Goal: Task Accomplishment & Management: Manage account settings

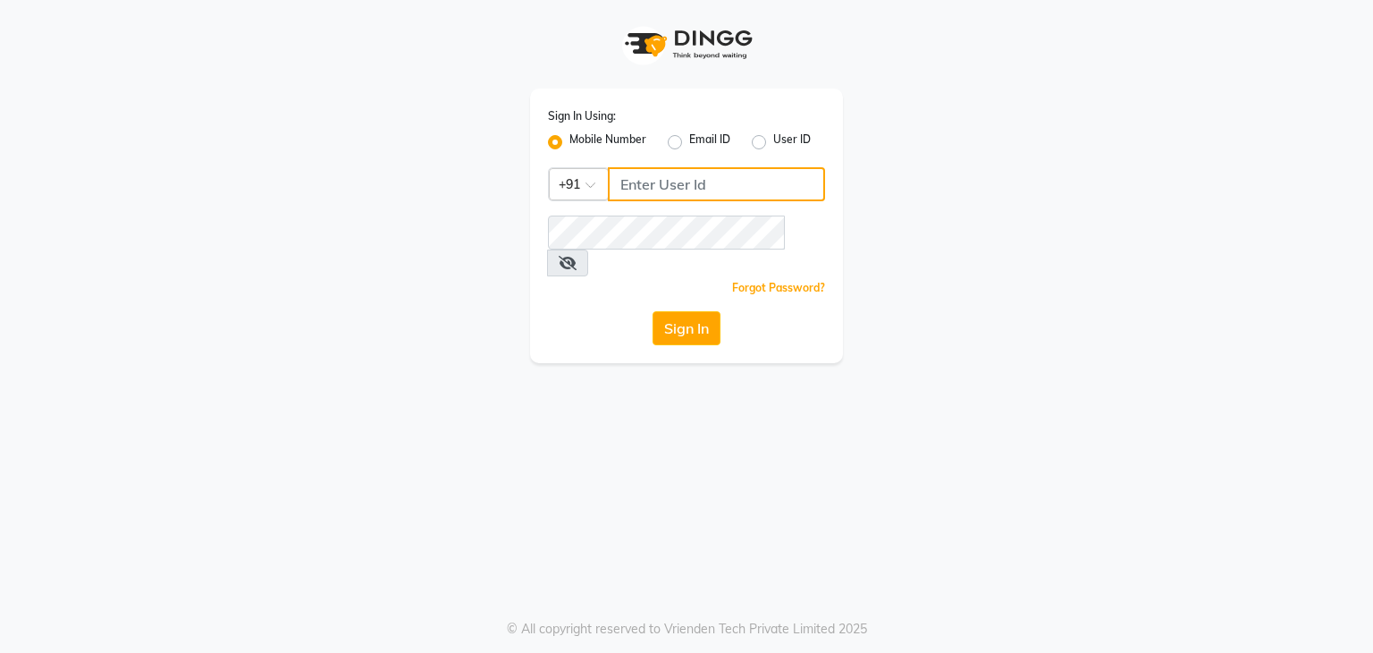
click at [679, 189] on input "Username" at bounding box center [716, 184] width 217 height 34
type input "8907660660"
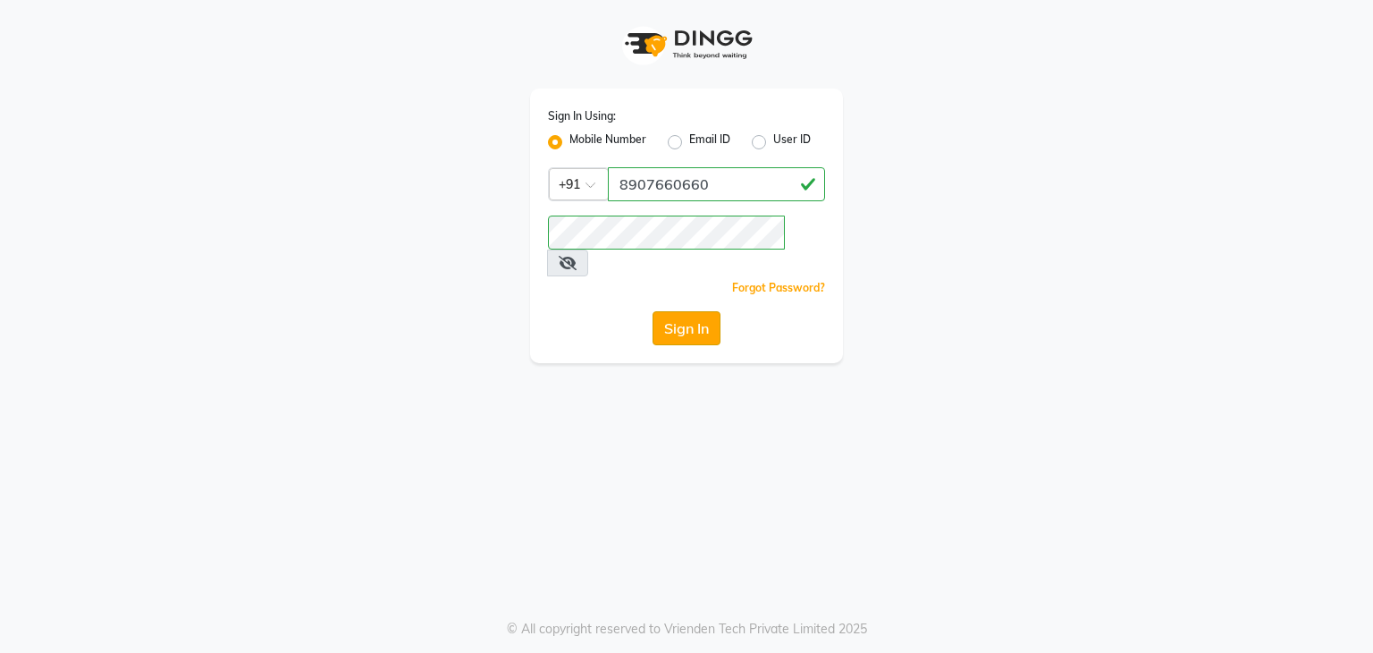
click at [690, 311] on button "Sign In" at bounding box center [687, 328] width 68 height 34
click at [692, 311] on button "Sign In" at bounding box center [687, 328] width 68 height 34
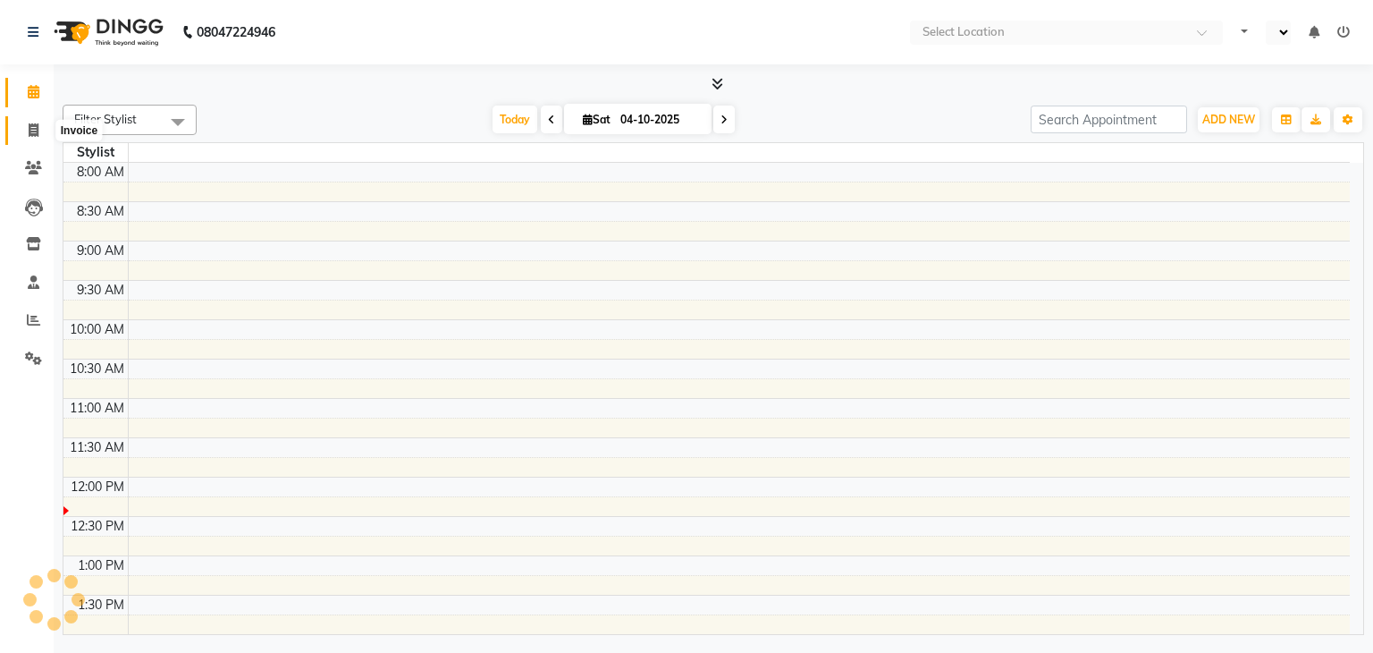
click at [29, 130] on icon at bounding box center [34, 129] width 10 height 13
select select "service"
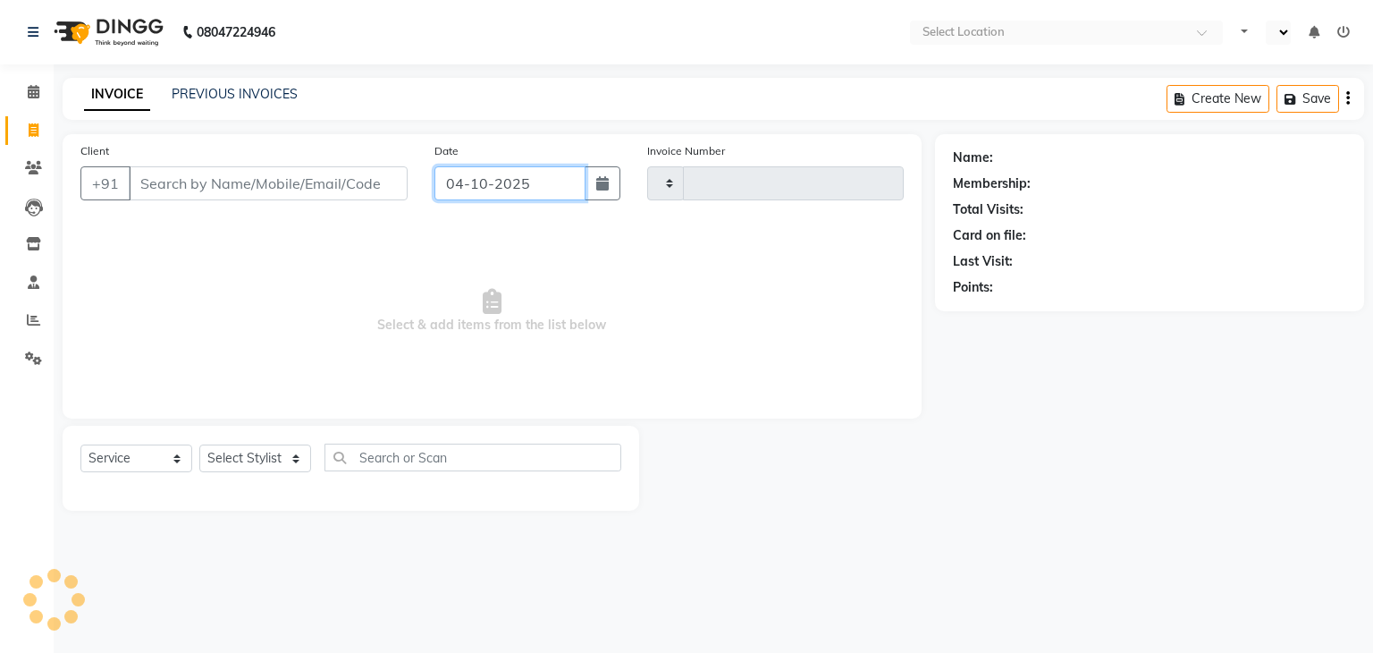
click at [469, 179] on input "04-10-2025" at bounding box center [509, 183] width 151 height 34
select select "10"
select select "2025"
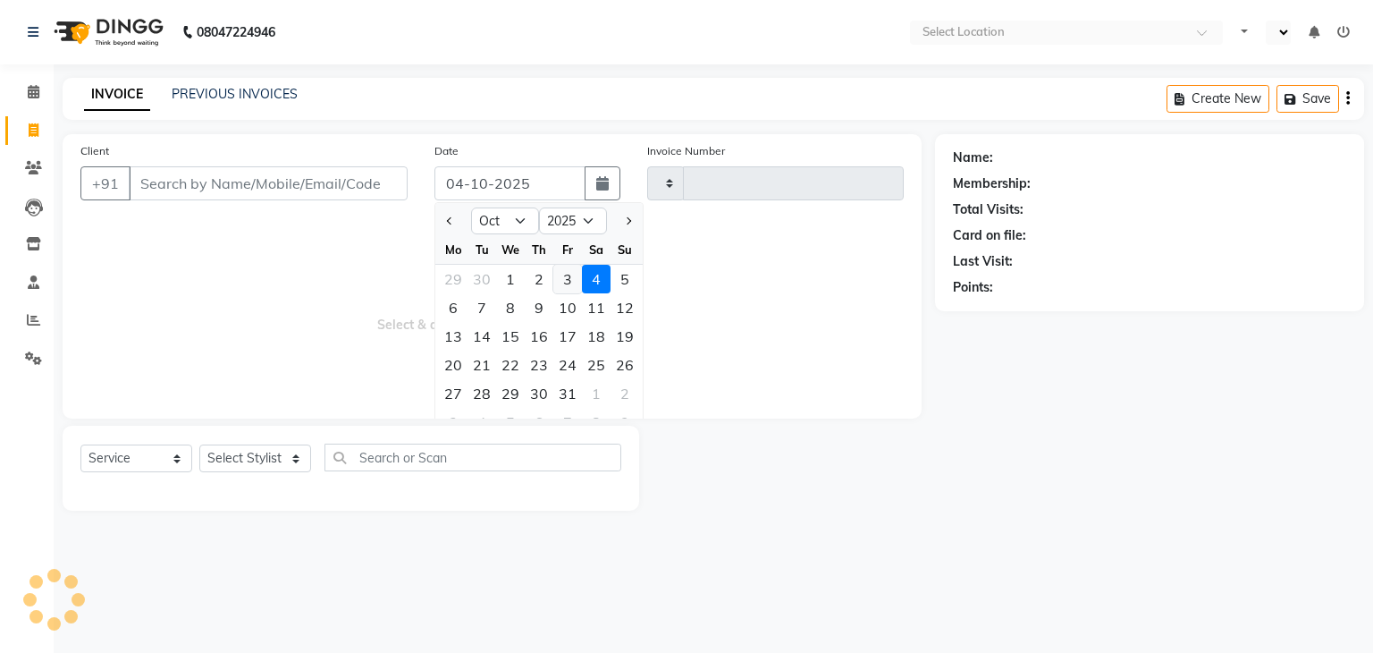
click at [566, 281] on div "3" at bounding box center [567, 279] width 29 height 29
type input "03-10-2025"
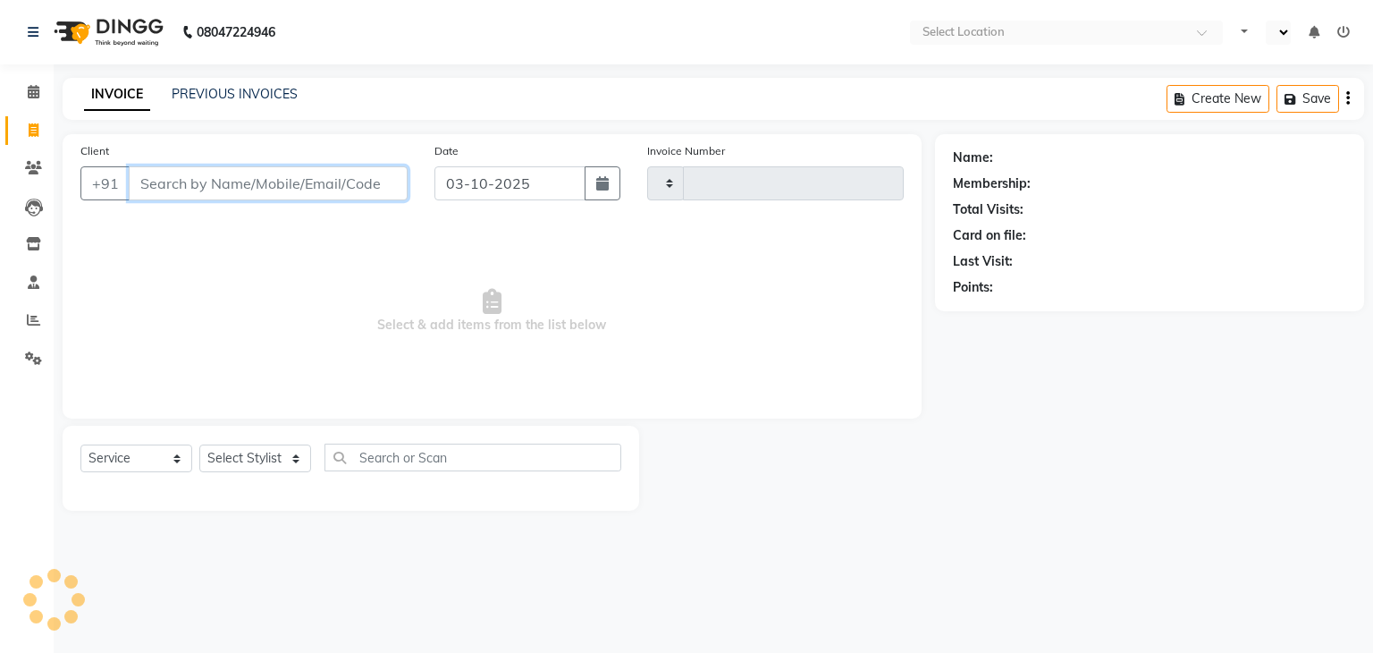
click at [231, 190] on input "Client" at bounding box center [268, 183] width 279 height 34
click at [236, 190] on input "Client" at bounding box center [268, 183] width 279 height 34
type input "7028702066"
type input "5082"
select select "8363"
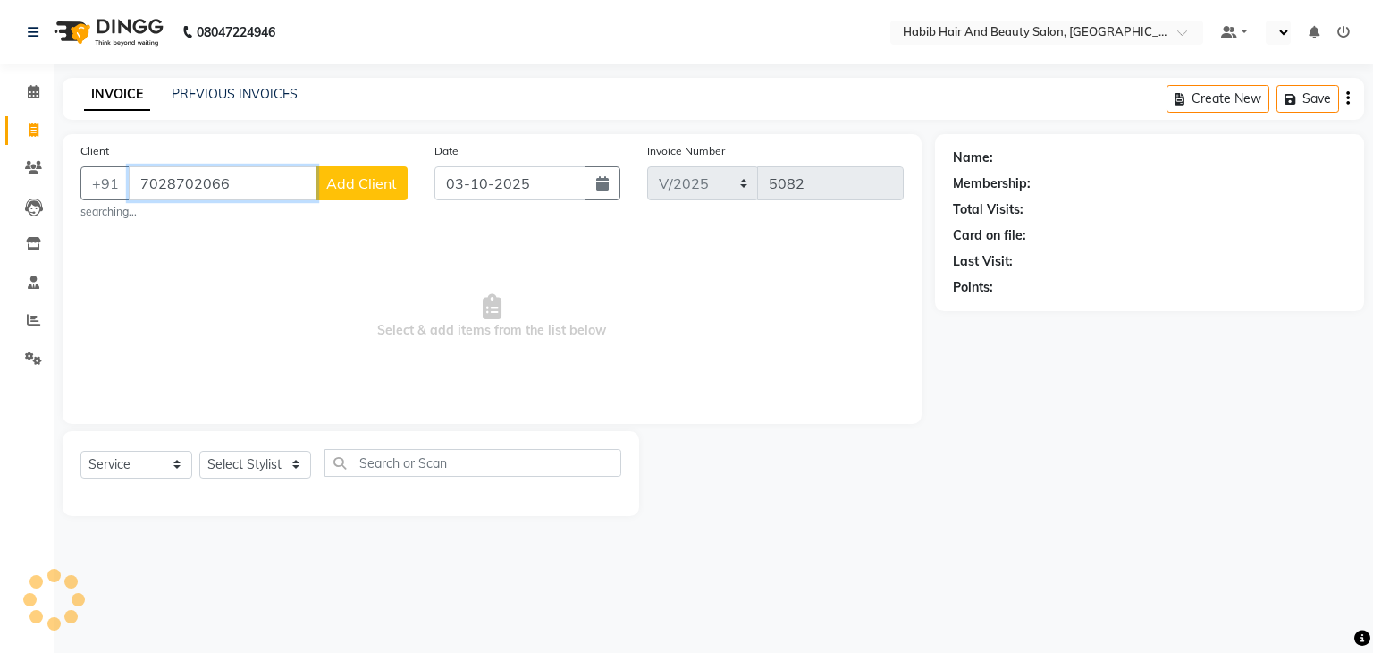
type input "7028702066"
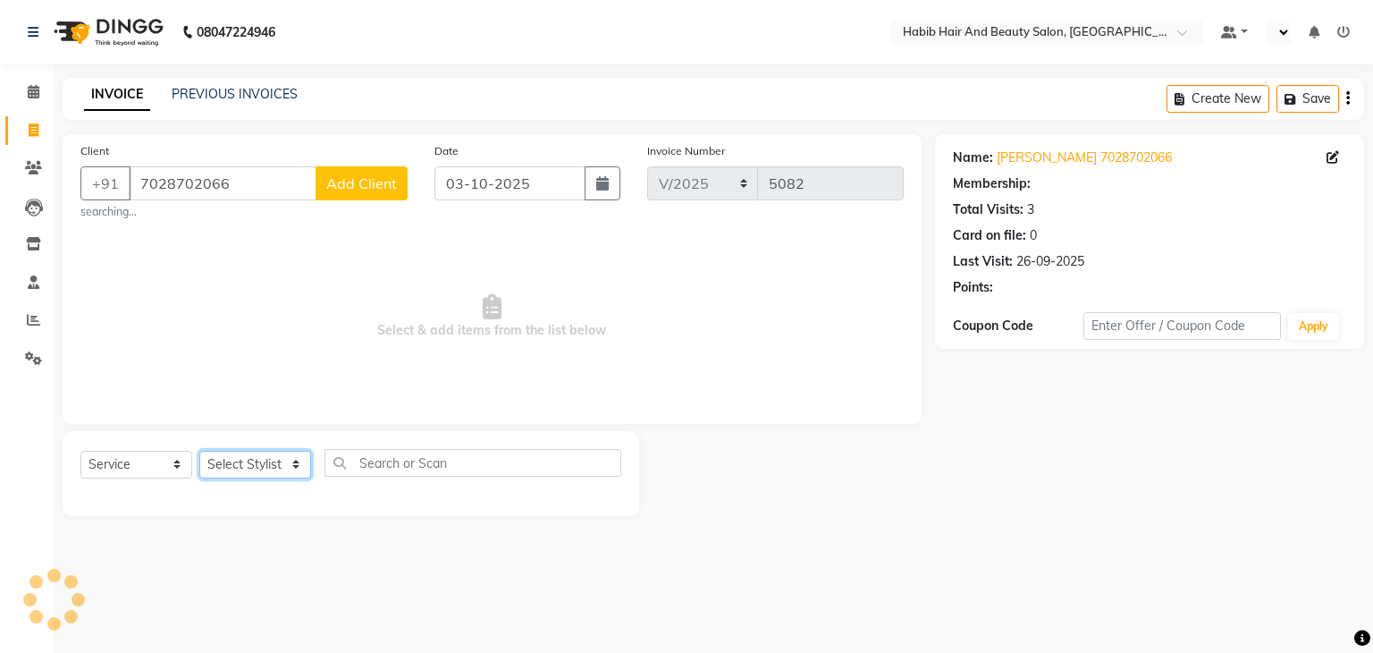
click at [299, 461] on select "Select Stylist" at bounding box center [255, 465] width 112 height 28
click at [381, 180] on span "Add Client" at bounding box center [361, 183] width 71 height 18
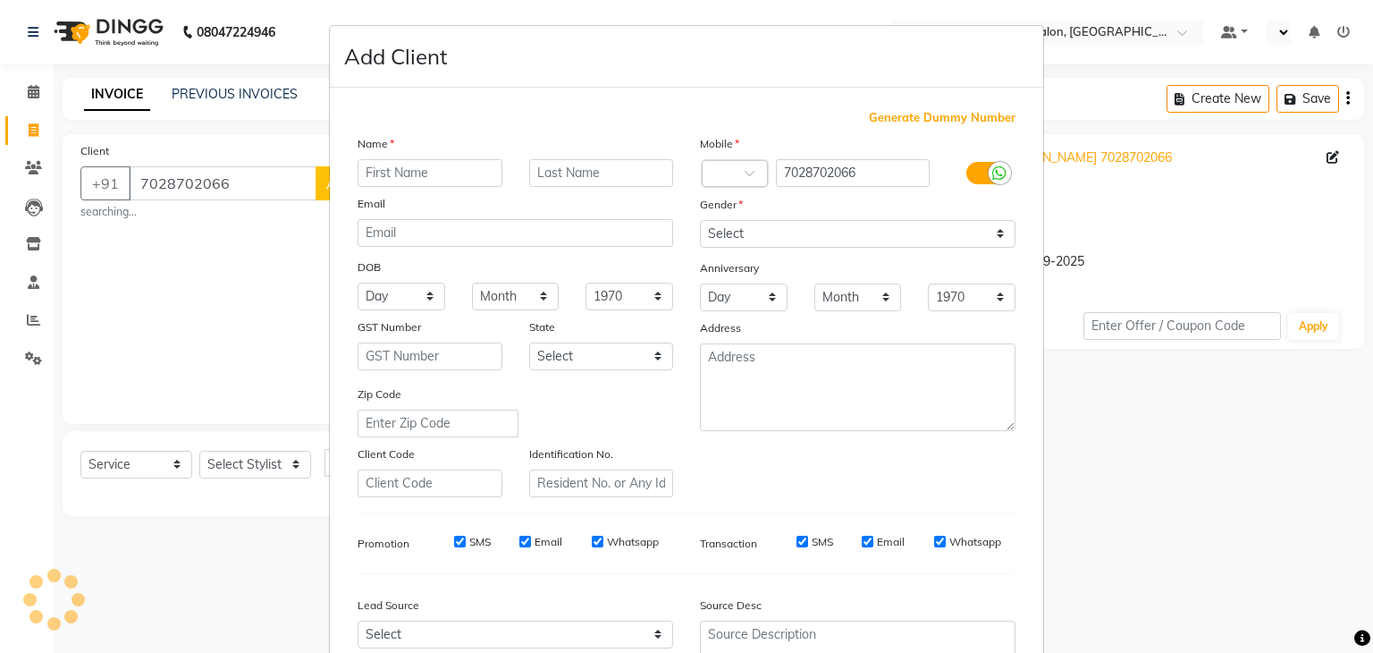
click at [383, 180] on input "text" at bounding box center [430, 173] width 145 height 28
type input "cheatana"
select select "en"
type input "c"
type input "heer"
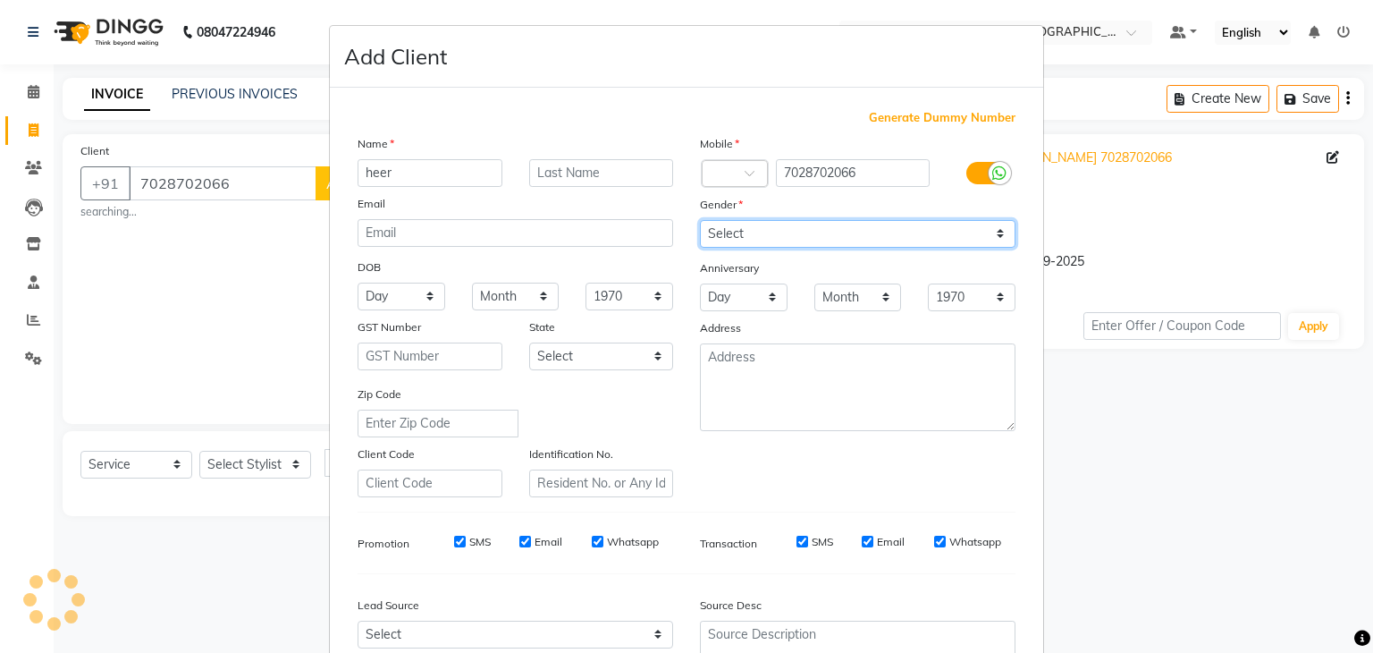
click at [815, 236] on select "Select [DEMOGRAPHIC_DATA] [DEMOGRAPHIC_DATA] Other Prefer Not To Say" at bounding box center [858, 234] width 316 height 28
select select "female"
click at [700, 221] on select "Select Male Female Other Prefer Not To Say" at bounding box center [858, 234] width 316 height 28
click at [638, 437] on div "Zip Code" at bounding box center [515, 410] width 342 height 53
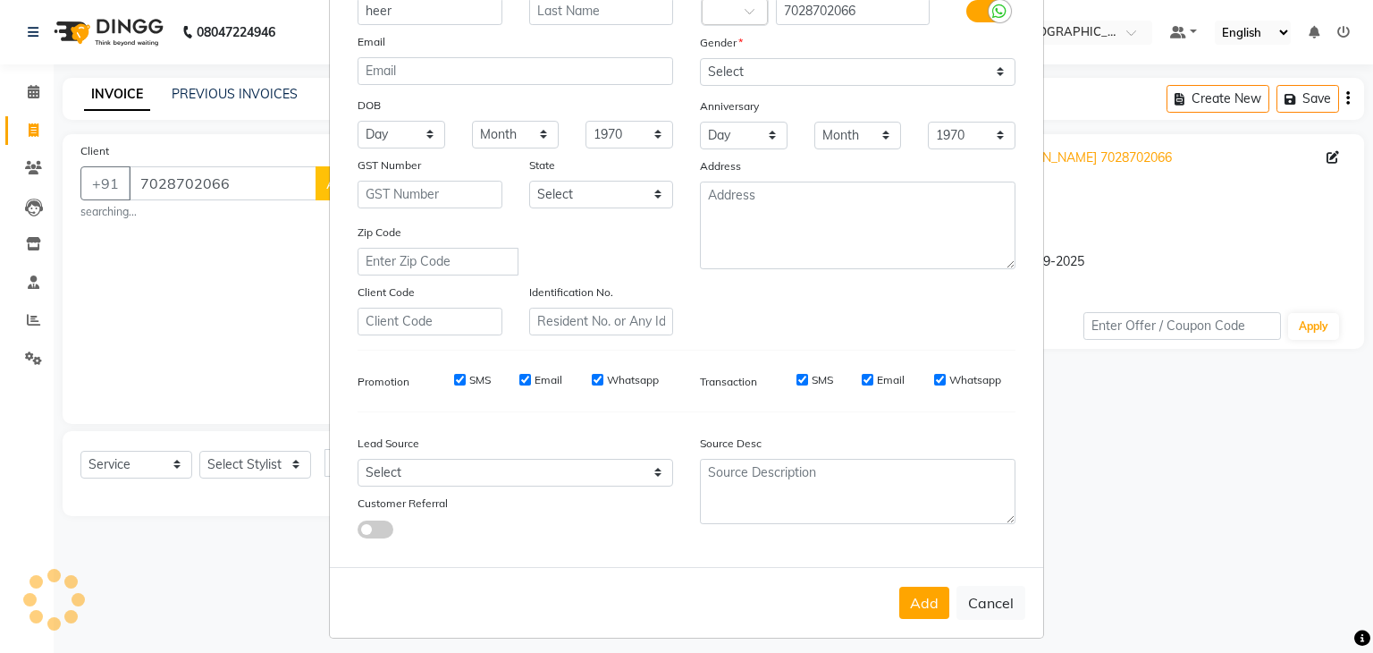
scroll to position [181, 0]
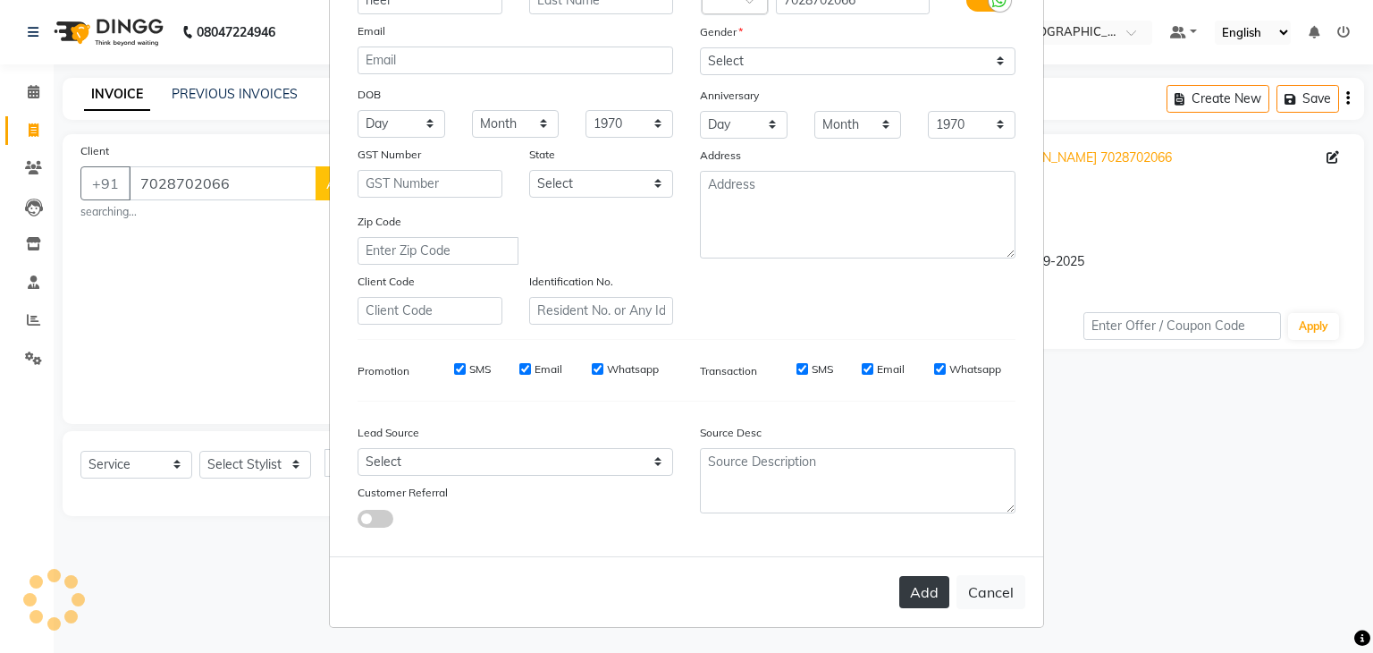
click at [929, 595] on button "Add" at bounding box center [924, 592] width 50 height 32
type input "70******66"
select select
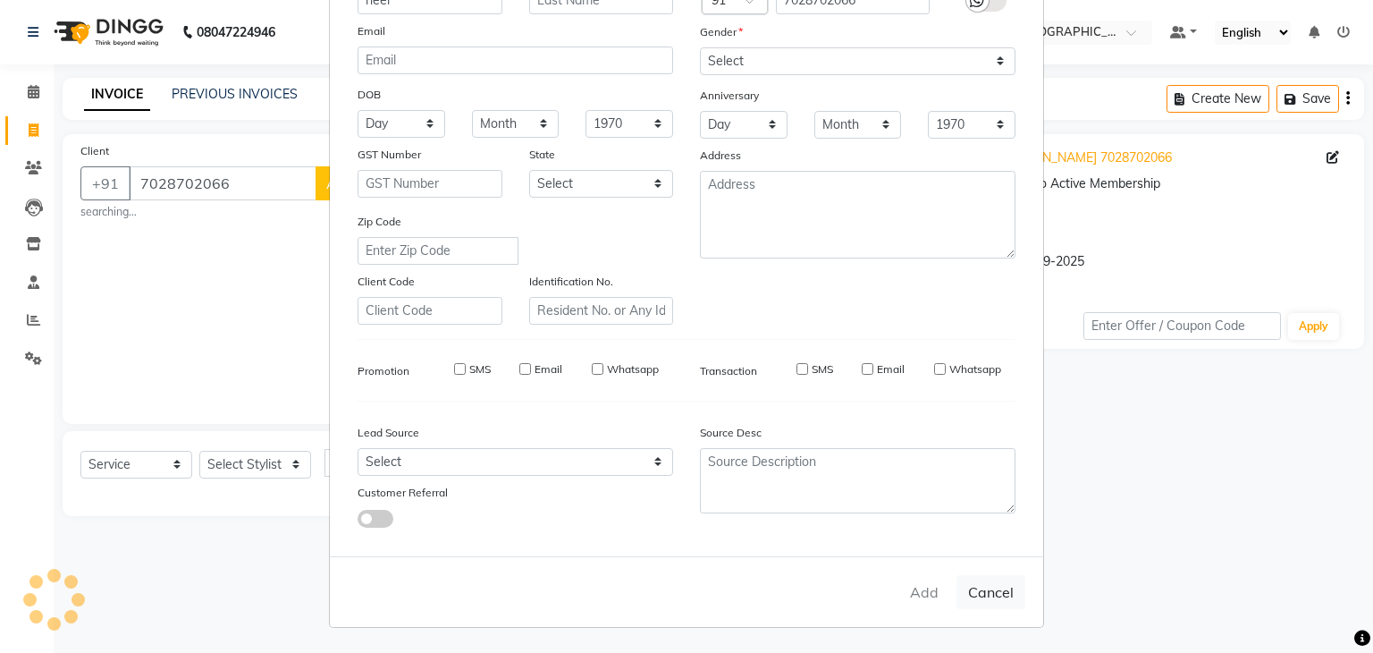
select select
checkbox input "false"
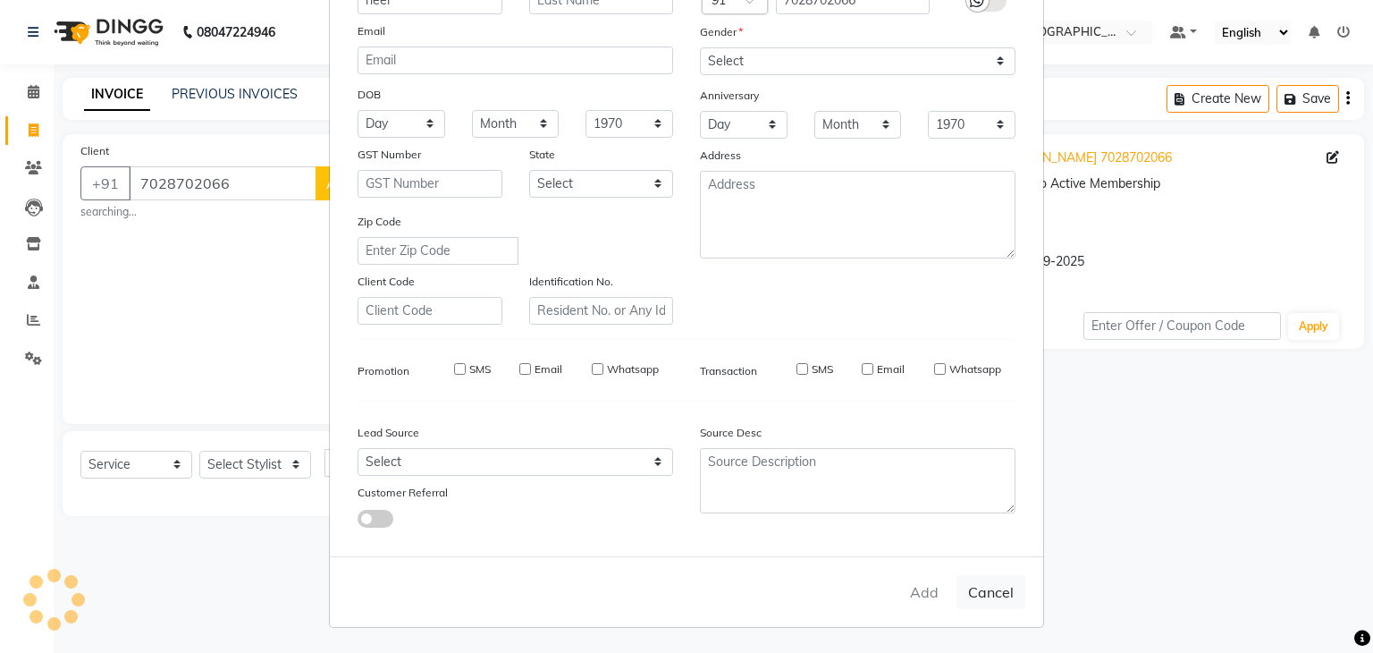
checkbox input "false"
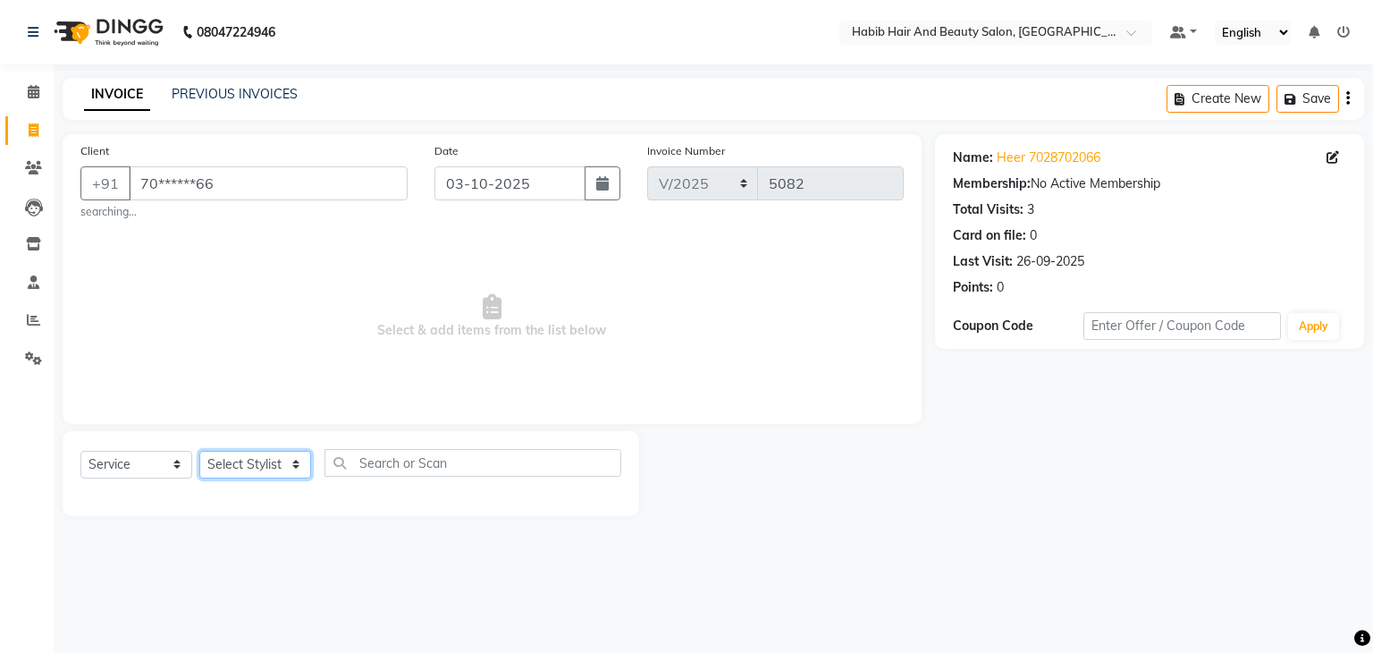
click at [289, 459] on select "Select Stylist" at bounding box center [255, 465] width 112 height 28
click at [284, 463] on select "Select Stylist" at bounding box center [255, 465] width 112 height 28
click at [443, 232] on span "Select & add items from the list below" at bounding box center [491, 316] width 823 height 179
click at [289, 466] on select "Select Stylist" at bounding box center [255, 465] width 112 height 28
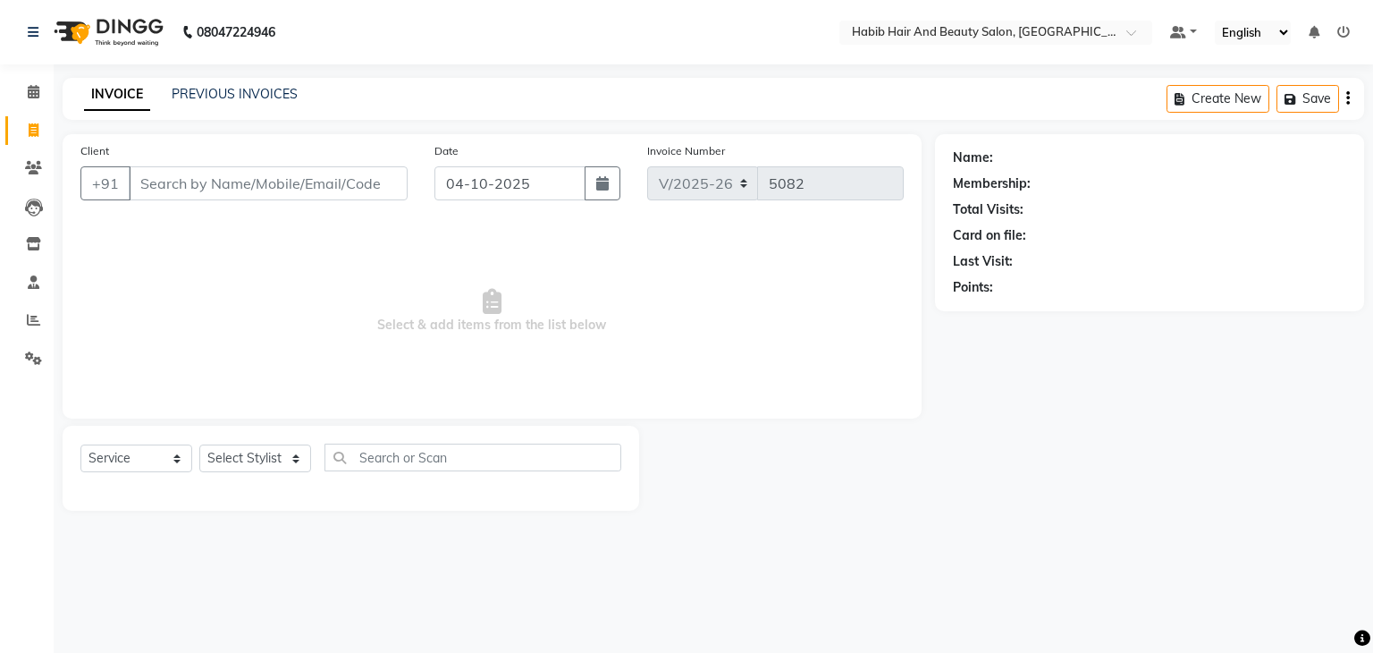
select select "8362"
select select "service"
click at [468, 195] on input "04-10-2025" at bounding box center [509, 183] width 151 height 34
select select "10"
select select "2025"
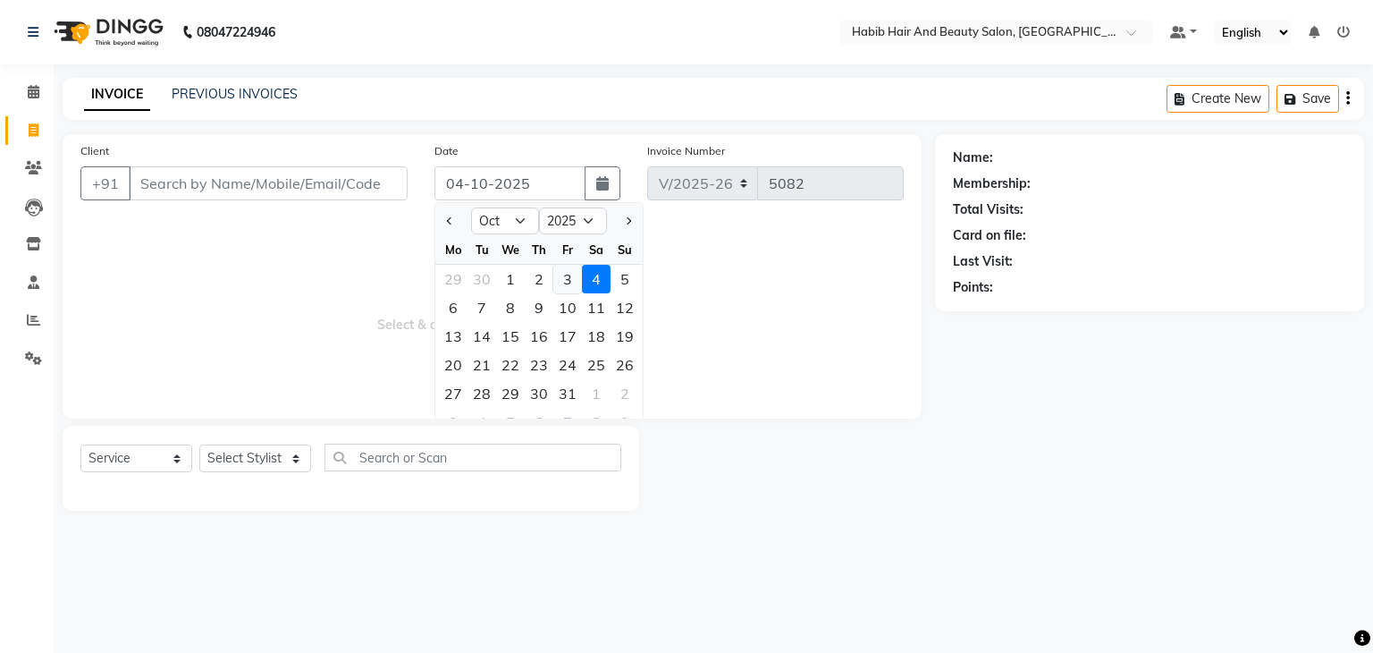
click at [569, 277] on div "3" at bounding box center [567, 279] width 29 height 29
type input "03-10-2025"
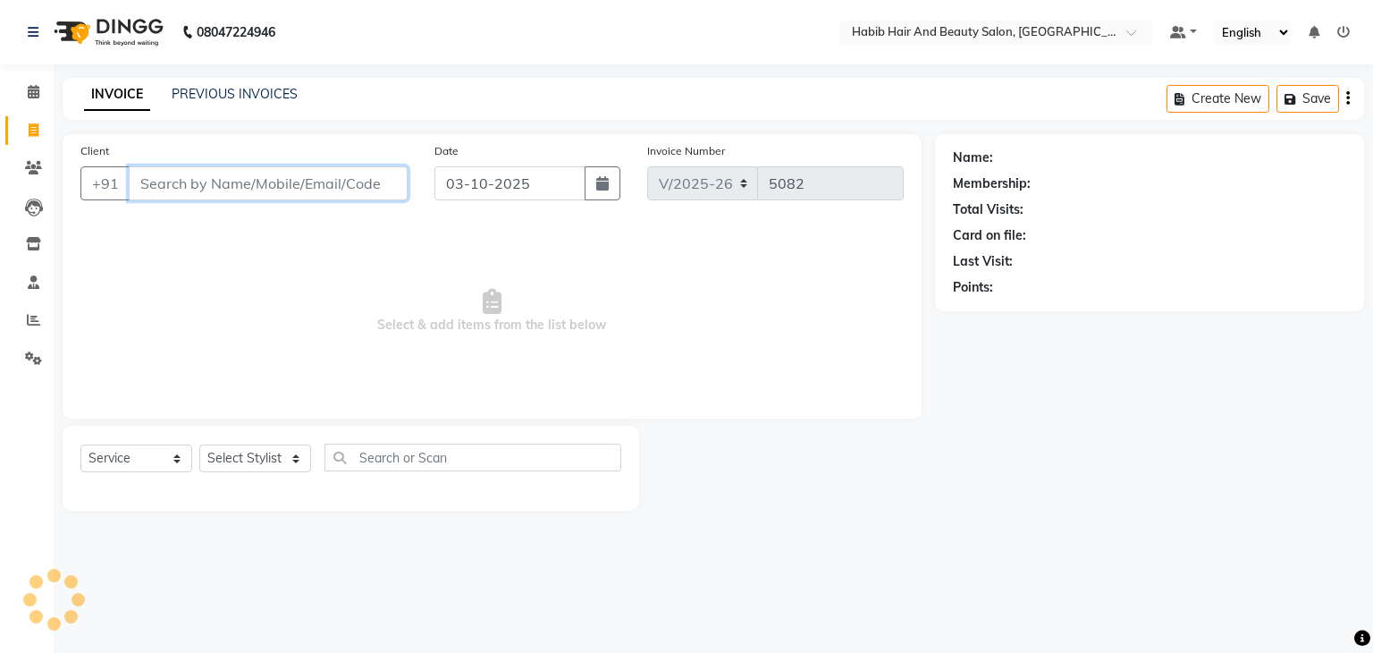
click at [315, 181] on input "Client" at bounding box center [268, 183] width 279 height 34
click at [325, 189] on input "Client" at bounding box center [268, 183] width 279 height 34
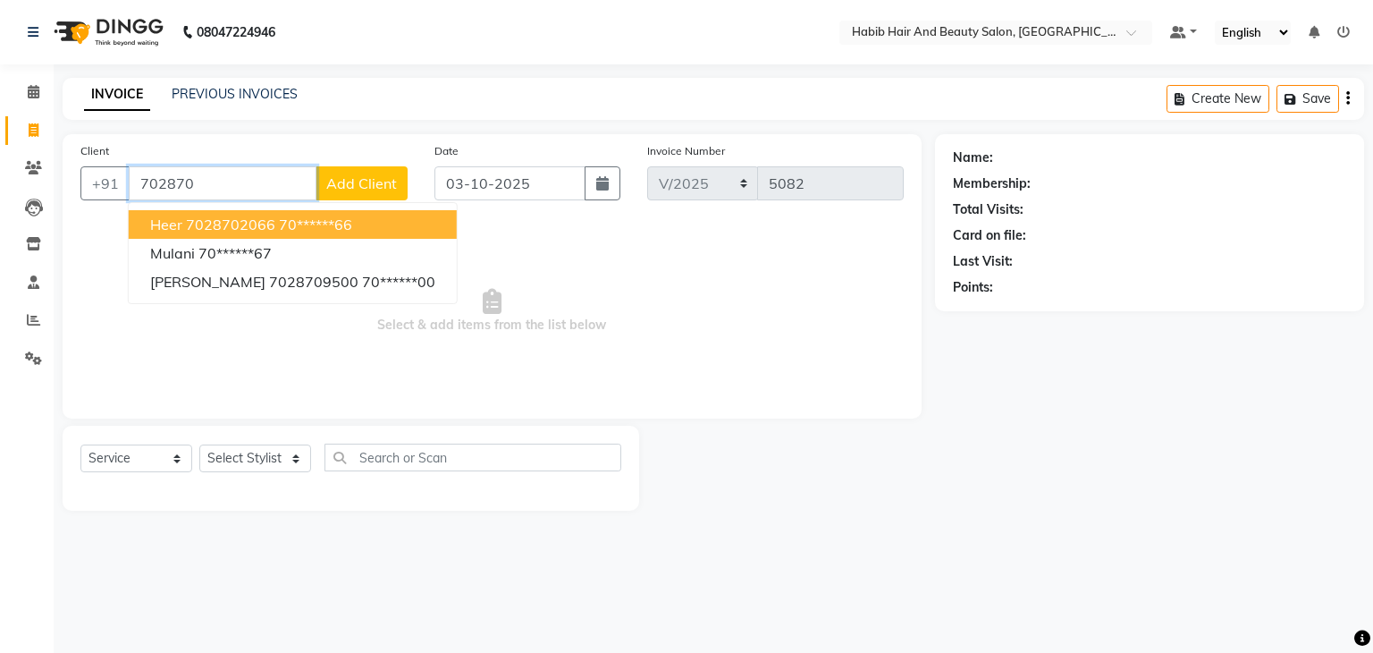
click at [343, 221] on ngb-highlight "70******66" at bounding box center [315, 224] width 73 height 18
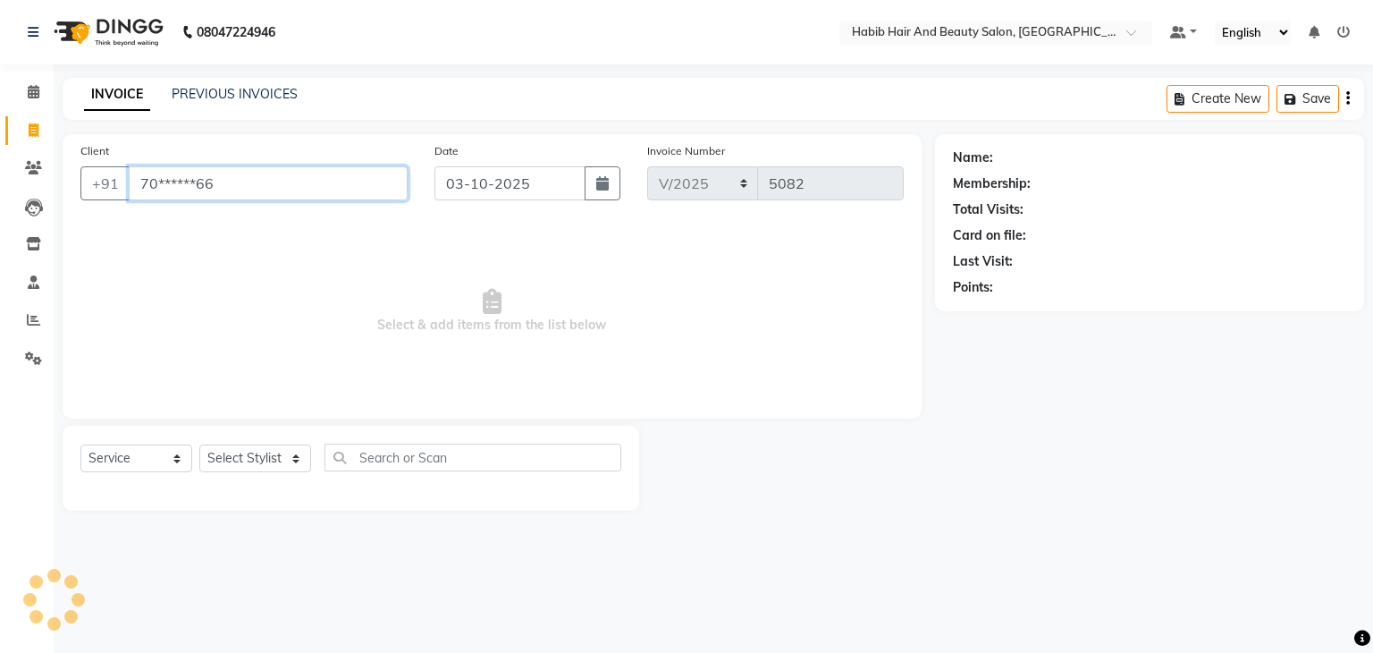
type input "70******66"
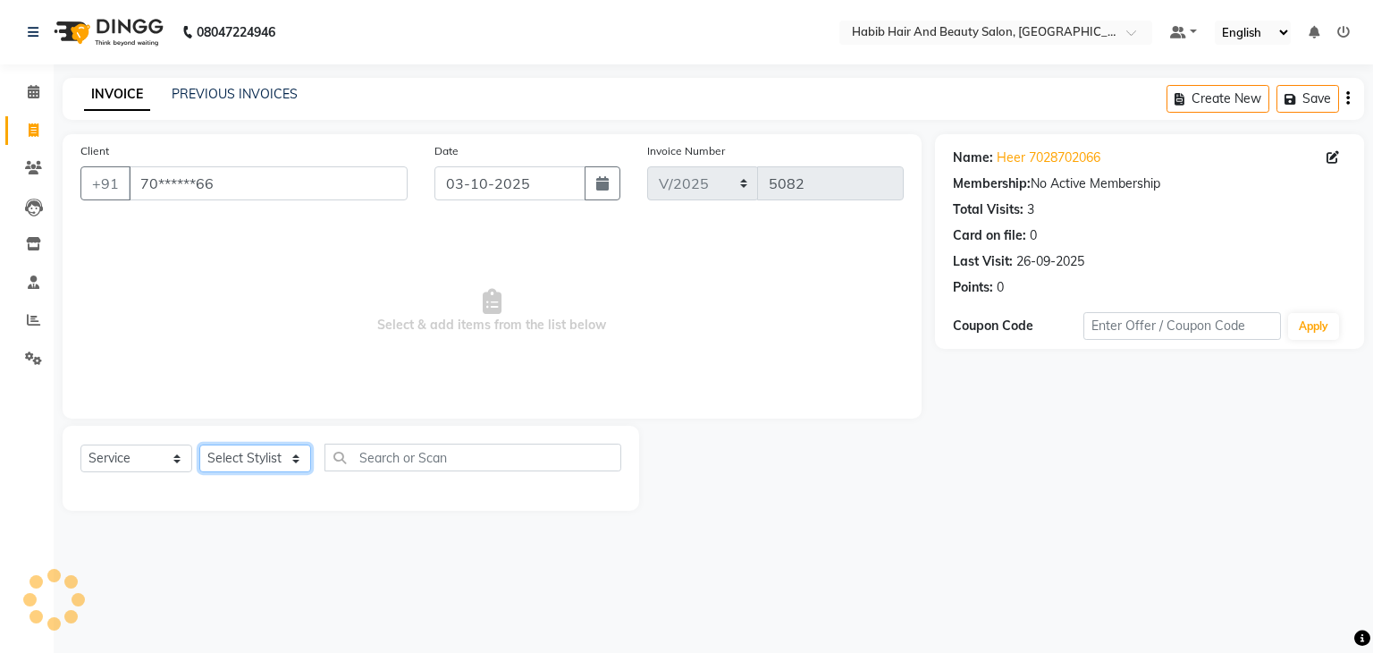
click at [298, 461] on select "Select Stylist [PERSON_NAME] Manager [PERSON_NAME] [PERSON_NAME] Suraj [PERSON_…" at bounding box center [255, 458] width 112 height 28
select select "81160"
click at [199, 445] on select "Select Stylist [PERSON_NAME] Manager [PERSON_NAME] [PERSON_NAME] Suraj [PERSON_…" at bounding box center [255, 458] width 112 height 28
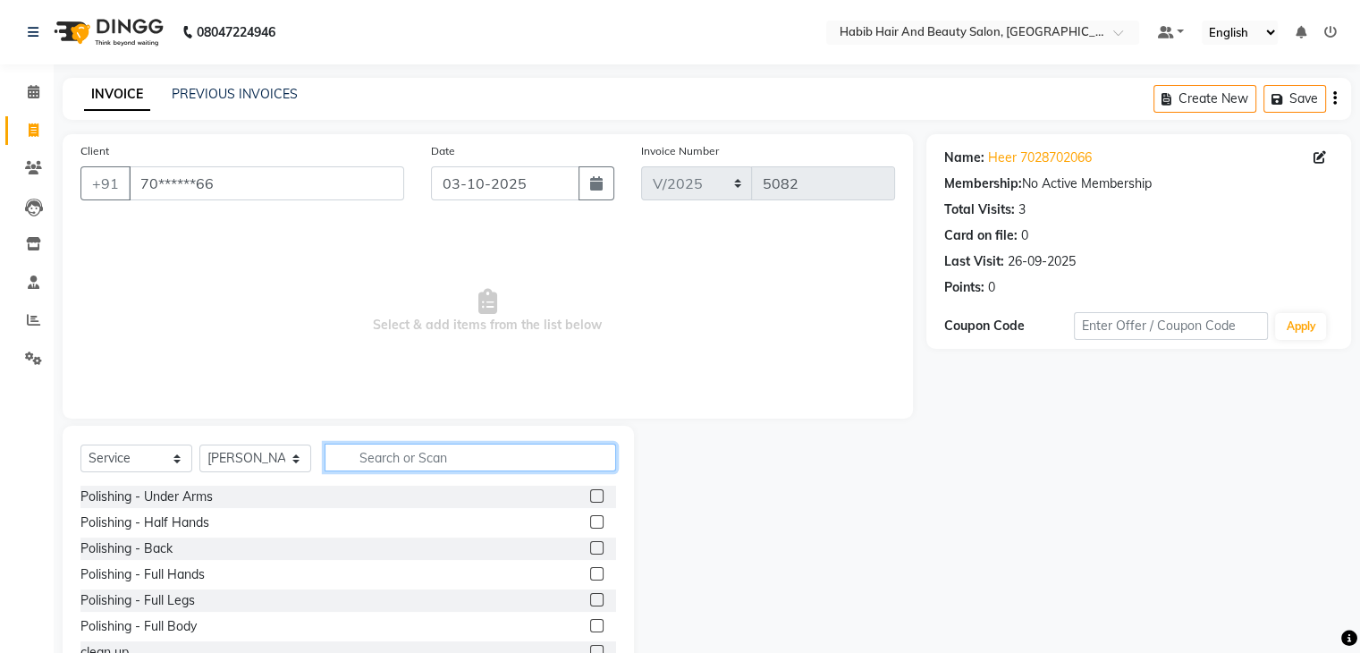
click at [382, 451] on input "text" at bounding box center [469, 457] width 291 height 28
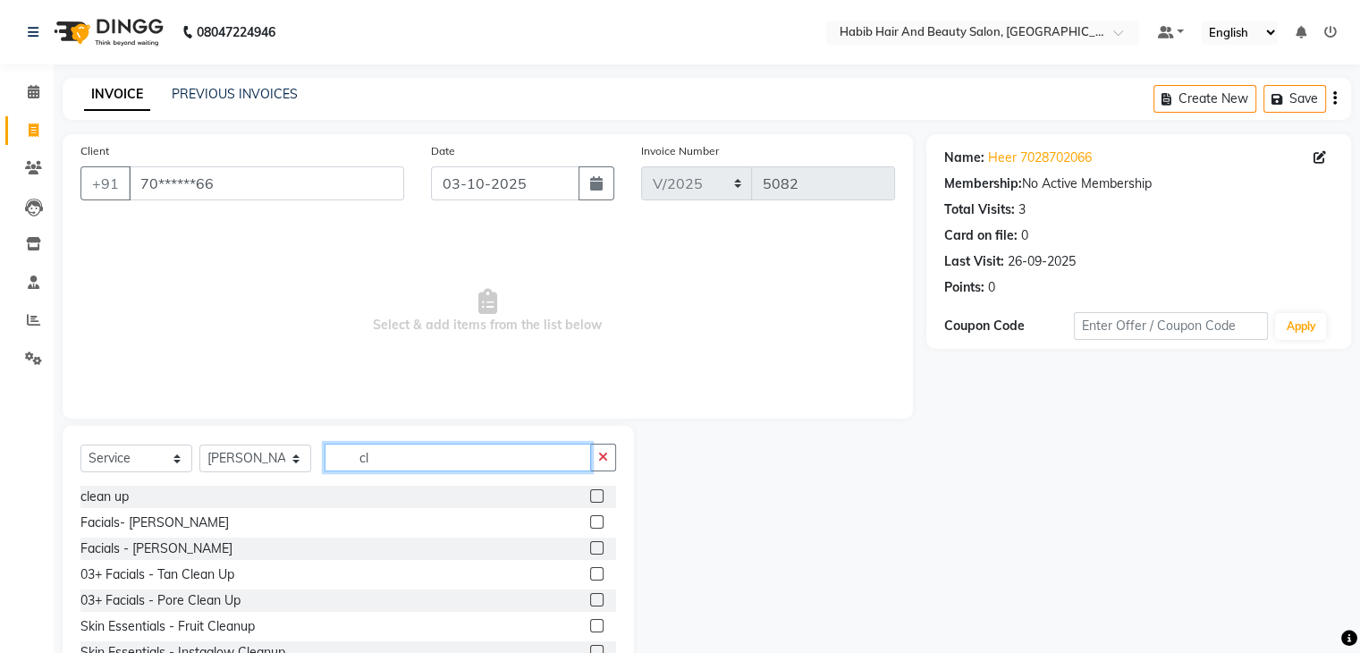
type input "cl"
click at [590, 494] on label at bounding box center [596, 495] width 13 height 13
click at [590, 494] on input "checkbox" at bounding box center [596, 497] width 12 height 12
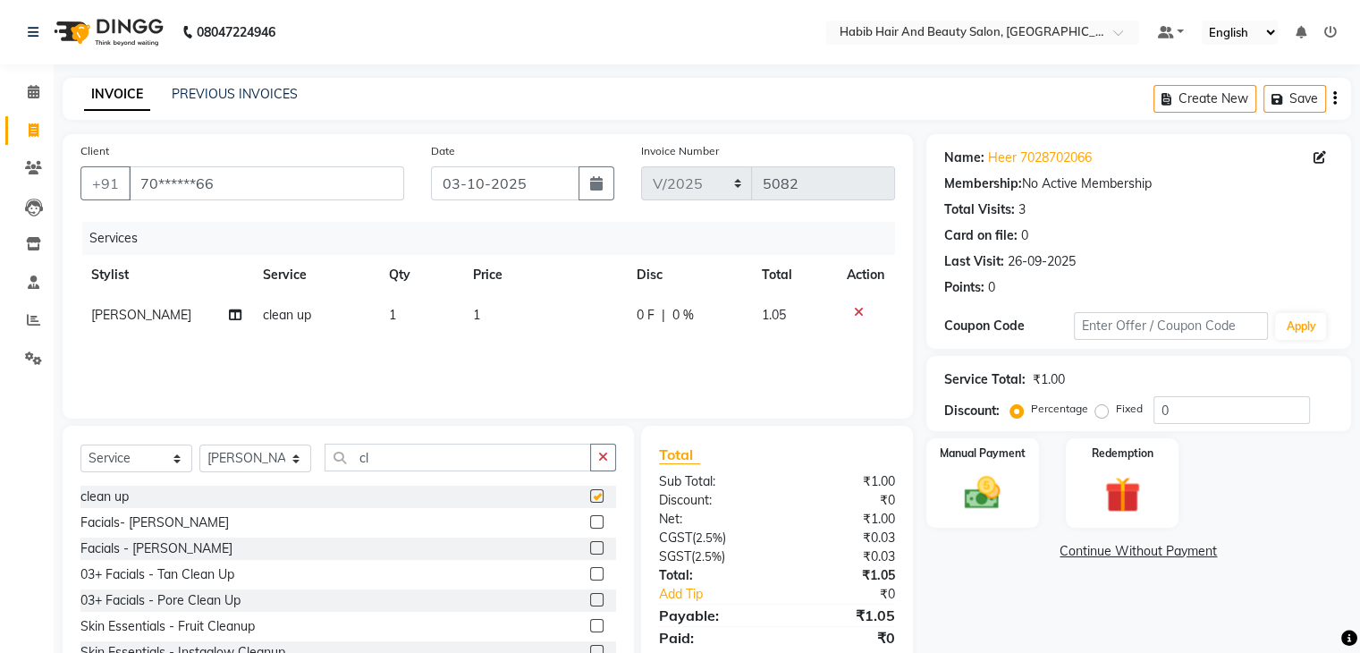
checkbox input "false"
click at [526, 310] on td "1" at bounding box center [544, 315] width 164 height 40
select select "81160"
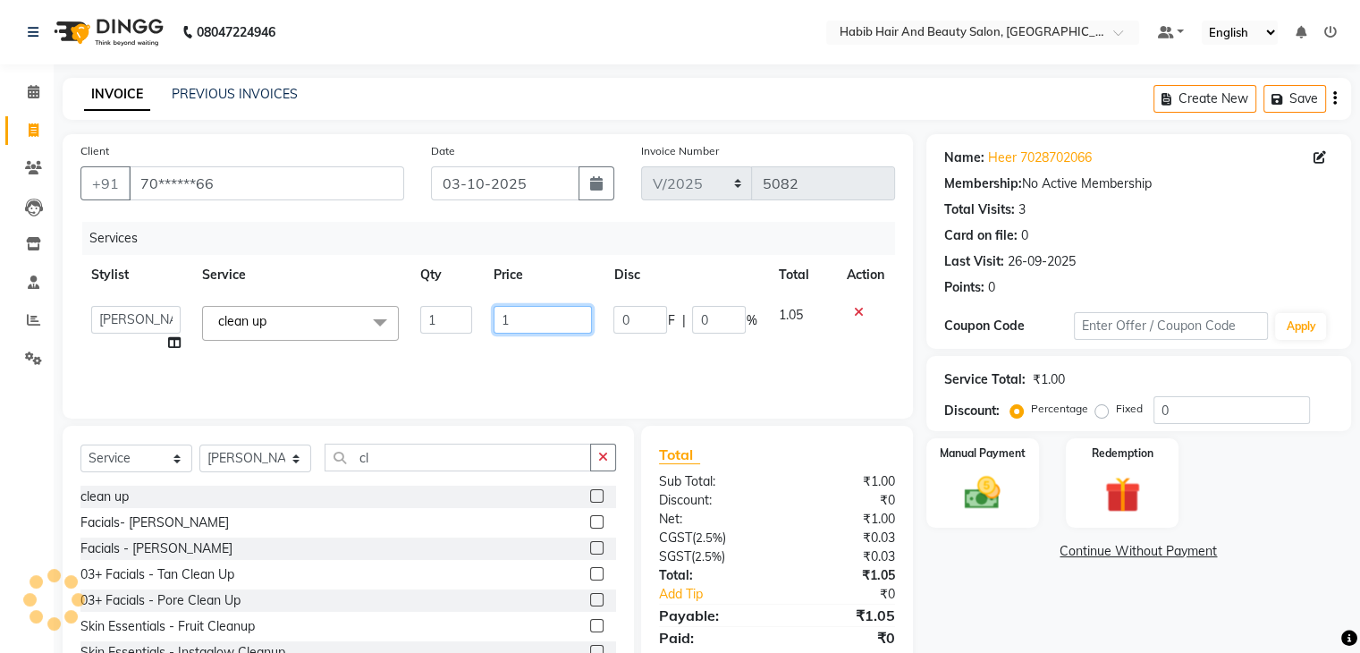
click at [526, 310] on input "1" at bounding box center [542, 320] width 98 height 28
type input "3000"
click at [1006, 480] on img at bounding box center [982, 493] width 60 height 43
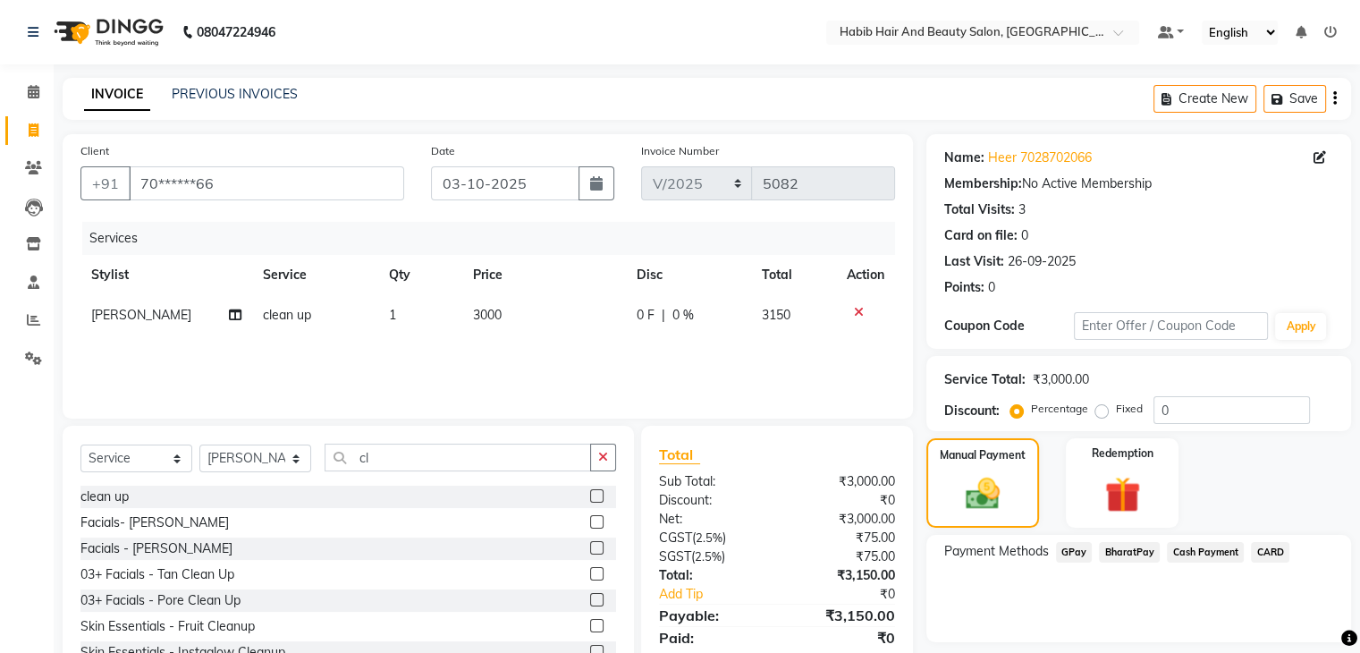
click at [1126, 552] on span "BharatPay" at bounding box center [1129, 552] width 61 height 21
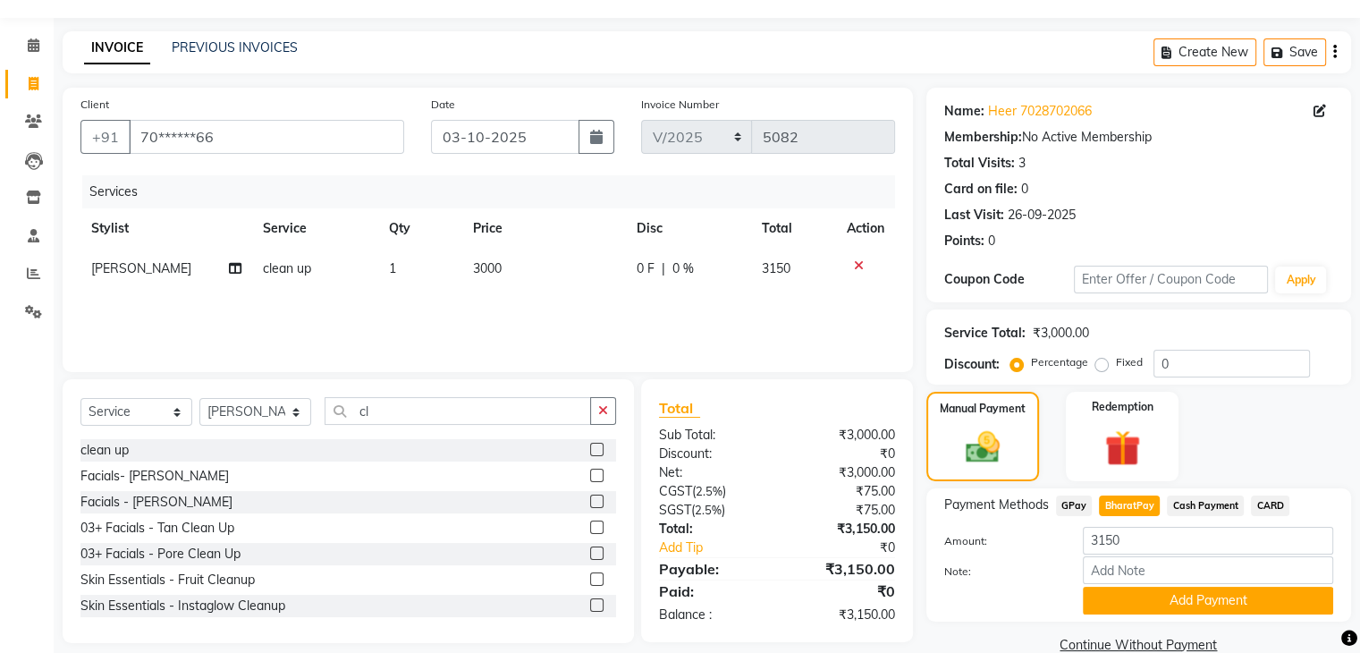
scroll to position [80, 0]
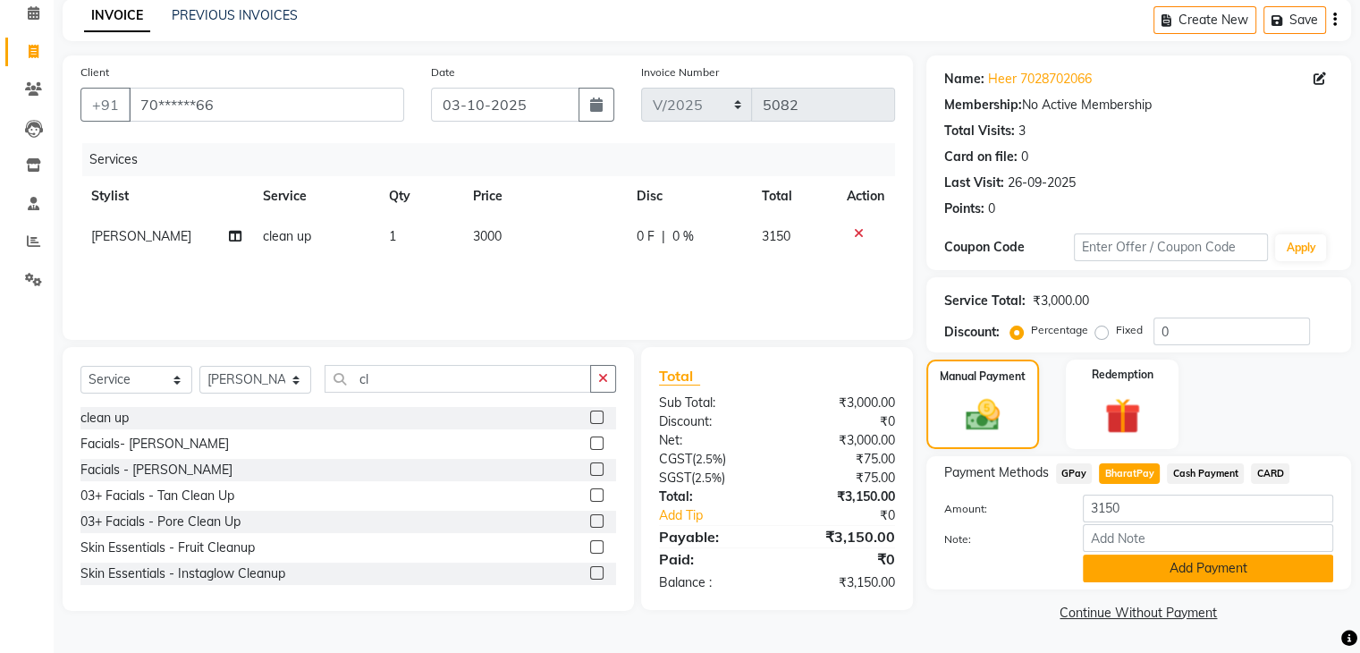
click at [1249, 570] on button "Add Payment" at bounding box center [1207, 568] width 250 height 28
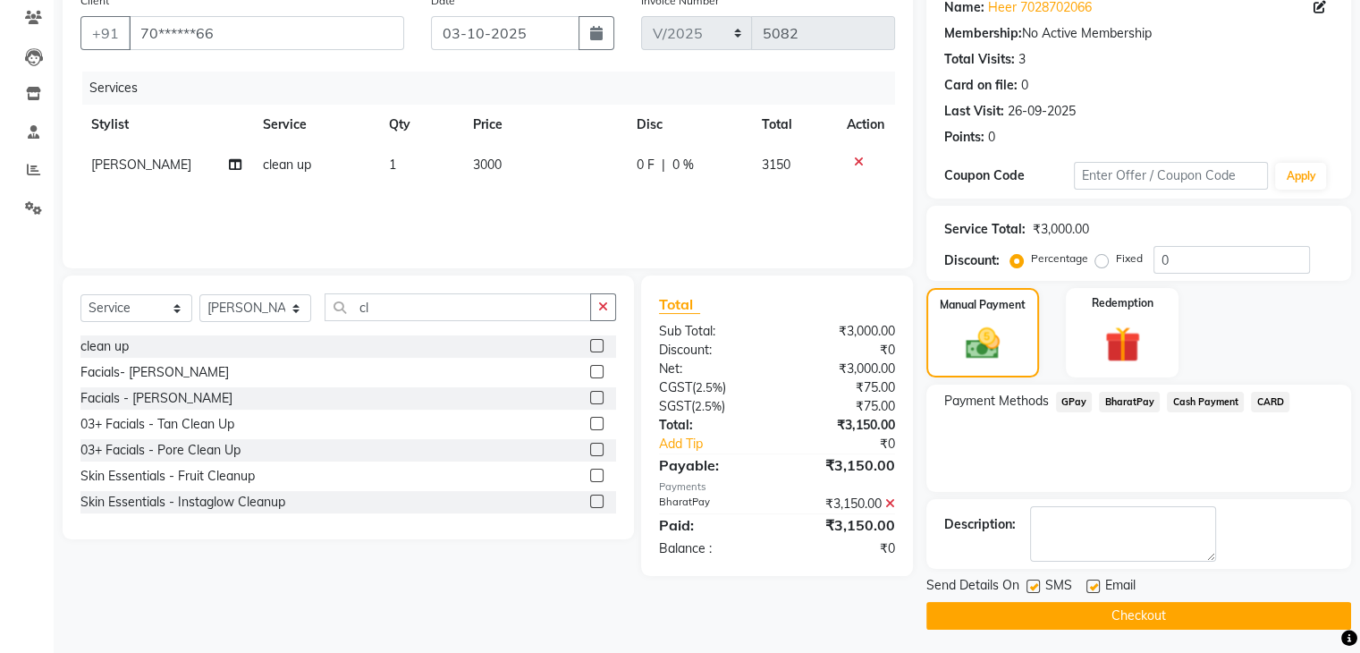
scroll to position [153, 0]
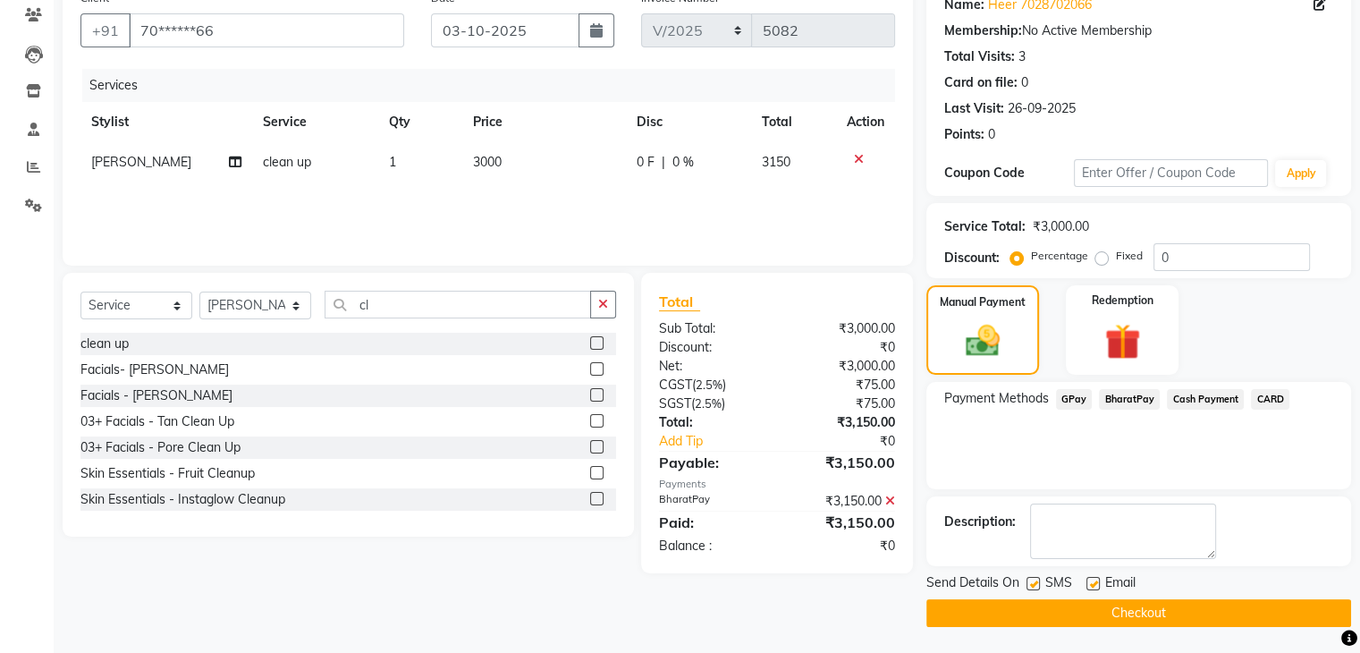
click at [1223, 614] on button "Checkout" at bounding box center [1138, 613] width 425 height 28
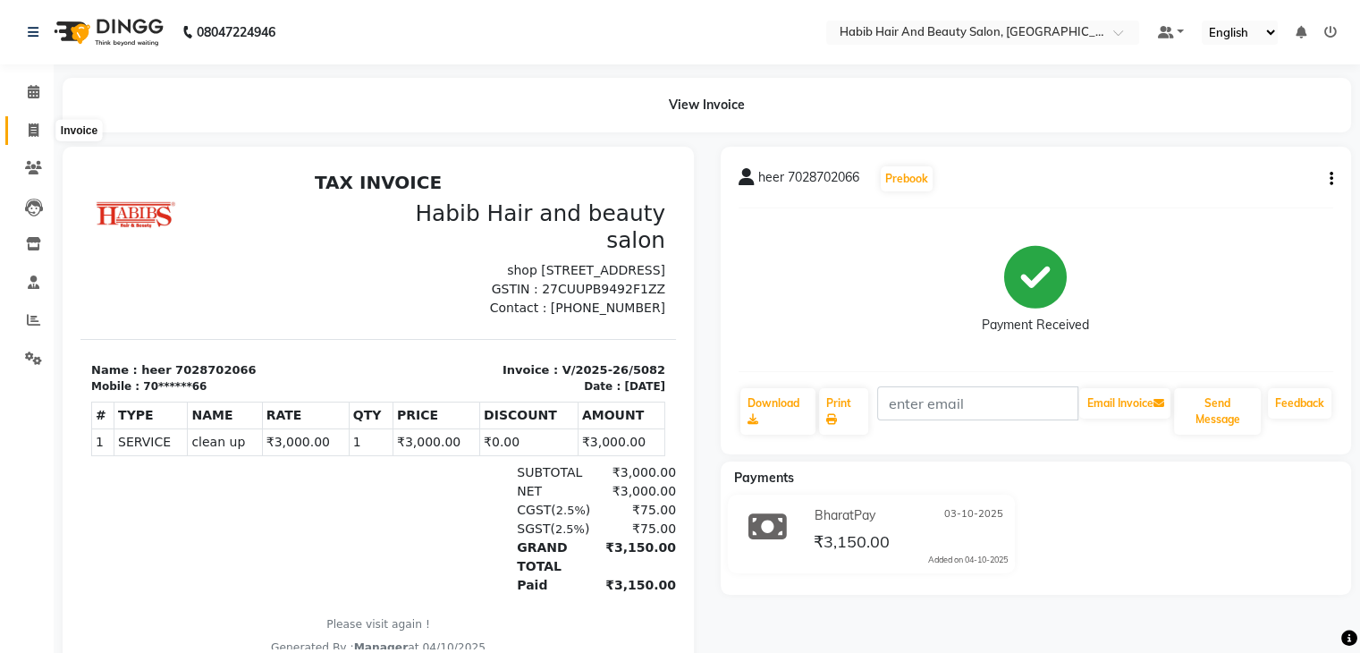
click at [28, 121] on span at bounding box center [33, 131] width 31 height 21
select select "service"
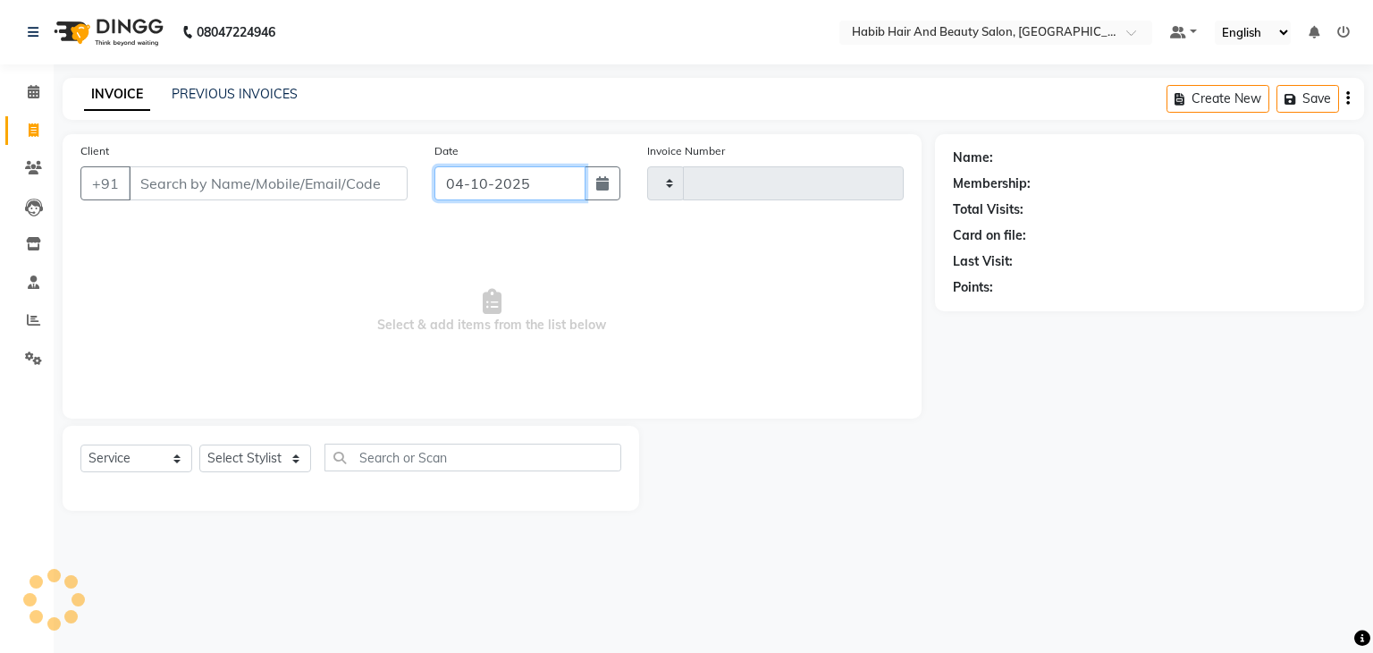
click at [466, 187] on input "04-10-2025" at bounding box center [509, 183] width 151 height 34
select select "10"
select select "2025"
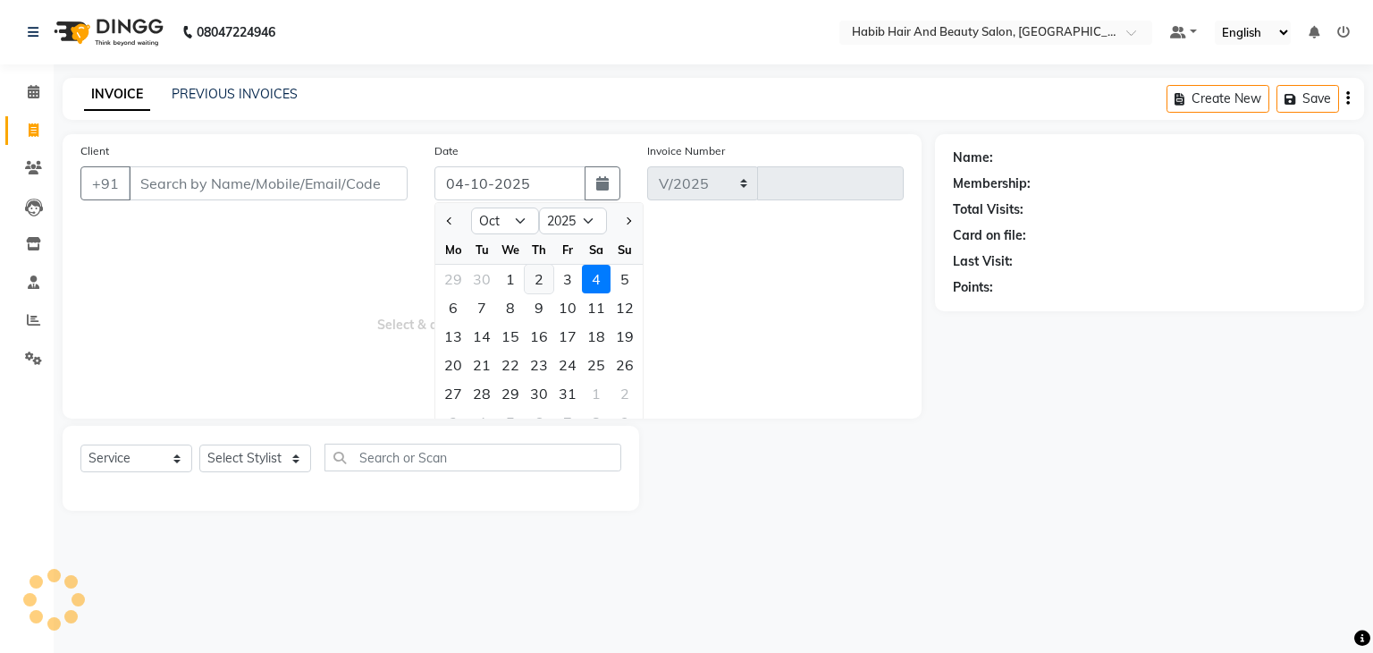
select select "8362"
type input "5083"
click at [565, 277] on div "3" at bounding box center [567, 279] width 29 height 29
type input "03-10-2025"
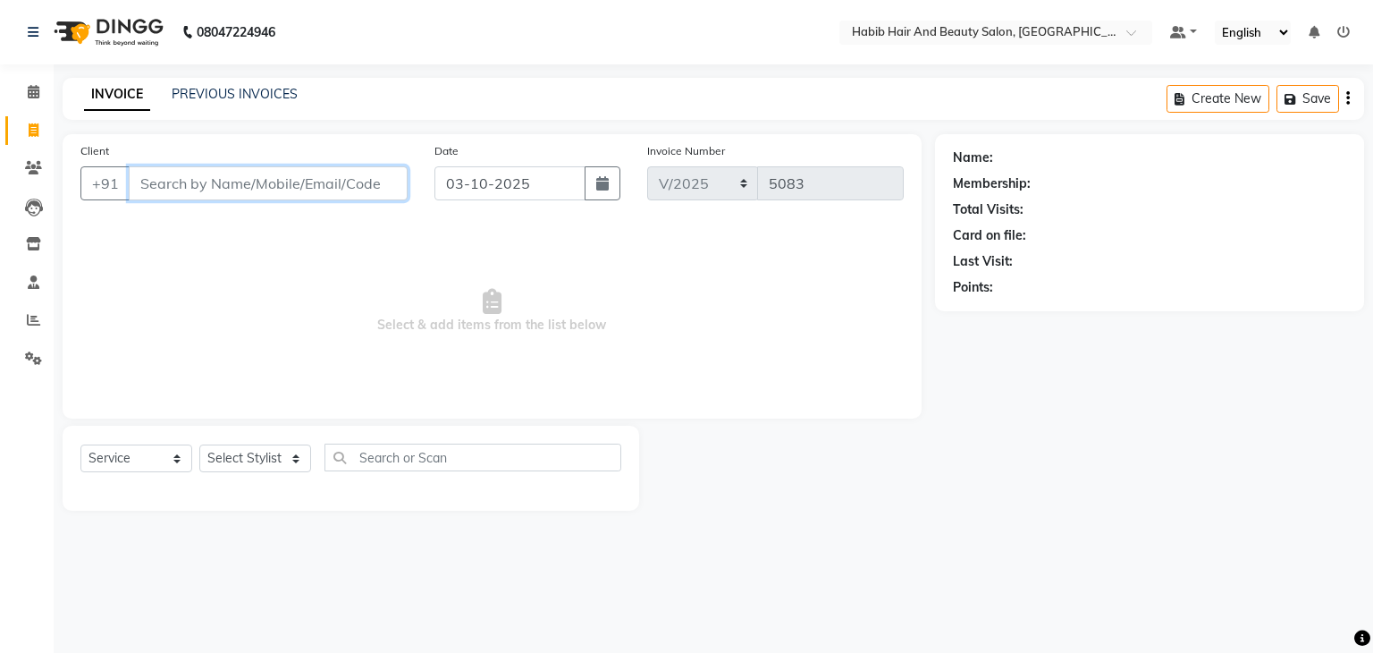
click at [297, 189] on input "Client" at bounding box center [268, 183] width 279 height 34
click at [276, 183] on input "Client" at bounding box center [268, 183] width 279 height 34
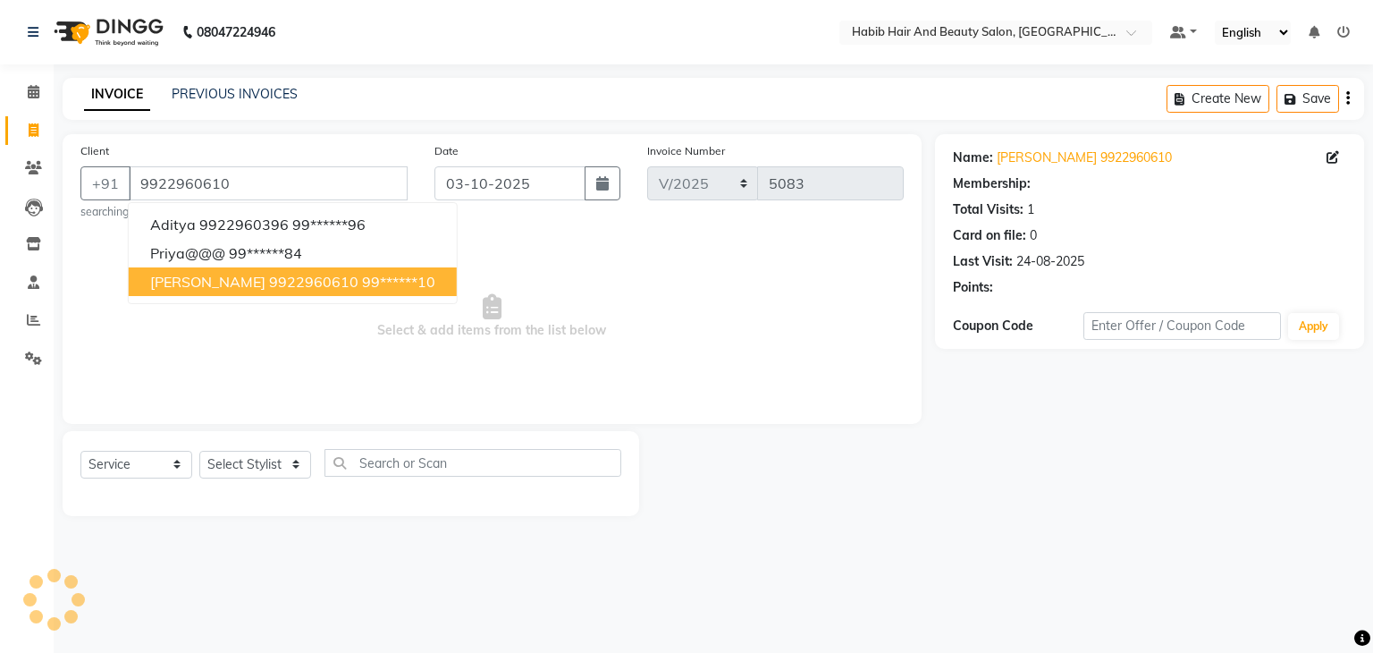
click at [362, 280] on ngb-highlight "99******10" at bounding box center [398, 282] width 73 height 18
type input "99******10"
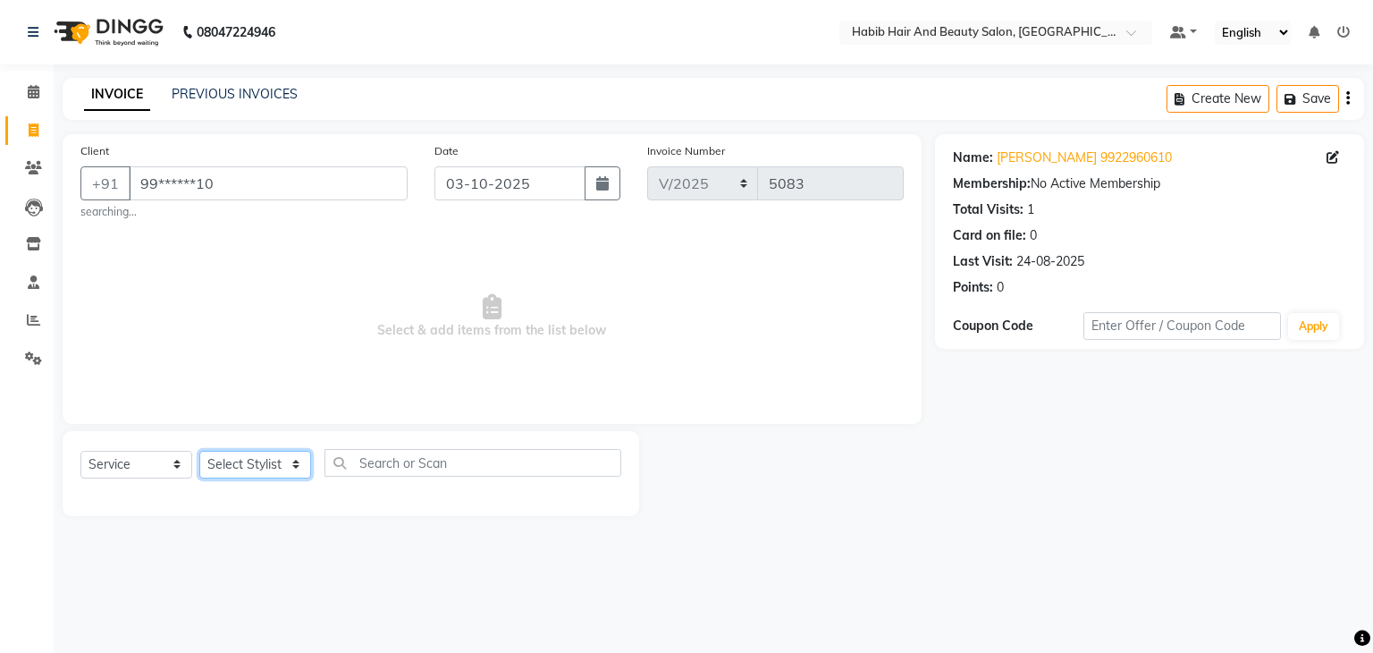
click at [295, 464] on select "Select Stylist [PERSON_NAME] Manager [PERSON_NAME] [PERSON_NAME] Suraj [PERSON_…" at bounding box center [255, 465] width 112 height 28
select select "81155"
click at [199, 451] on select "Select Stylist [PERSON_NAME] Manager [PERSON_NAME] [PERSON_NAME] Suraj [PERSON_…" at bounding box center [255, 465] width 112 height 28
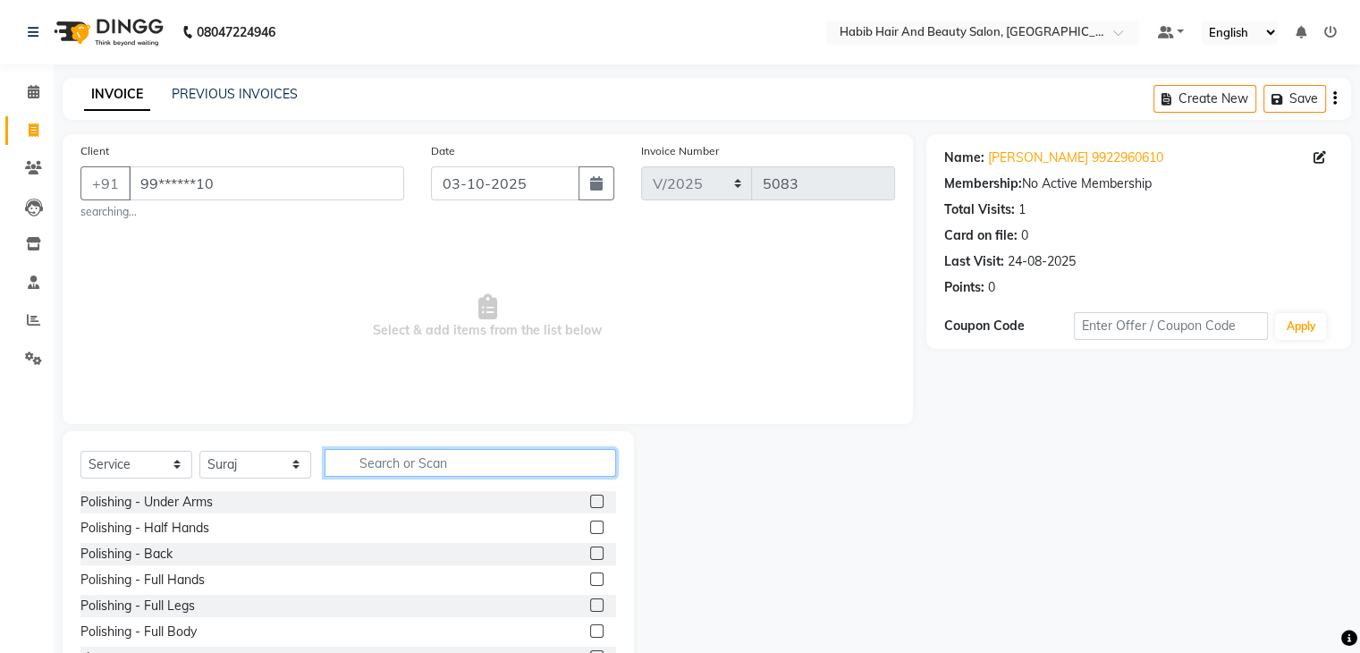
click at [416, 465] on input "text" at bounding box center [469, 463] width 291 height 28
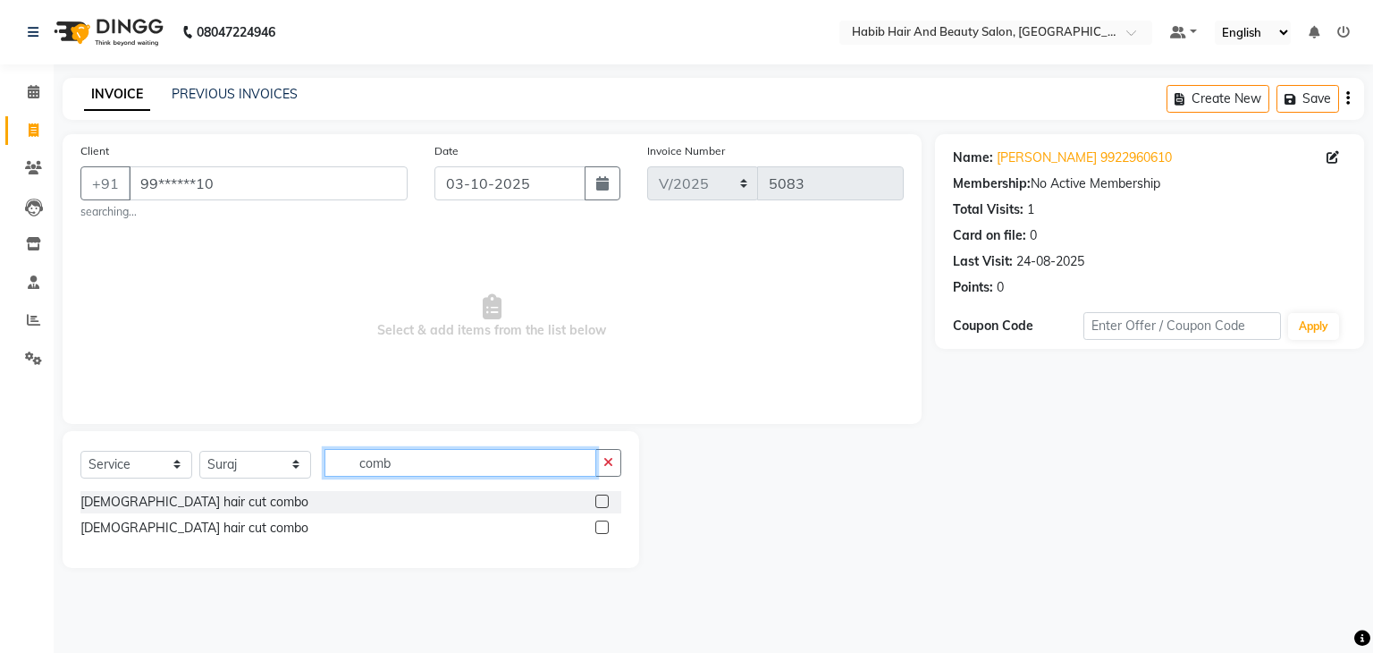
type input "comb"
click at [602, 534] on label at bounding box center [601, 526] width 13 height 13
click at [602, 534] on input "checkbox" at bounding box center [601, 528] width 12 height 12
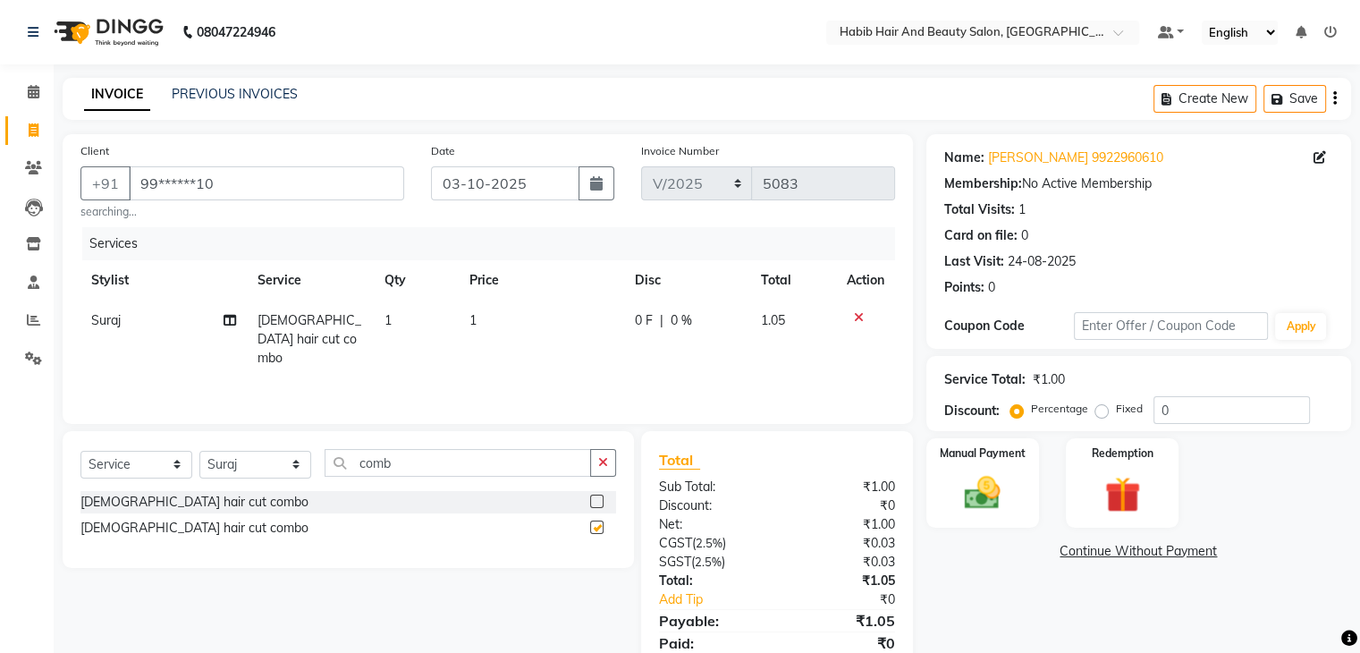
checkbox input "false"
click at [536, 341] on td "1" at bounding box center [541, 339] width 165 height 78
select select "81155"
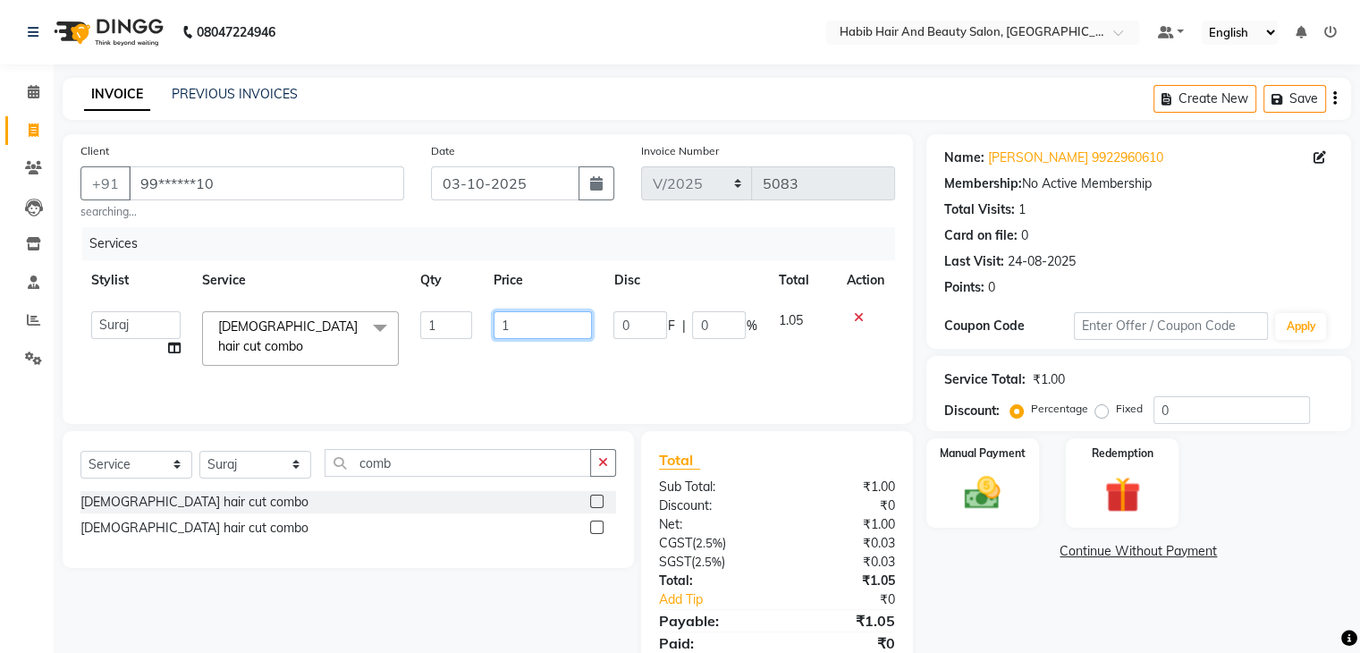
click at [542, 326] on input "1" at bounding box center [542, 325] width 98 height 28
type input "500"
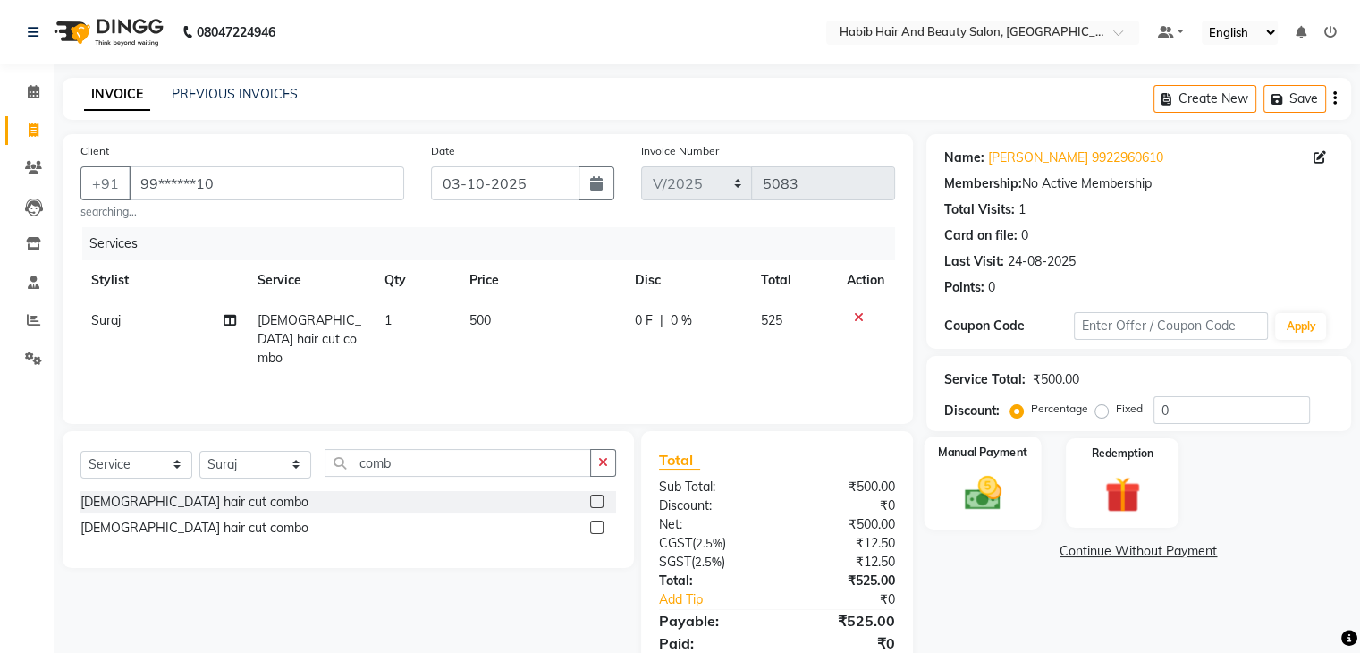
click at [1023, 516] on div "Manual Payment" at bounding box center [981, 482] width 117 height 92
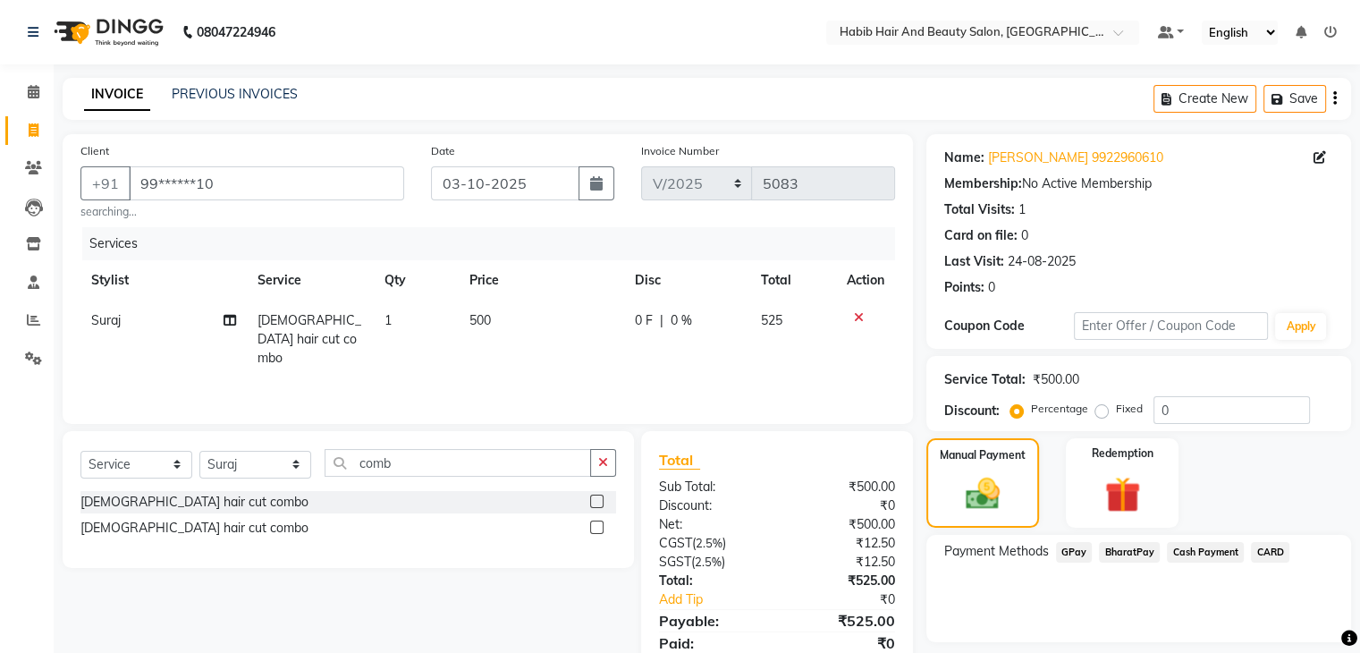
click at [1138, 550] on span "BharatPay" at bounding box center [1129, 552] width 61 height 21
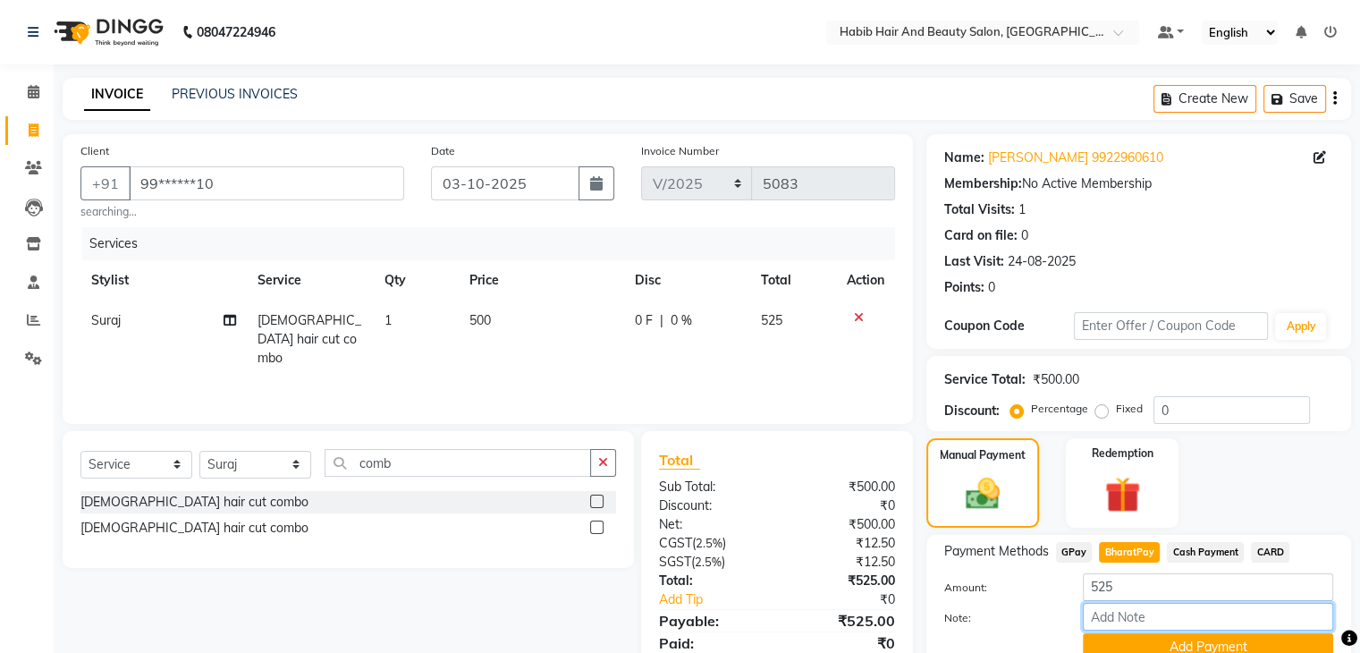
click at [1206, 627] on input "Note:" at bounding box center [1207, 616] width 250 height 28
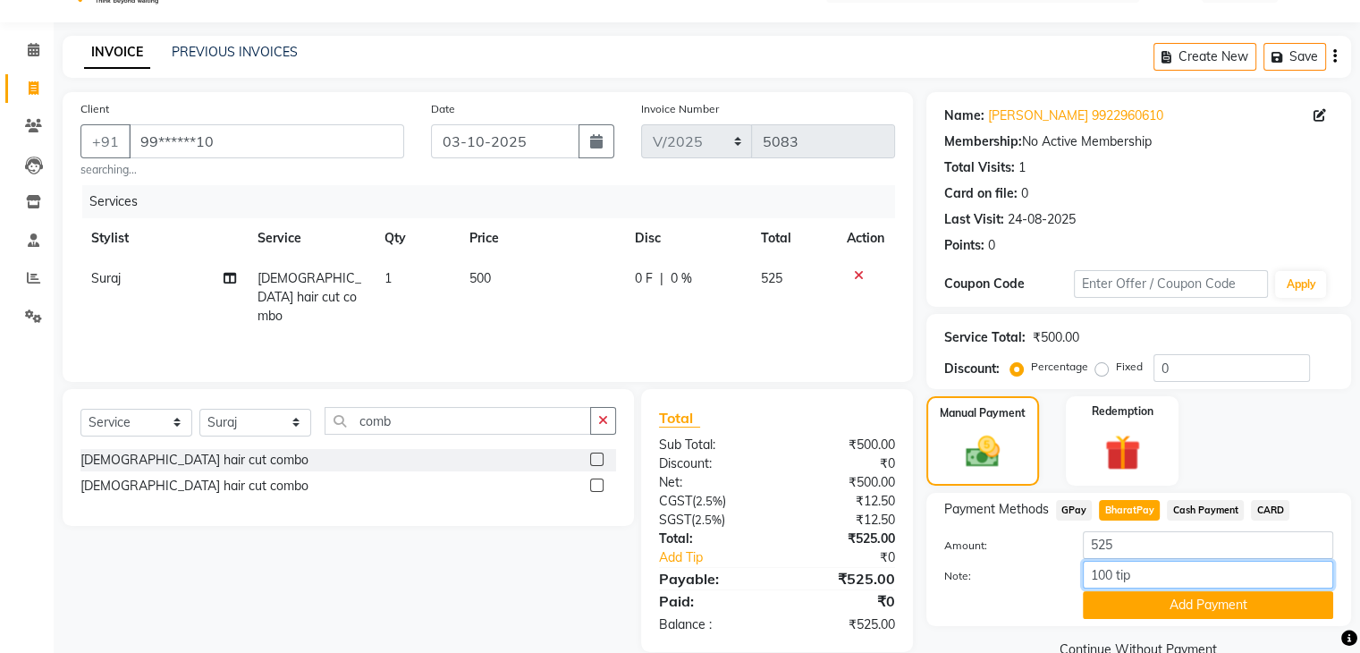
scroll to position [80, 0]
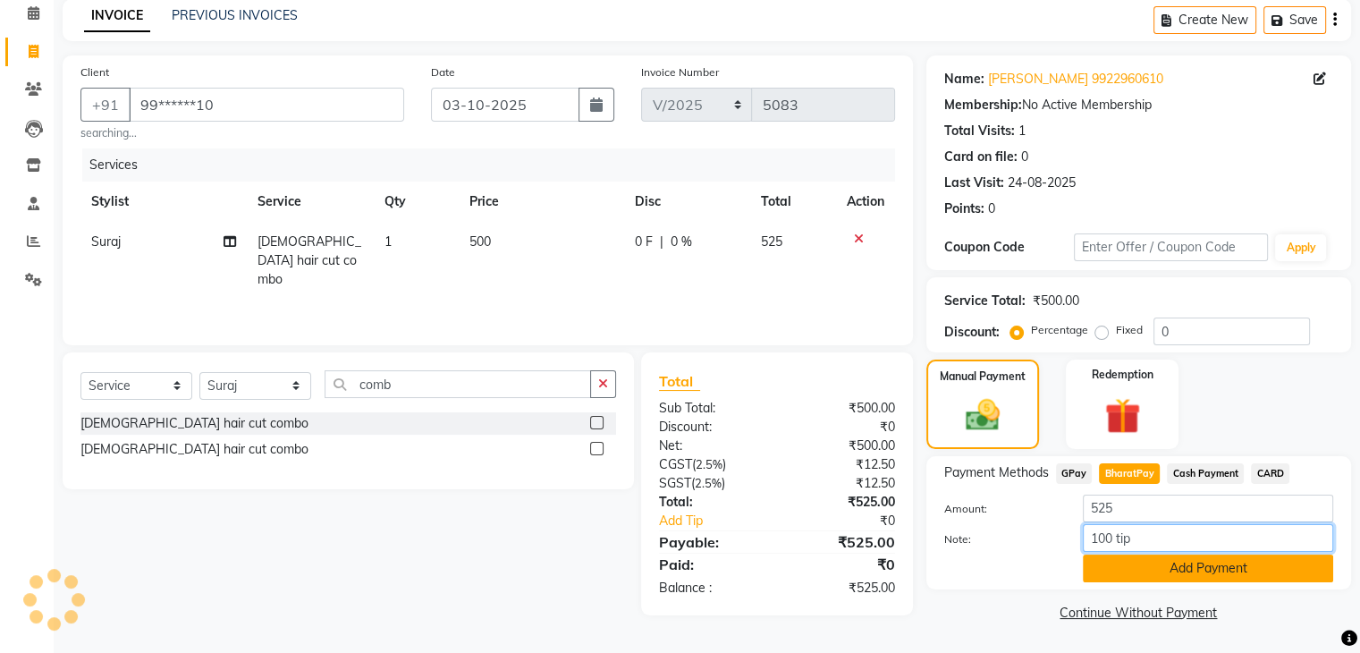
type input "100 tip"
click at [1206, 566] on button "Add Payment" at bounding box center [1207, 568] width 250 height 28
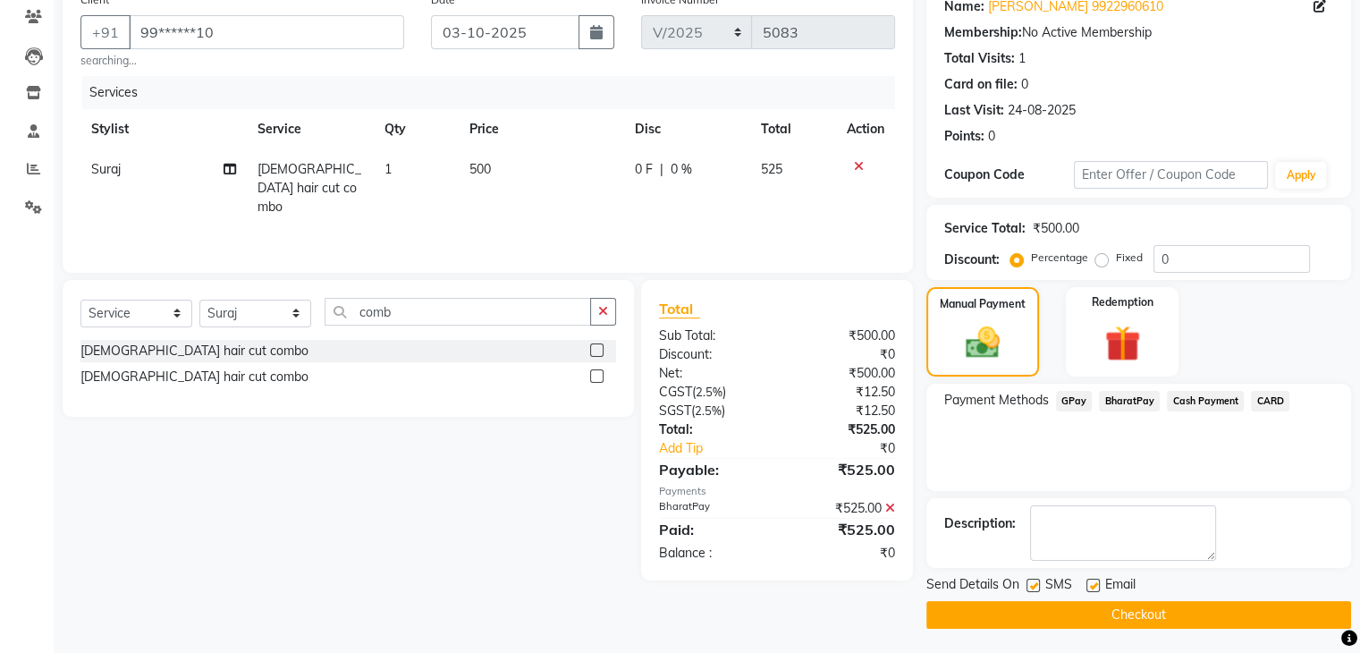
scroll to position [153, 0]
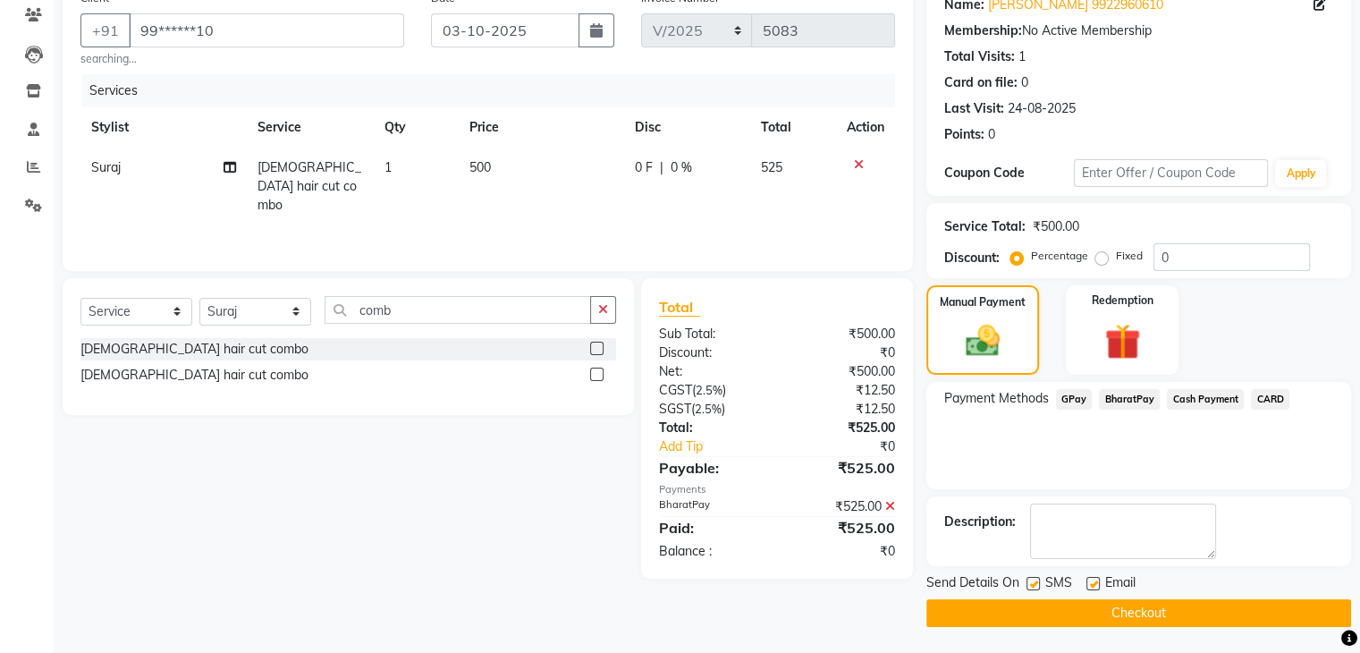
click at [1142, 619] on button "Checkout" at bounding box center [1138, 613] width 425 height 28
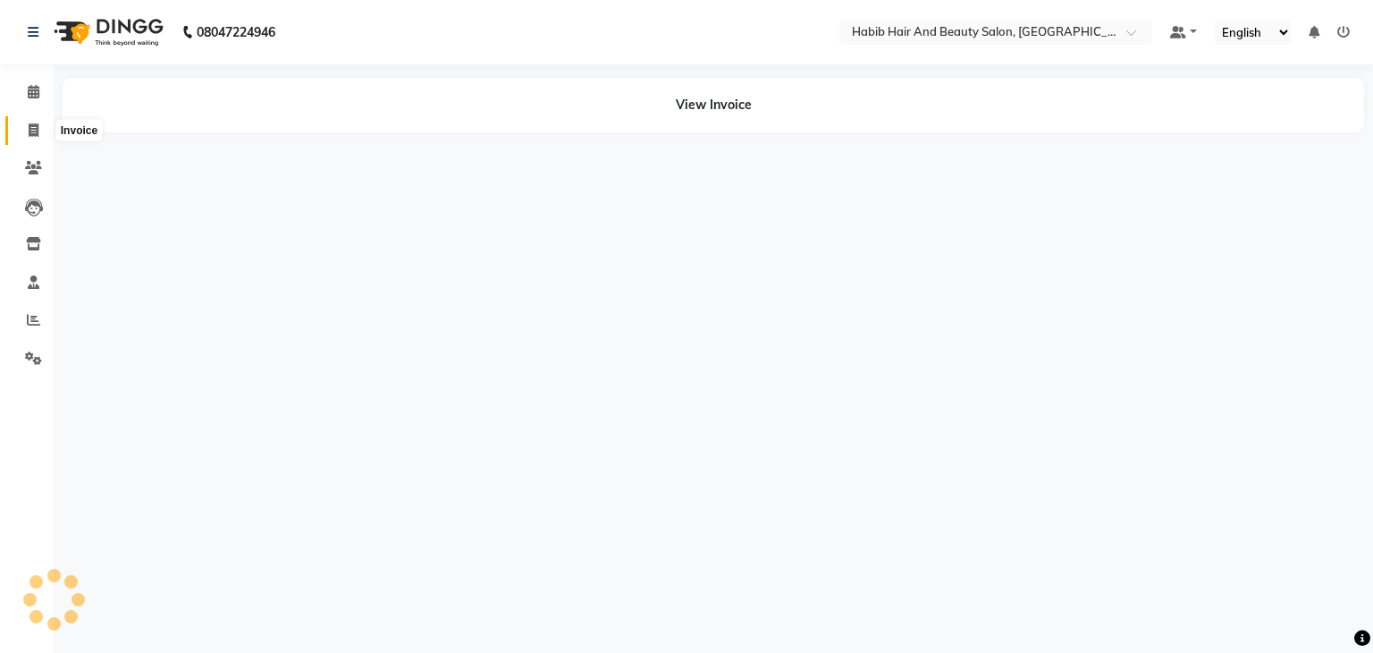
click at [32, 130] on icon at bounding box center [34, 129] width 10 height 13
select select "service"
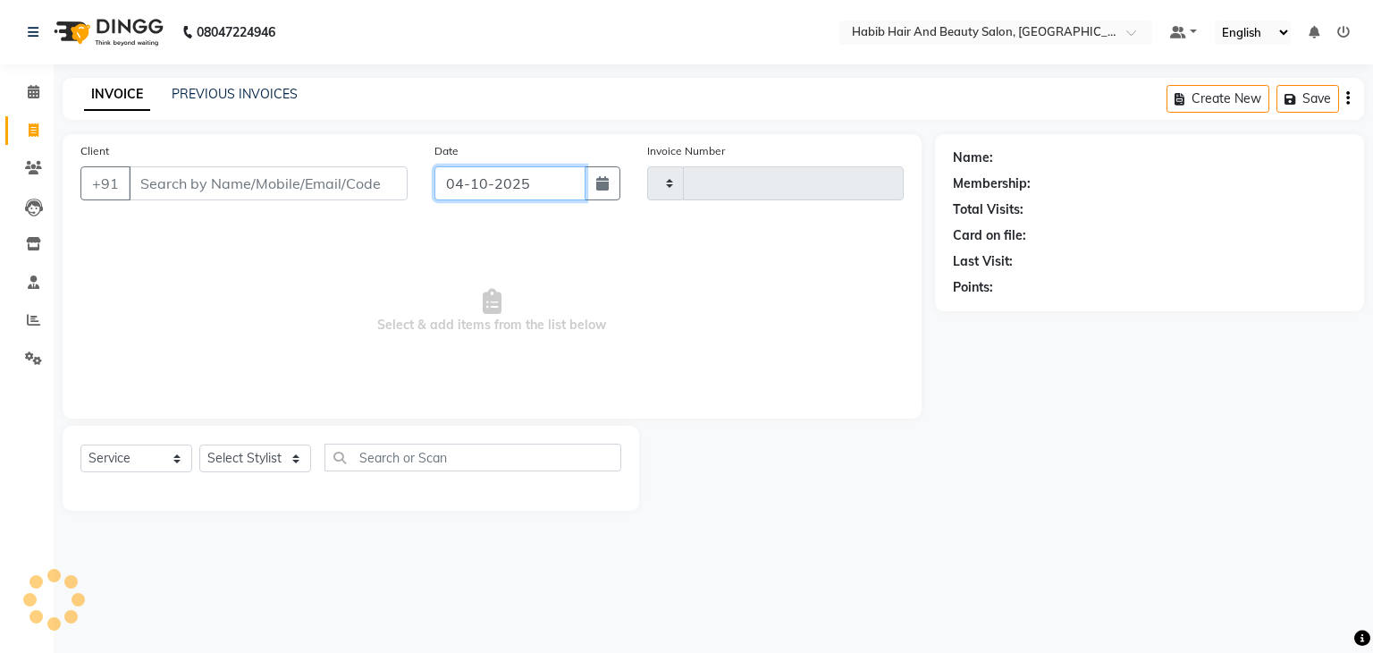
click at [572, 169] on input "04-10-2025" at bounding box center [509, 183] width 151 height 34
select select "10"
select select "2025"
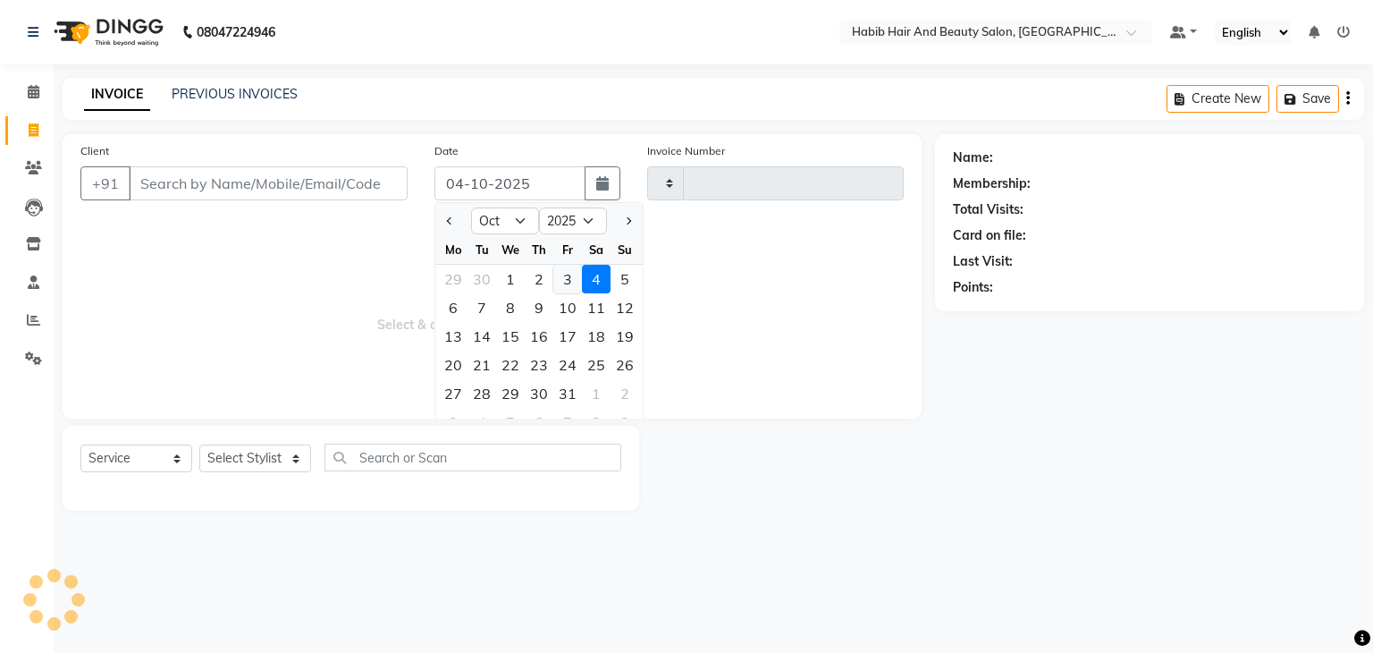
click at [560, 277] on div "3" at bounding box center [567, 279] width 29 height 29
type input "03-10-2025"
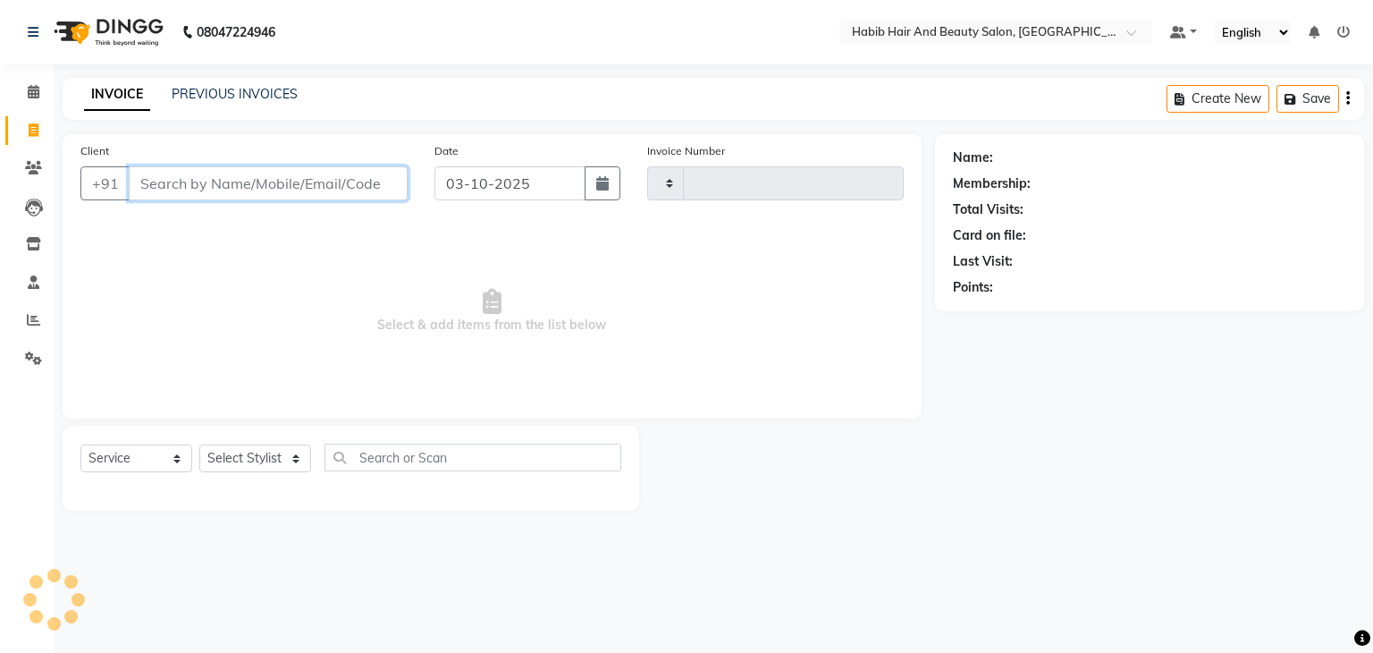
click at [242, 180] on input "Client" at bounding box center [268, 183] width 279 height 34
click at [264, 185] on input "889904164" at bounding box center [268, 183] width 279 height 34
type input "8"
type input "salon num"
select select "8363"
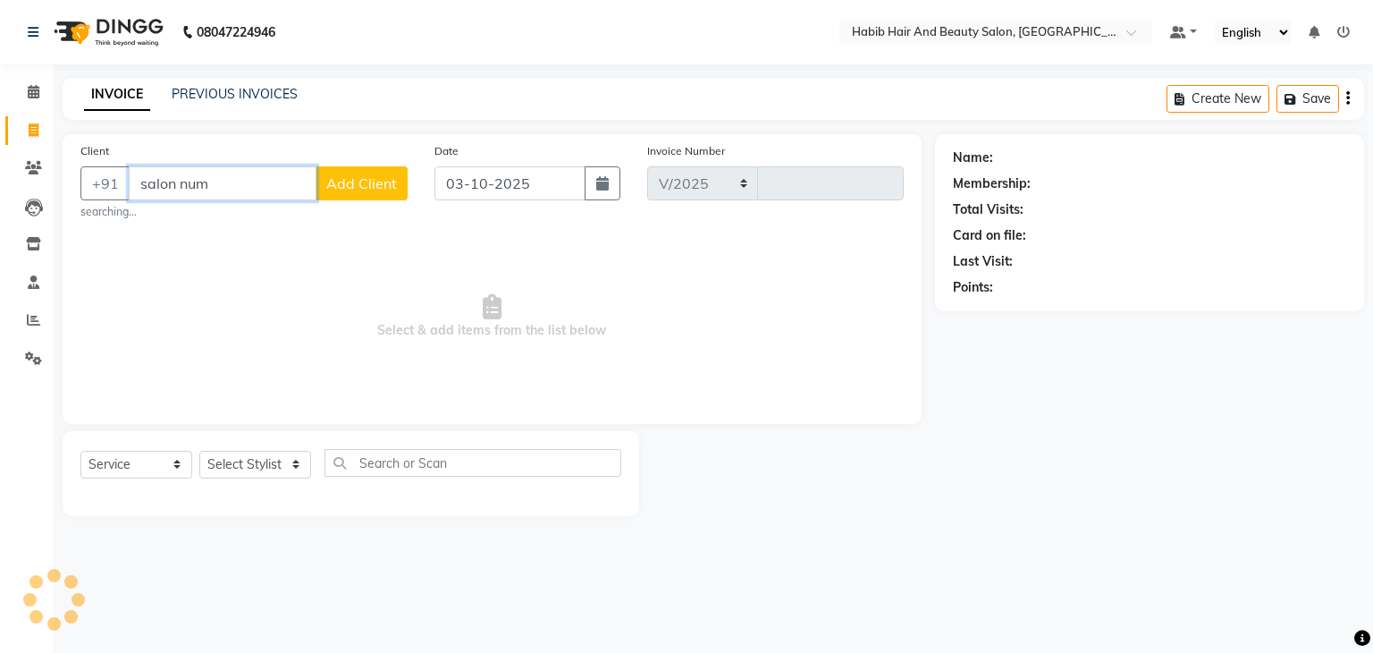
type input "5084"
type input "s"
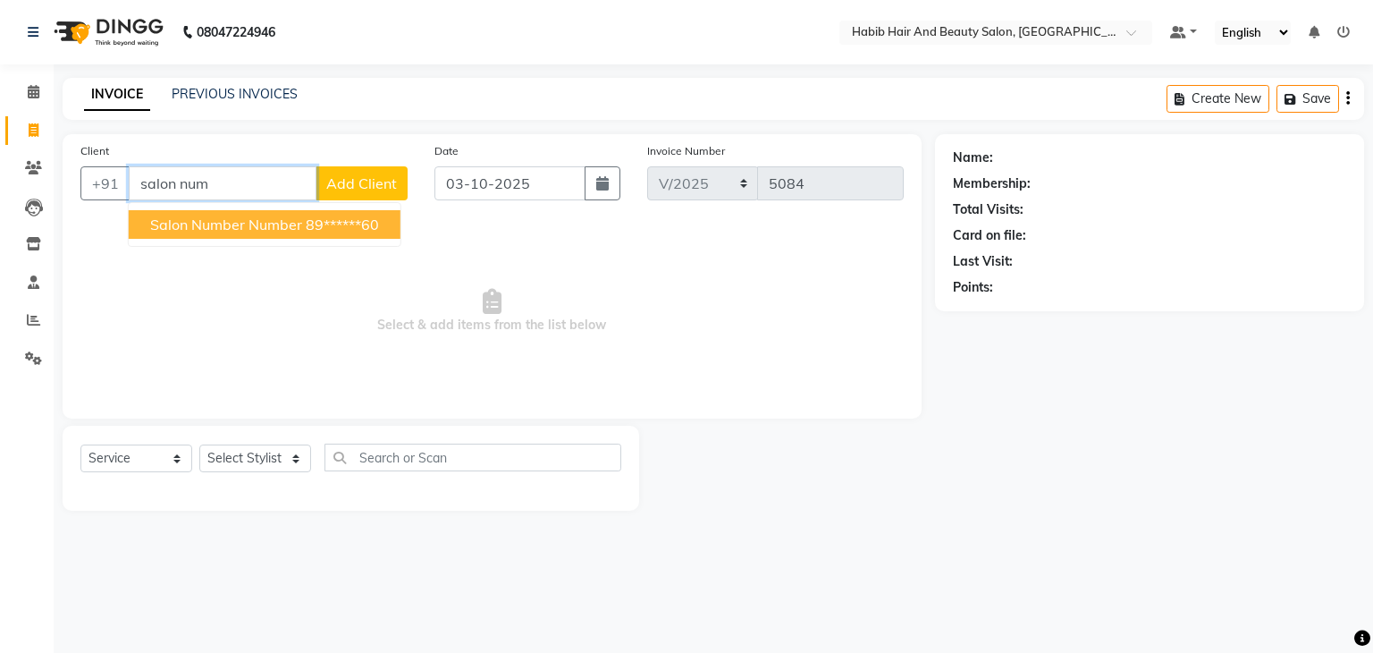
click at [306, 223] on ngb-highlight "89******60" at bounding box center [342, 224] width 73 height 18
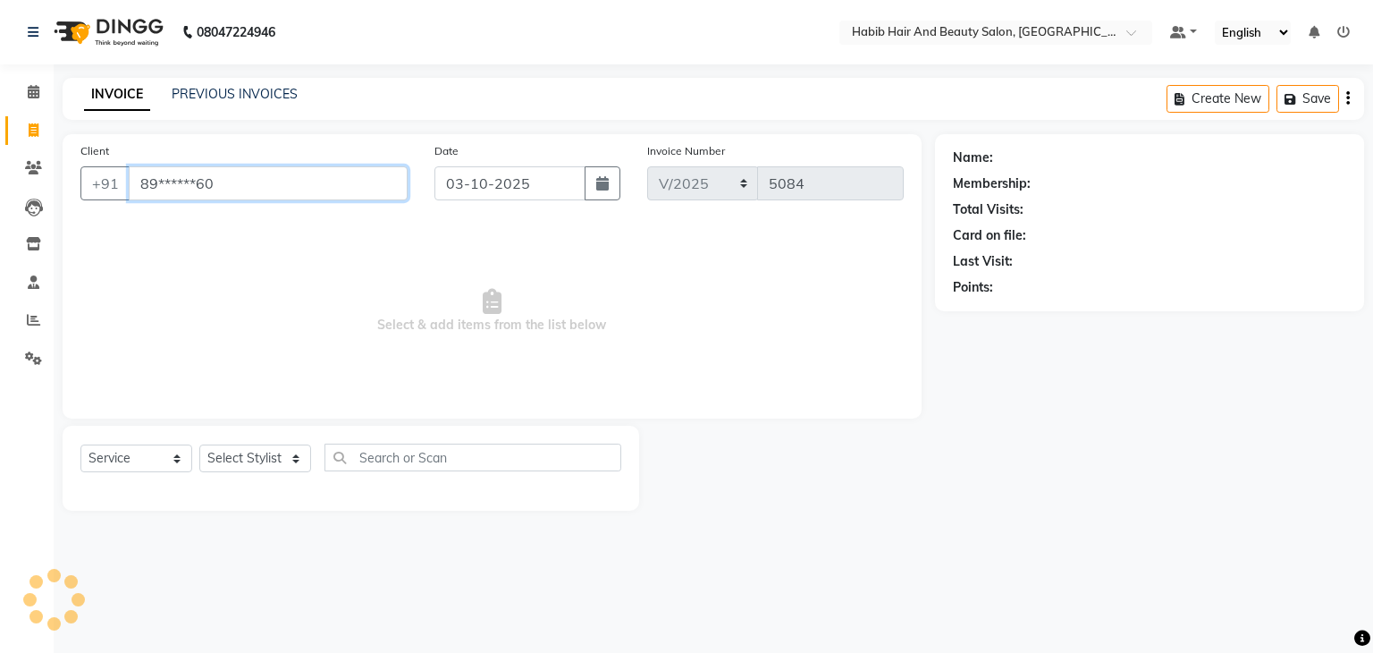
type input "89******60"
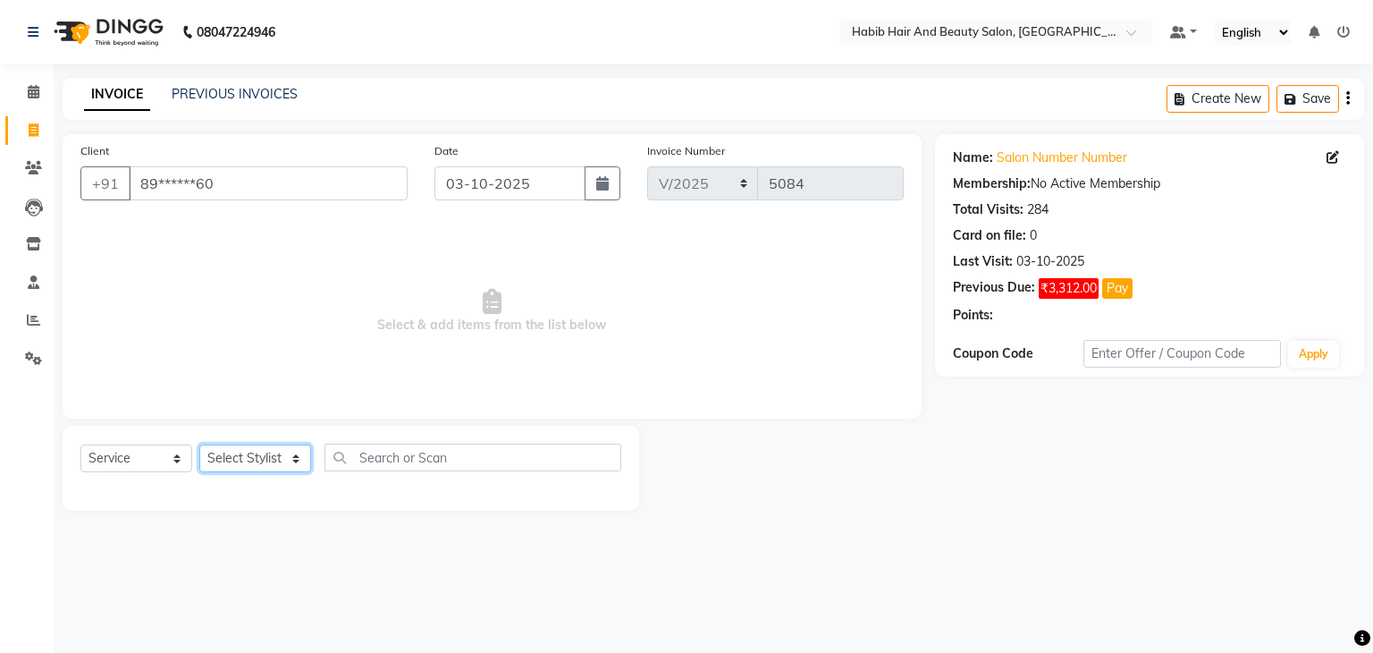
click at [286, 459] on select "Select Stylist [PERSON_NAME] Manager [PERSON_NAME] [PERSON_NAME] Suraj [PERSON_…" at bounding box center [255, 458] width 112 height 28
select select "81161"
click at [199, 445] on select "Select Stylist [PERSON_NAME] Manager [PERSON_NAME] [PERSON_NAME] Suraj [PERSON_…" at bounding box center [255, 458] width 112 height 28
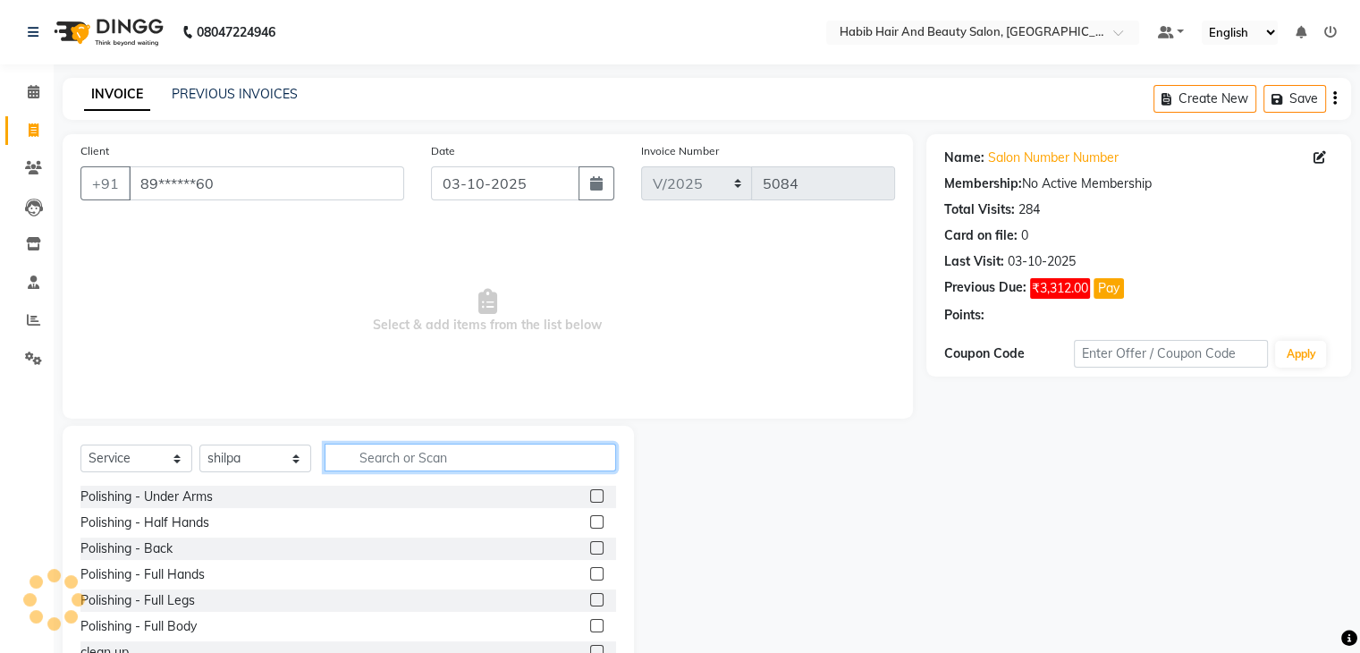
click at [379, 466] on input "text" at bounding box center [469, 457] width 291 height 28
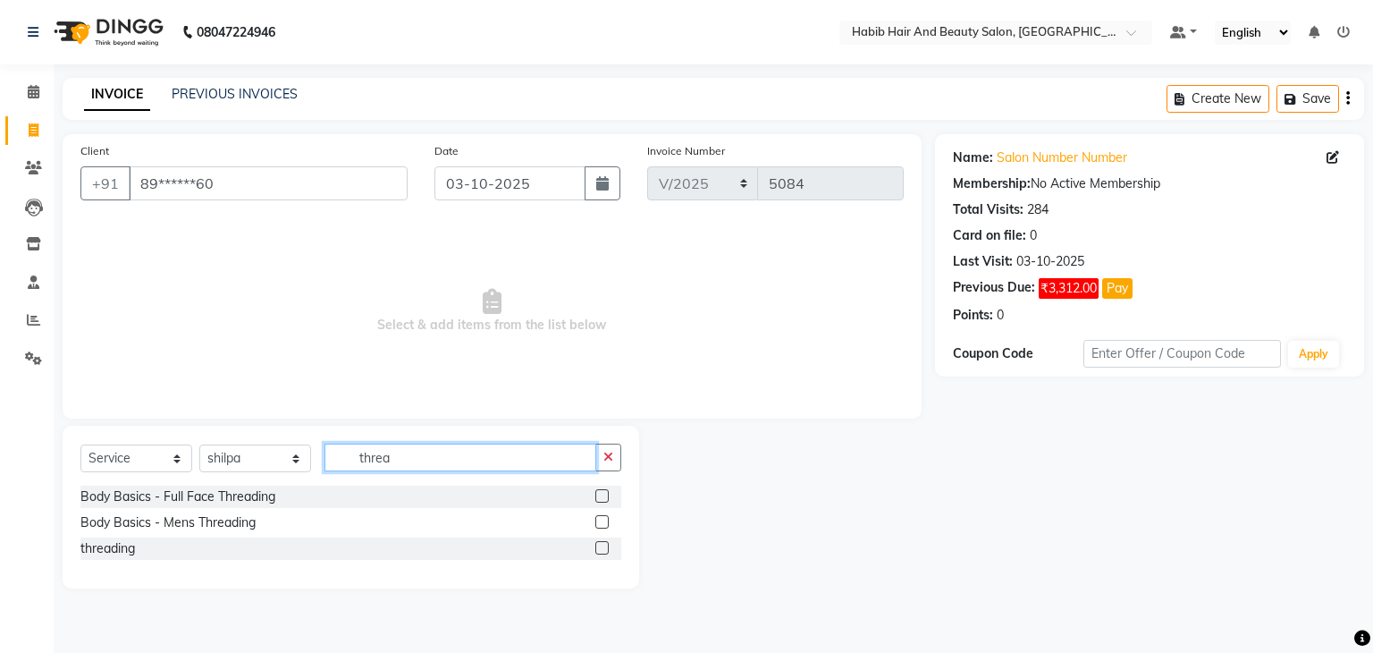
type input "threa"
click at [604, 547] on label at bounding box center [601, 547] width 13 height 13
click at [604, 547] on input "checkbox" at bounding box center [601, 549] width 12 height 12
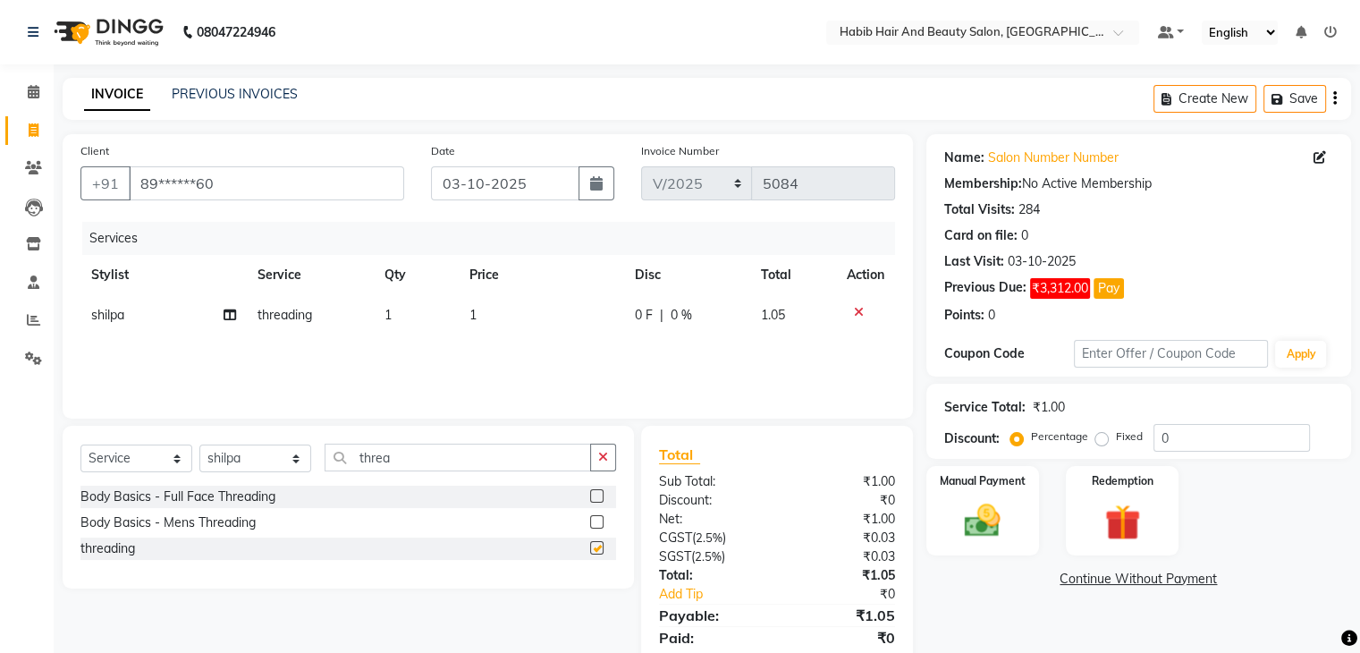
checkbox input "false"
click at [526, 316] on td "1" at bounding box center [541, 315] width 165 height 40
select select "81161"
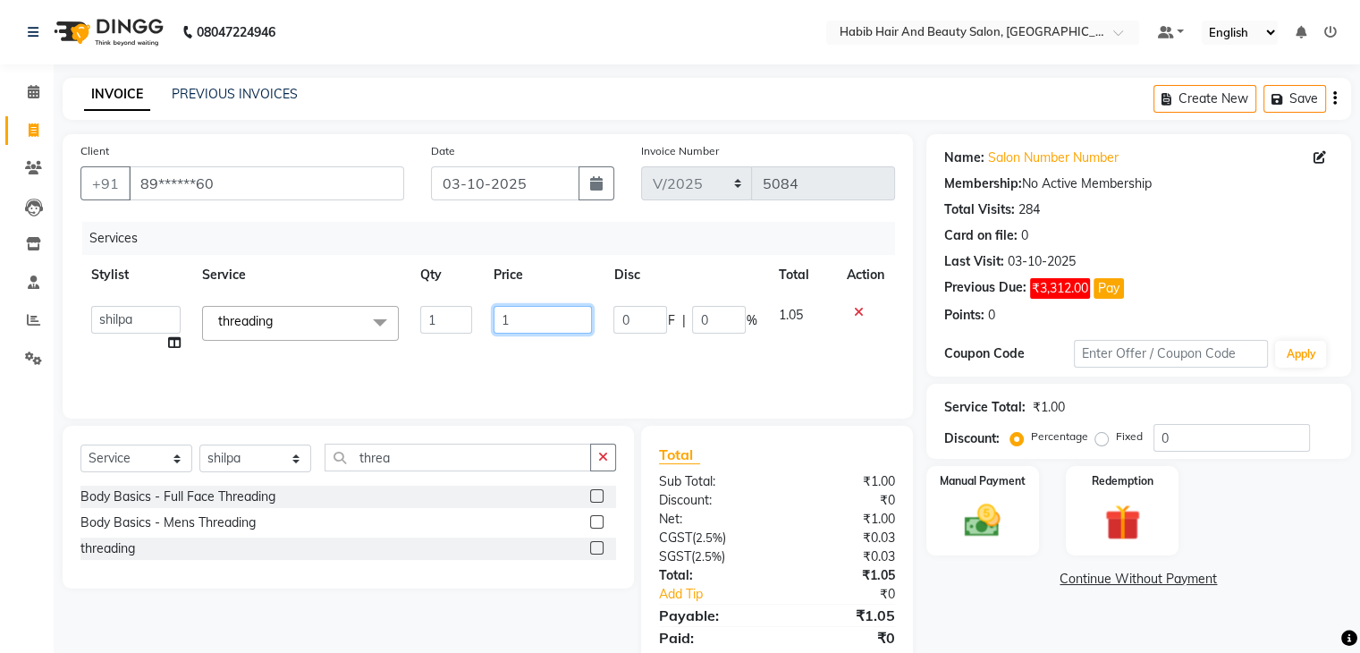
click at [526, 316] on input "1" at bounding box center [542, 320] width 98 height 28
type input "114"
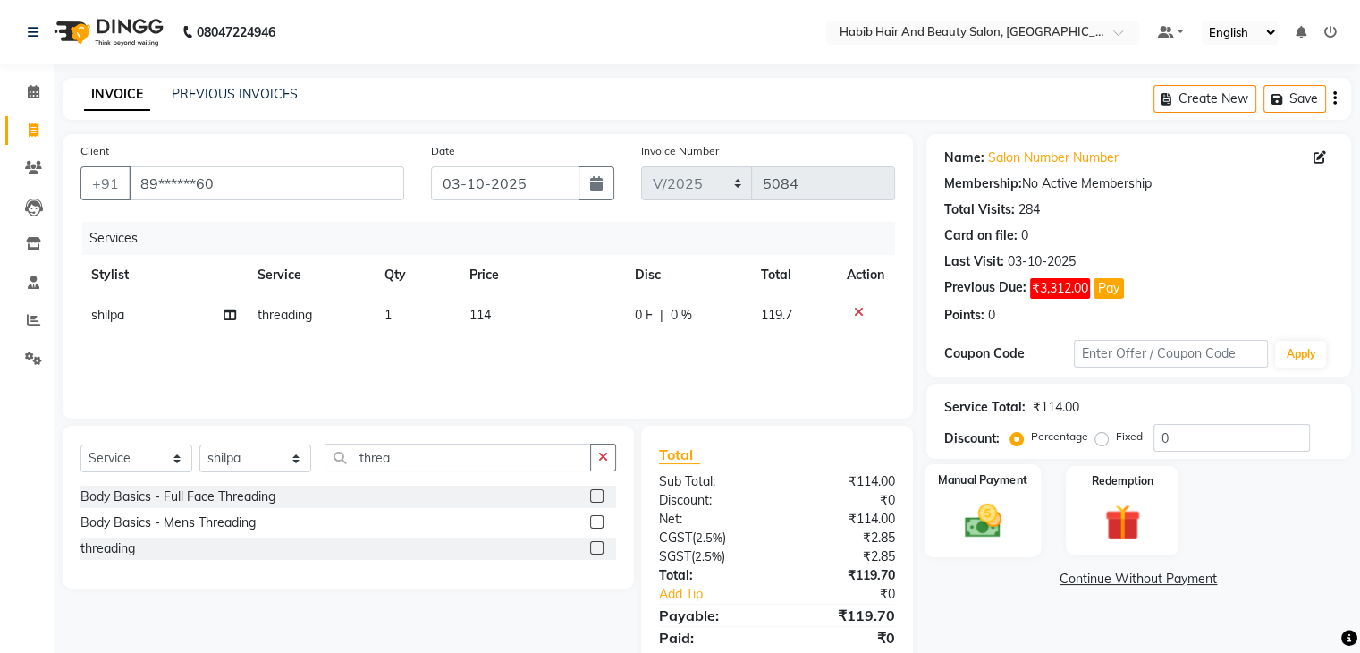
click at [1032, 509] on div "Manual Payment" at bounding box center [981, 510] width 117 height 92
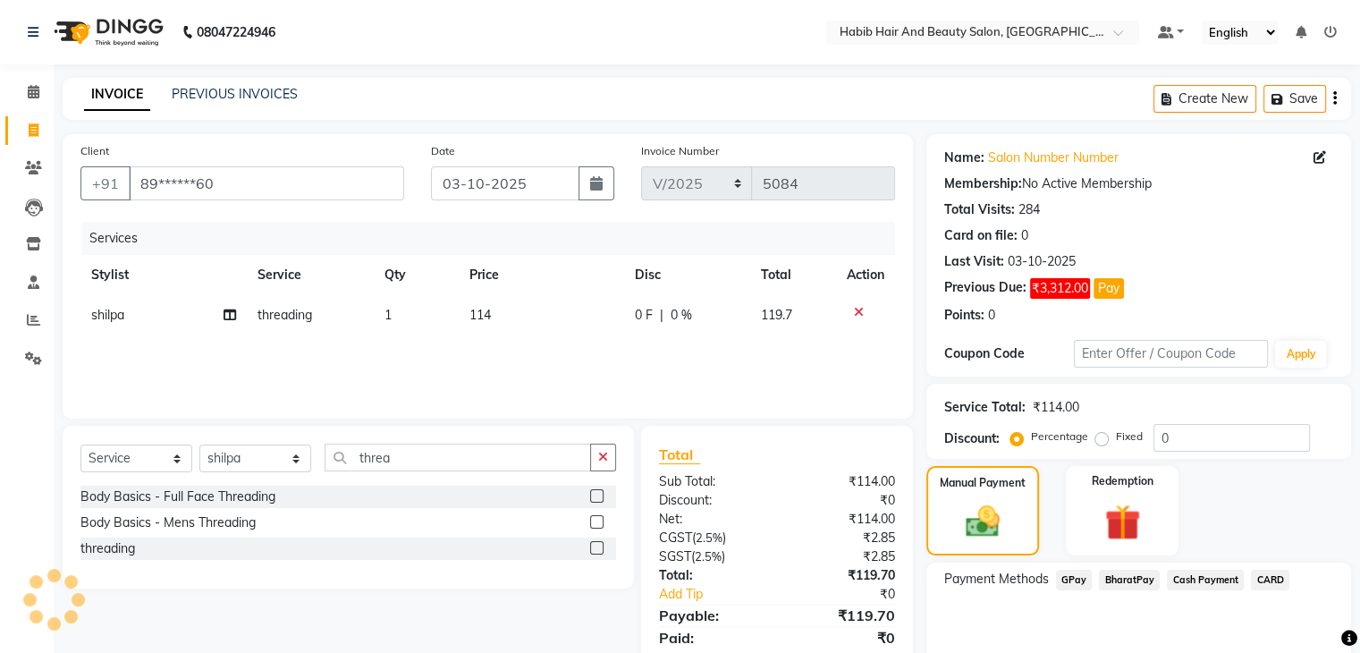
click at [1114, 578] on span "BharatPay" at bounding box center [1129, 579] width 61 height 21
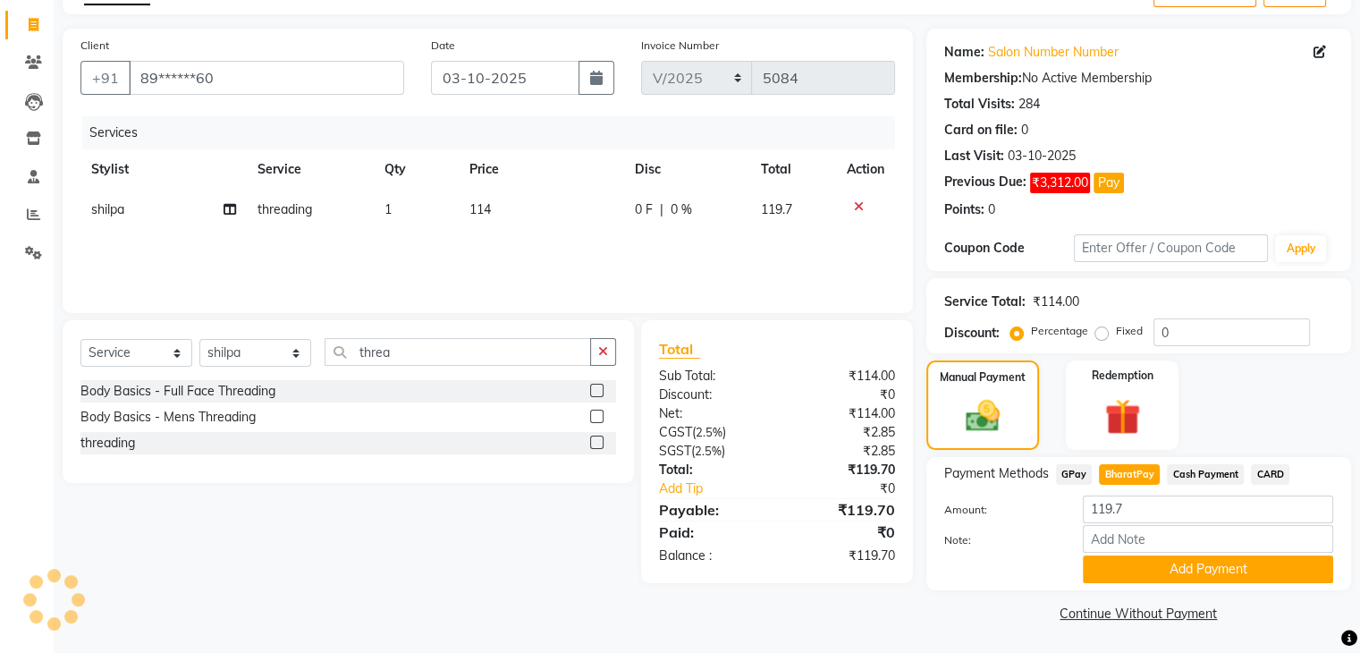
scroll to position [107, 0]
click at [1225, 568] on button "Add Payment" at bounding box center [1207, 568] width 250 height 28
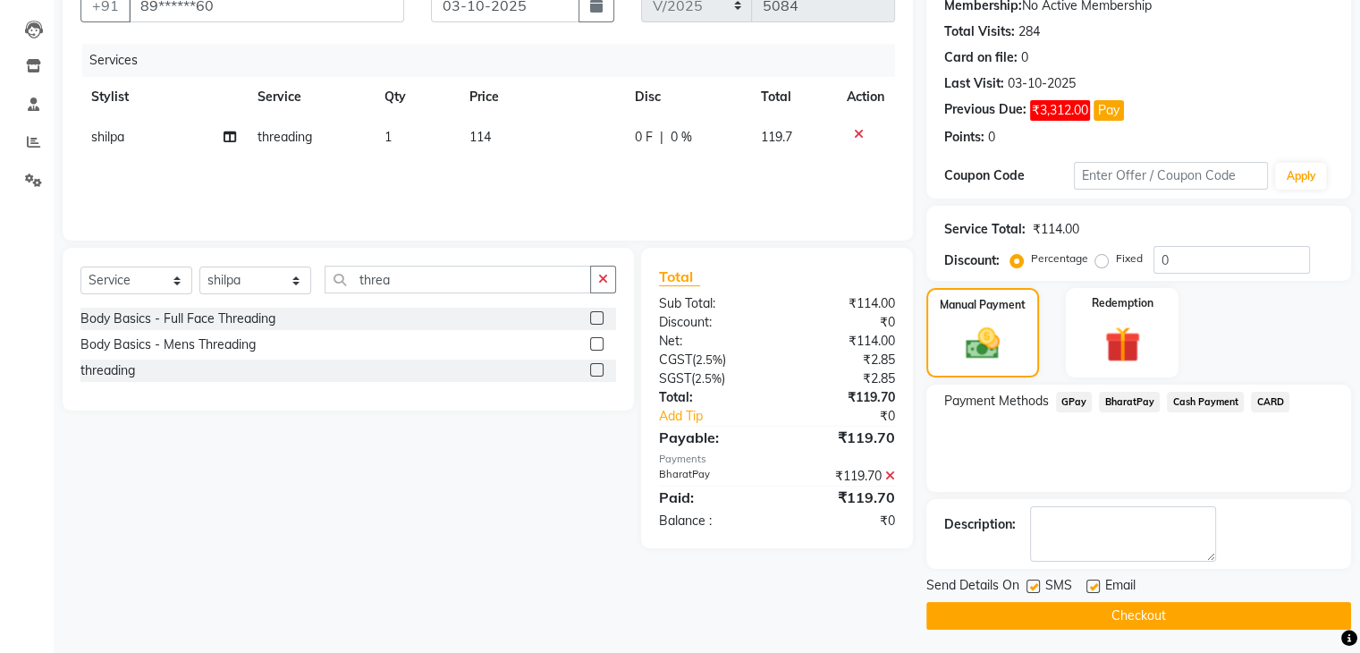
scroll to position [180, 0]
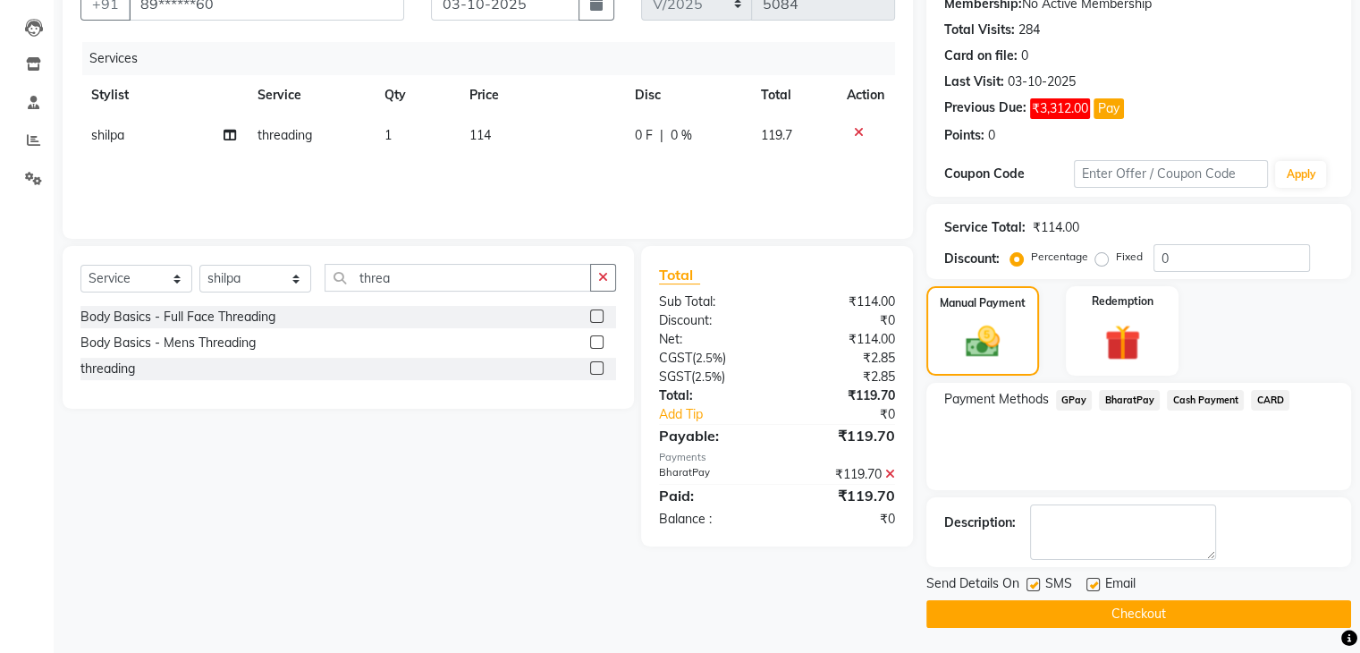
click at [1181, 612] on button "Checkout" at bounding box center [1138, 614] width 425 height 28
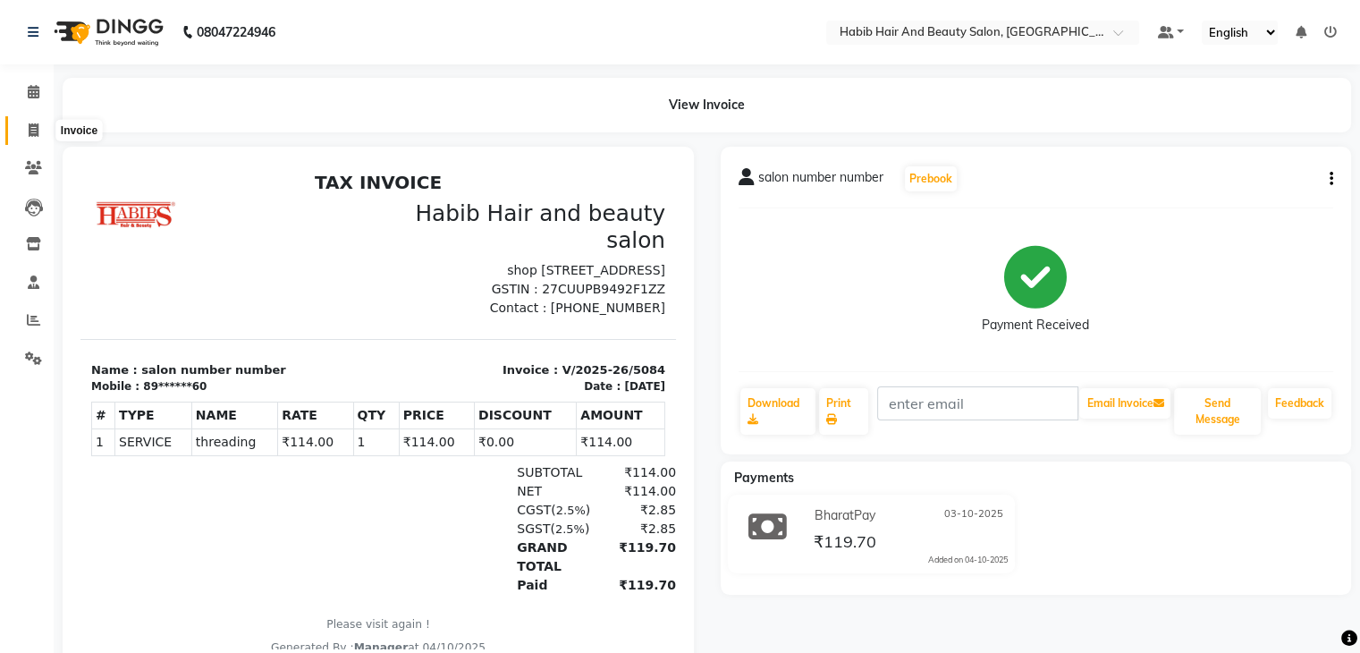
click at [36, 131] on icon at bounding box center [34, 129] width 10 height 13
select select "service"
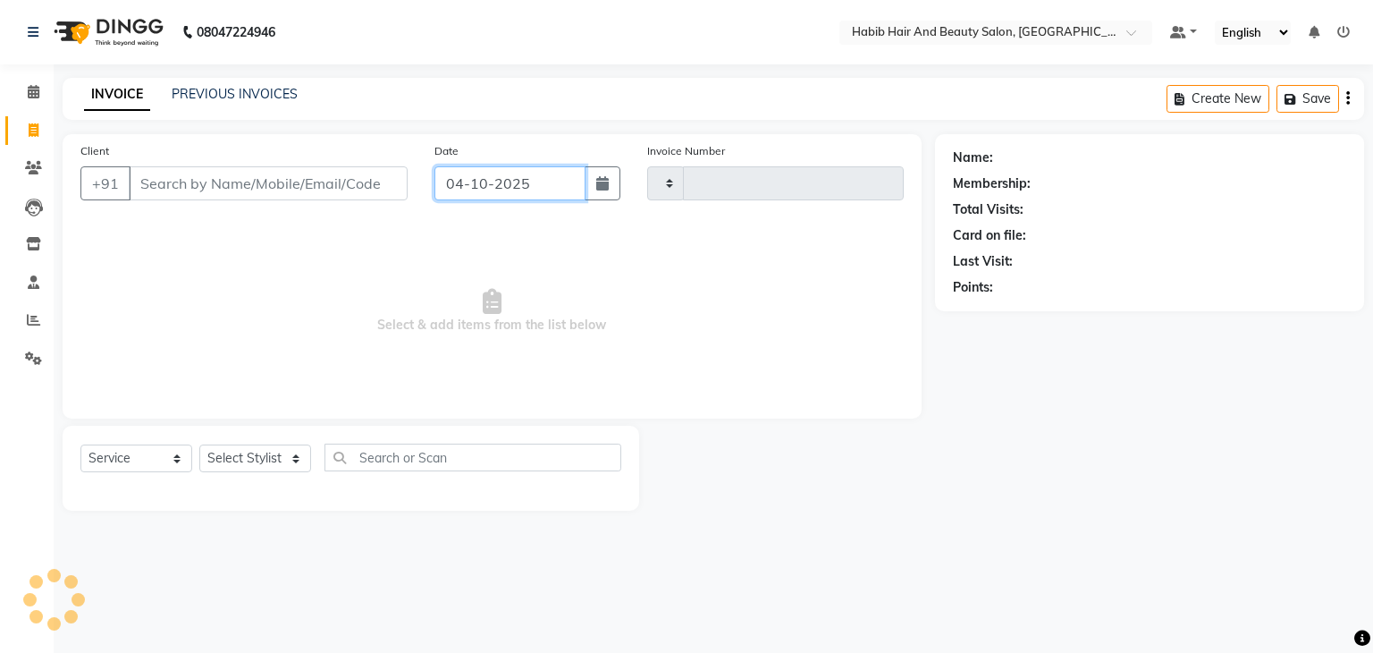
click at [497, 187] on input "04-10-2025" at bounding box center [509, 183] width 151 height 34
select select "10"
select select "2025"
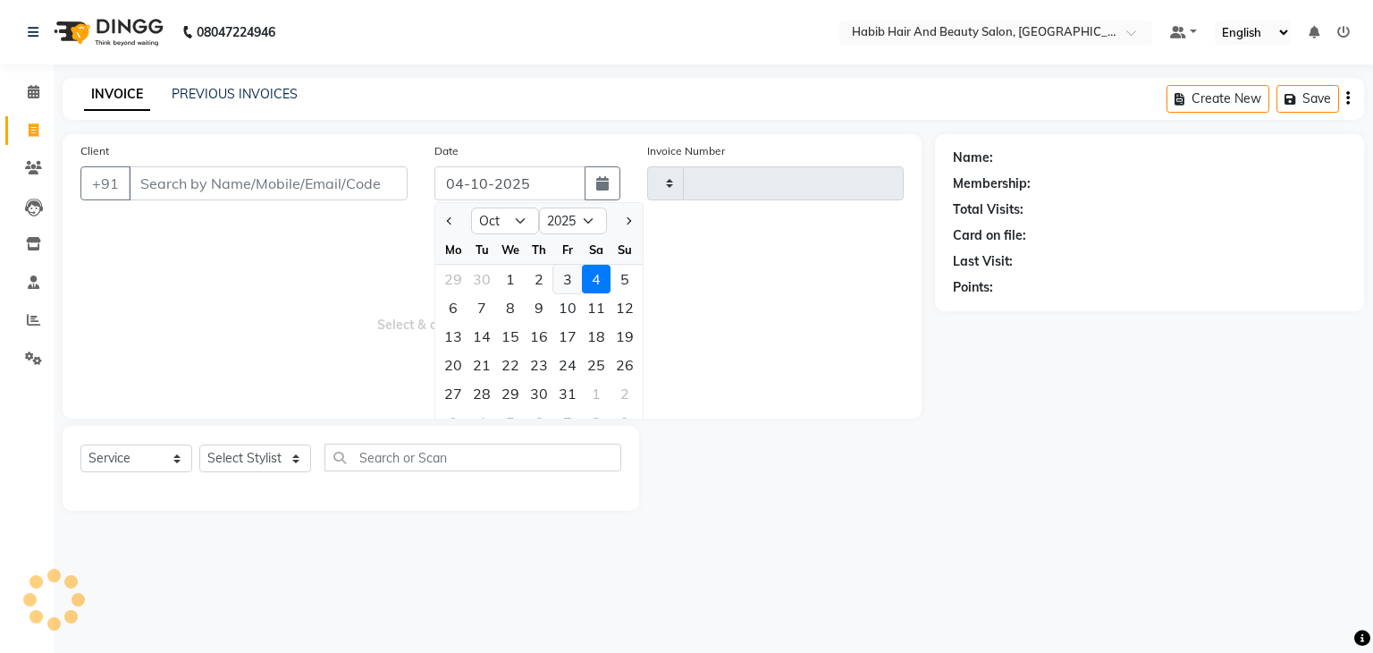
click at [566, 274] on div "3" at bounding box center [567, 279] width 29 height 29
type input "03-10-2025"
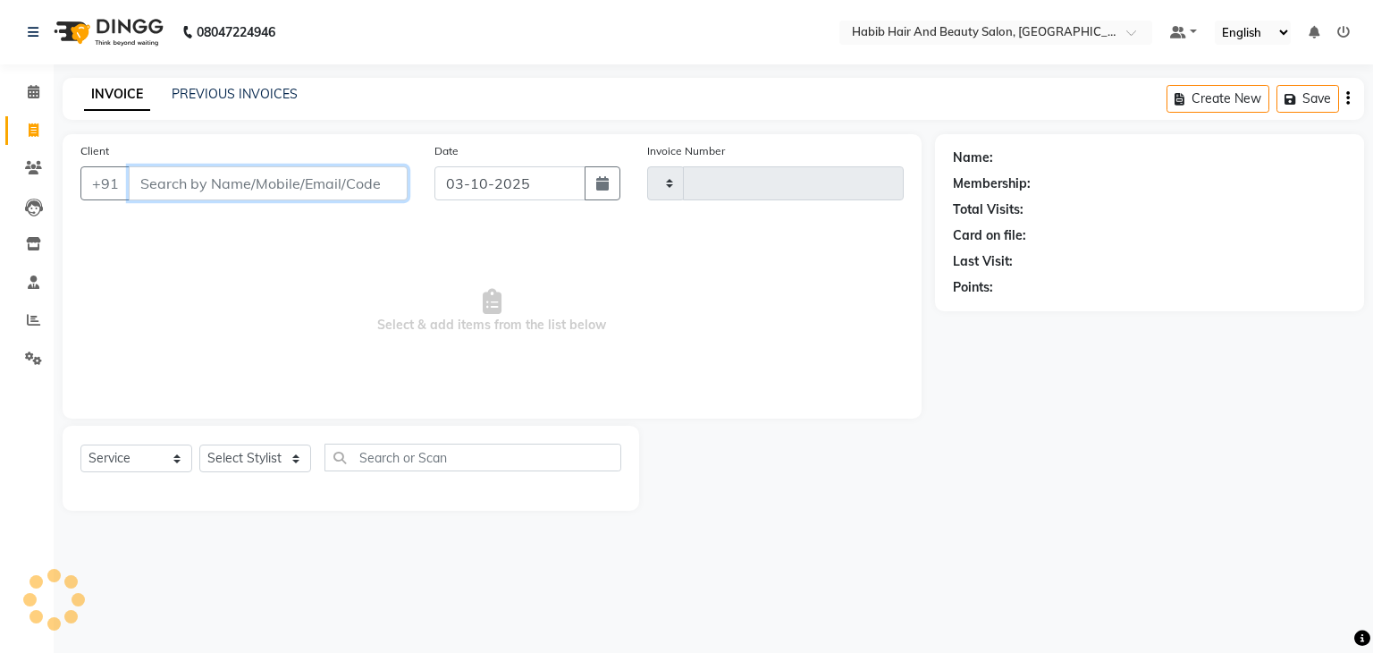
click at [235, 189] on input "Client" at bounding box center [268, 183] width 279 height 34
type input "5085"
select select "8362"
click at [404, 185] on input "9811885041" at bounding box center [268, 183] width 279 height 34
type input "9811885041"
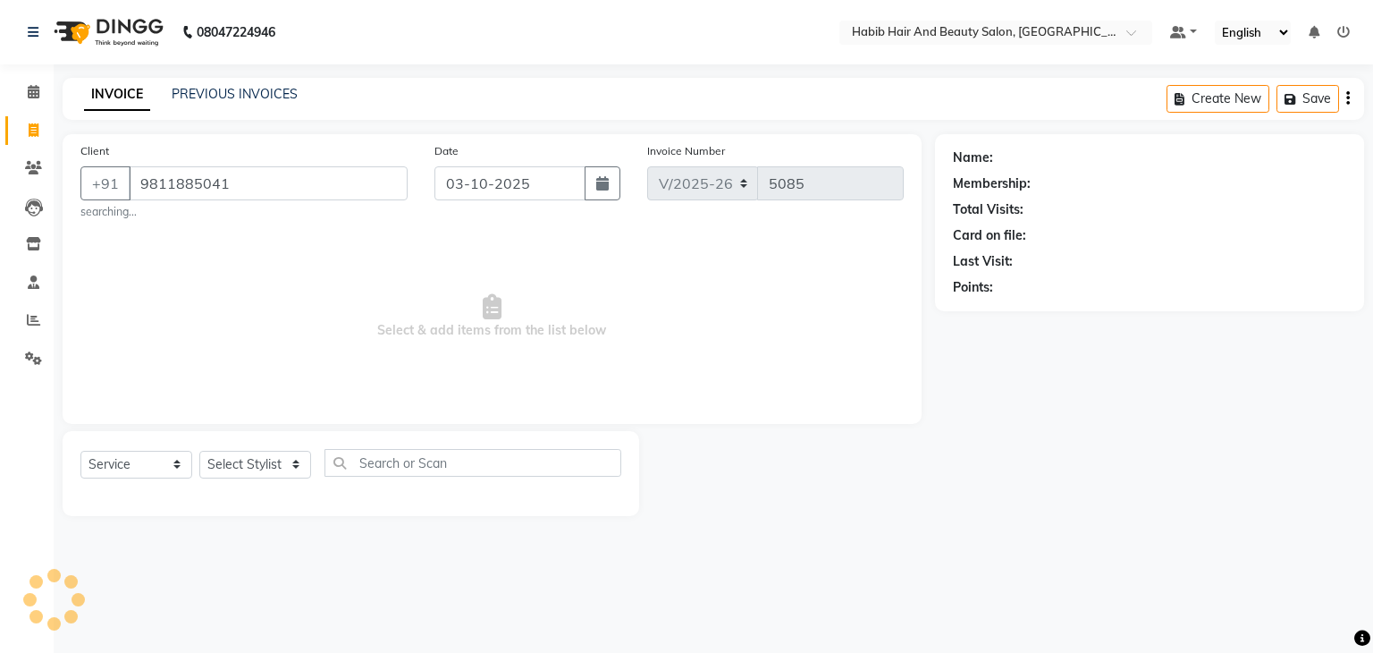
click at [369, 143] on div "Client +91 9811885041 searching..." at bounding box center [244, 180] width 354 height 79
click at [371, 179] on span "Add Client" at bounding box center [361, 183] width 71 height 18
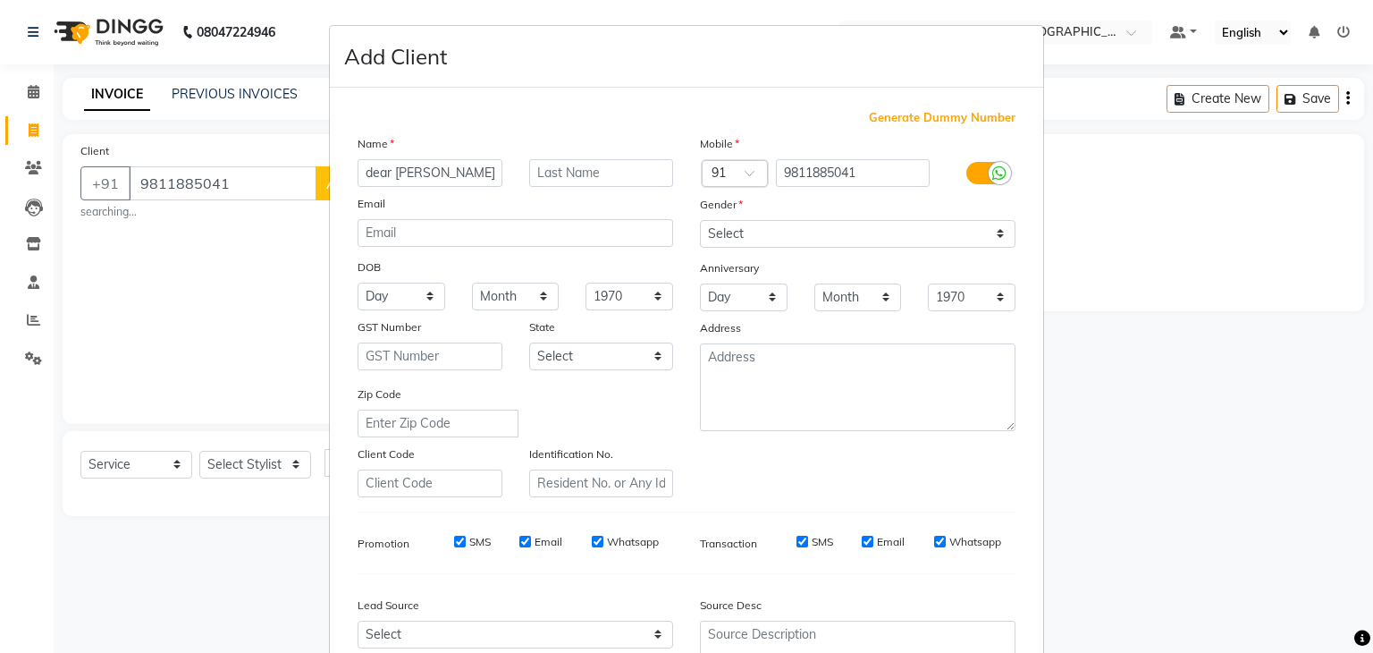
type input "dear clinte"
click at [750, 235] on select "Select Male Female Other Prefer Not To Say" at bounding box center [858, 234] width 316 height 28
select select "female"
click at [700, 221] on select "Select Male Female Other Prefer Not To Say" at bounding box center [858, 234] width 316 height 28
click at [650, 437] on div "Zip Code" at bounding box center [515, 410] width 342 height 53
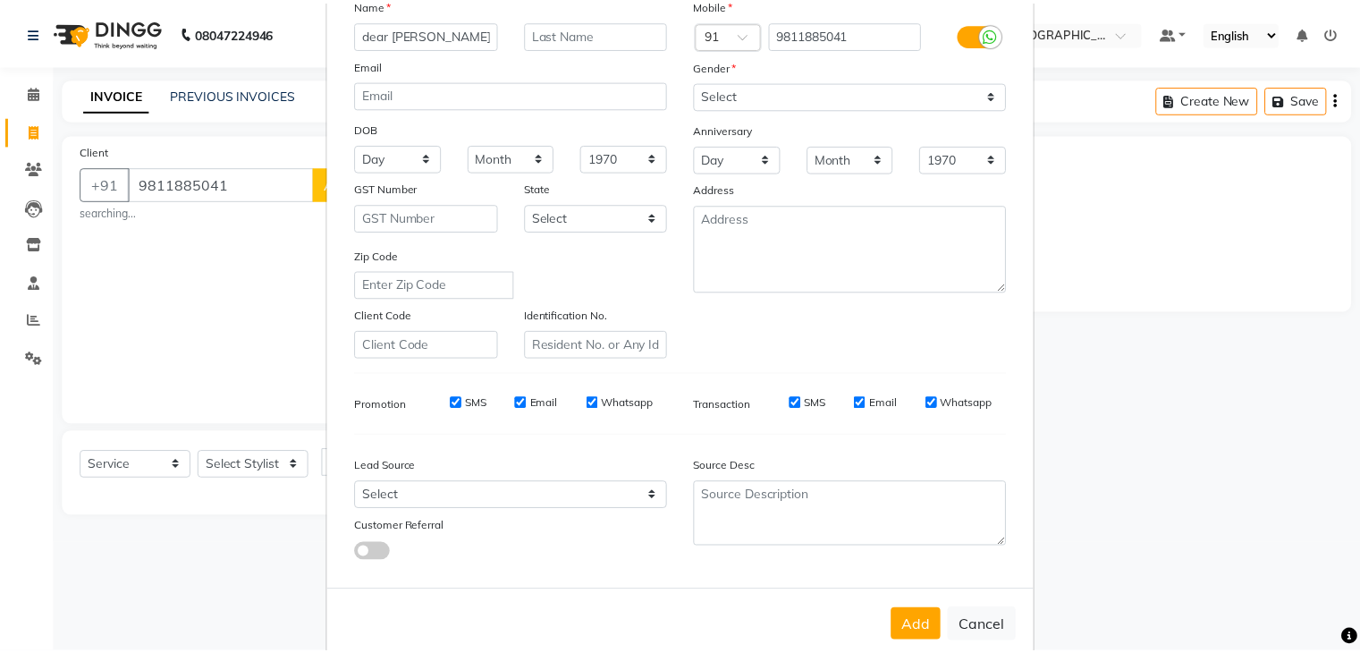
scroll to position [181, 0]
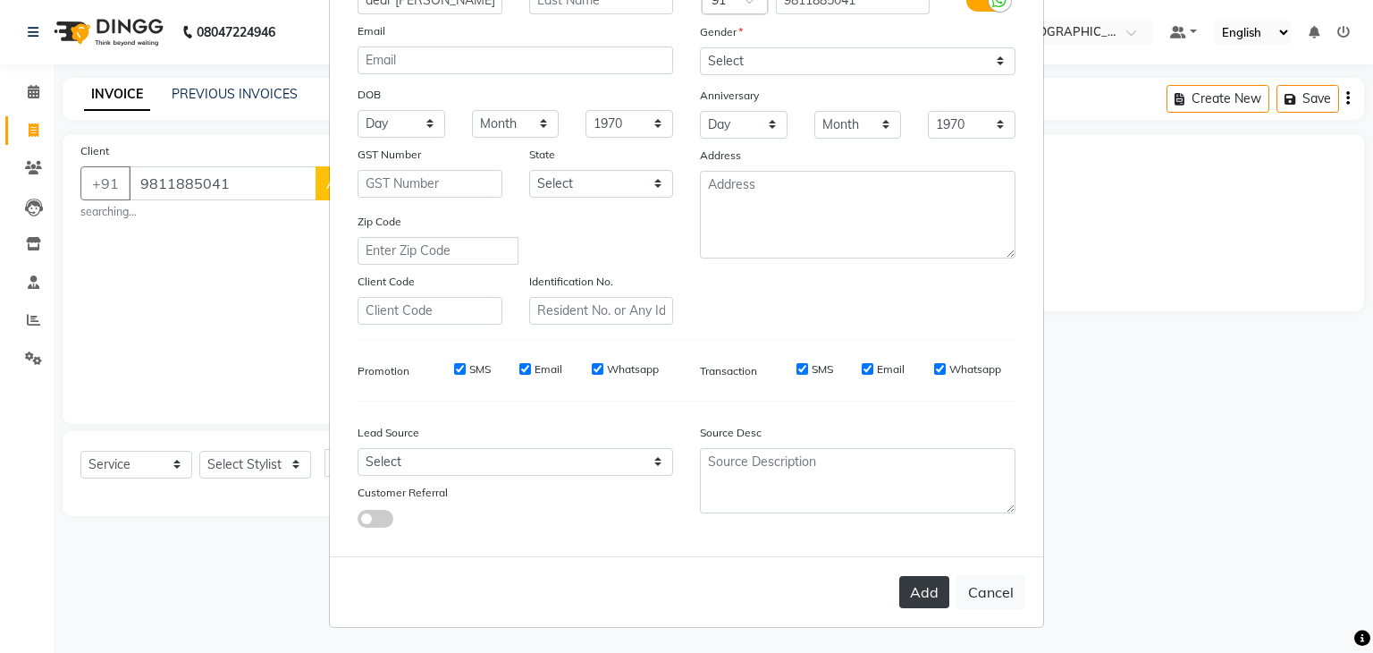
click at [920, 593] on button "Add" at bounding box center [924, 592] width 50 height 32
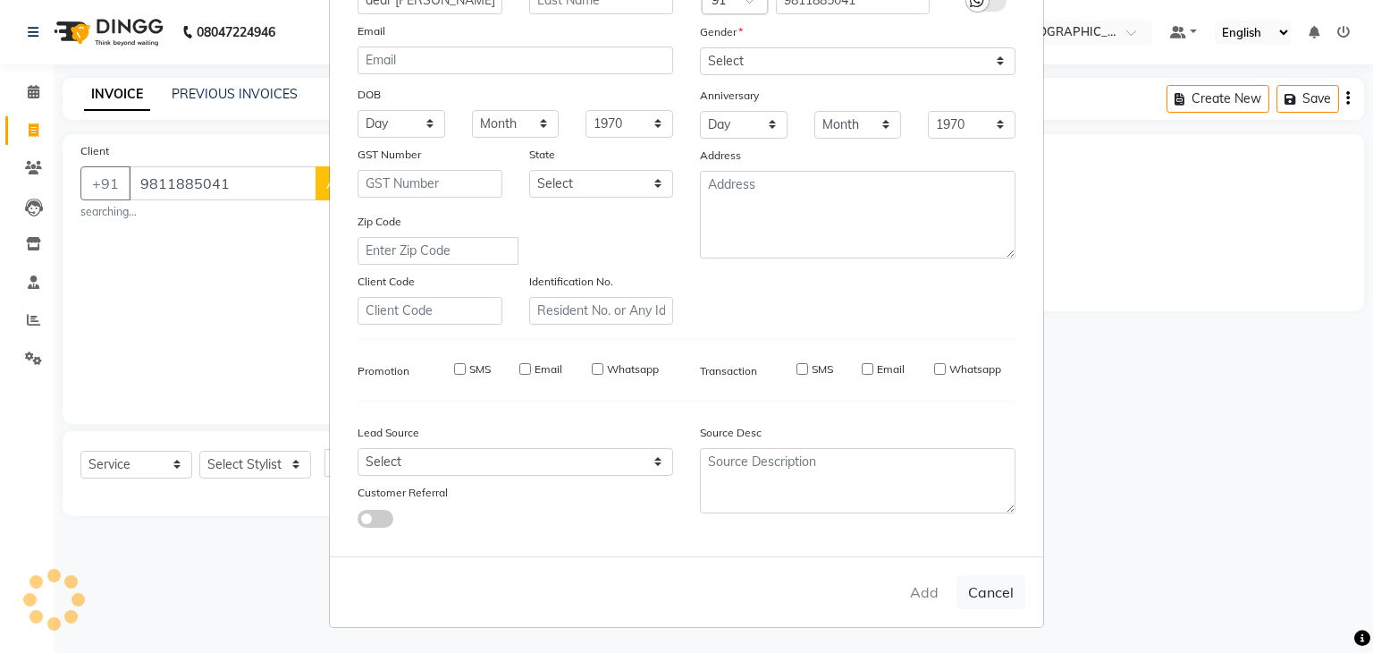
type input "98******41"
select select
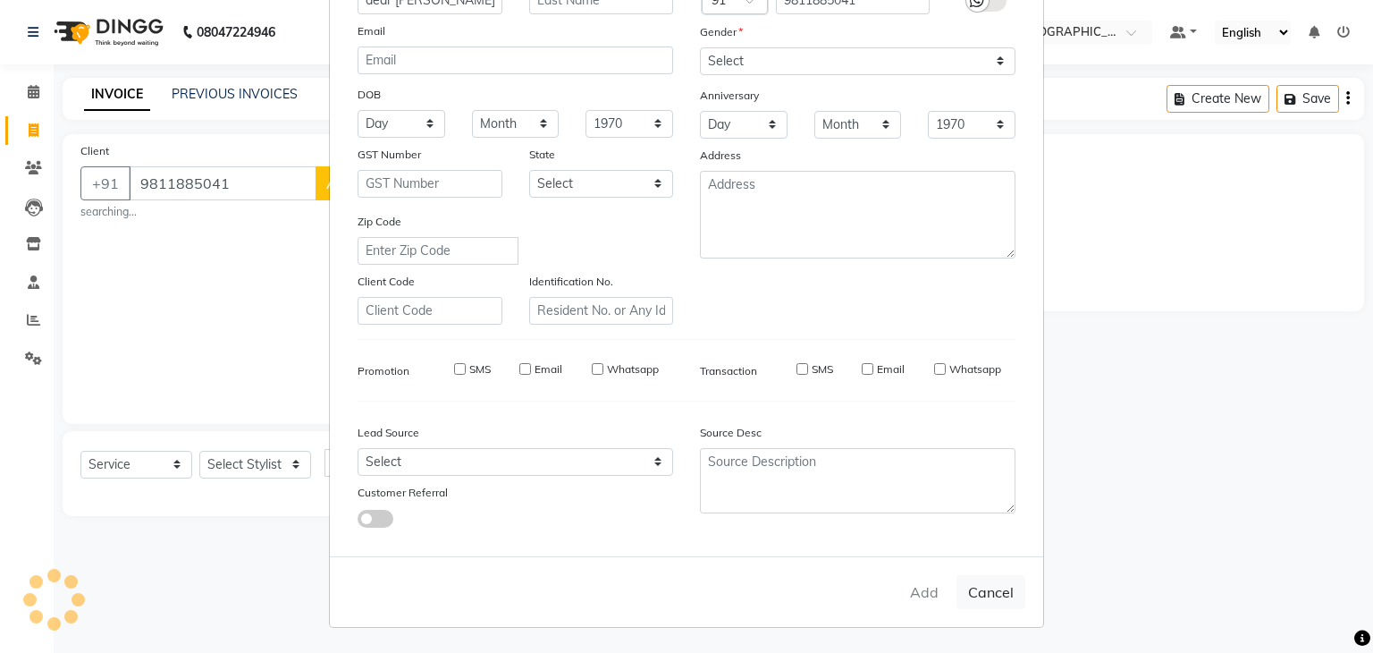
select select
checkbox input "false"
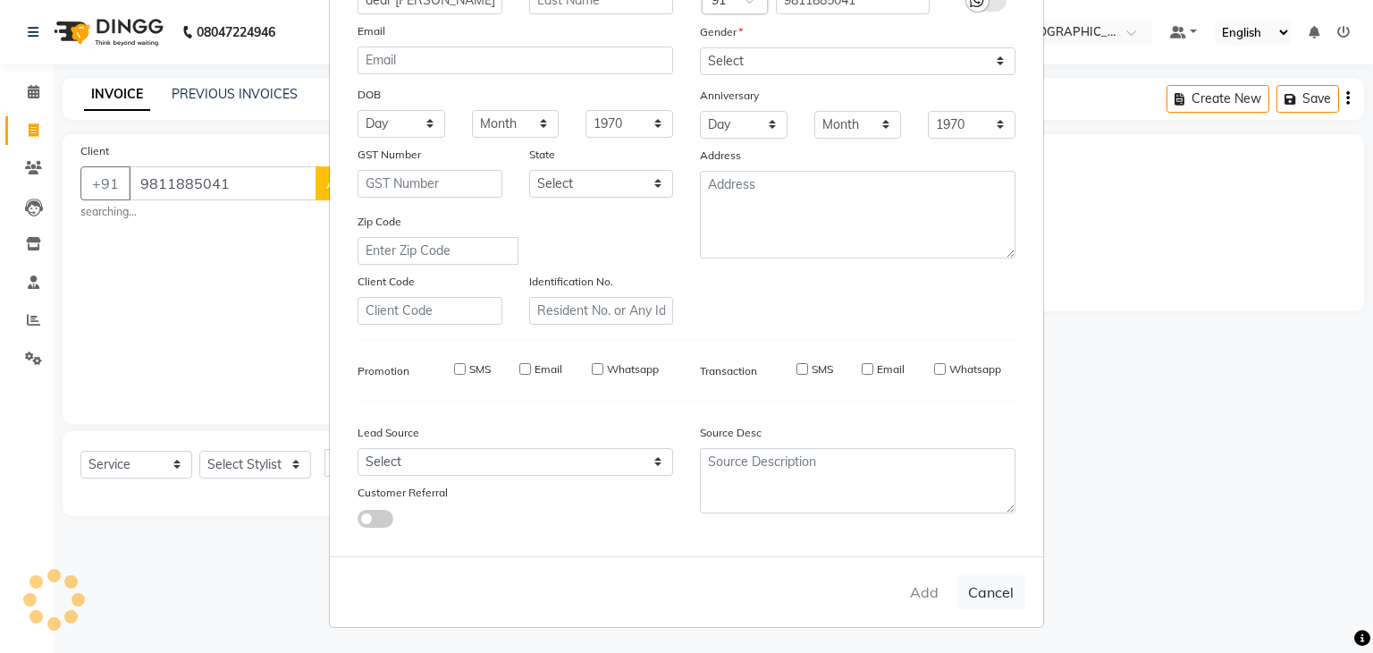
checkbox input "false"
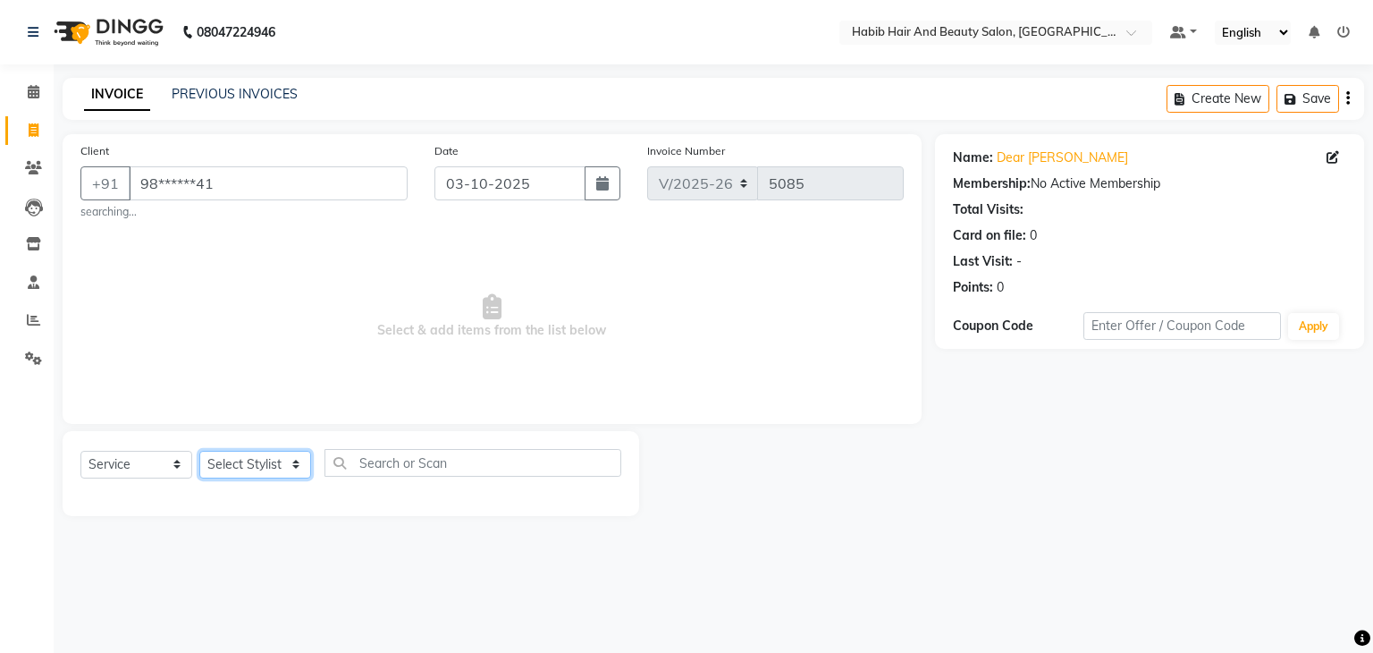
click at [296, 463] on select "Select Stylist [PERSON_NAME] Manager [PERSON_NAME] [PERSON_NAME] Suraj [PERSON_…" at bounding box center [255, 465] width 112 height 28
select select "81157"
click at [199, 451] on select "Select Stylist [PERSON_NAME] Manager [PERSON_NAME] [PERSON_NAME] Suraj [PERSON_…" at bounding box center [255, 465] width 112 height 28
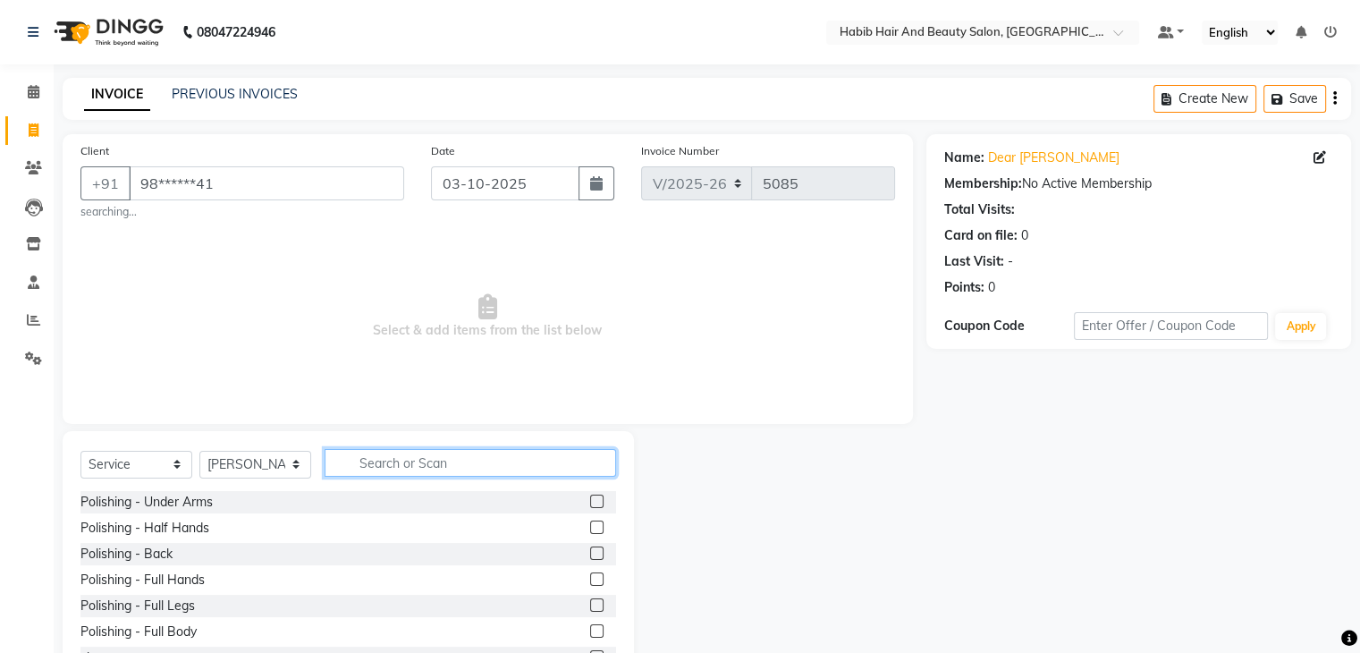
click at [394, 450] on input "text" at bounding box center [469, 463] width 291 height 28
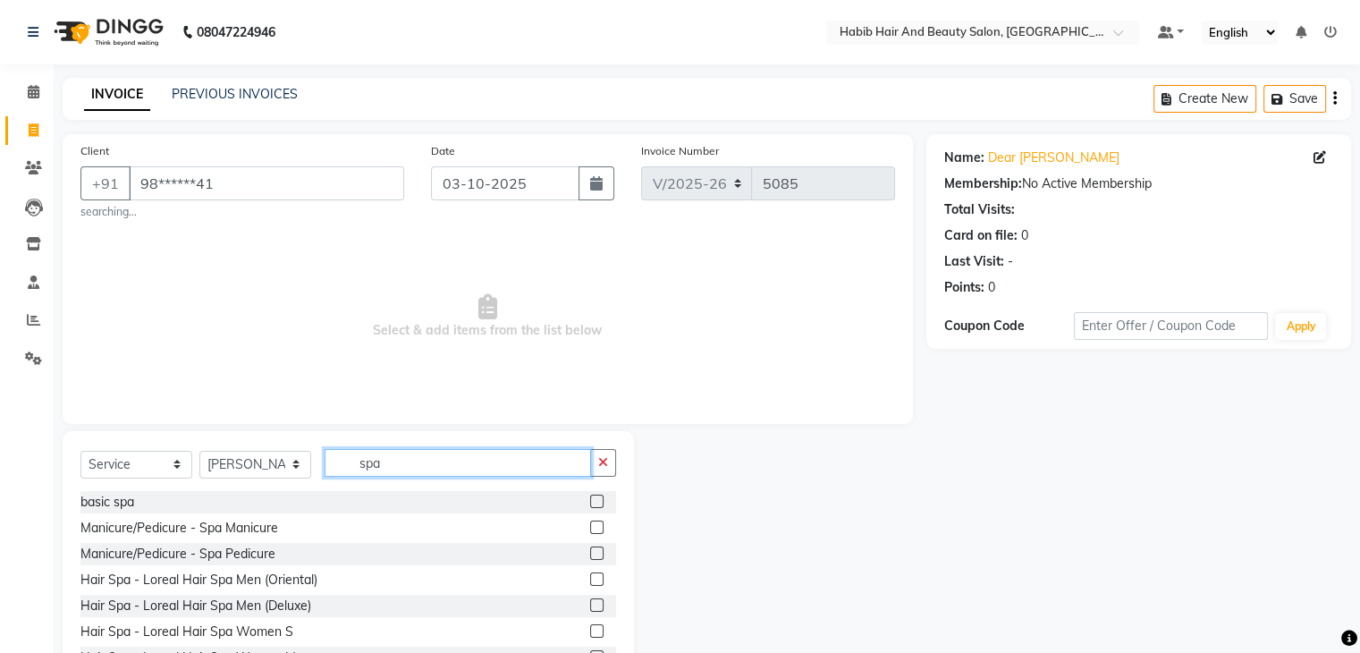
type input "spa"
click at [661, 594] on div at bounding box center [780, 563] width 292 height 264
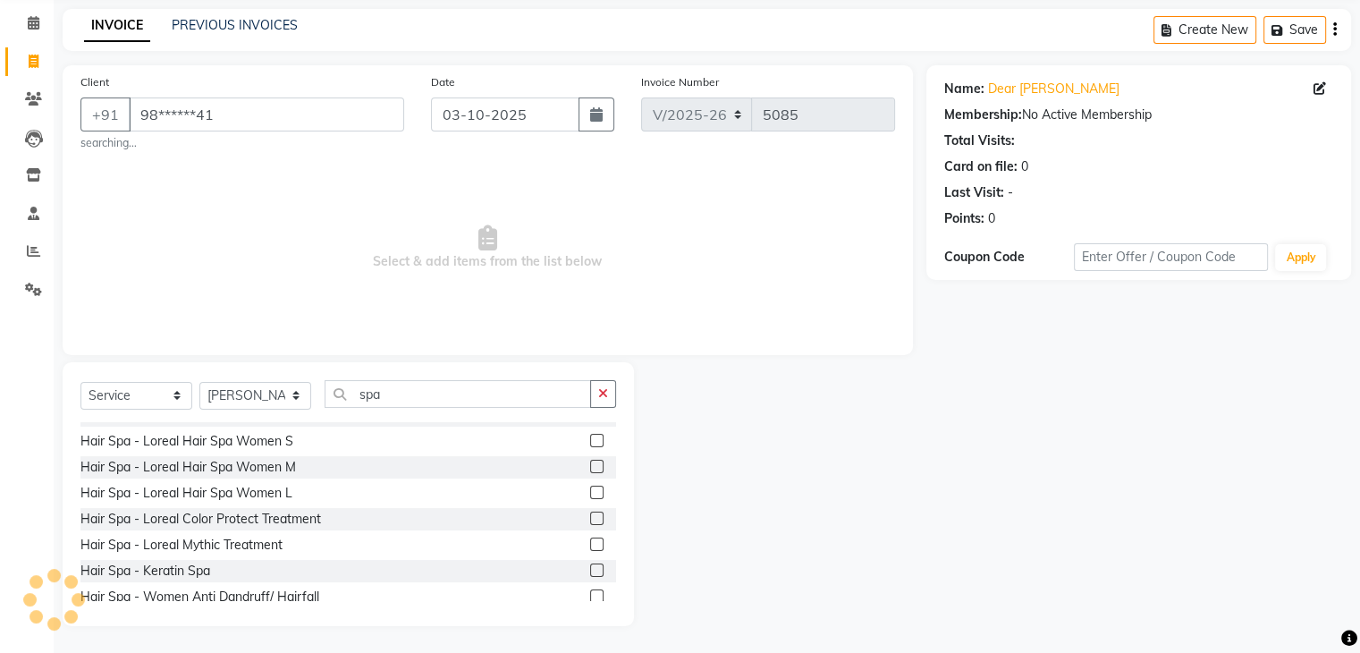
scroll to position [143, 0]
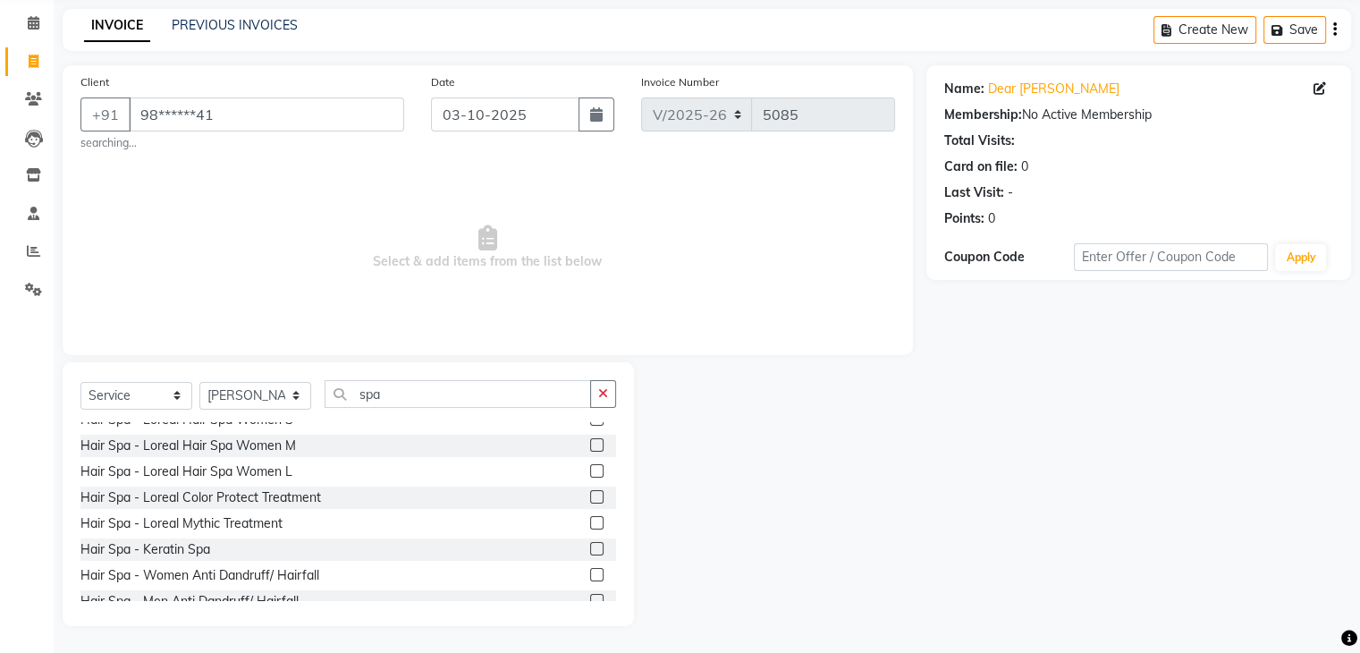
click at [619, 576] on div "Select Service Product Membership Package Voucher Prepaid Gift Card Select Styl…" at bounding box center [348, 494] width 571 height 264
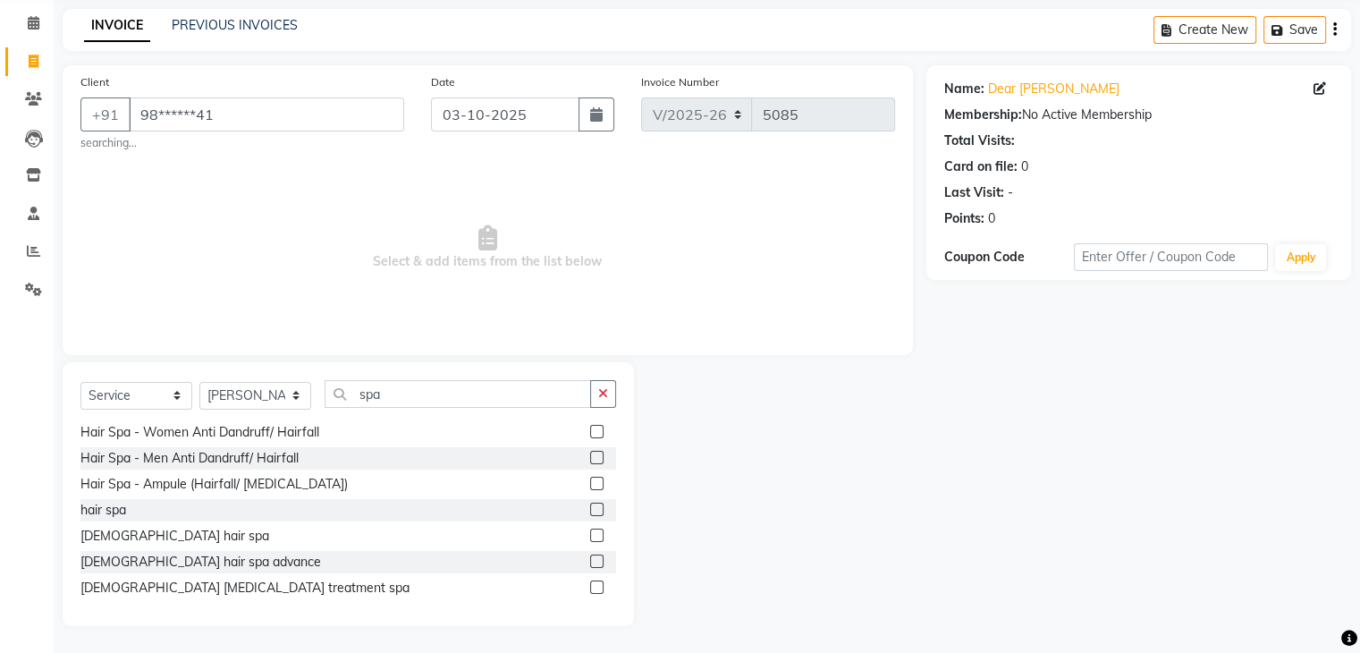
scroll to position [287, 0]
click at [590, 531] on label at bounding box center [596, 533] width 13 height 13
click at [590, 531] on input "checkbox" at bounding box center [596, 535] width 12 height 12
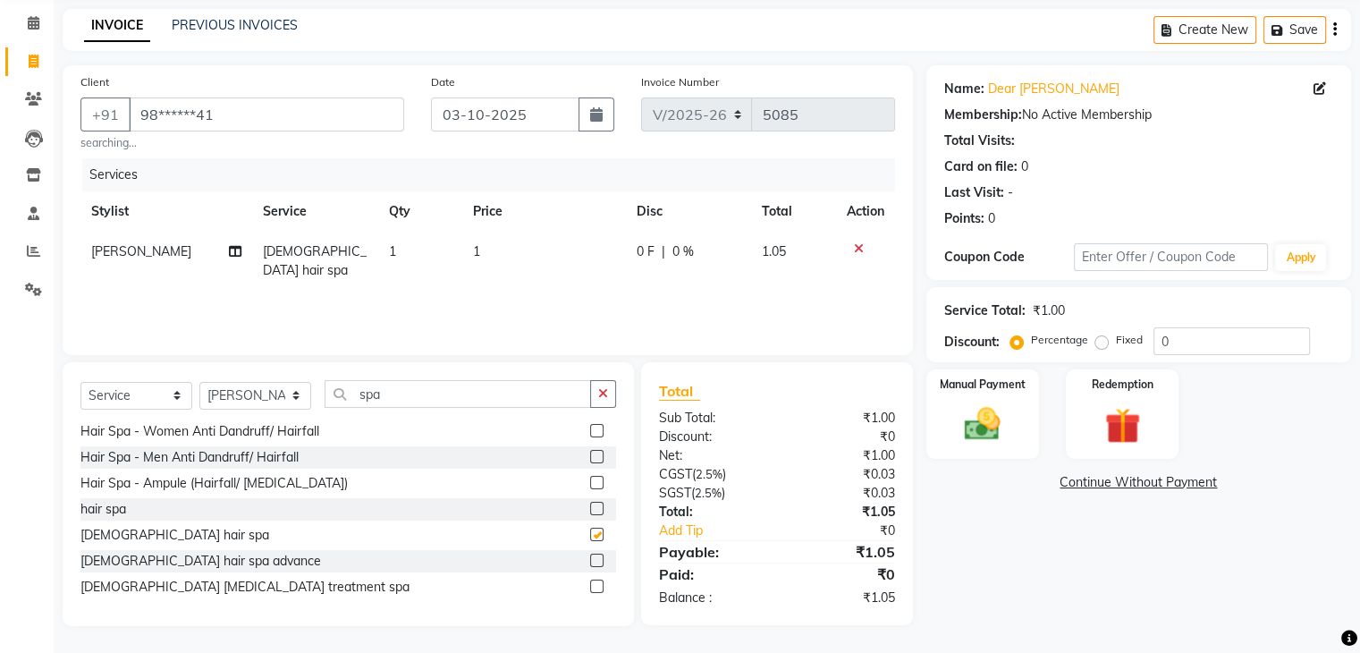
checkbox input "false"
click at [289, 398] on select "Select Stylist [PERSON_NAME] Manager [PERSON_NAME] [PERSON_NAME] Suraj [PERSON_…" at bounding box center [255, 396] width 112 height 28
select select "81161"
click at [199, 382] on select "Select Stylist [PERSON_NAME] Manager [PERSON_NAME] [PERSON_NAME] Suraj [PERSON_…" at bounding box center [255, 396] width 112 height 28
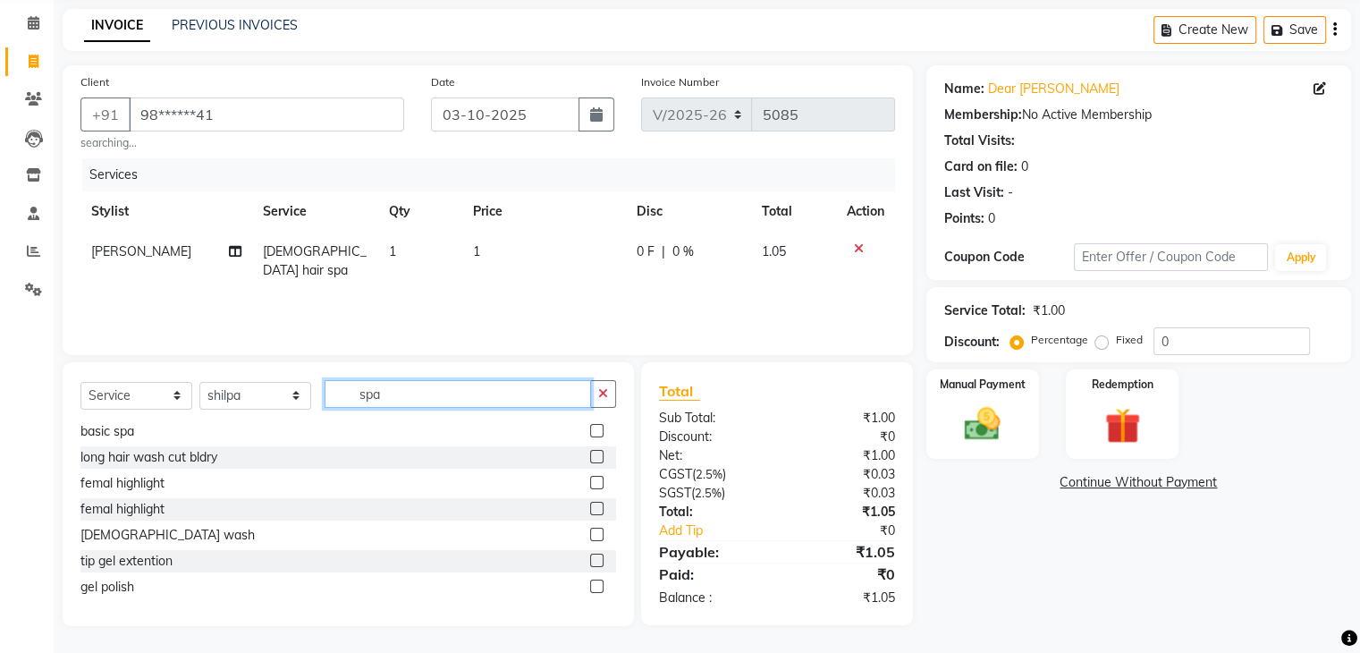
click at [416, 394] on input "spa" at bounding box center [457, 394] width 266 height 28
type input "s"
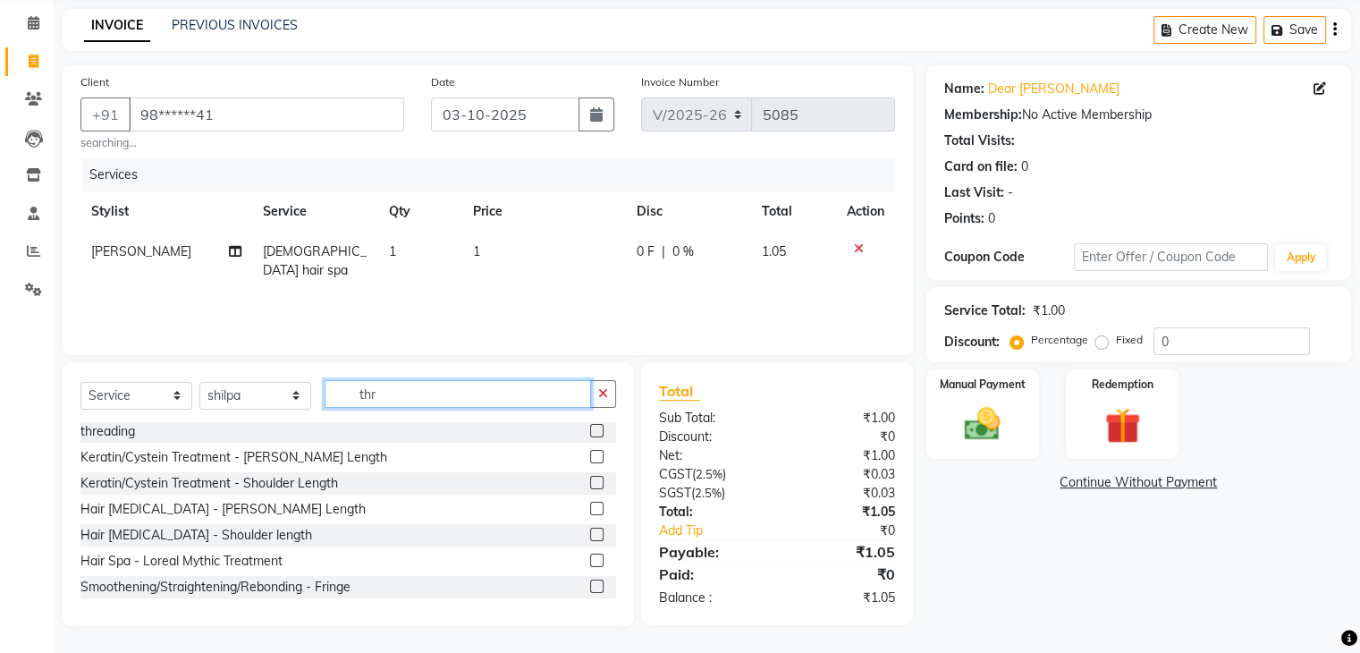
scroll to position [69, 0]
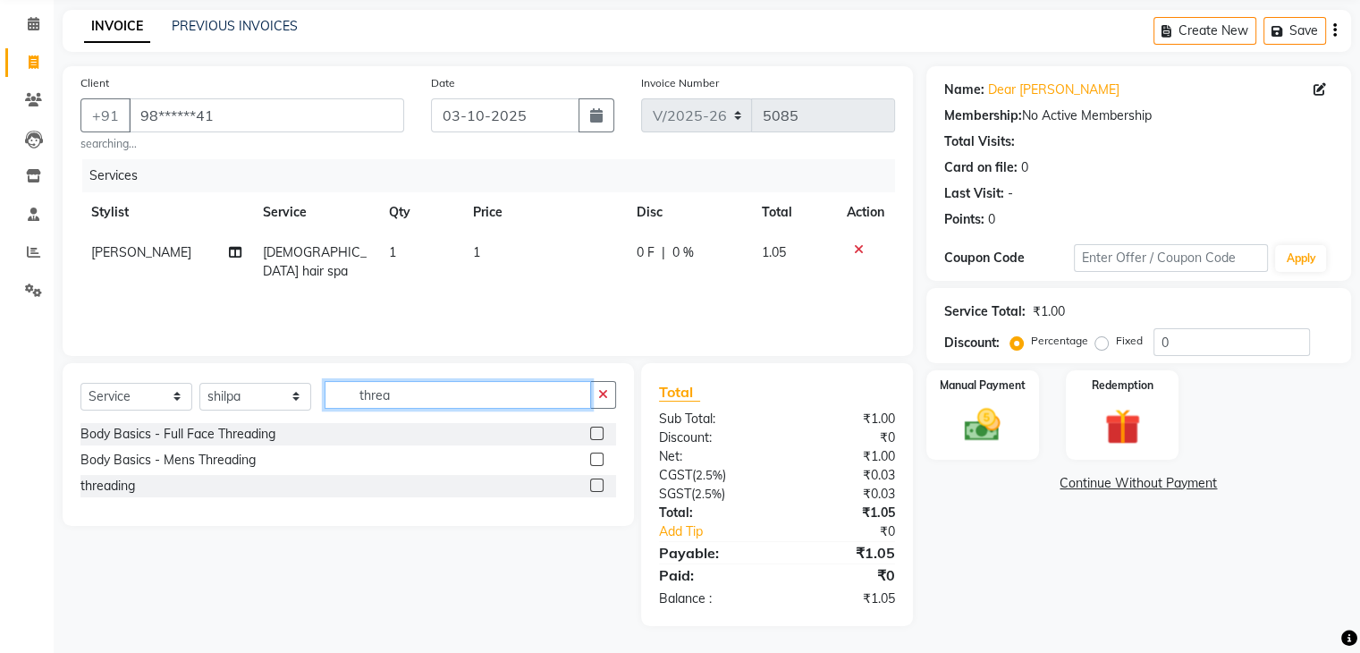
type input "threa"
click at [597, 482] on label at bounding box center [596, 484] width 13 height 13
click at [597, 482] on input "checkbox" at bounding box center [596, 486] width 12 height 12
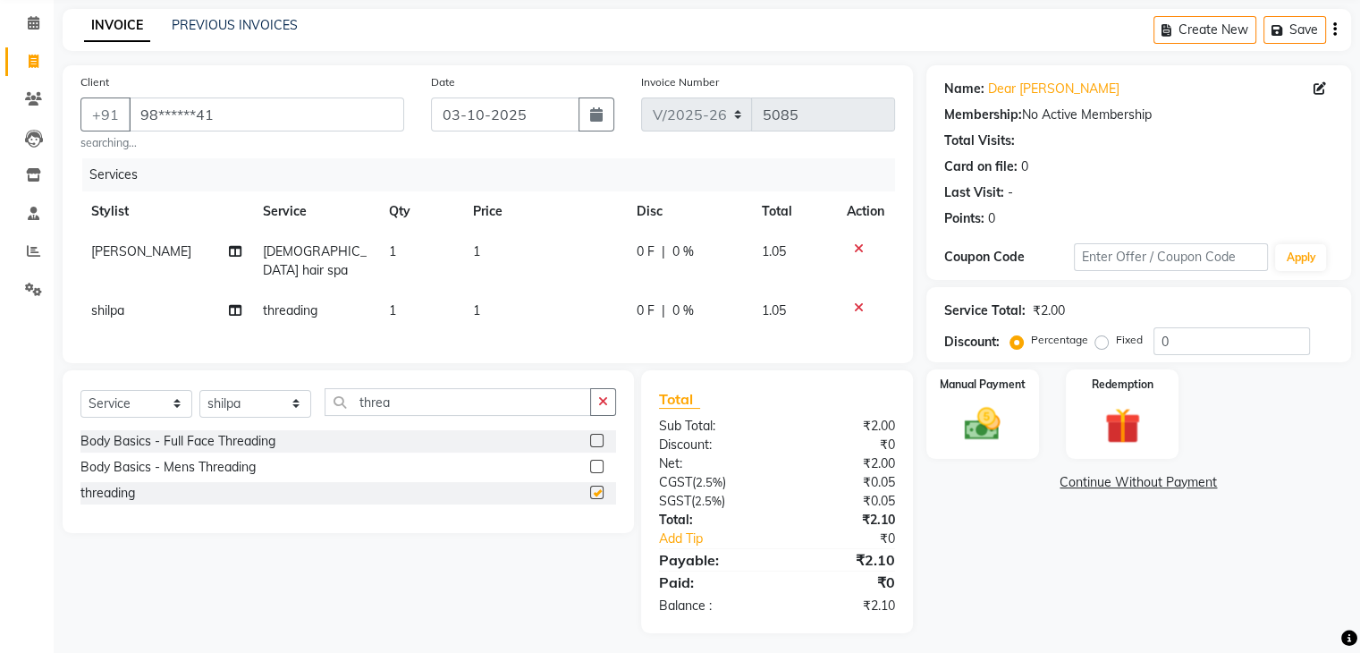
checkbox input "false"
click at [518, 251] on td "1" at bounding box center [544, 261] width 164 height 59
select select "81157"
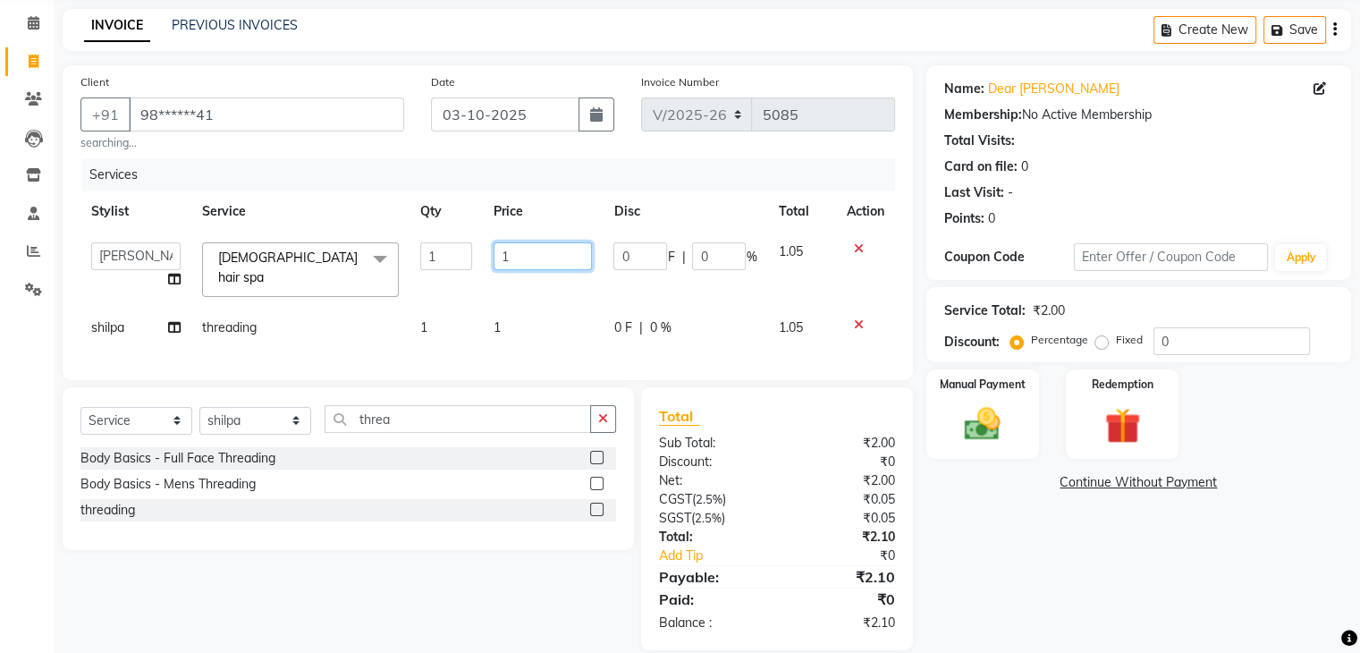
click at [518, 251] on input "1" at bounding box center [542, 256] width 98 height 28
type input "2000"
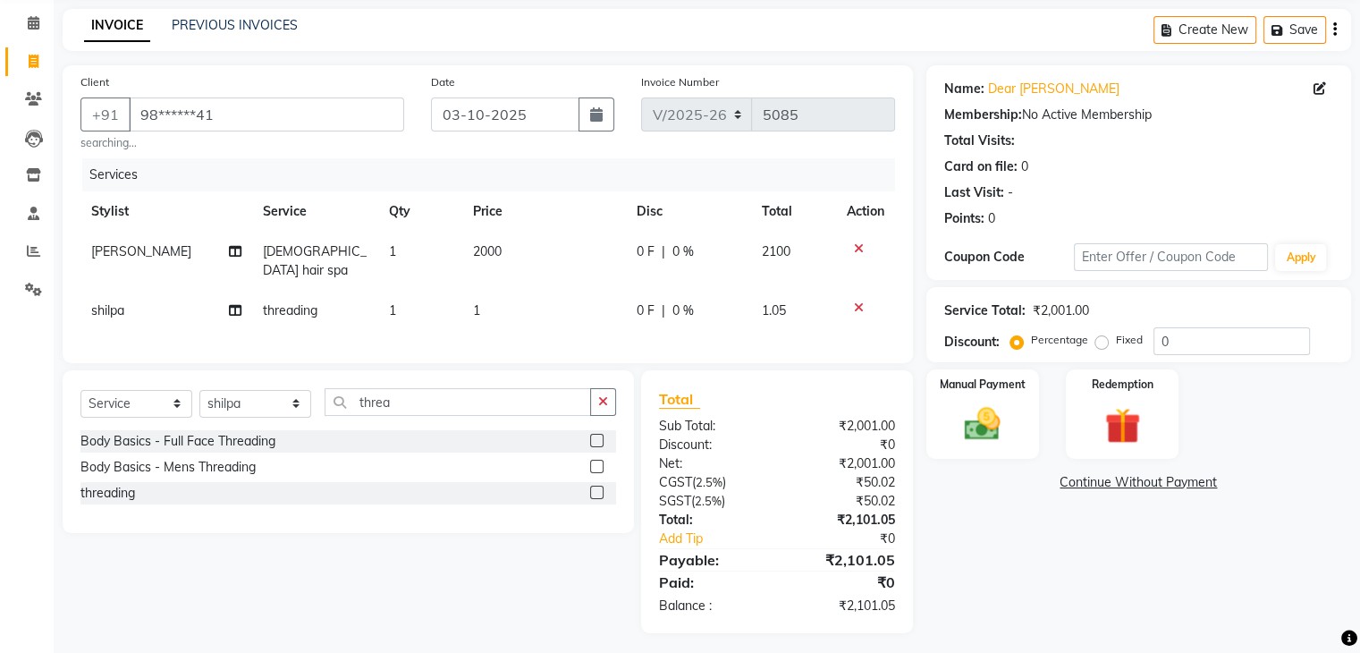
click at [538, 315] on div "Services Stylist Service Qty Price Disc Total Action swapnil female hair spa 1 …" at bounding box center [487, 251] width 814 height 187
click at [523, 291] on td "1" at bounding box center [544, 311] width 164 height 40
select select "81161"
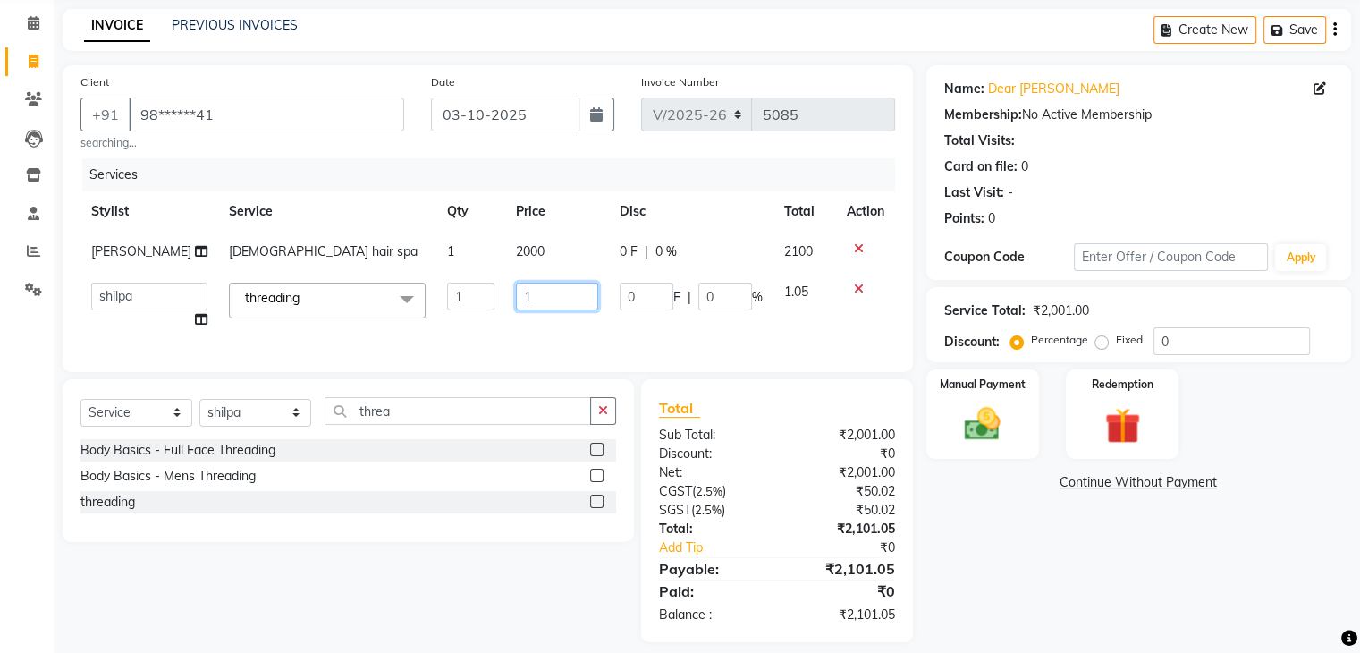
click at [523, 287] on input "1" at bounding box center [557, 296] width 82 height 28
type input "114"
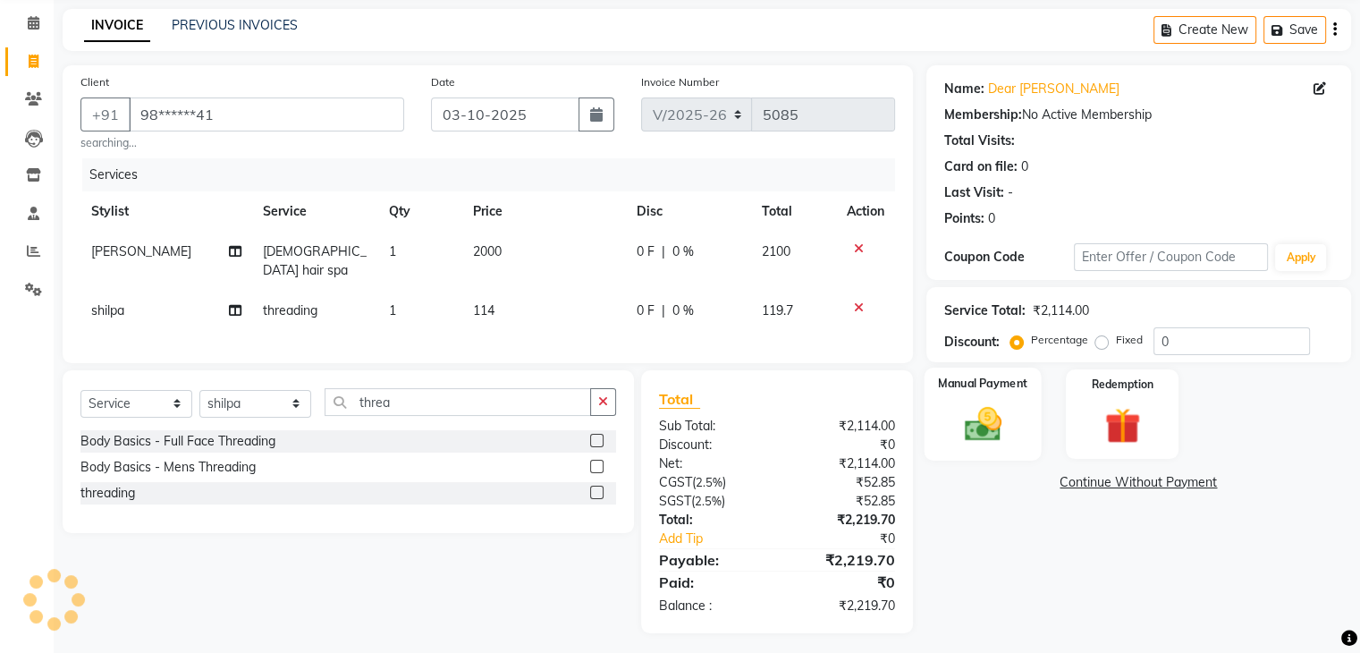
click at [955, 416] on img at bounding box center [982, 424] width 60 height 43
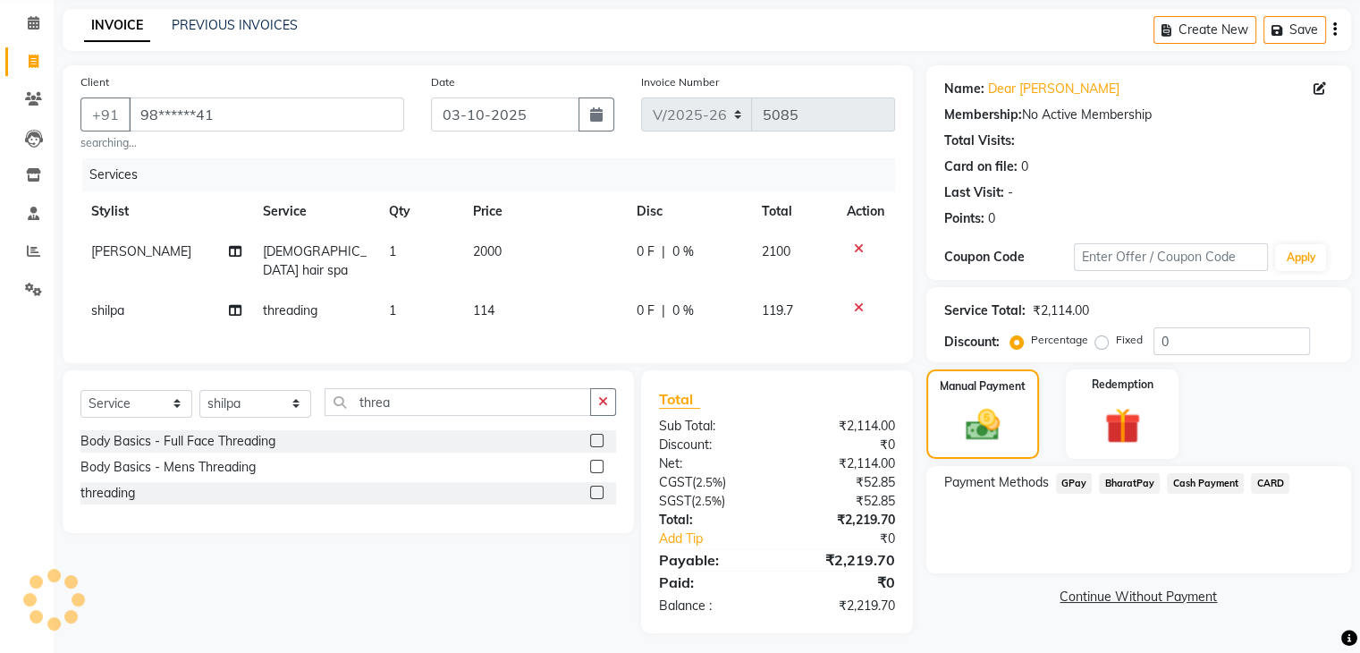
click at [1111, 480] on span "BharatPay" at bounding box center [1129, 483] width 61 height 21
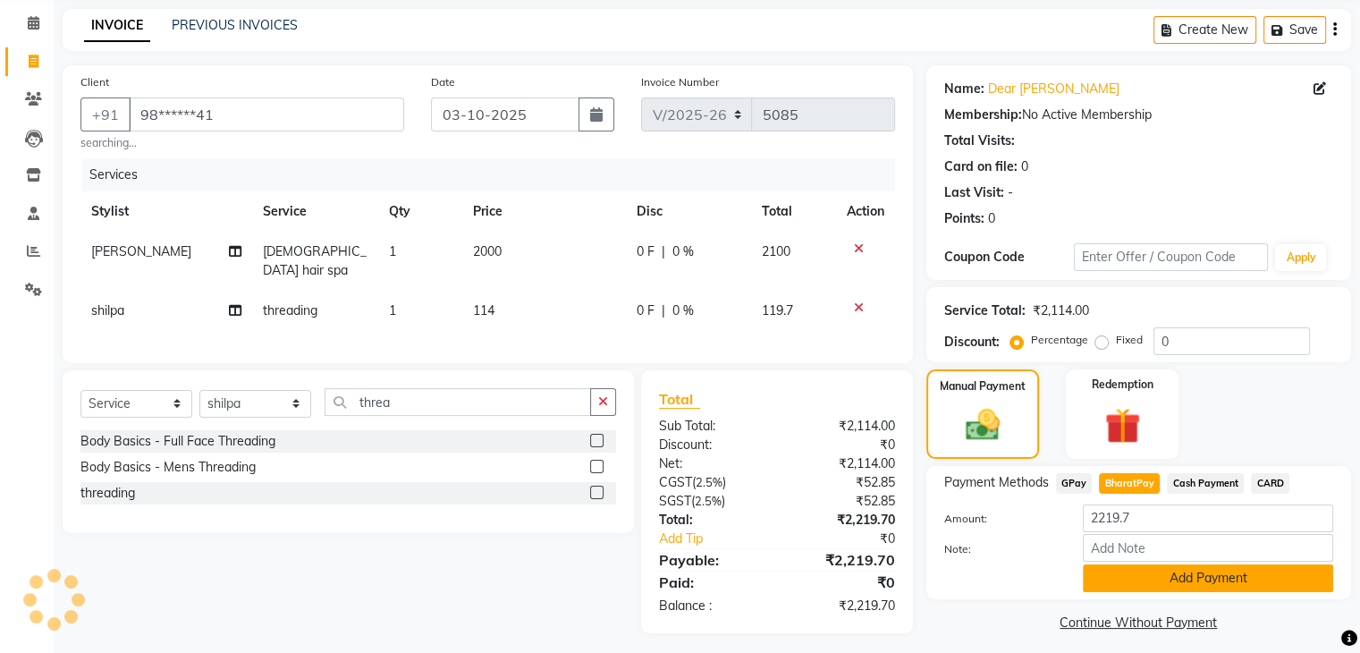
click at [1236, 571] on button "Add Payment" at bounding box center [1207, 578] width 250 height 28
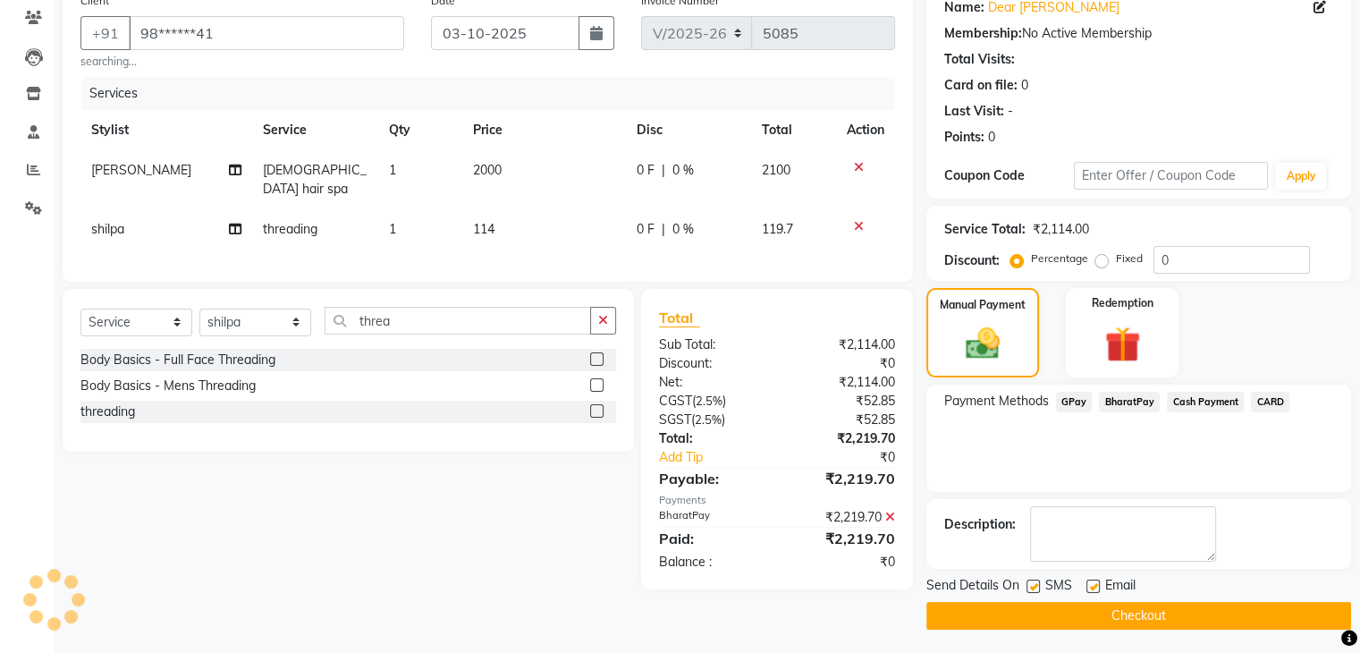
scroll to position [153, 0]
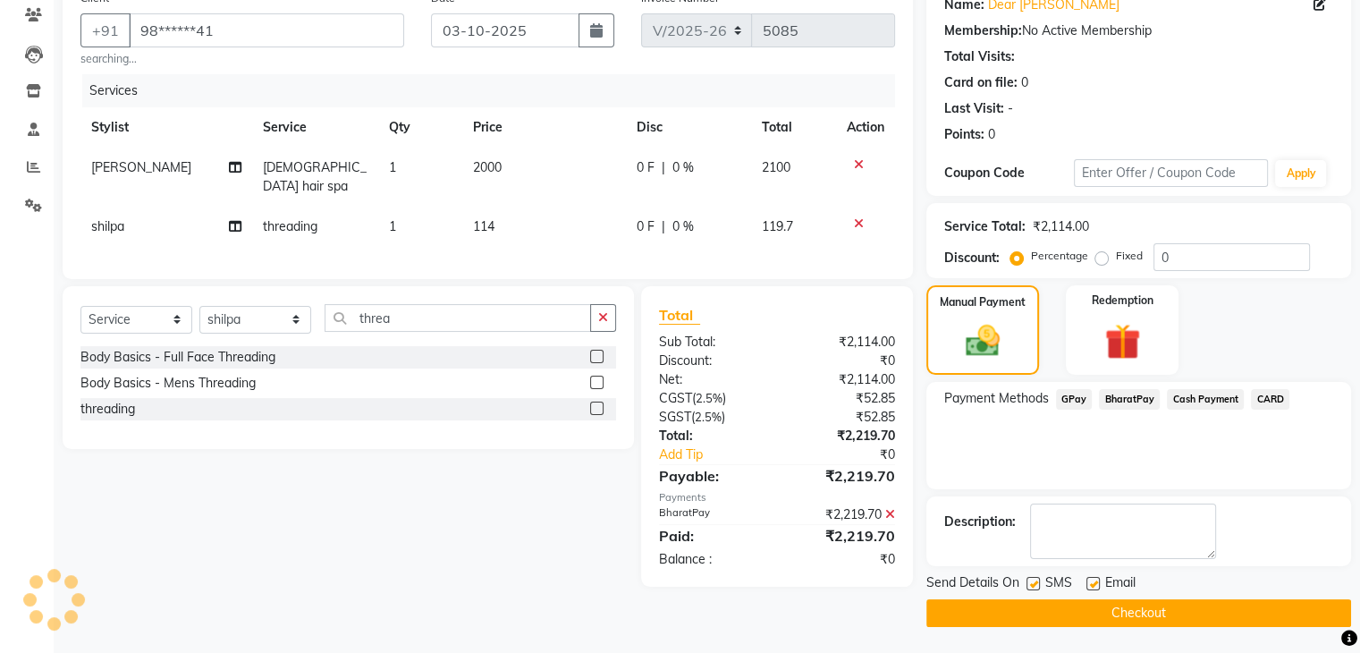
click at [1217, 610] on button "Checkout" at bounding box center [1138, 613] width 425 height 28
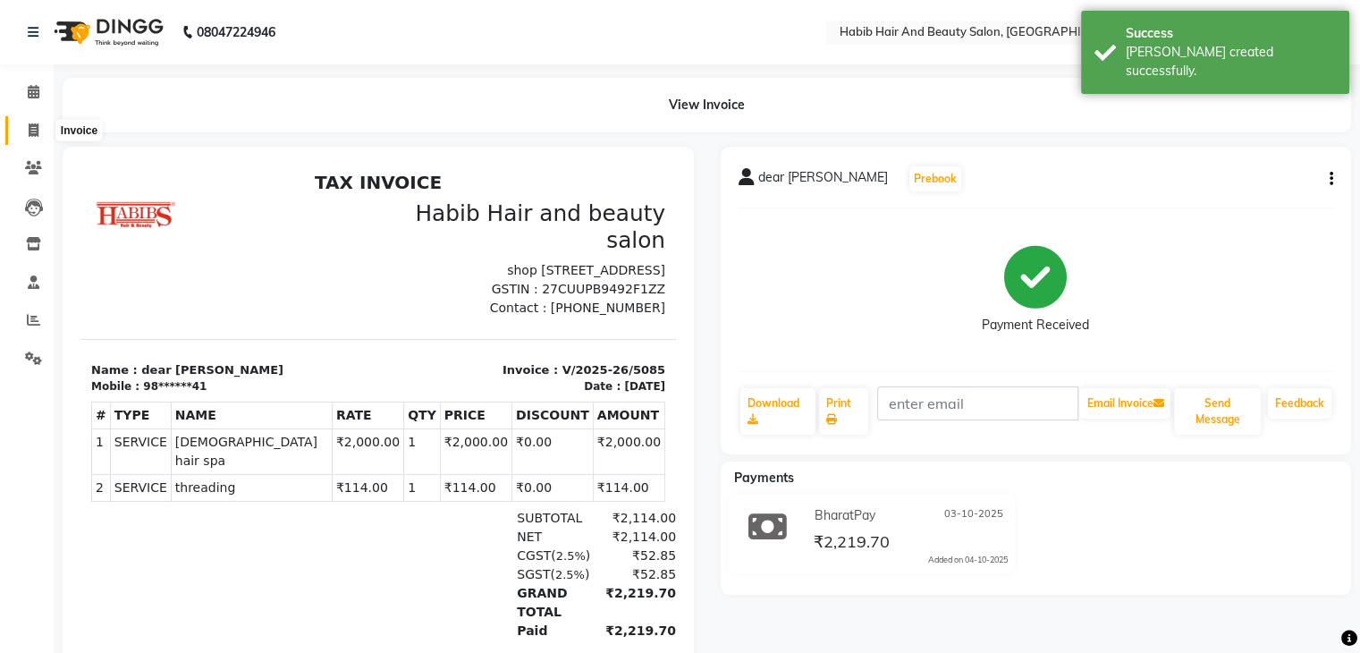
click at [26, 125] on span at bounding box center [33, 131] width 31 height 21
select select "service"
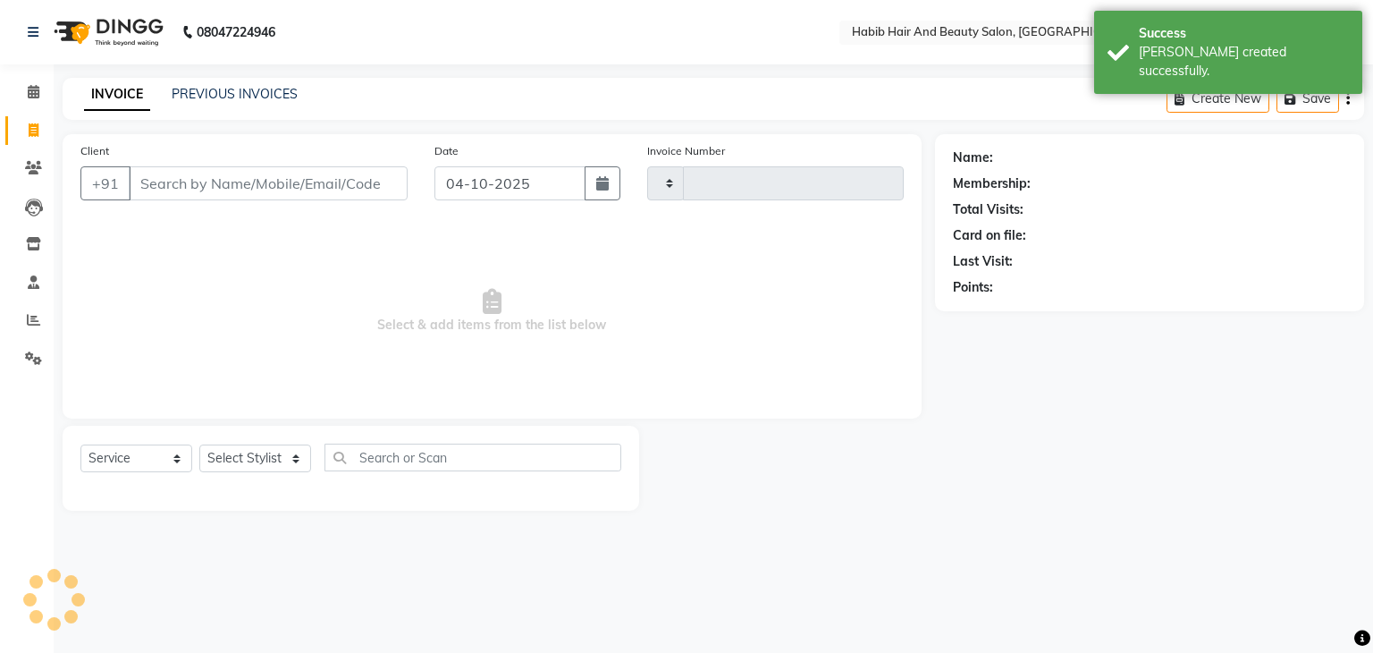
type input "5086"
select select "8362"
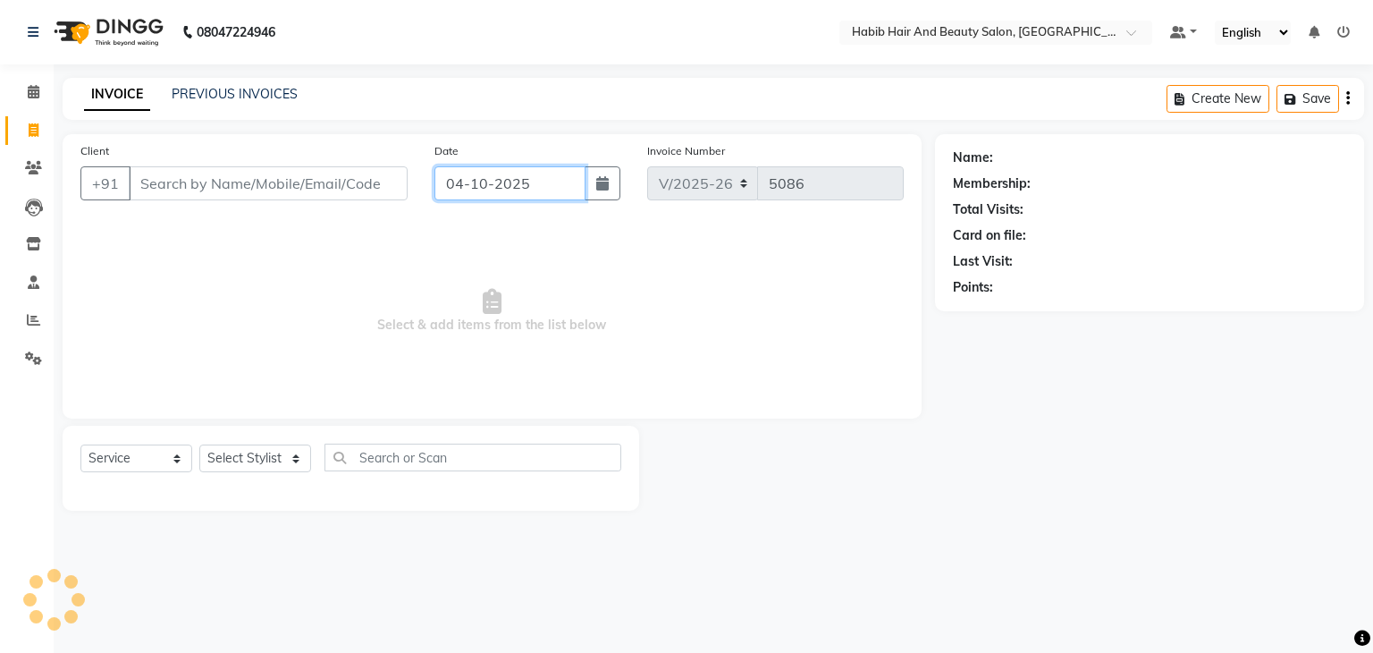
click at [469, 187] on input "04-10-2025" at bounding box center [509, 183] width 151 height 34
select select "10"
select select "2025"
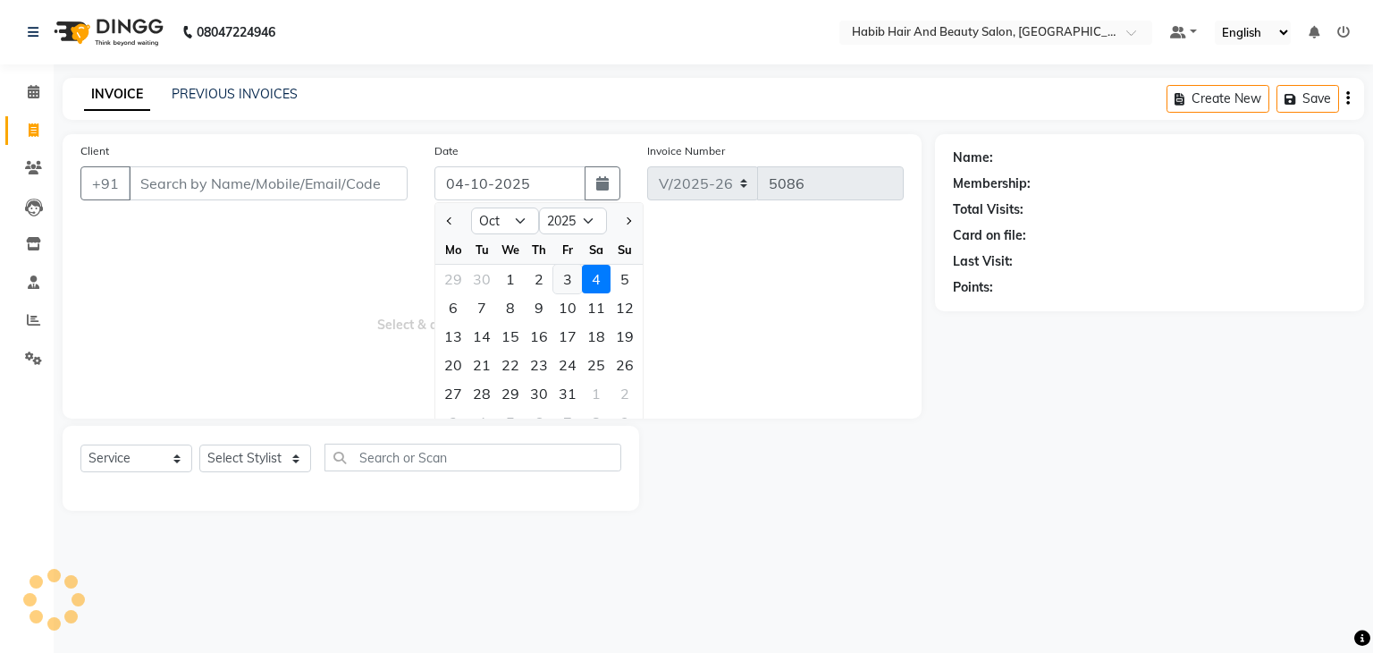
click at [568, 273] on div "3" at bounding box center [567, 279] width 29 height 29
type input "03-10-2025"
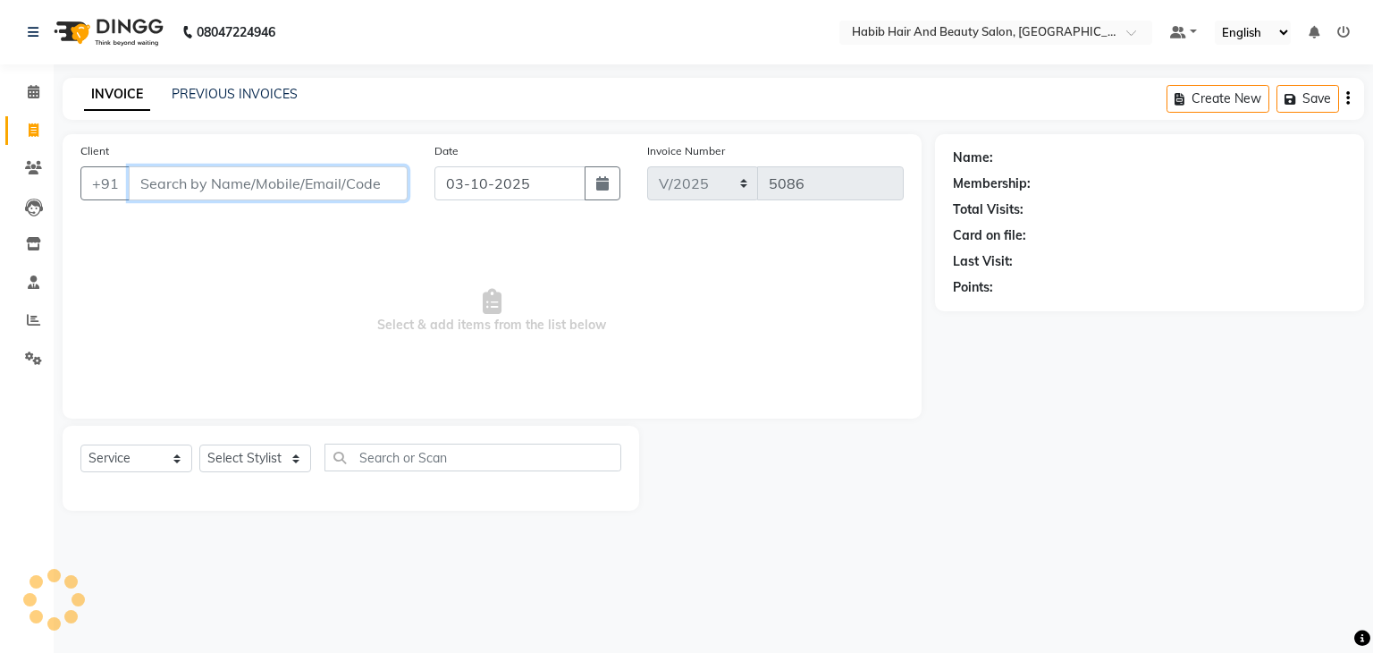
click at [275, 183] on input "Client" at bounding box center [268, 183] width 279 height 34
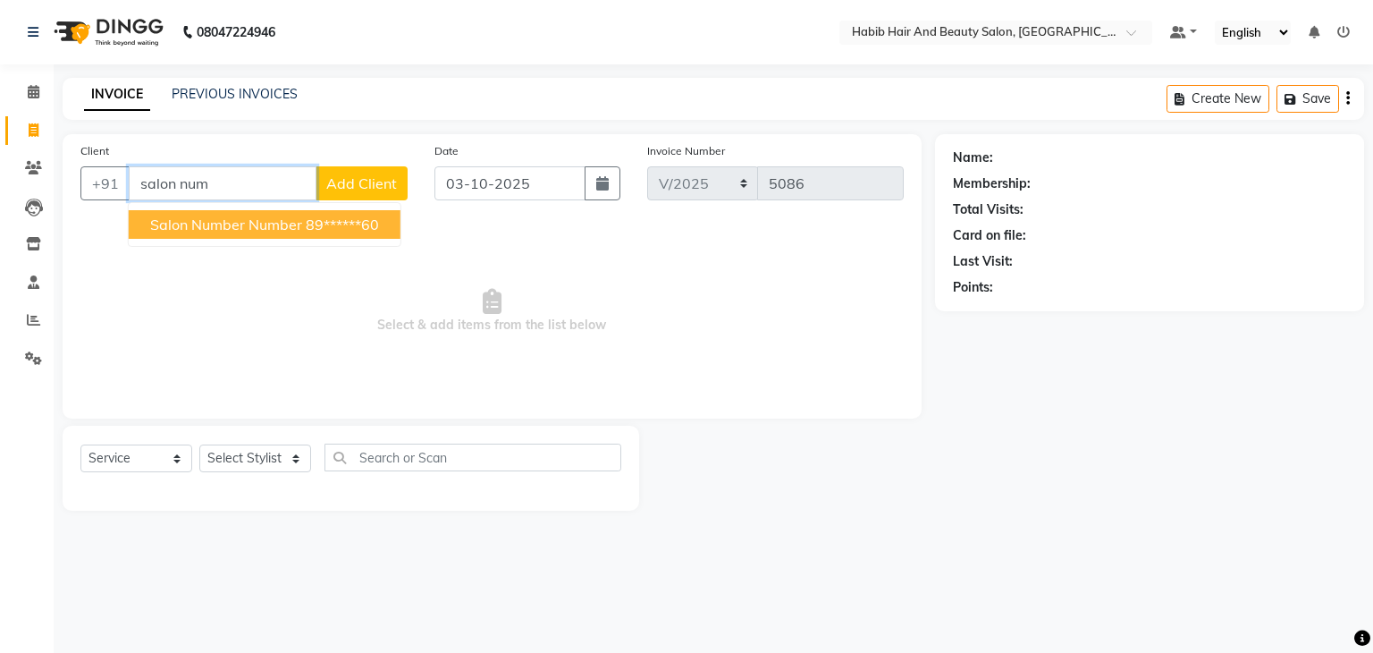
click at [310, 234] on button "salon number number 89******60" at bounding box center [265, 224] width 272 height 29
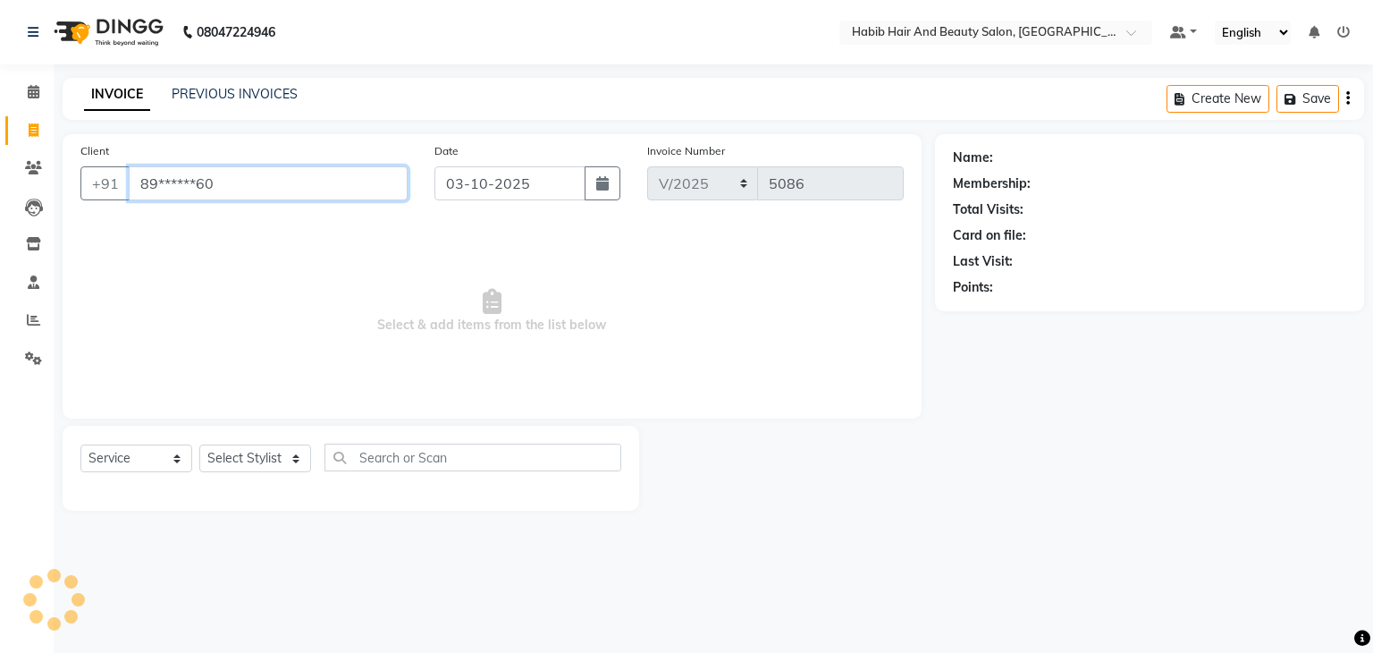
type input "89******60"
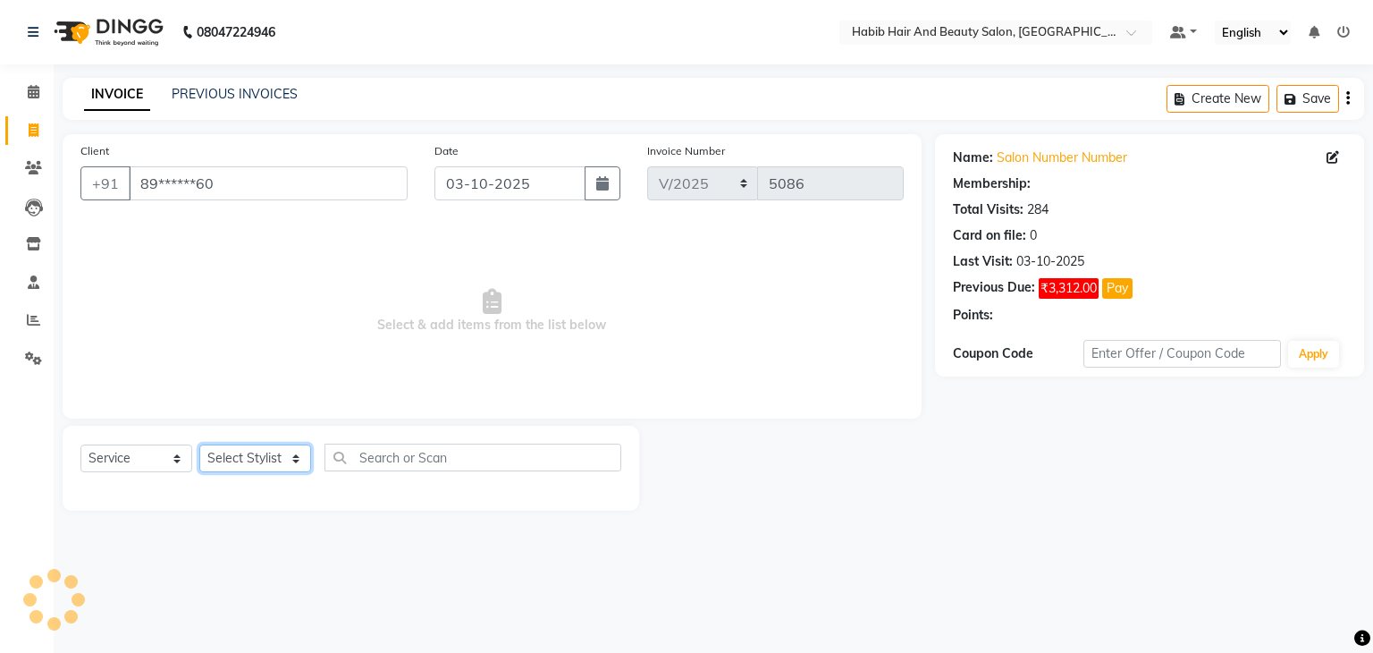
click at [296, 460] on select "Select Stylist [PERSON_NAME] Manager [PERSON_NAME] [PERSON_NAME] Suraj [PERSON_…" at bounding box center [255, 458] width 112 height 28
select select "81153"
click at [199, 445] on select "Select Stylist [PERSON_NAME] Manager [PERSON_NAME] [PERSON_NAME] Suraj [PERSON_…" at bounding box center [255, 458] width 112 height 28
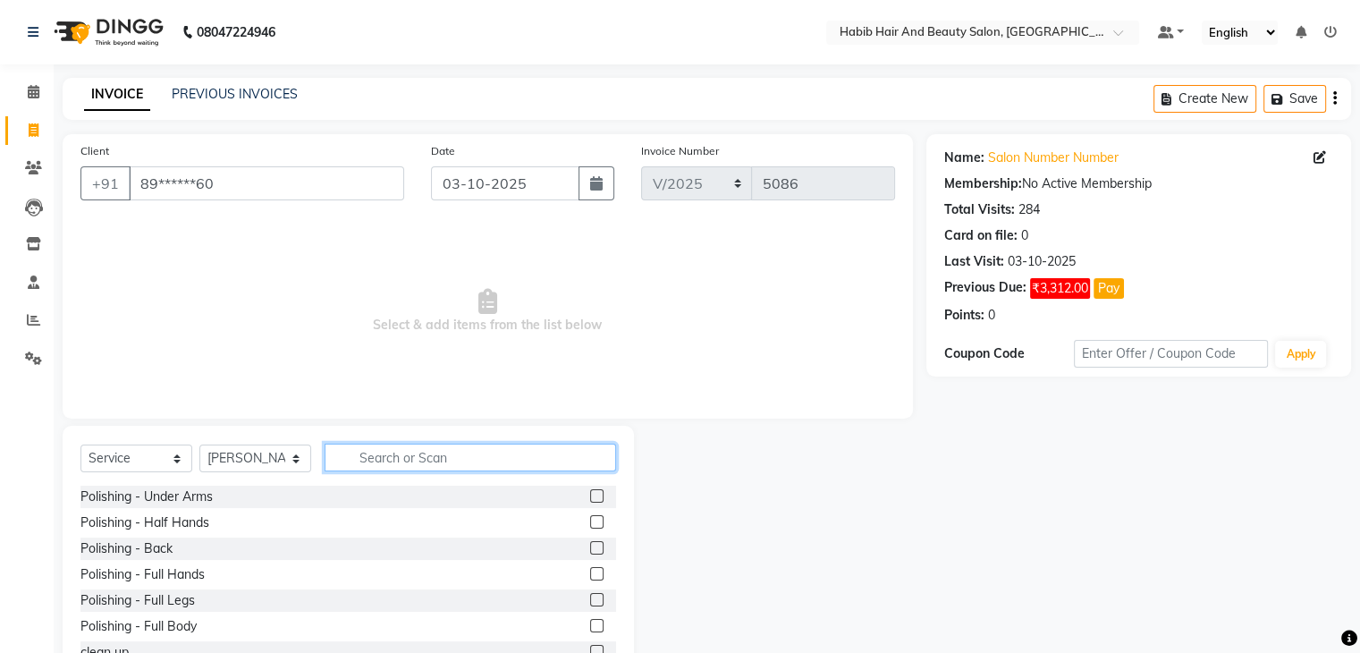
click at [377, 459] on input "text" at bounding box center [469, 457] width 291 height 28
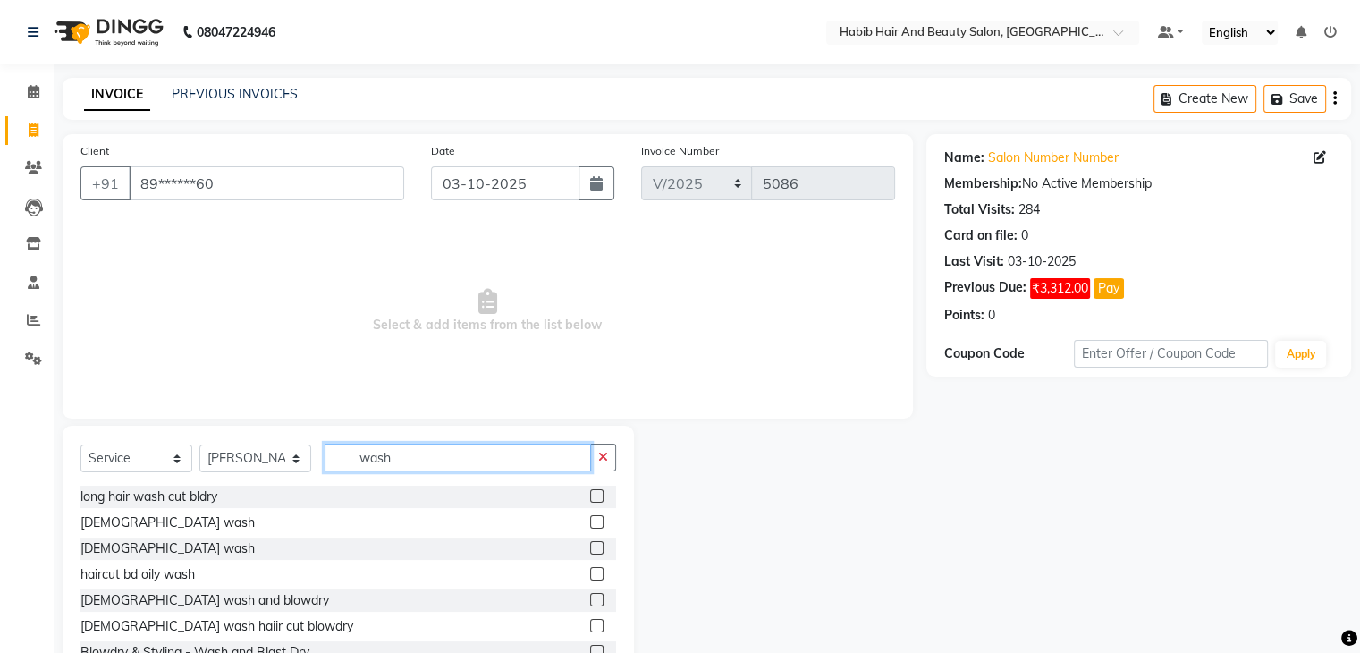
type input "wash"
click at [590, 547] on label at bounding box center [596, 547] width 13 height 13
click at [590, 547] on input "checkbox" at bounding box center [596, 549] width 12 height 12
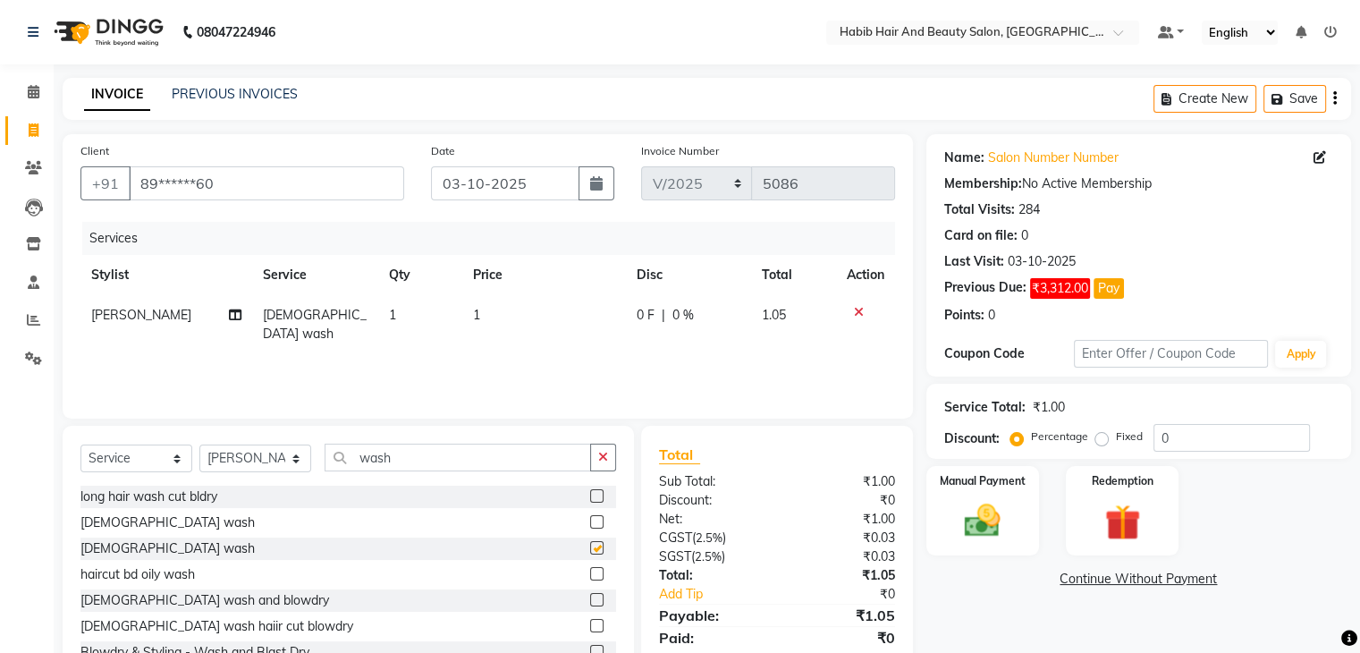
checkbox input "false"
click at [535, 317] on td "1" at bounding box center [544, 324] width 164 height 59
select select "81153"
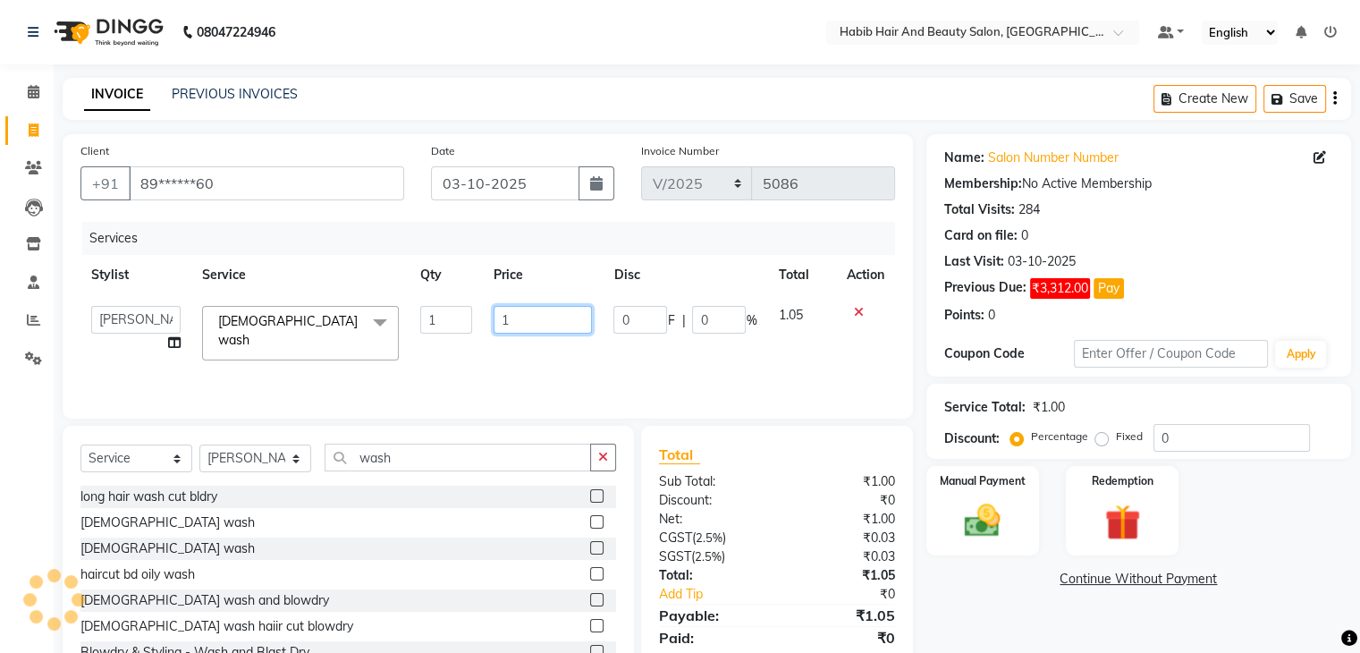
click at [535, 317] on input "1" at bounding box center [542, 320] width 98 height 28
type input "300"
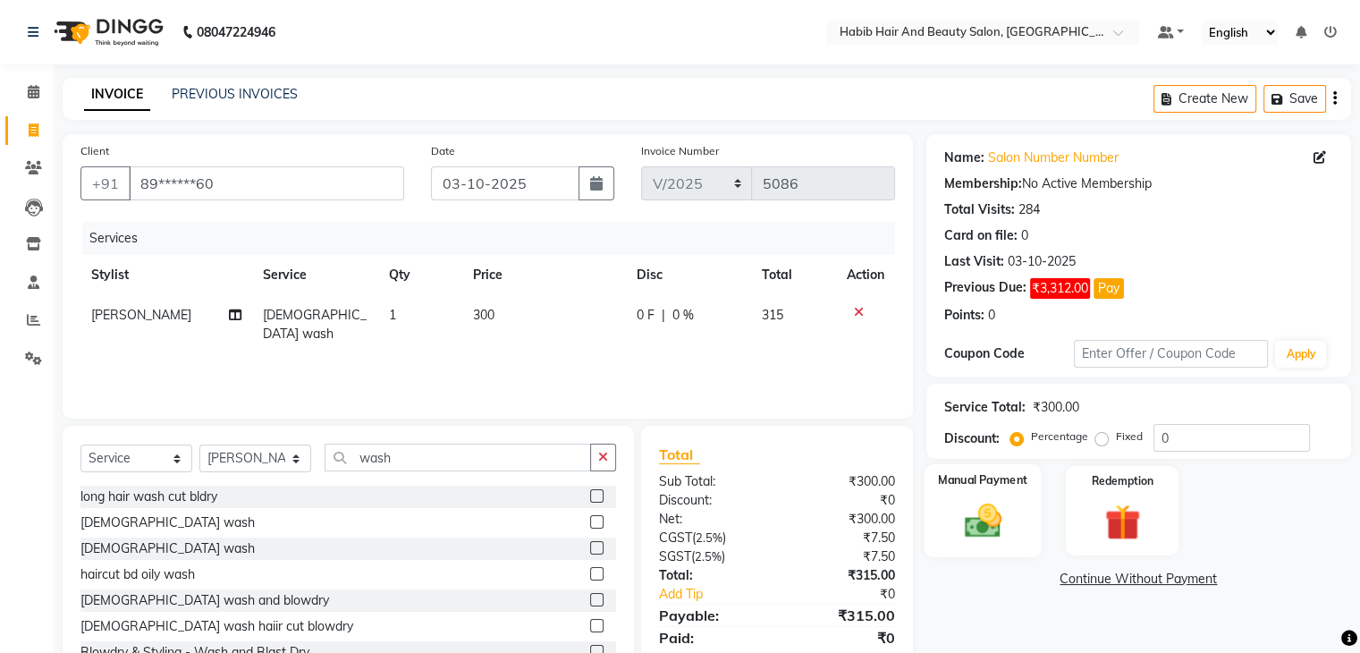
click at [997, 501] on img at bounding box center [982, 521] width 60 height 43
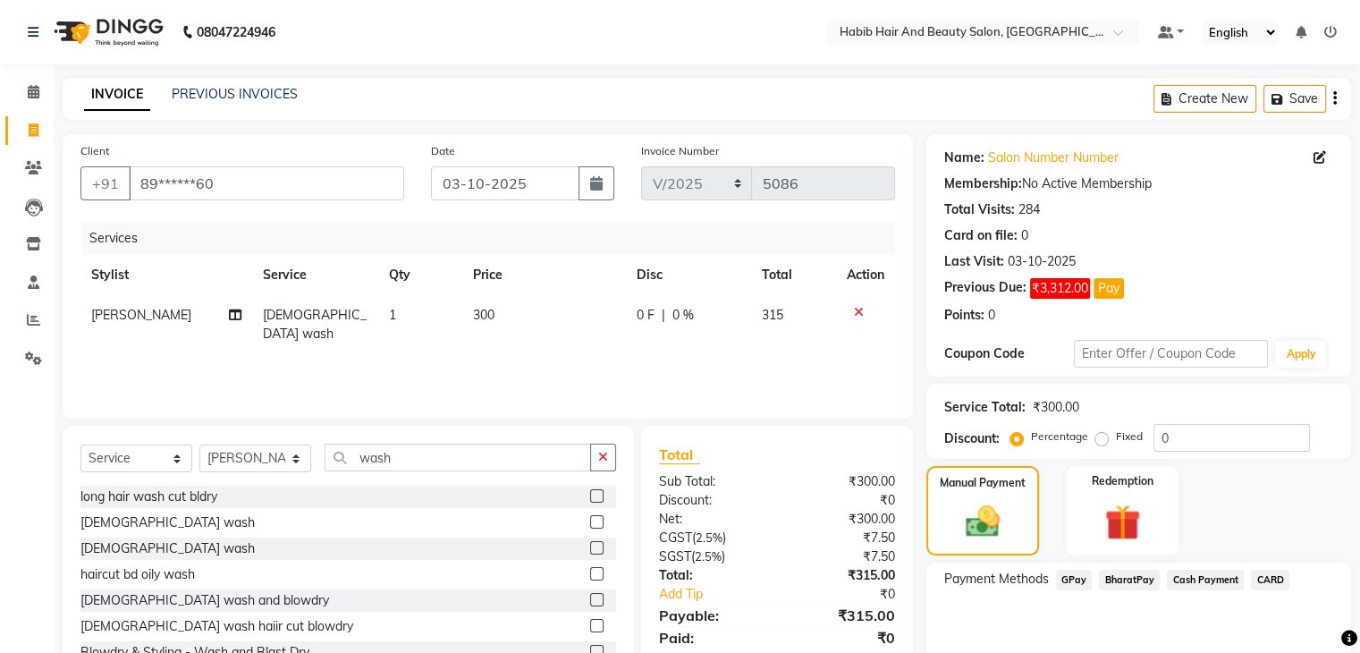
click at [1200, 576] on span "Cash Payment" at bounding box center [1204, 579] width 77 height 21
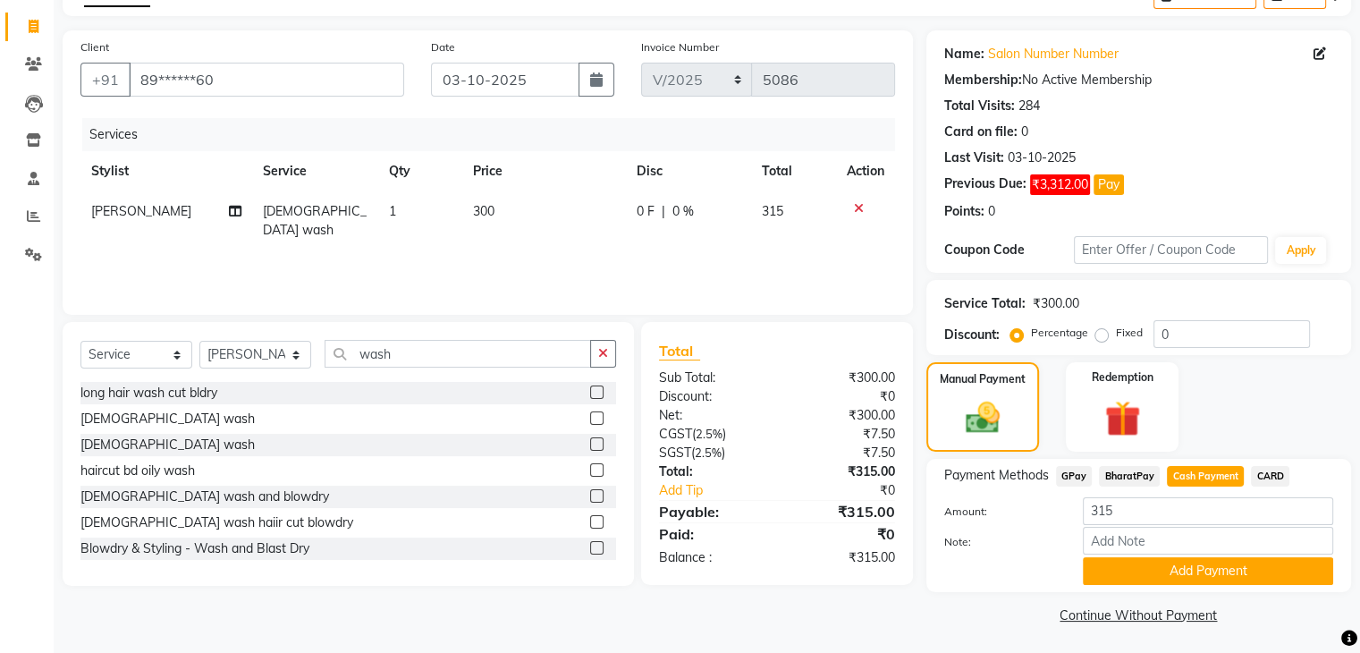
scroll to position [107, 0]
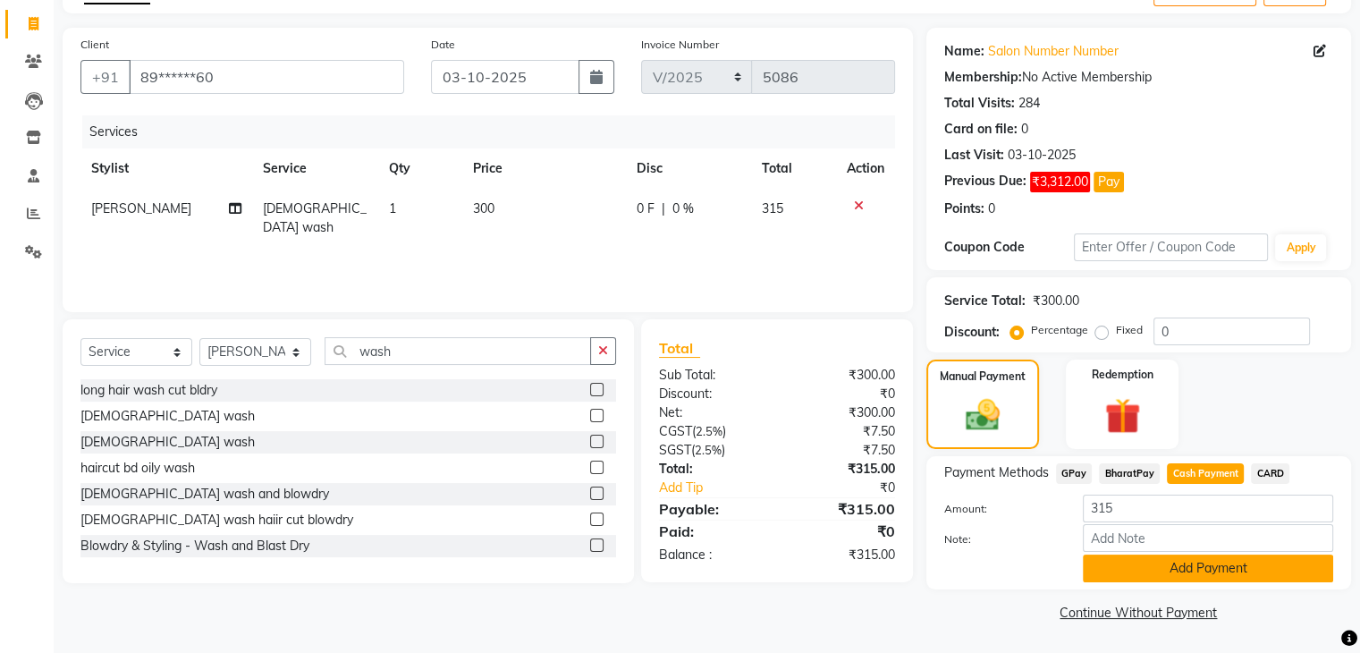
click at [1218, 570] on button "Add Payment" at bounding box center [1207, 568] width 250 height 28
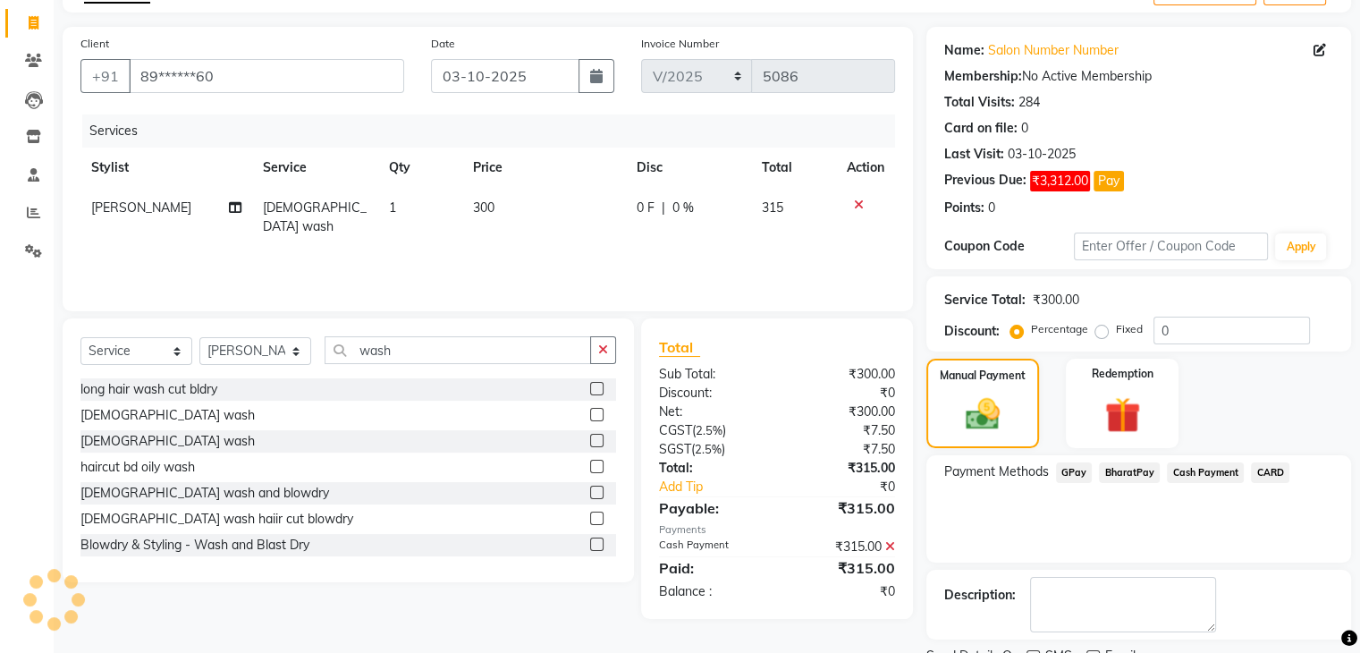
scroll to position [180, 0]
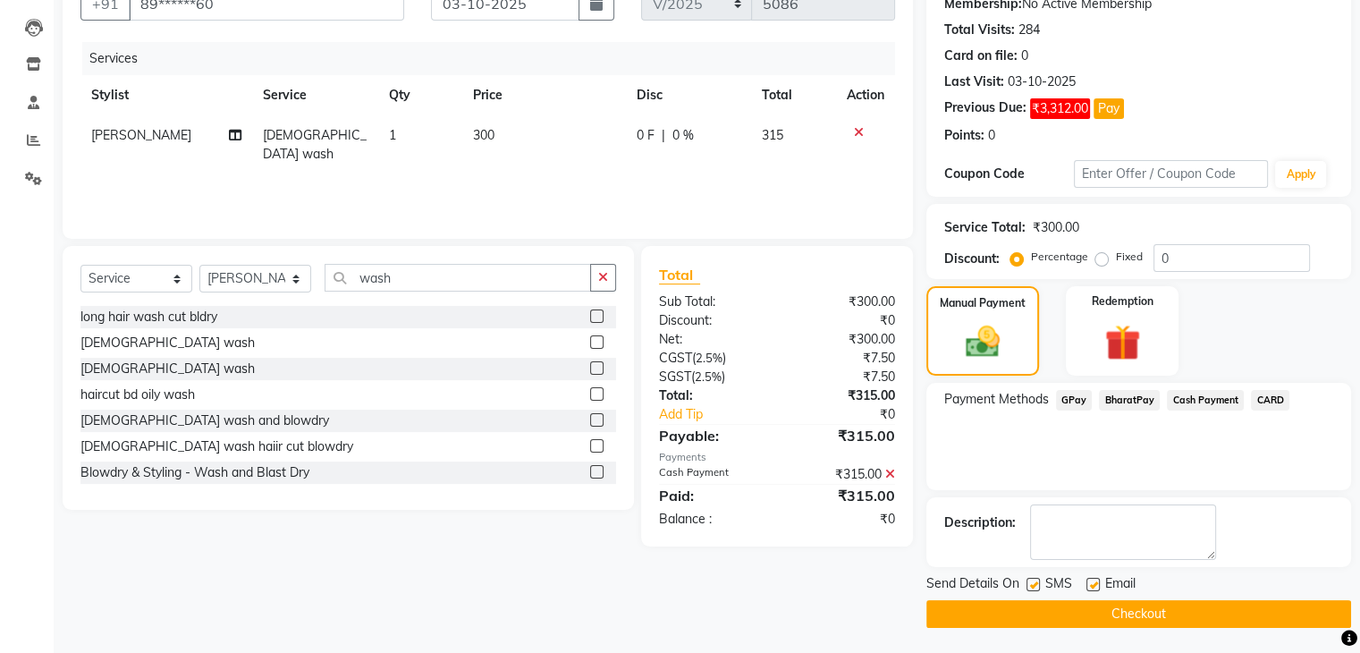
click at [1173, 608] on button "Checkout" at bounding box center [1138, 614] width 425 height 28
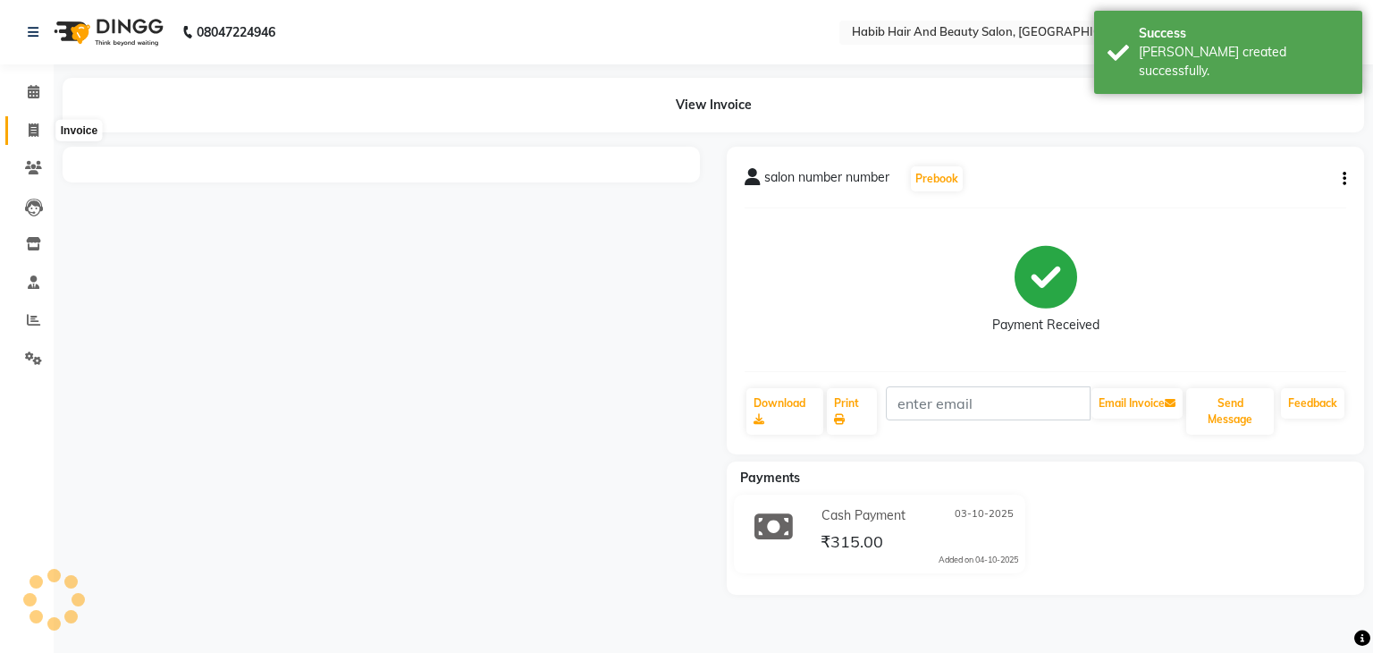
click at [39, 130] on span at bounding box center [33, 131] width 31 height 21
select select "service"
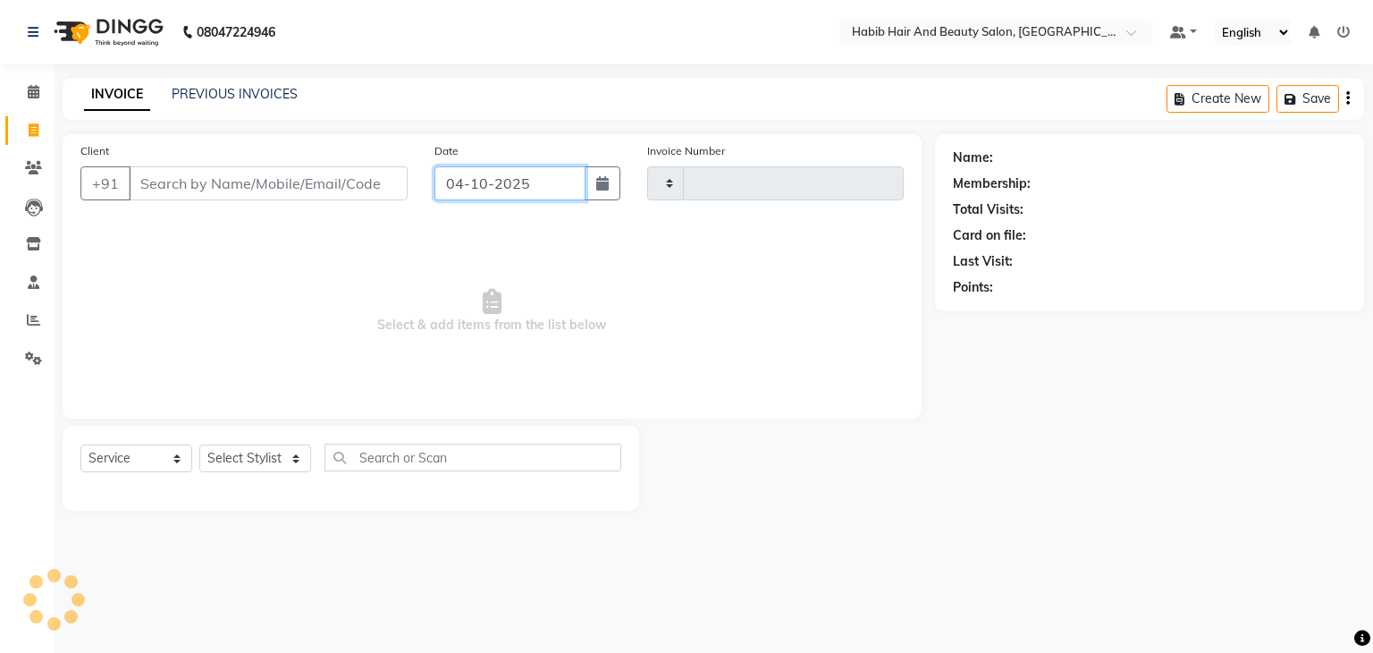
click at [460, 183] on input "04-10-2025" at bounding box center [509, 183] width 151 height 34
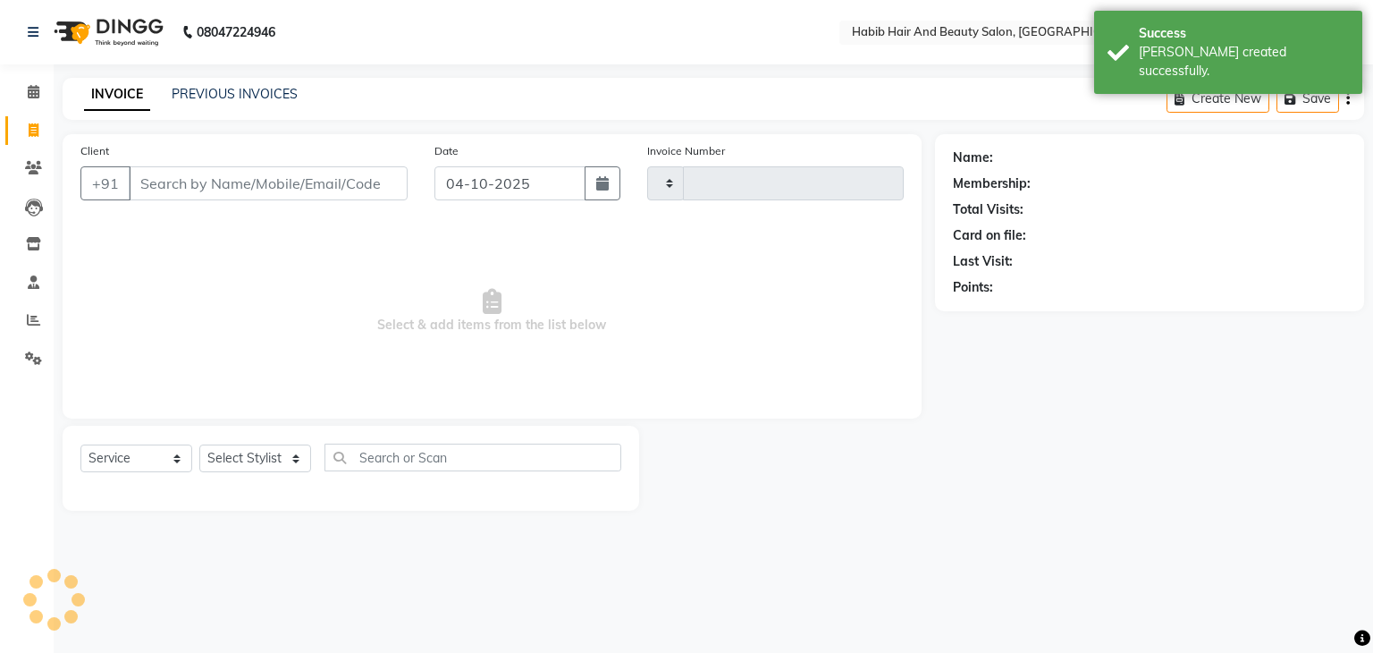
select select "10"
select select "2025"
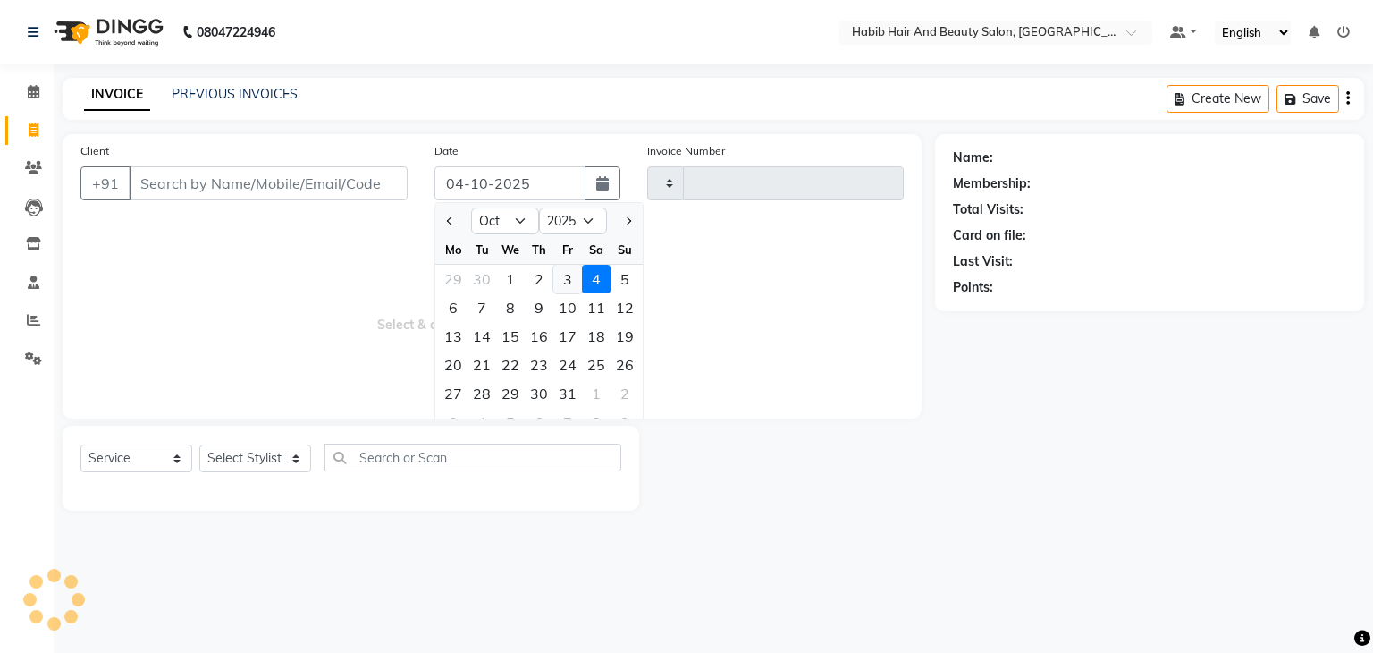
click at [567, 280] on div "3" at bounding box center [567, 279] width 29 height 29
type input "03-10-2025"
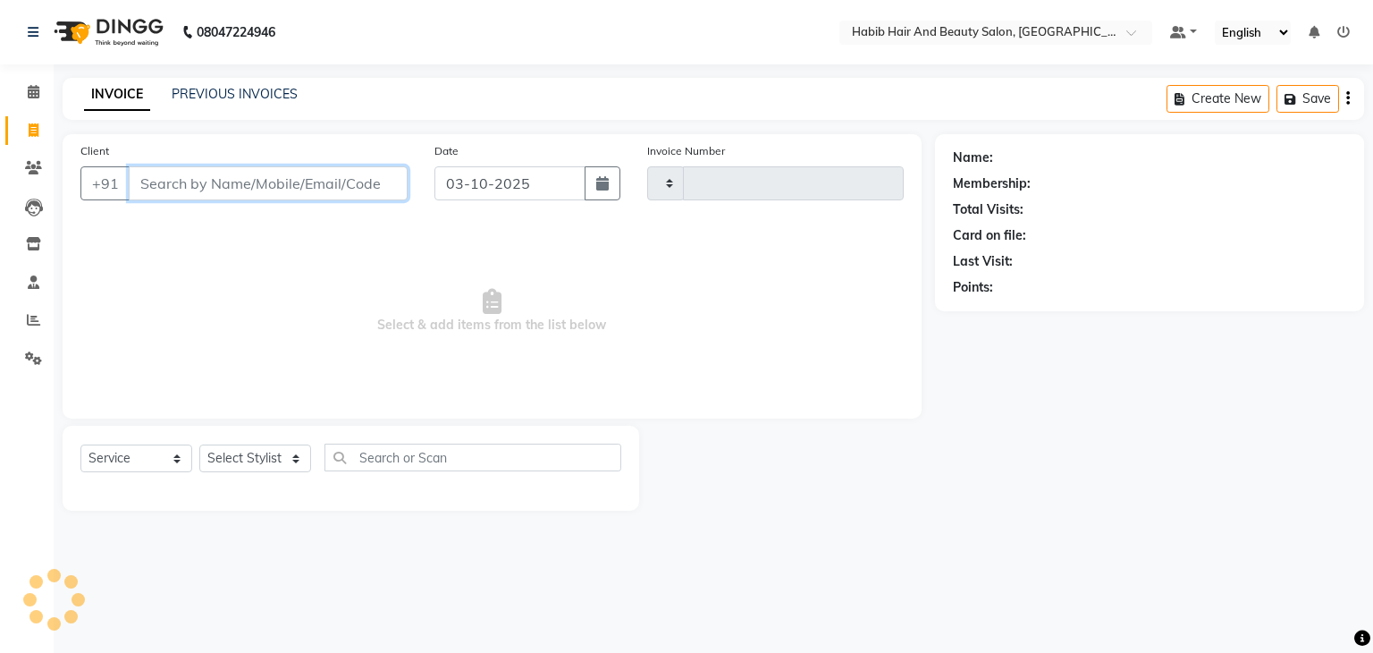
click at [232, 190] on input "Client" at bounding box center [268, 183] width 279 height 34
type input "salon num"
type input "5087"
select select "8363"
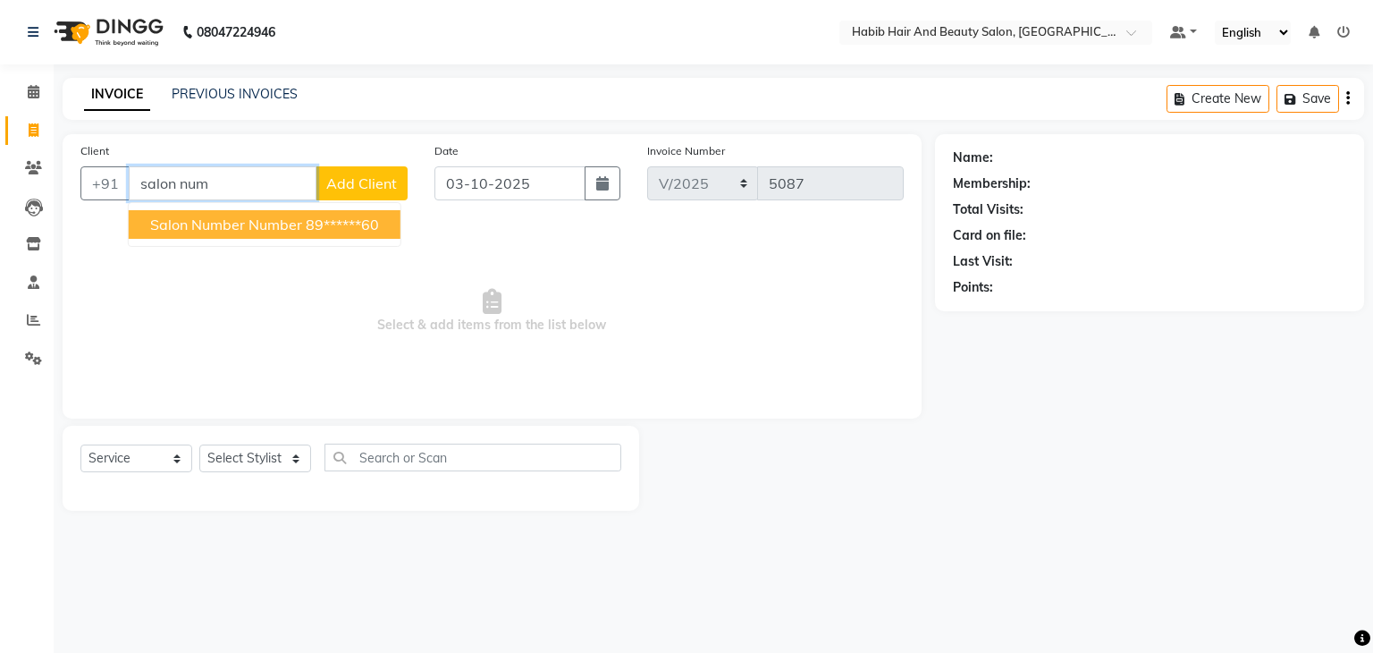
click at [266, 230] on span "salon number number" at bounding box center [226, 224] width 152 height 18
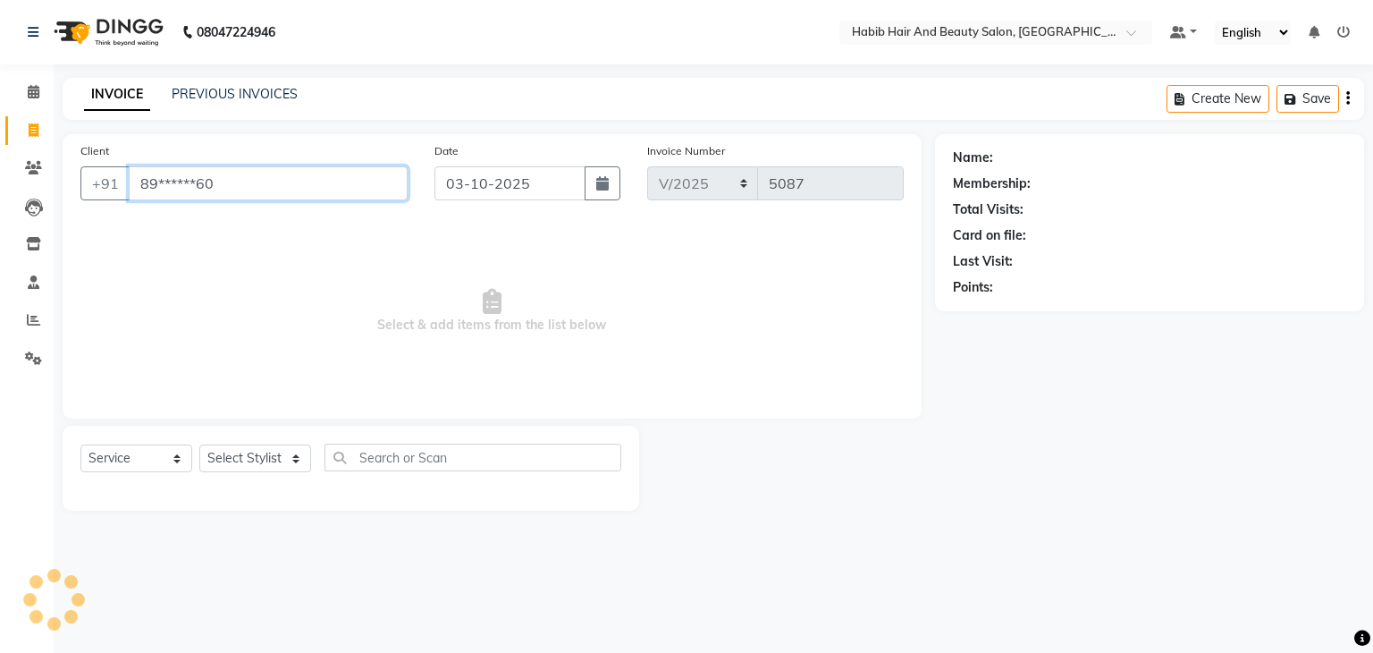
type input "89******60"
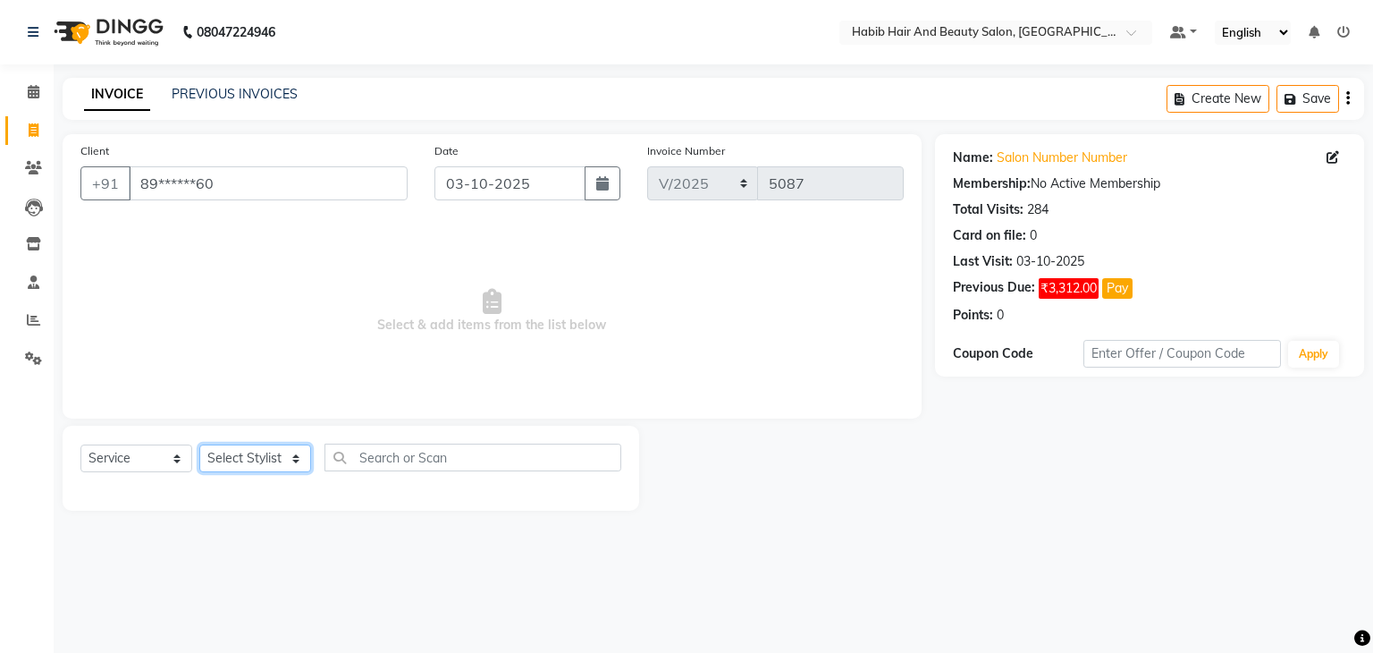
click at [300, 448] on select "Select Stylist [PERSON_NAME] Manager [PERSON_NAME] [PERSON_NAME] Suraj [PERSON_…" at bounding box center [255, 458] width 112 height 28
select select "81161"
click at [199, 445] on select "Select Stylist [PERSON_NAME] Manager [PERSON_NAME] [PERSON_NAME] Suraj [PERSON_…" at bounding box center [255, 458] width 112 height 28
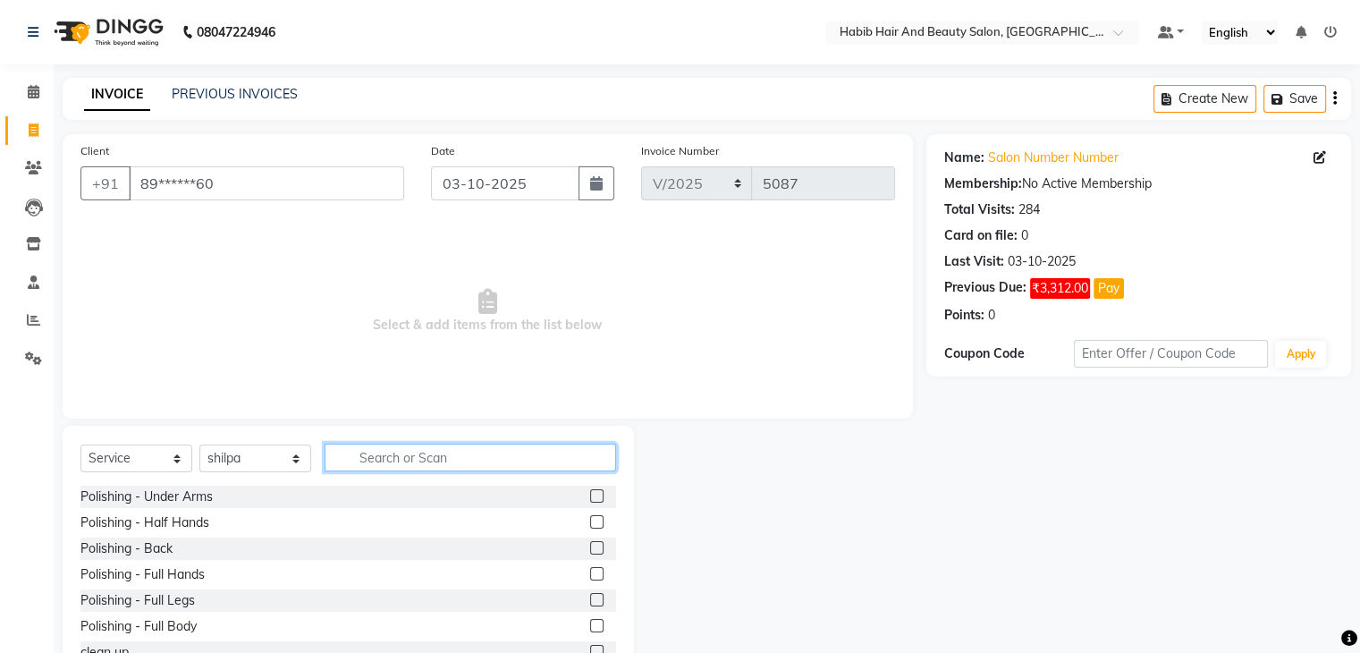
click at [372, 455] on input "text" at bounding box center [469, 457] width 291 height 28
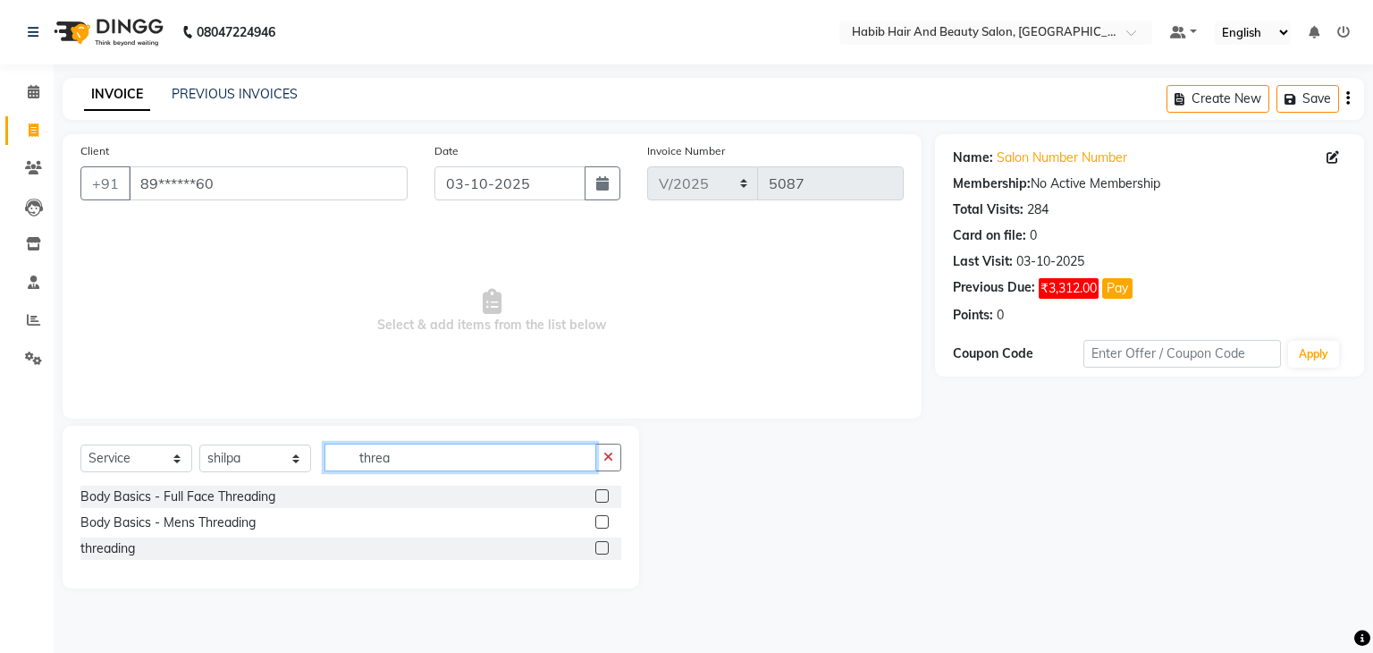
type input "threa"
click at [607, 548] on label at bounding box center [601, 547] width 13 height 13
click at [607, 548] on input "checkbox" at bounding box center [601, 549] width 12 height 12
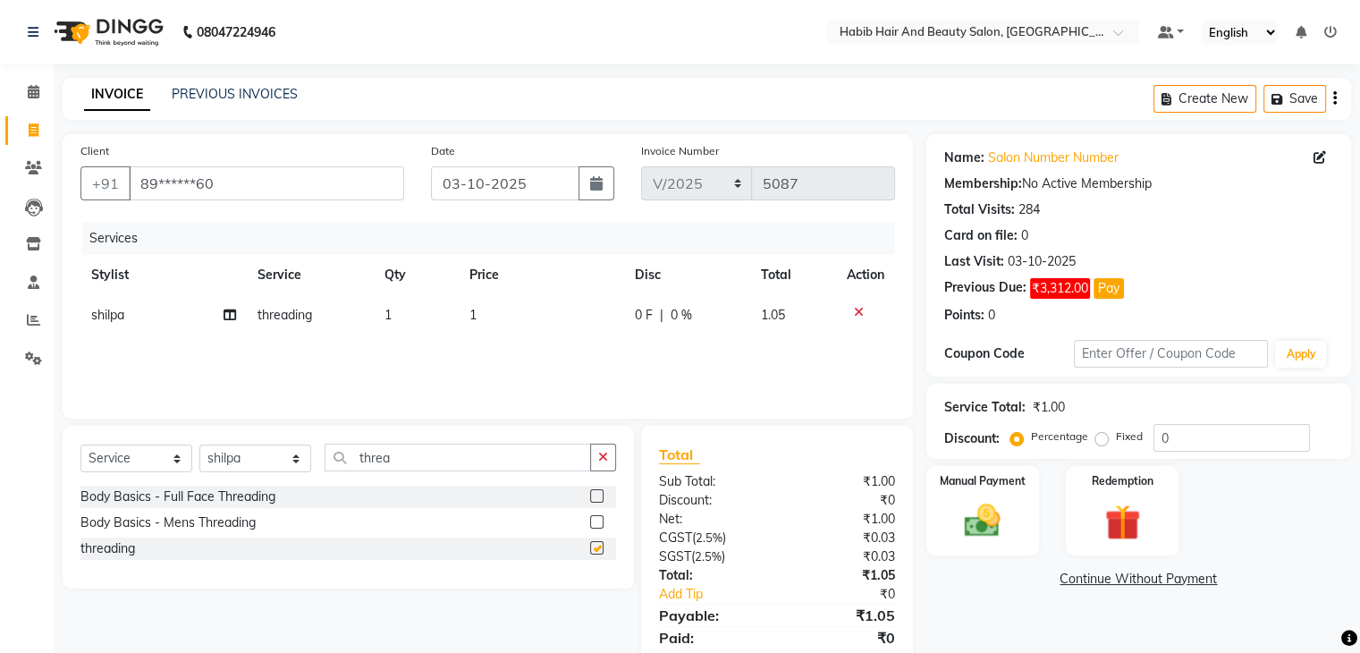
checkbox input "false"
click at [530, 315] on td "1" at bounding box center [541, 315] width 165 height 40
select select "81161"
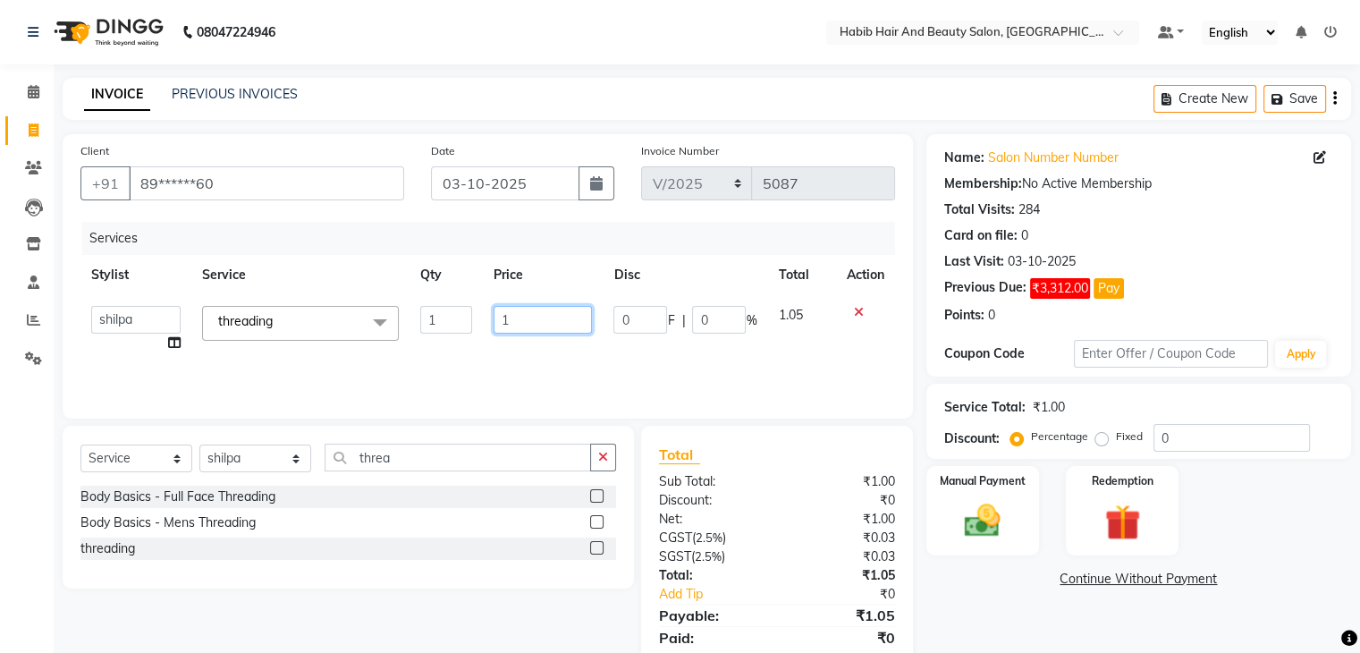
click at [530, 315] on input "1" at bounding box center [542, 320] width 98 height 28
type input "57"
click at [981, 505] on img at bounding box center [982, 521] width 60 height 43
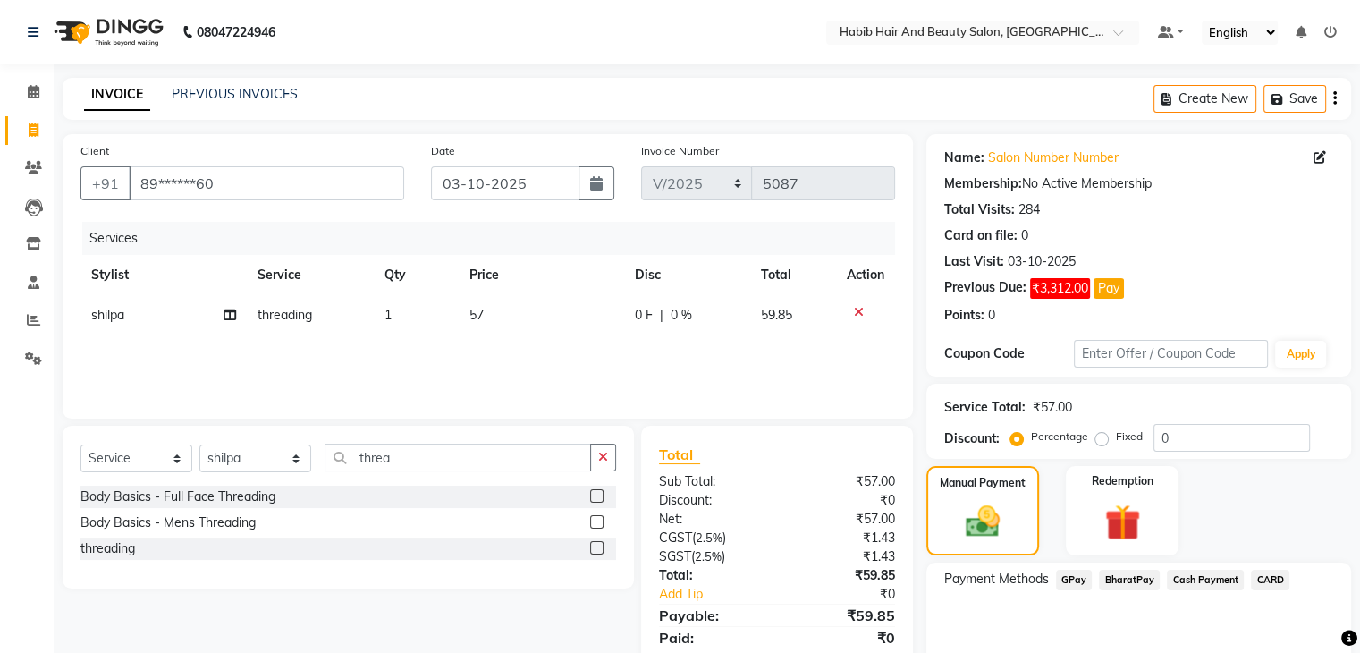
click at [1118, 571] on span "BharatPay" at bounding box center [1129, 579] width 61 height 21
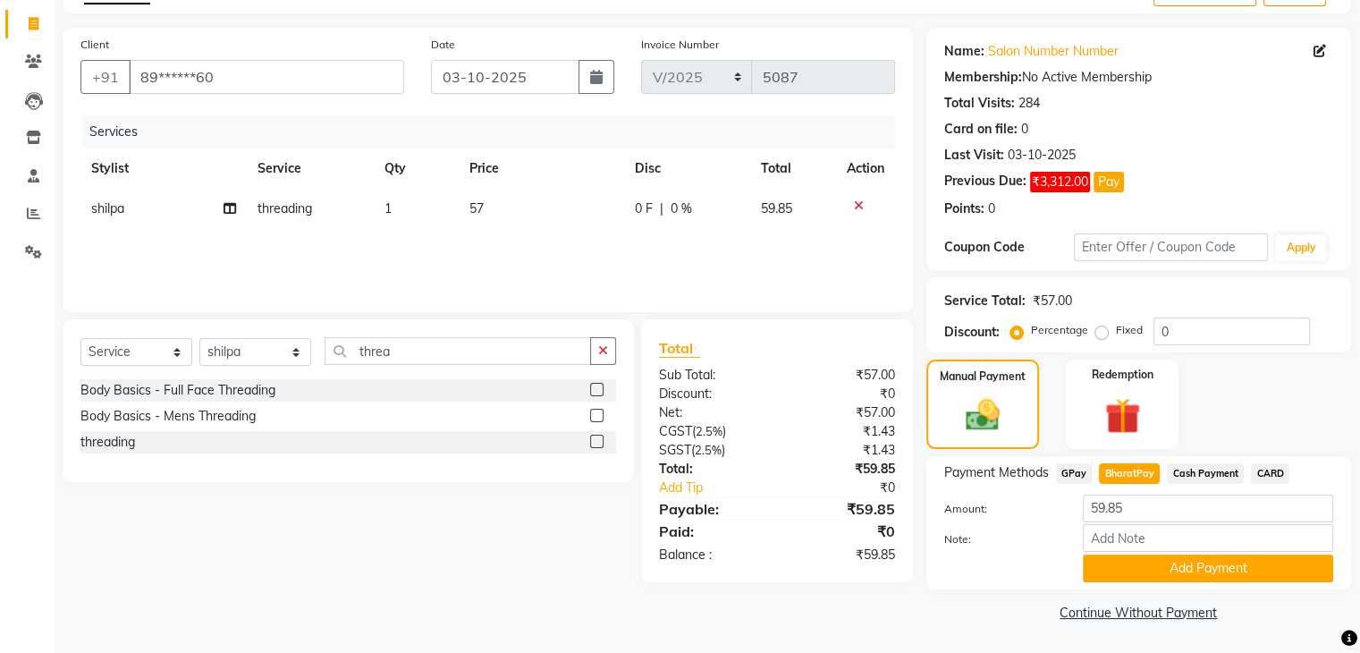
scroll to position [107, 0]
click at [1233, 560] on button "Add Payment" at bounding box center [1207, 568] width 250 height 28
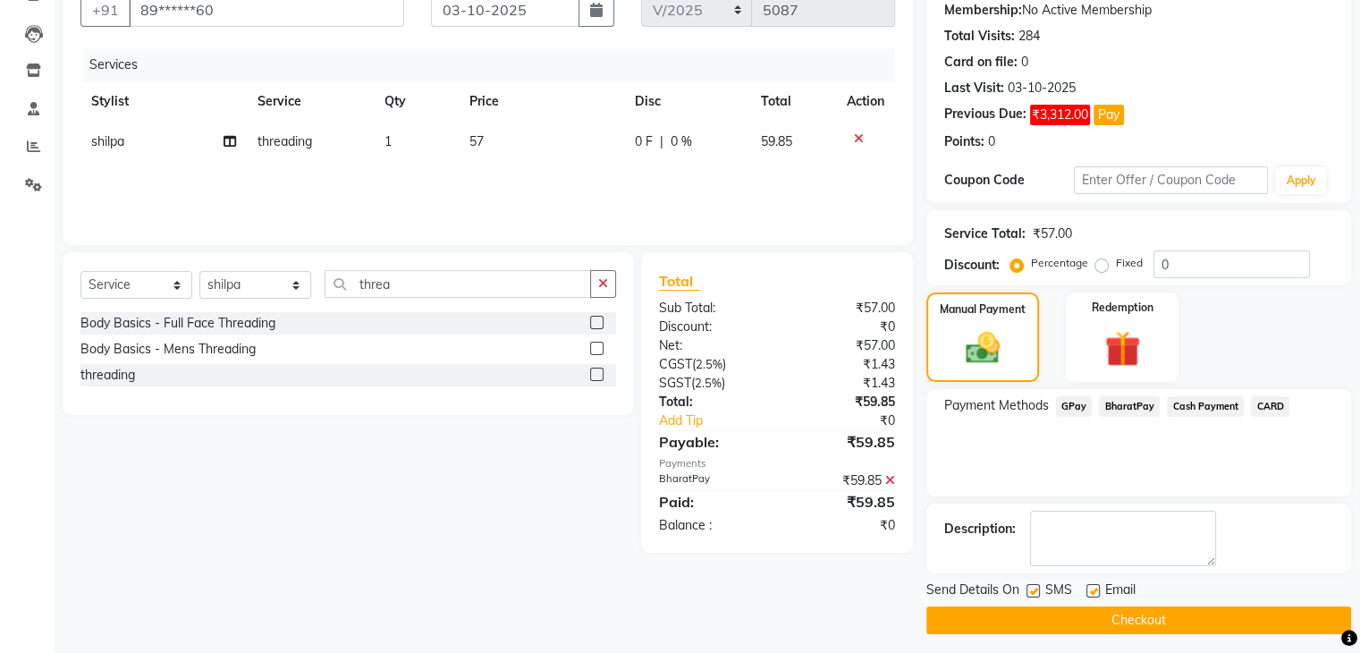
scroll to position [180, 0]
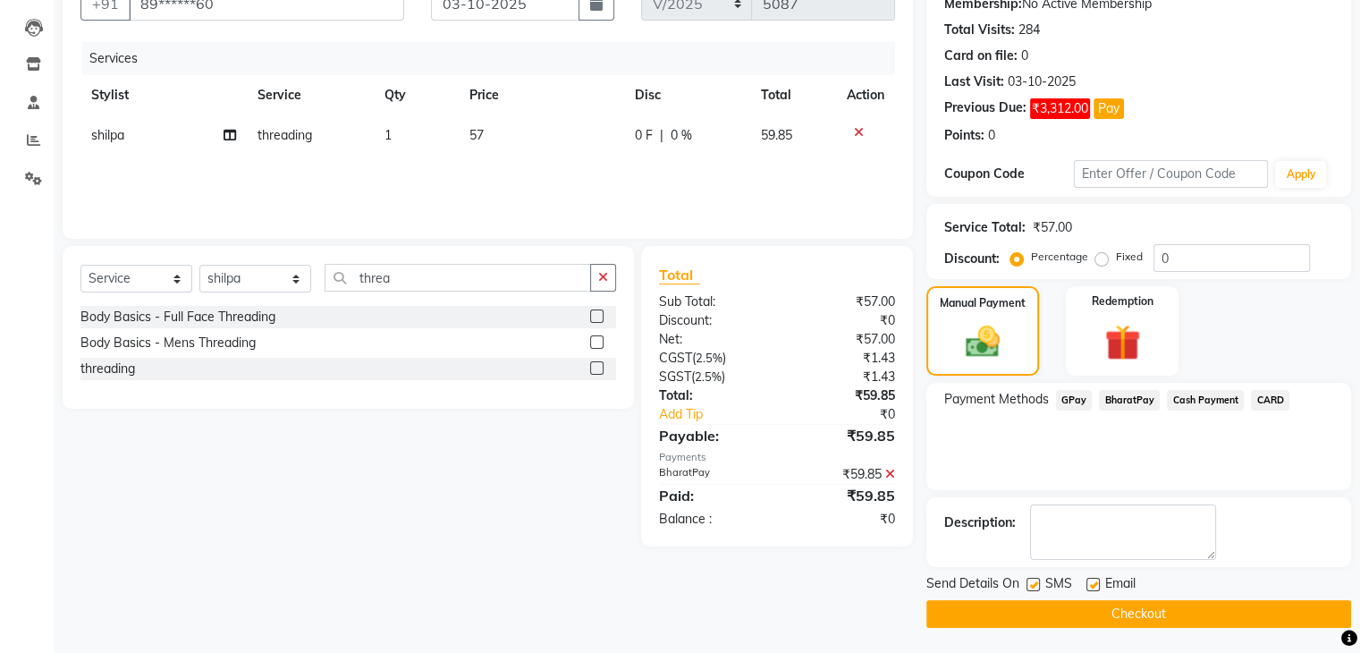
click at [1211, 613] on button "Checkout" at bounding box center [1138, 614] width 425 height 28
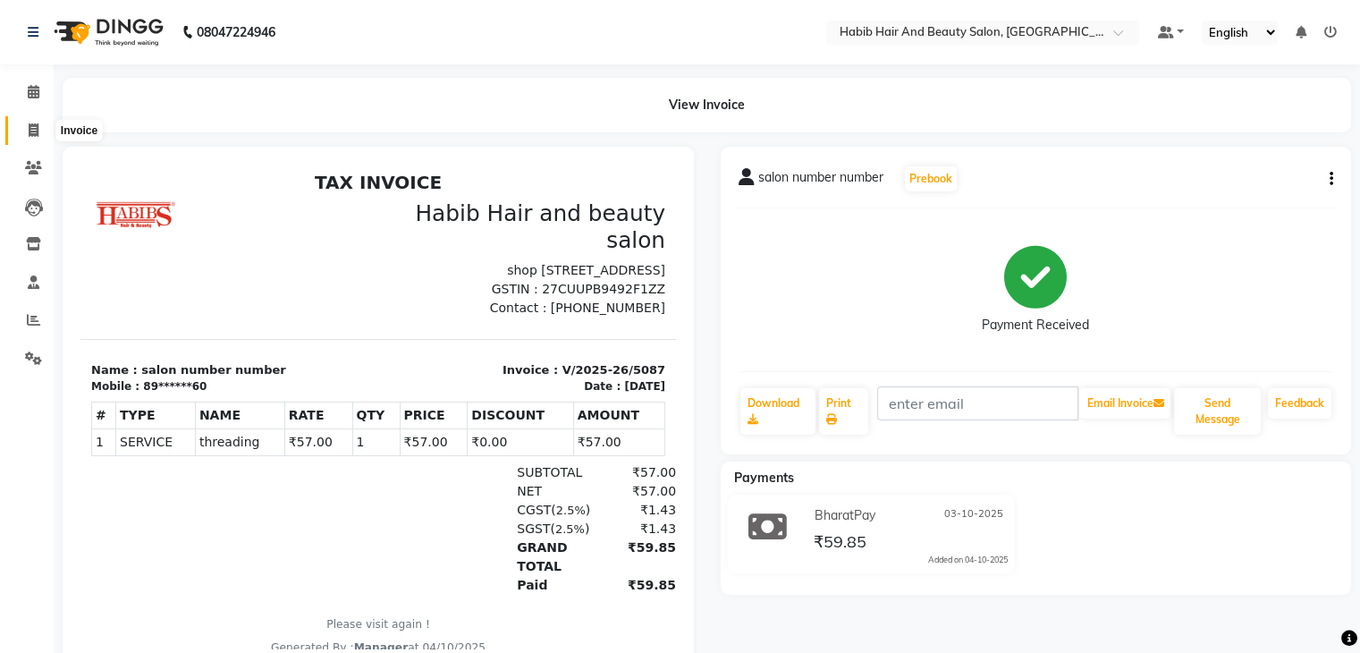
click at [35, 127] on icon at bounding box center [34, 129] width 10 height 13
select select "service"
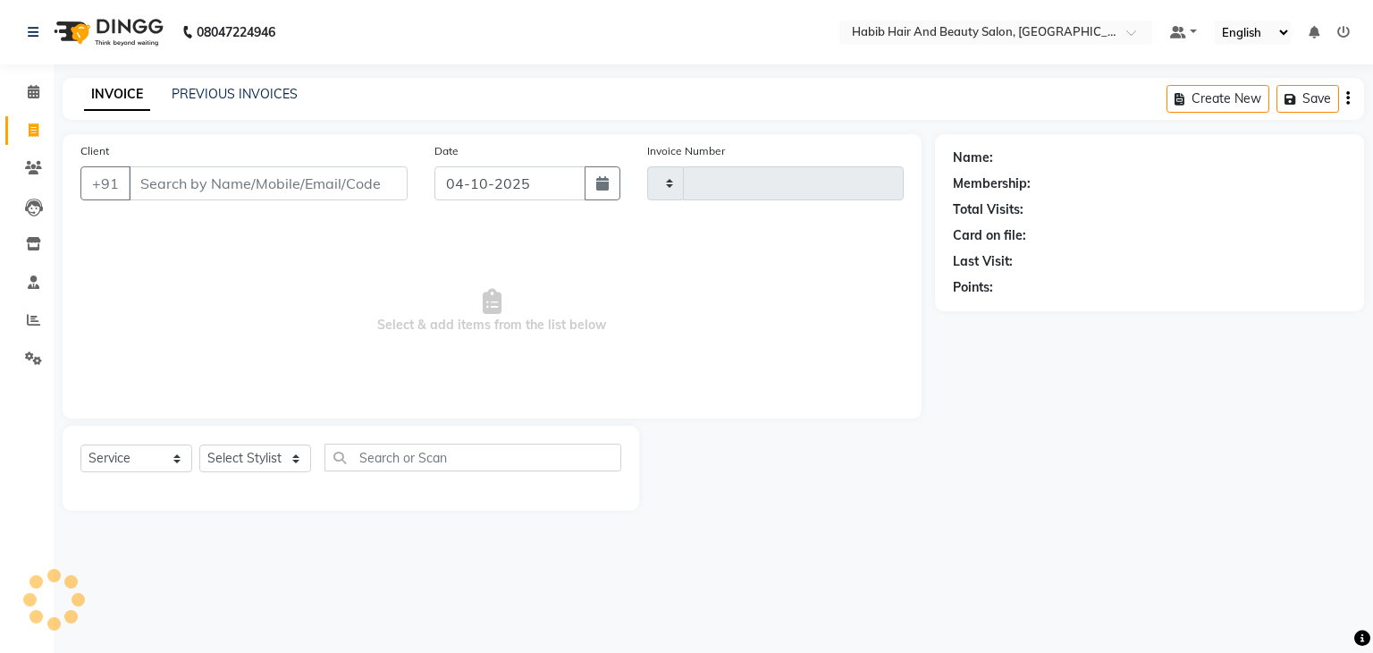
type input "5088"
select select "8362"
click at [454, 176] on input "04-10-2025" at bounding box center [509, 183] width 151 height 34
select select "10"
select select "2025"
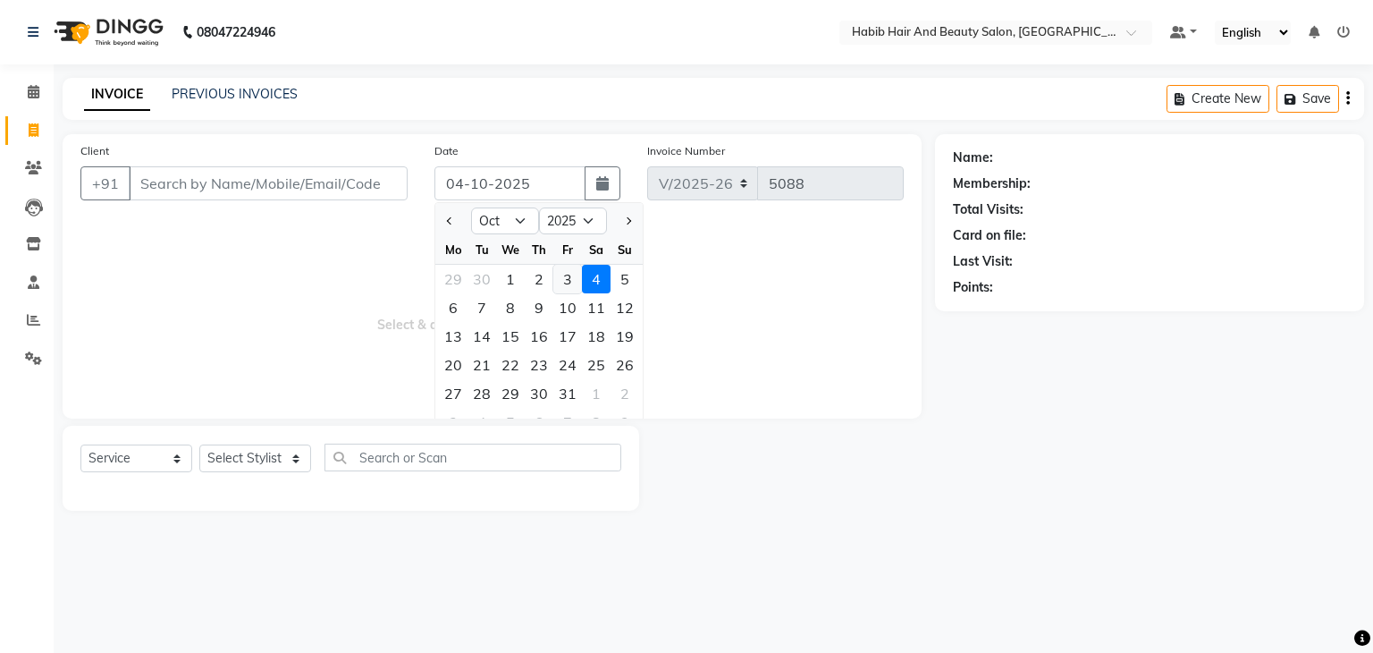
click at [567, 281] on div "3" at bounding box center [567, 279] width 29 height 29
type input "03-10-2025"
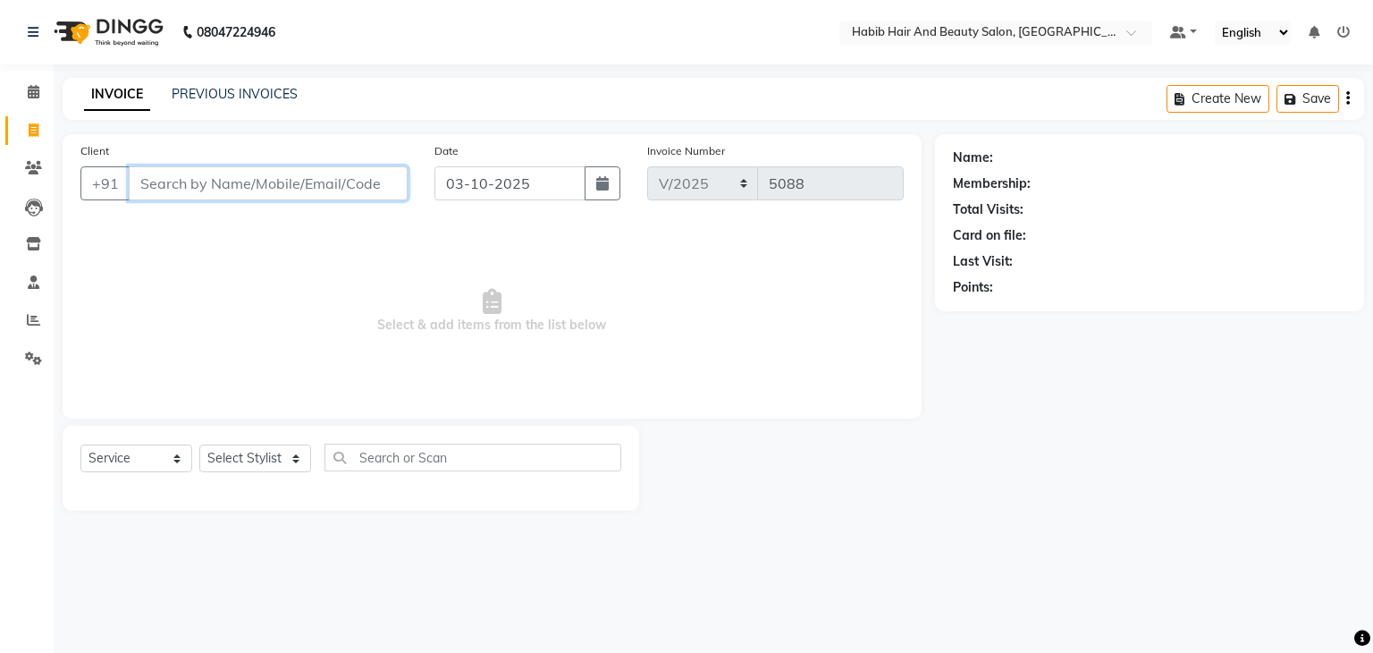
click at [260, 187] on input "Client" at bounding box center [268, 183] width 279 height 34
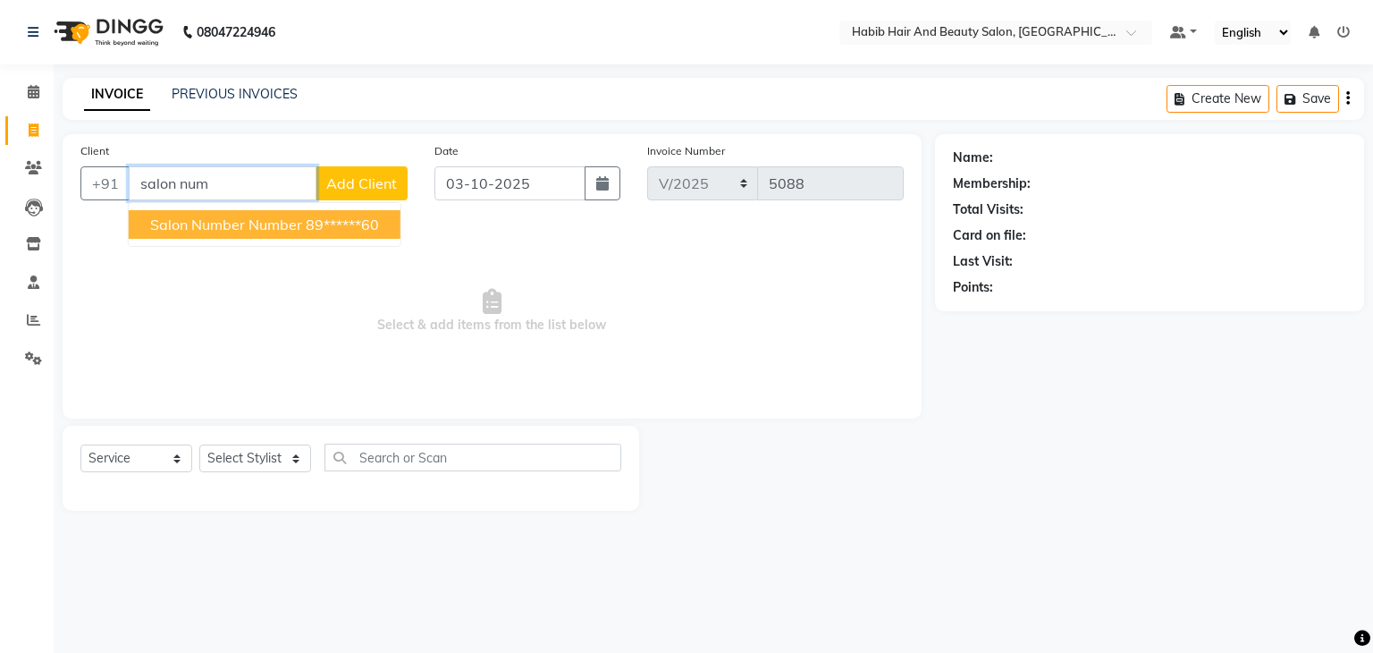
click at [275, 223] on span "salon number number" at bounding box center [226, 224] width 152 height 18
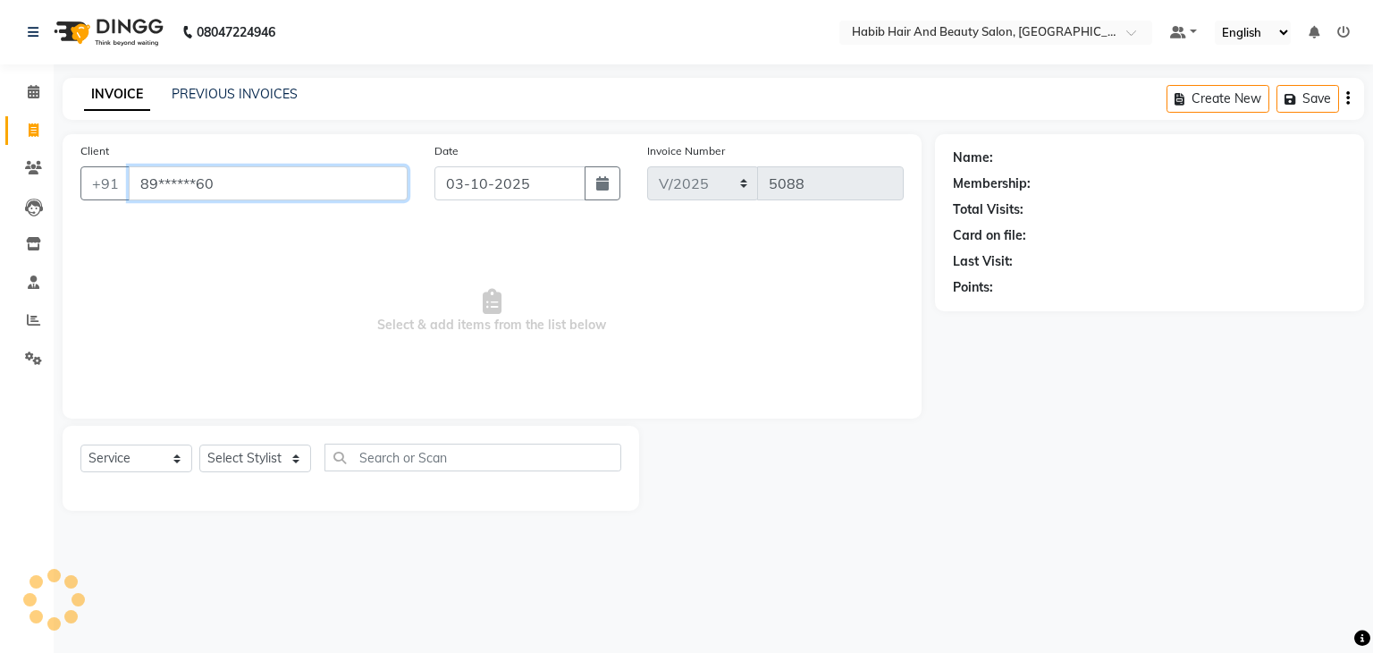
type input "89******60"
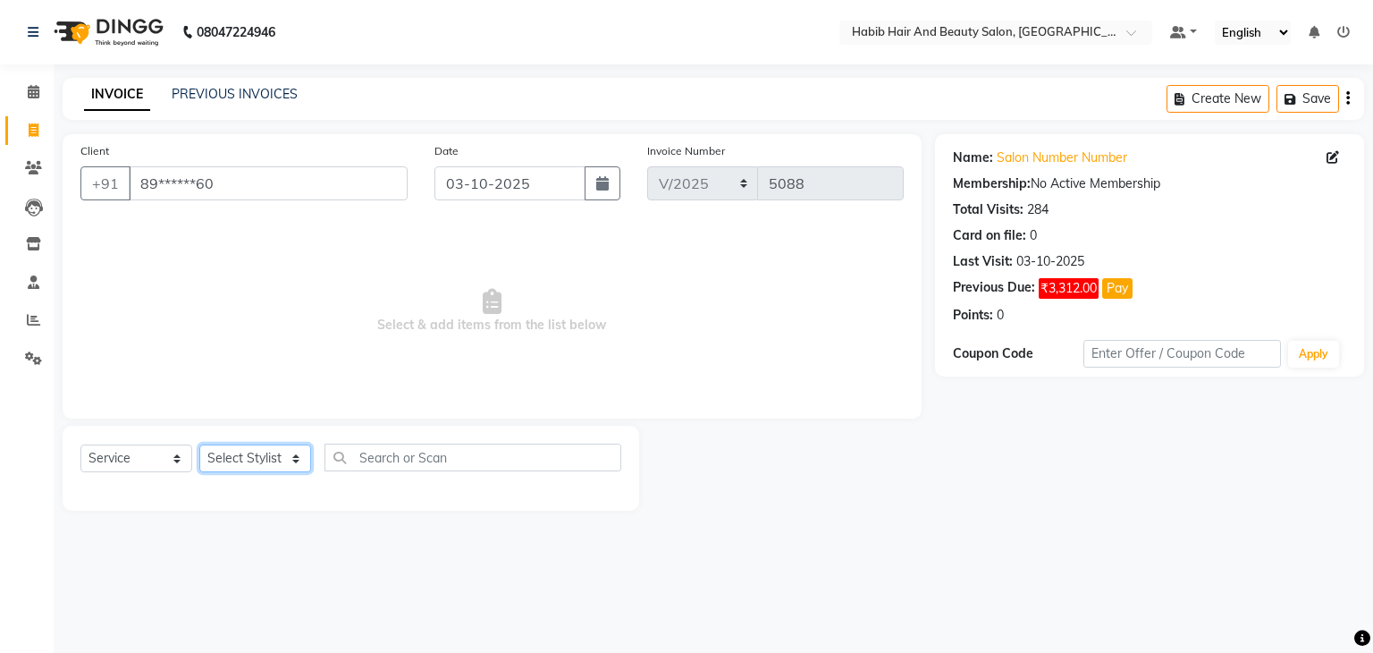
click at [296, 460] on select "Select Stylist [PERSON_NAME] Manager [PERSON_NAME] [PERSON_NAME] Suraj [PERSON_…" at bounding box center [255, 458] width 112 height 28
select select "81153"
click at [199, 445] on select "Select Stylist [PERSON_NAME] Manager [PERSON_NAME] [PERSON_NAME] Suraj [PERSON_…" at bounding box center [255, 458] width 112 height 28
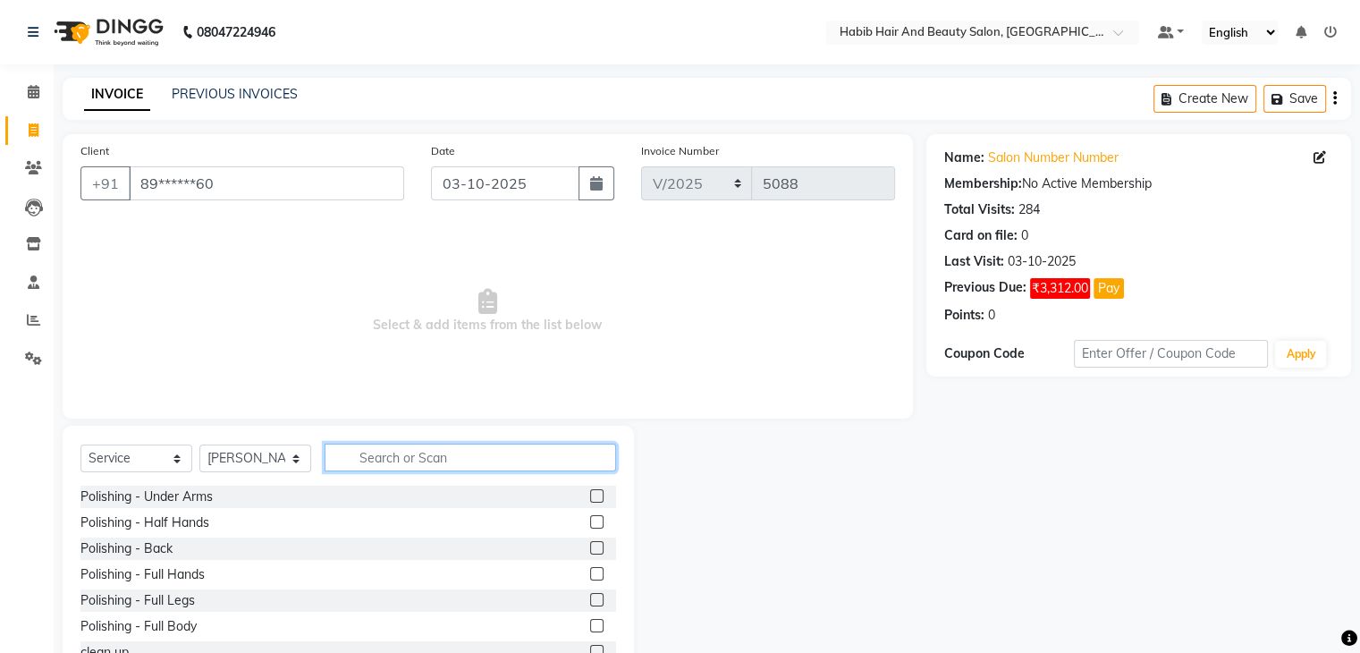
click at [383, 459] on input "text" at bounding box center [469, 457] width 291 height 28
type input "hair cut"
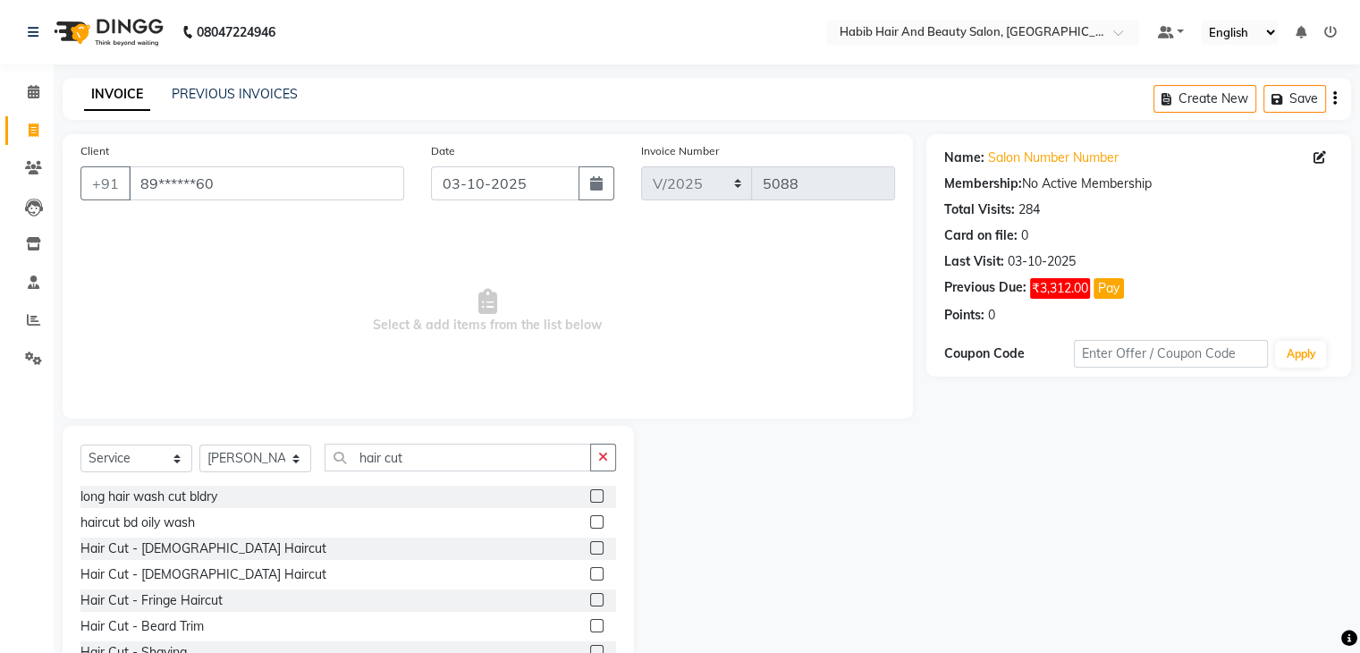
click at [590, 551] on label at bounding box center [596, 547] width 13 height 13
click at [590, 551] on input "checkbox" at bounding box center [596, 549] width 12 height 12
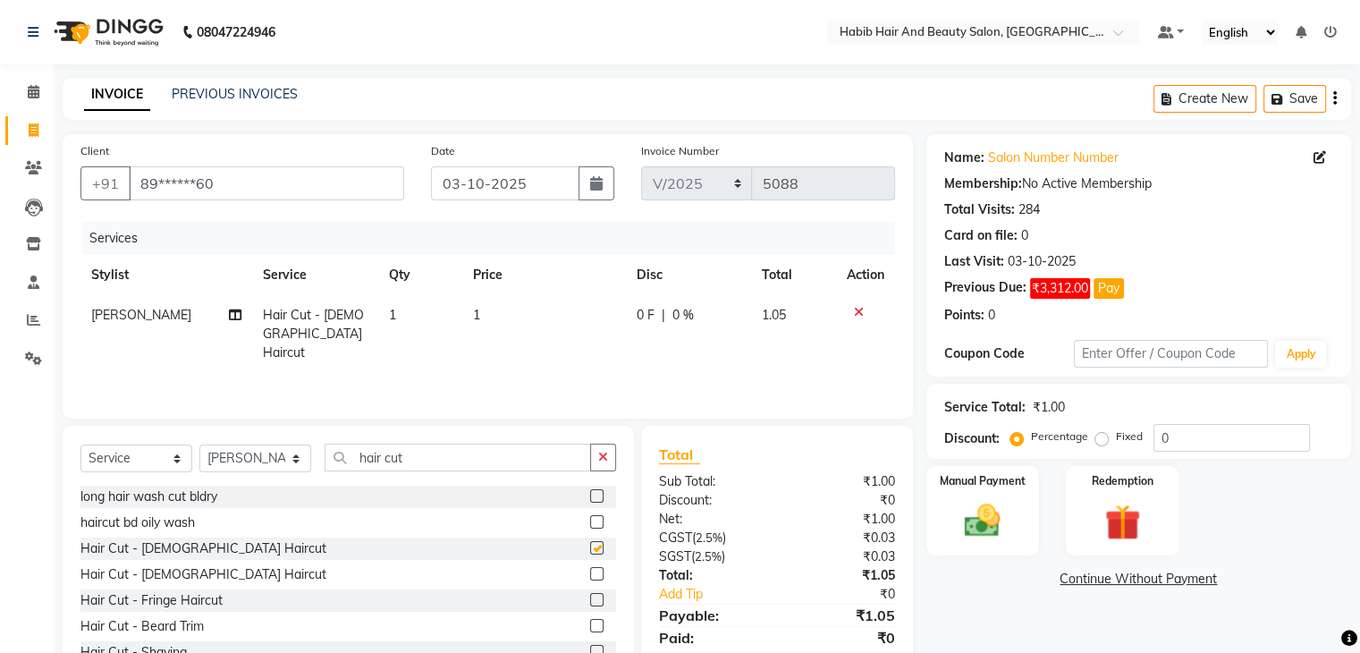
checkbox input "false"
click at [536, 326] on td "1" at bounding box center [544, 334] width 164 height 78
select select "81153"
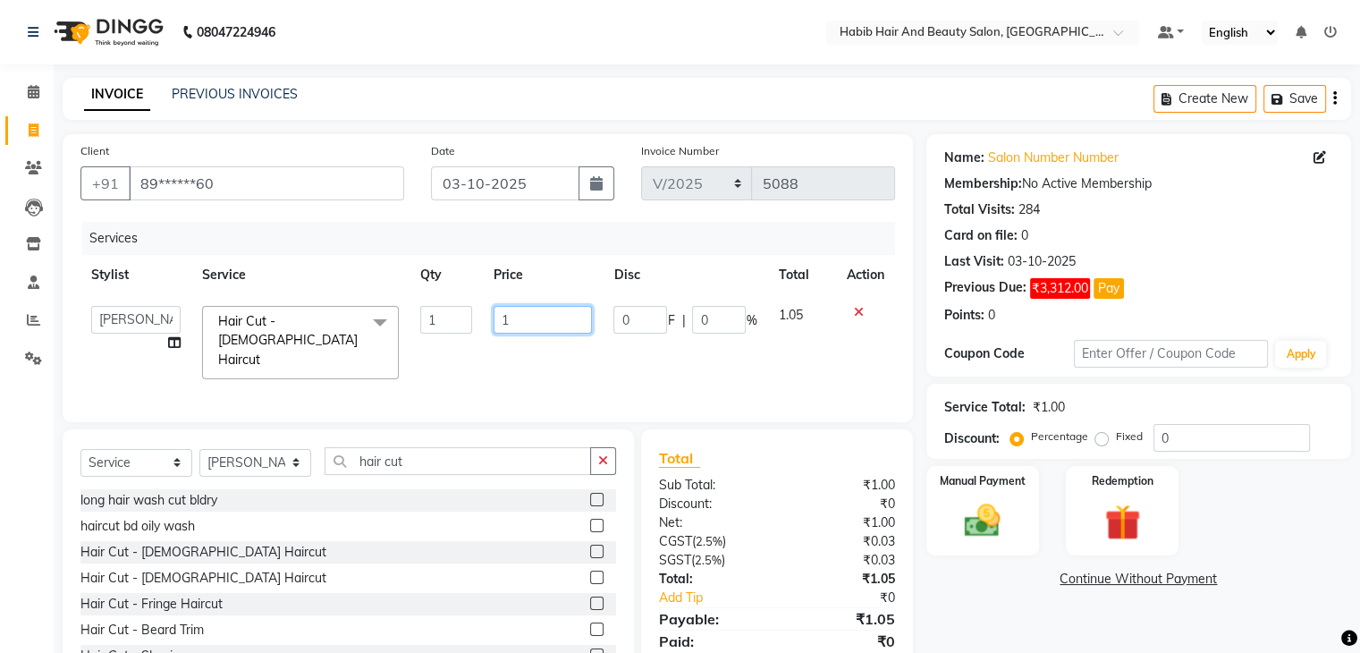
click at [536, 326] on input "1" at bounding box center [542, 320] width 98 height 28
type input "200"
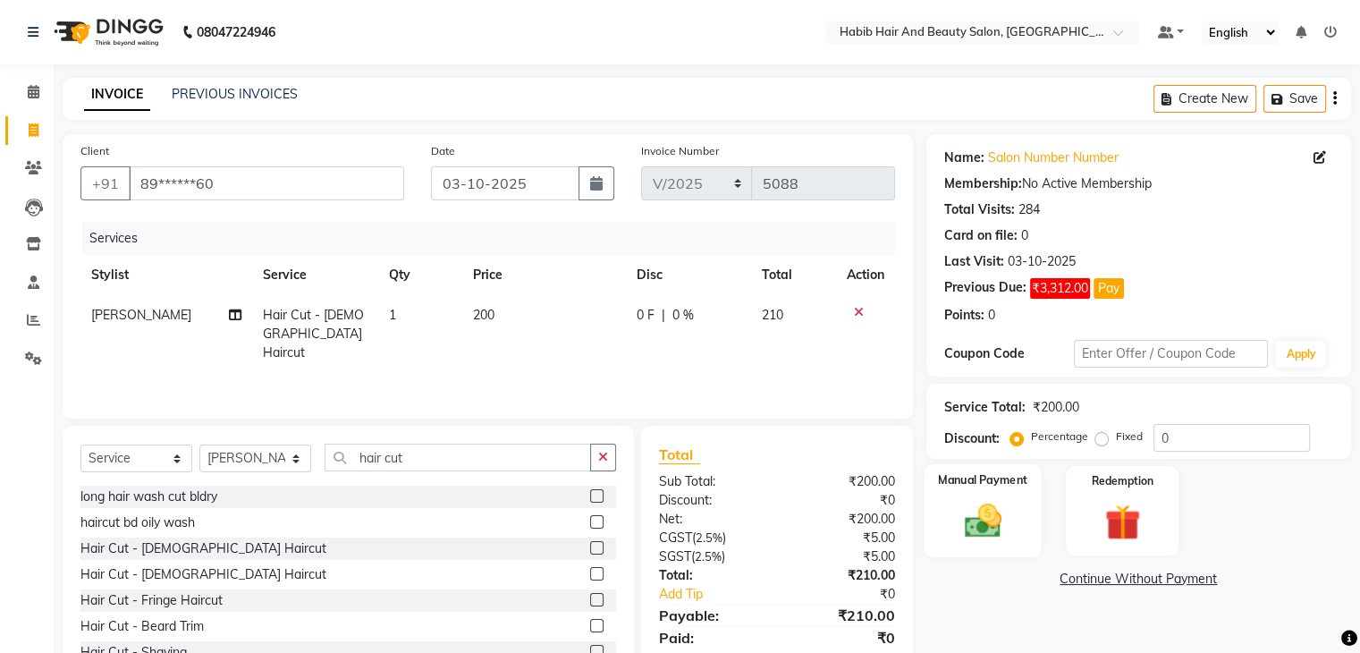
click at [995, 494] on div "Manual Payment" at bounding box center [981, 510] width 117 height 92
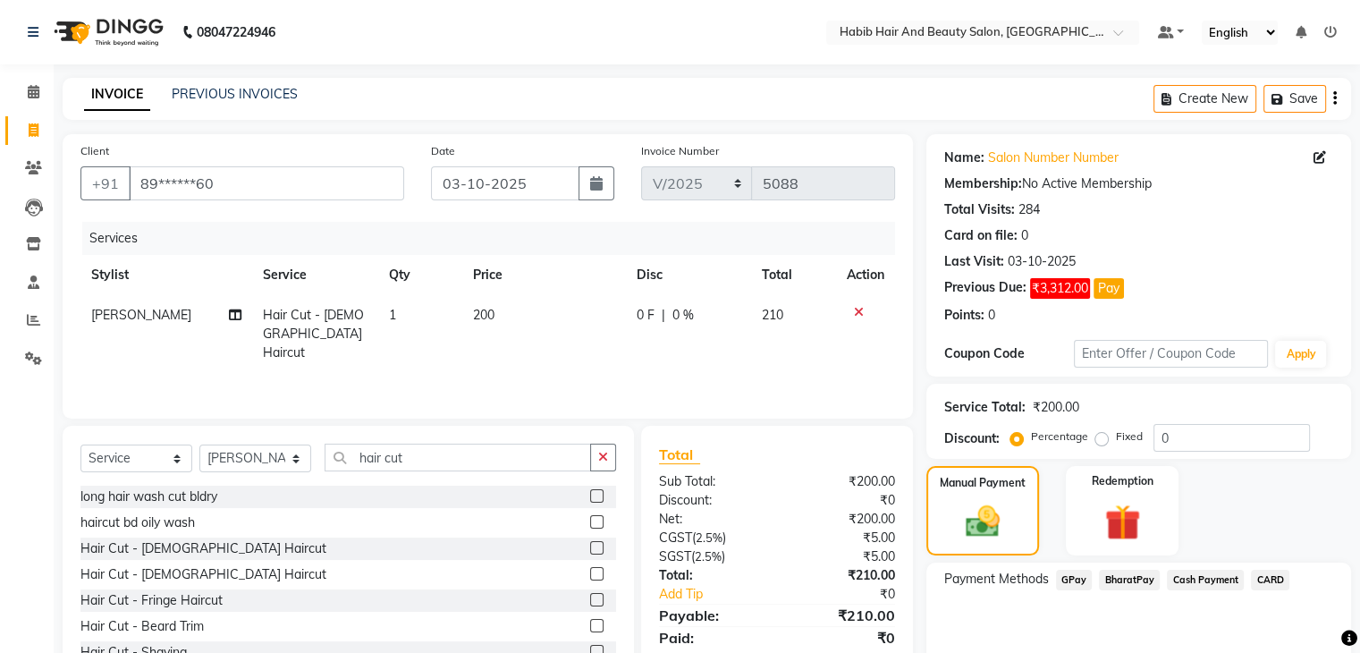
click at [1192, 579] on span "Cash Payment" at bounding box center [1204, 579] width 77 height 21
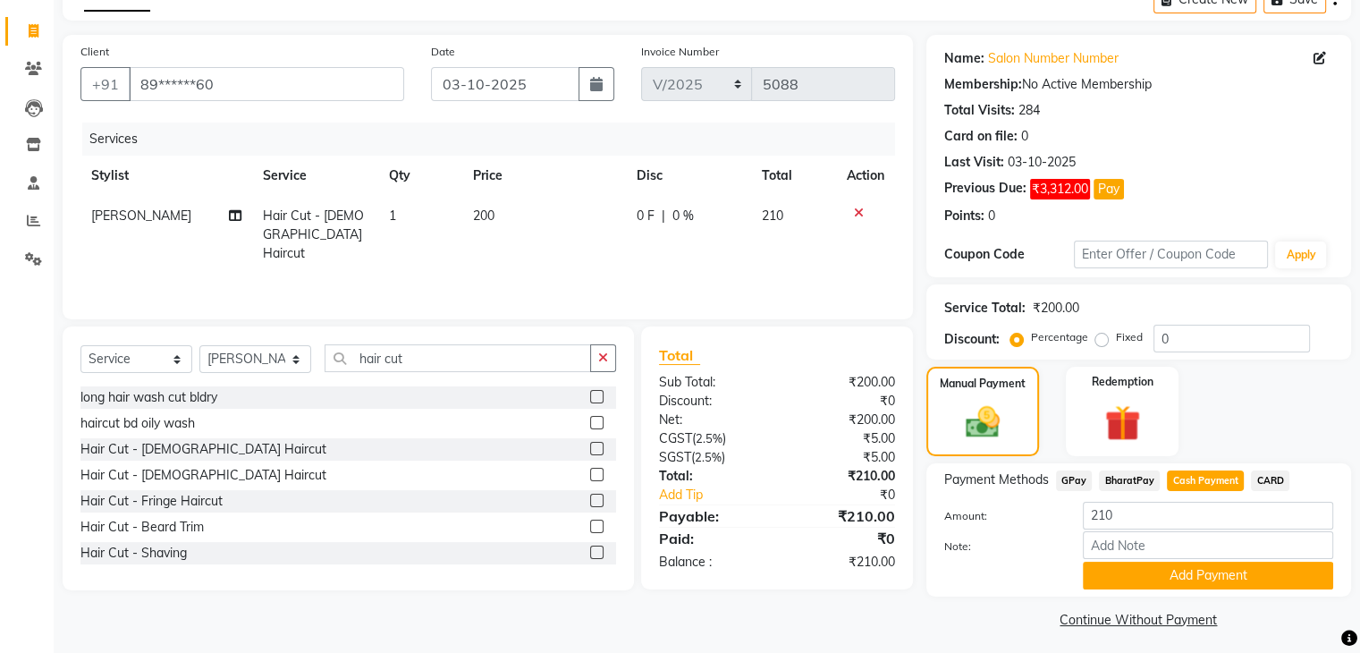
scroll to position [107, 0]
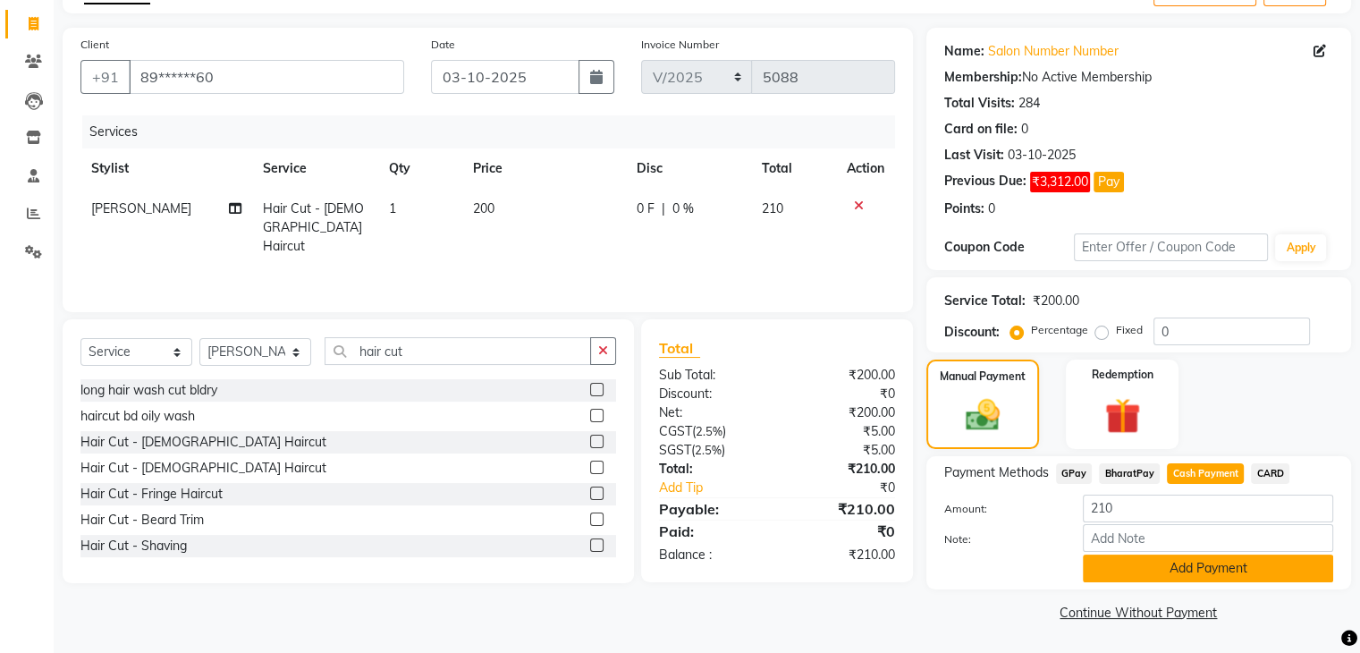
click at [1163, 564] on button "Add Payment" at bounding box center [1207, 568] width 250 height 28
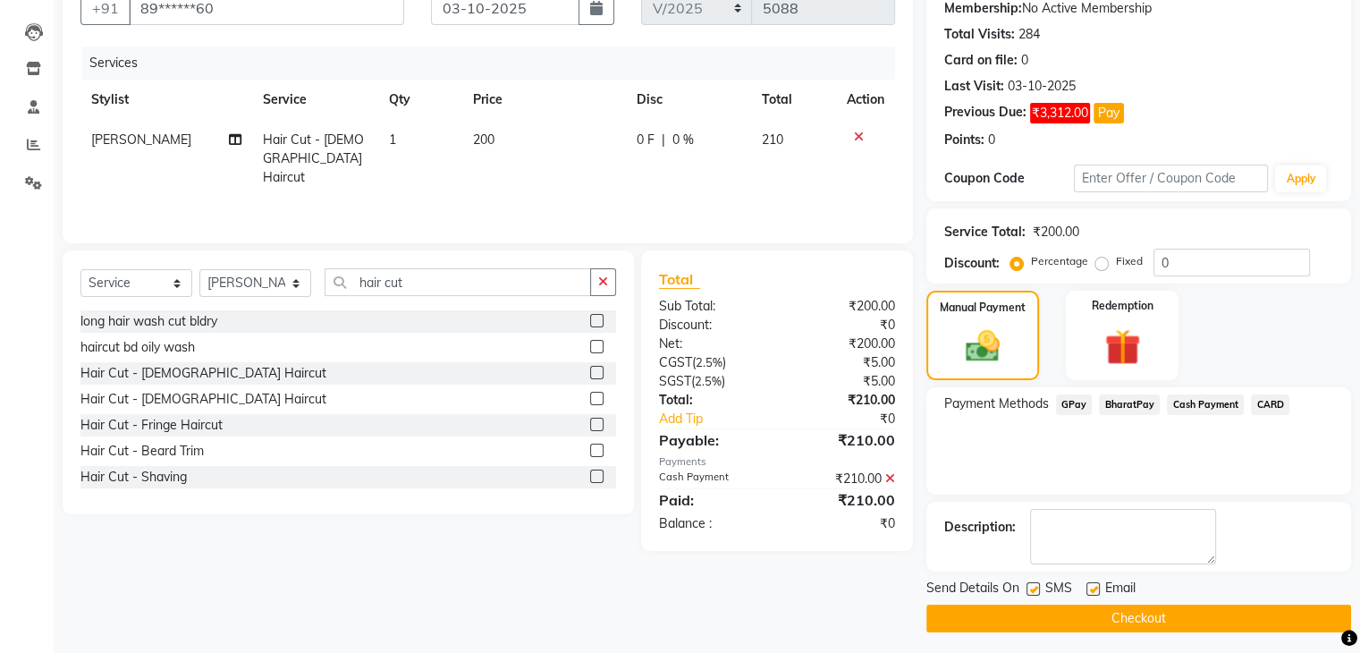
scroll to position [180, 0]
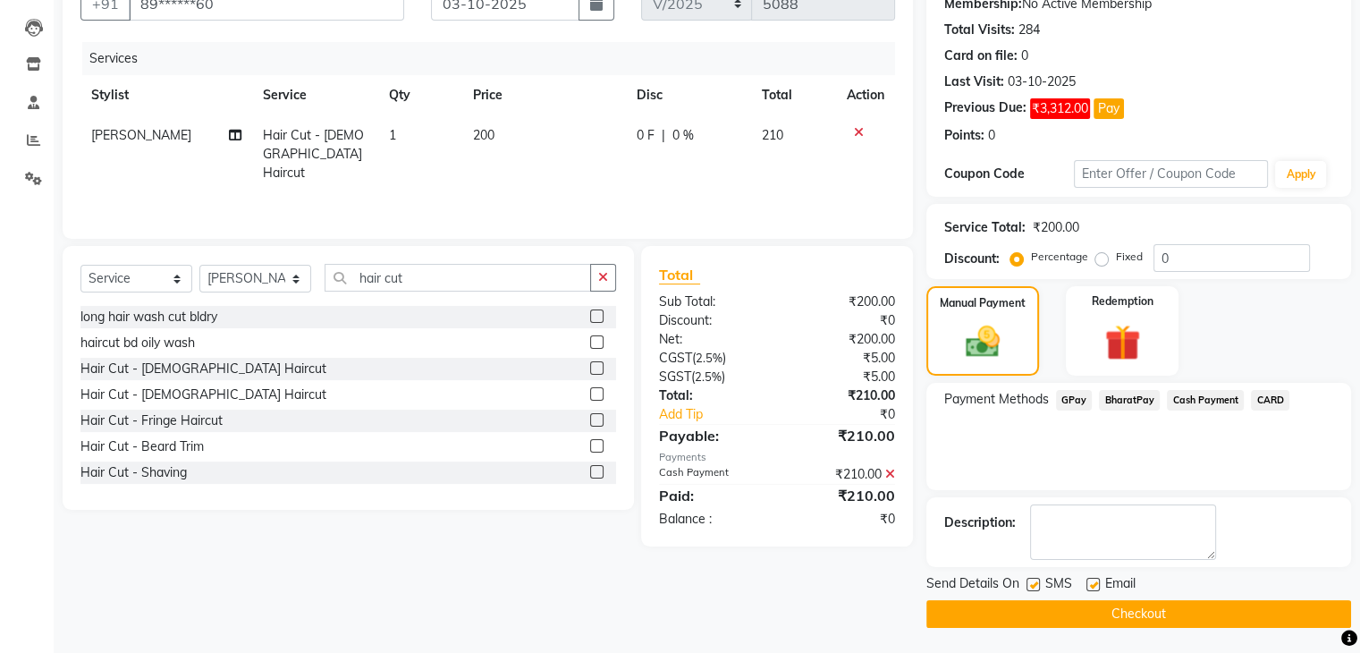
click at [1207, 616] on button "Checkout" at bounding box center [1138, 614] width 425 height 28
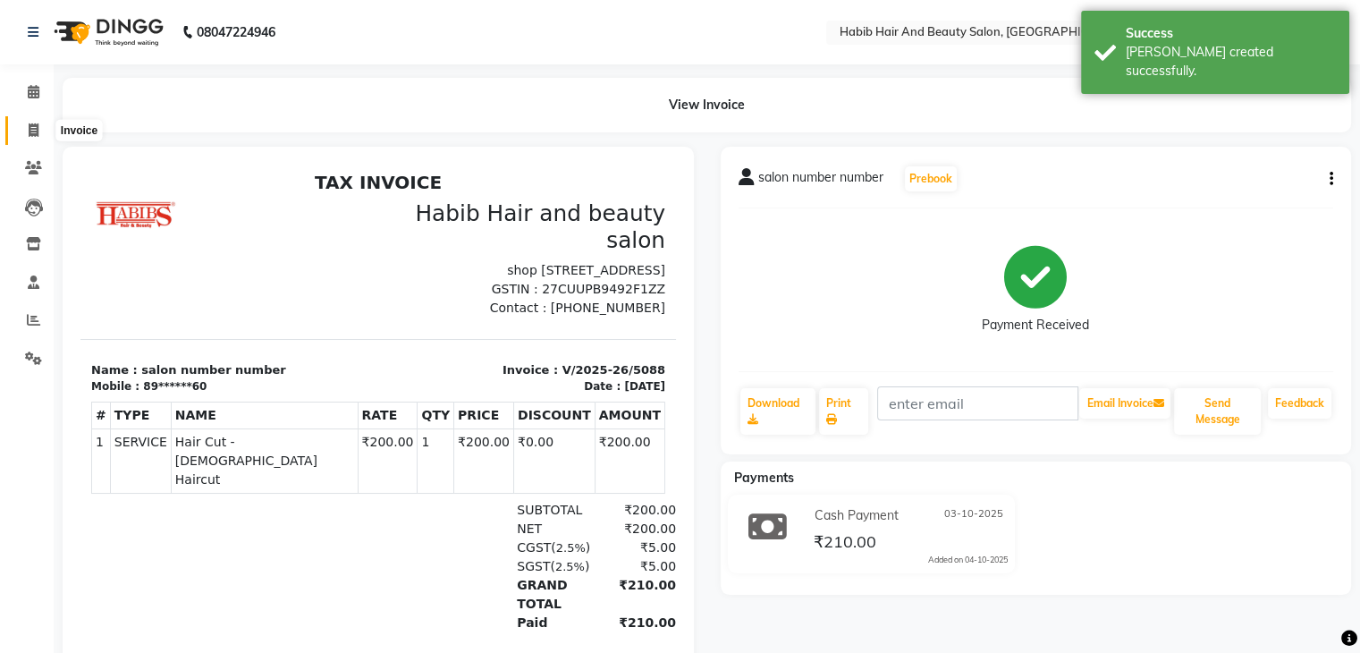
click at [25, 131] on span at bounding box center [33, 131] width 31 height 21
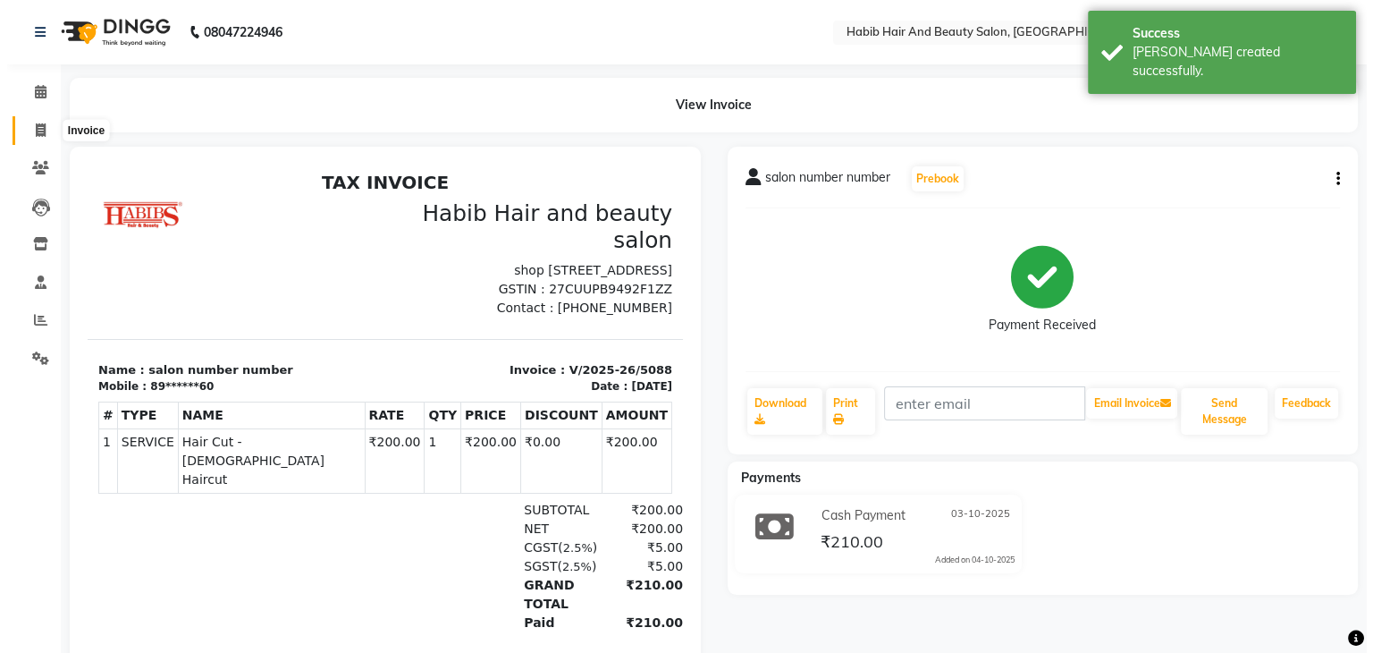
select select "service"
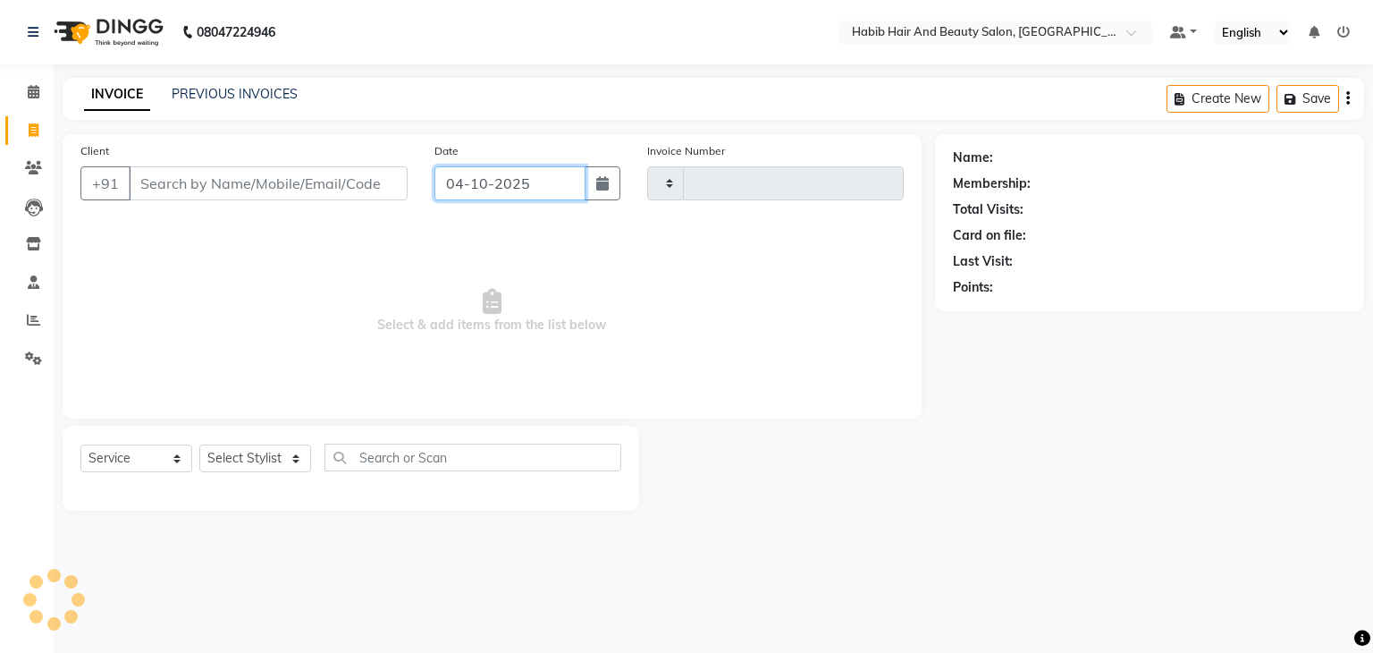
click at [476, 182] on input "04-10-2025" at bounding box center [509, 183] width 151 height 34
select select "10"
select select "2025"
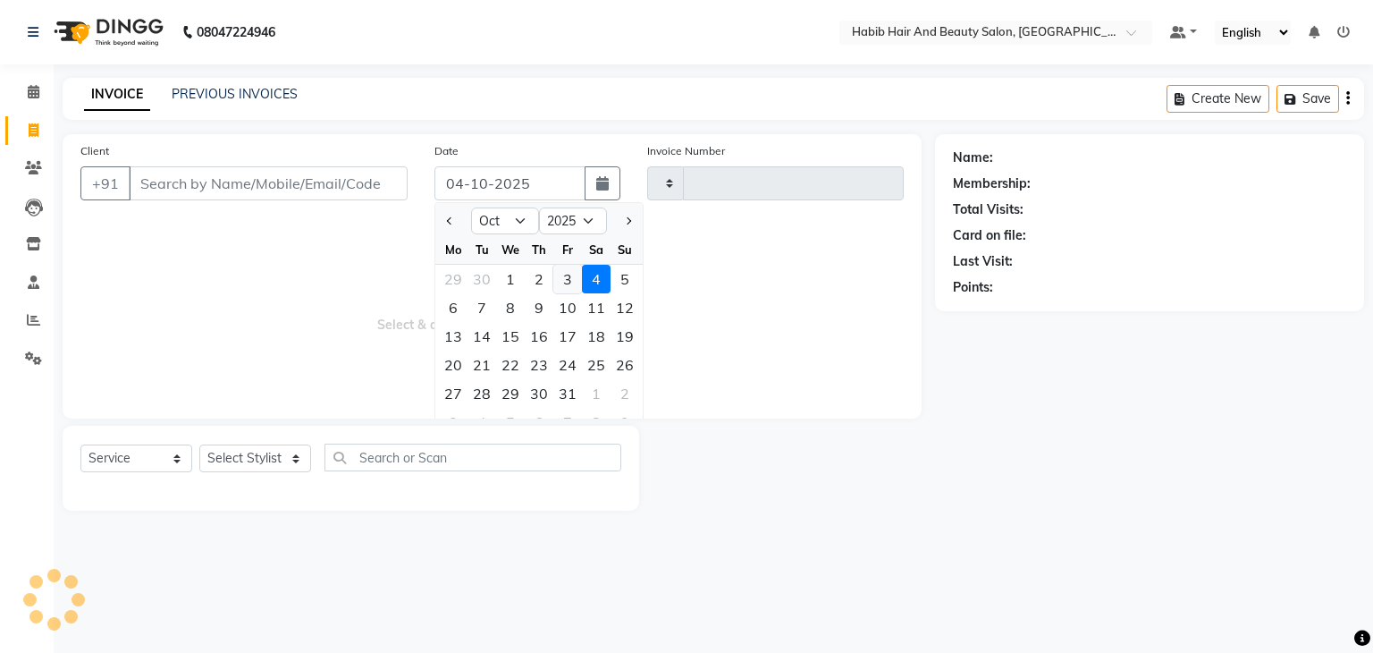
click at [565, 277] on div "3" at bounding box center [567, 279] width 29 height 29
type input "03-10-2025"
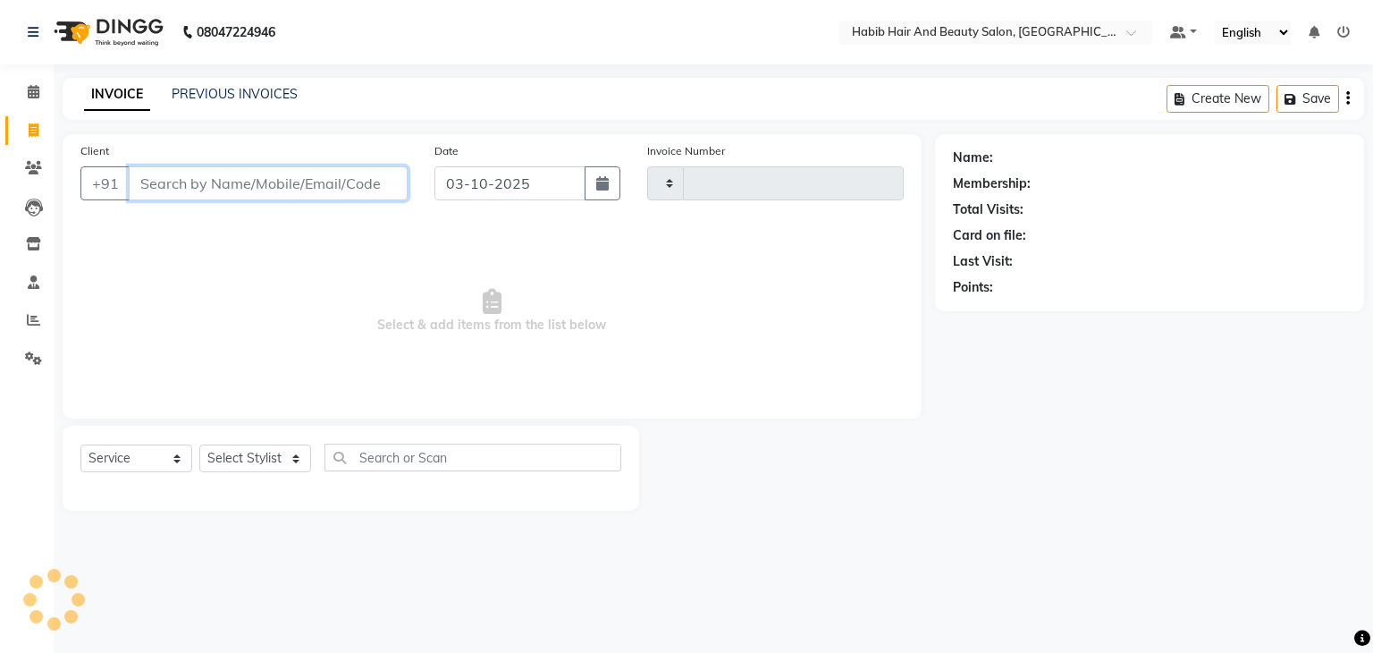
click at [210, 180] on input "Client" at bounding box center [268, 183] width 279 height 34
type input "9209076608"
type input "5089"
select select "8362"
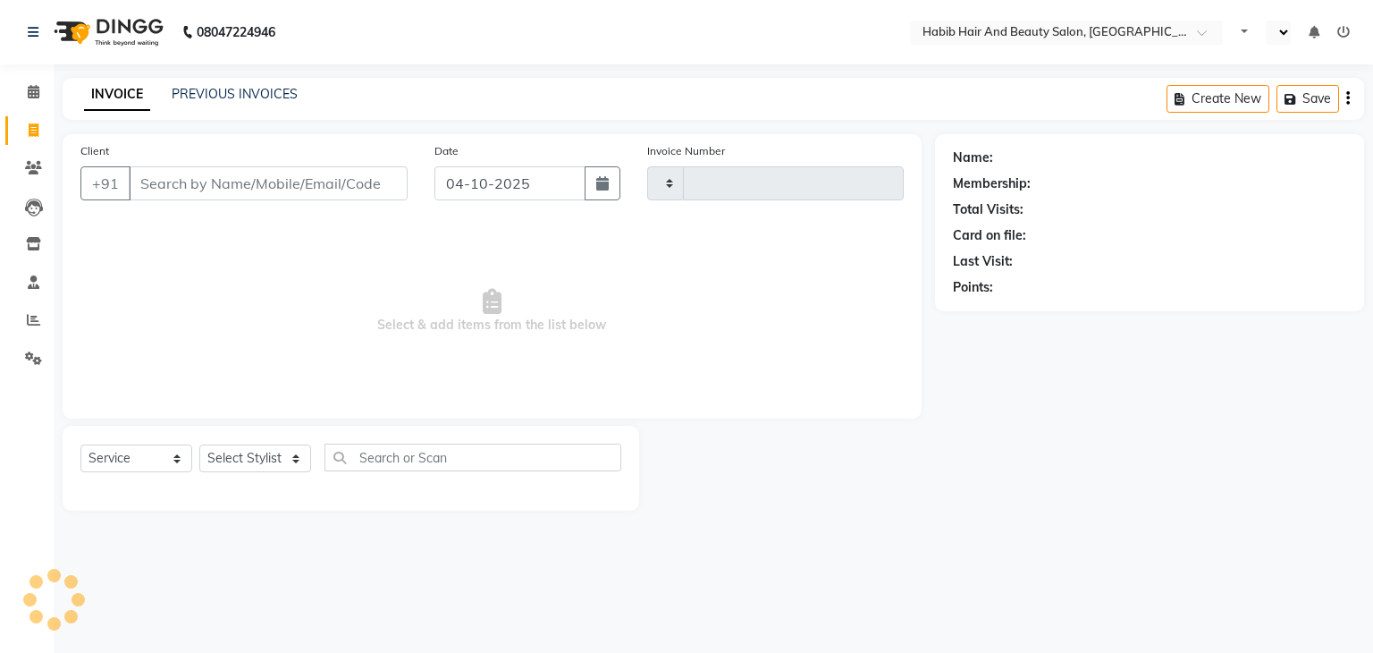
select select "service"
type input "5089"
select select "en"
select select "8362"
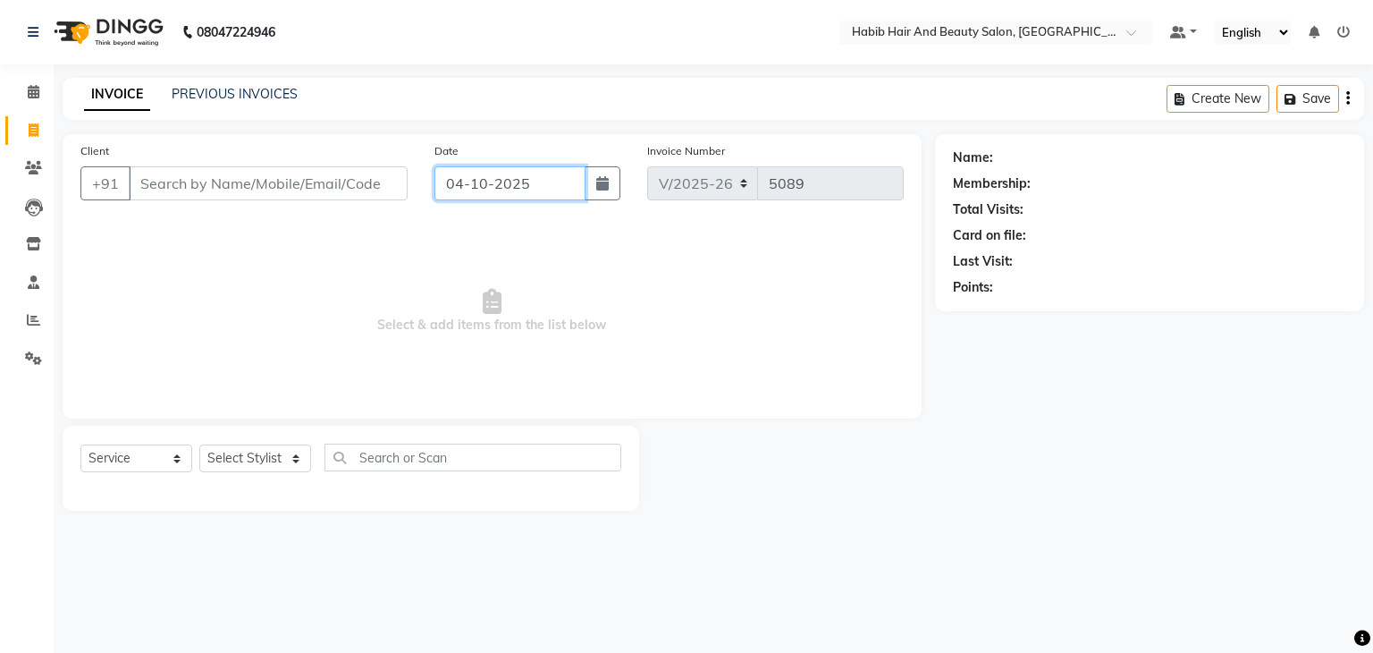
click at [459, 182] on input "04-10-2025" at bounding box center [509, 183] width 151 height 34
select select "10"
select select "2025"
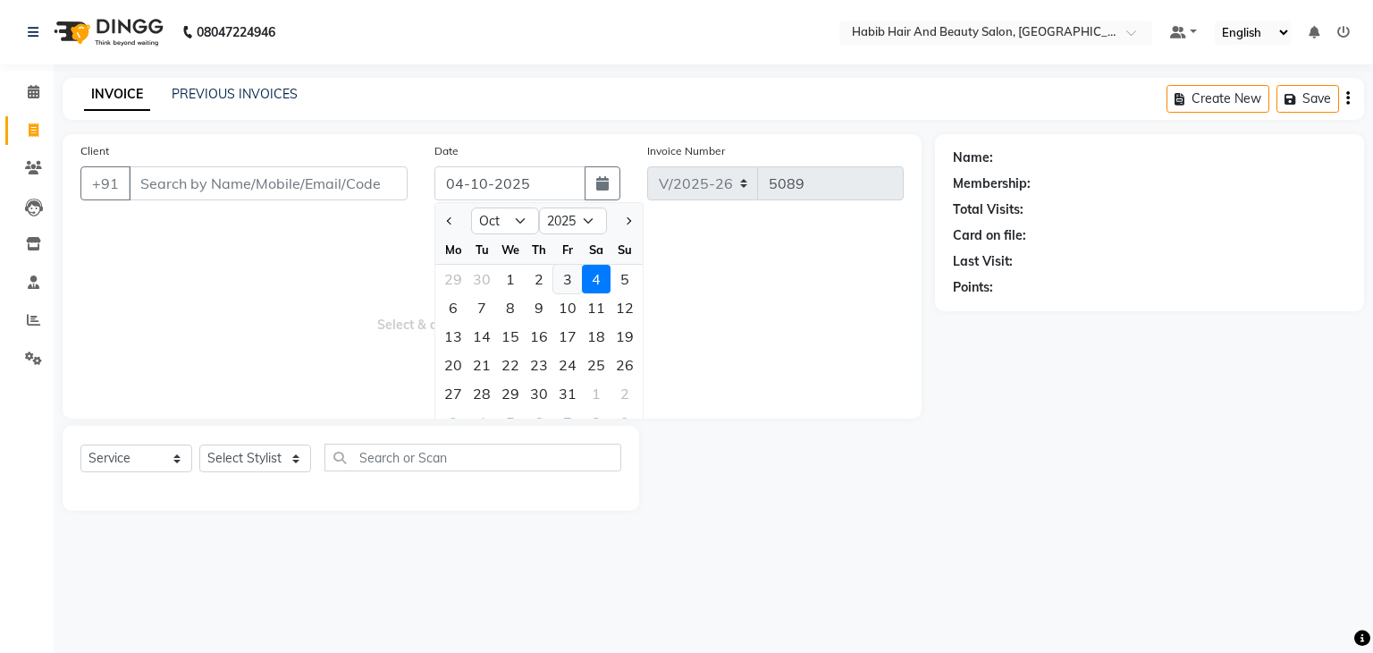
click at [561, 280] on div "3" at bounding box center [567, 279] width 29 height 29
type input "03-10-2025"
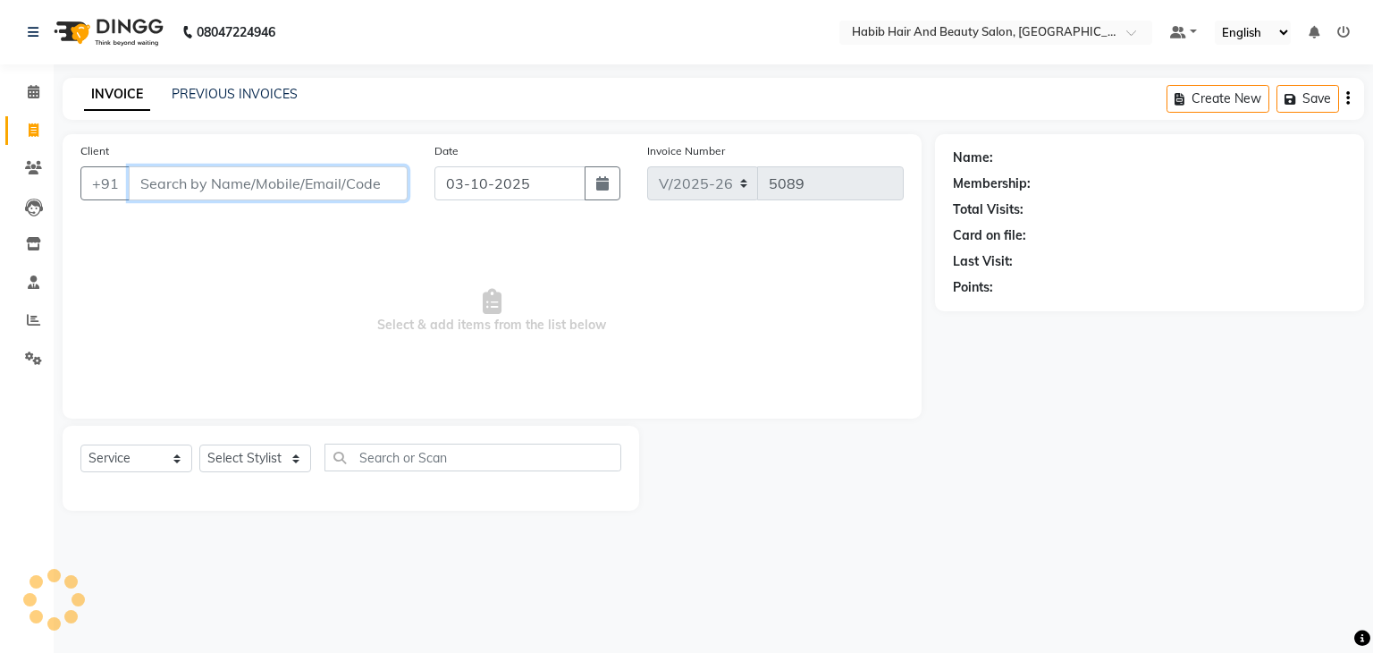
click at [257, 181] on input "Client" at bounding box center [268, 183] width 279 height 34
type input "9209076608"
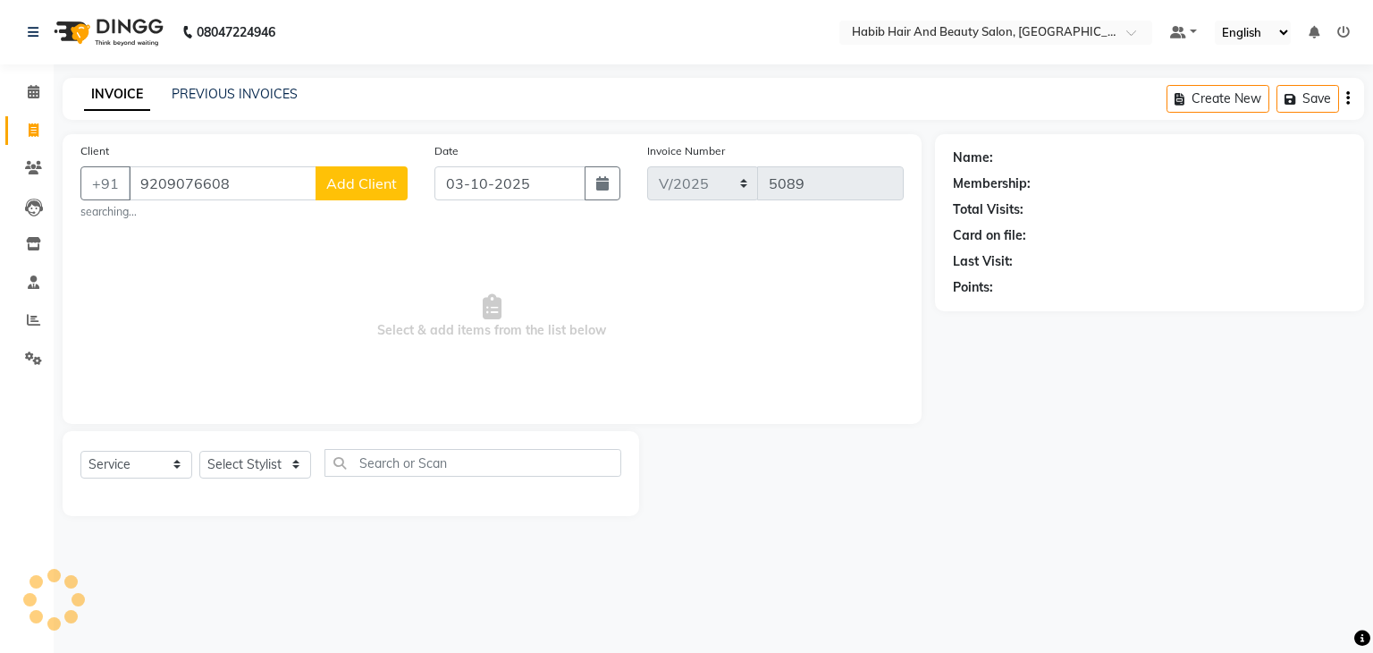
click at [372, 191] on span "Add Client" at bounding box center [361, 183] width 71 height 18
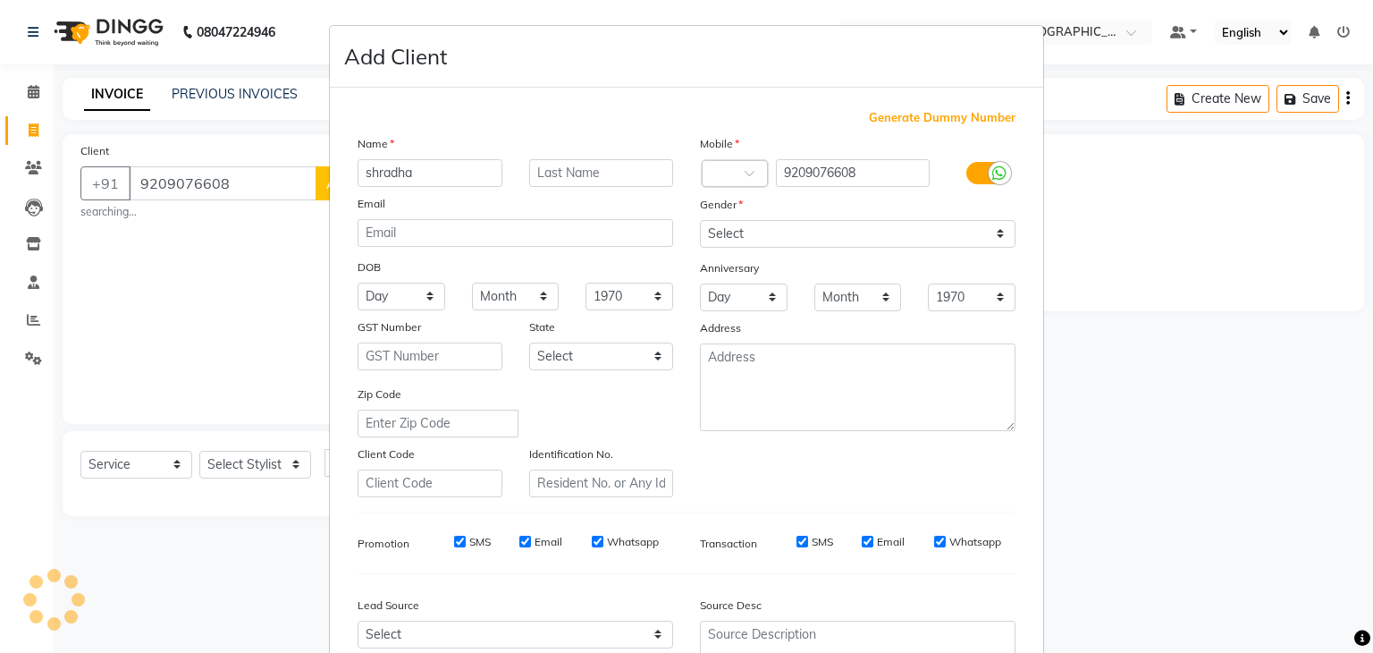
type input "shradha"
click at [766, 237] on select "Select [DEMOGRAPHIC_DATA] [DEMOGRAPHIC_DATA] Other Prefer Not To Say" at bounding box center [858, 234] width 316 height 28
select select "[DEMOGRAPHIC_DATA]"
click at [700, 221] on select "Select [DEMOGRAPHIC_DATA] [DEMOGRAPHIC_DATA] Other Prefer Not To Say" at bounding box center [858, 234] width 316 height 28
click at [686, 414] on div at bounding box center [857, 387] width 342 height 88
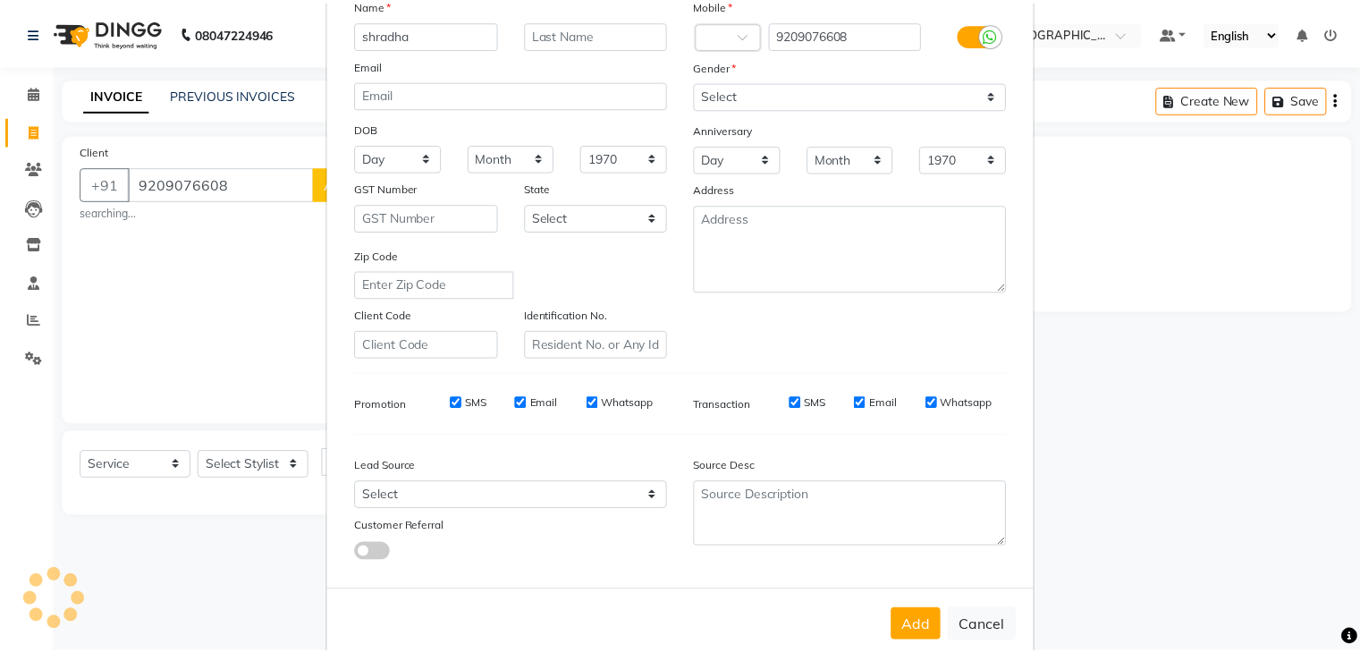
scroll to position [181, 0]
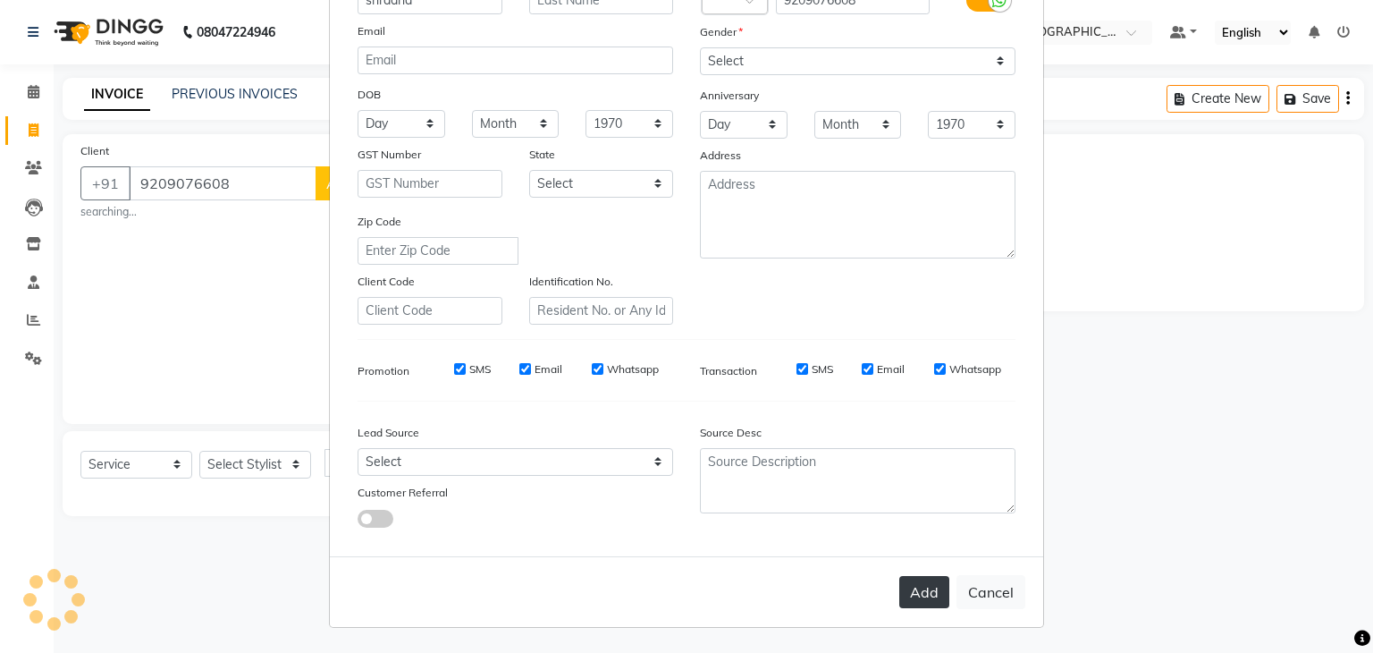
click at [921, 588] on button "Add" at bounding box center [924, 592] width 50 height 32
type input "92******08"
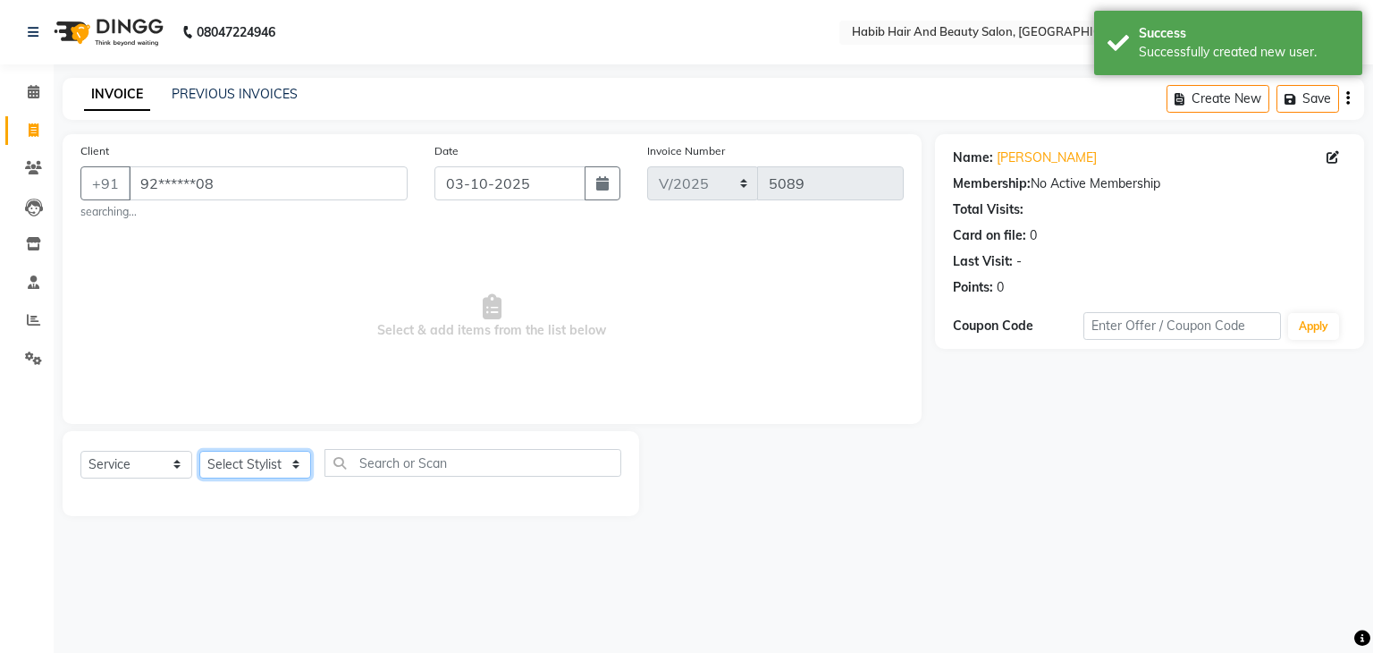
click at [293, 463] on select "Select Stylist akshay Avinash Debojit Manager Micheal sangeeta shilpa sujal Sur…" at bounding box center [255, 465] width 112 height 28
select select "87131"
click at [199, 451] on select "Select Stylist akshay Avinash Debojit Manager Micheal sangeeta shilpa sujal Sur…" at bounding box center [255, 465] width 112 height 28
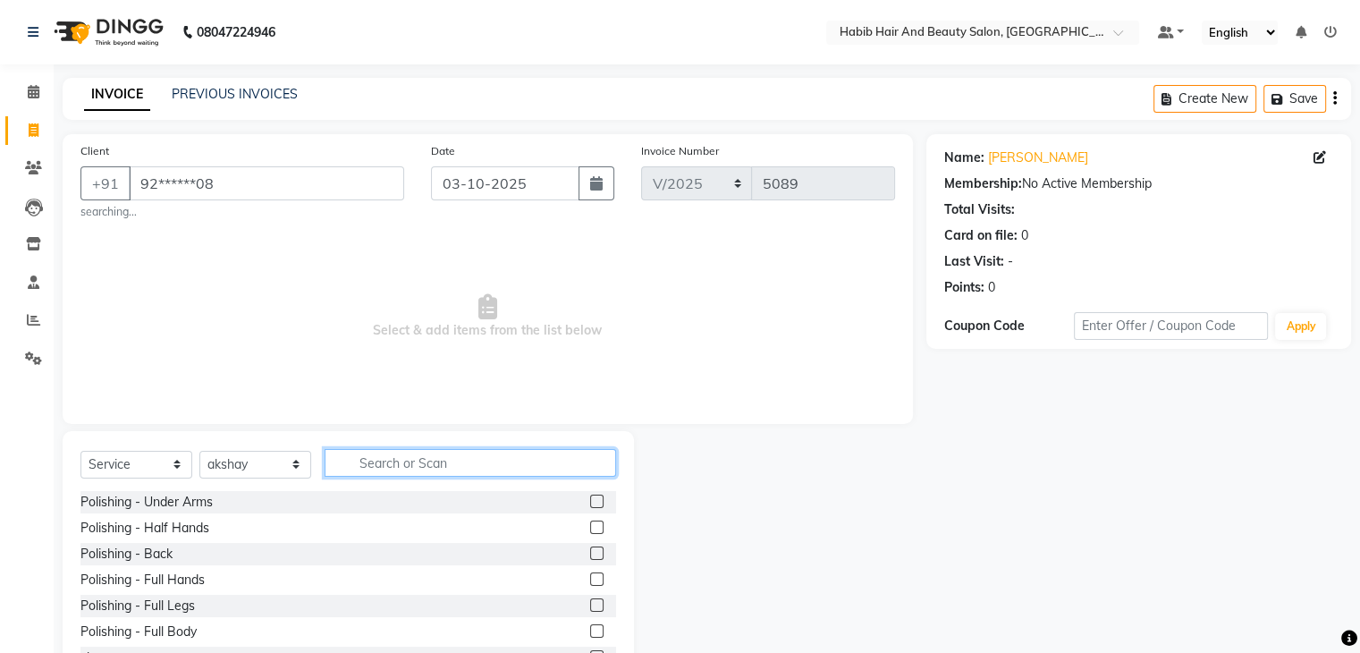
click at [398, 463] on input "text" at bounding box center [469, 463] width 291 height 28
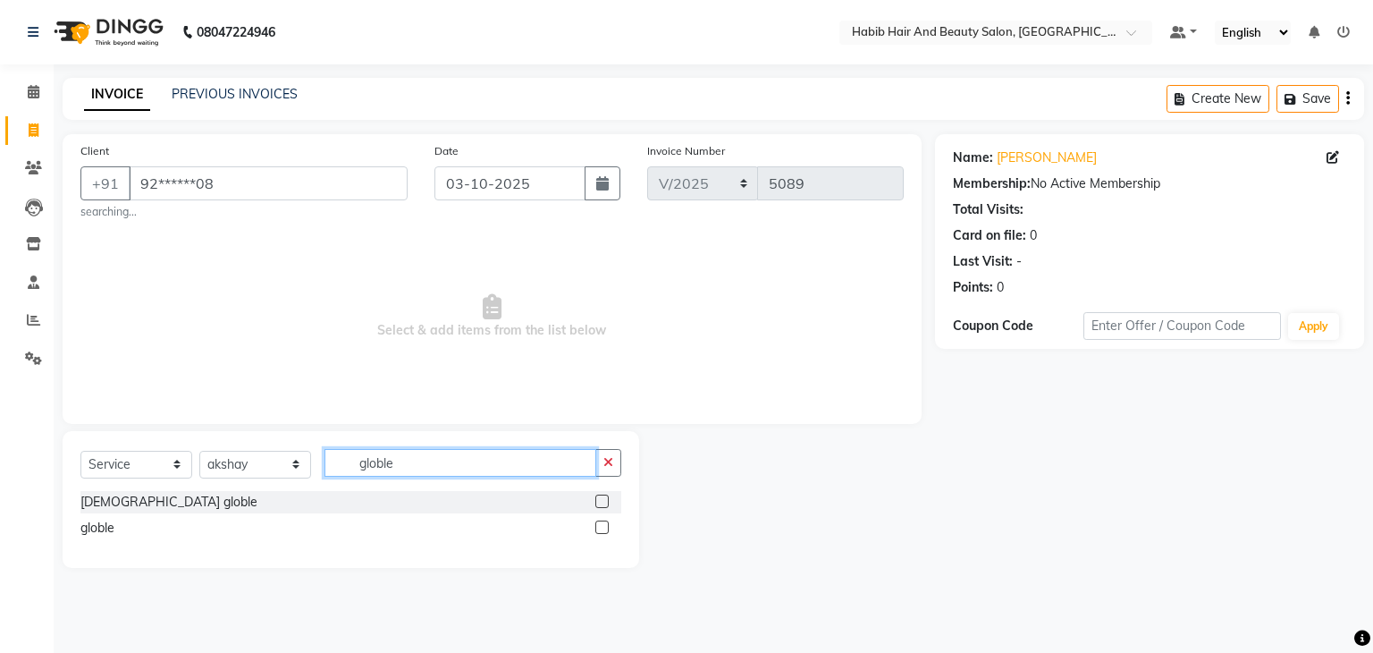
click at [467, 468] on input "globle" at bounding box center [460, 463] width 272 height 28
type input "g"
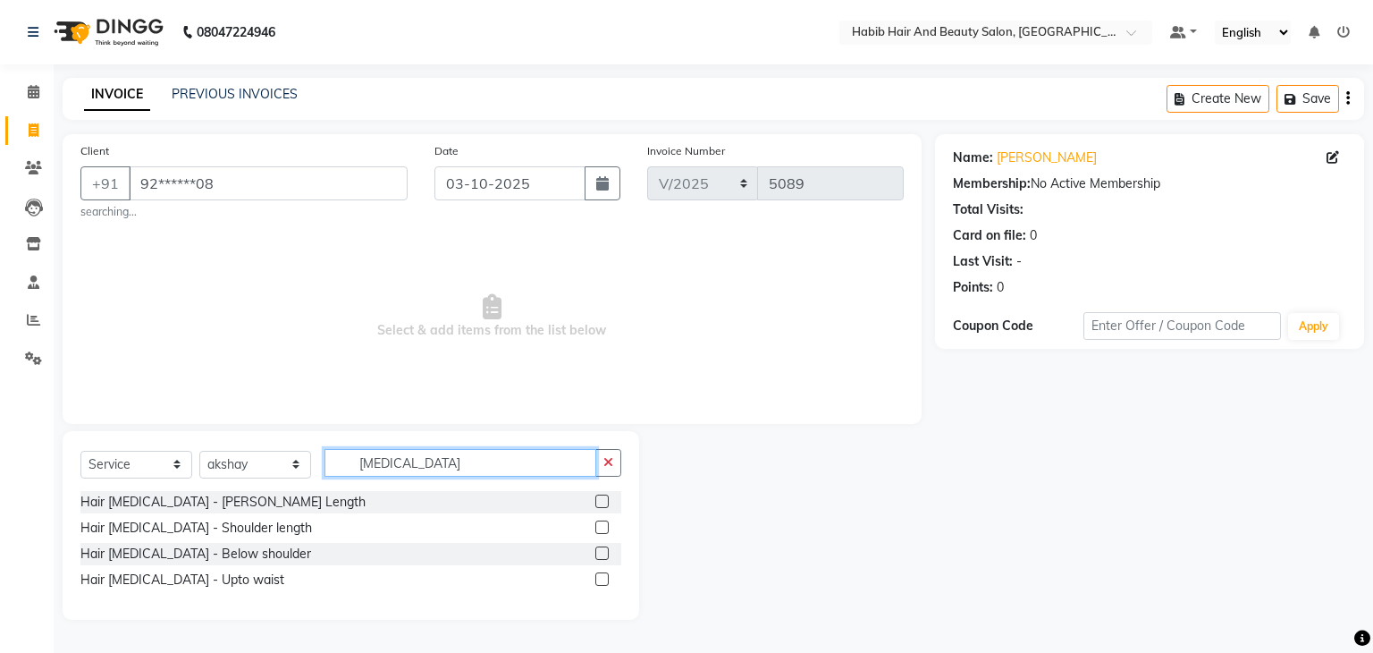
type input "botox"
click at [604, 555] on label at bounding box center [601, 552] width 13 height 13
click at [604, 555] on input "checkbox" at bounding box center [601, 554] width 12 height 12
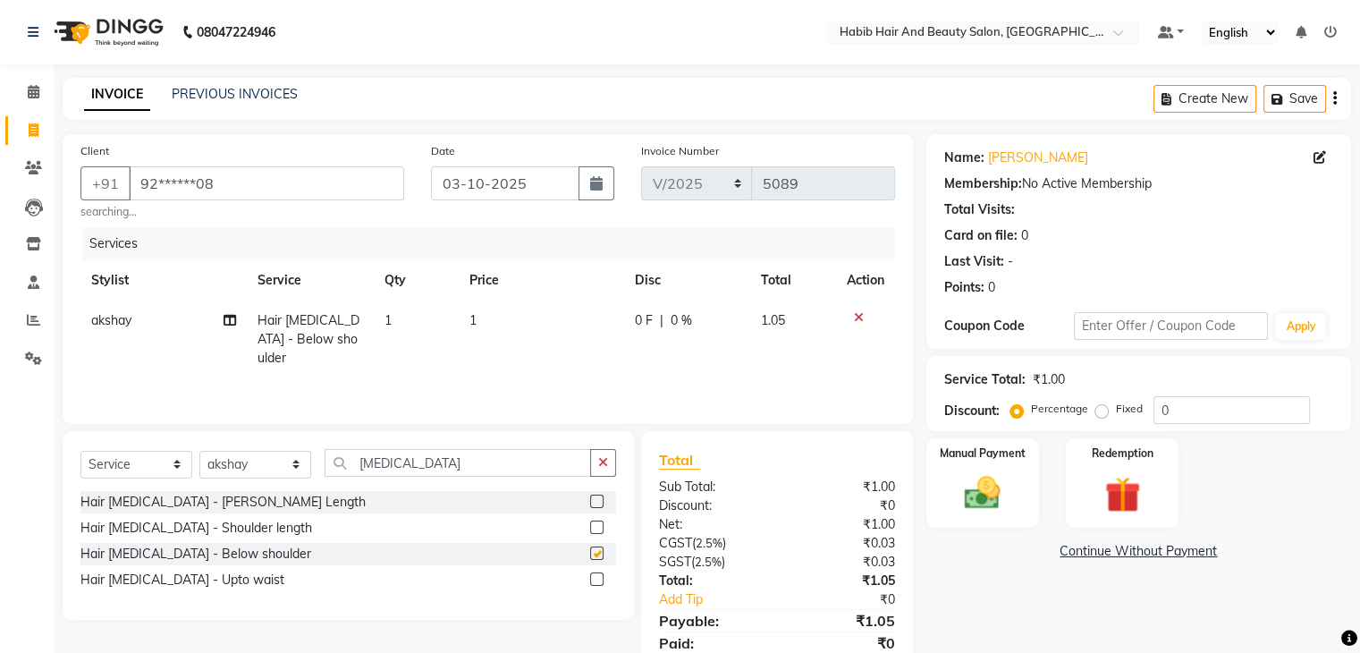
checkbox input "false"
click at [523, 323] on td "1" at bounding box center [541, 339] width 165 height 78
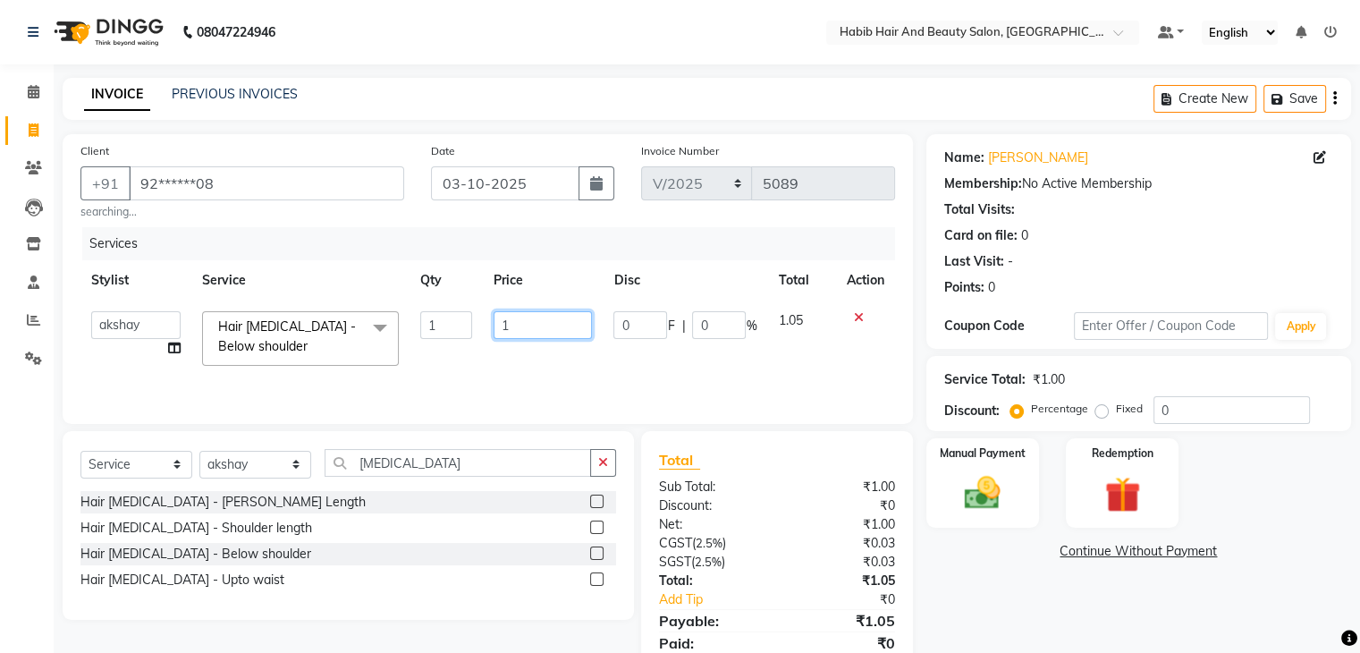
click at [523, 323] on input "1" at bounding box center [542, 325] width 98 height 28
type input "6095"
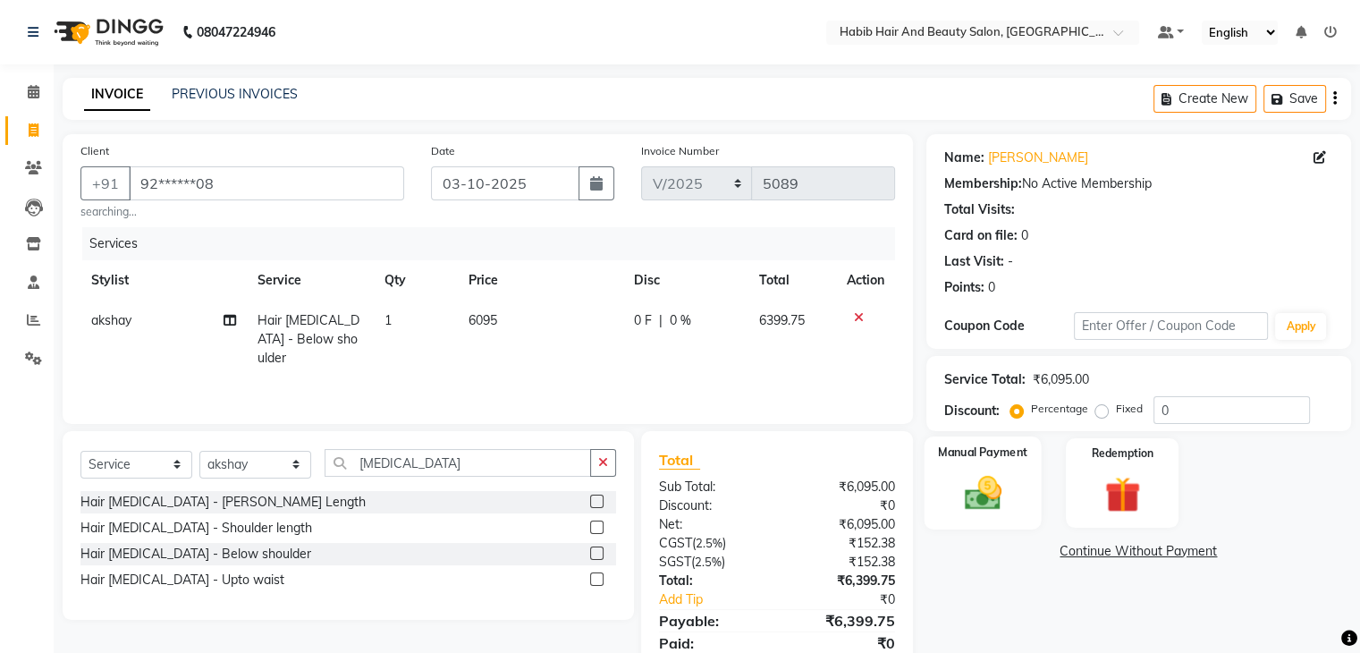
click at [994, 476] on img at bounding box center [982, 493] width 60 height 43
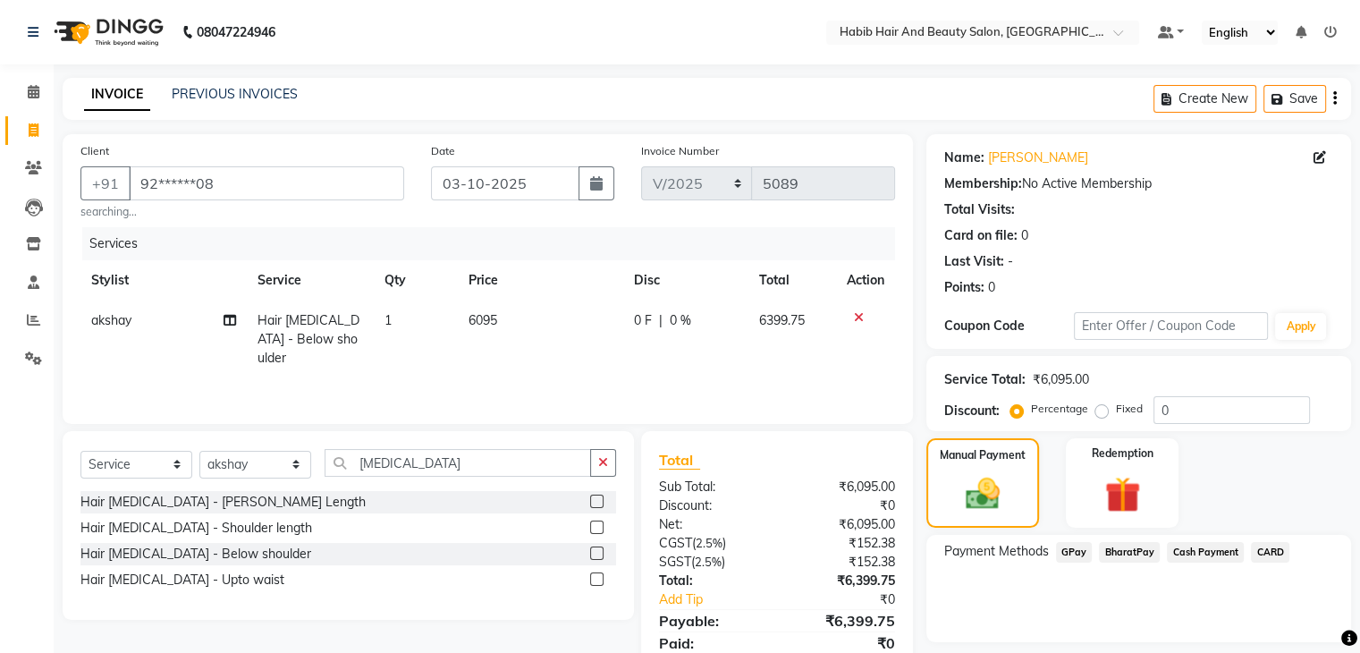
click at [1187, 546] on span "Cash Payment" at bounding box center [1204, 552] width 77 height 21
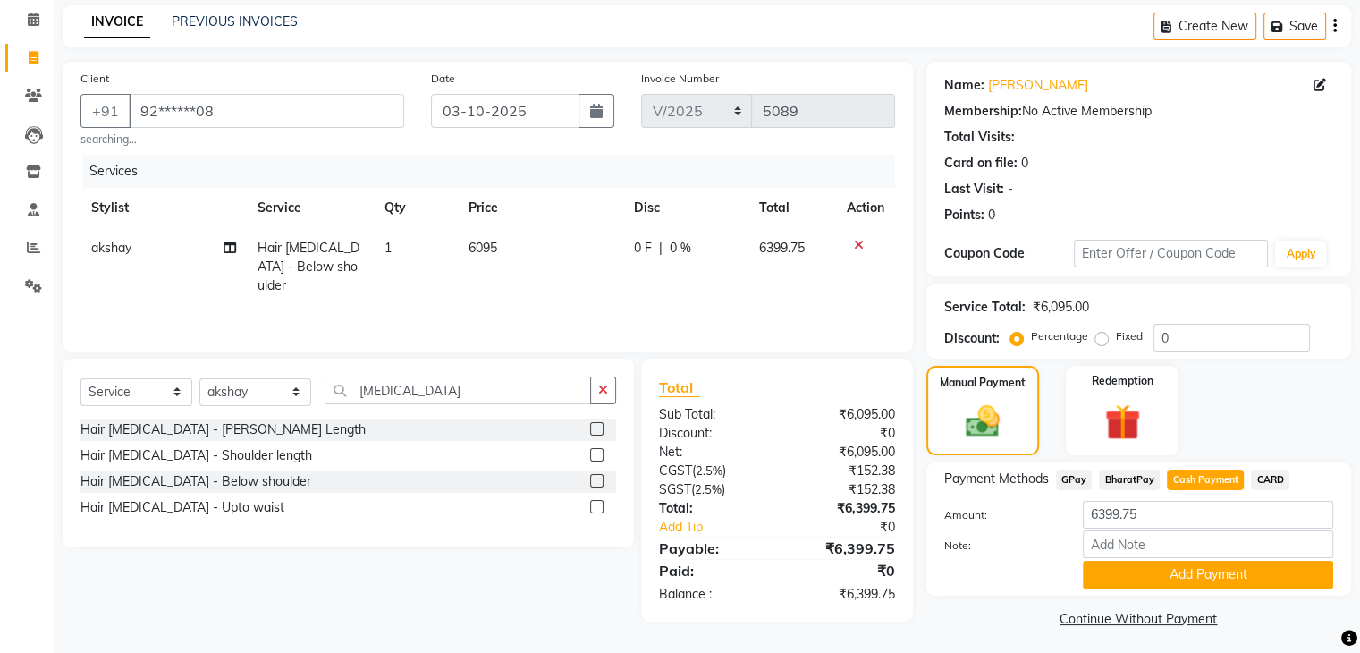
scroll to position [80, 0]
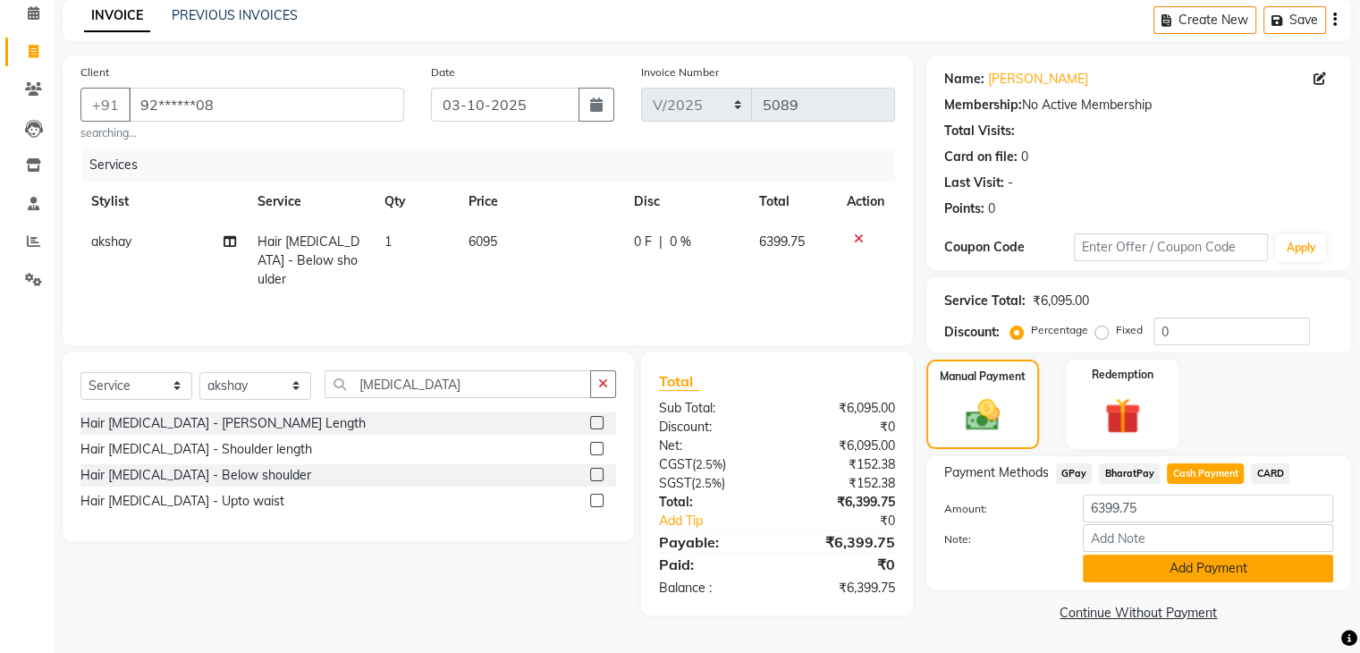
click at [1214, 562] on button "Add Payment" at bounding box center [1207, 568] width 250 height 28
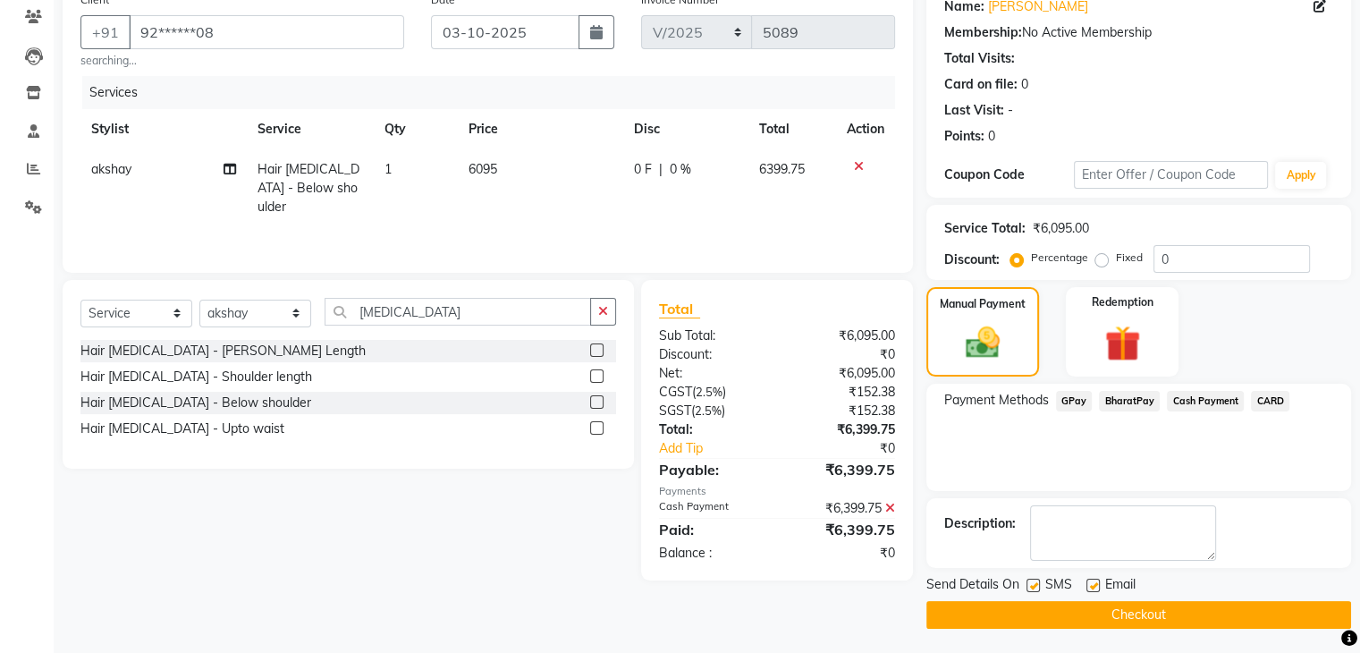
scroll to position [153, 0]
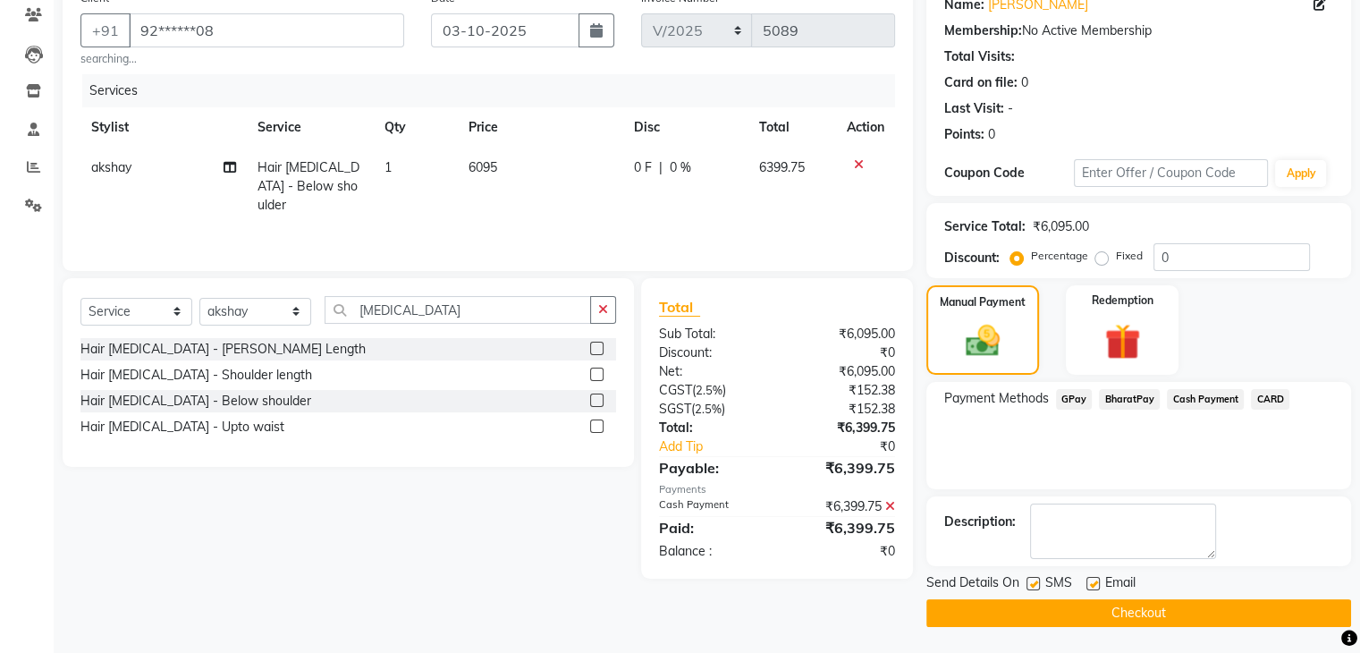
click at [1162, 609] on button "Checkout" at bounding box center [1138, 613] width 425 height 28
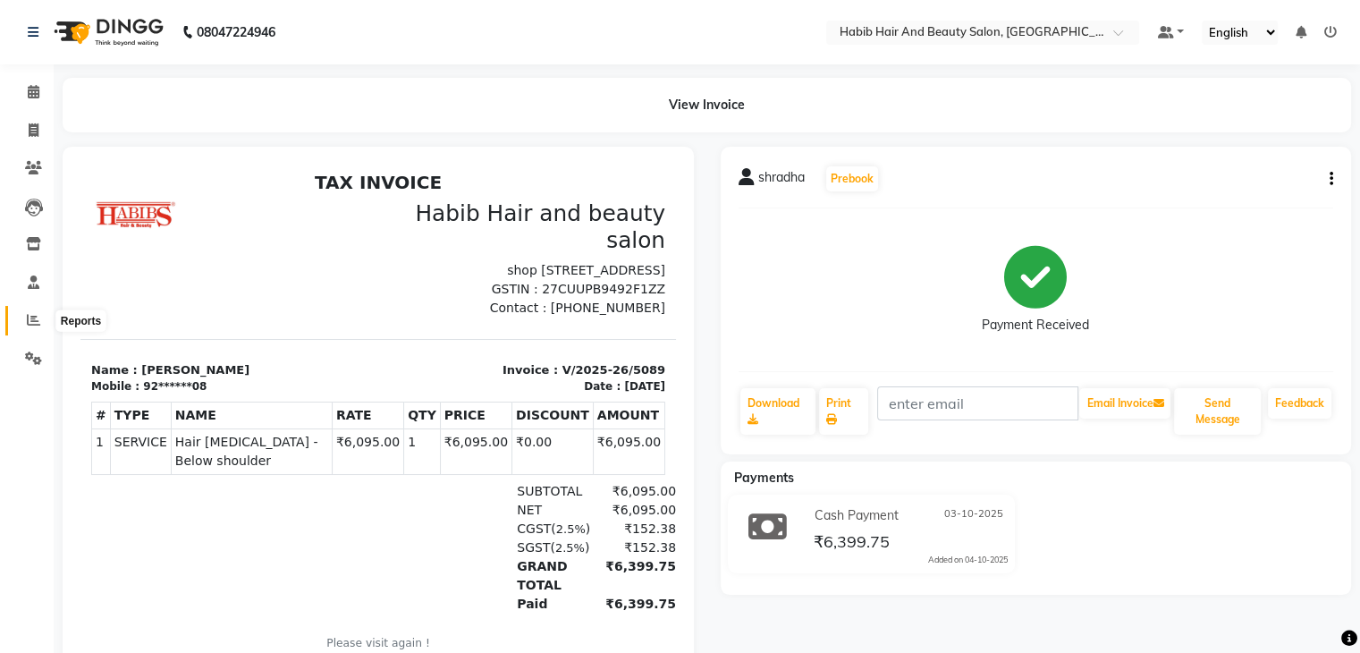
click at [29, 321] on icon at bounding box center [33, 319] width 13 height 13
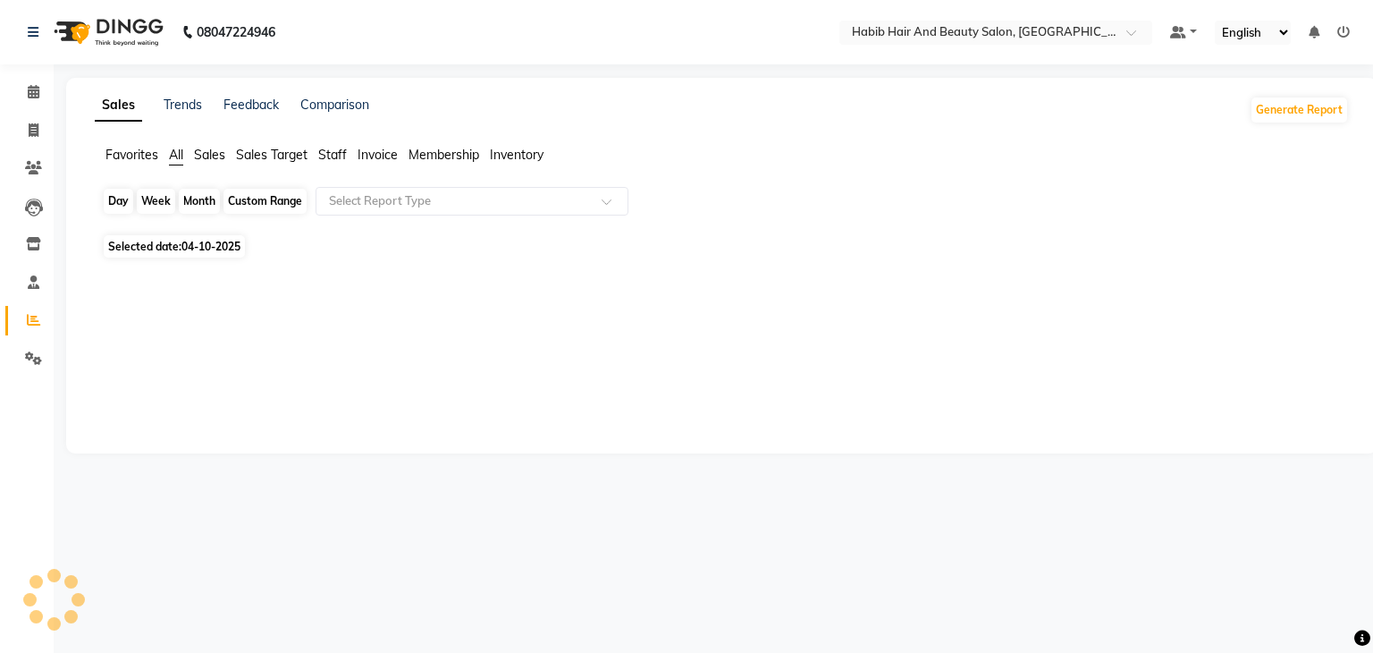
click at [118, 206] on div "Day" at bounding box center [118, 201] width 29 height 25
select select "10"
select select "2025"
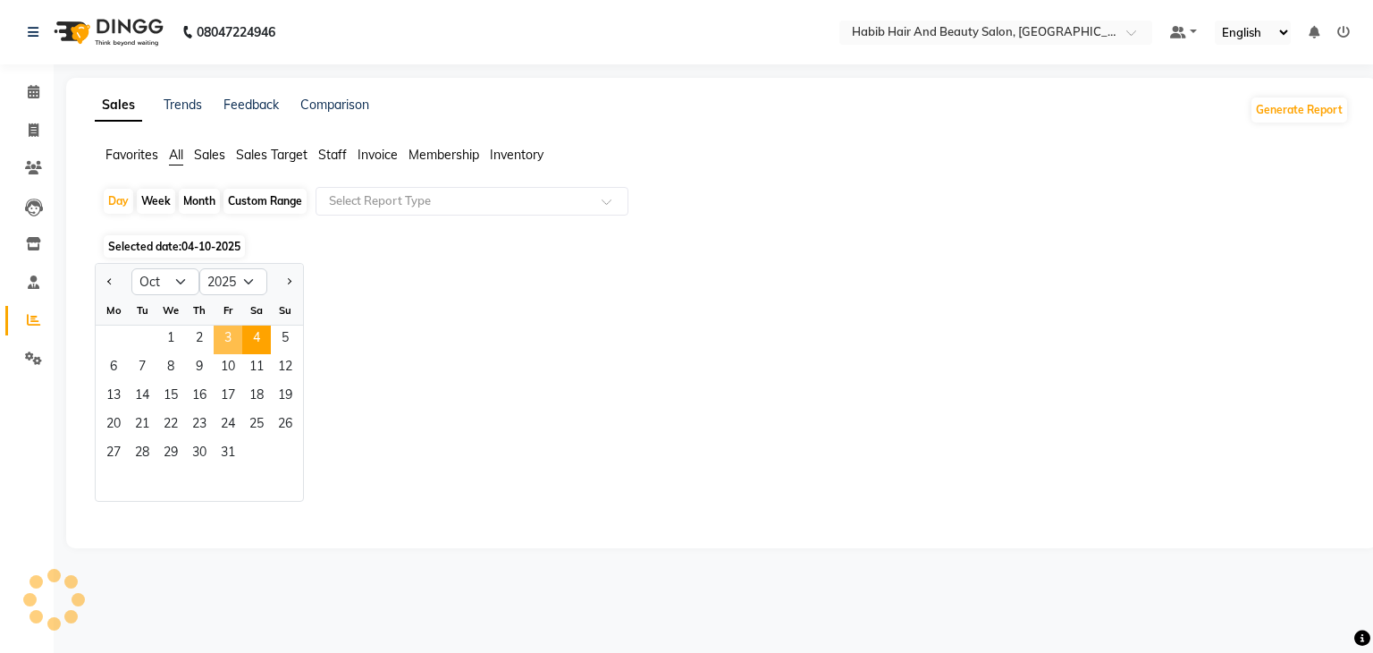
click at [229, 337] on span "3" at bounding box center [228, 339] width 29 height 29
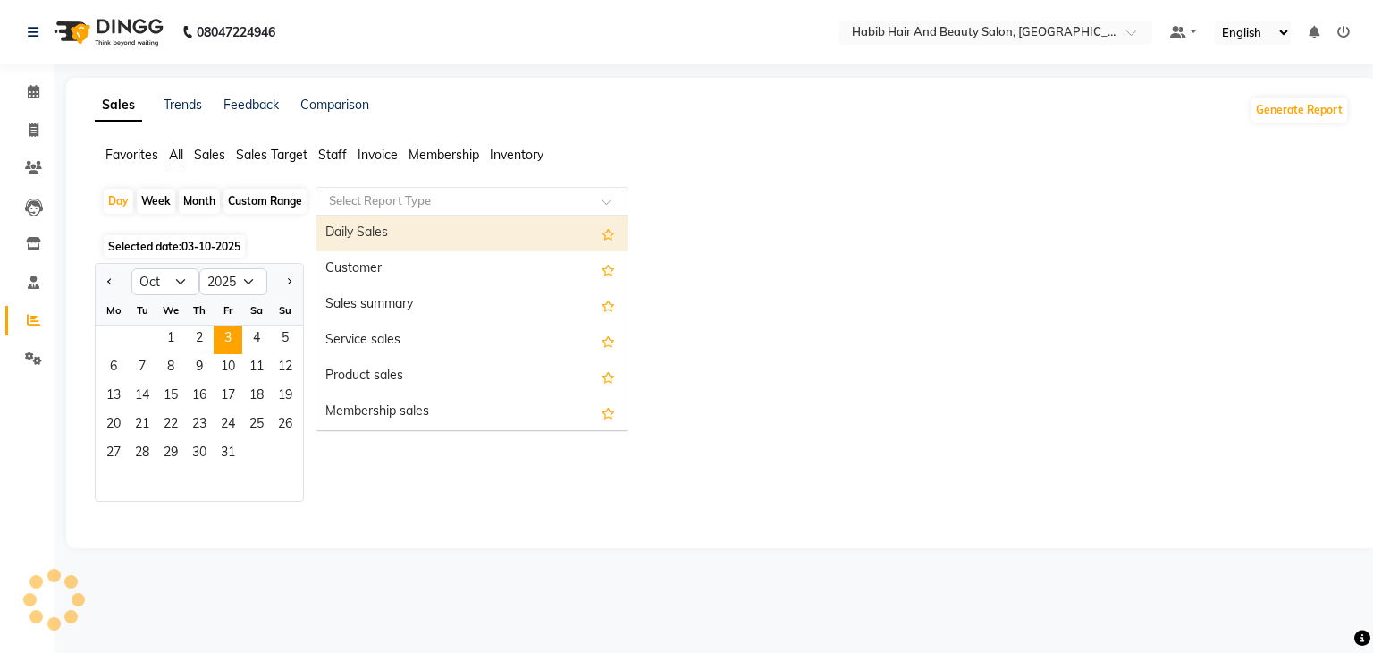
click at [482, 208] on input "text" at bounding box center [453, 201] width 257 height 18
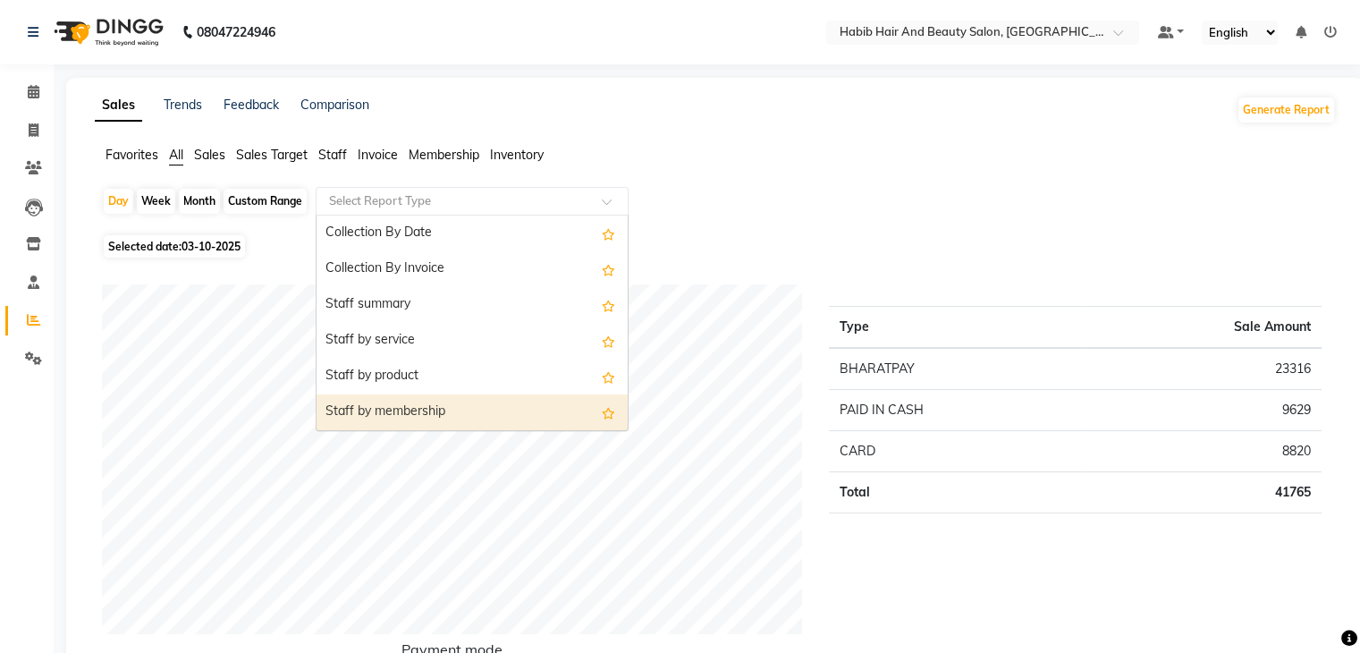
scroll to position [608, 0]
click at [521, 416] on div "Staff by customer service" at bounding box center [471, 412] width 311 height 36
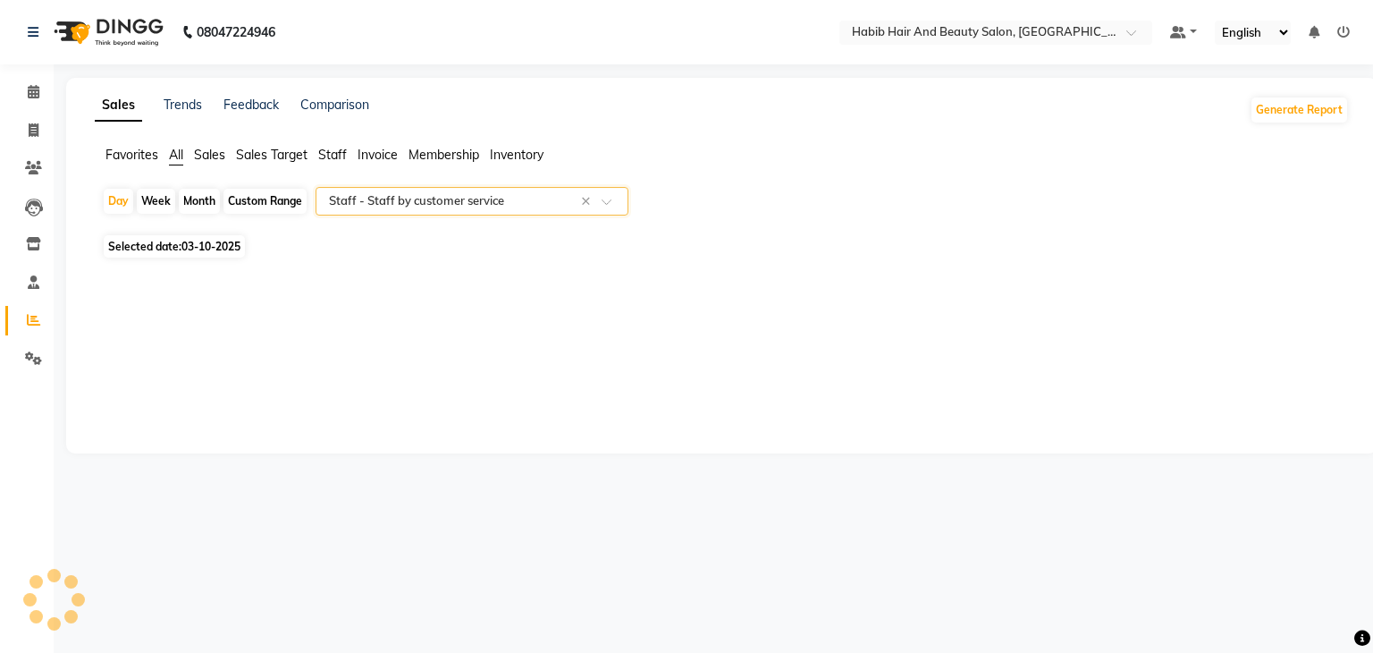
select select "csv"
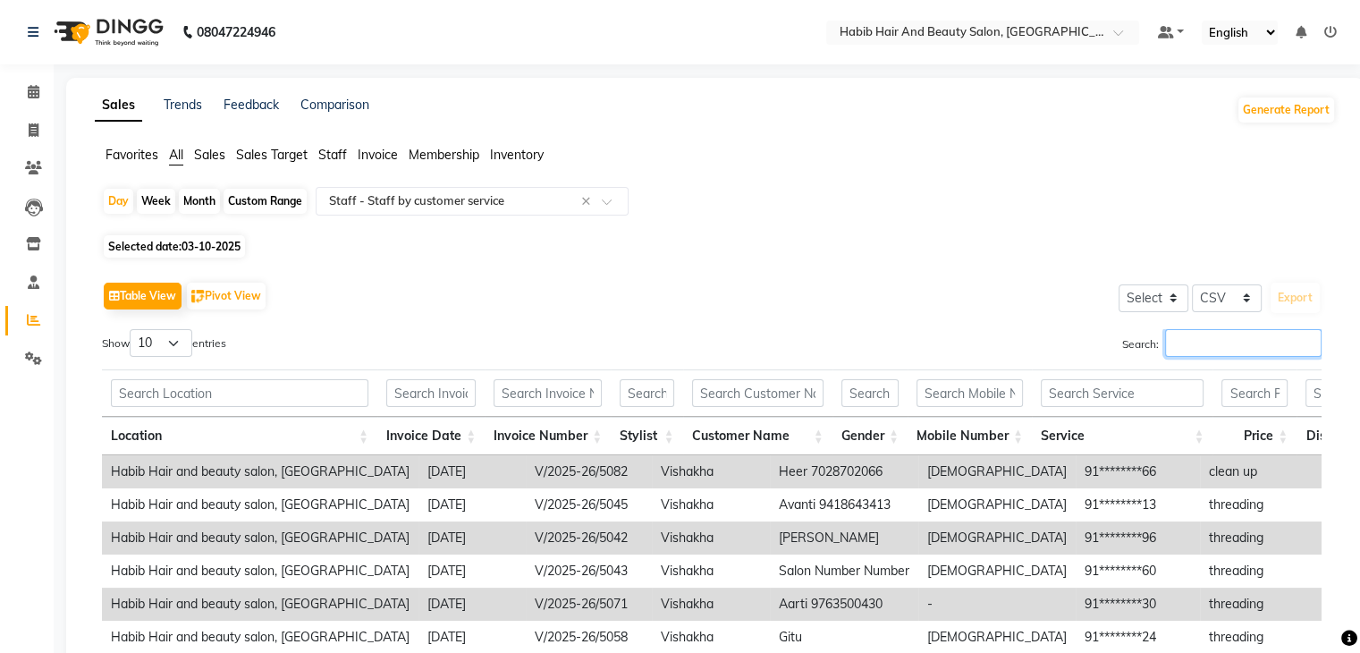
click at [1262, 349] on input "Search:" at bounding box center [1243, 343] width 156 height 28
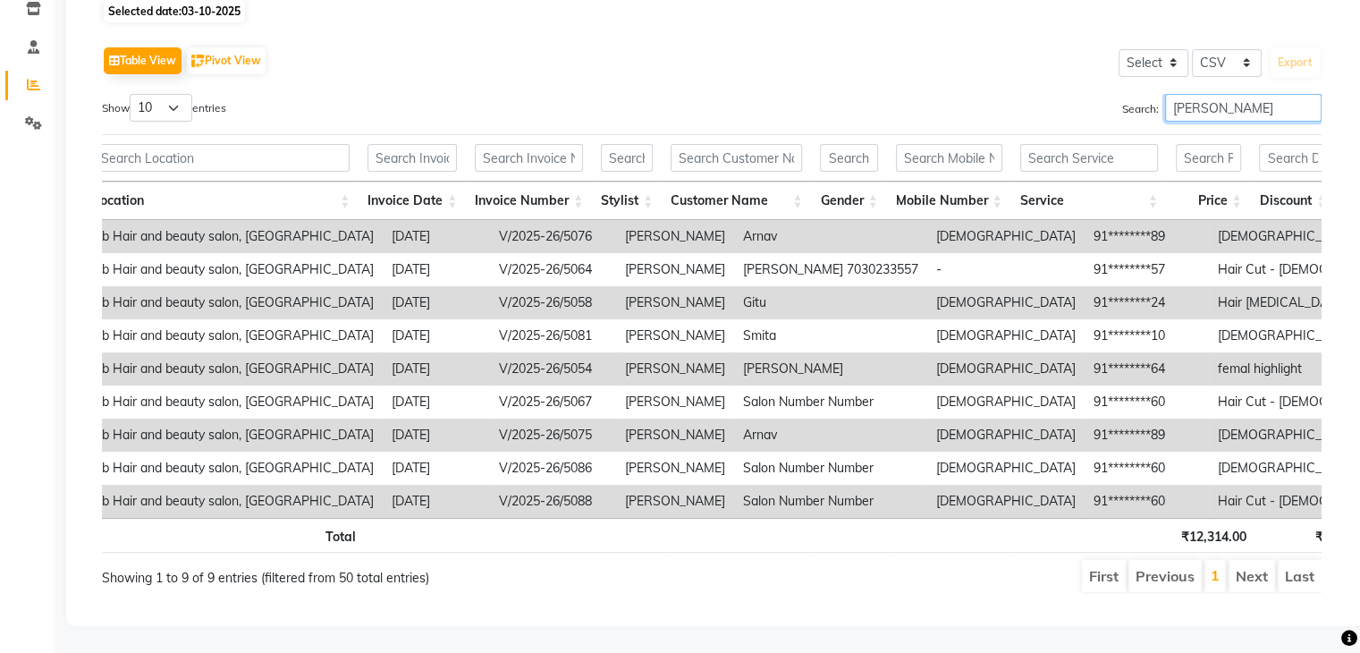
scroll to position [0, 36]
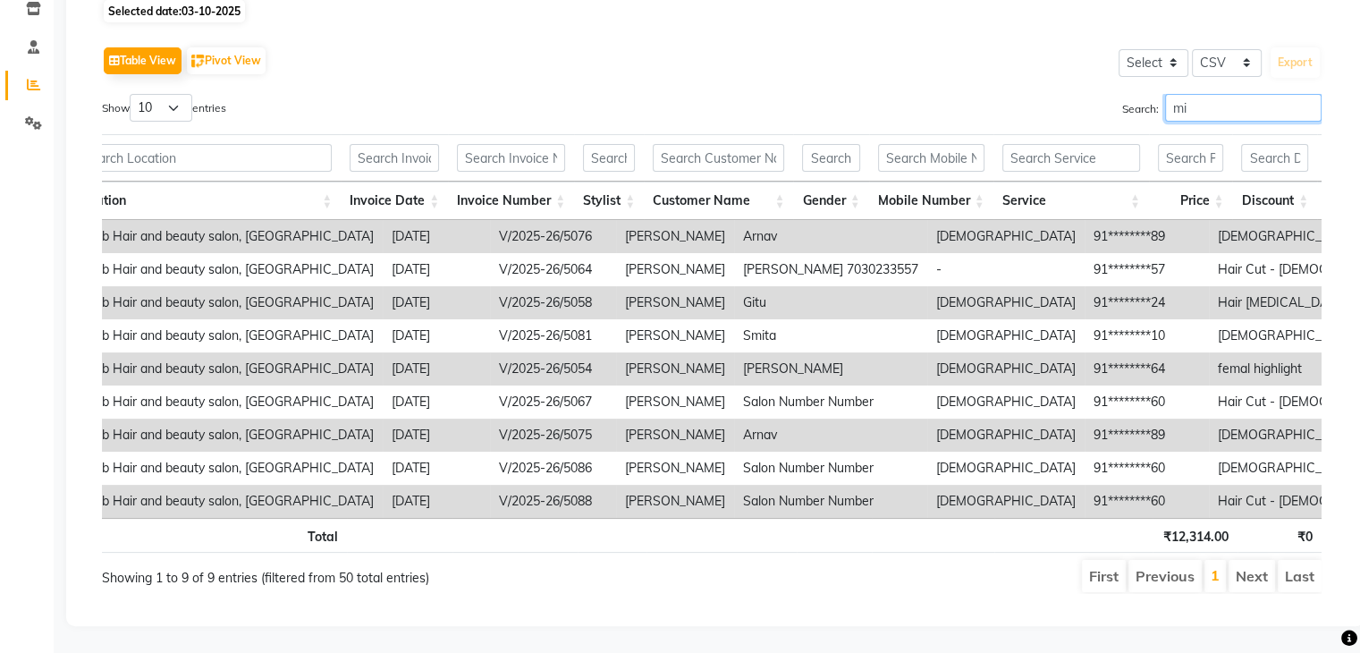
type input "m"
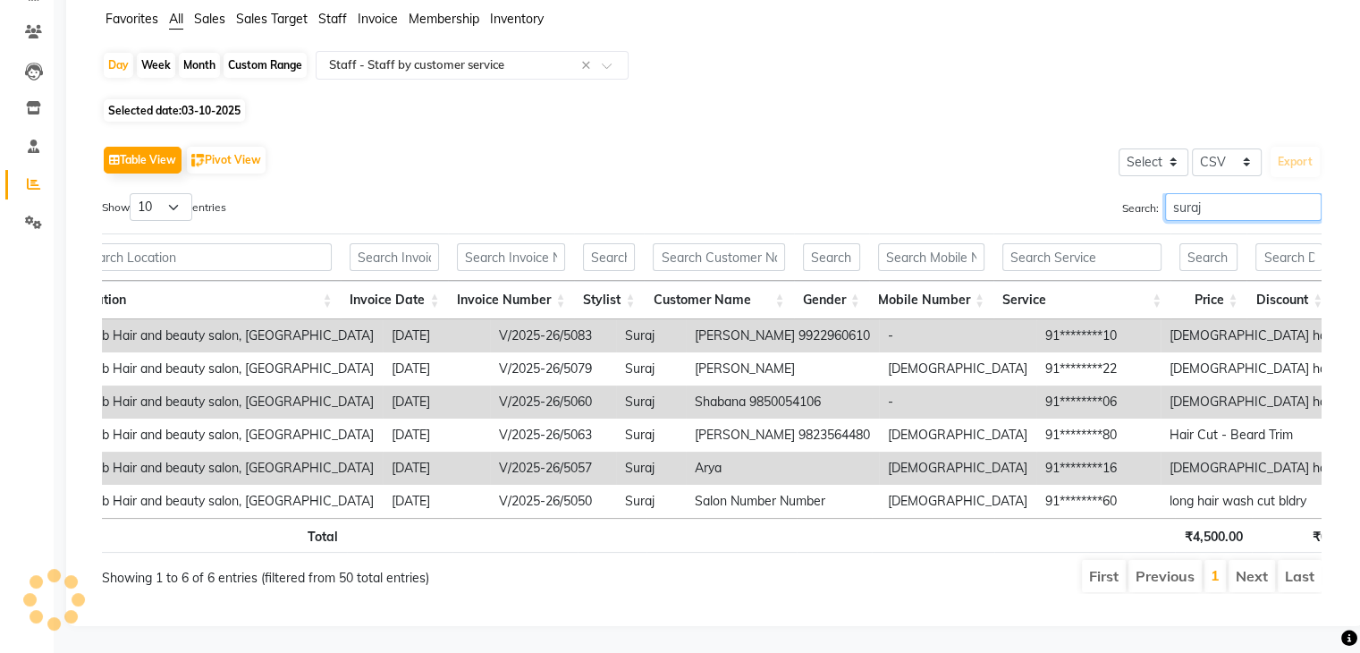
scroll to position [0, 13]
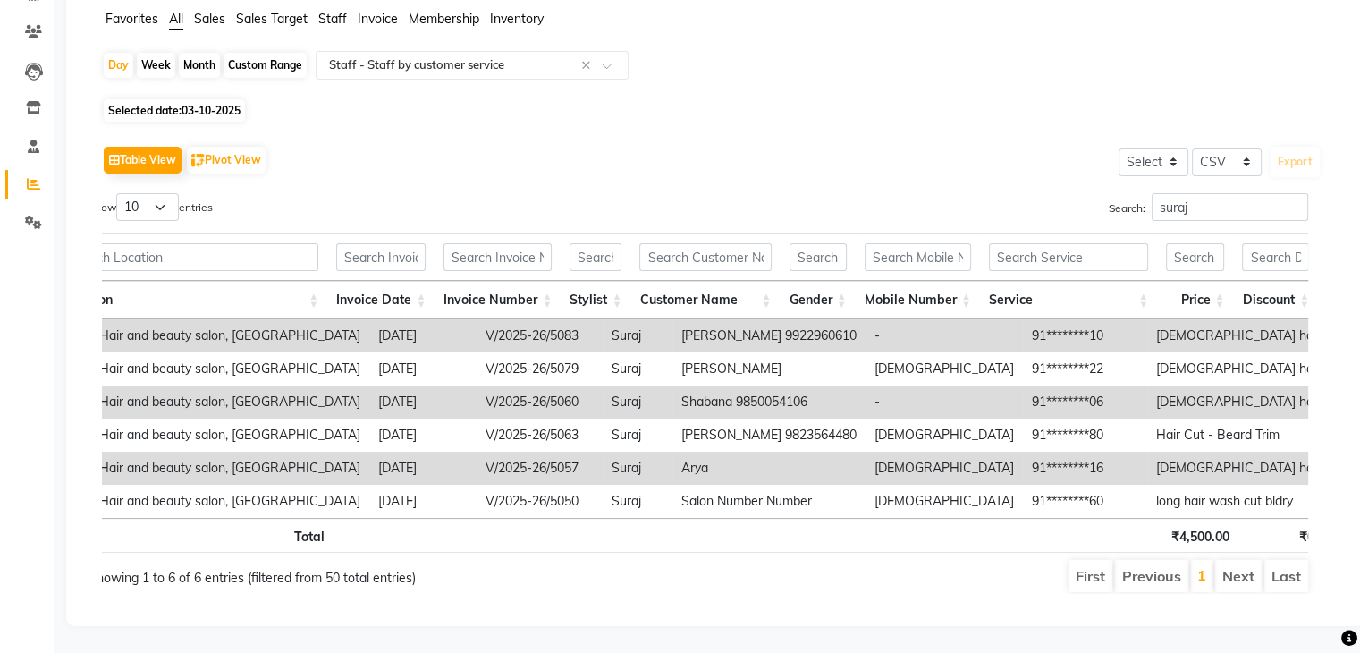
click at [1287, 518] on th "₹0" at bounding box center [1280, 535] width 85 height 35
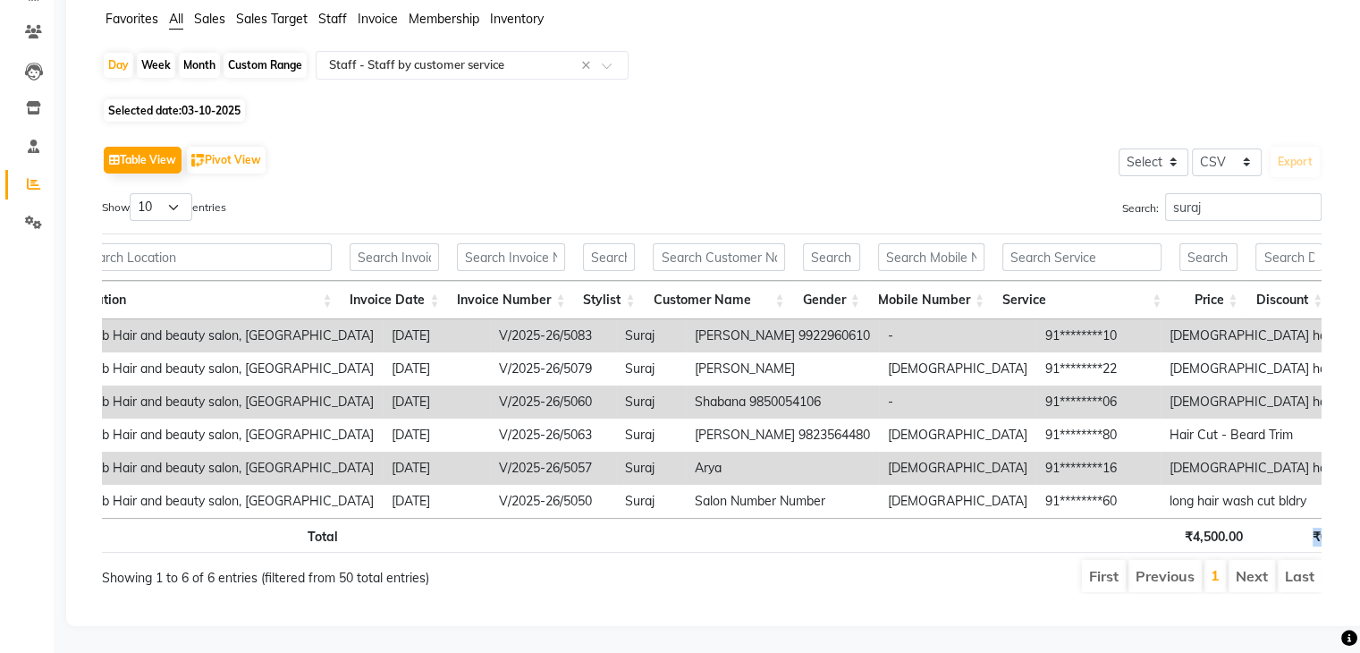
click at [1302, 534] on th "₹0" at bounding box center [1293, 535] width 85 height 35
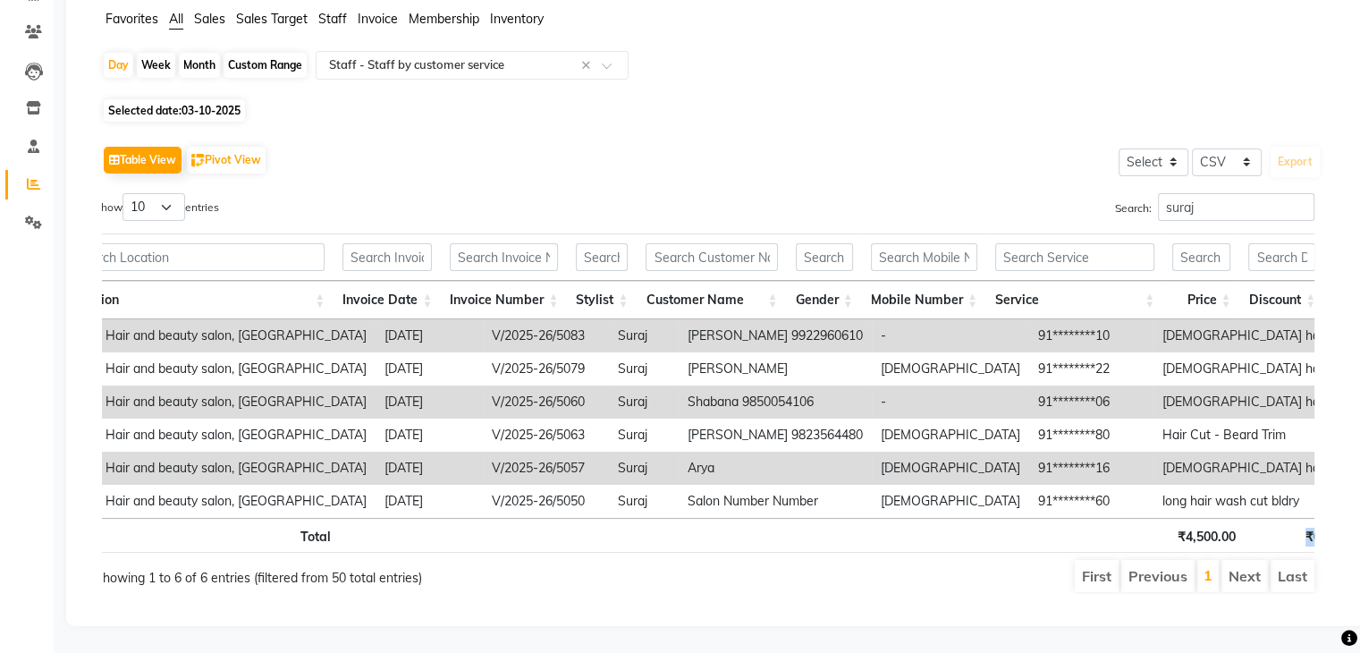
scroll to position [0, 13]
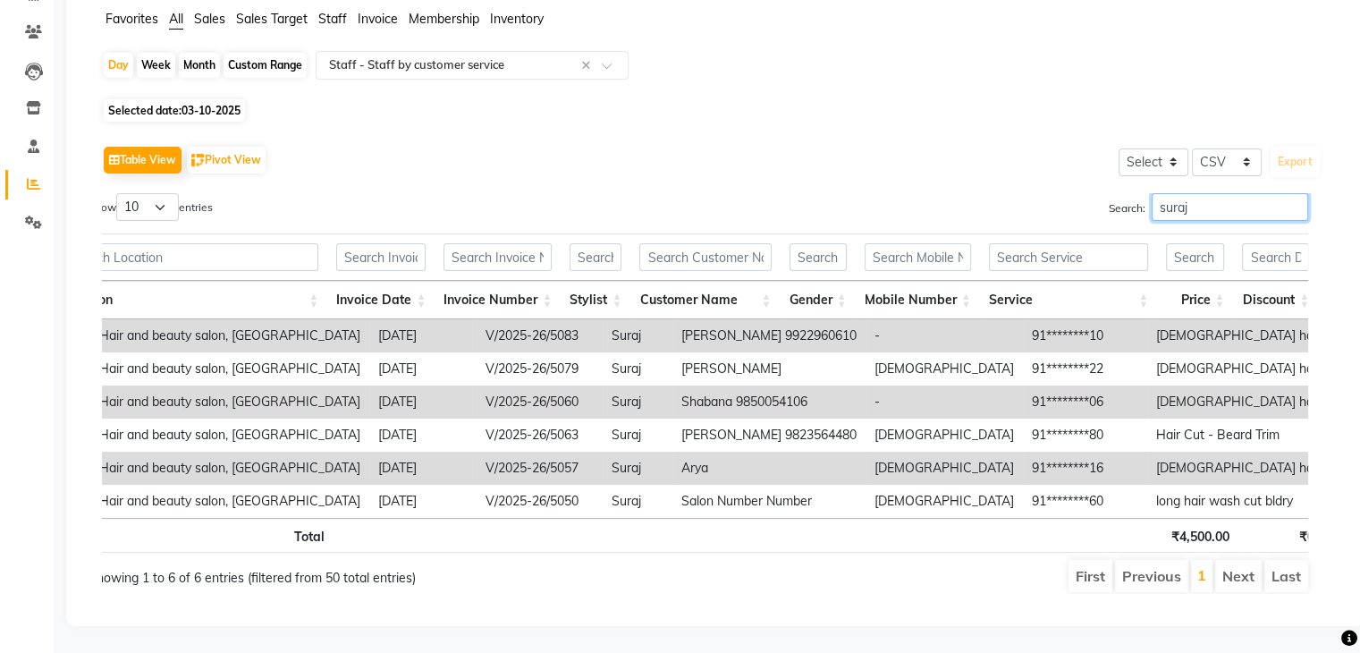
click at [1243, 193] on input "suraj" at bounding box center [1229, 207] width 156 height 28
type input "s"
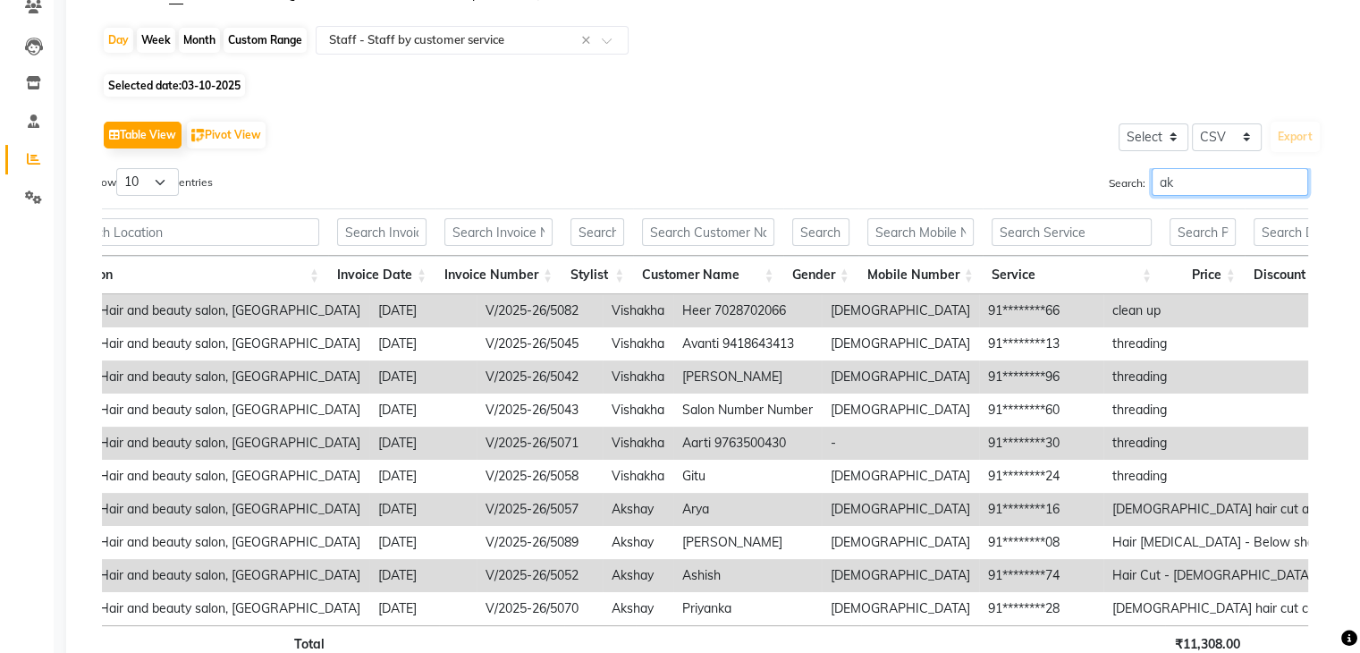
type input "a"
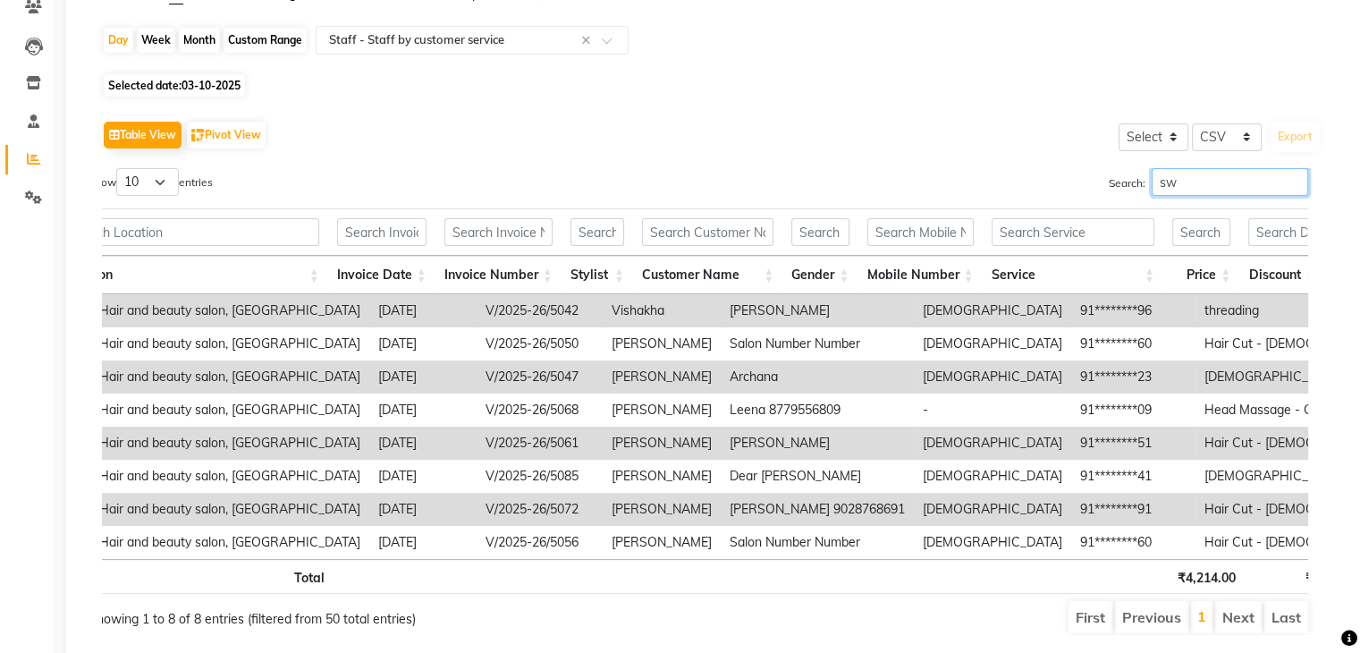
type input "s"
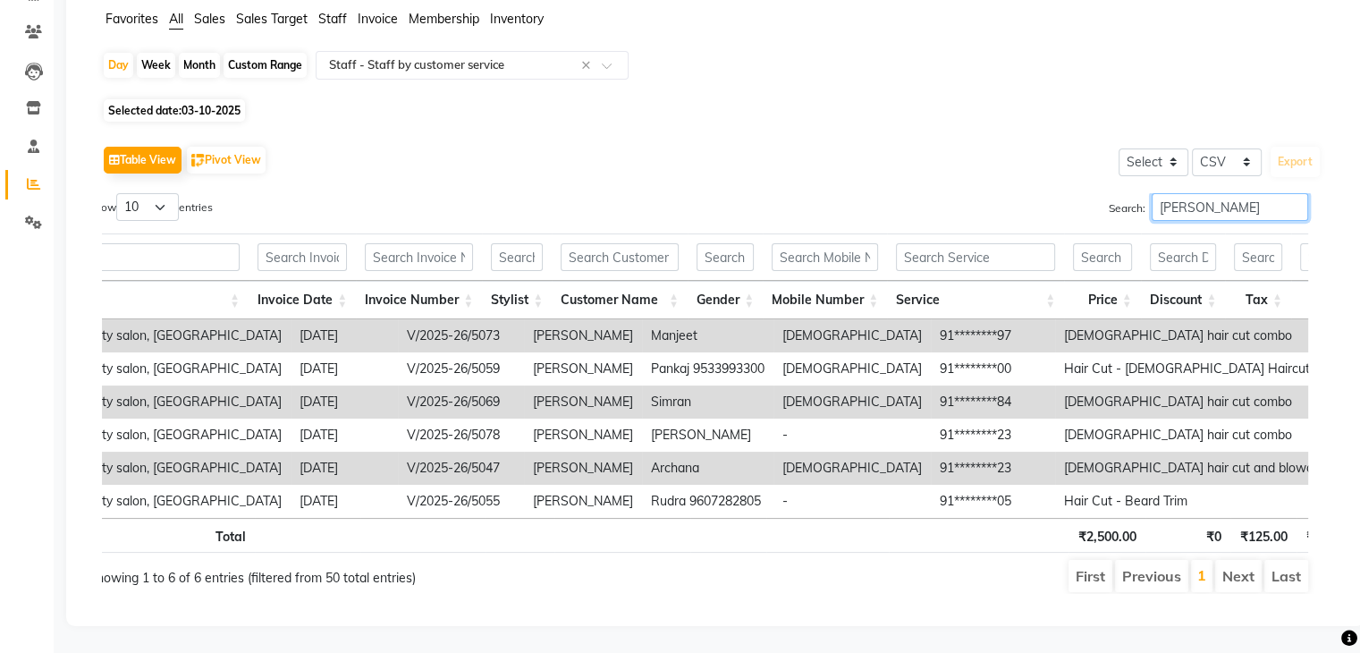
scroll to position [0, 0]
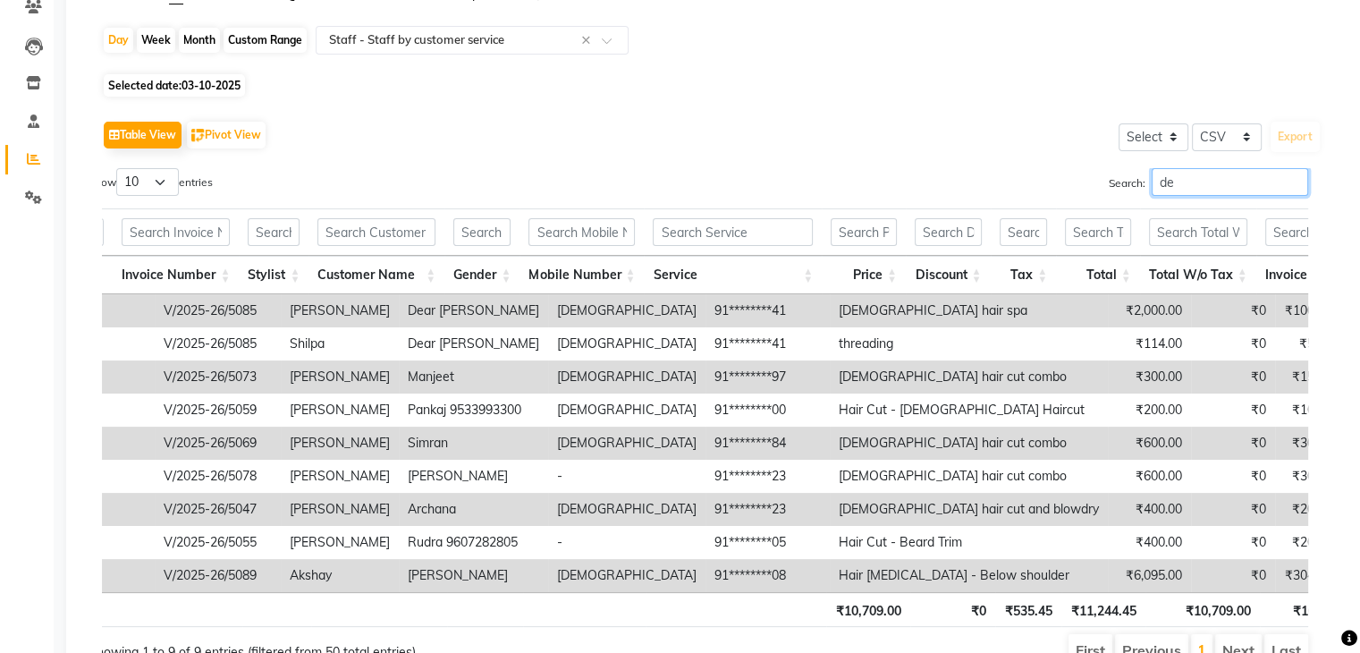
type input "d"
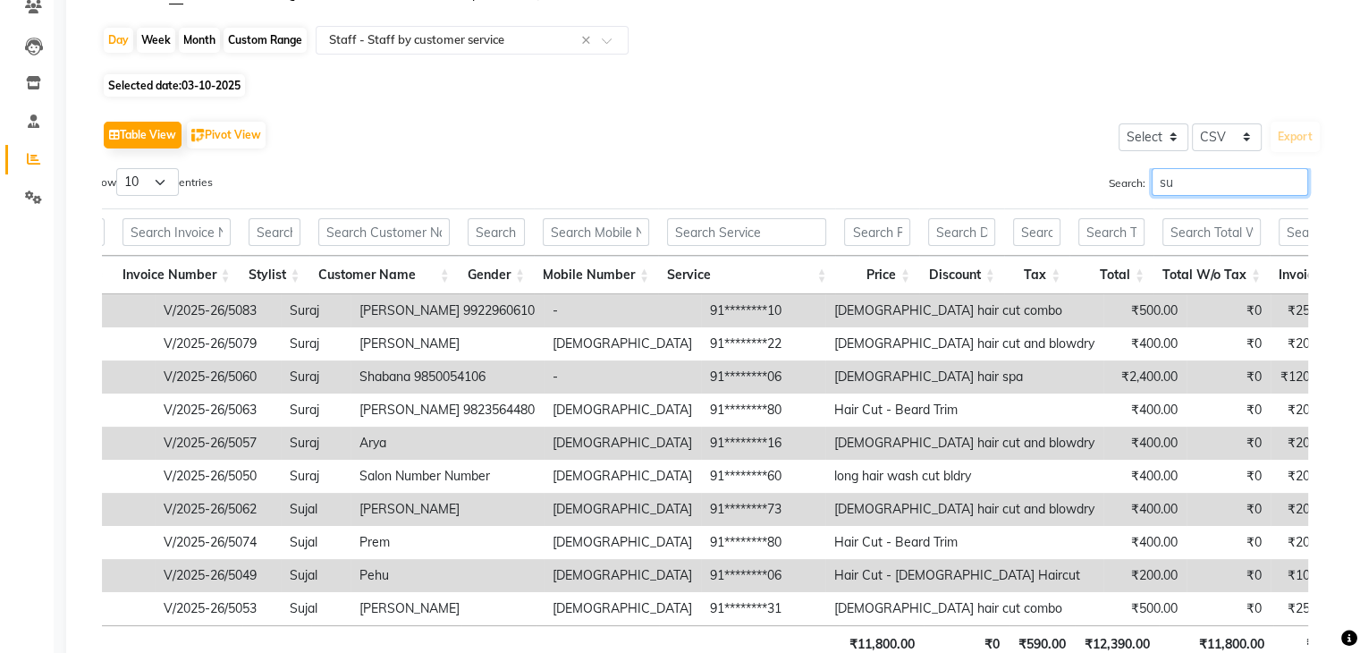
type input "s"
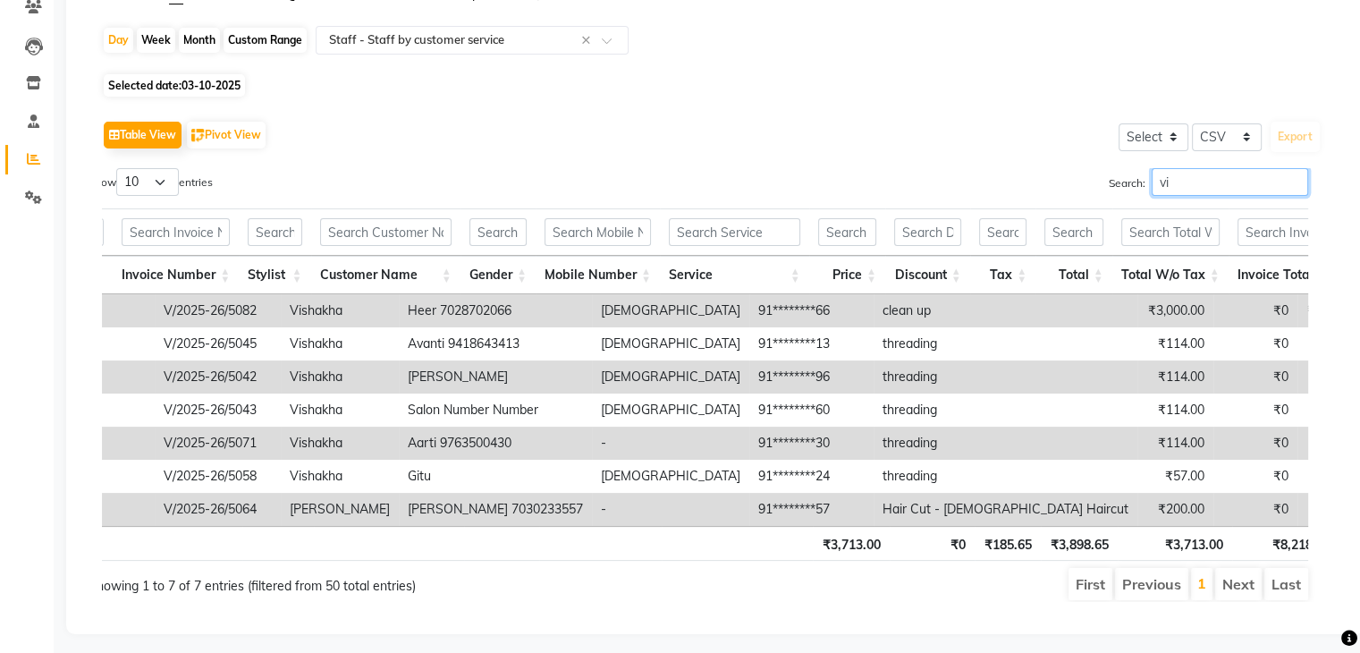
type input "v"
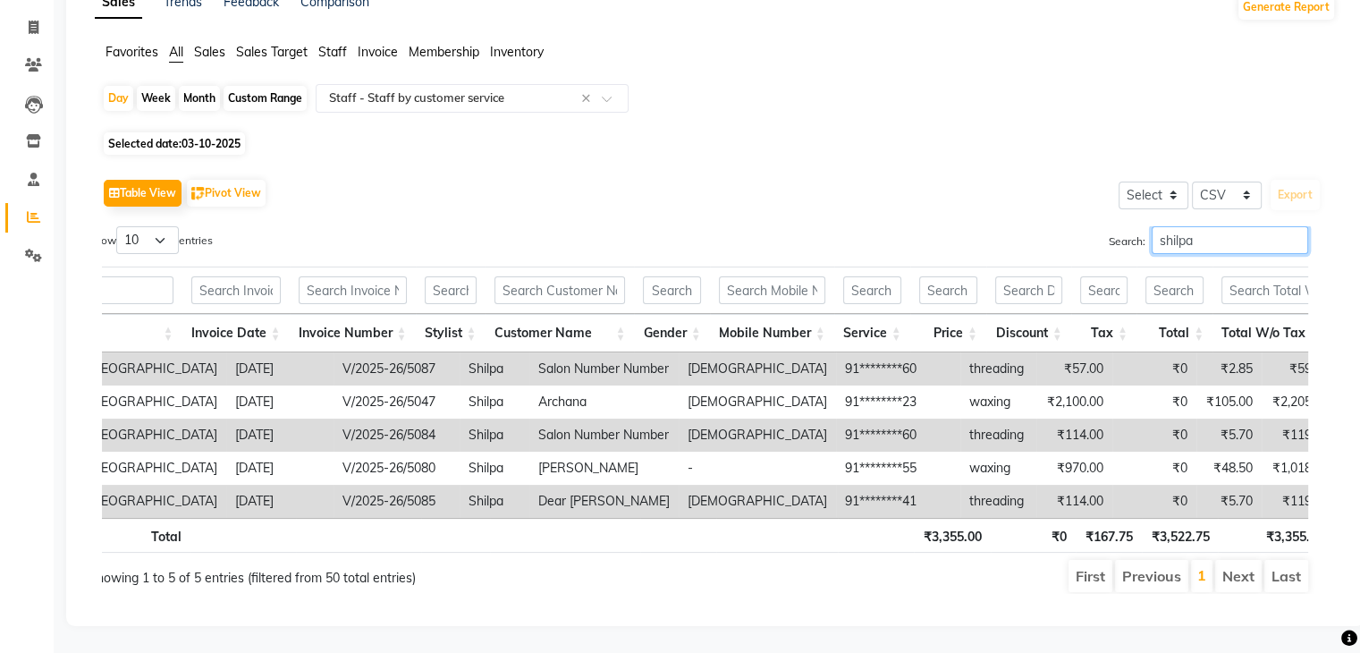
type input "shilpa"
click at [55, 191] on main "Sales Trends Feedback Comparison Generate Report Favorites All Sales Sales Targ…" at bounding box center [707, 314] width 1306 height 678
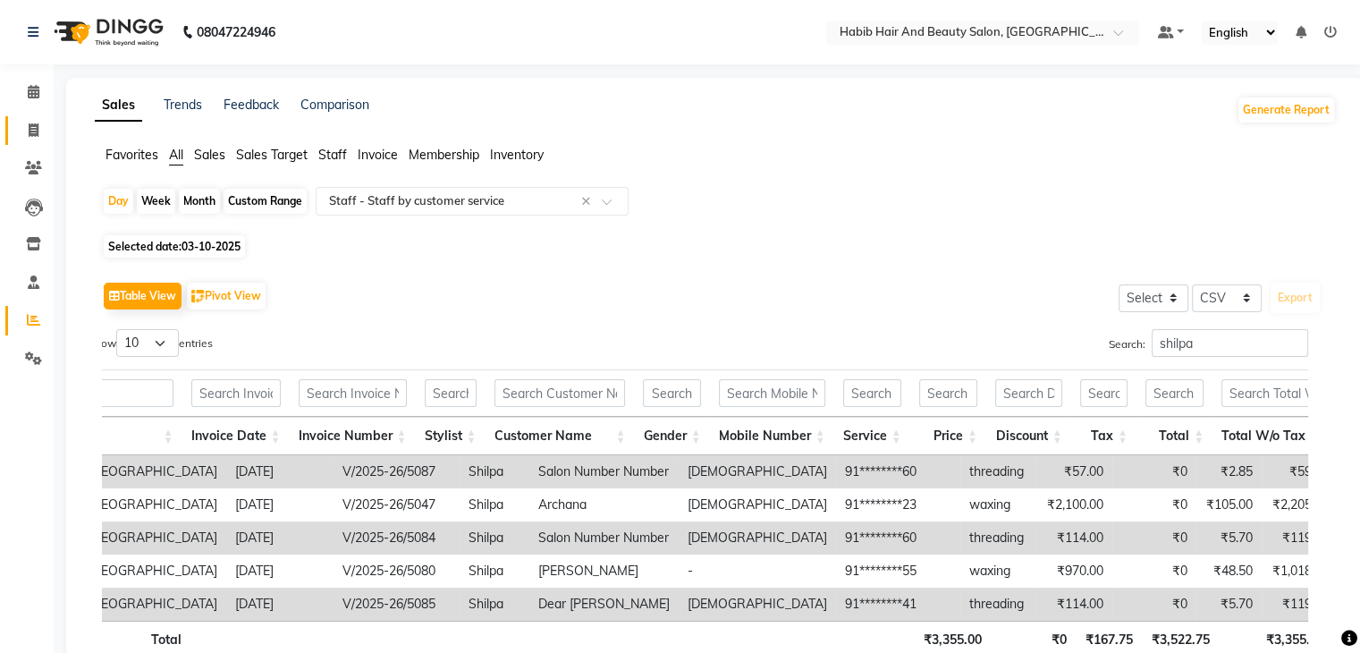
click at [39, 116] on link "Invoice" at bounding box center [26, 130] width 43 height 29
select select "service"
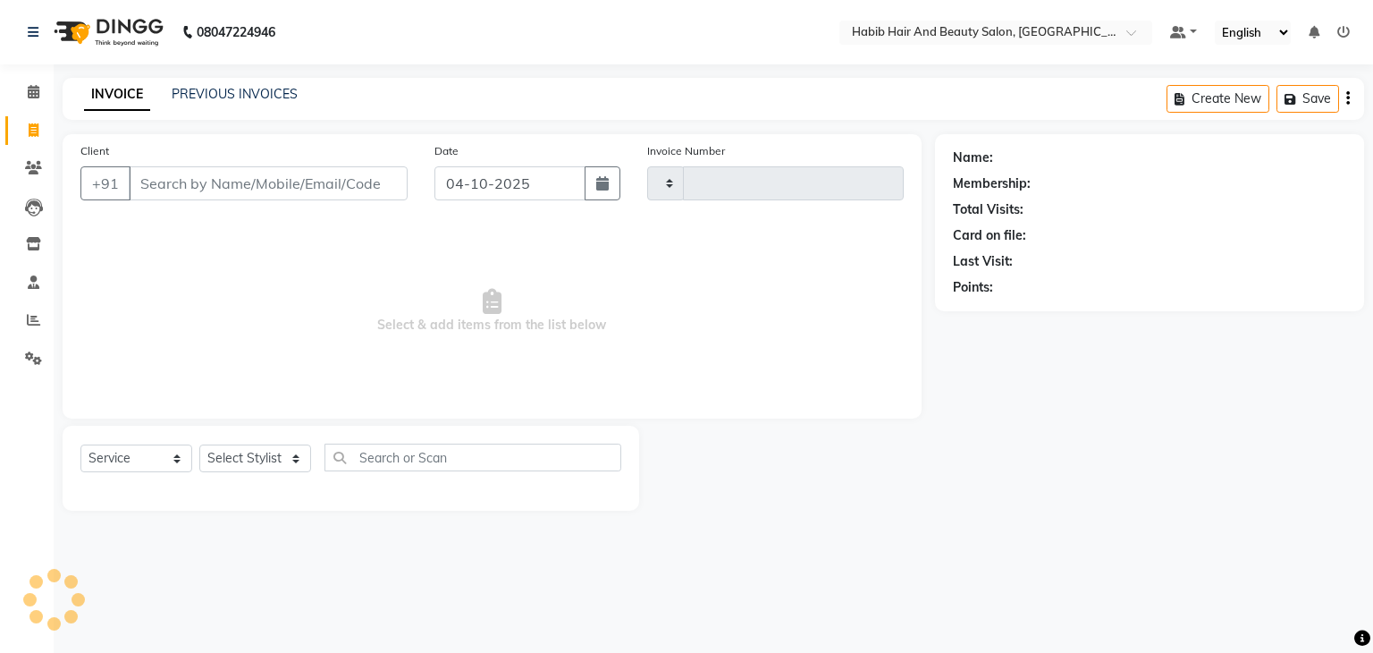
type input "5090"
select select "8362"
click at [467, 181] on input "04-10-2025" at bounding box center [509, 183] width 151 height 34
select select "10"
select select "2025"
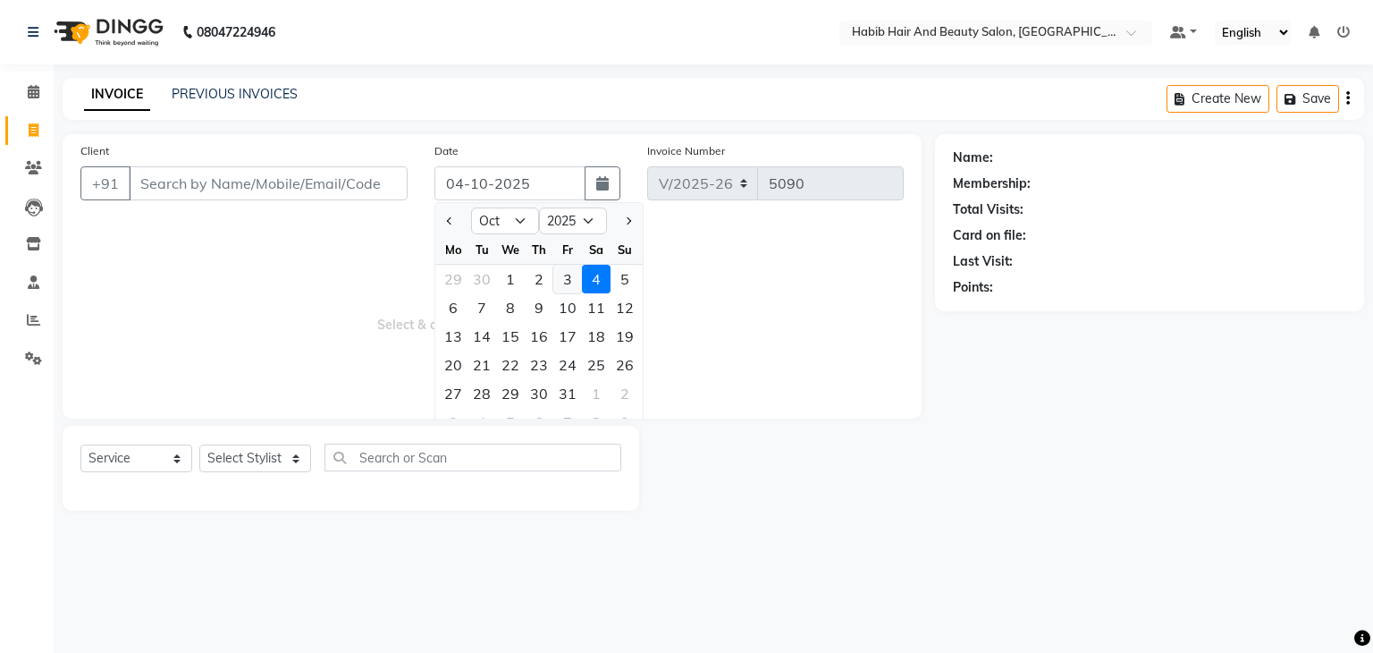
click at [570, 282] on div "3" at bounding box center [567, 279] width 29 height 29
type input "03-10-2025"
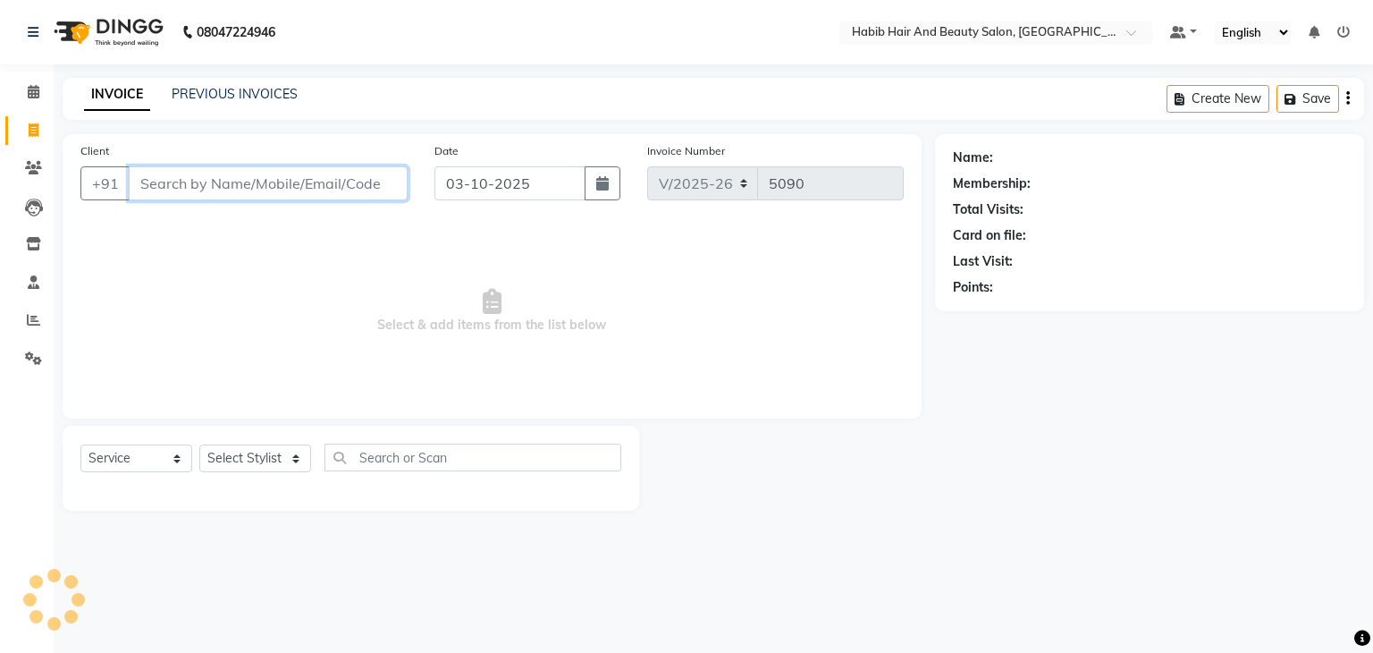
click at [226, 183] on input "Client" at bounding box center [268, 183] width 279 height 34
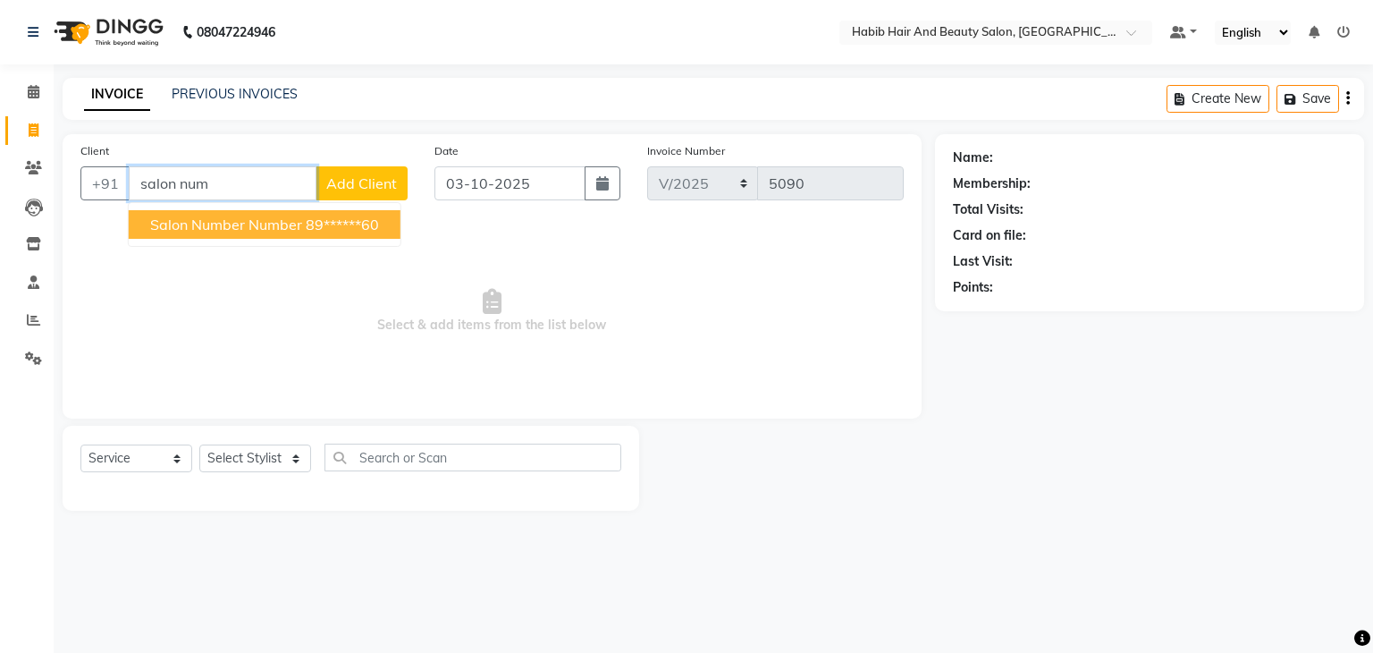
click at [265, 226] on span "salon number number" at bounding box center [226, 224] width 152 height 18
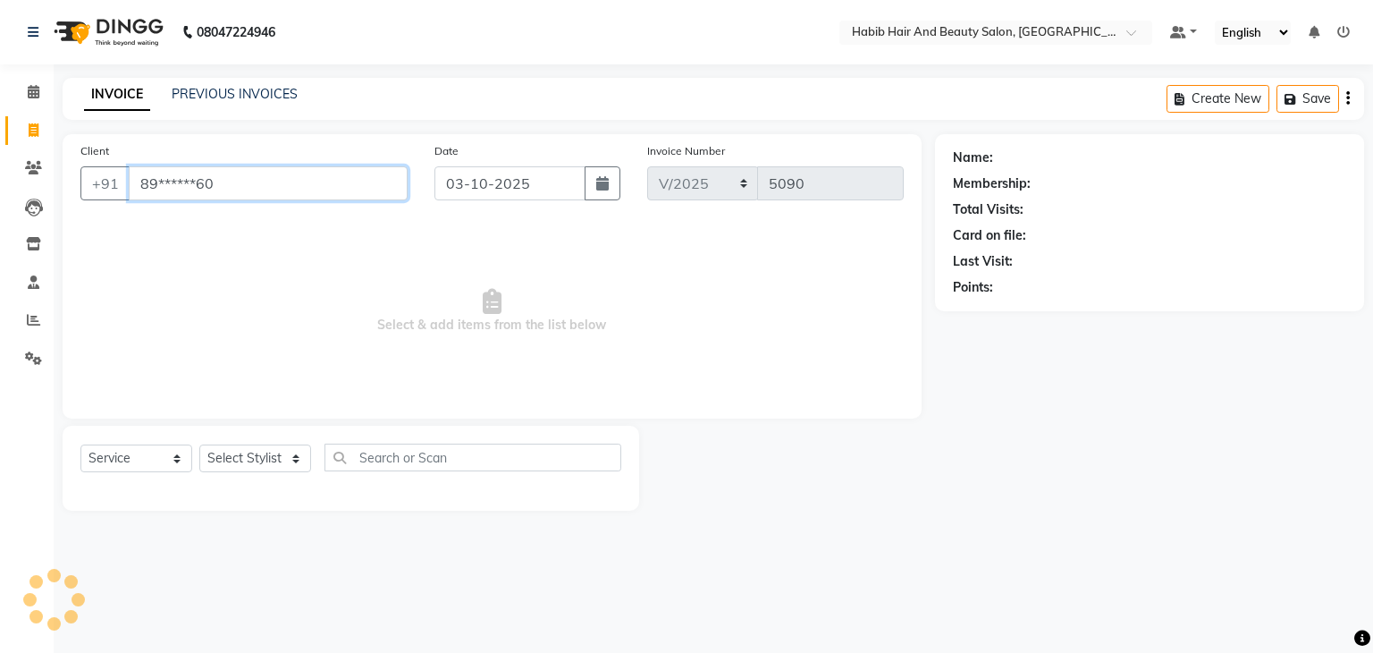
type input "89******60"
click at [295, 455] on select "Select Stylist [PERSON_NAME] Manager [PERSON_NAME] [PERSON_NAME] Suraj [PERSON_…" at bounding box center [255, 458] width 112 height 28
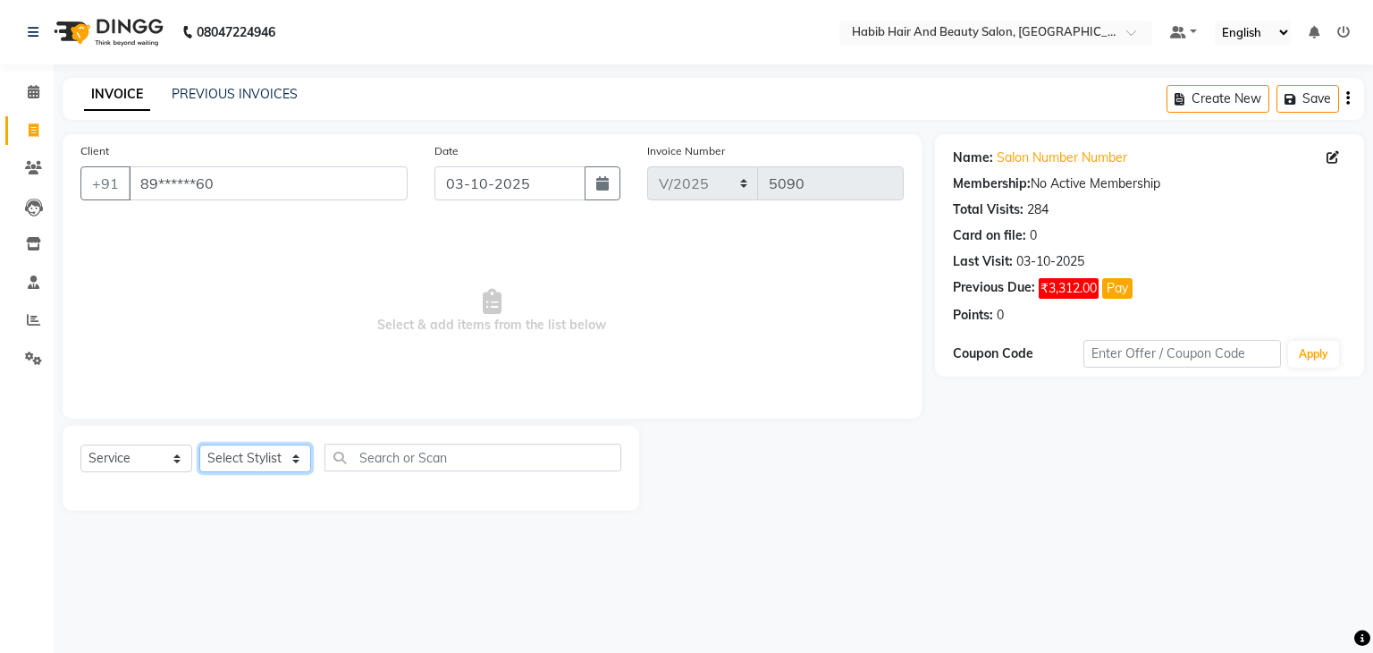
select select "81155"
click at [199, 445] on select "Select Stylist [PERSON_NAME] Manager [PERSON_NAME] [PERSON_NAME] Suraj [PERSON_…" at bounding box center [255, 458] width 112 height 28
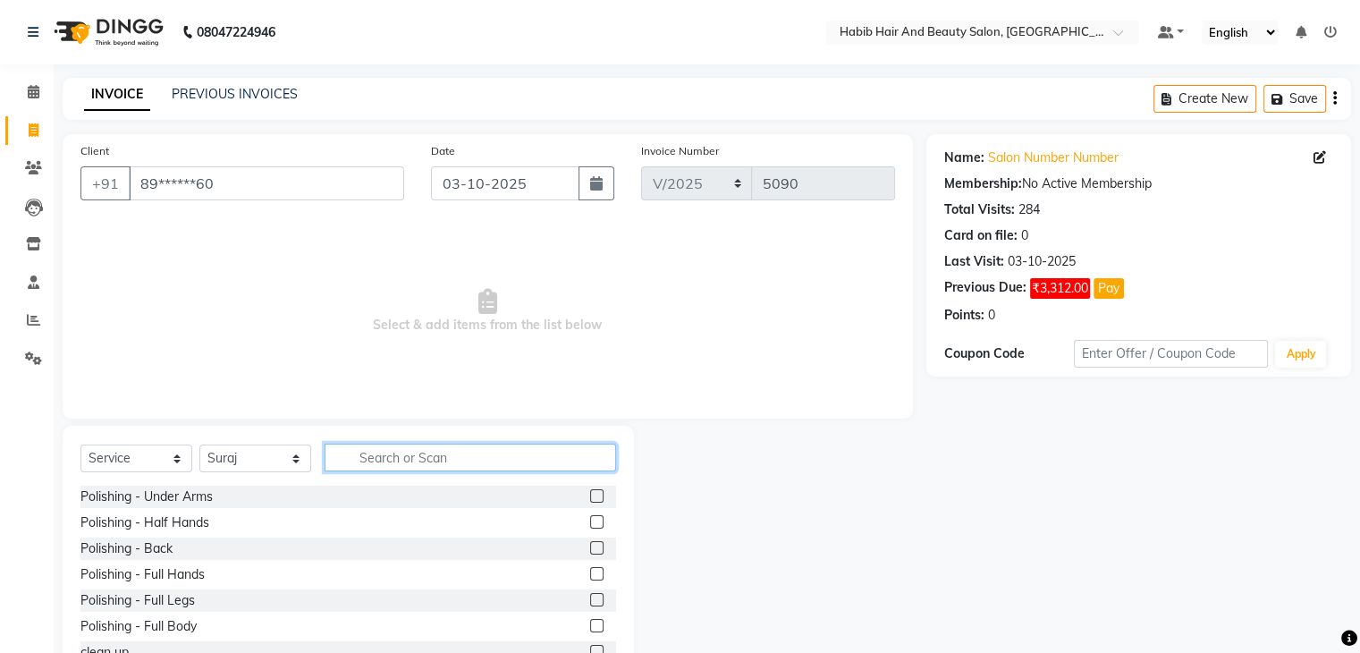
click at [398, 451] on input "text" at bounding box center [469, 457] width 291 height 28
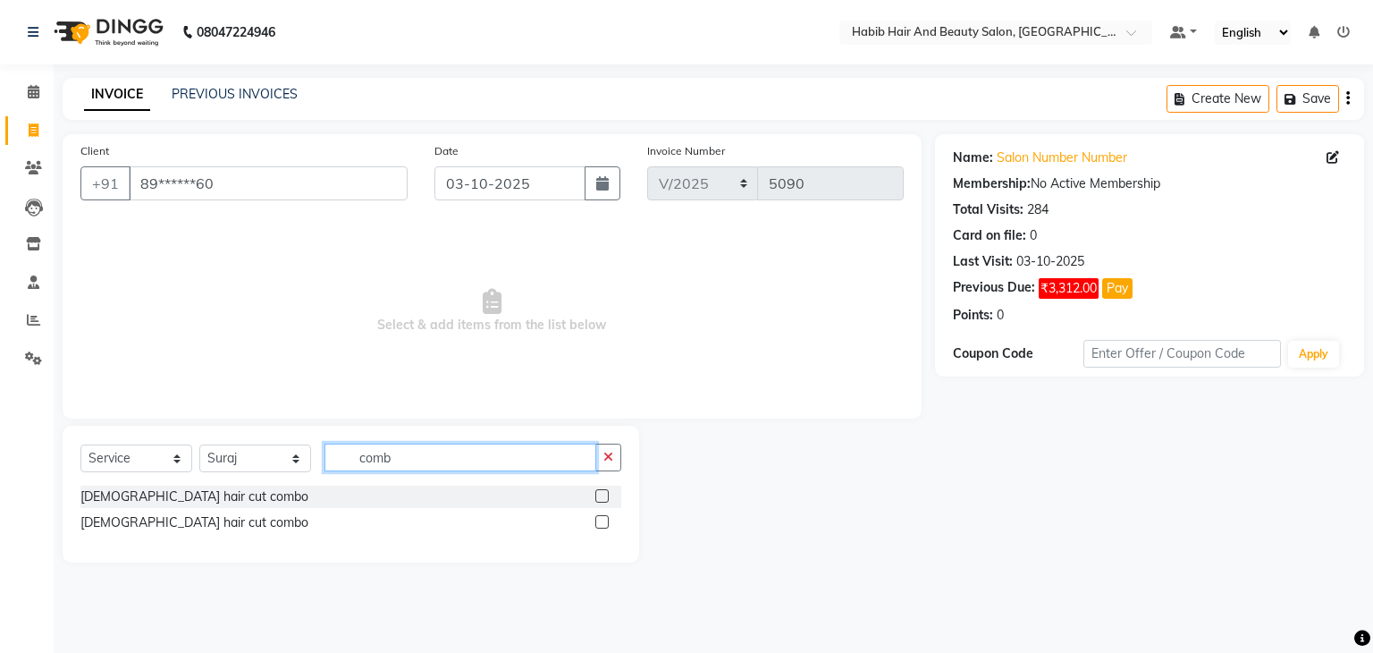
type input "comb"
click at [604, 523] on label at bounding box center [601, 521] width 13 height 13
click at [604, 523] on input "checkbox" at bounding box center [601, 523] width 12 height 12
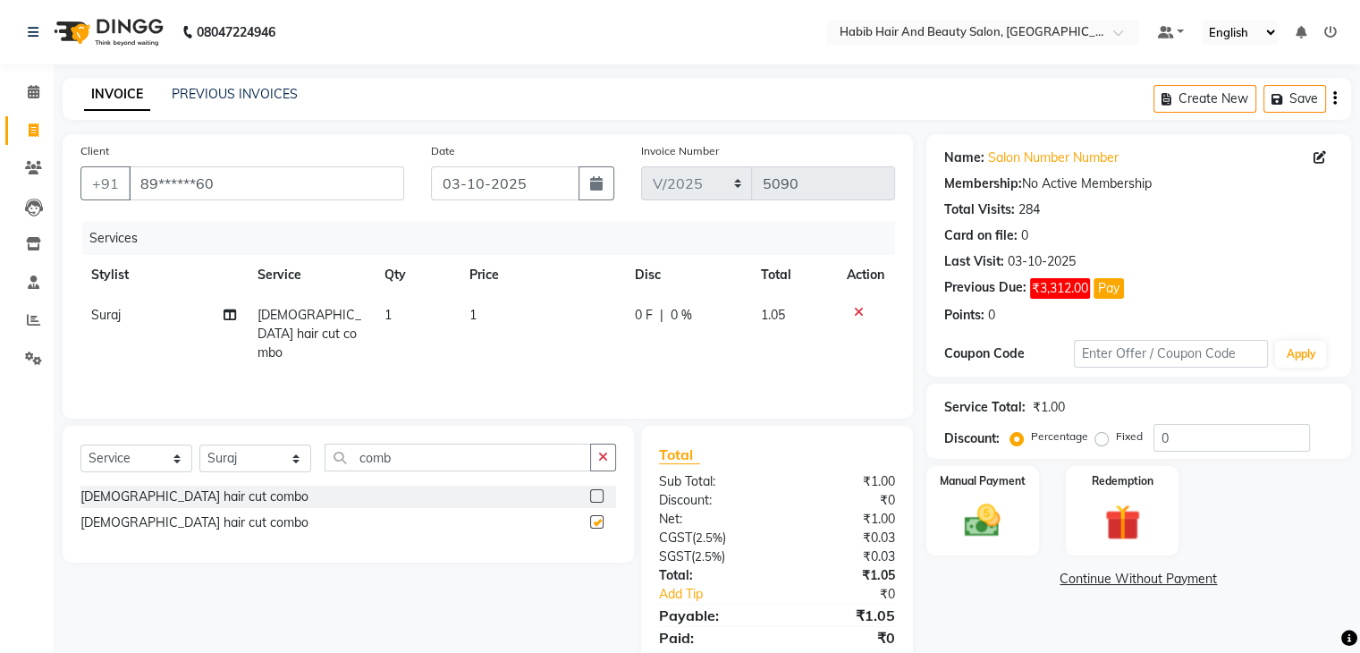
checkbox input "false"
click at [291, 461] on select "Select Stylist [PERSON_NAME] Manager [PERSON_NAME] [PERSON_NAME] Suraj [PERSON_…" at bounding box center [255, 458] width 112 height 28
select select "87131"
click at [199, 445] on select "Select Stylist [PERSON_NAME] Manager [PERSON_NAME] [PERSON_NAME] Suraj [PERSON_…" at bounding box center [255, 458] width 112 height 28
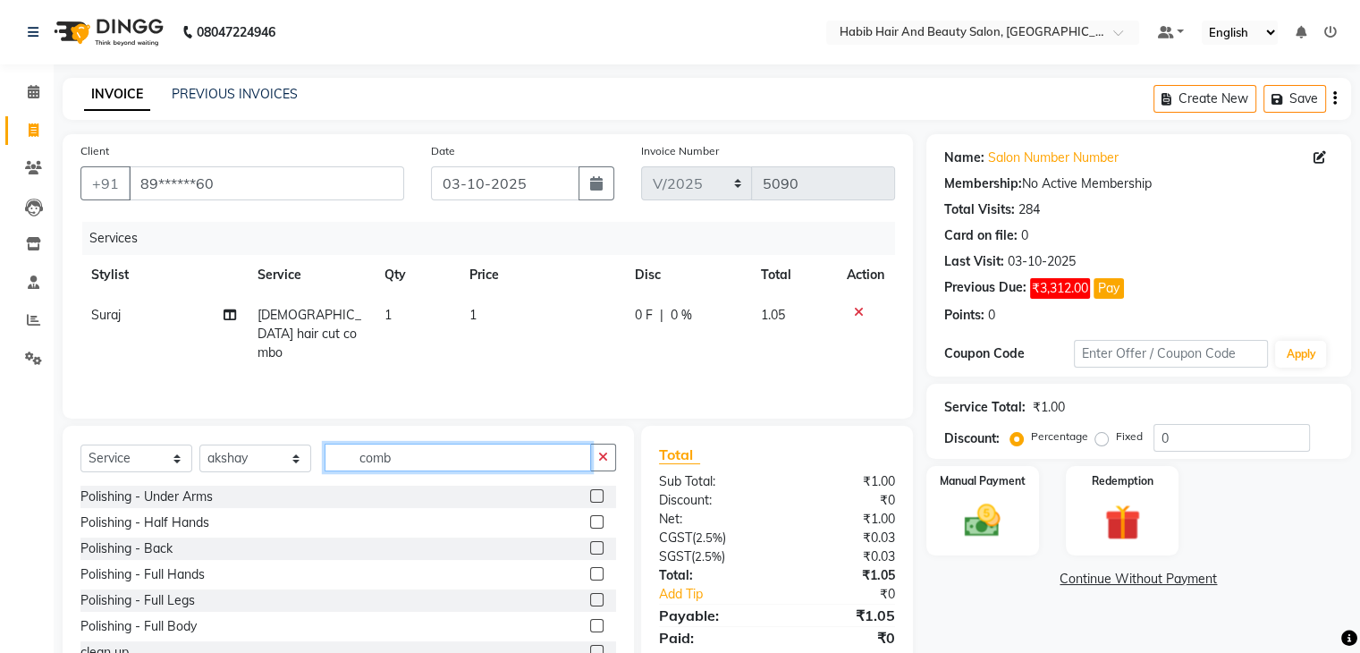
click at [436, 455] on input "comb" at bounding box center [457, 457] width 266 height 28
type input "c"
type input "hair cut"
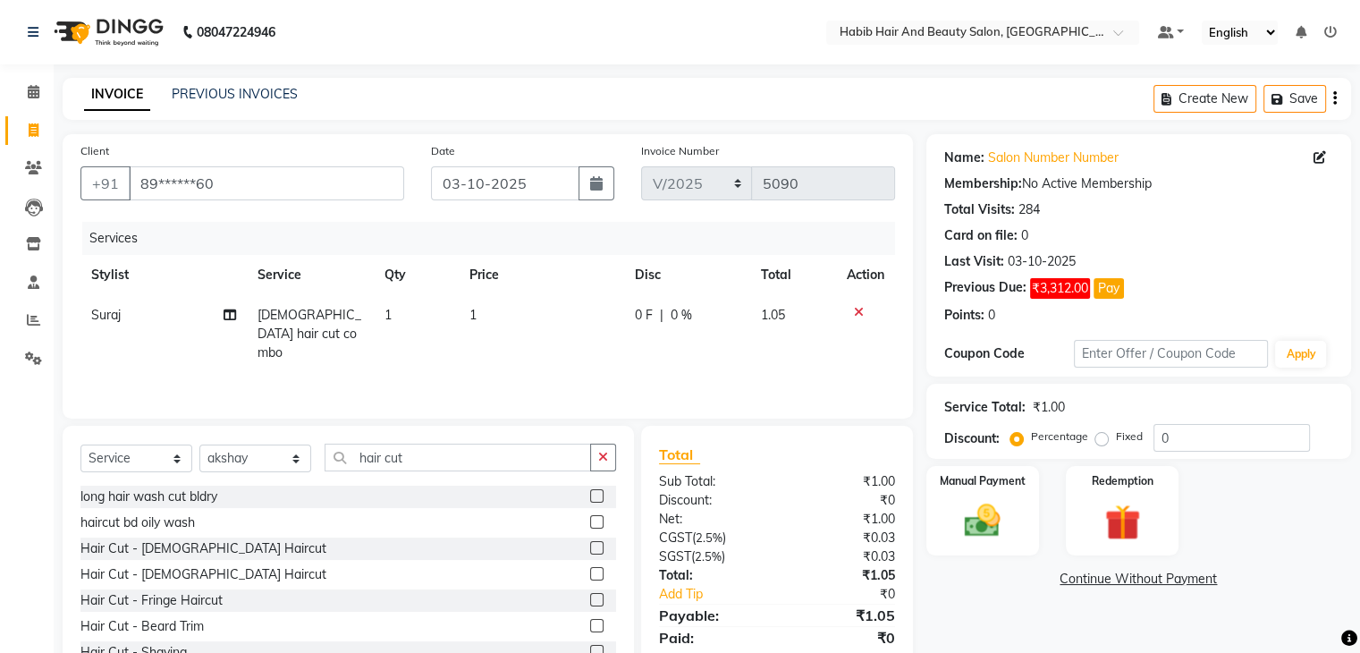
click at [590, 547] on label at bounding box center [596, 547] width 13 height 13
click at [590, 547] on input "checkbox" at bounding box center [596, 549] width 12 height 12
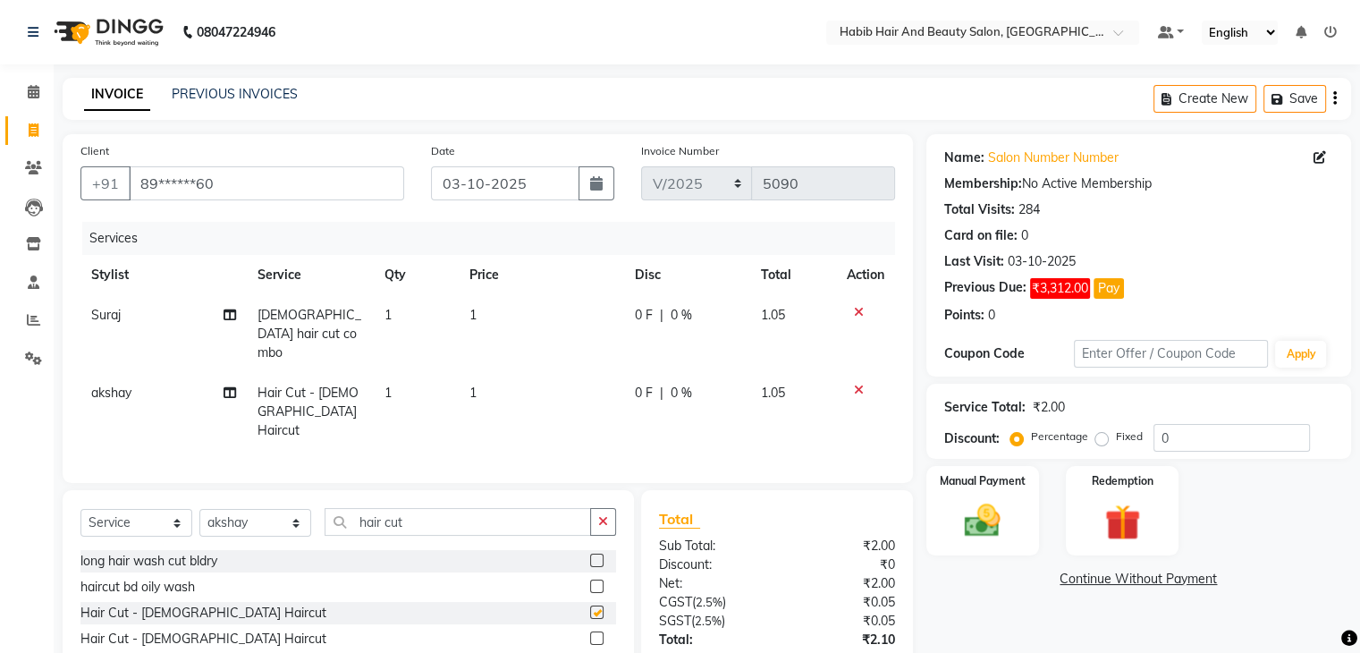
checkbox input "false"
click at [297, 509] on select "Select Stylist [PERSON_NAME] Manager [PERSON_NAME] [PERSON_NAME] Suraj [PERSON_…" at bounding box center [255, 523] width 112 height 28
select select "81157"
click at [199, 509] on select "Select Stylist [PERSON_NAME] Manager [PERSON_NAME] [PERSON_NAME] Suraj [PERSON_…" at bounding box center [255, 523] width 112 height 28
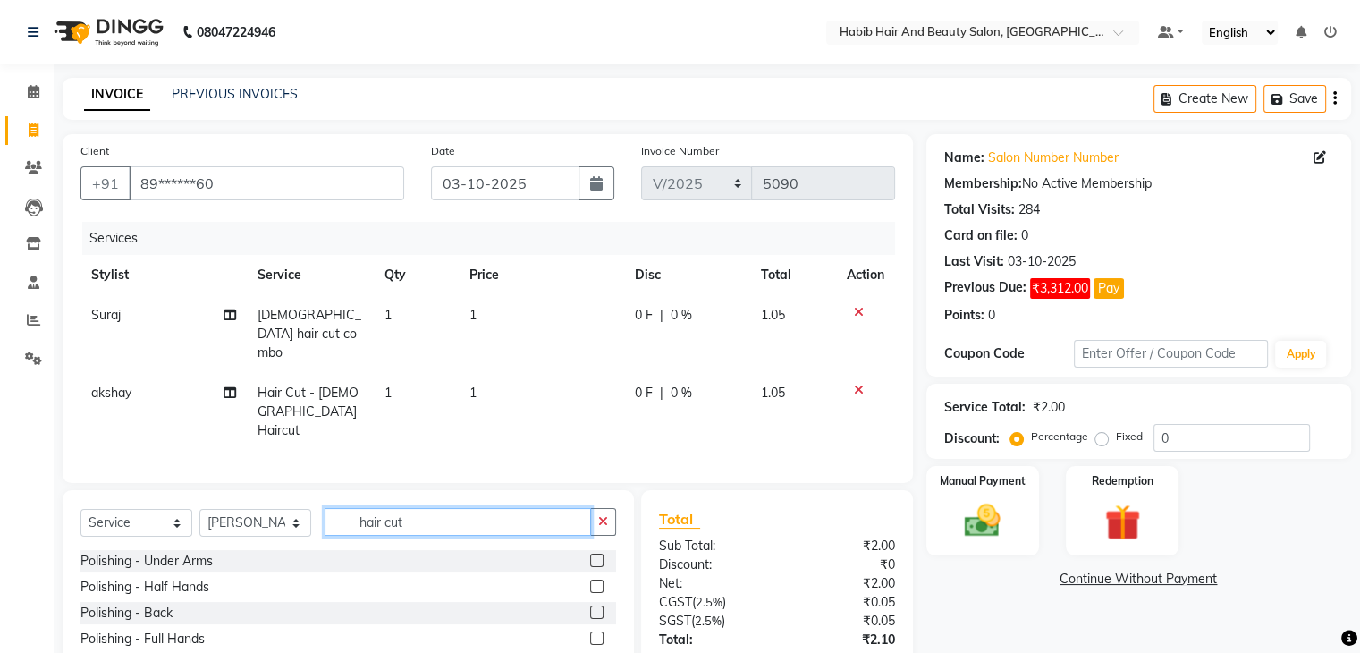
click at [442, 508] on input "hair cut" at bounding box center [457, 522] width 266 height 28
type input "hair cut"
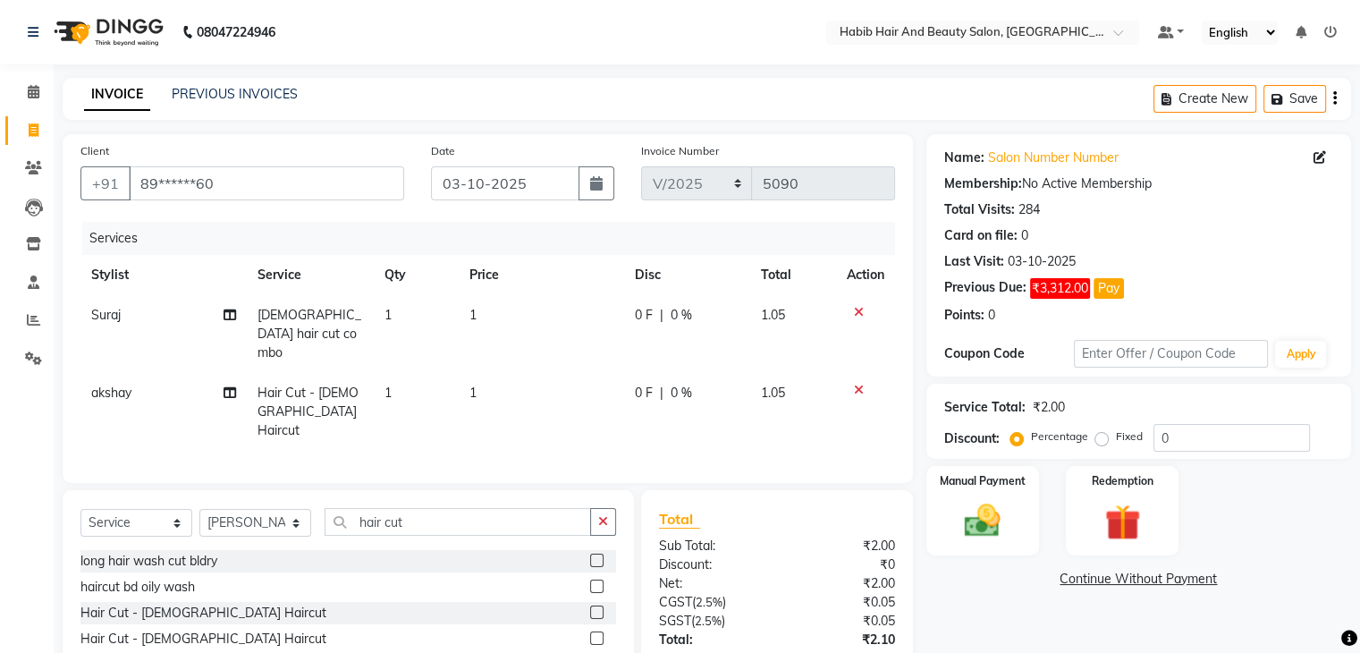
click at [590, 631] on label at bounding box center [596, 637] width 13 height 13
click at [590, 633] on input "checkbox" at bounding box center [596, 639] width 12 height 12
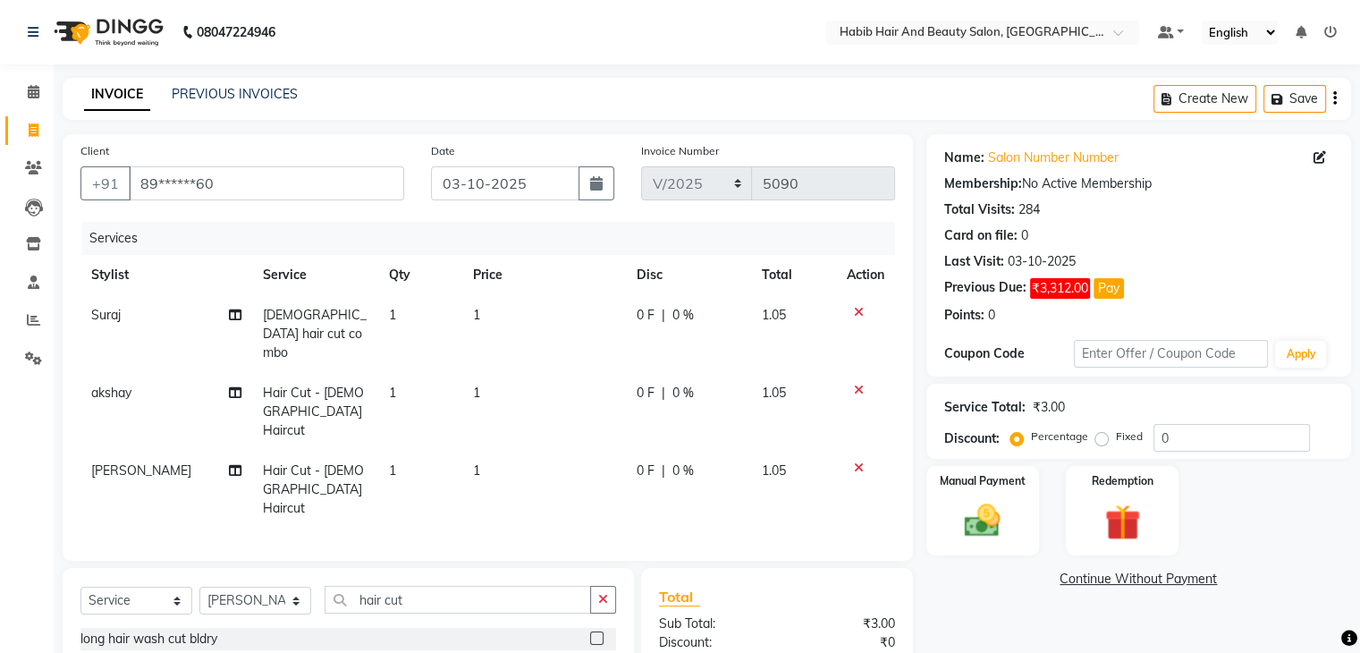
checkbox input "false"
click at [498, 585] on input "hair cut" at bounding box center [457, 599] width 266 height 28
click at [290, 586] on select "Select Stylist [PERSON_NAME] Manager [PERSON_NAME] [PERSON_NAME] Suraj [PERSON_…" at bounding box center [255, 600] width 112 height 28
select select "81158"
click at [199, 586] on select "Select Stylist [PERSON_NAME] Manager [PERSON_NAME] [PERSON_NAME] Suraj [PERSON_…" at bounding box center [255, 600] width 112 height 28
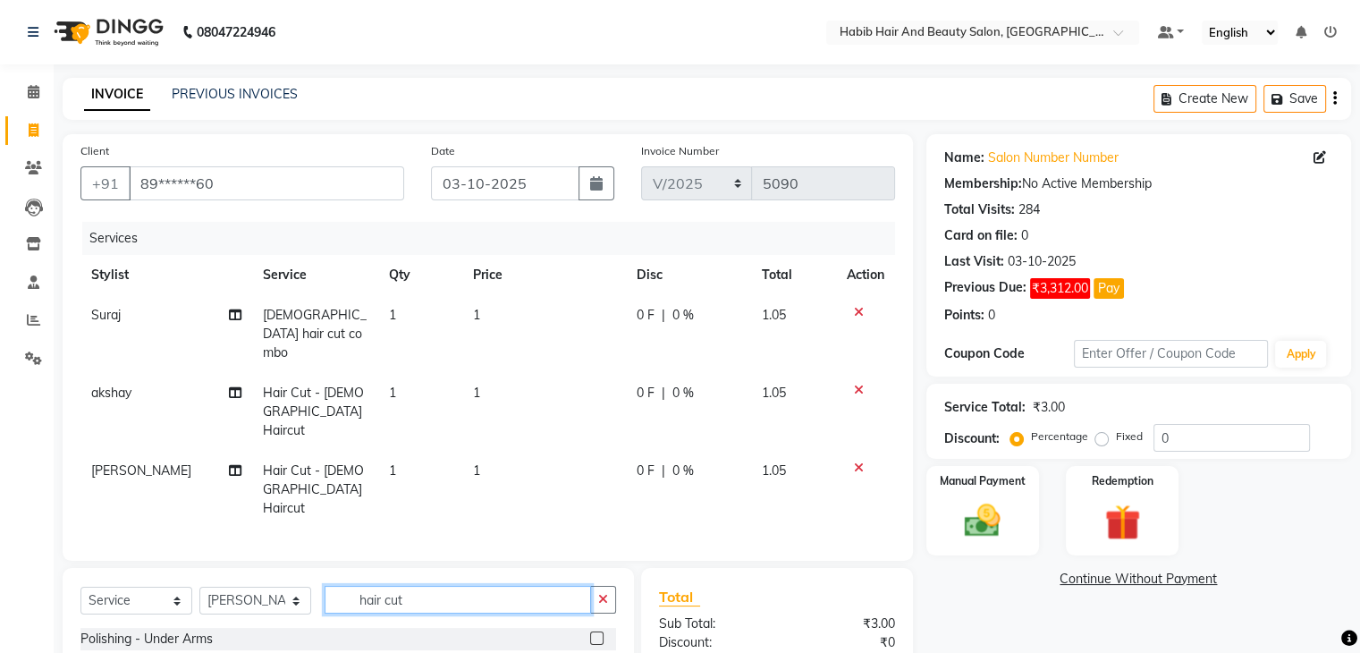
click at [431, 585] on input "hair cut" at bounding box center [457, 599] width 266 height 28
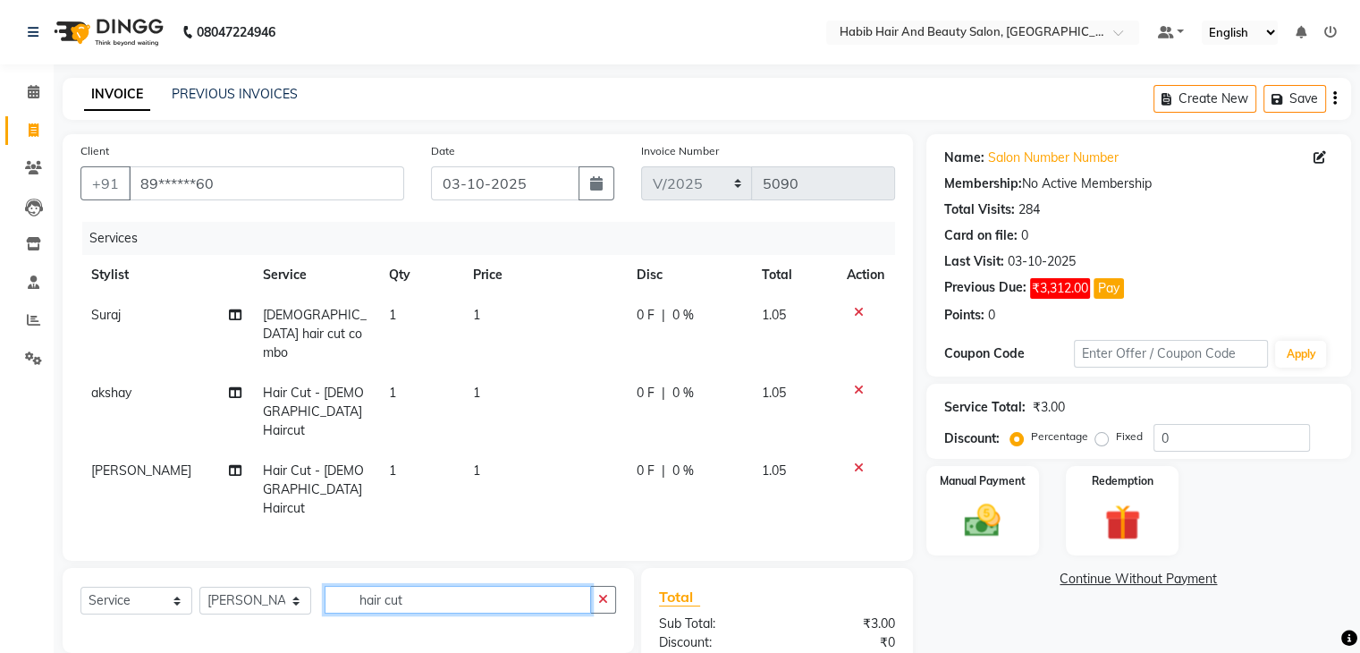
type input "hair cut"
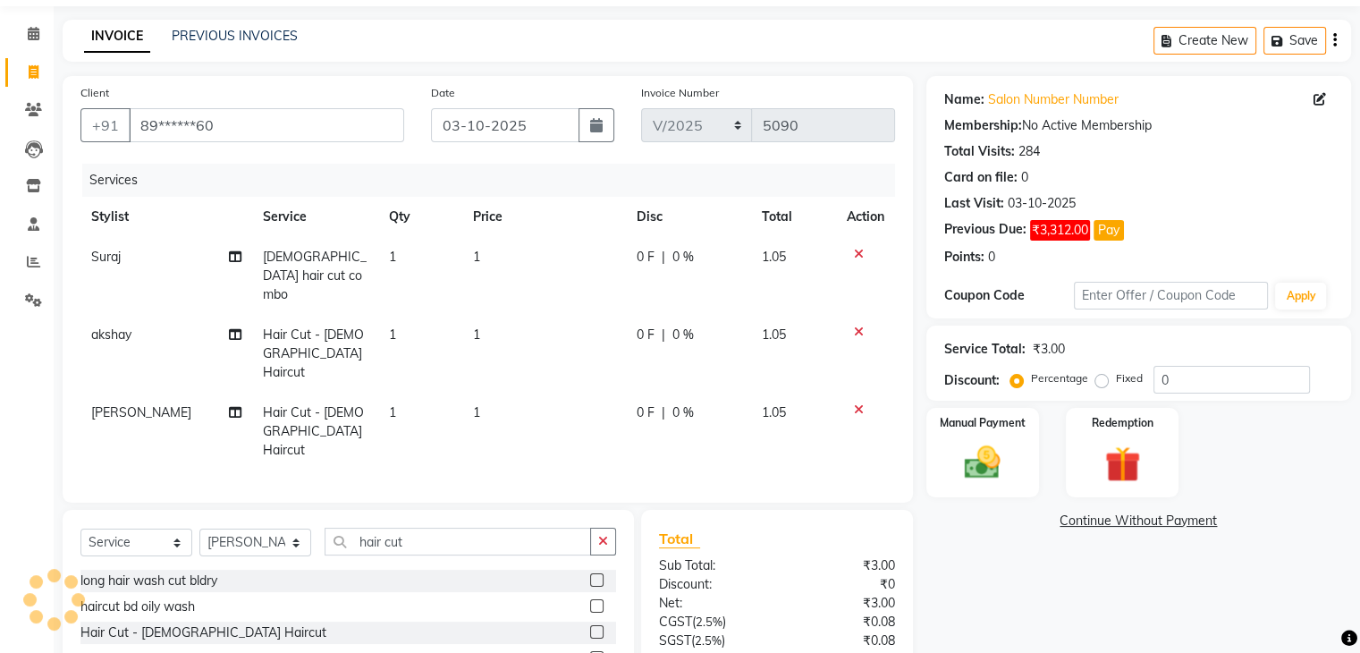
scroll to position [72, 0]
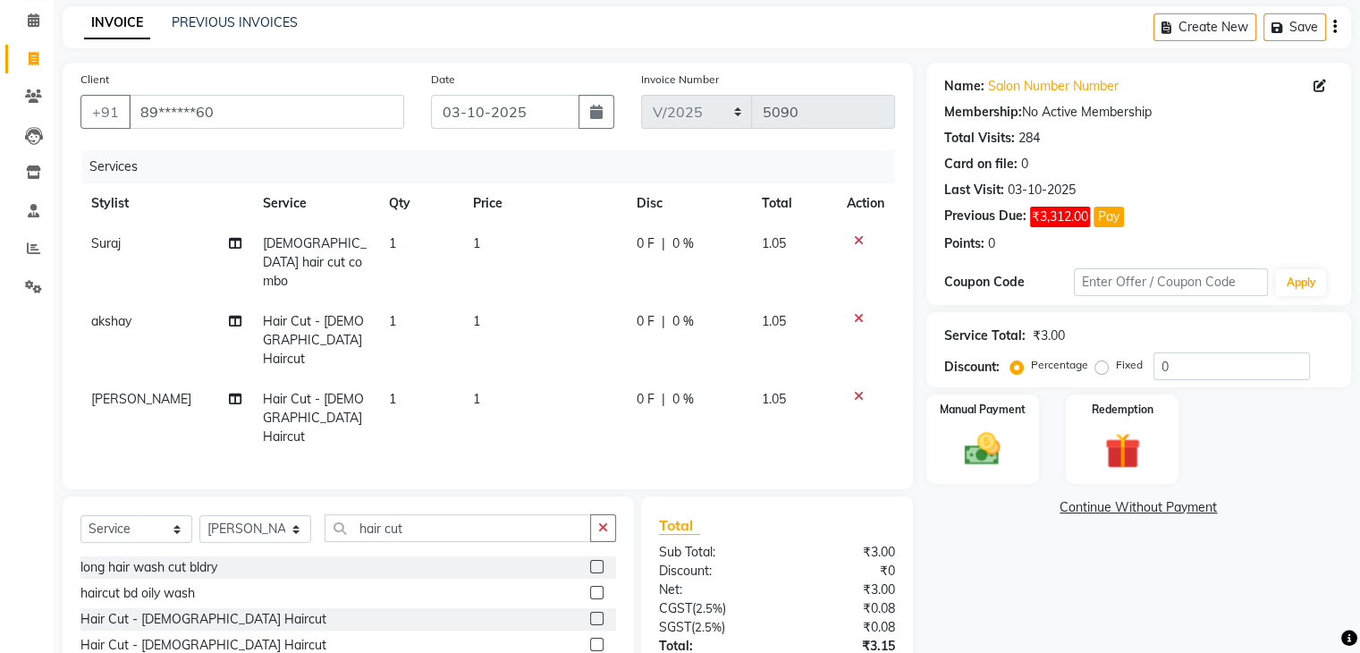
click at [590, 611] on label at bounding box center [596, 617] width 13 height 13
click at [590, 613] on input "checkbox" at bounding box center [596, 619] width 12 height 12
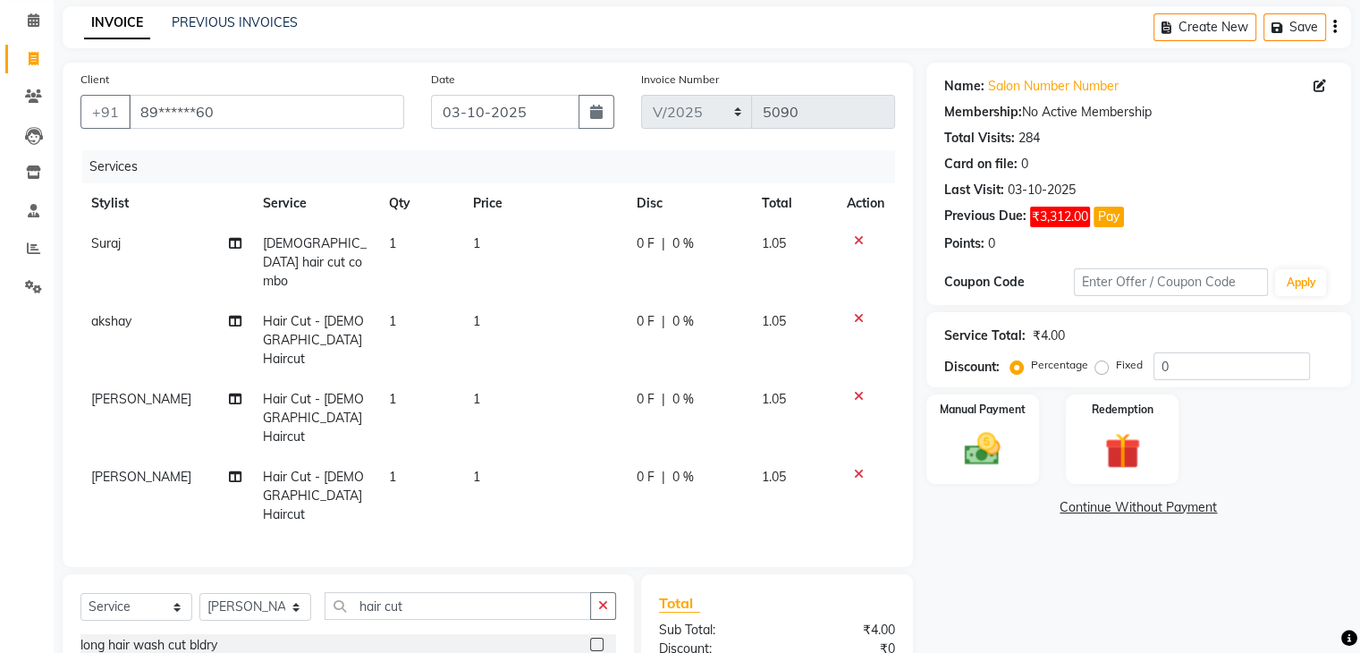
checkbox input "false"
click at [521, 248] on td "1" at bounding box center [544, 262] width 164 height 78
select select "81155"
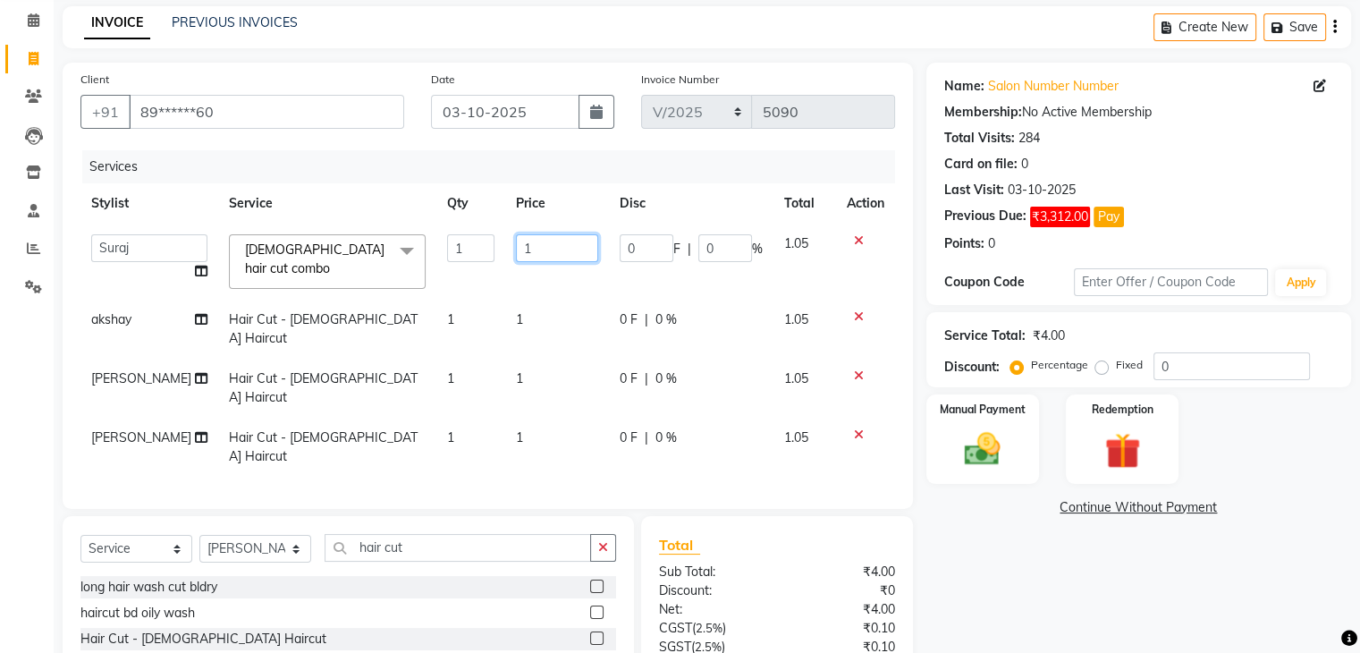
click at [521, 254] on input "1" at bounding box center [557, 248] width 82 height 28
type input "500"
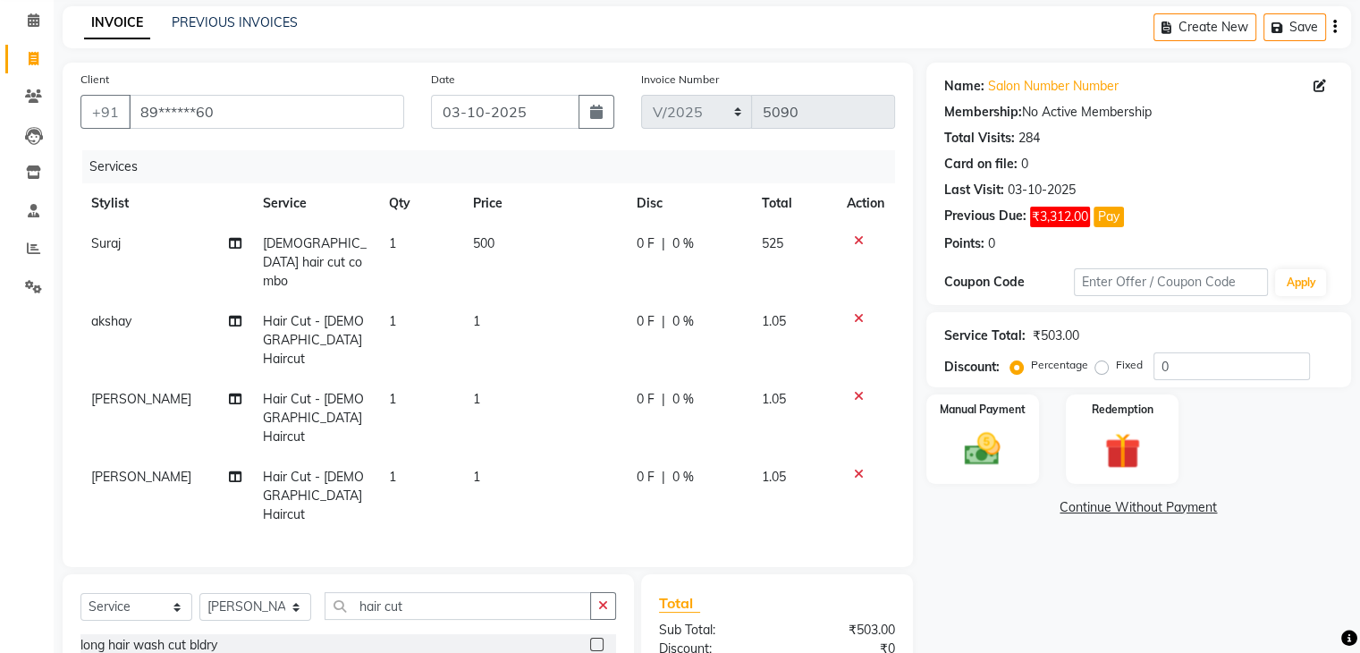
click at [536, 305] on td "1" at bounding box center [544, 340] width 164 height 78
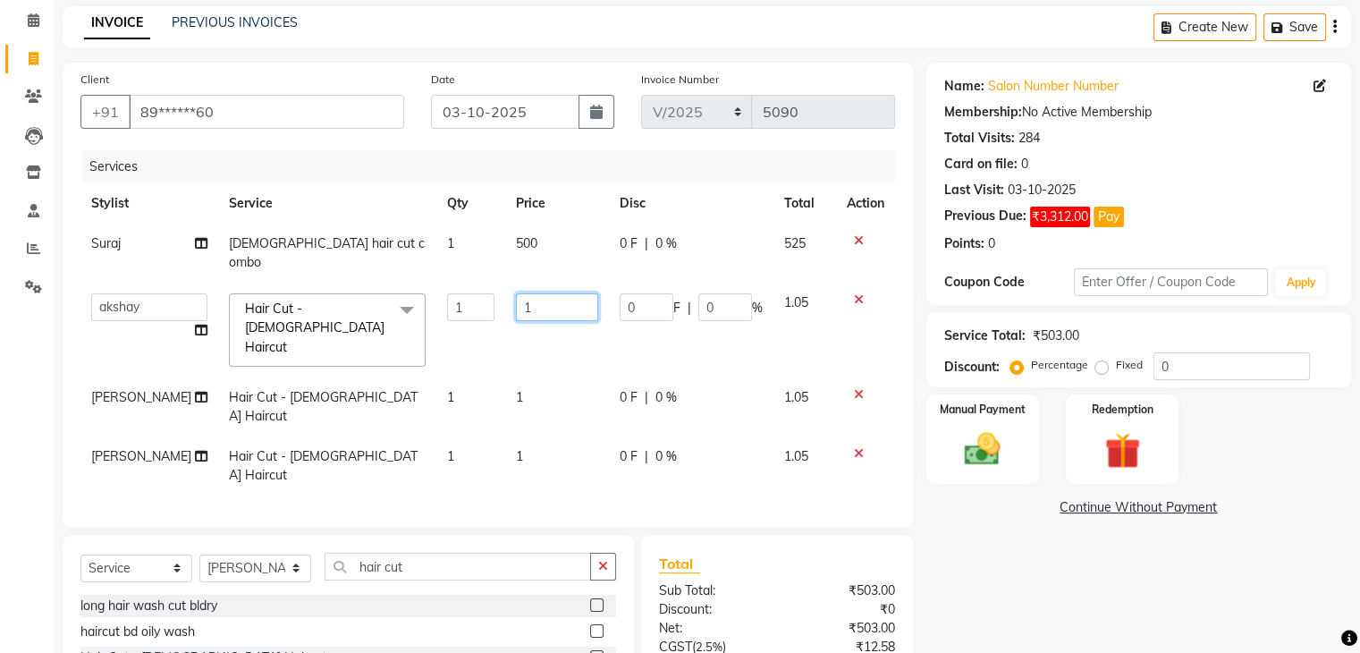
click at [533, 293] on input "1" at bounding box center [557, 307] width 82 height 28
type input "200"
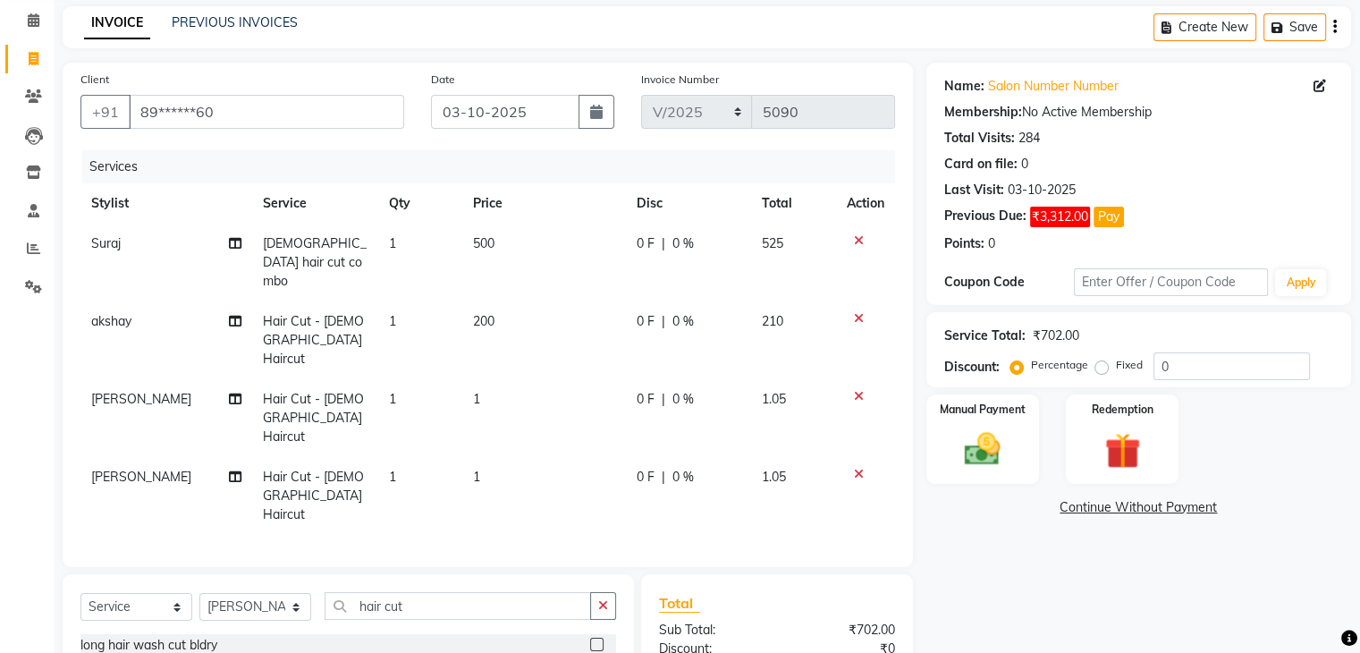
click at [536, 379] on td "1" at bounding box center [544, 418] width 164 height 78
select select "81157"
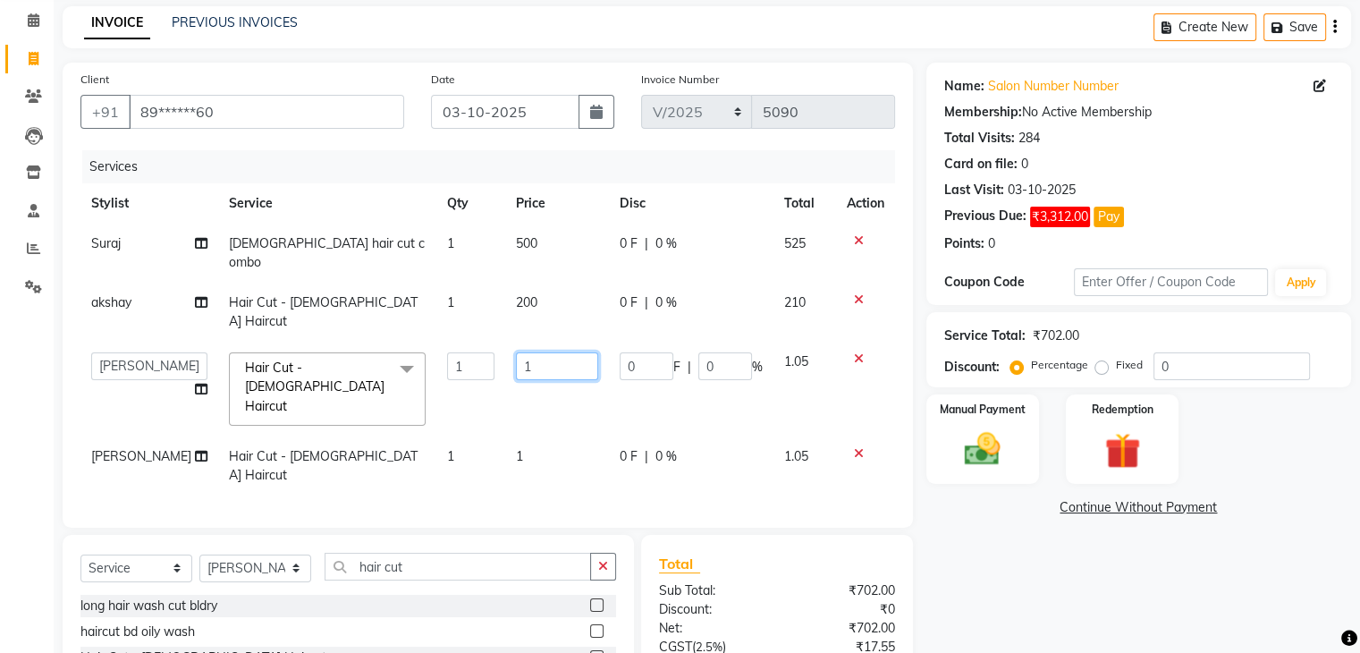
click at [557, 352] on input "1" at bounding box center [557, 366] width 82 height 28
type input "200"
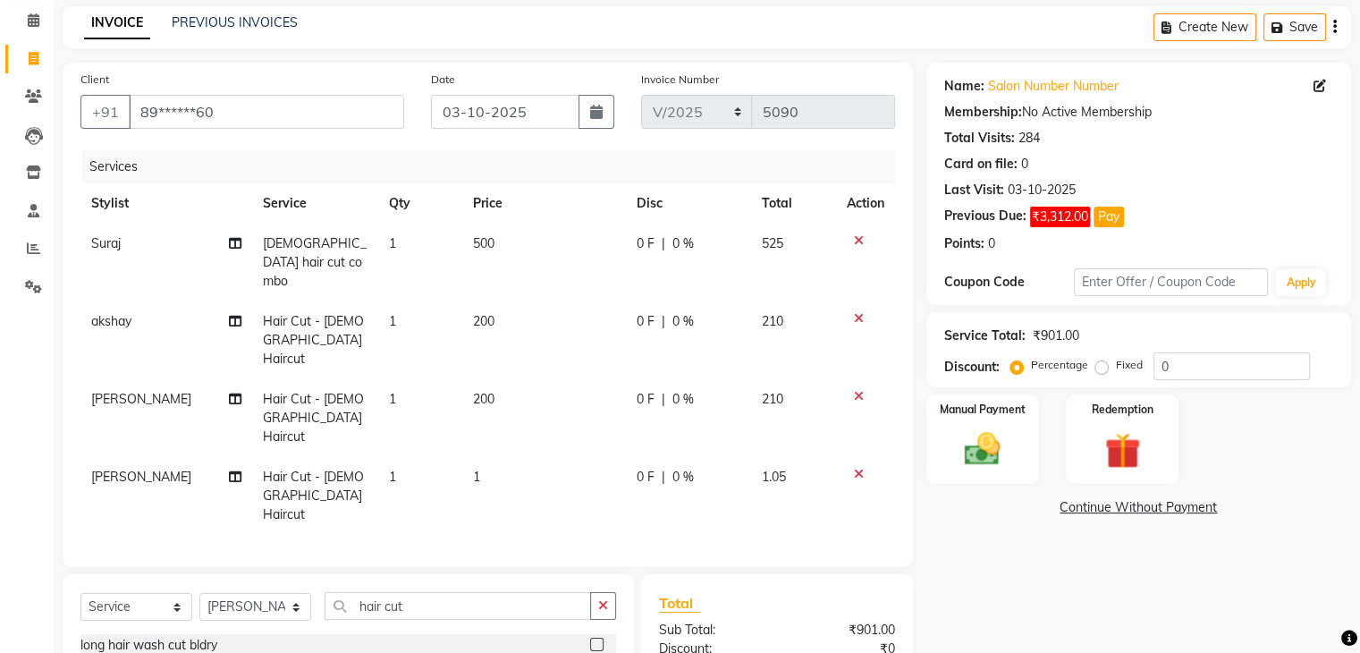
click at [552, 380] on tbody "Suraj female hair cut combo 1 500 0 F | 0 % 525 akshay Hair Cut - Male Haircut …" at bounding box center [487, 378] width 814 height 311
click at [515, 457] on td "1" at bounding box center [544, 496] width 164 height 78
select select "81158"
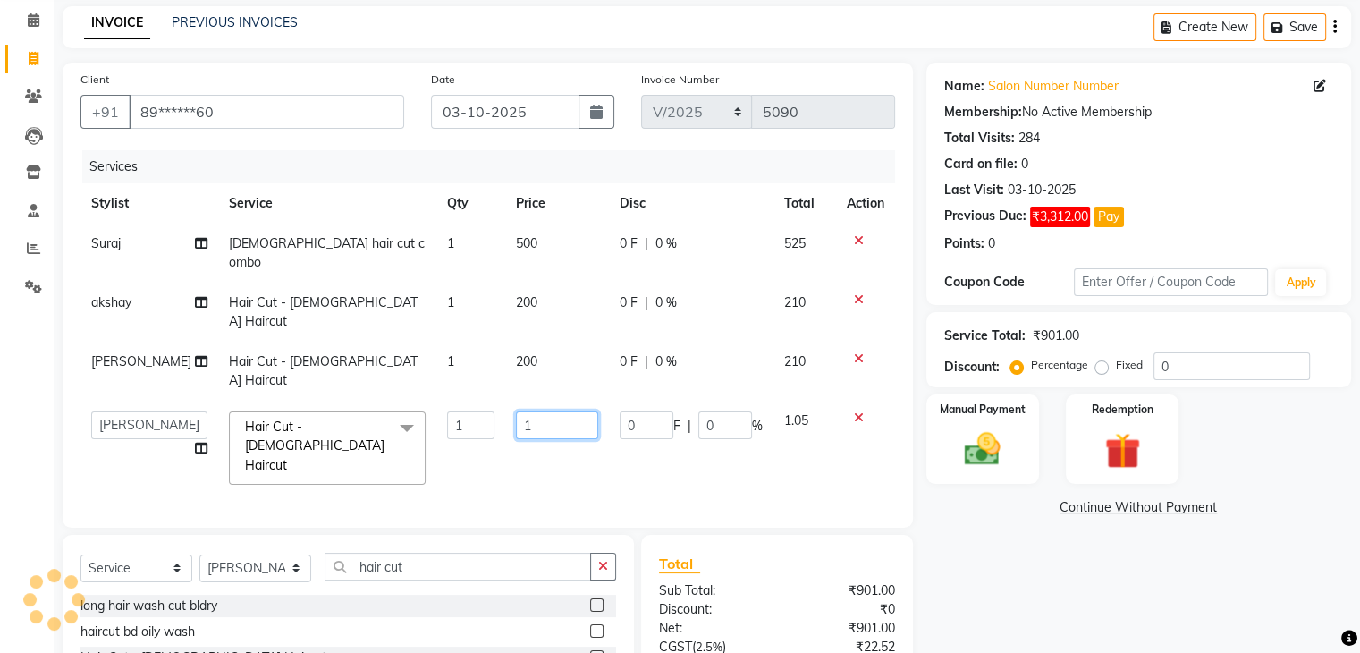
click at [539, 411] on input "1" at bounding box center [557, 425] width 82 height 28
type input "200"
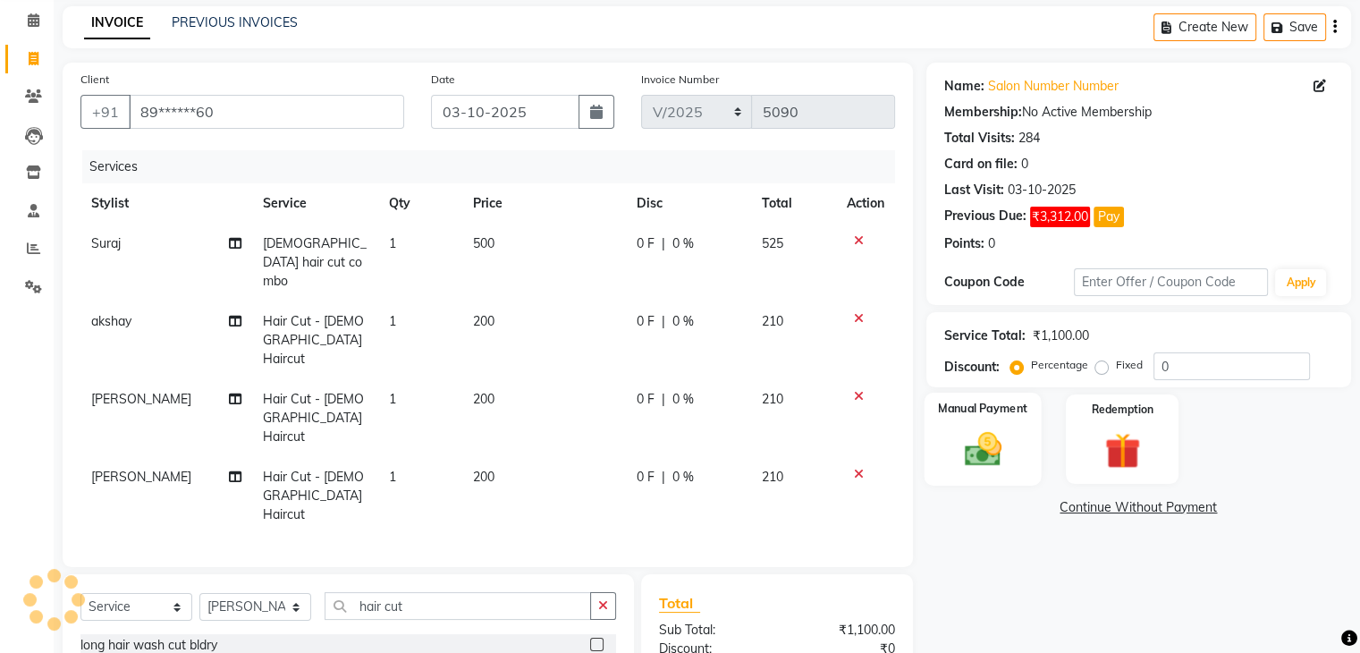
click at [964, 457] on img at bounding box center [982, 449] width 60 height 43
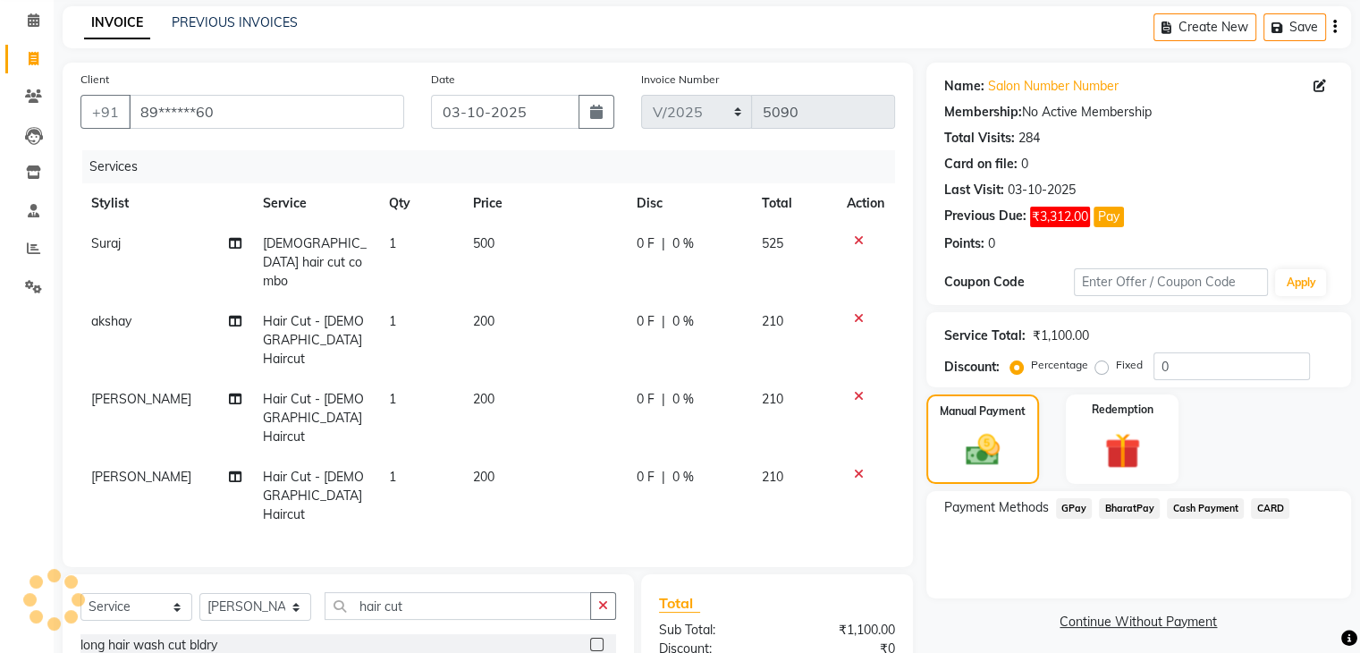
click at [1168, 503] on span "Cash Payment" at bounding box center [1204, 508] width 77 height 21
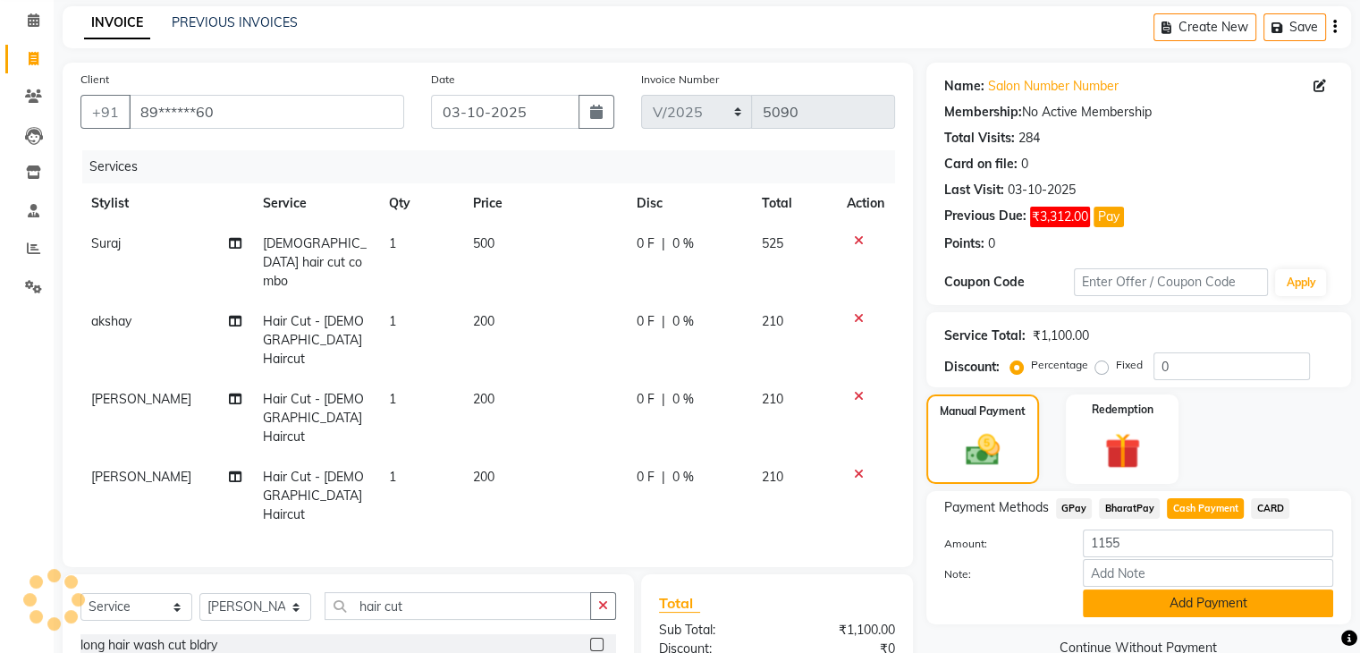
click at [1270, 604] on button "Add Payment" at bounding box center [1207, 603] width 250 height 28
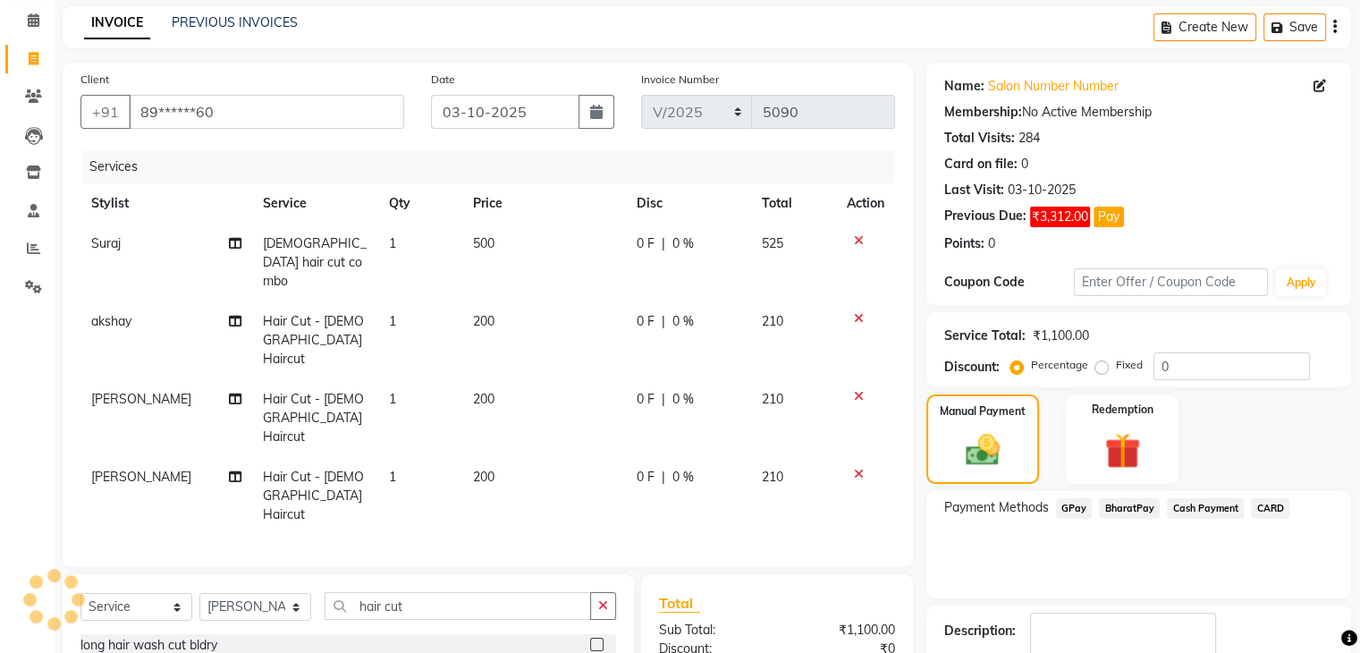
scroll to position [259, 0]
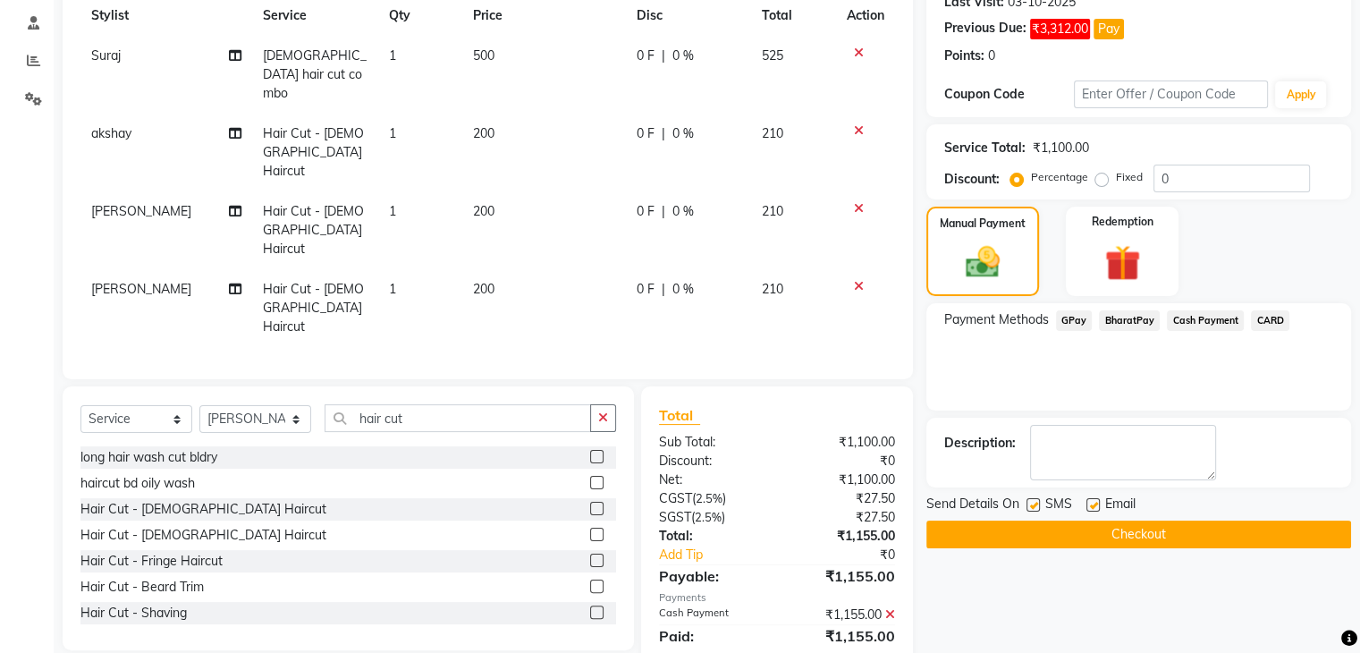
click at [1090, 527] on button "Checkout" at bounding box center [1138, 534] width 425 height 28
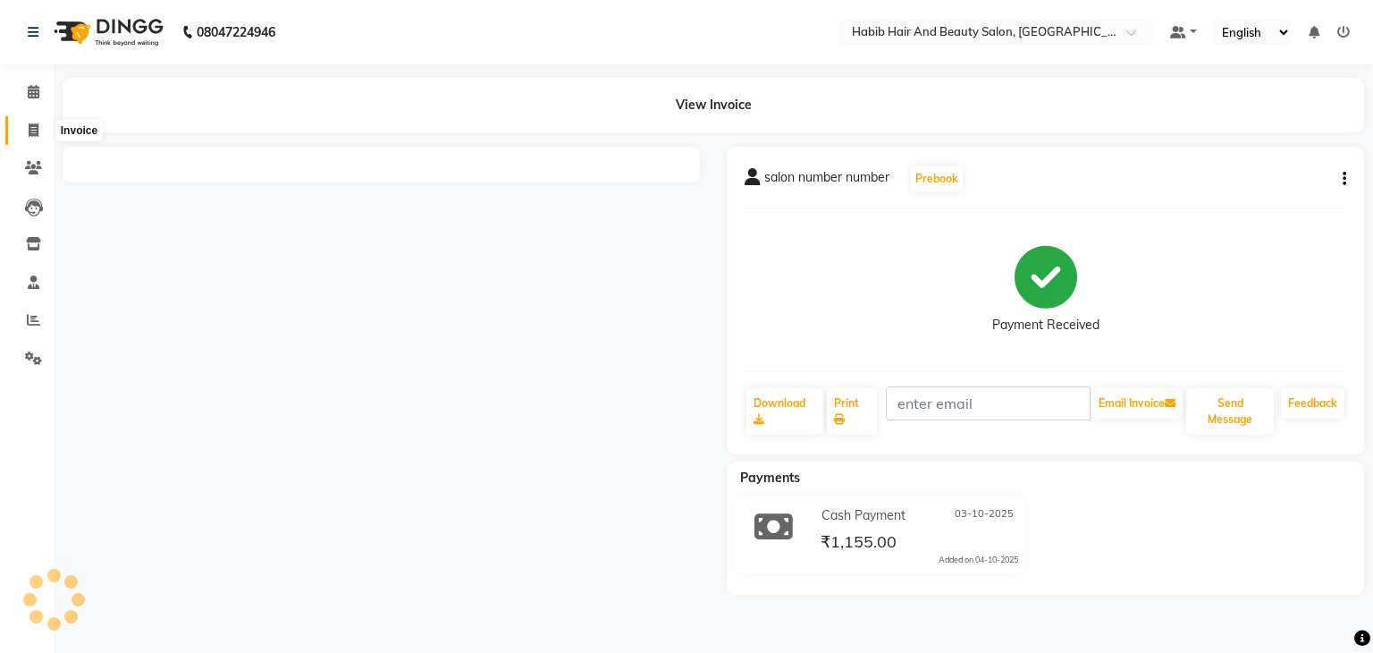
click at [37, 123] on icon at bounding box center [34, 129] width 10 height 13
select select "service"
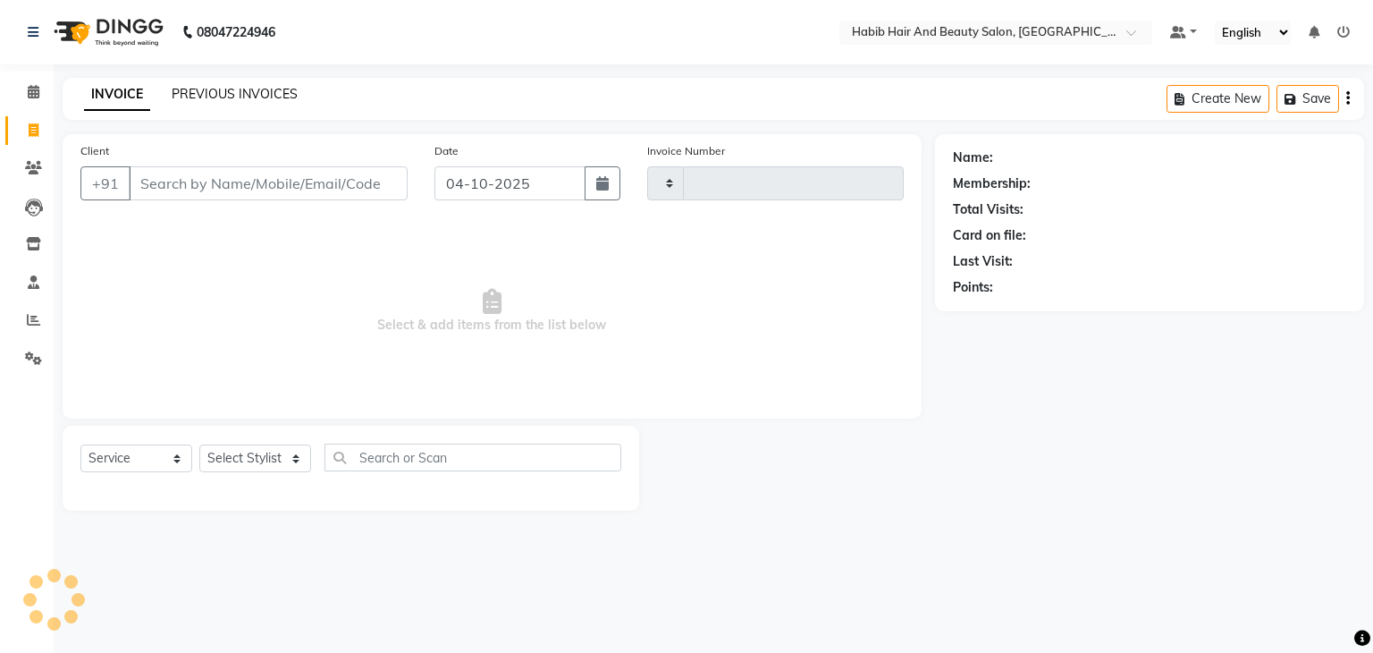
click at [263, 90] on link "PREVIOUS INVOICES" at bounding box center [235, 94] width 126 height 16
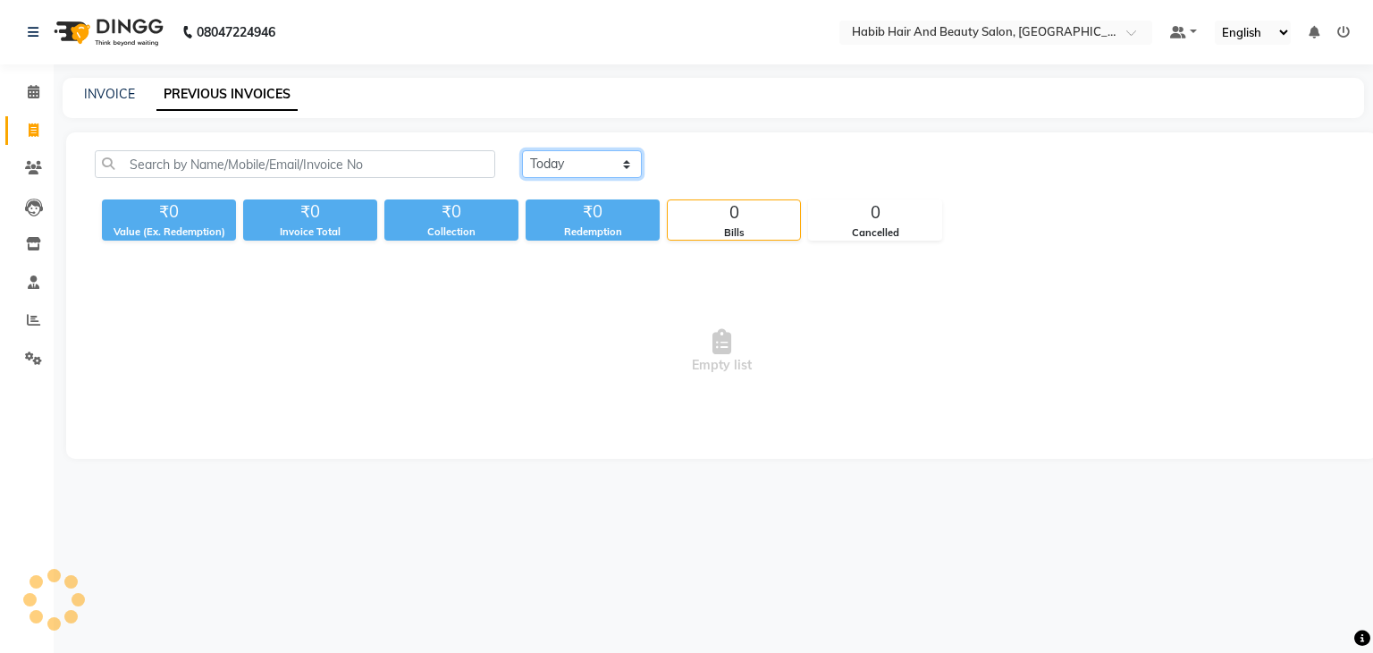
click at [626, 153] on select "Today Yesterday Custom Range" at bounding box center [582, 164] width 120 height 28
select select "range"
click at [522, 150] on select "Today Yesterday Custom Range" at bounding box center [582, 164] width 120 height 28
click at [697, 157] on input "04-10-2025" at bounding box center [727, 164] width 125 height 25
select select "10"
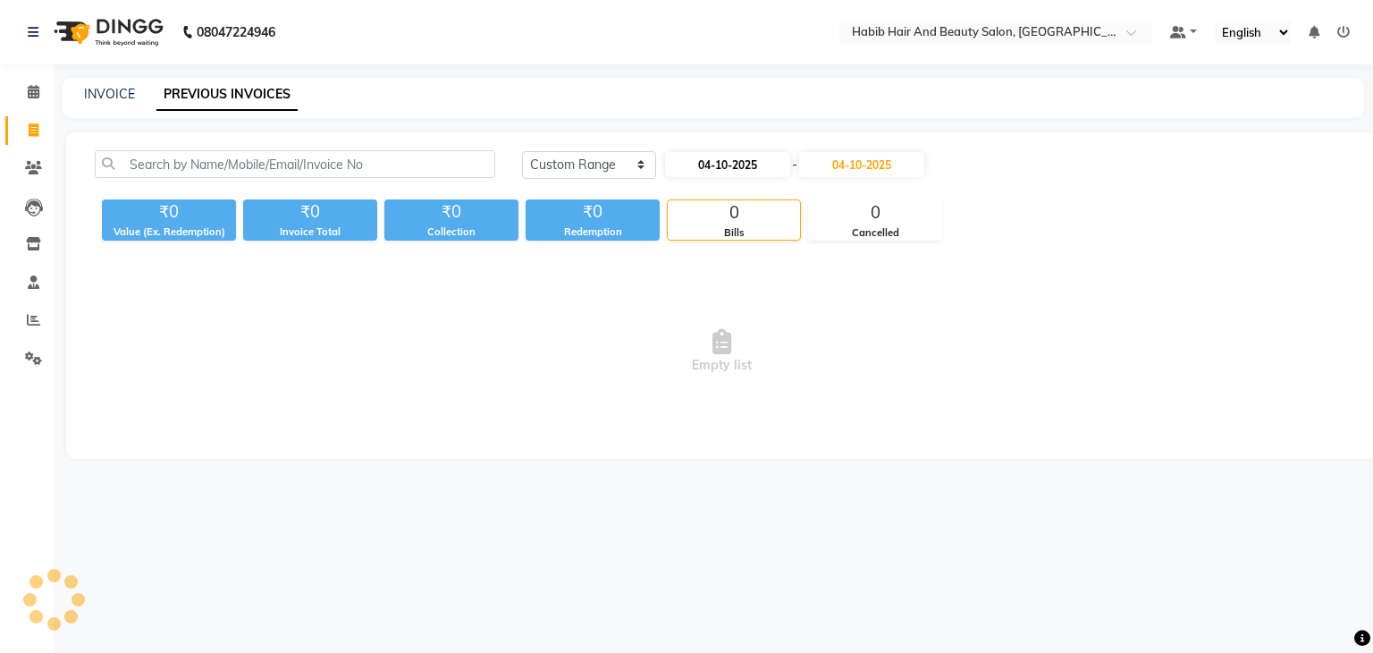
select select "2025"
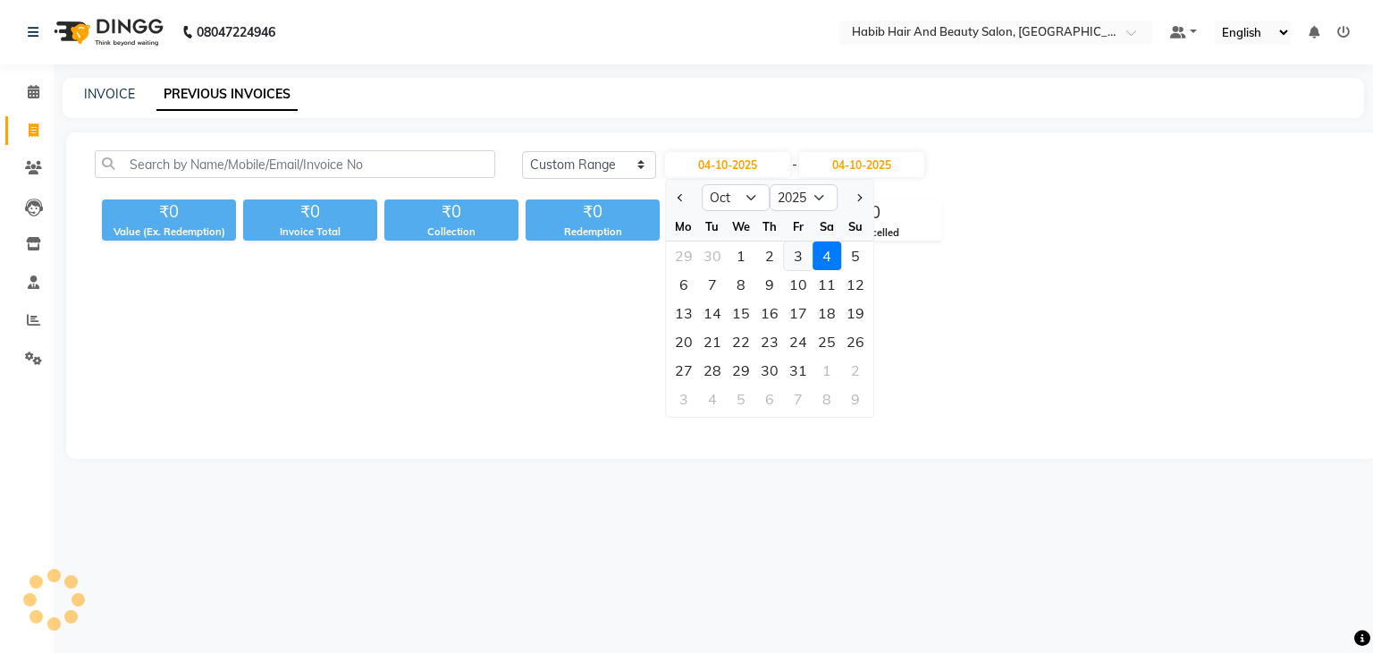
click at [797, 256] on div "3" at bounding box center [798, 255] width 29 height 29
type input "03-10-2025"
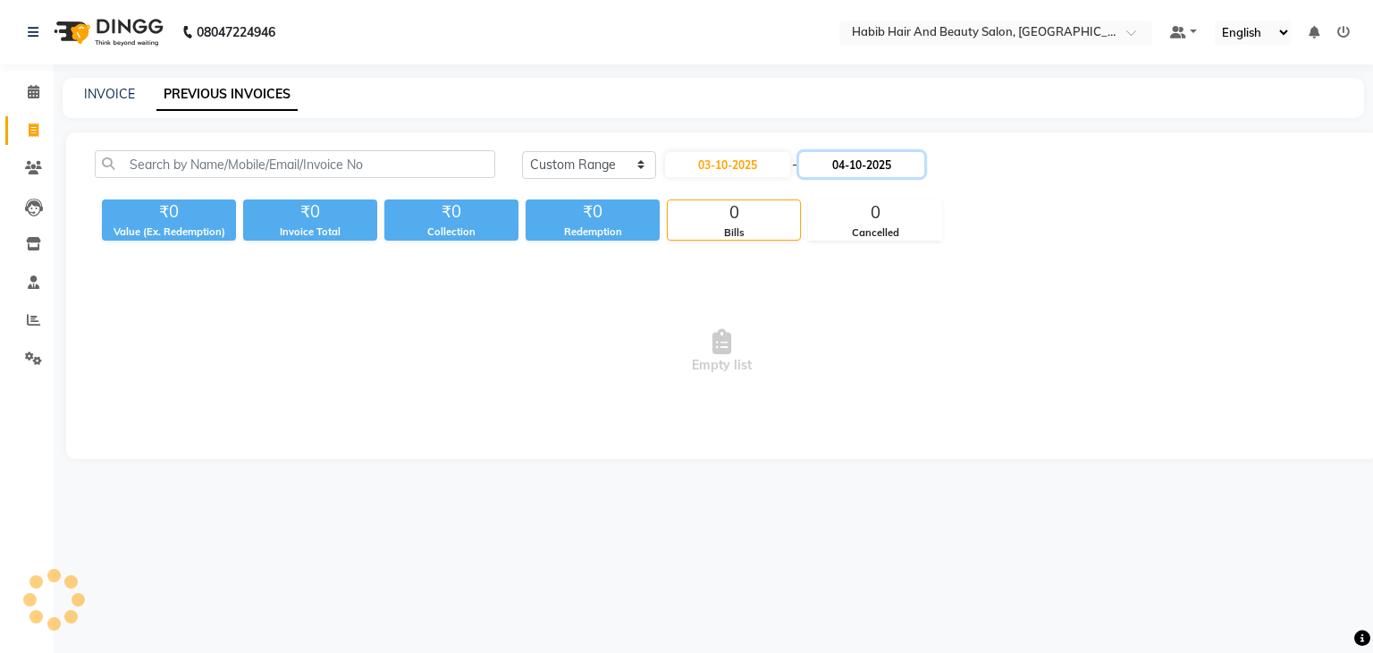
click at [853, 167] on input "04-10-2025" at bounding box center [861, 164] width 125 height 25
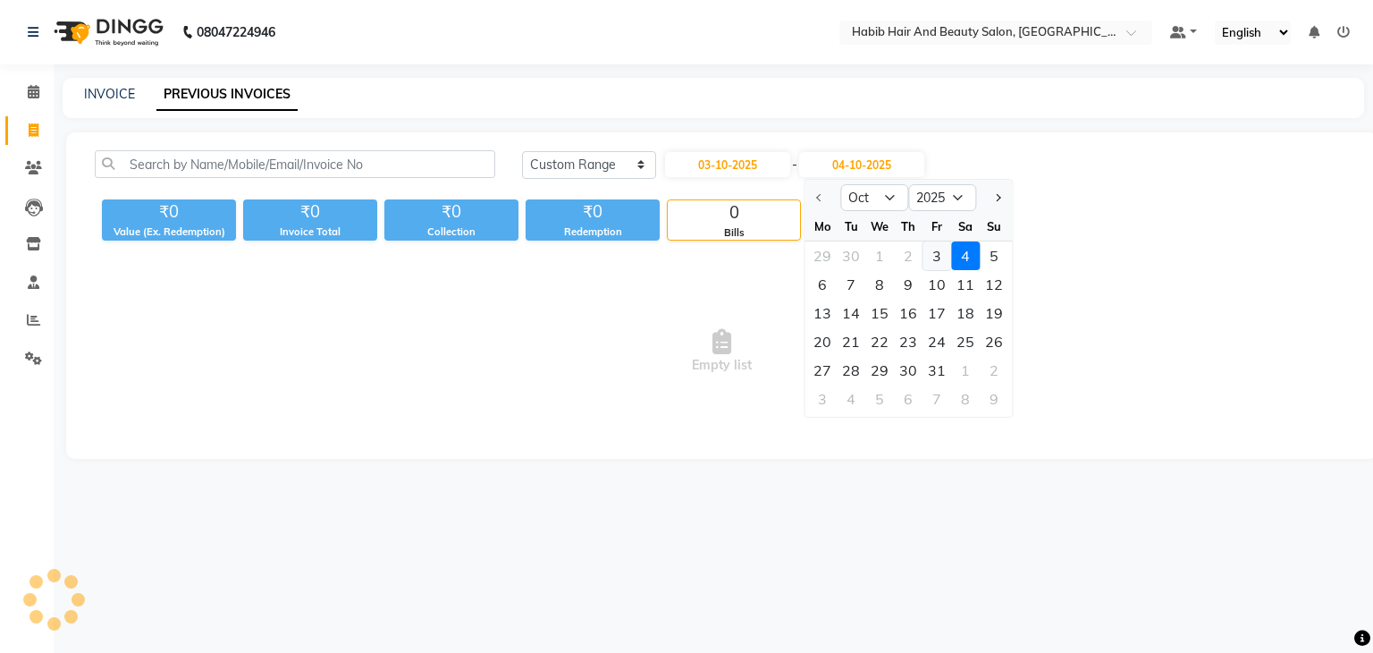
click at [939, 255] on div "3" at bounding box center [936, 255] width 29 height 29
type input "03-10-2025"
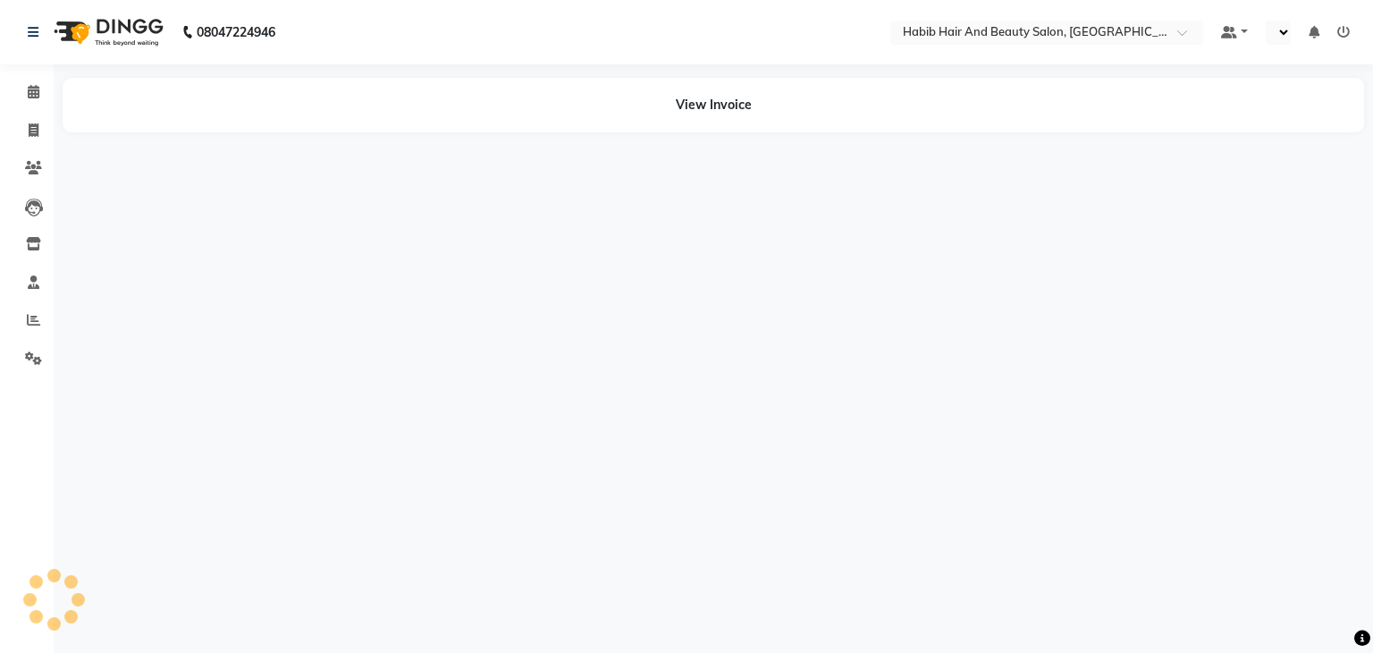
select select "en"
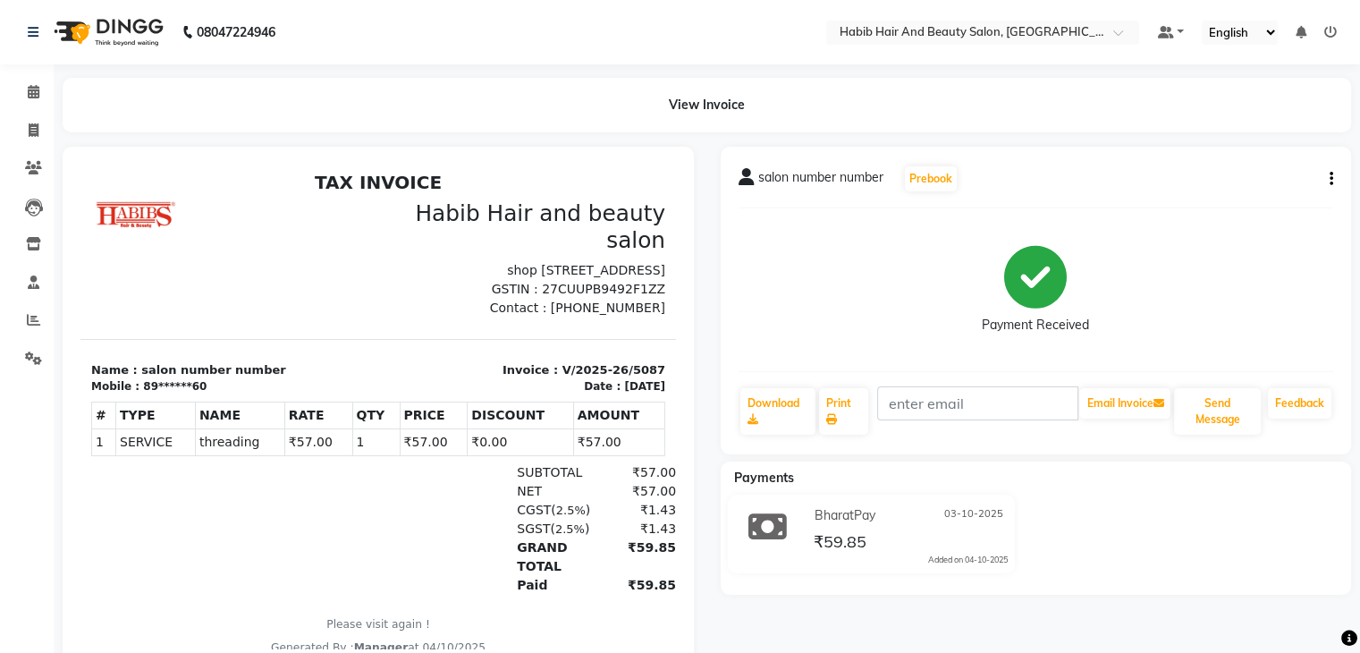
click at [1330, 180] on icon "button" at bounding box center [1331, 179] width 4 height 1
click at [1284, 167] on div "Cancel Invoice" at bounding box center [1258, 167] width 89 height 22
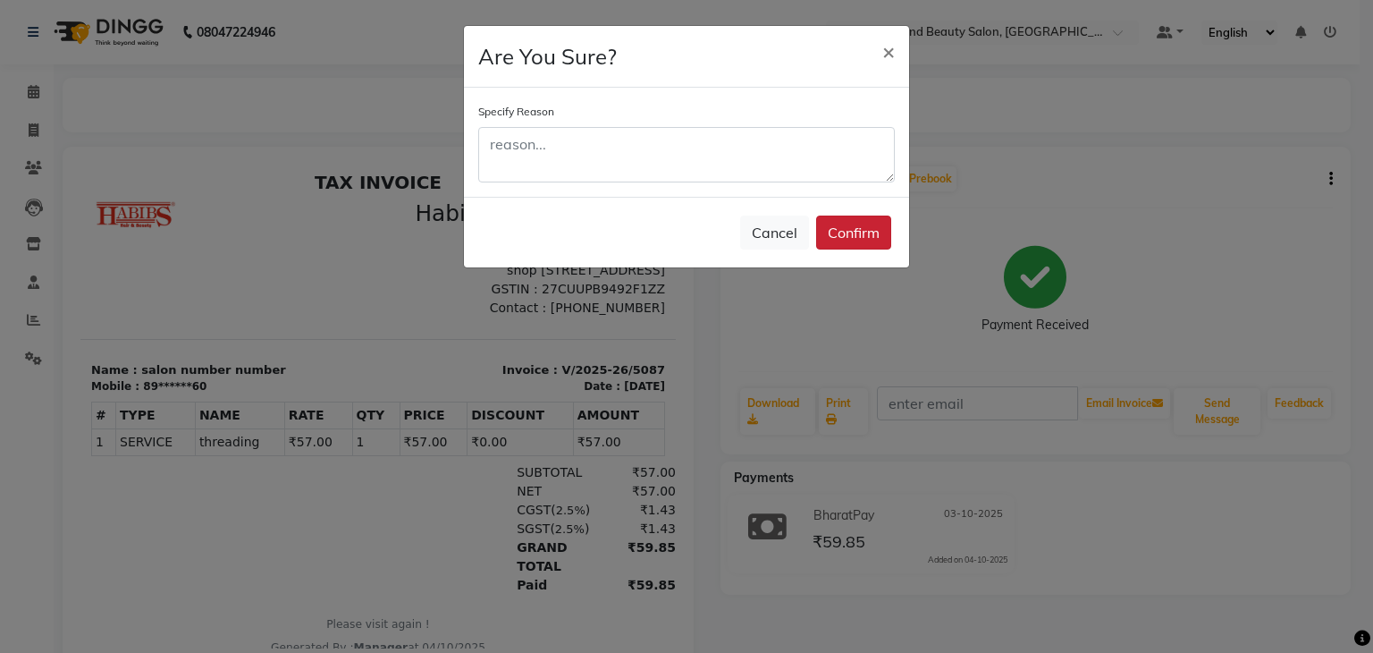
click at [854, 230] on button "Confirm" at bounding box center [853, 232] width 75 height 34
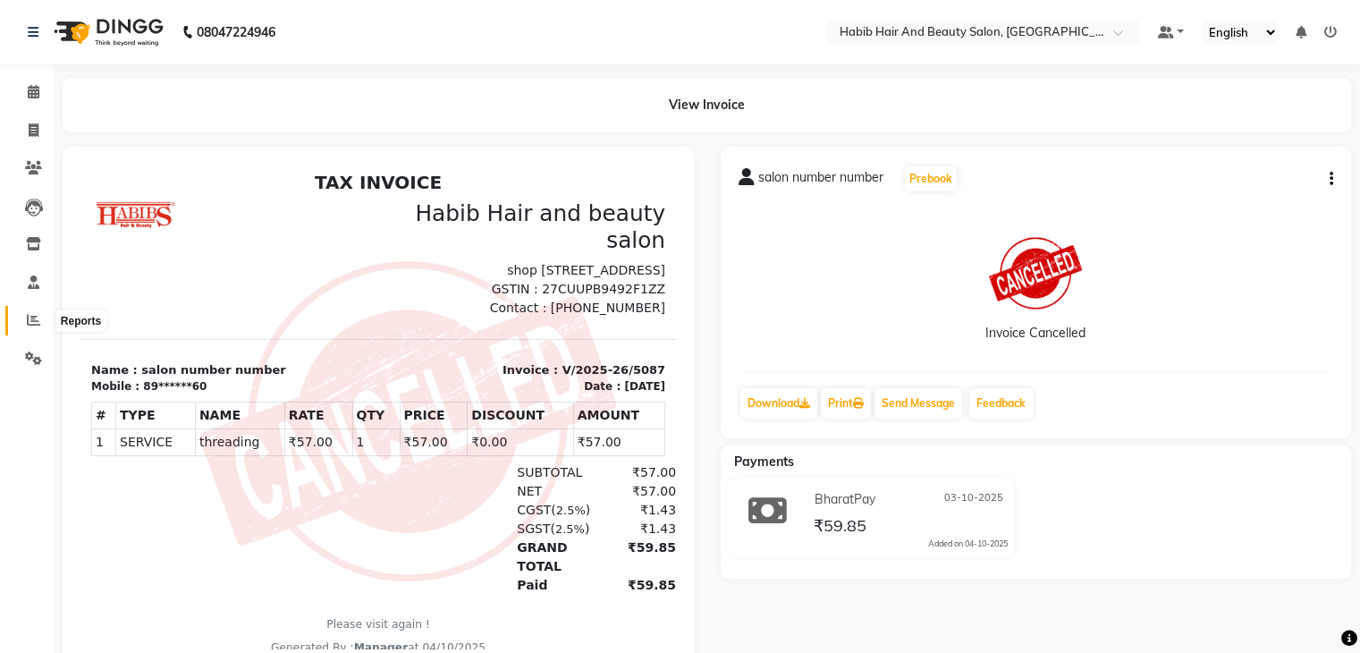
click at [32, 314] on icon at bounding box center [33, 319] width 13 height 13
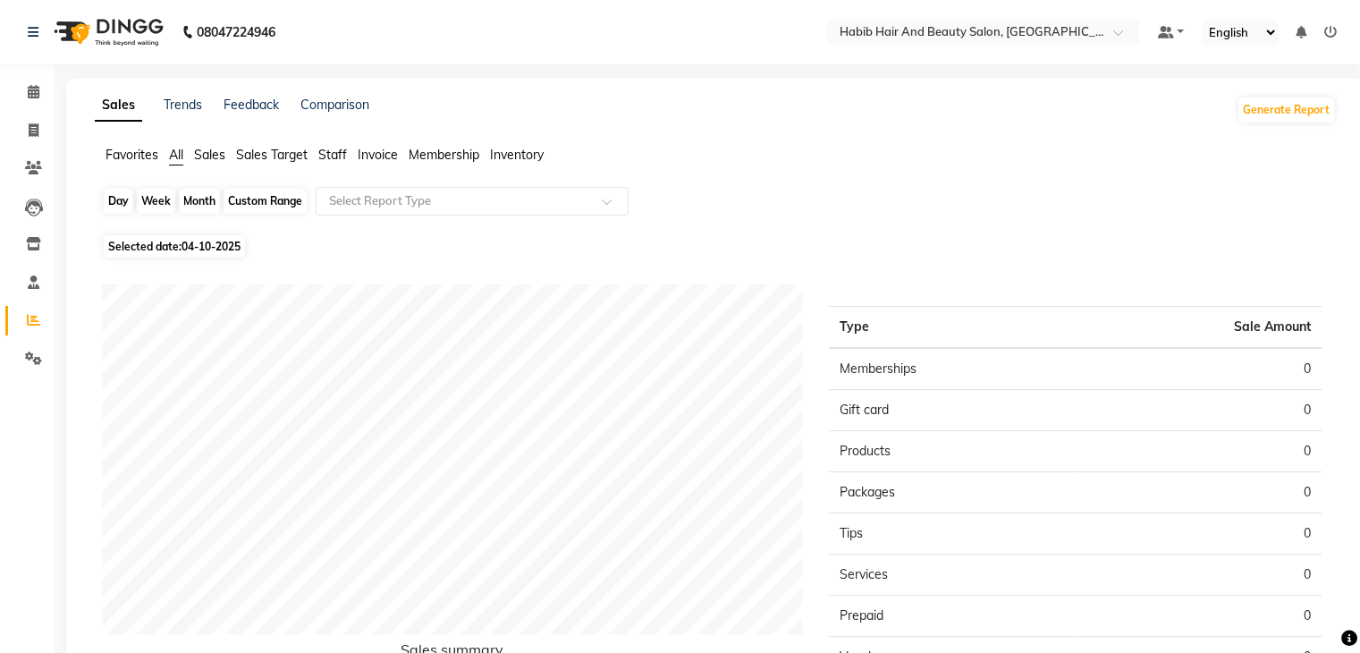
click at [118, 204] on div "Day" at bounding box center [118, 201] width 29 height 25
select select "10"
select select "2025"
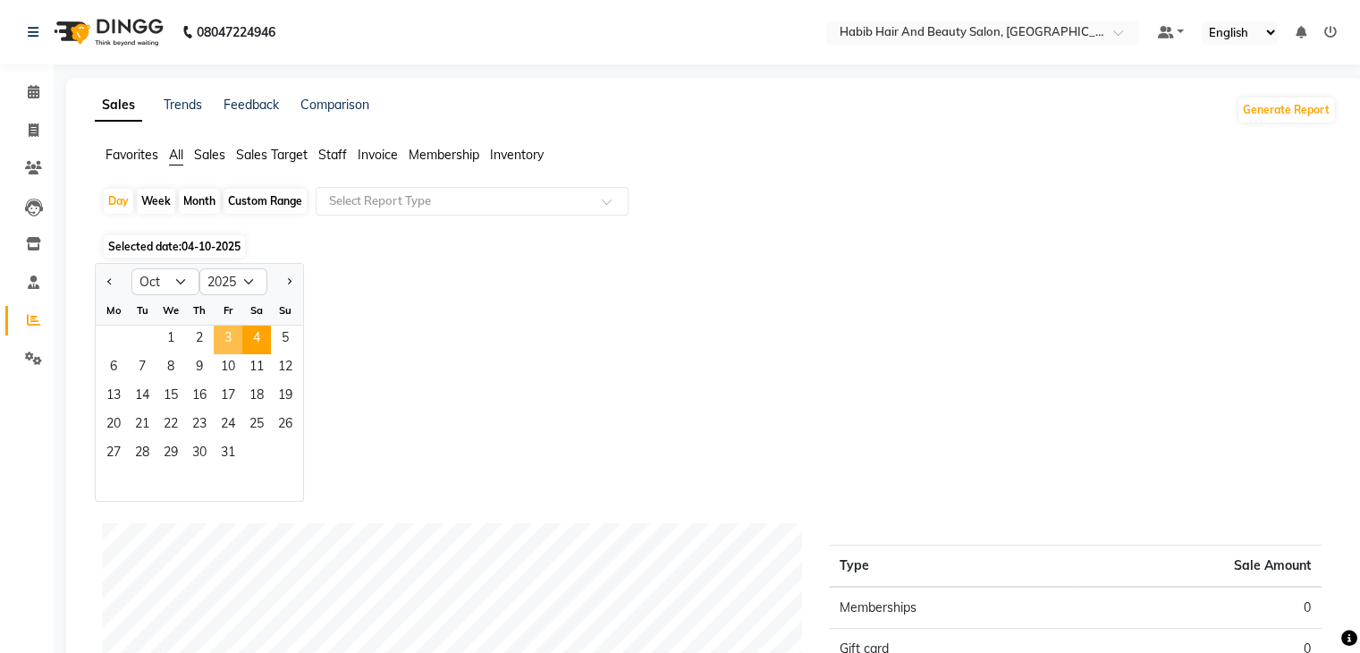
click at [223, 326] on span "3" at bounding box center [228, 339] width 29 height 29
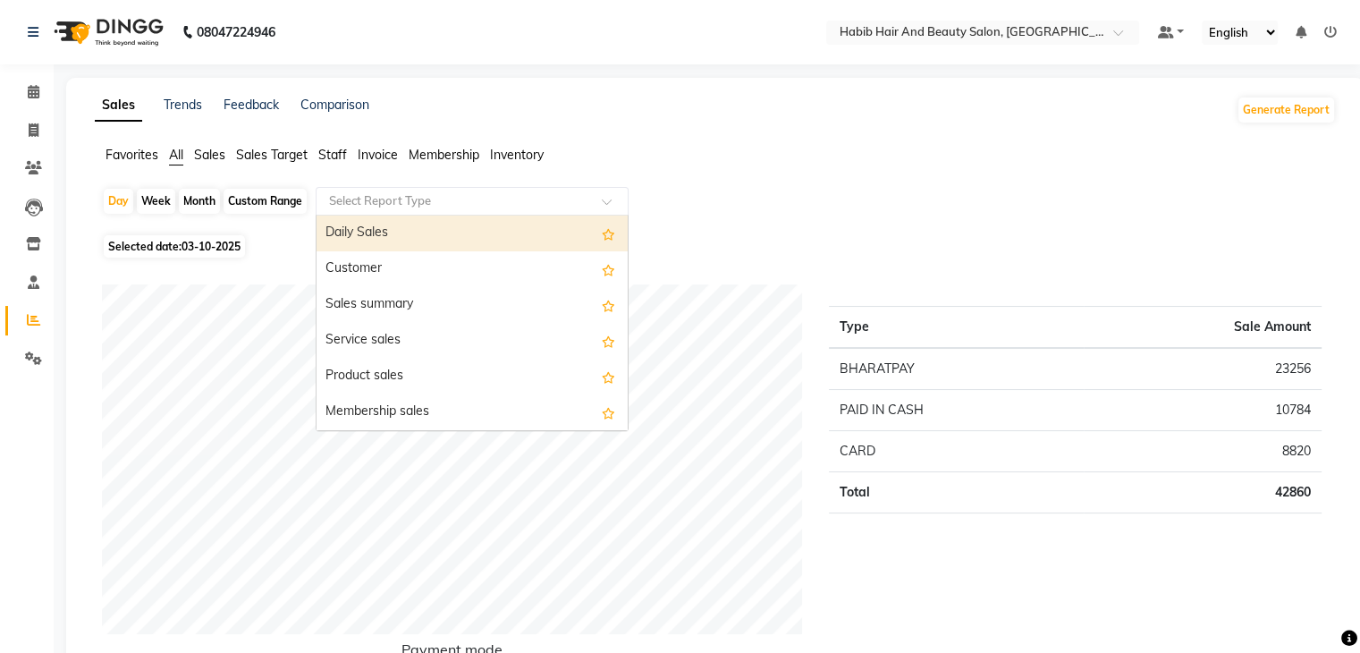
click at [443, 200] on input "text" at bounding box center [453, 201] width 257 height 18
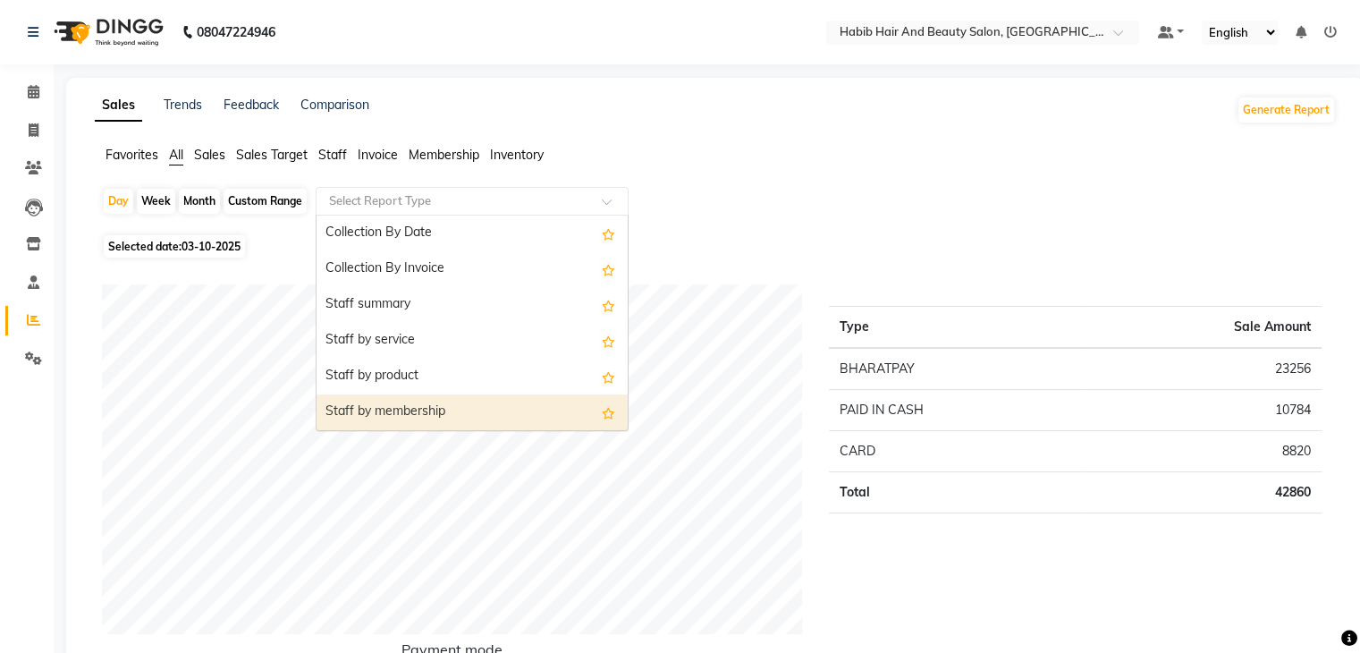
scroll to position [608, 0]
click at [496, 415] on div "Staff by customer service" at bounding box center [471, 412] width 311 height 36
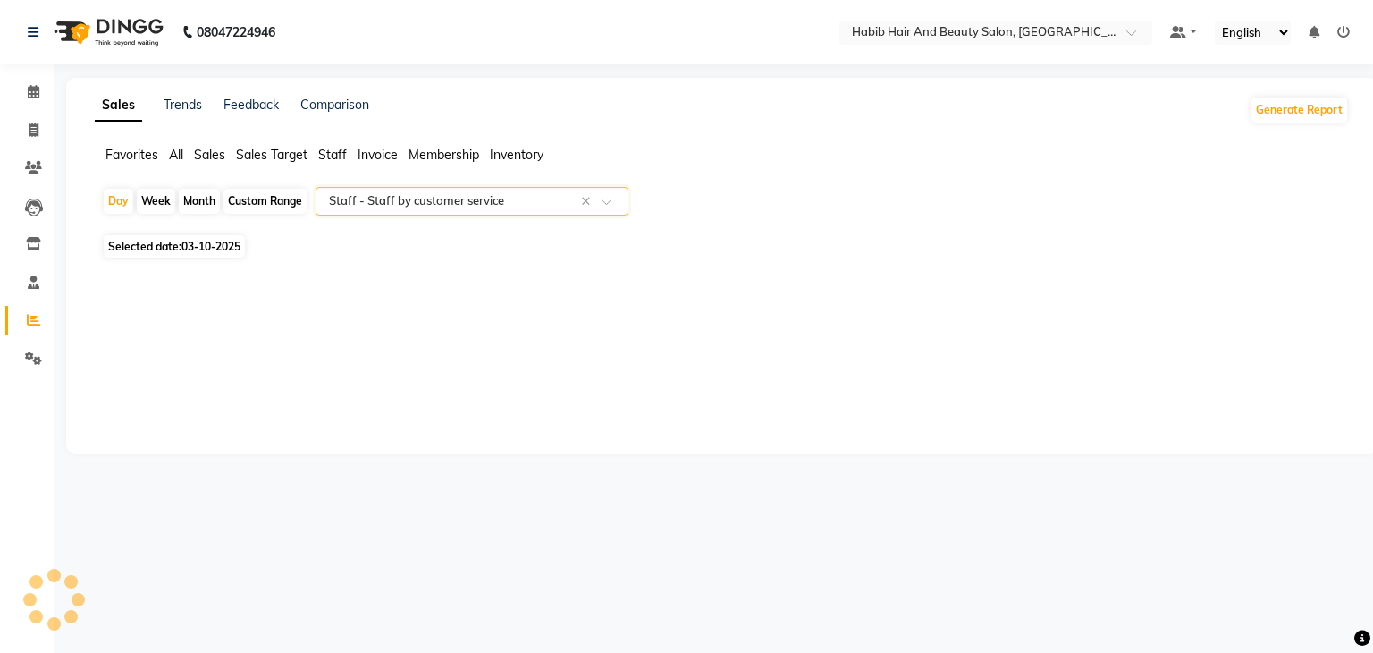
select select "csv"
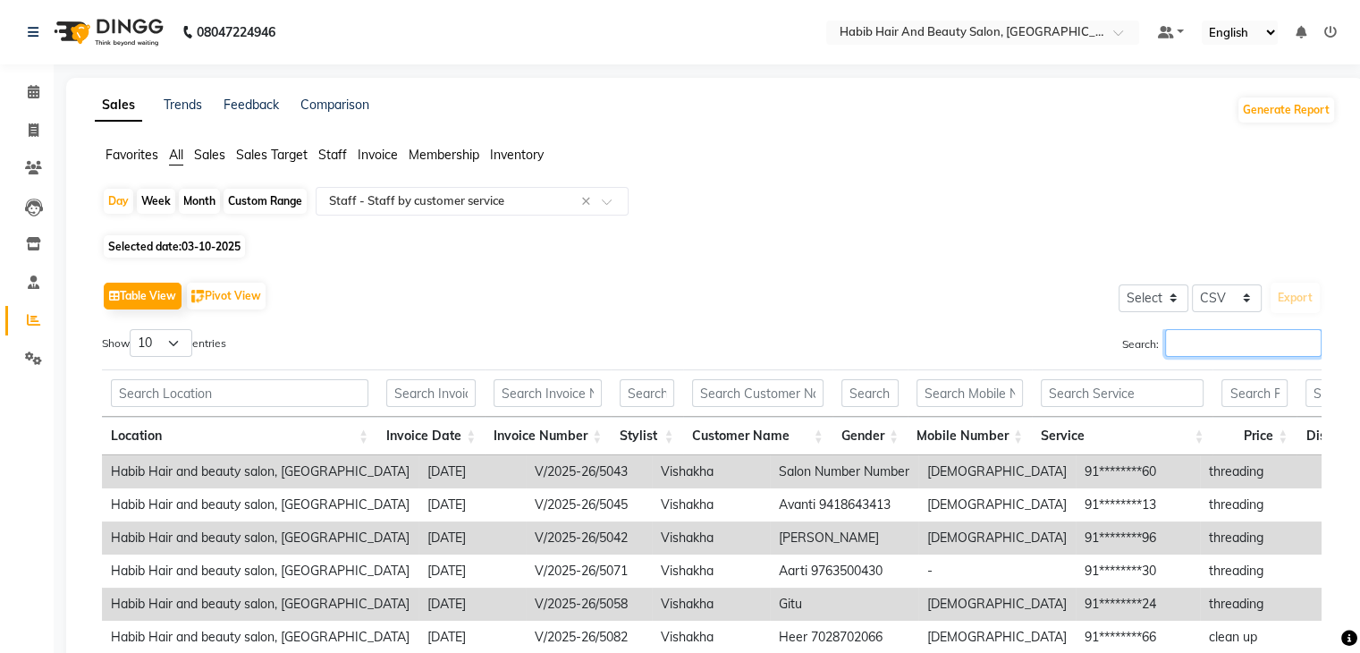
click at [1203, 338] on input "Search:" at bounding box center [1243, 343] width 156 height 28
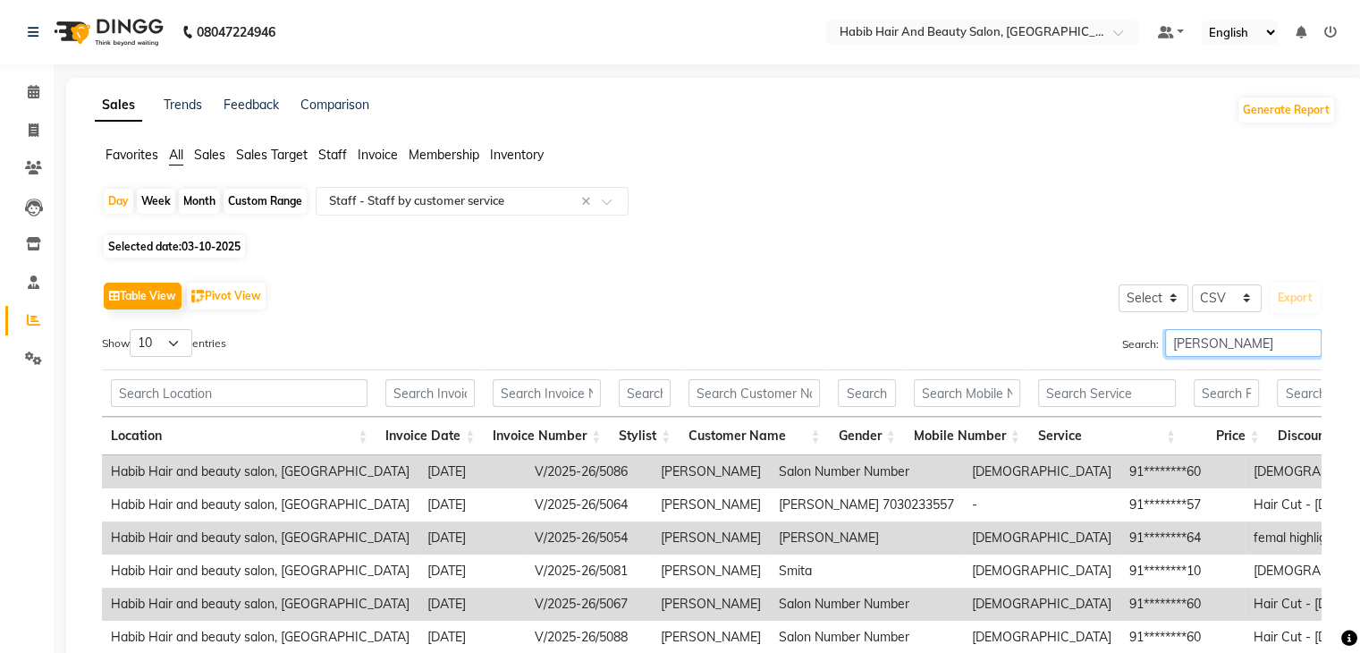
scroll to position [261, 0]
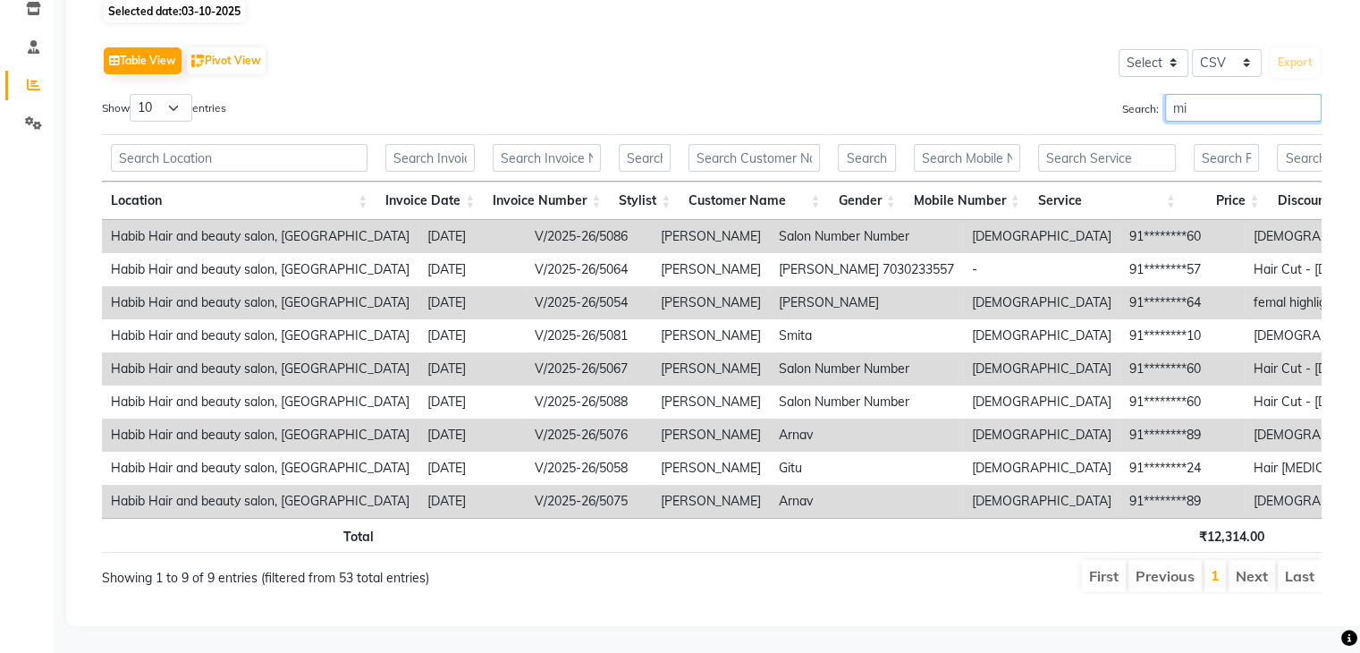
type input "m"
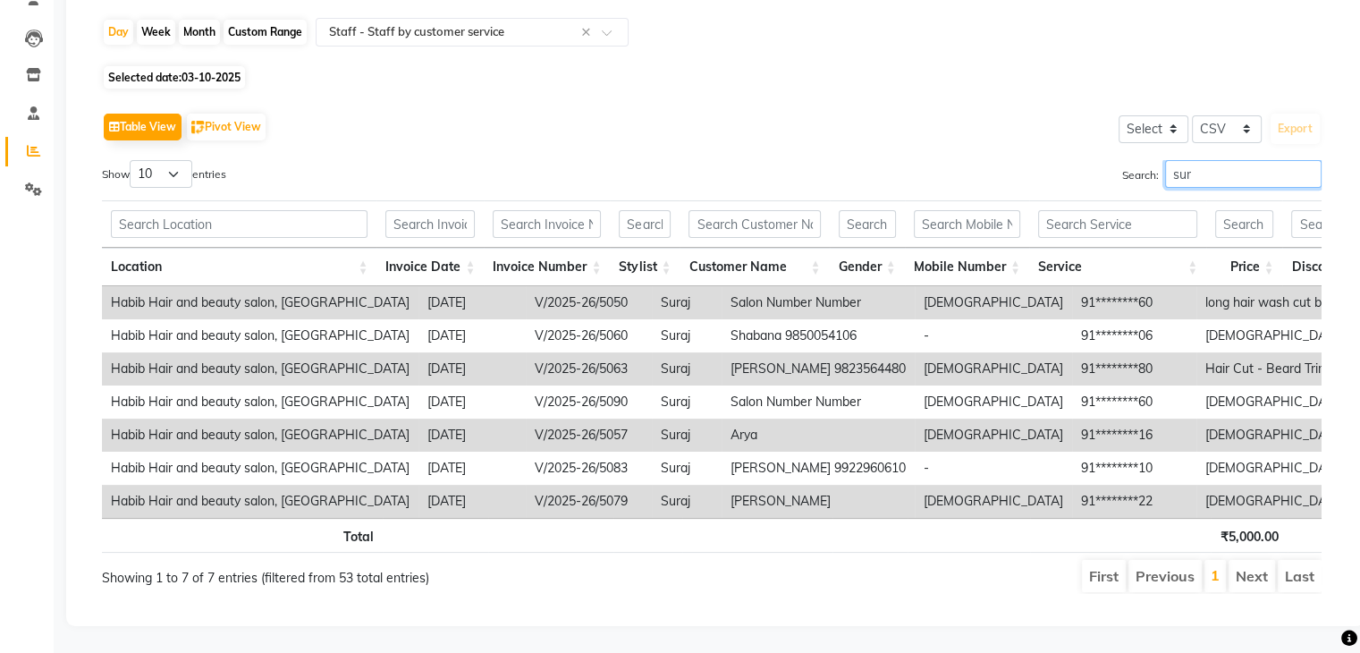
scroll to position [194, 0]
type input "s"
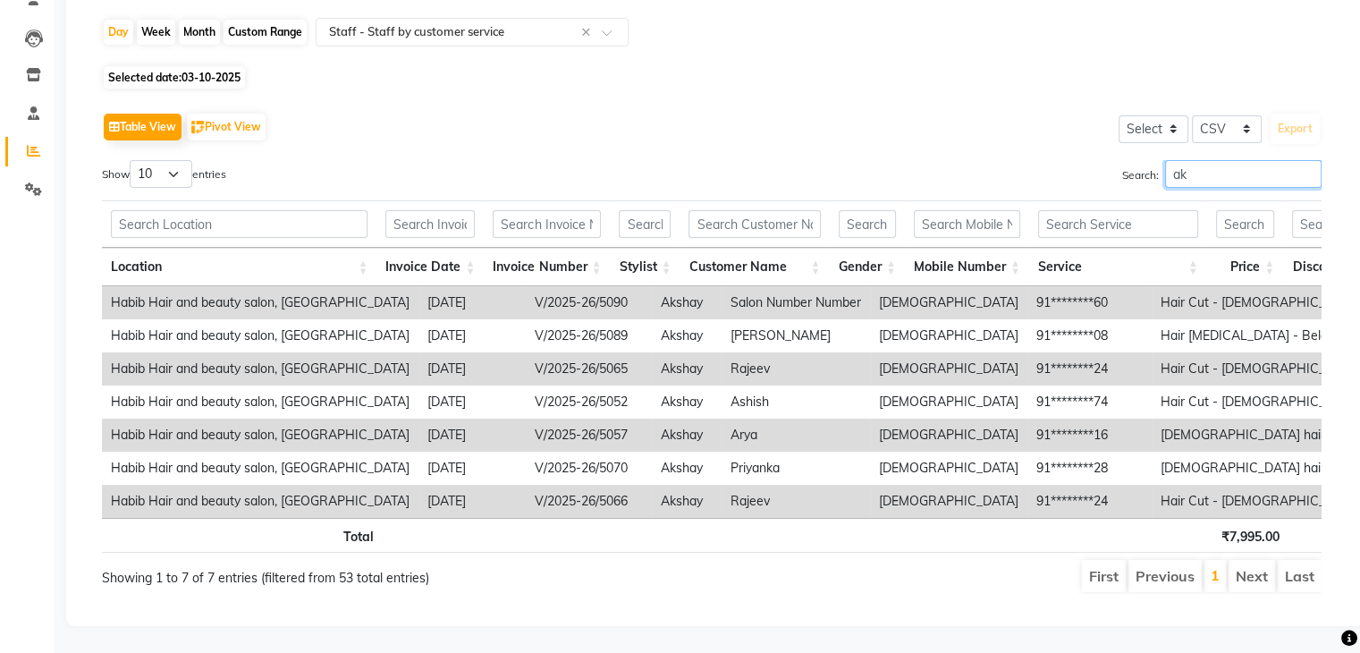
type input "a"
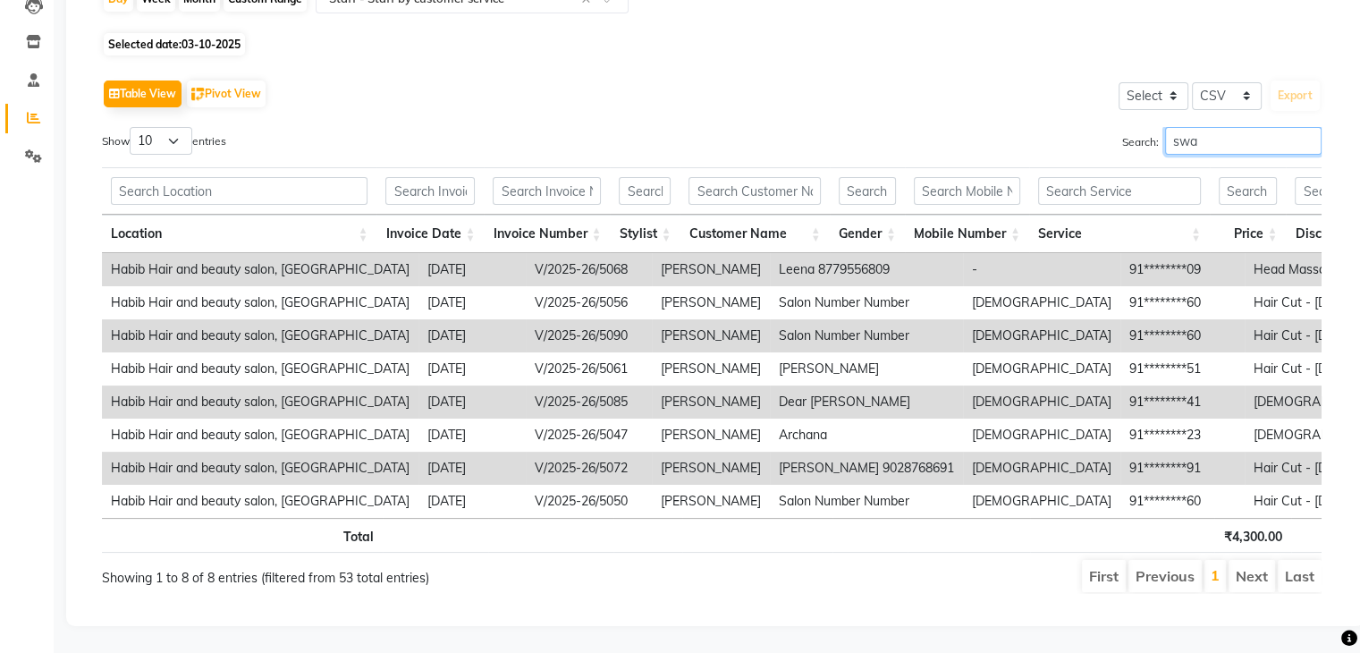
scroll to position [228, 0]
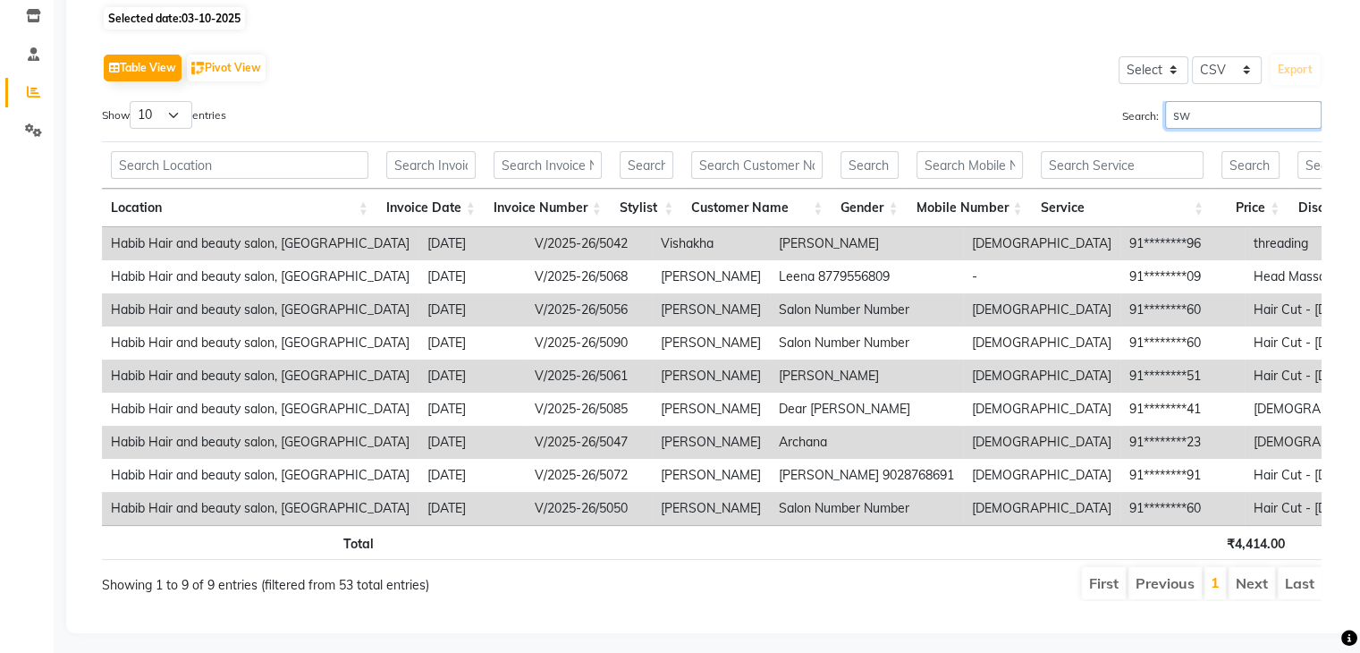
type input "s"
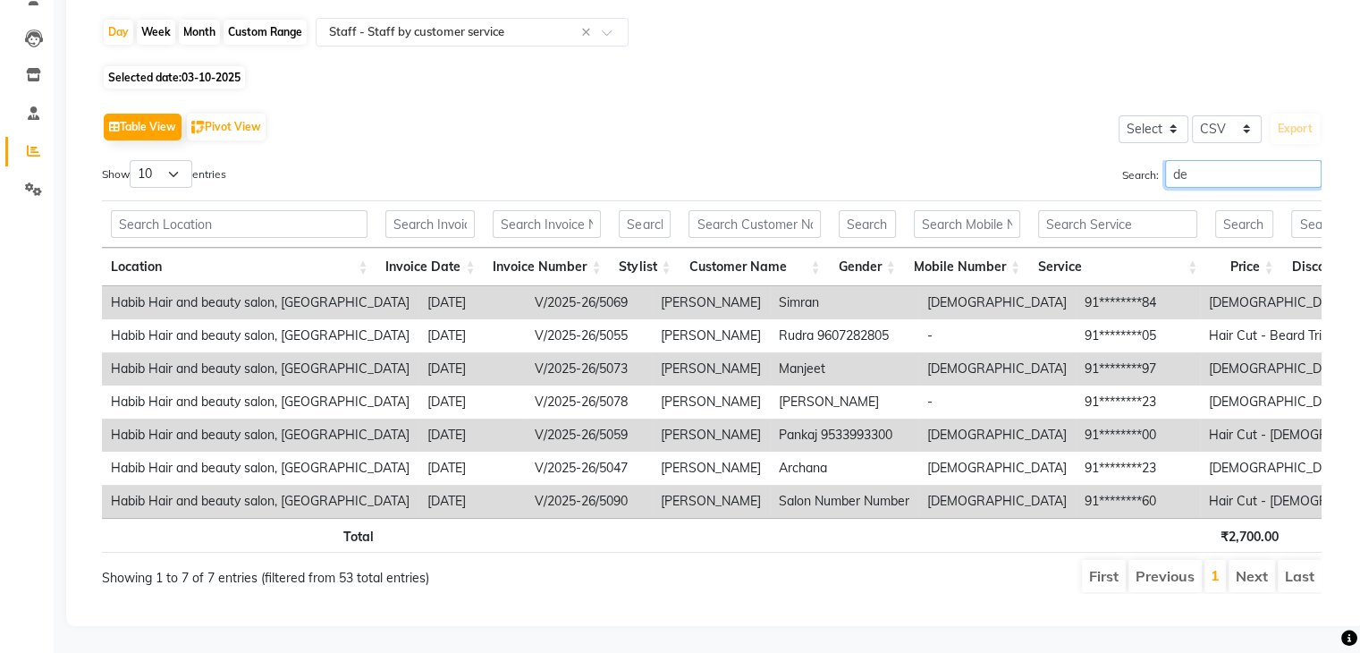
scroll to position [261, 0]
type input "d"
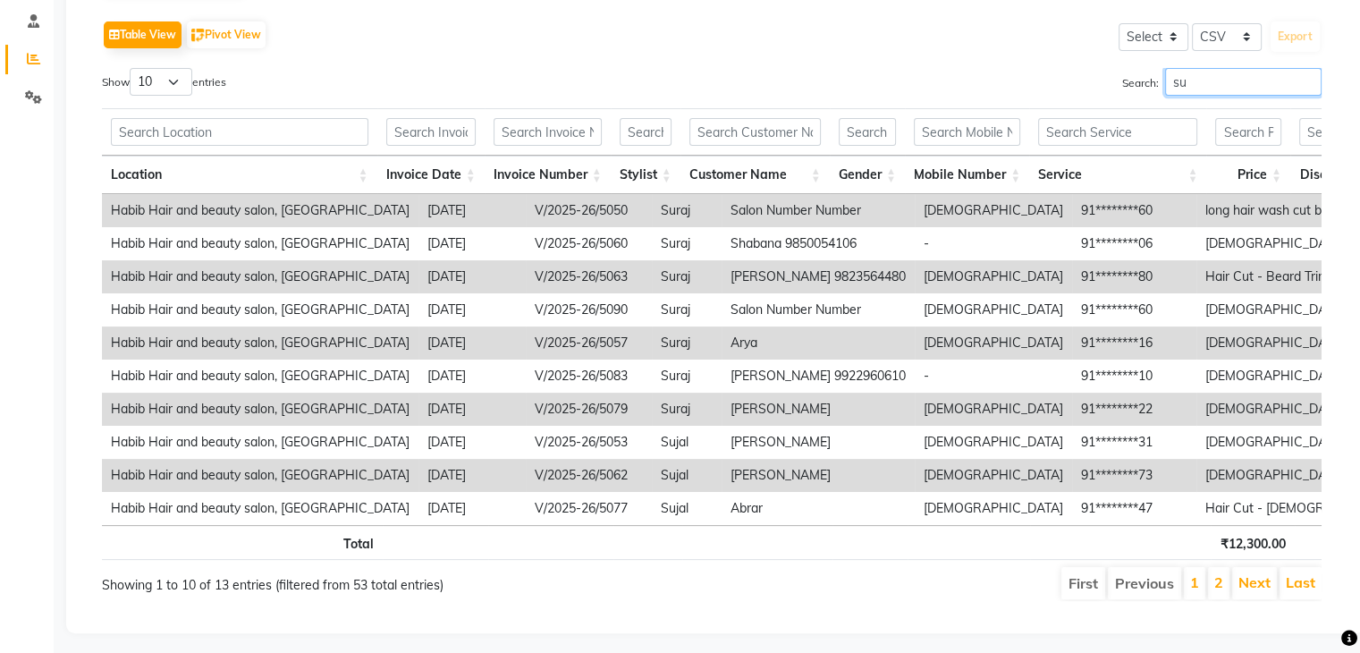
type input "s"
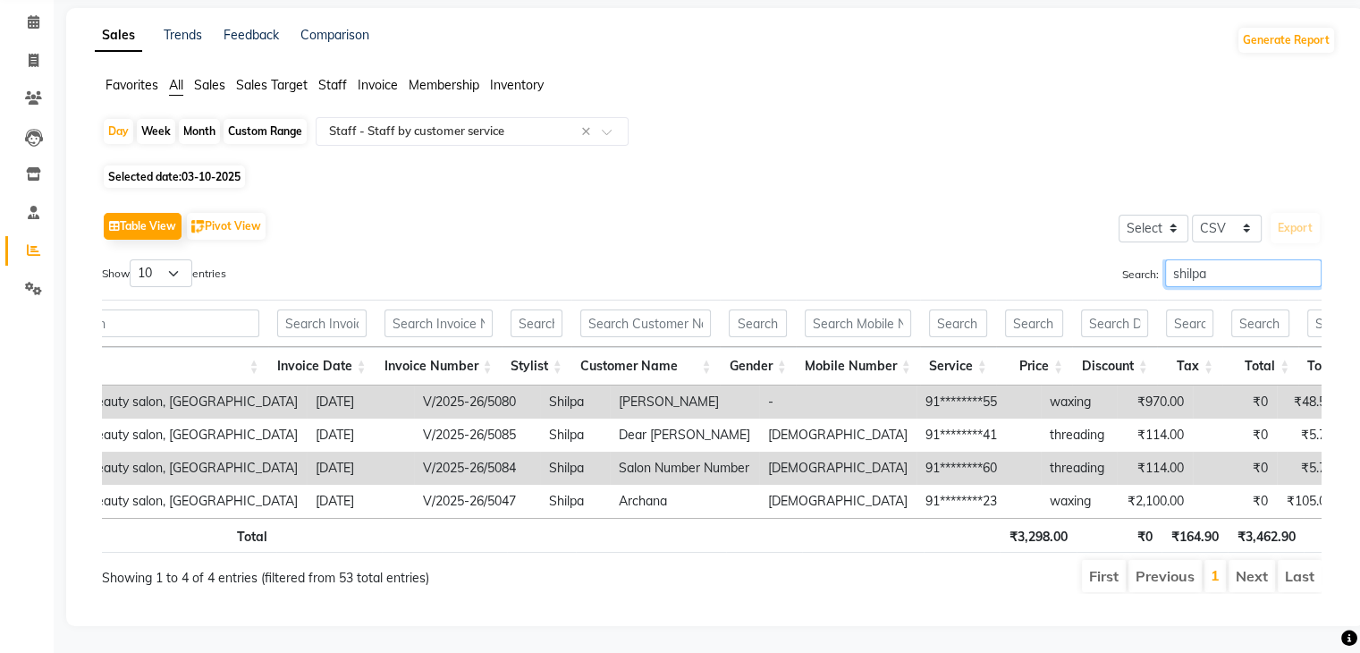
scroll to position [0, 0]
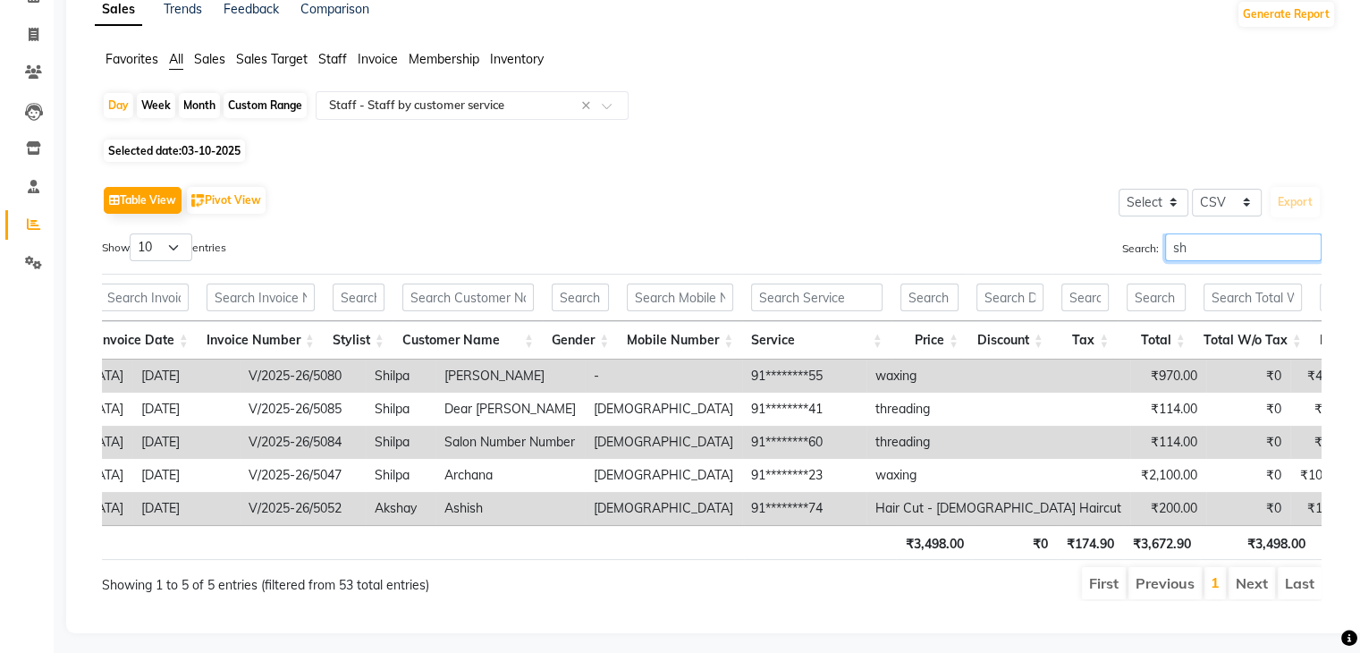
type input "s"
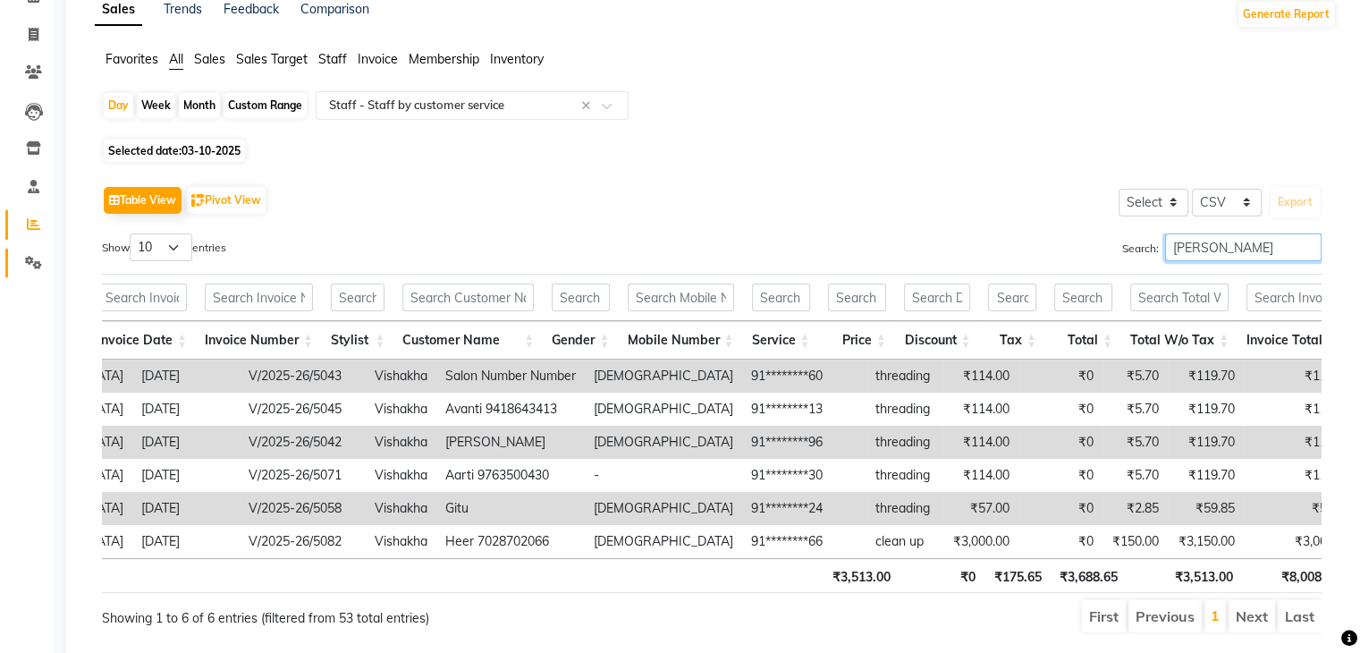
type input "[PERSON_NAME]"
click at [54, 269] on main "Sales Trends Feedback Comparison Generate Report Favorites All Sales Sales Targ…" at bounding box center [707, 337] width 1306 height 711
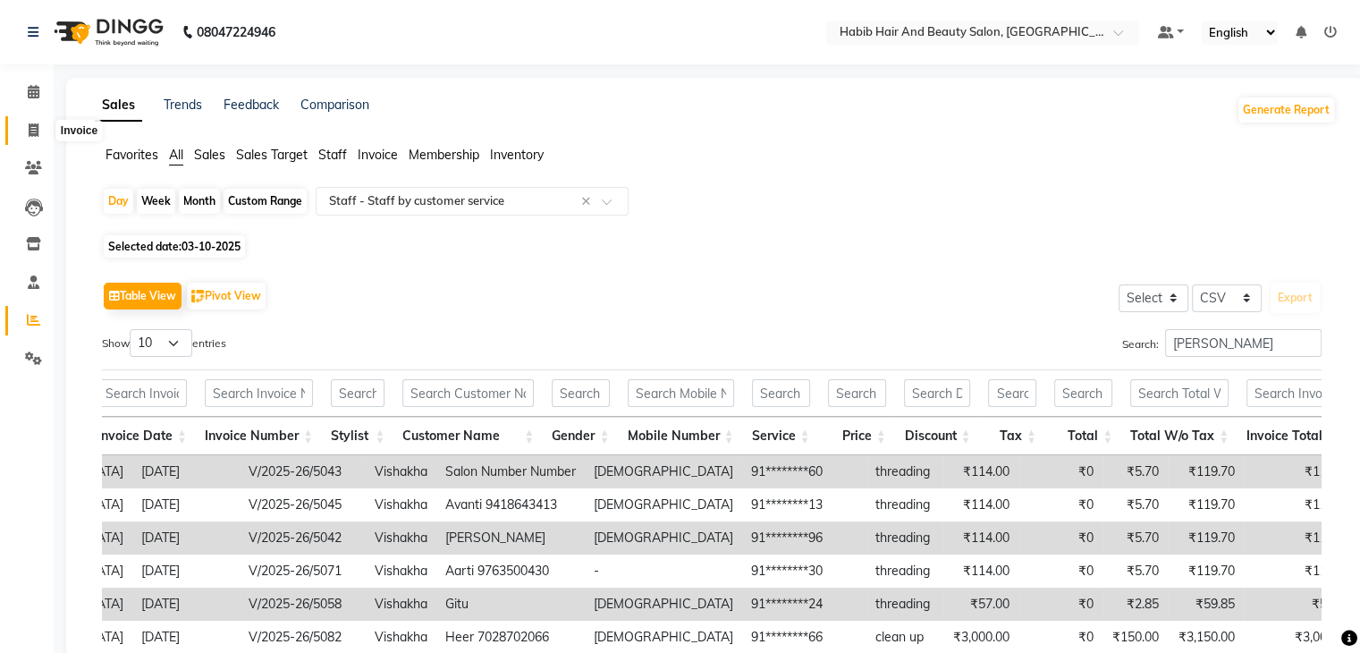
click at [37, 126] on icon at bounding box center [34, 129] width 10 height 13
select select "service"
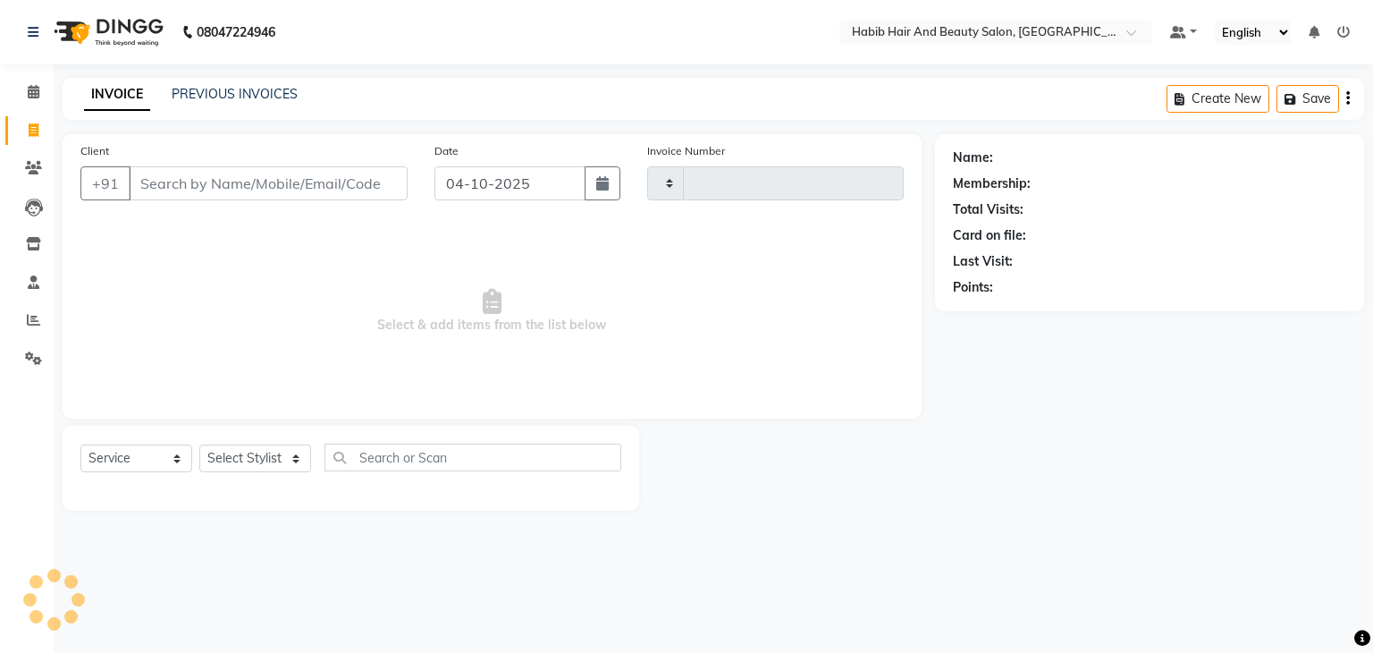
type input "5091"
select select "8362"
click at [457, 187] on input "04-10-2025" at bounding box center [509, 183] width 151 height 34
select select "10"
select select "2025"
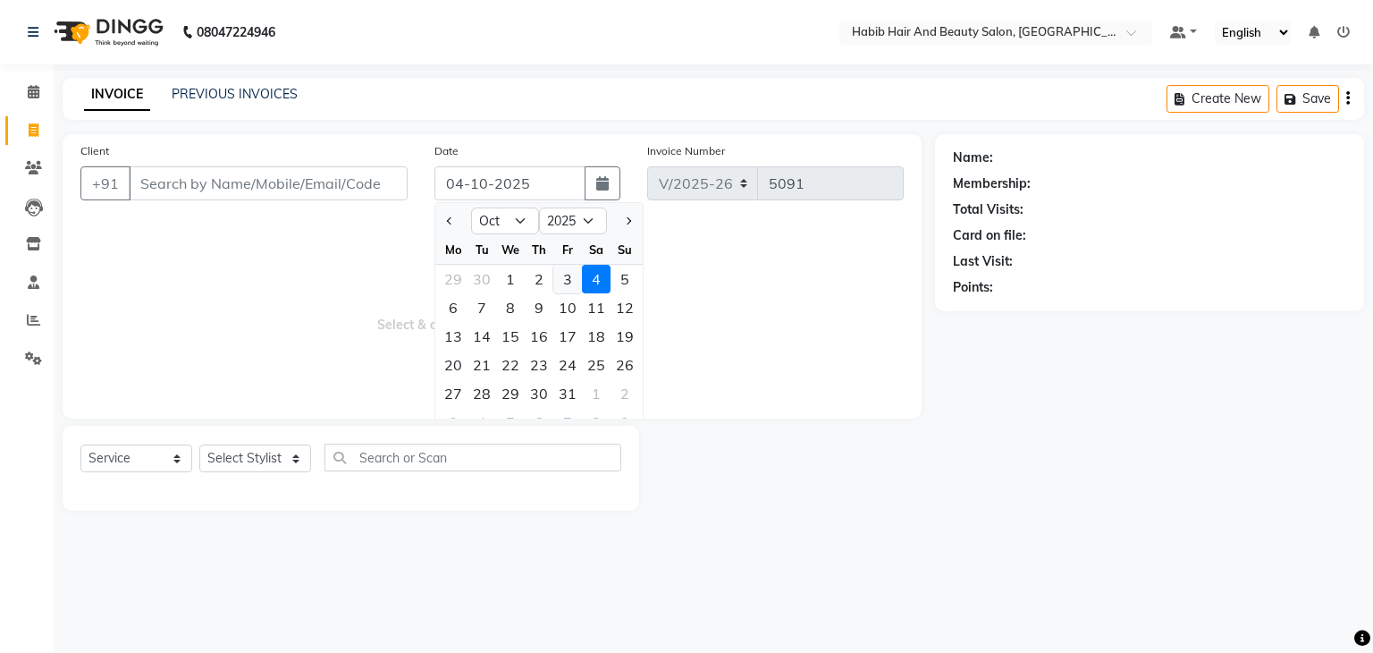
click at [565, 277] on div "3" at bounding box center [567, 279] width 29 height 29
type input "03-10-2025"
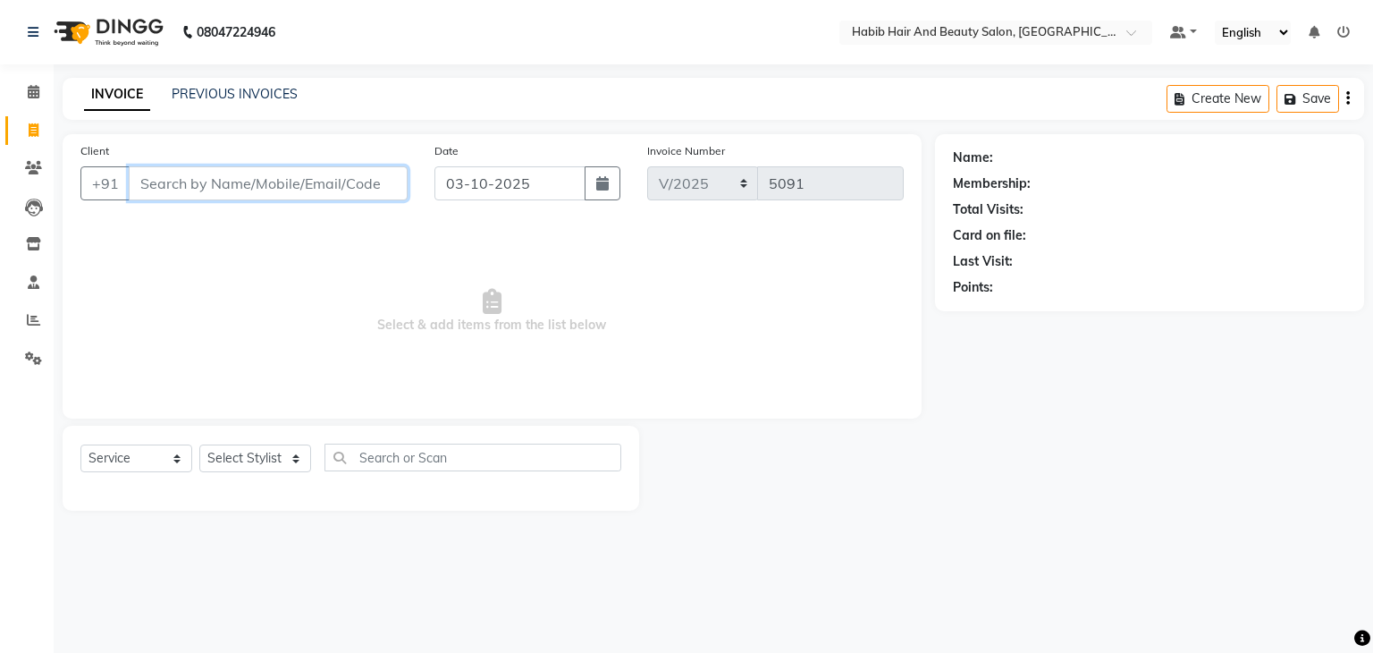
click at [202, 183] on input "Client" at bounding box center [268, 183] width 279 height 34
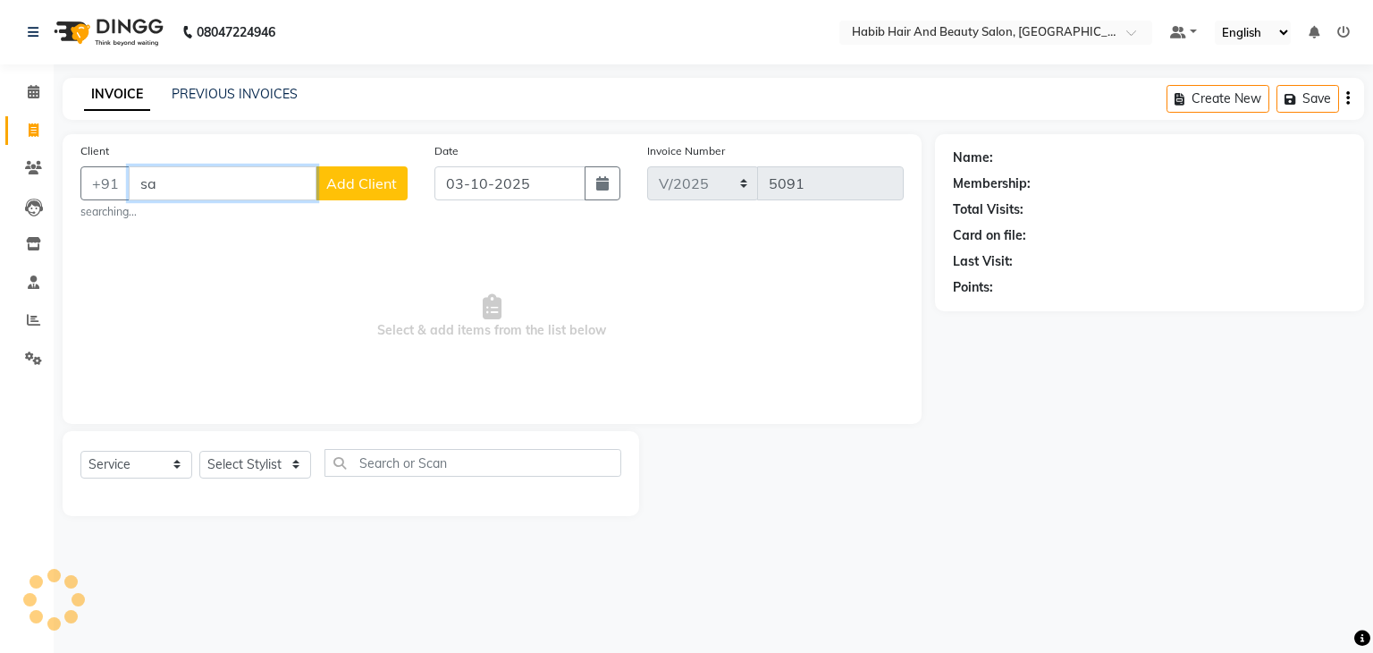
type input "s"
type input "salon num"
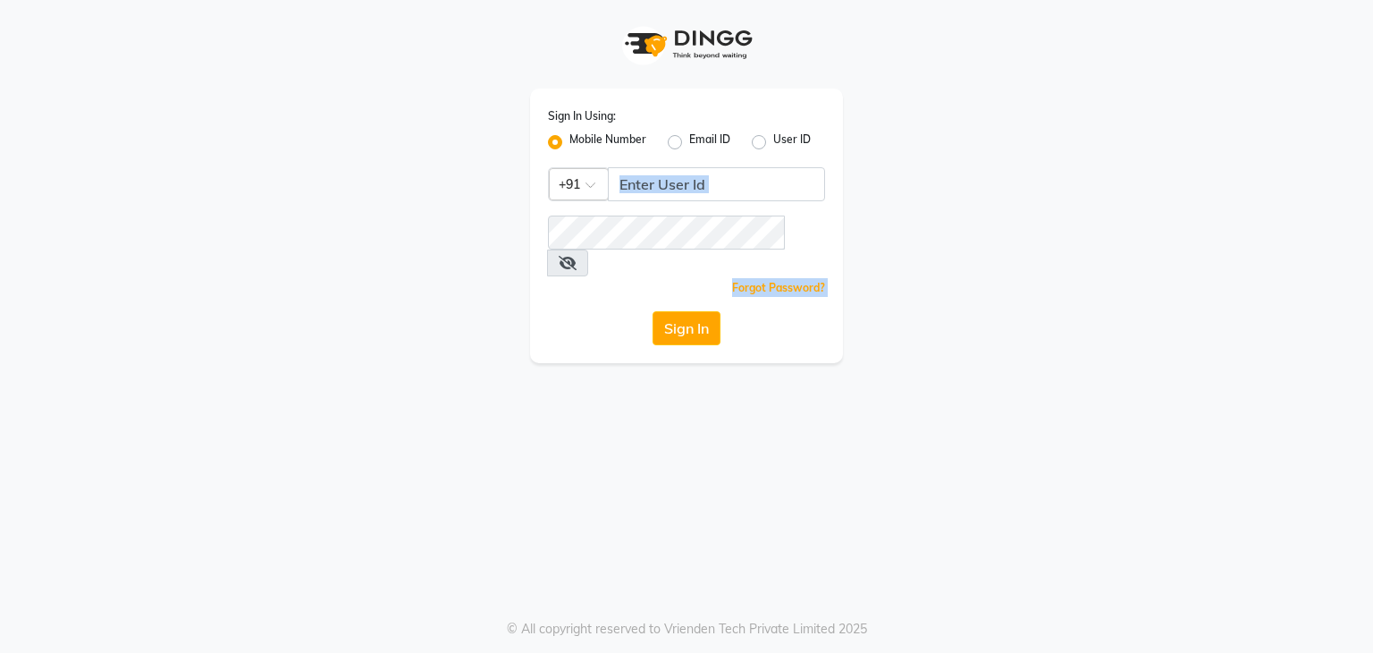
drag, startPoint x: 0, startPoint y: 0, endPoint x: 713, endPoint y: 201, distance: 741.1
click at [713, 201] on div "Sign In Using: Mobile Number Email ID User ID Country Code × +91 Remember me Fo…" at bounding box center [686, 225] width 313 height 274
click at [713, 201] on input "Username" at bounding box center [716, 184] width 217 height 34
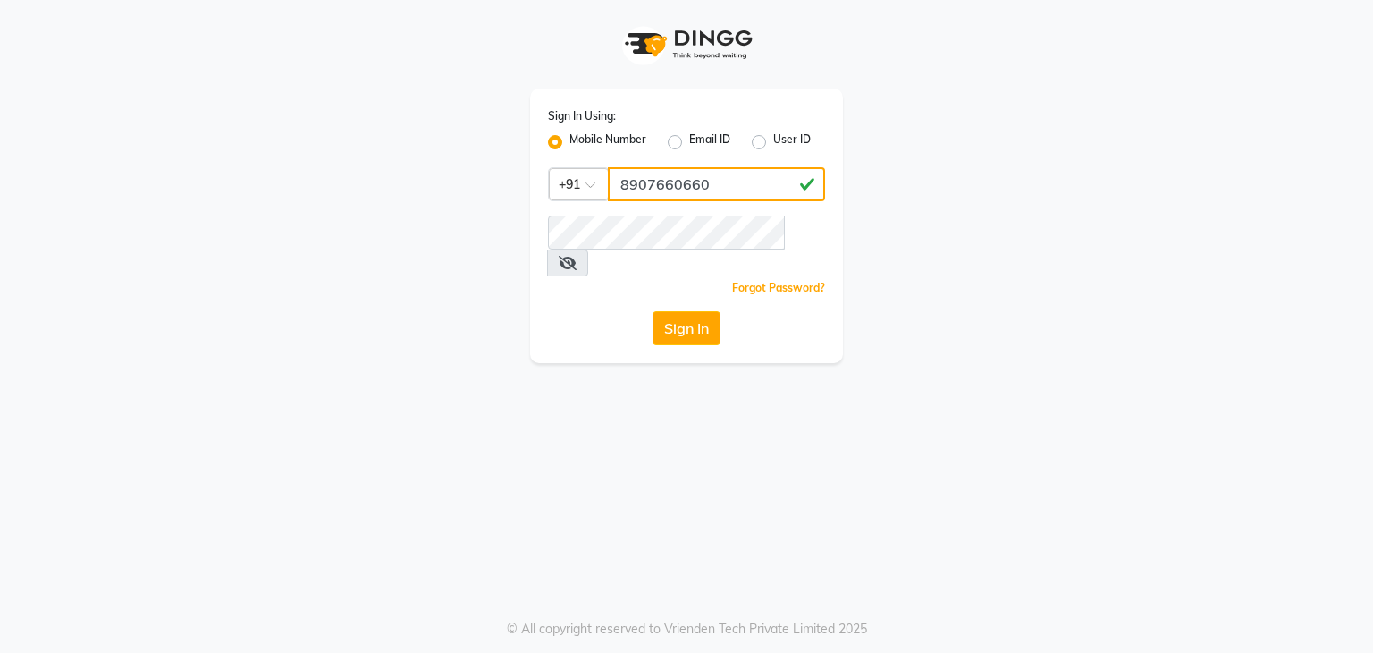
type input "8907660660"
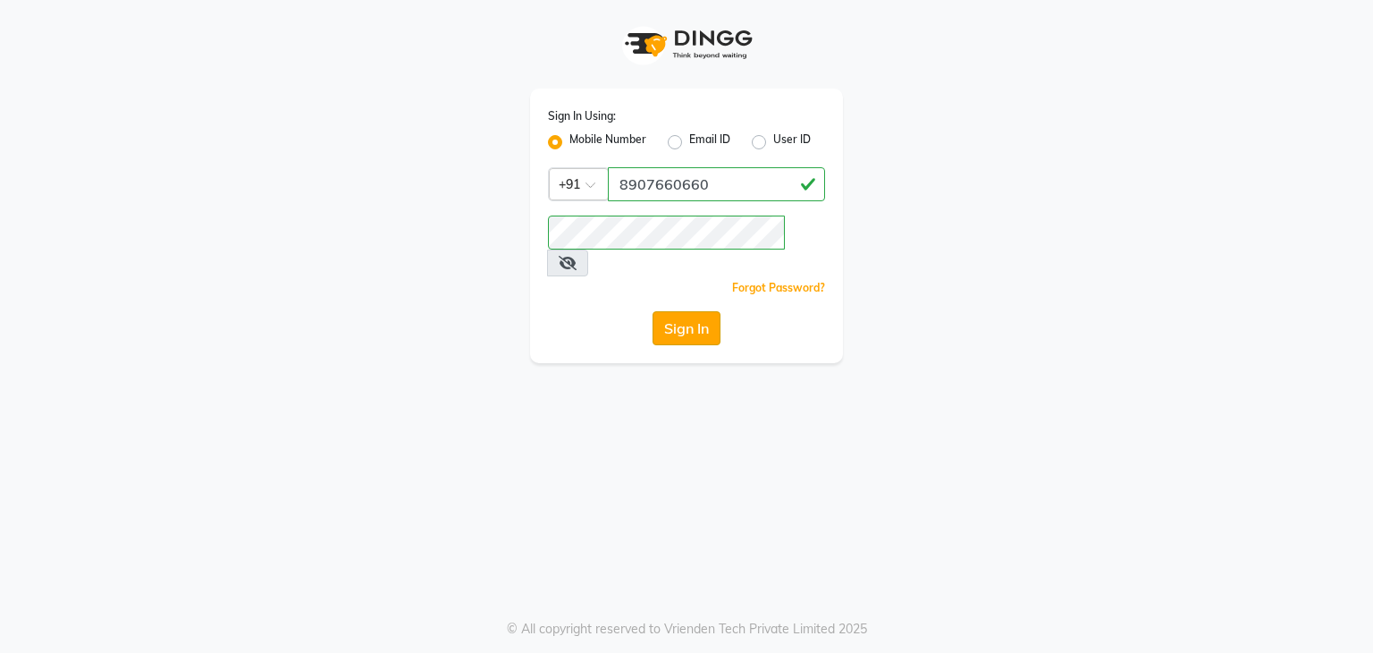
click at [686, 311] on button "Sign In" at bounding box center [687, 328] width 68 height 34
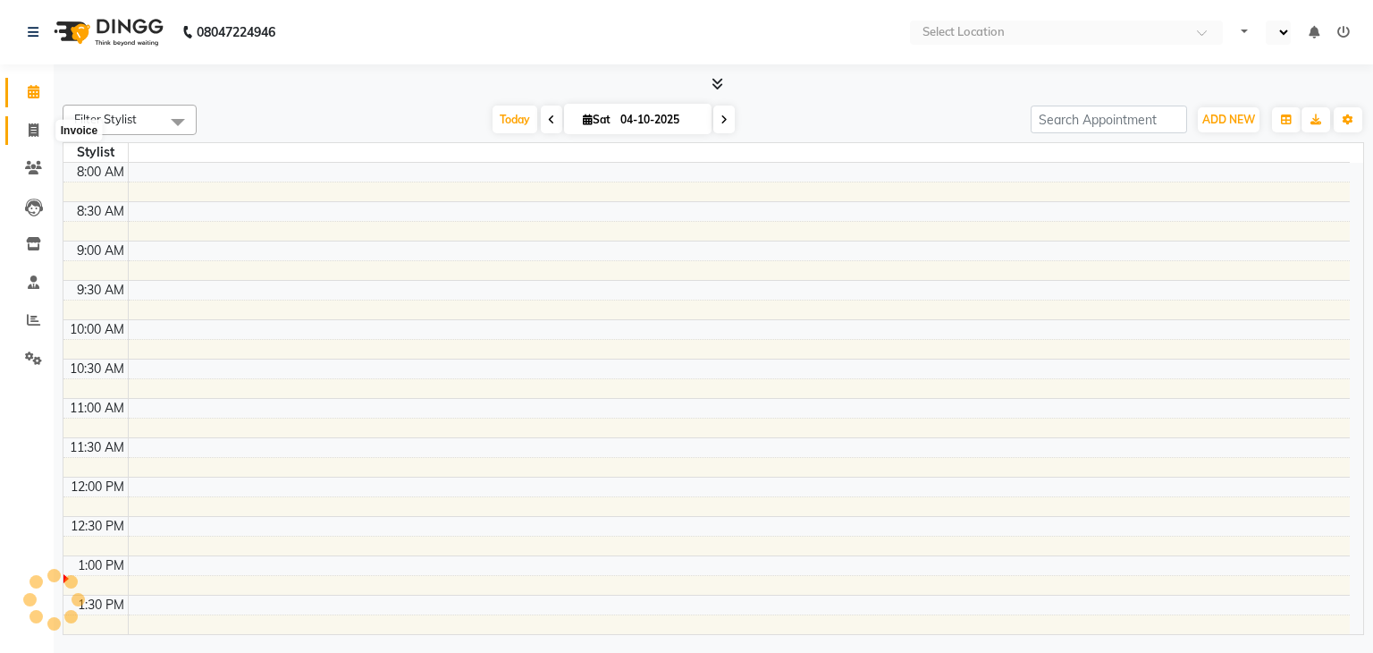
click at [38, 130] on span at bounding box center [33, 131] width 31 height 21
select select "service"
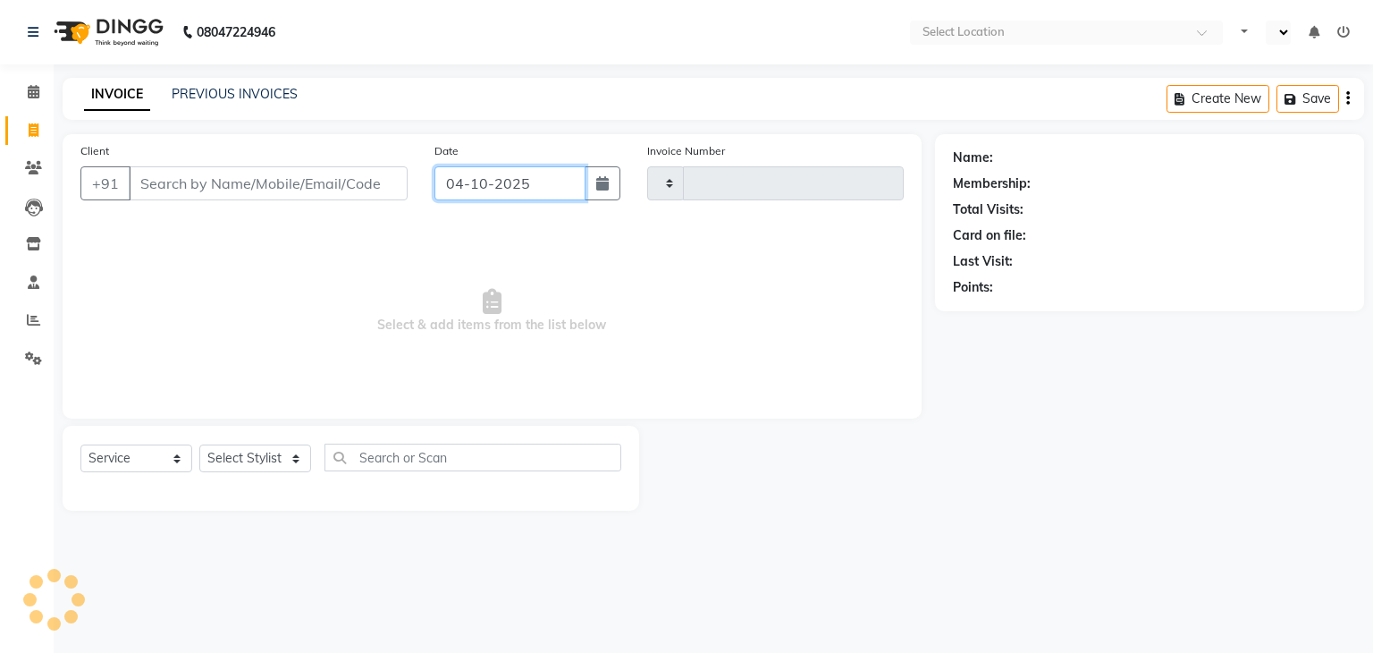
click at [447, 176] on input "04-10-2025" at bounding box center [509, 183] width 151 height 34
select select "10"
select select "2025"
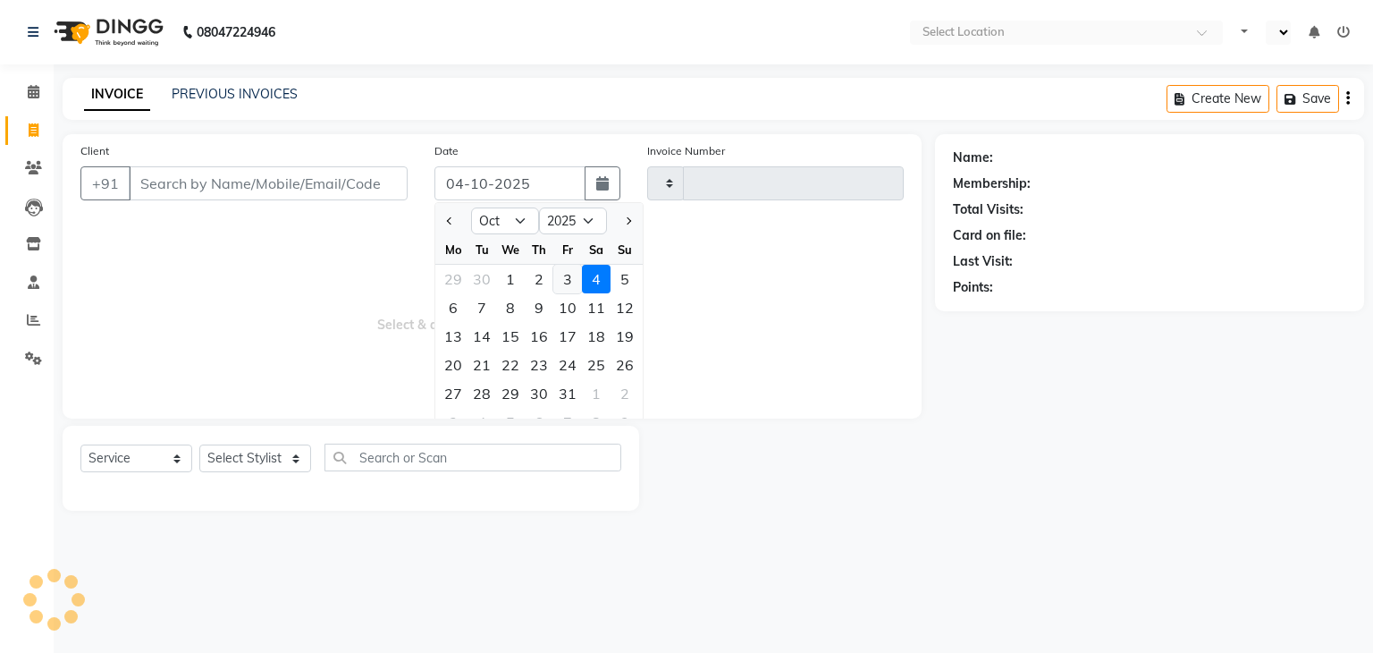
click at [565, 275] on div "3" at bounding box center [567, 279] width 29 height 29
type input "03-10-2025"
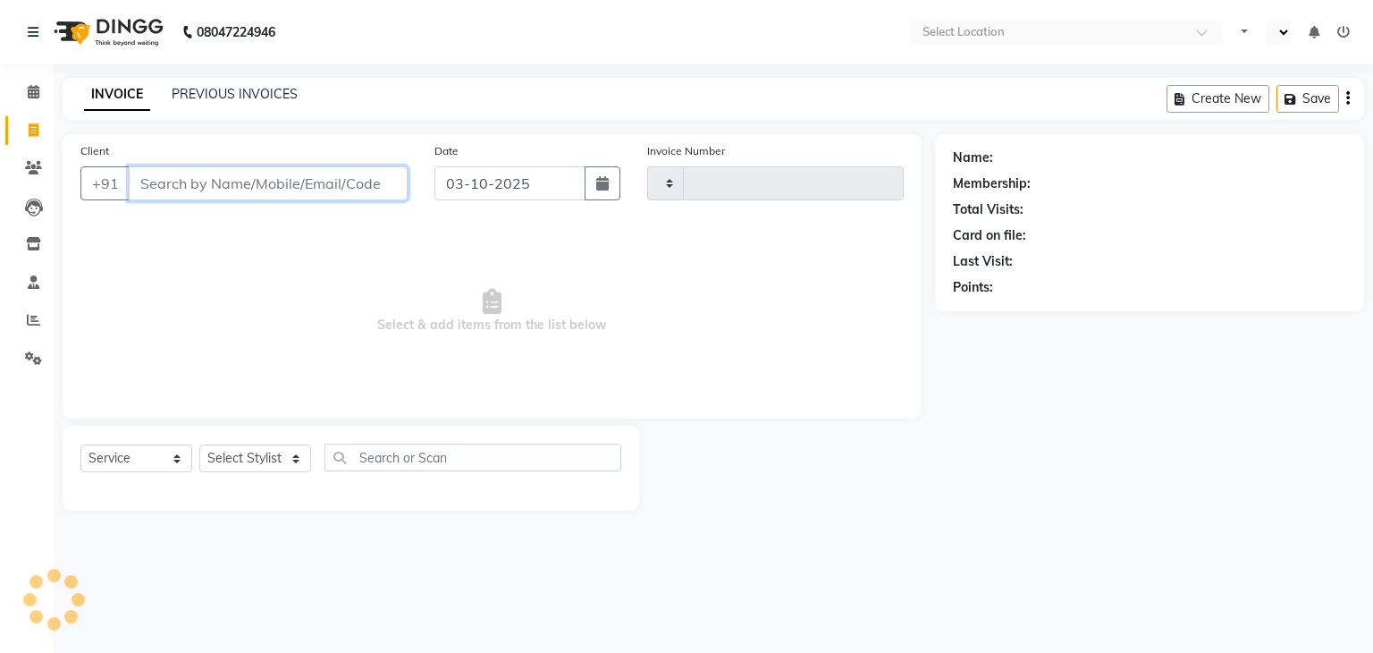
click at [162, 179] on input "Client" at bounding box center [268, 183] width 279 height 34
type input "salon num"
type input "5091"
select select "en"
select select "8362"
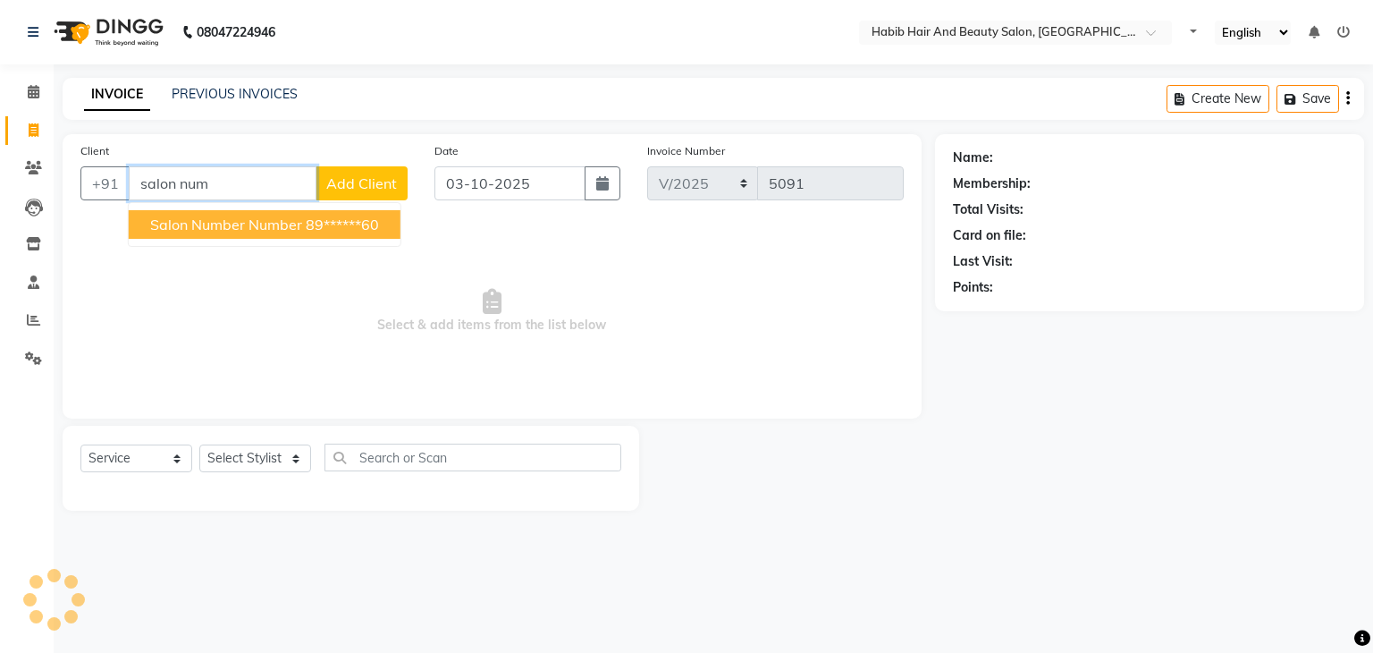
click at [249, 220] on span "salon number number" at bounding box center [226, 224] width 152 height 18
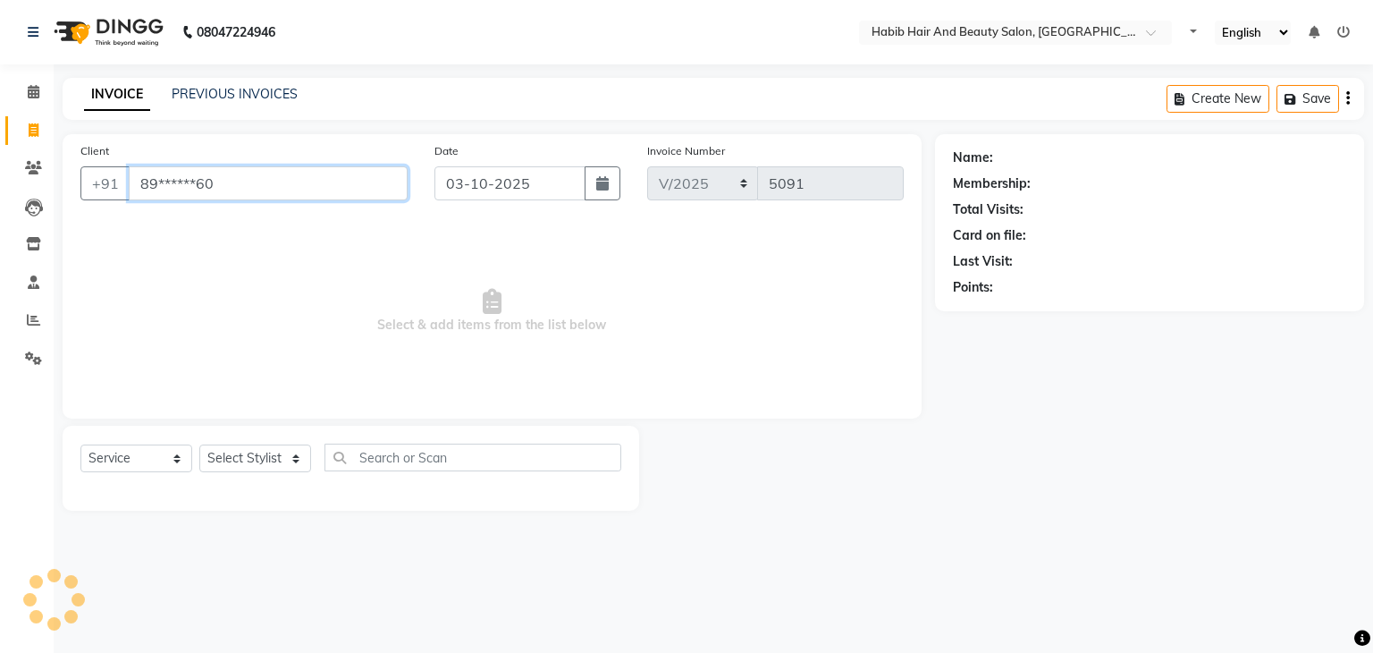
type input "89******60"
click at [297, 452] on select "Select Stylist" at bounding box center [255, 458] width 112 height 28
click at [316, 332] on span "Select & add items from the list below" at bounding box center [491, 311] width 823 height 179
click at [290, 456] on select "Select Stylist" at bounding box center [255, 458] width 112 height 28
click at [319, 369] on span "Select & add items from the list below" at bounding box center [491, 311] width 823 height 179
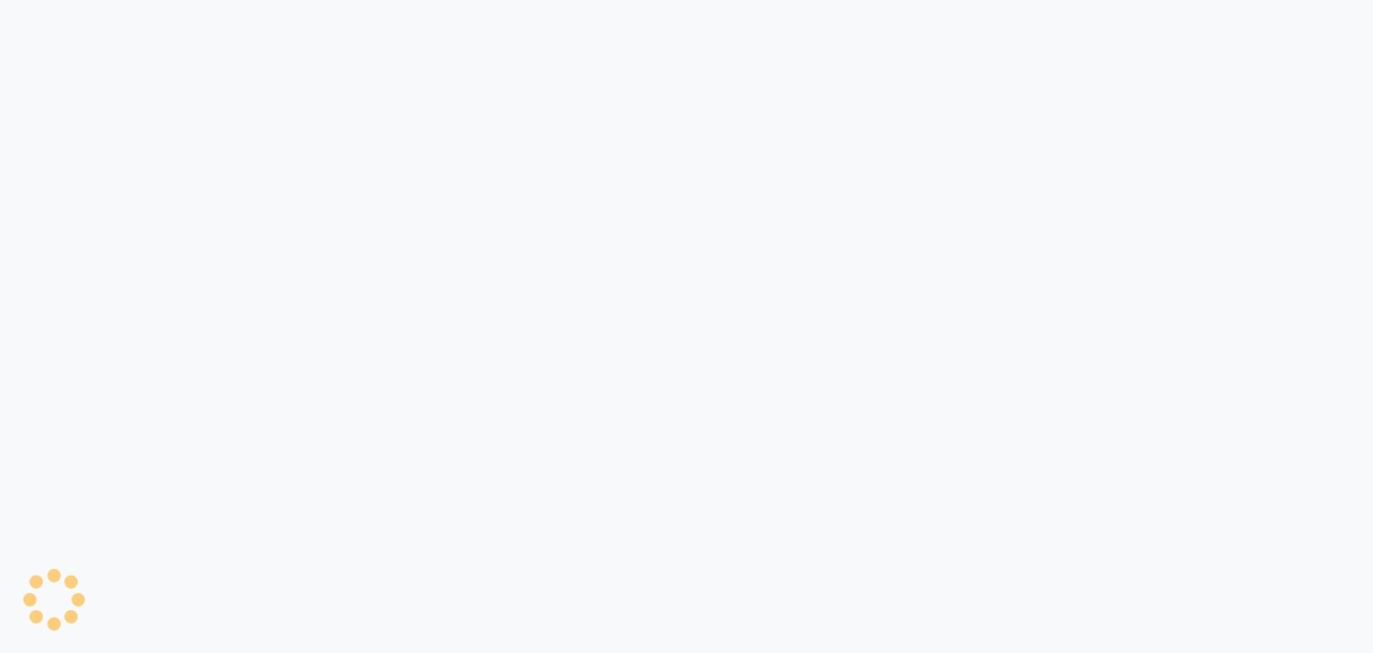
select select "service"
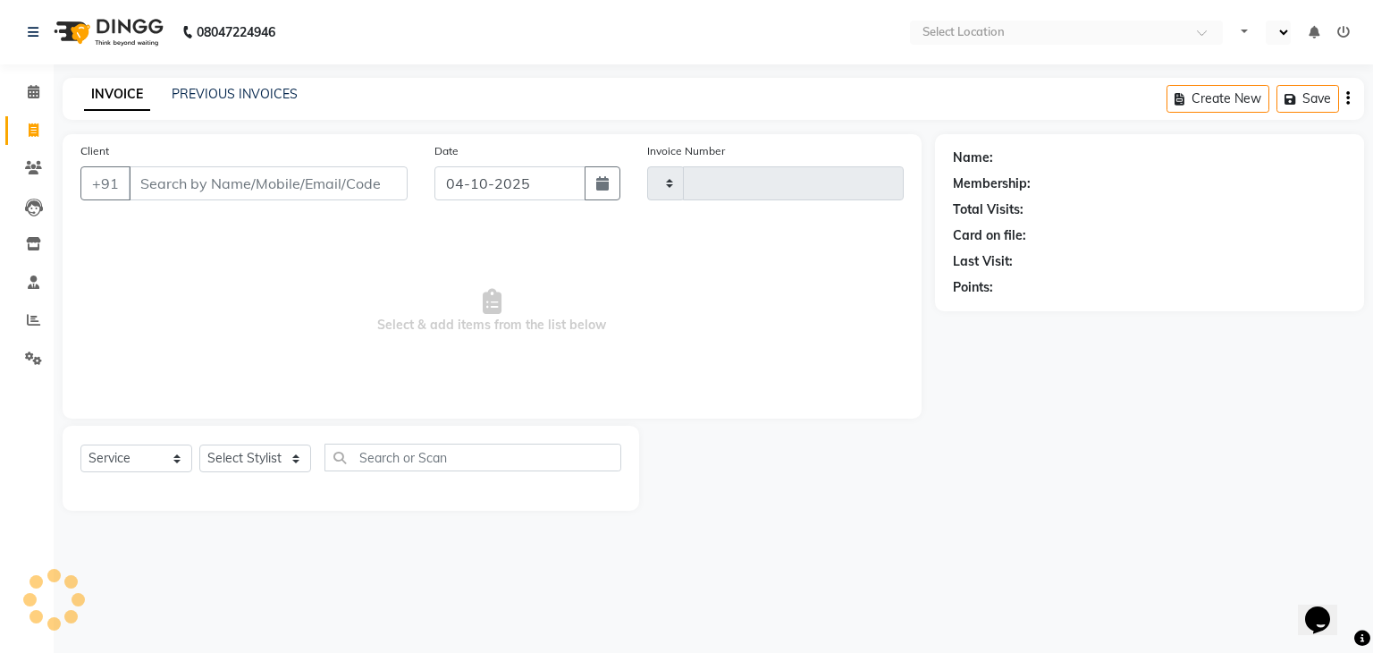
select select "en"
type input "5091"
select select "8362"
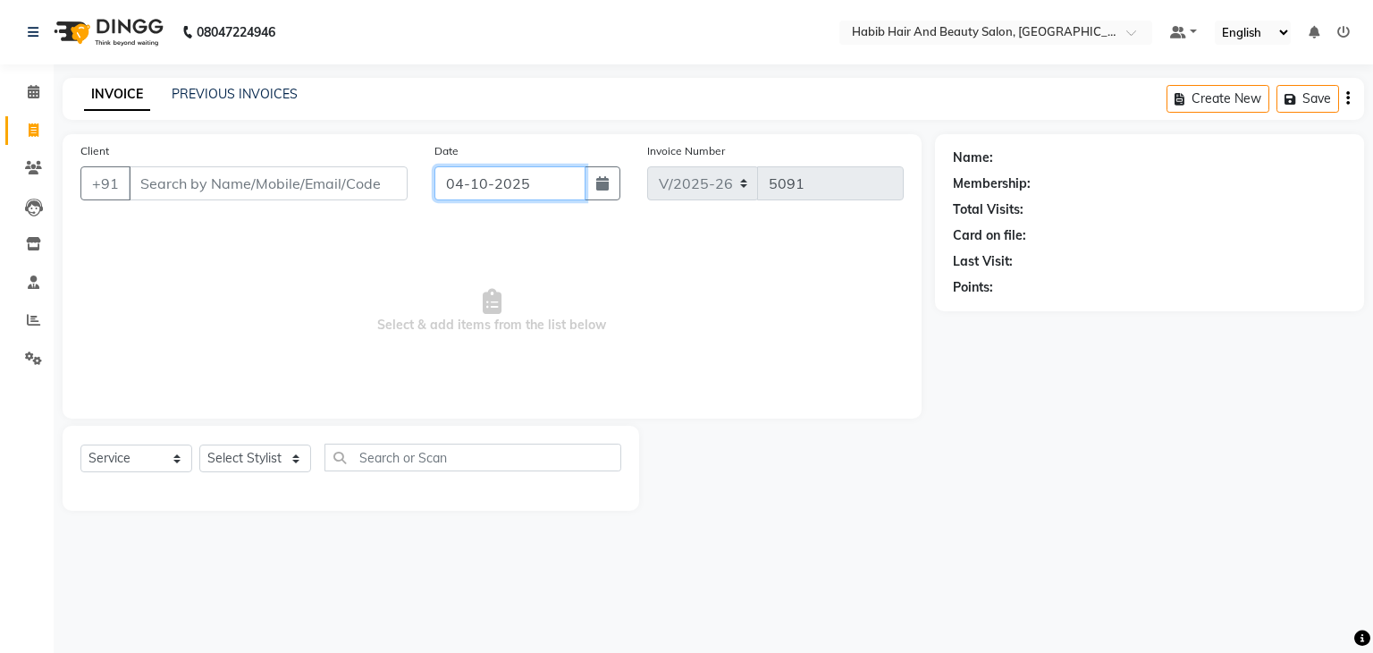
click at [443, 190] on input "04-10-2025" at bounding box center [509, 183] width 151 height 34
select select "10"
select select "2025"
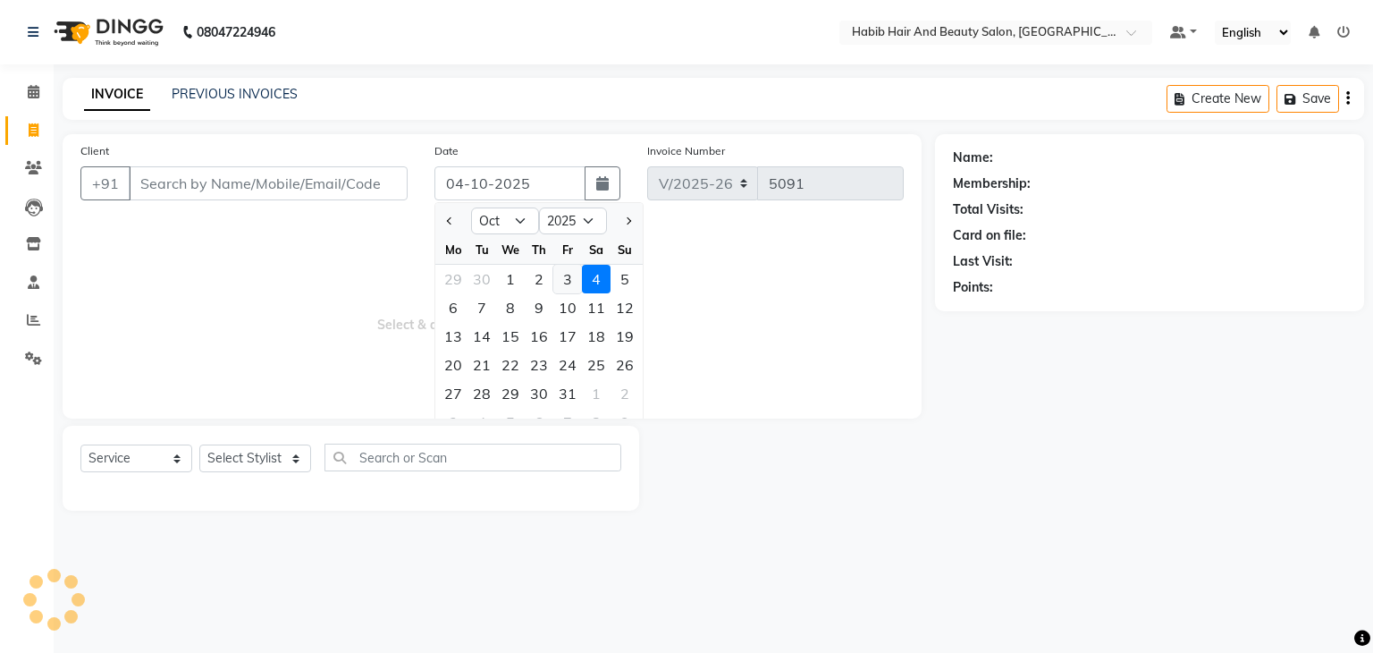
click at [565, 280] on div "3" at bounding box center [567, 279] width 29 height 29
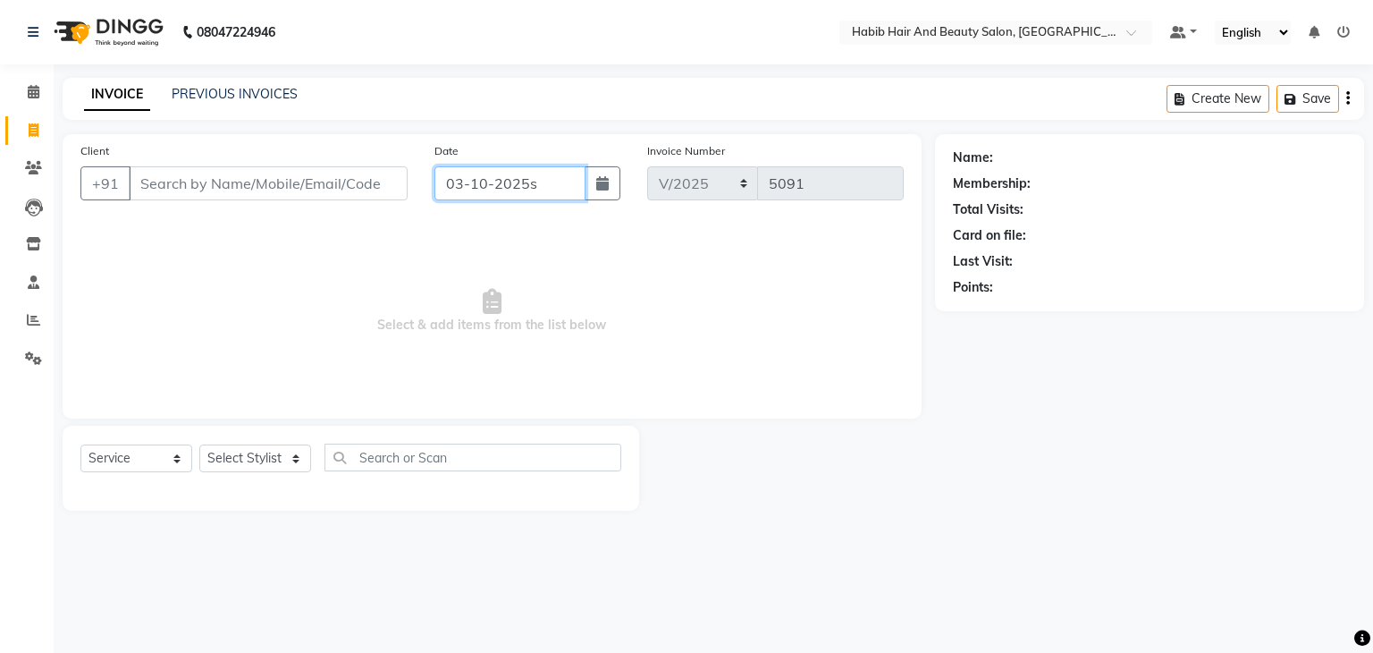
type input "03-10-2025"
click at [189, 181] on input "Client" at bounding box center [268, 183] width 279 height 34
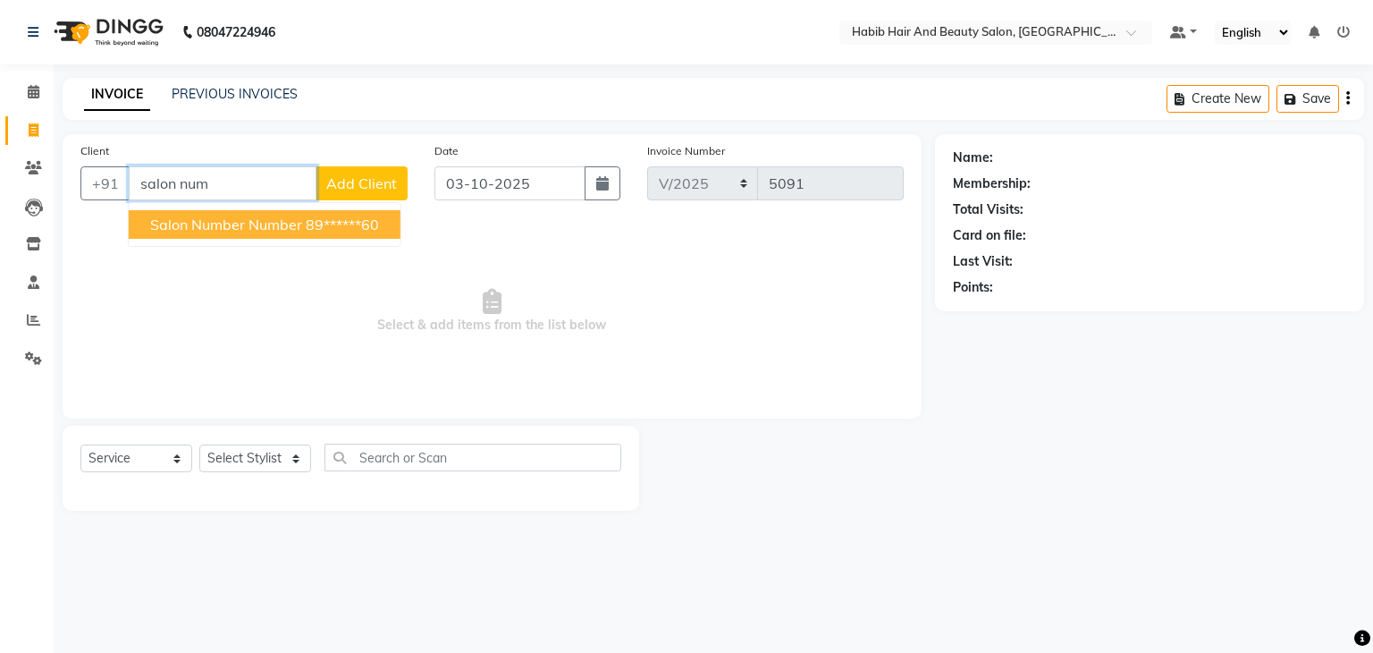
click at [229, 223] on span "salon number number" at bounding box center [226, 224] width 152 height 18
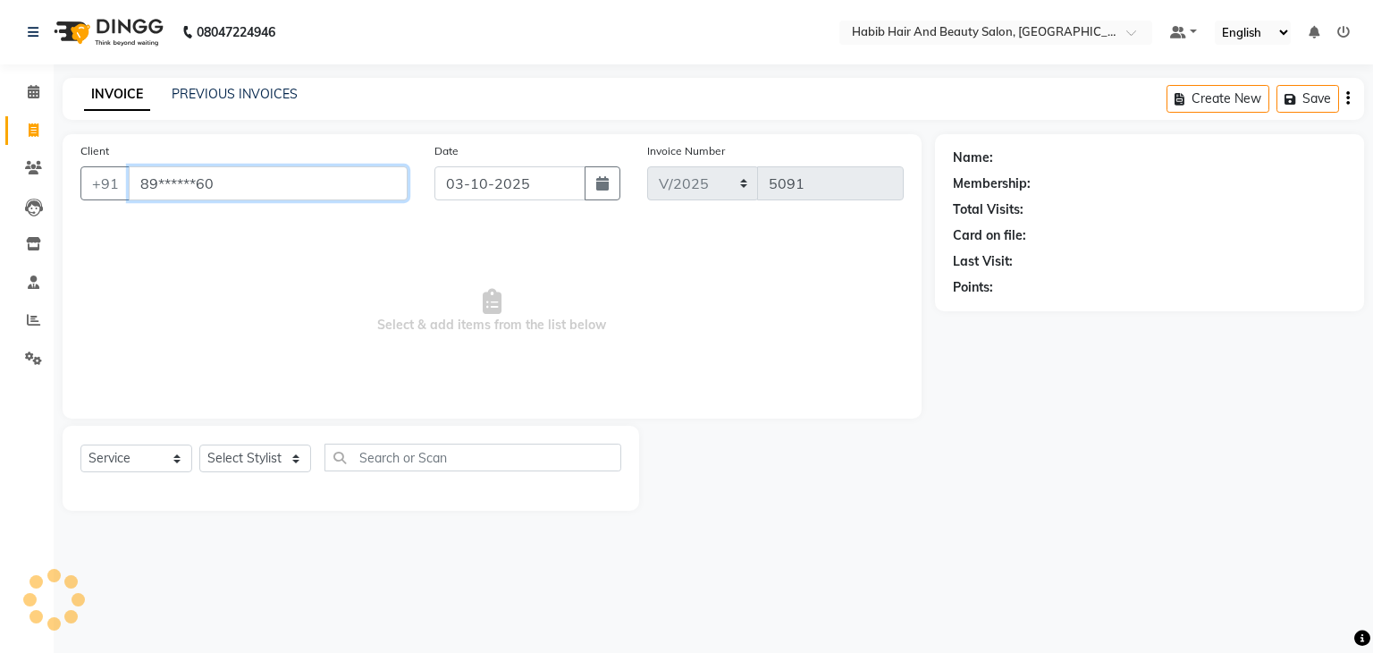
type input "89******60"
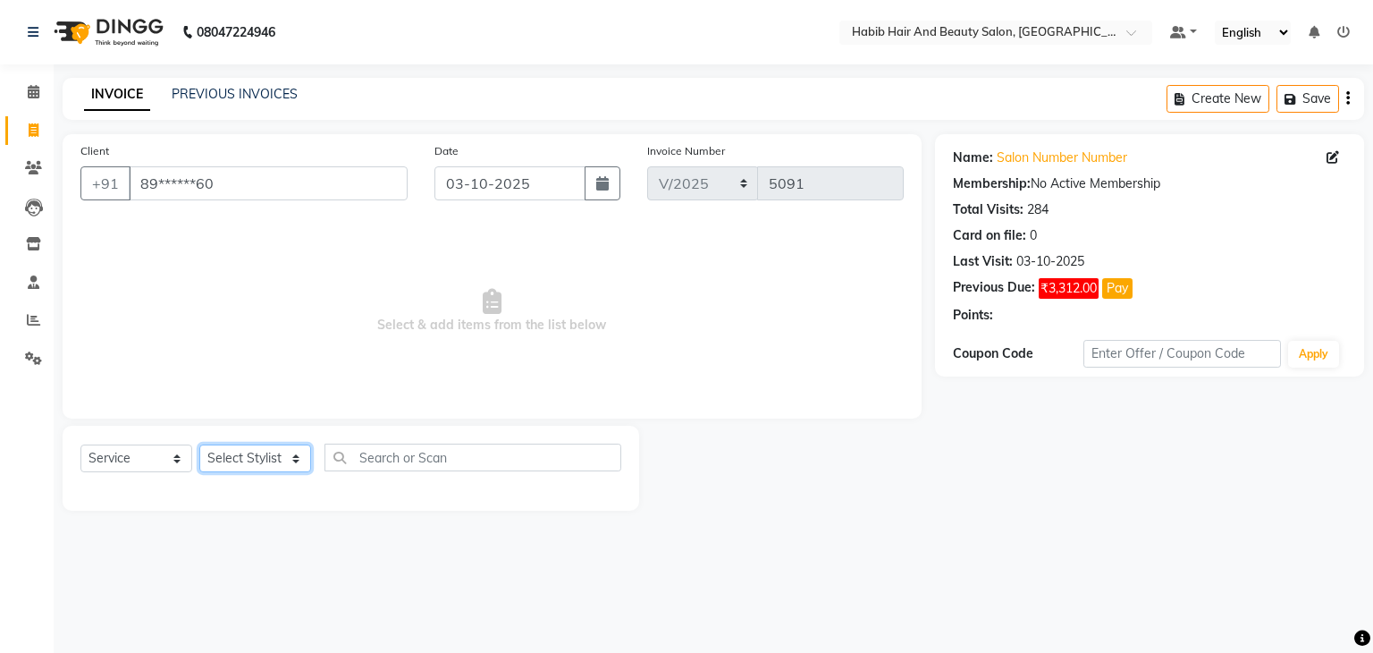
click at [290, 452] on select "Select Stylist [PERSON_NAME] Manager [PERSON_NAME] [PERSON_NAME] Suraj [PERSON_…" at bounding box center [255, 458] width 112 height 28
select select "81161"
click at [199, 445] on select "Select Stylist [PERSON_NAME] Manager [PERSON_NAME] [PERSON_NAME] Suraj [PERSON_…" at bounding box center [255, 458] width 112 height 28
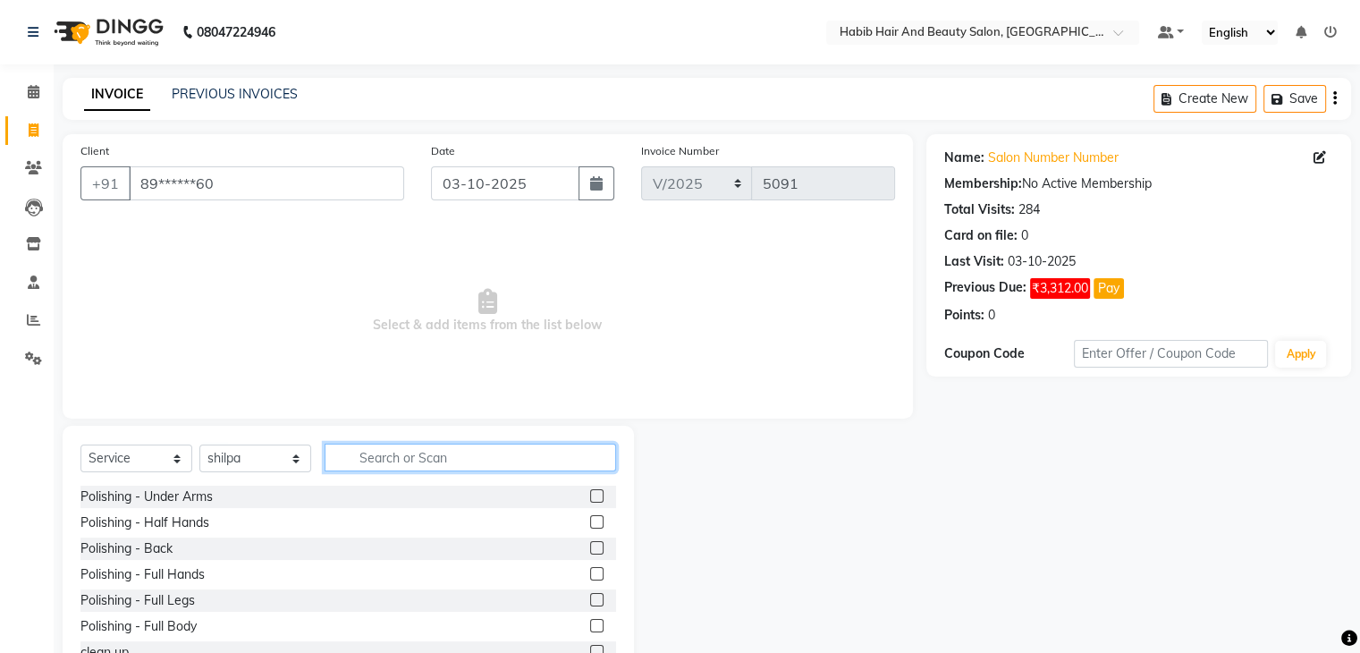
click at [376, 462] on input "text" at bounding box center [469, 457] width 291 height 28
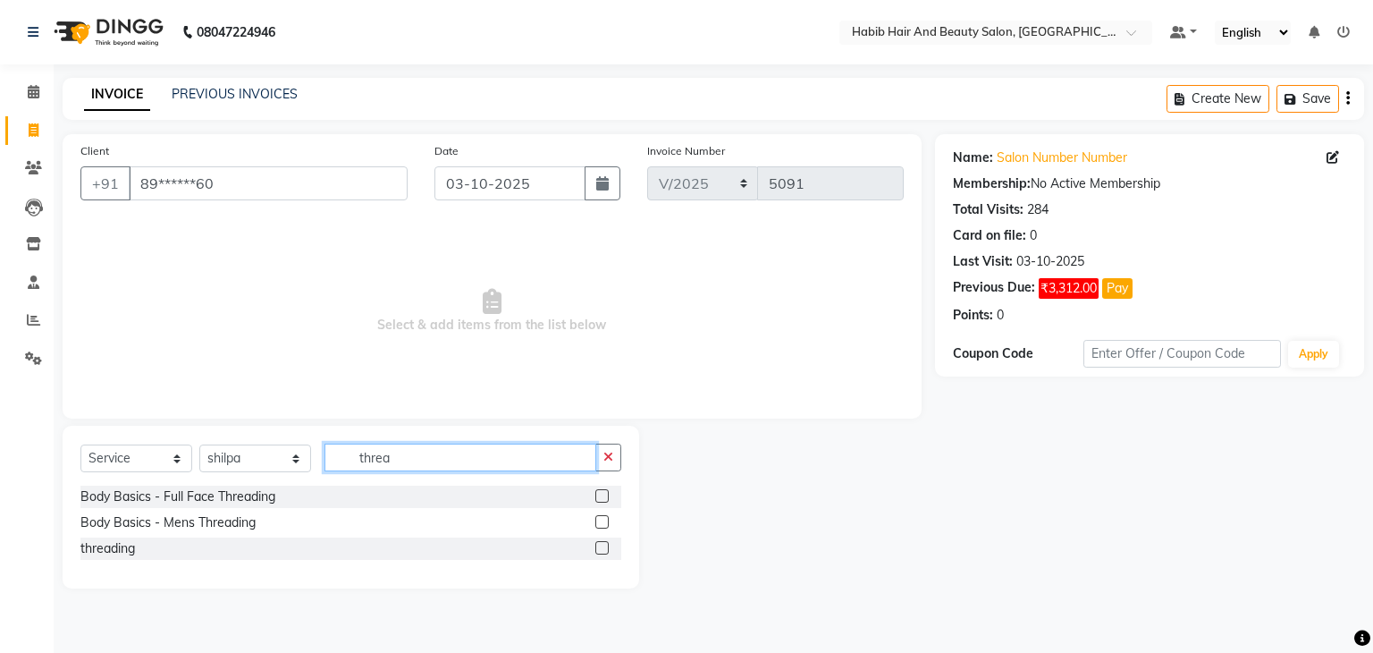
type input "threa"
click at [604, 544] on label at bounding box center [601, 547] width 13 height 13
click at [604, 544] on input "checkbox" at bounding box center [601, 549] width 12 height 12
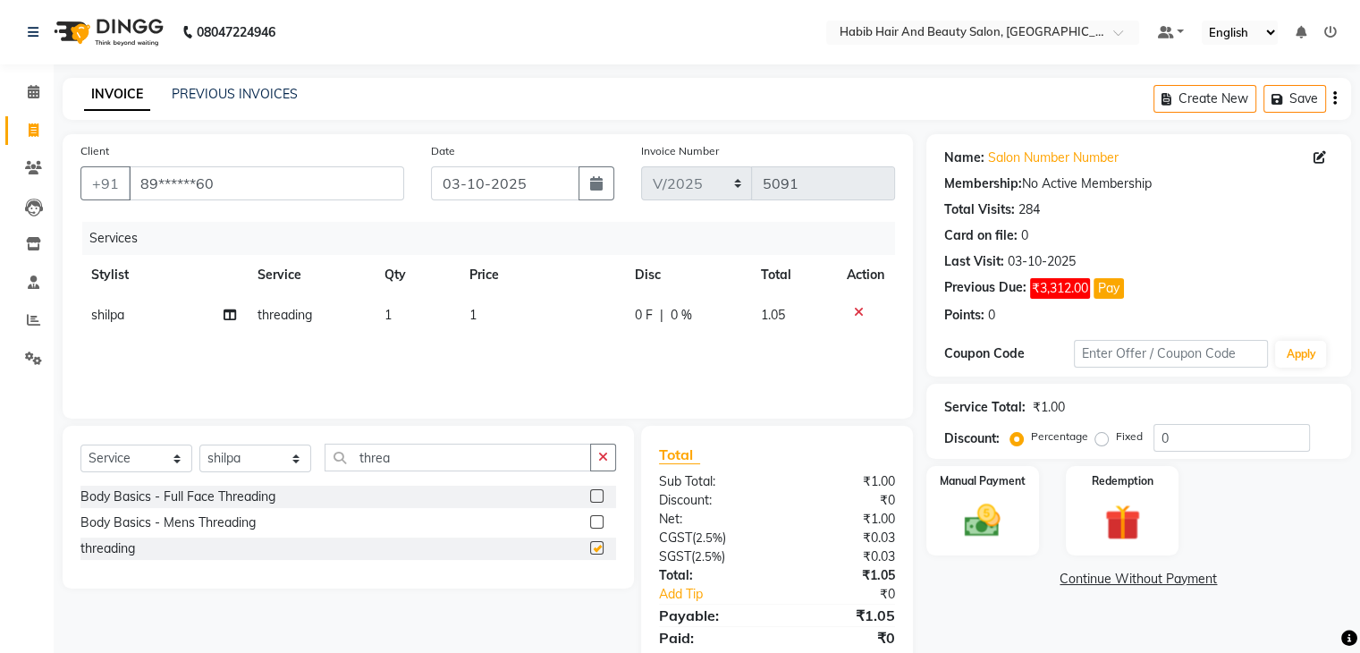
checkbox input "false"
click at [532, 301] on td "1" at bounding box center [541, 315] width 165 height 40
select select "81161"
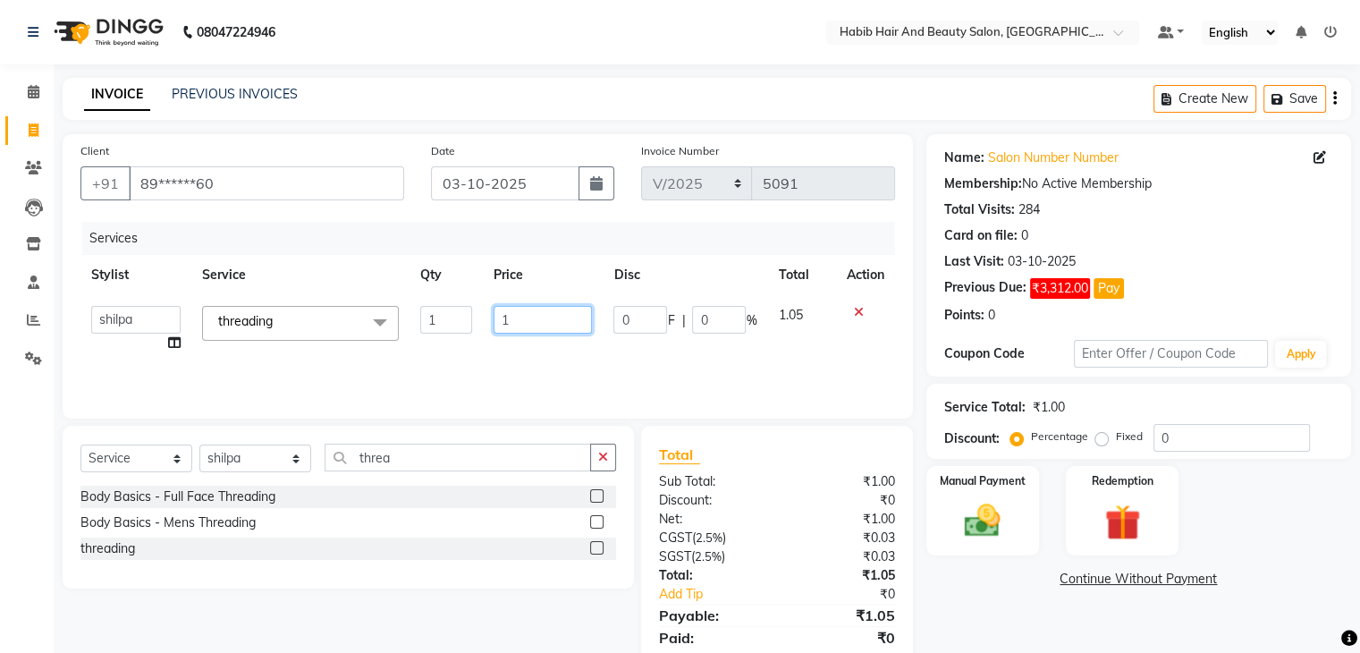
click at [534, 309] on input "1" at bounding box center [542, 320] width 98 height 28
type input "114"
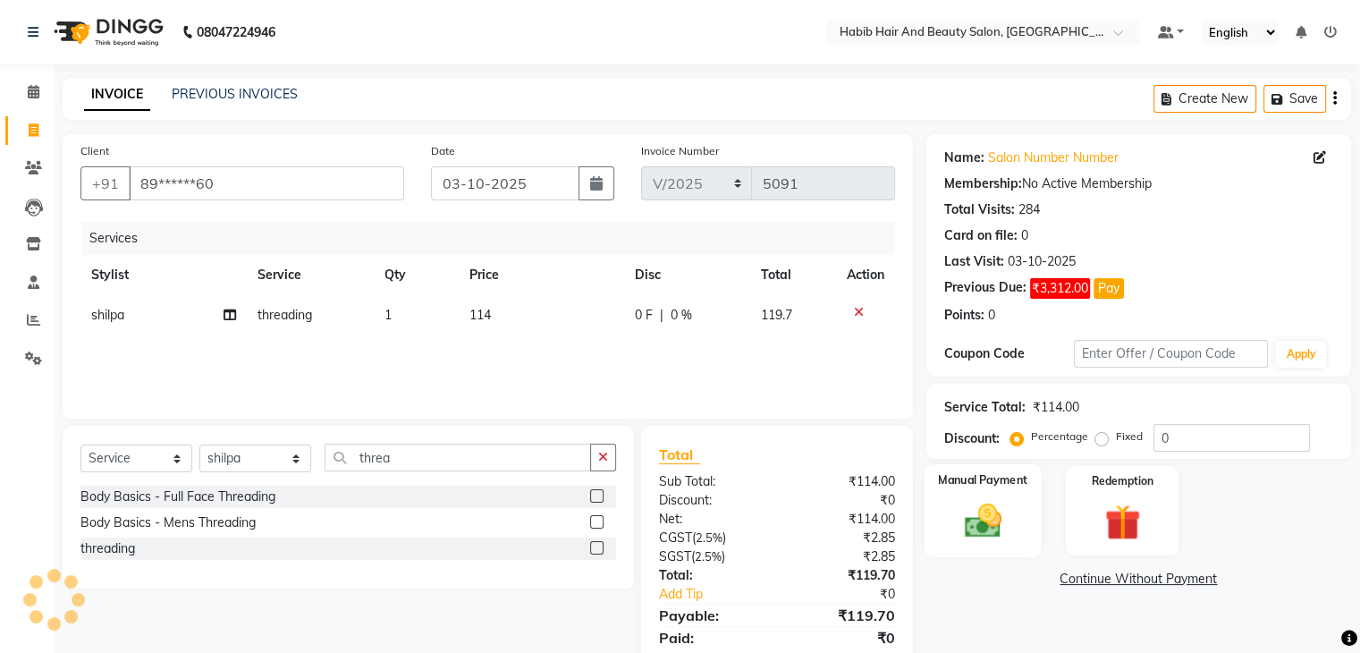
click at [962, 501] on img at bounding box center [982, 521] width 60 height 43
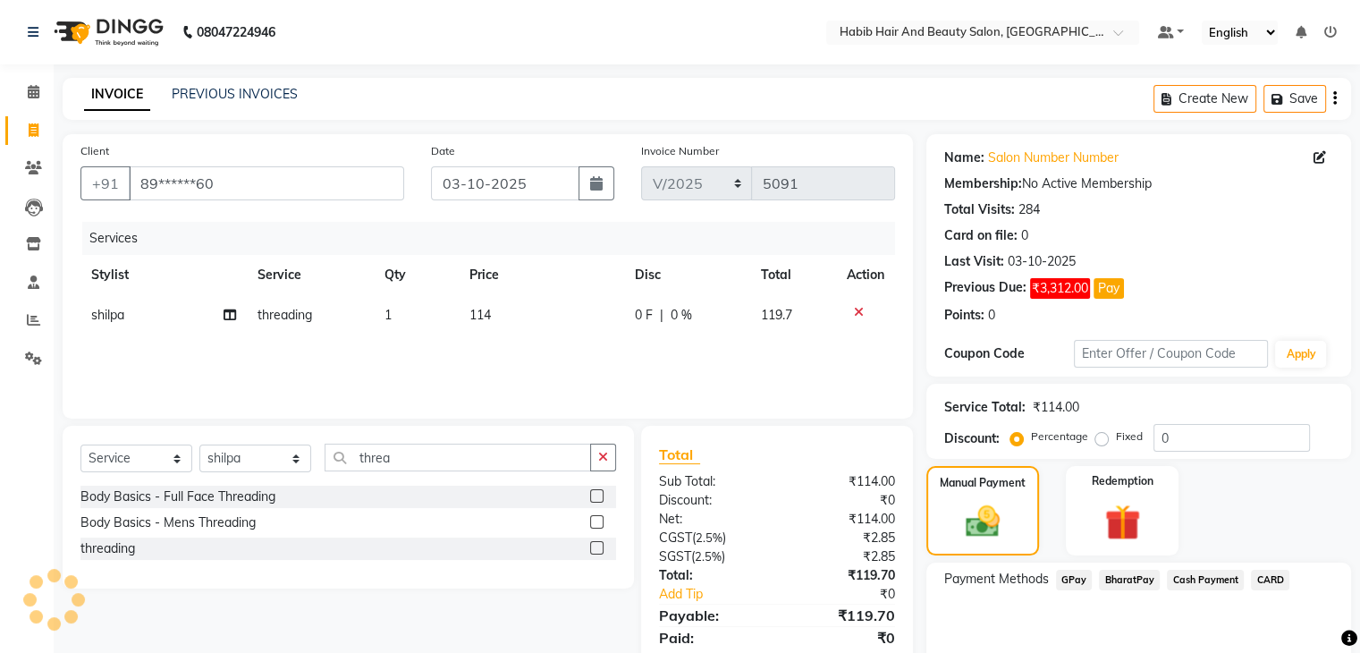
click at [1127, 577] on span "BharatPay" at bounding box center [1129, 579] width 61 height 21
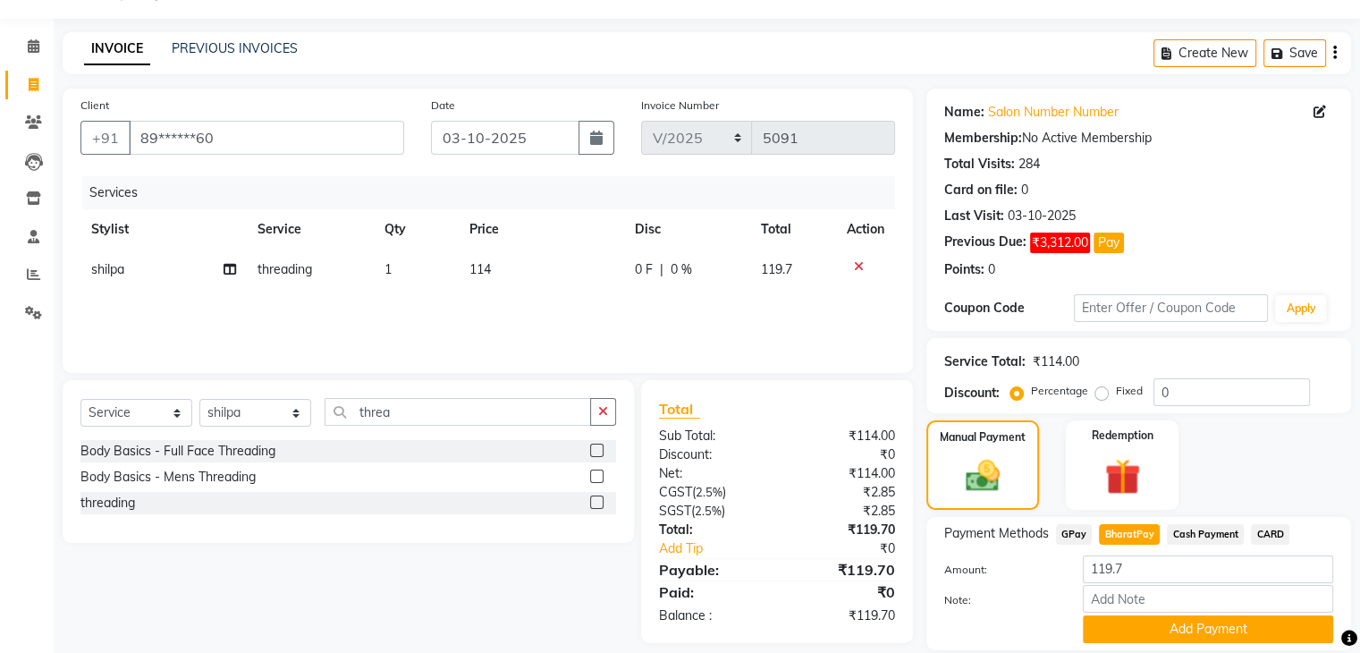
scroll to position [107, 0]
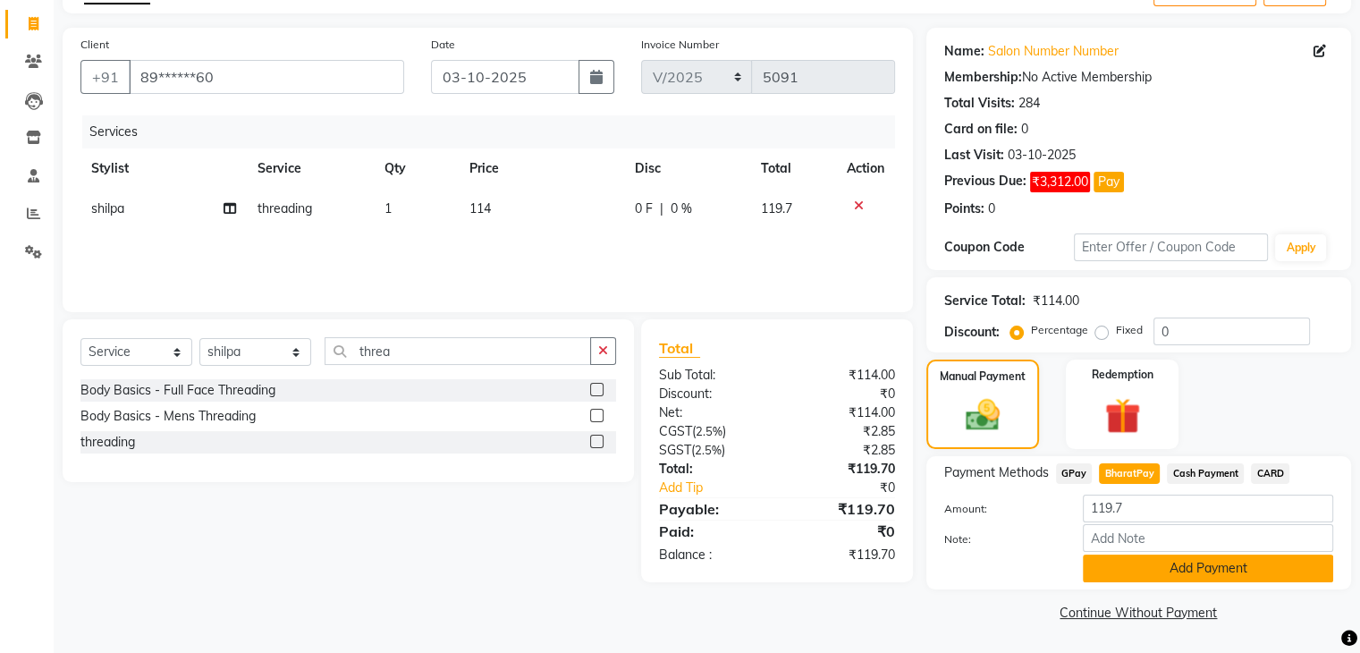
click at [1233, 573] on button "Add Payment" at bounding box center [1207, 568] width 250 height 28
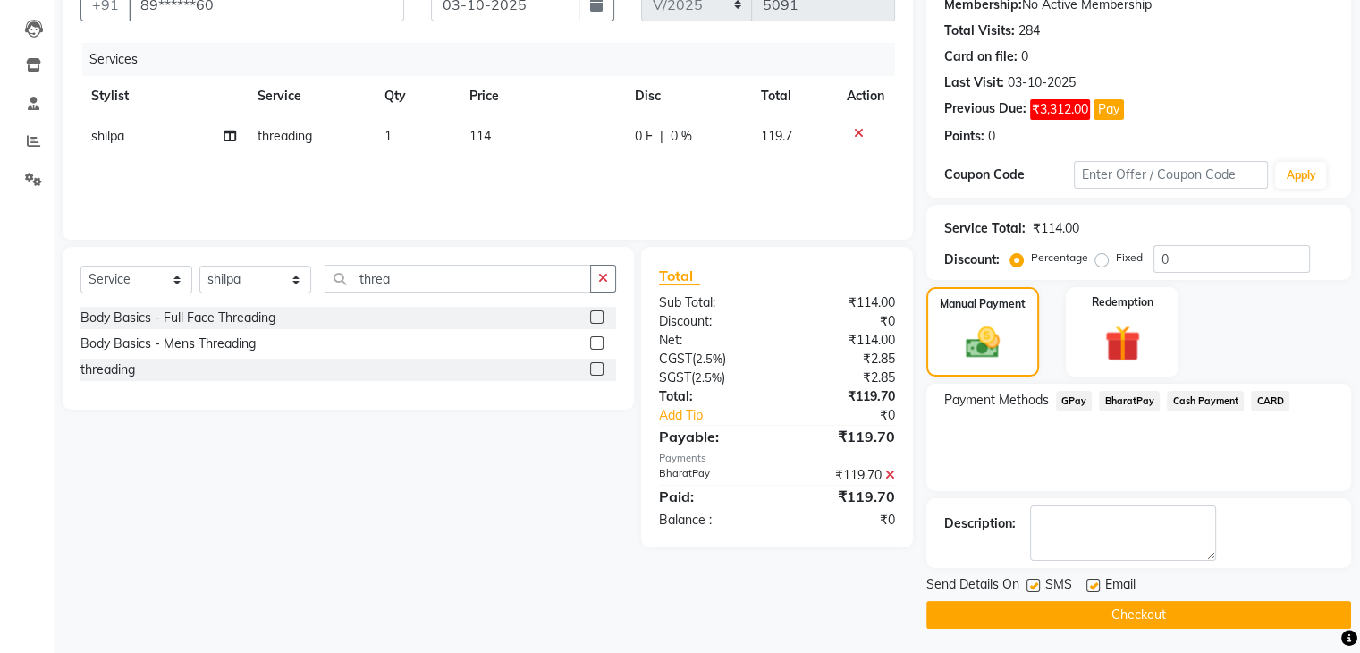
scroll to position [180, 0]
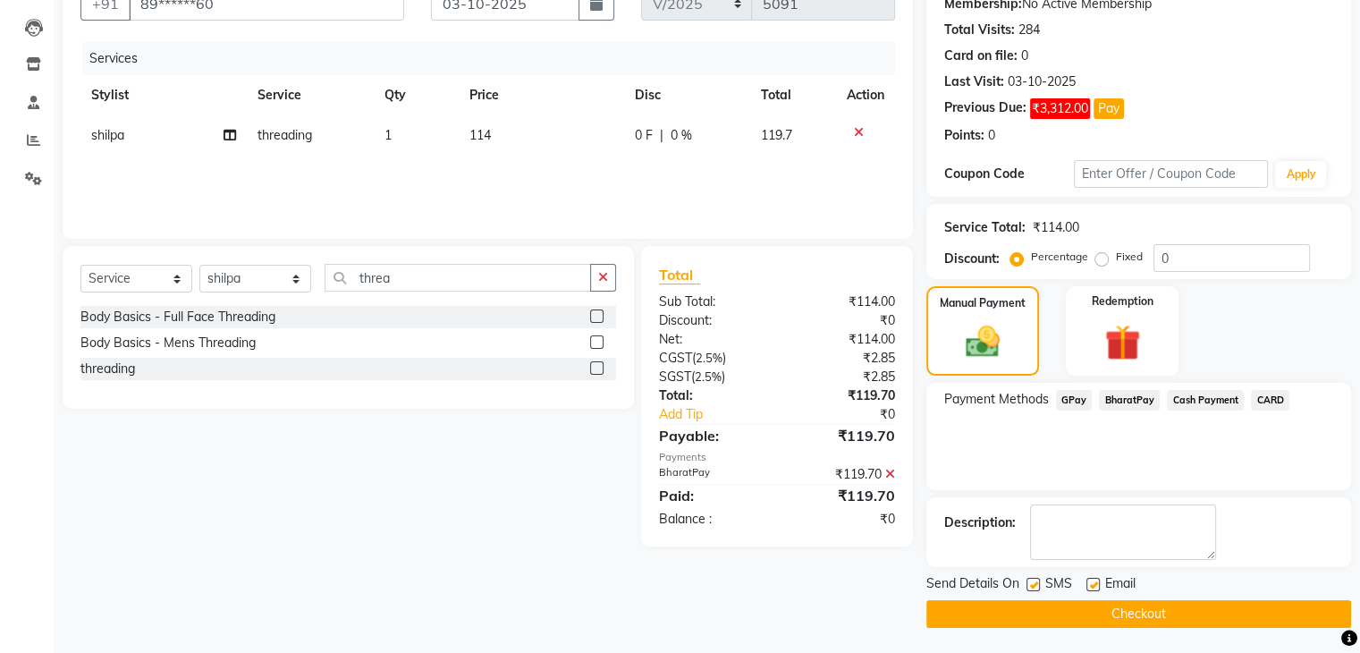
click at [1212, 619] on button "Checkout" at bounding box center [1138, 614] width 425 height 28
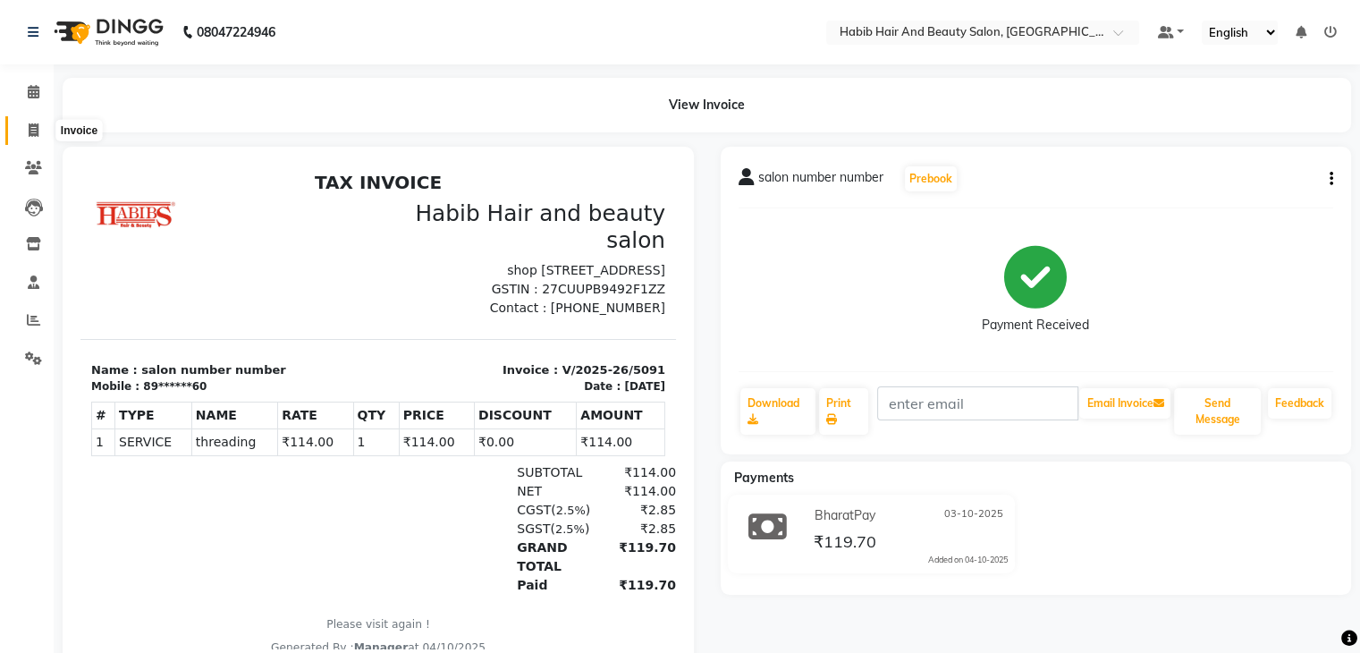
click at [43, 133] on span at bounding box center [33, 131] width 31 height 21
select select "service"
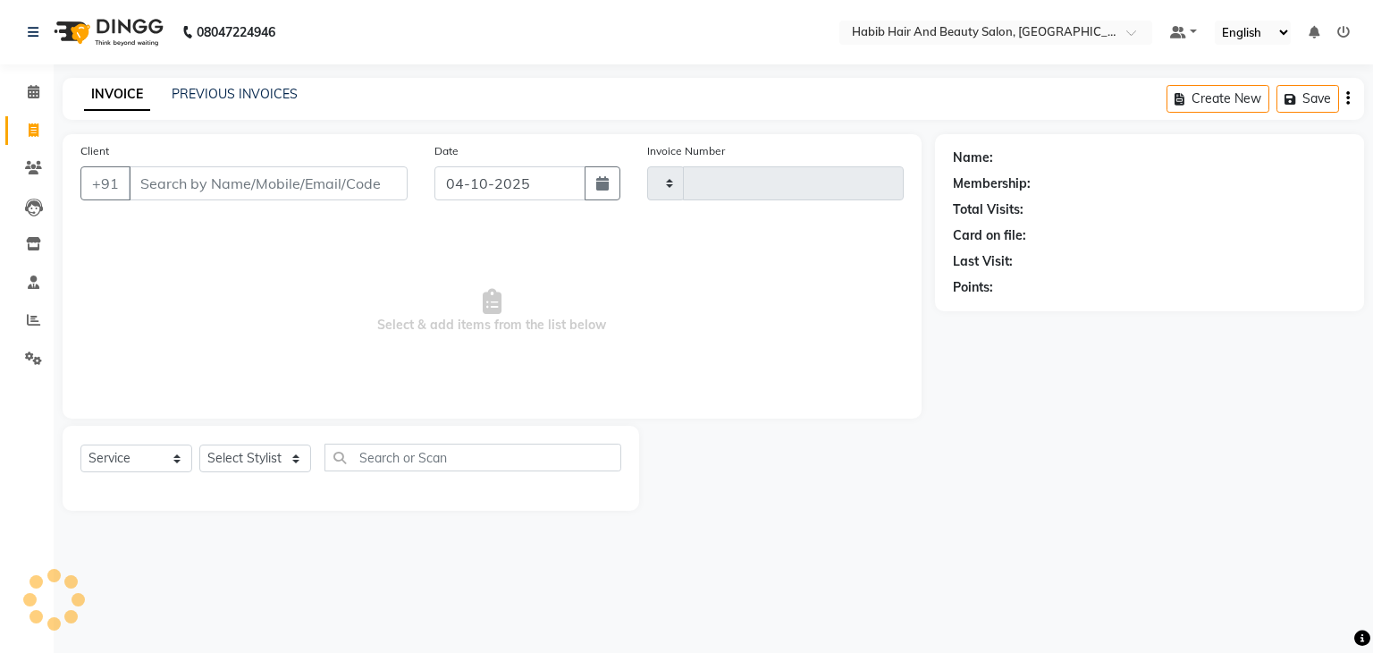
click at [156, 181] on input "Client" at bounding box center [268, 183] width 279 height 34
type input "9765052770"
select select "8362"
type input "5092"
type input "9765052770"
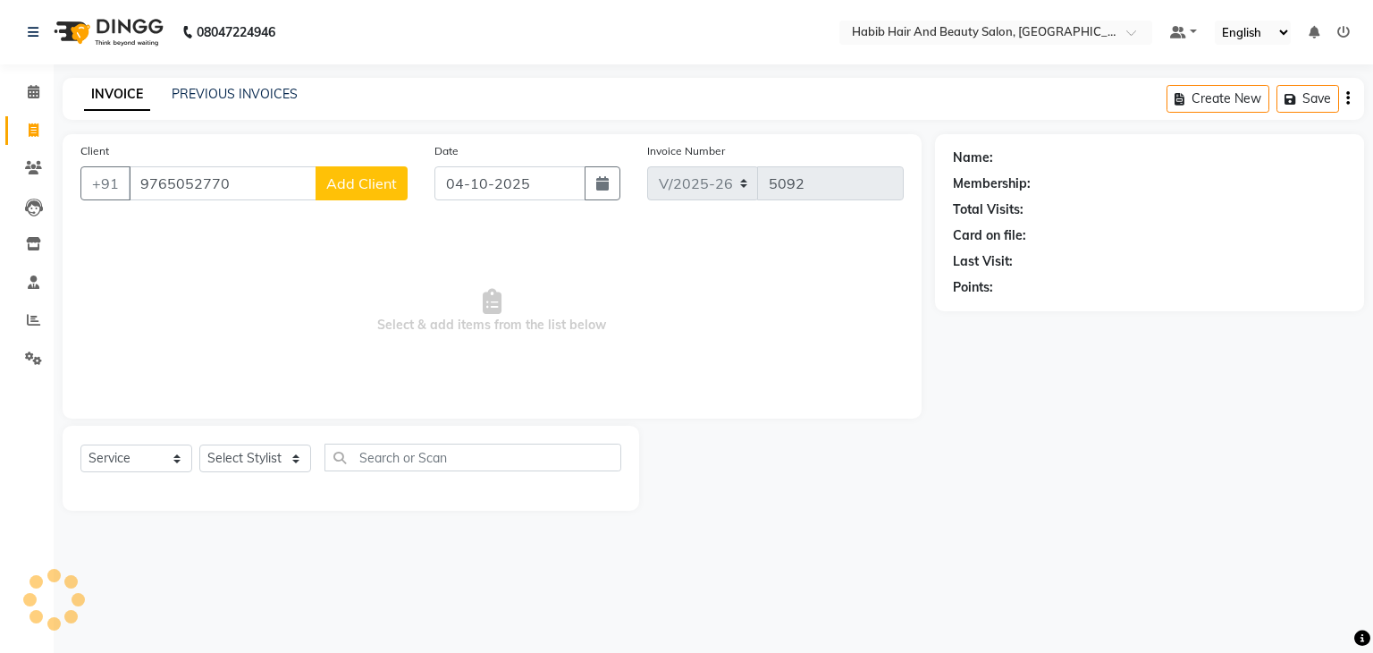
click at [366, 182] on span "Add Client" at bounding box center [361, 183] width 71 height 18
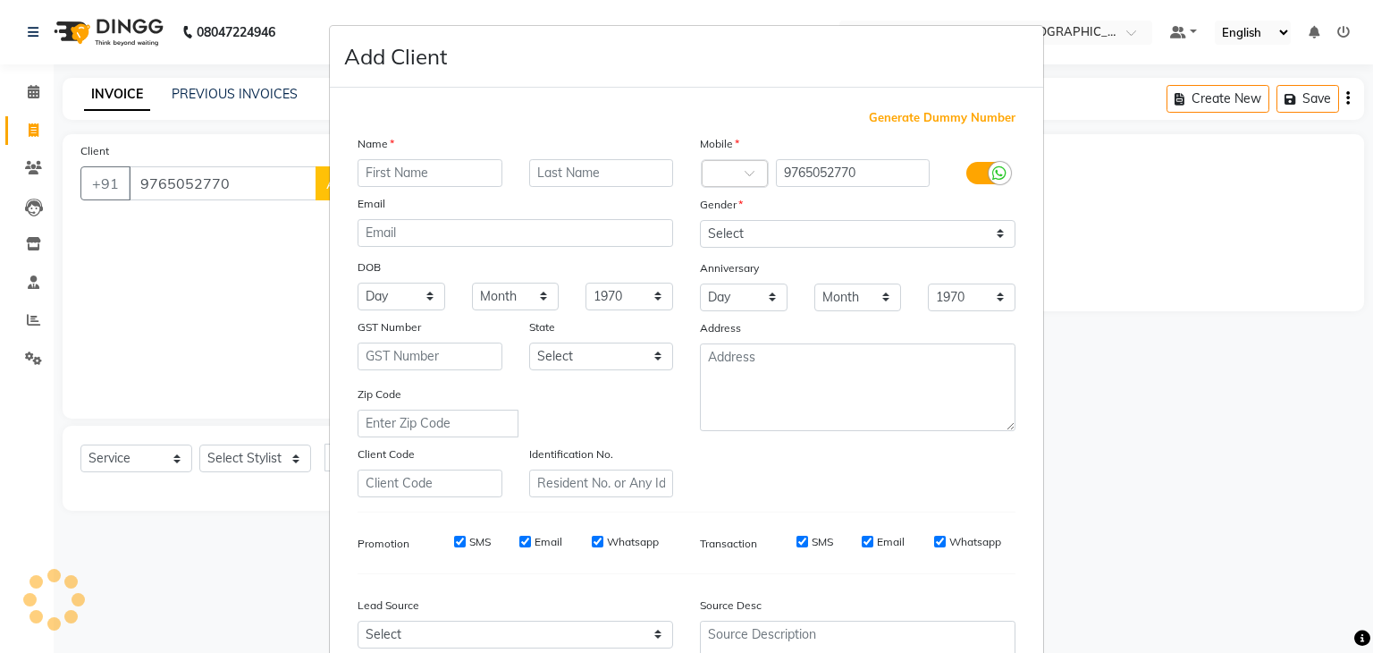
click at [405, 162] on input "text" at bounding box center [430, 173] width 145 height 28
type input "[PERSON_NAME]"
click at [787, 233] on select "Select [DEMOGRAPHIC_DATA] [DEMOGRAPHIC_DATA] Other Prefer Not To Say" at bounding box center [858, 234] width 316 height 28
select select "[DEMOGRAPHIC_DATA]"
click at [700, 221] on select "Select [DEMOGRAPHIC_DATA] [DEMOGRAPHIC_DATA] Other Prefer Not To Say" at bounding box center [858, 234] width 316 height 28
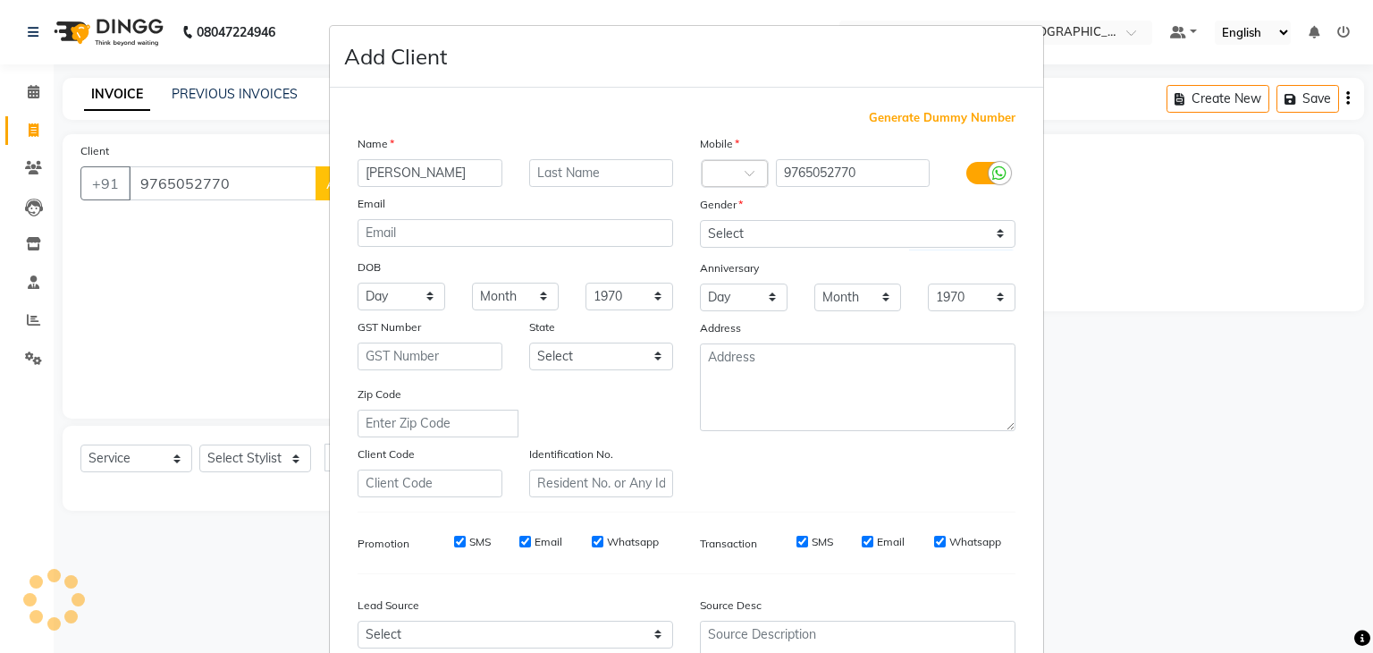
click at [640, 393] on div "Zip Code" at bounding box center [515, 410] width 342 height 53
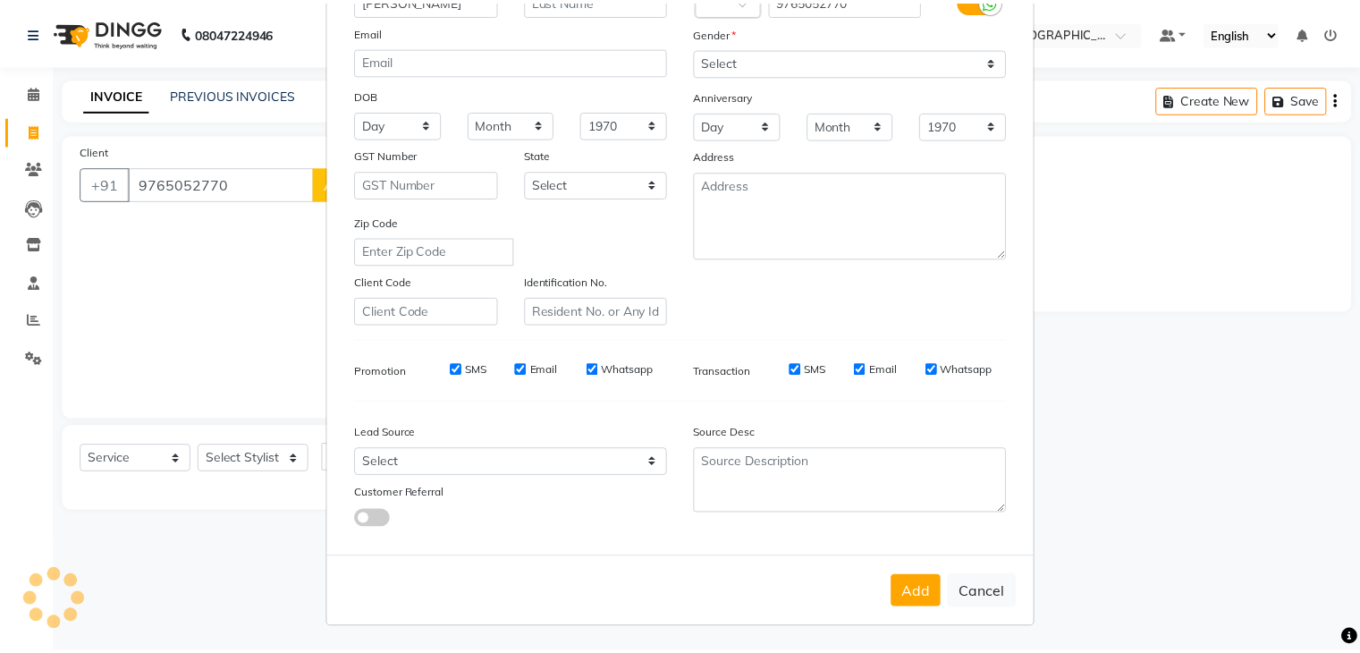
scroll to position [181, 0]
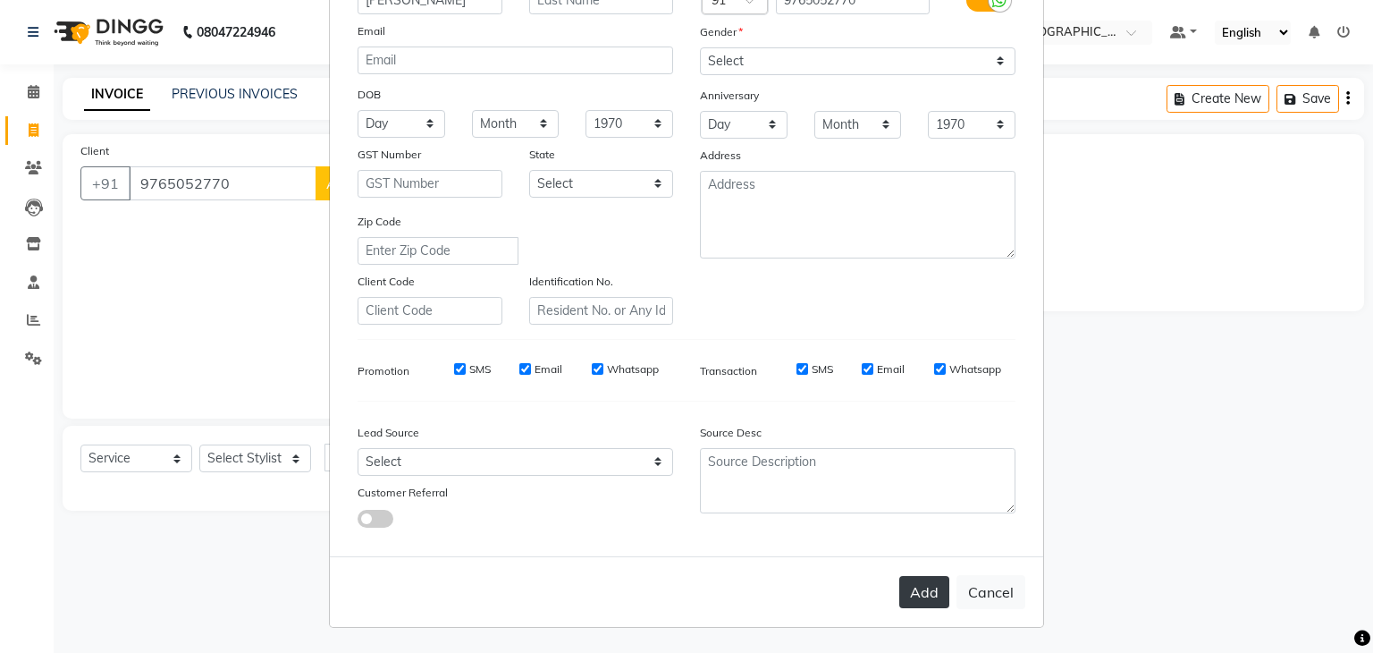
click at [914, 589] on button "Add" at bounding box center [924, 592] width 50 height 32
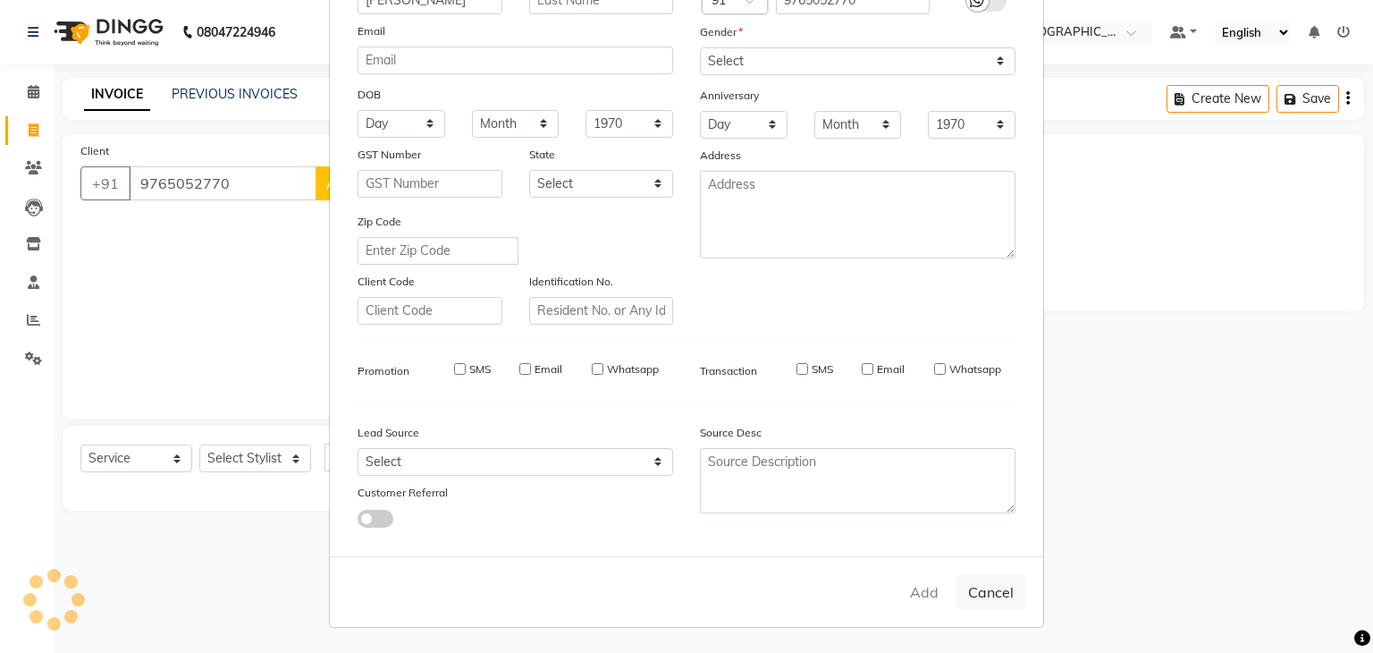
type input "97******70"
select select
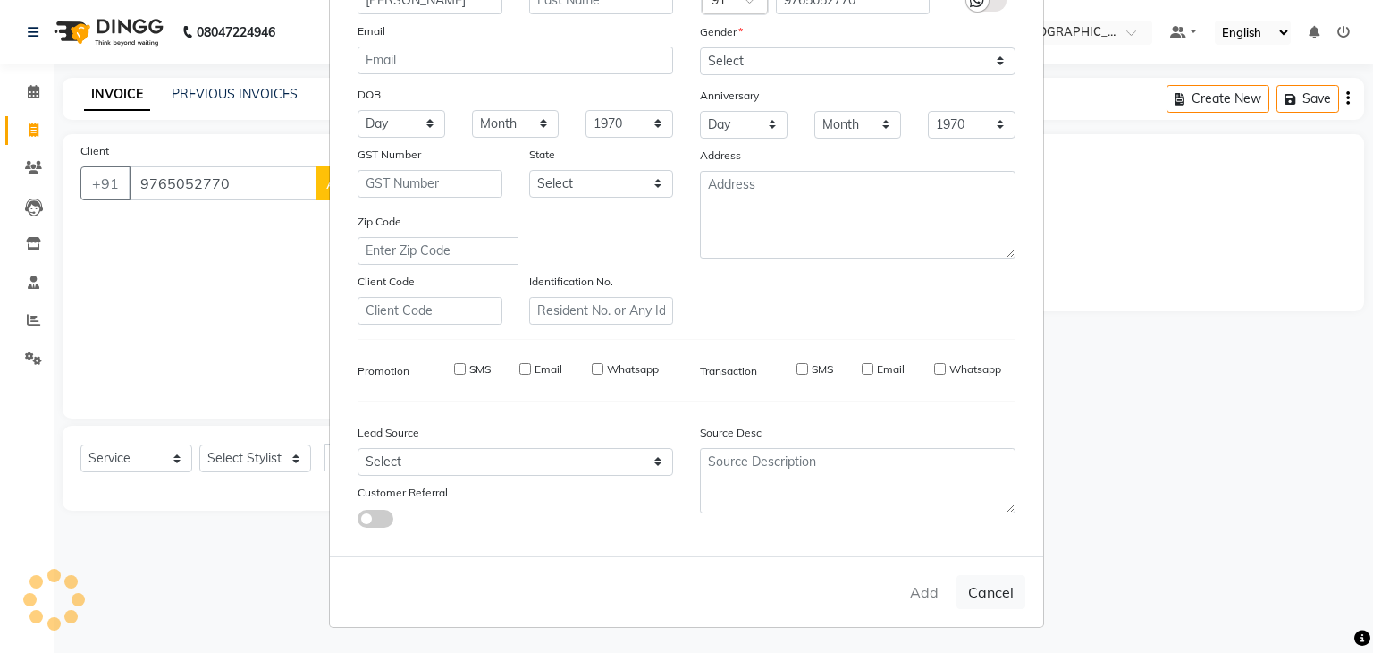
select select
checkbox input "false"
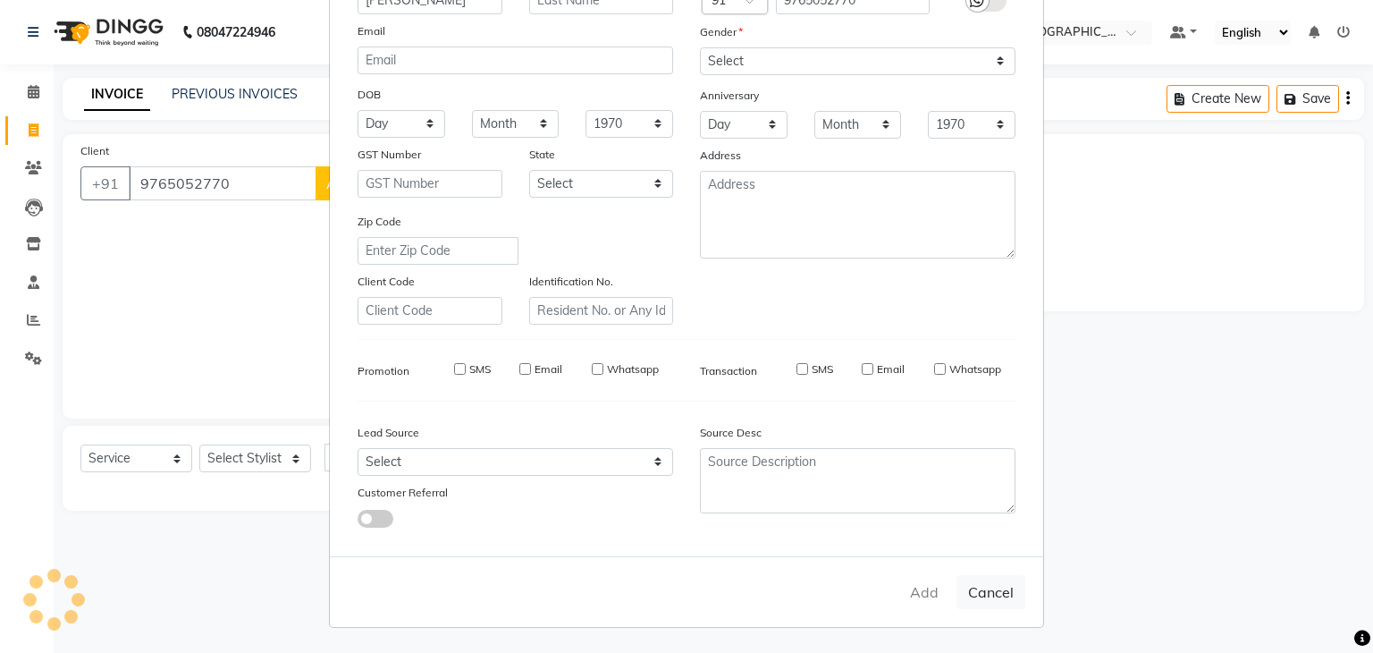
checkbox input "false"
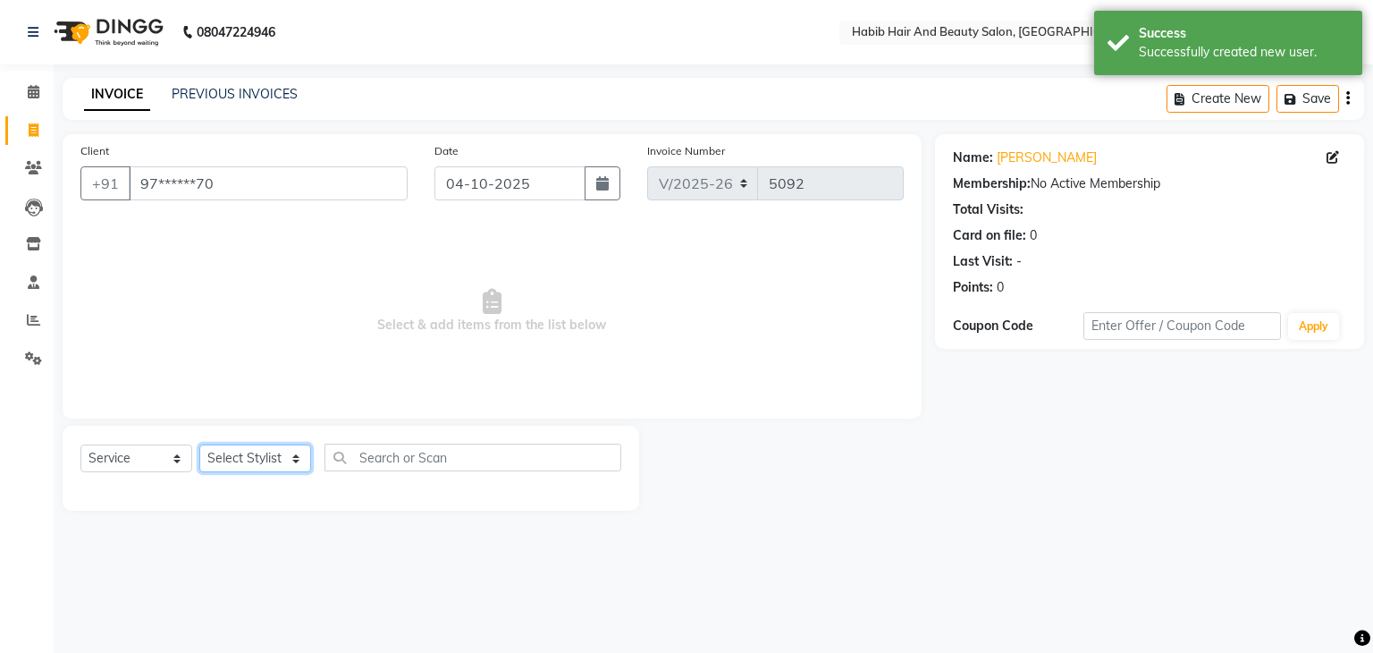
click at [293, 453] on select "Select Stylist [PERSON_NAME] Manager [PERSON_NAME] [PERSON_NAME] Suraj [PERSON_…" at bounding box center [255, 458] width 112 height 28
select select "81157"
click at [199, 445] on select "Select Stylist [PERSON_NAME] Manager [PERSON_NAME] [PERSON_NAME] Suraj [PERSON_…" at bounding box center [255, 458] width 112 height 28
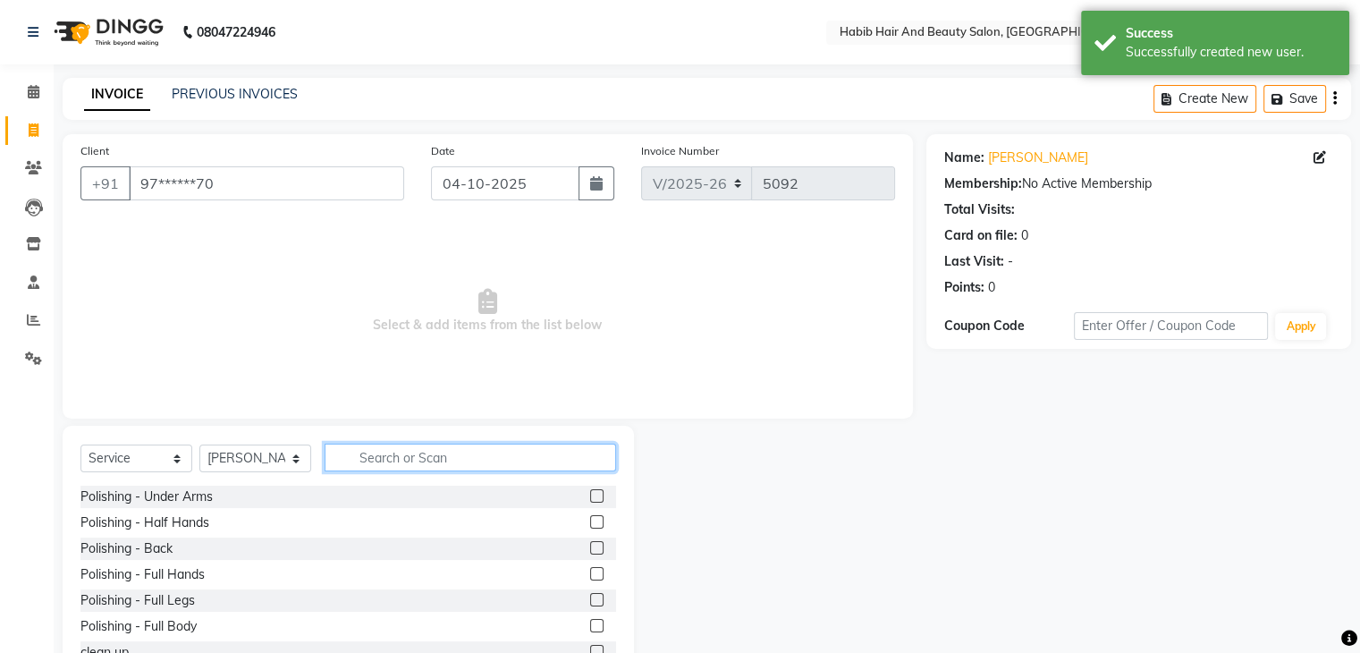
click at [403, 455] on input "text" at bounding box center [469, 457] width 291 height 28
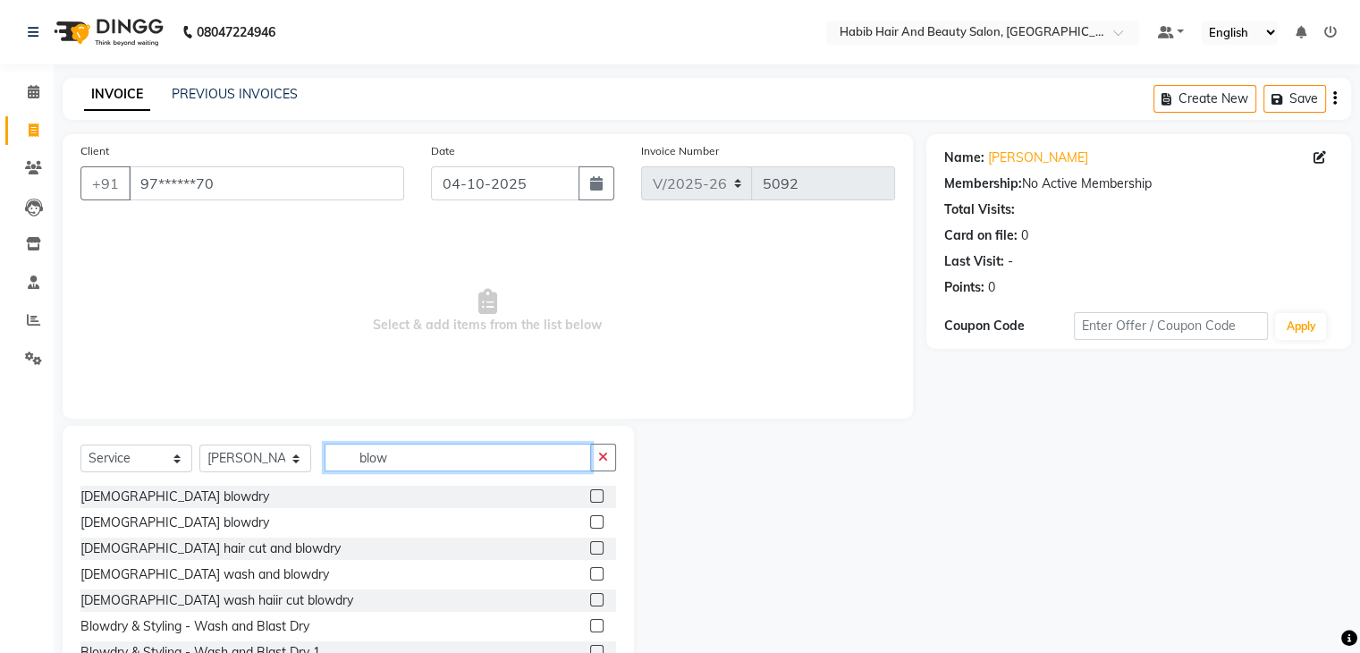
type input "blow"
click at [590, 519] on label at bounding box center [596, 521] width 13 height 13
click at [590, 519] on input "checkbox" at bounding box center [596, 523] width 12 height 12
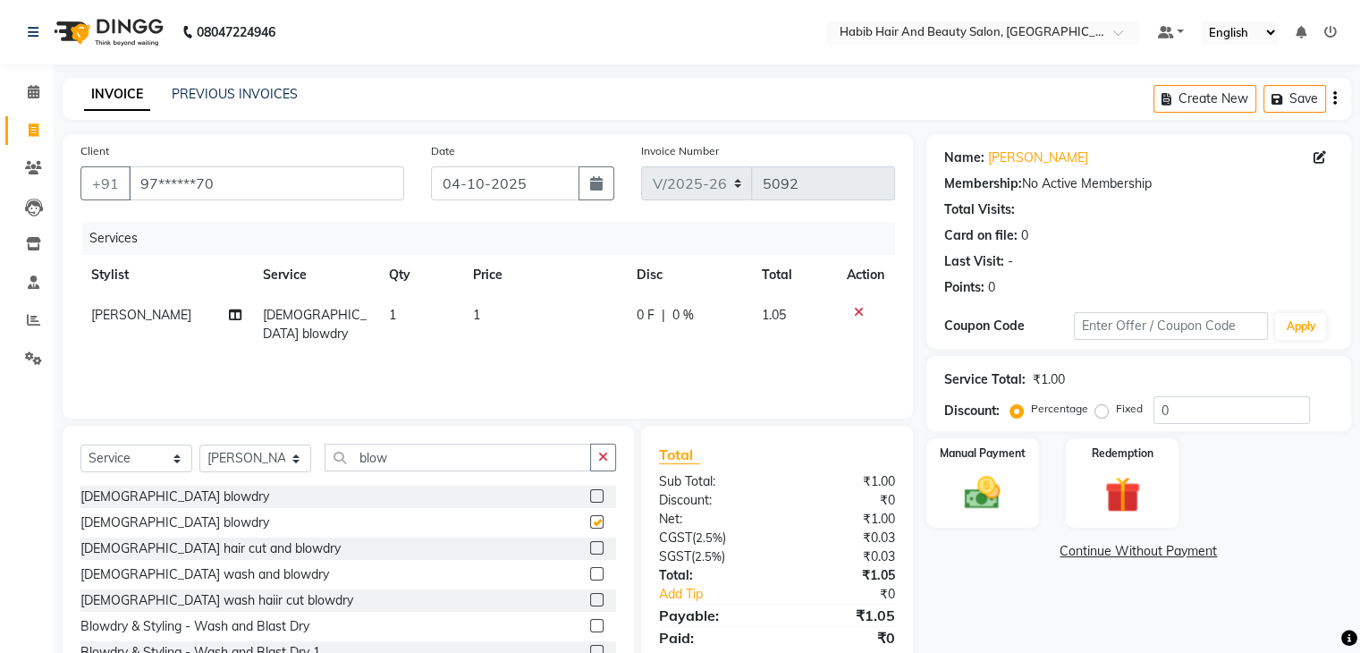
checkbox input "false"
click at [522, 323] on td "1" at bounding box center [544, 324] width 164 height 59
select select "81157"
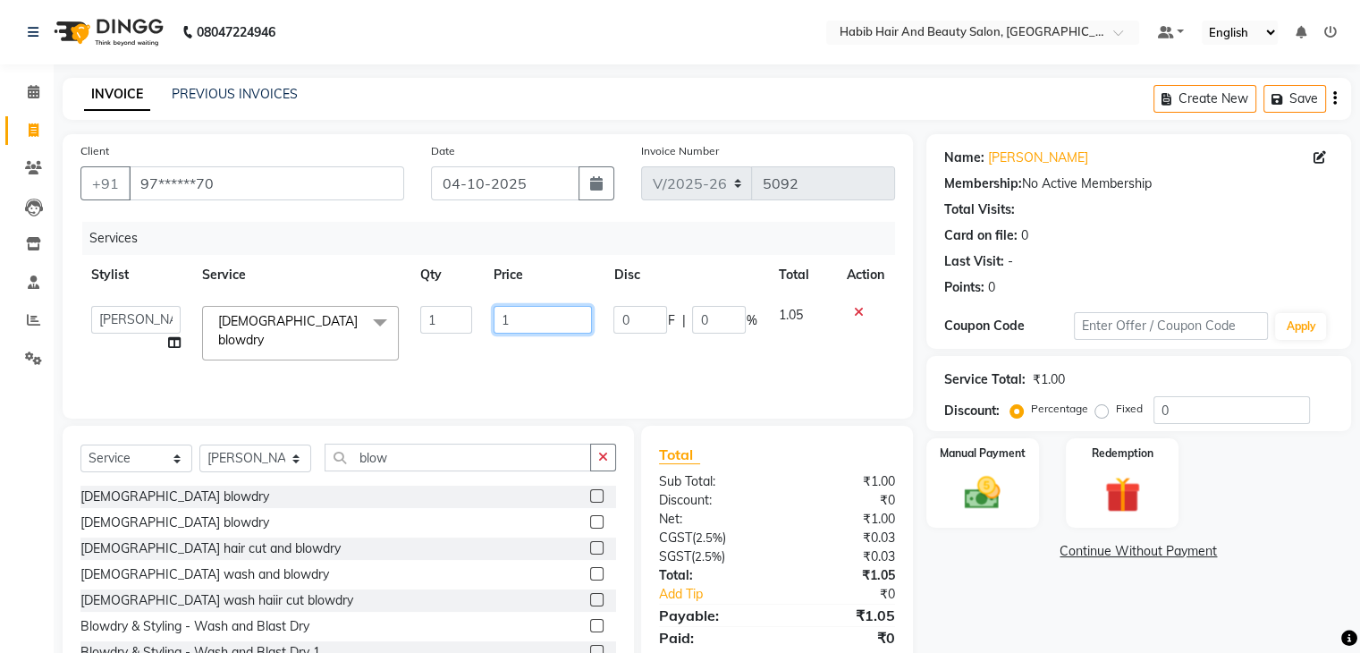
click at [522, 323] on input "1" at bounding box center [542, 320] width 98 height 28
type input "200"
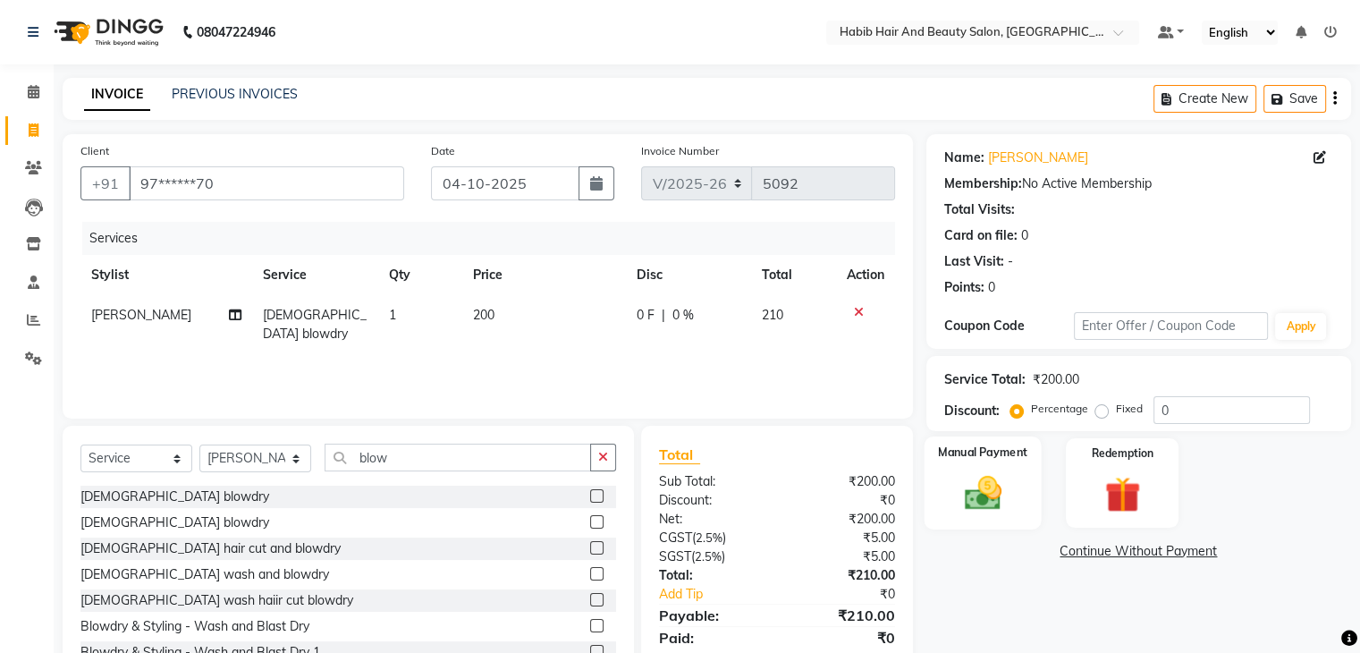
click at [980, 484] on img at bounding box center [982, 493] width 60 height 43
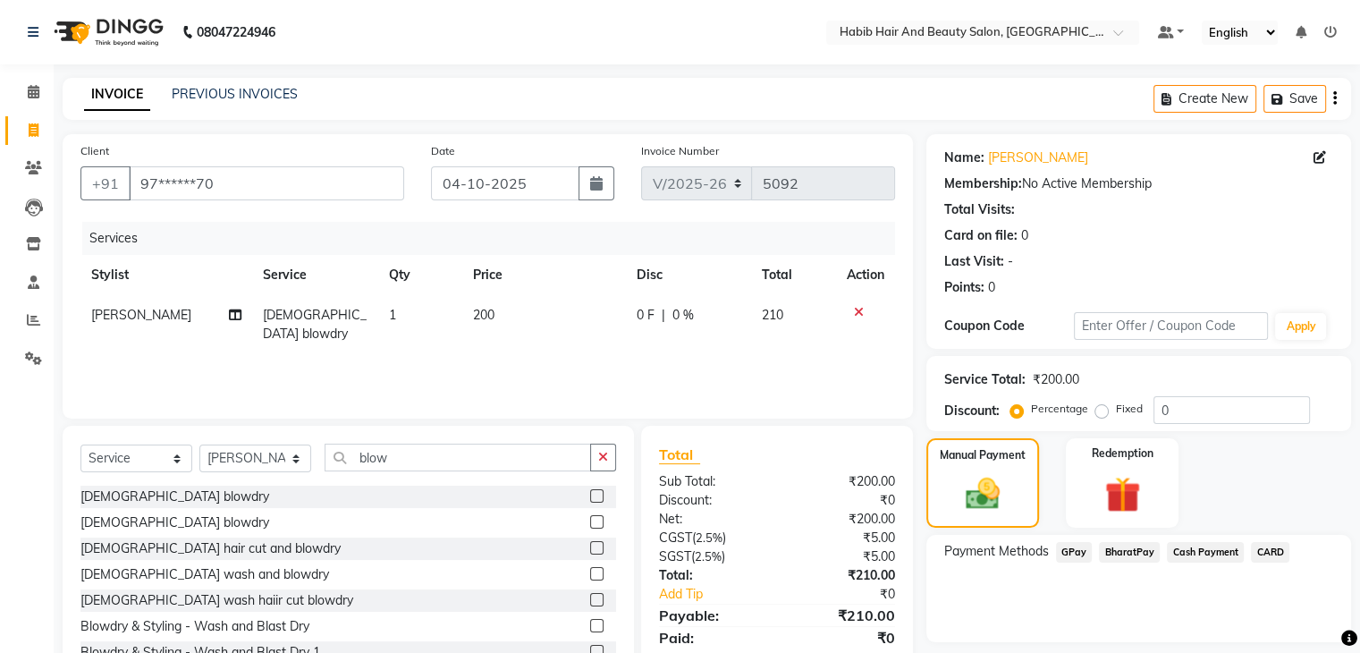
click at [1117, 548] on span "BharatPay" at bounding box center [1129, 552] width 61 height 21
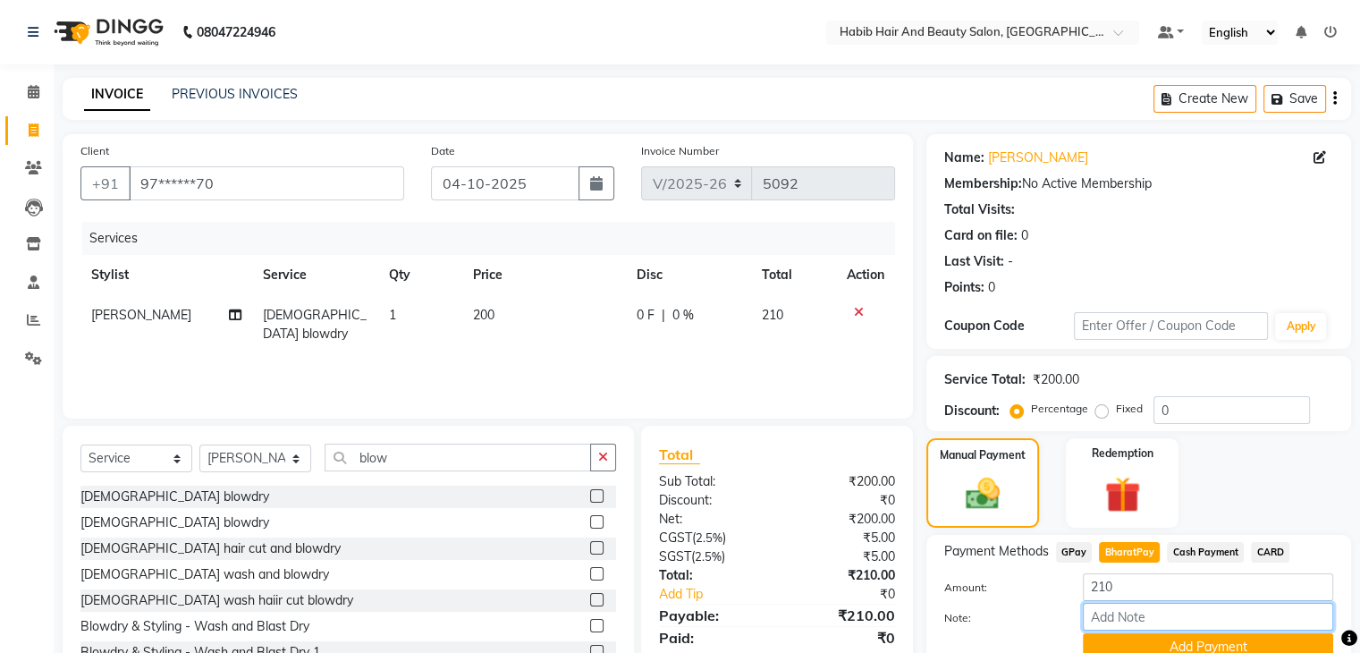
click at [1166, 623] on input "Note:" at bounding box center [1207, 616] width 250 height 28
type input "50 tip"
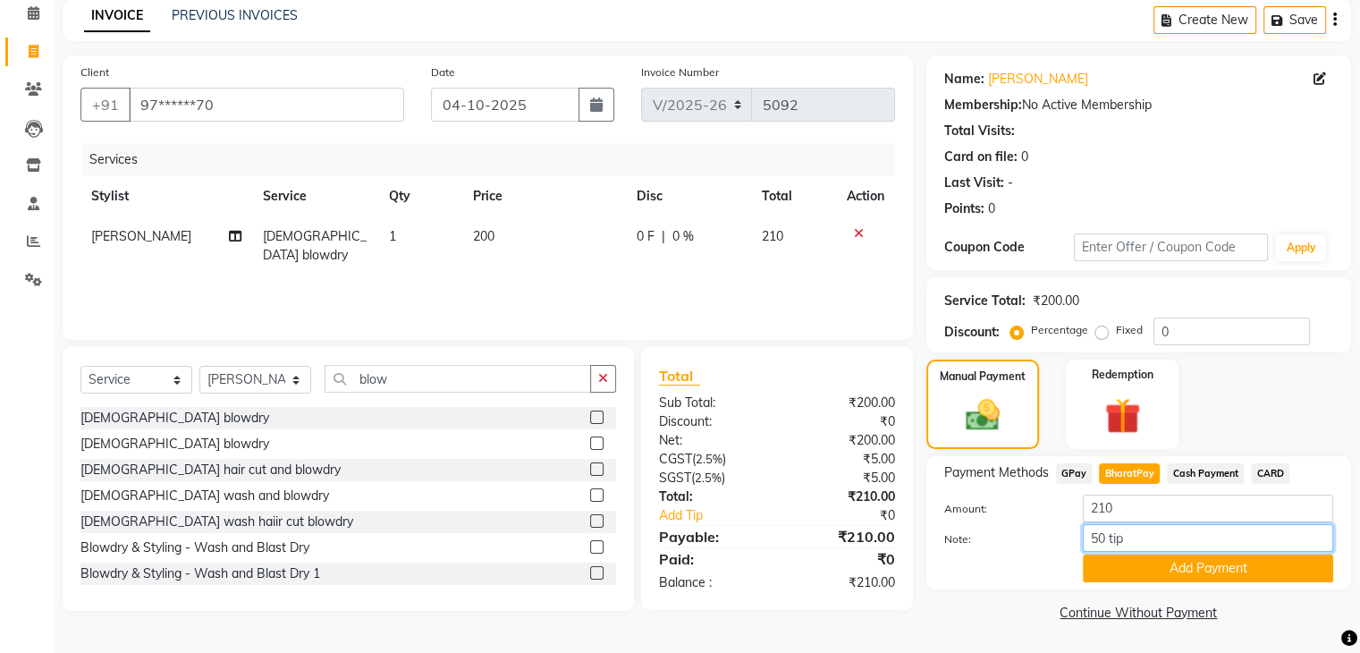
scroll to position [80, 0]
click at [1198, 569] on button "Add Payment" at bounding box center [1207, 568] width 250 height 28
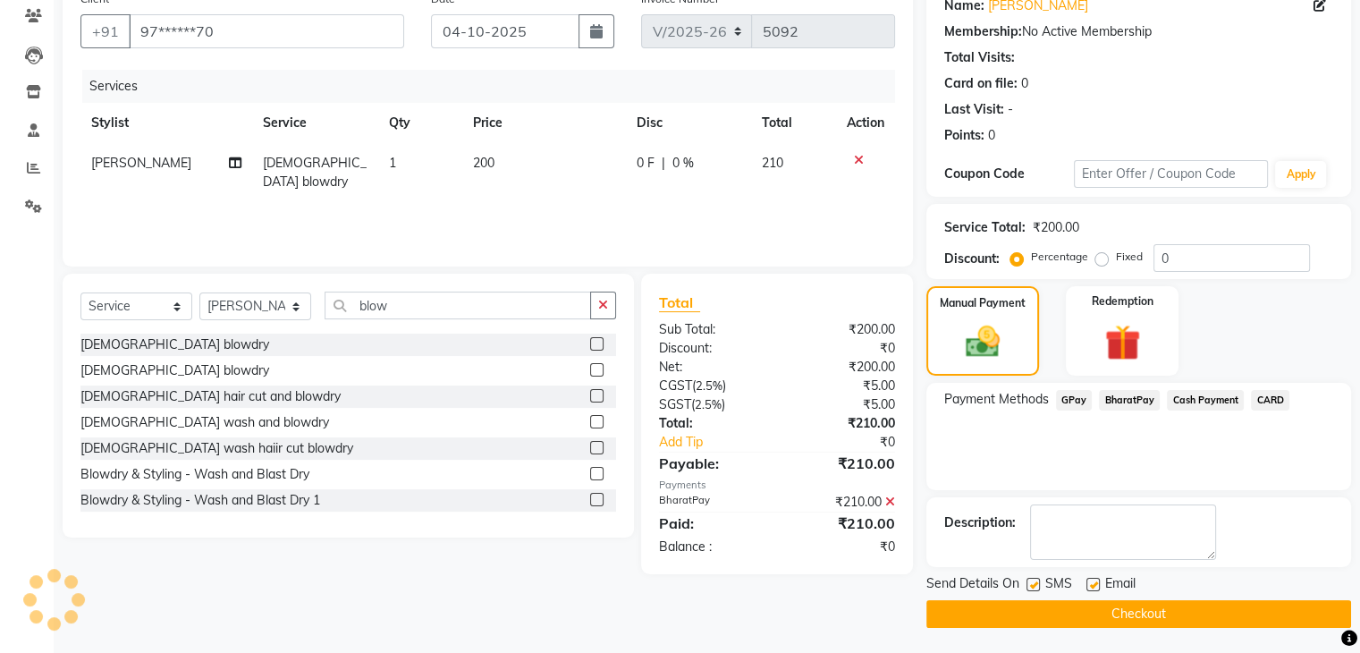
scroll to position [153, 0]
click at [1149, 602] on button "Checkout" at bounding box center [1138, 613] width 425 height 28
